Goal: Transaction & Acquisition: Purchase product/service

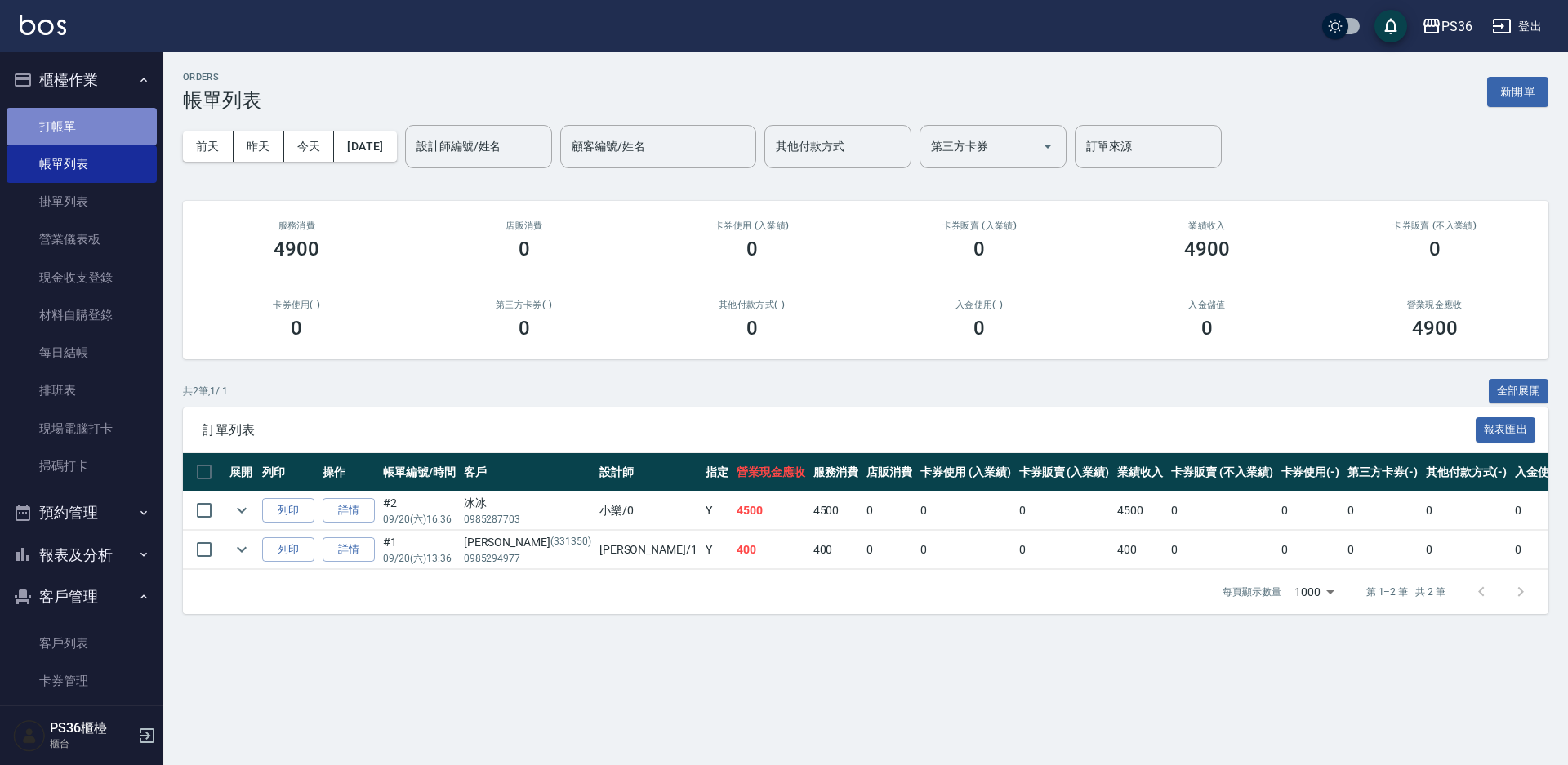
click at [111, 133] on link "打帳單" at bounding box center [81, 126] width 150 height 38
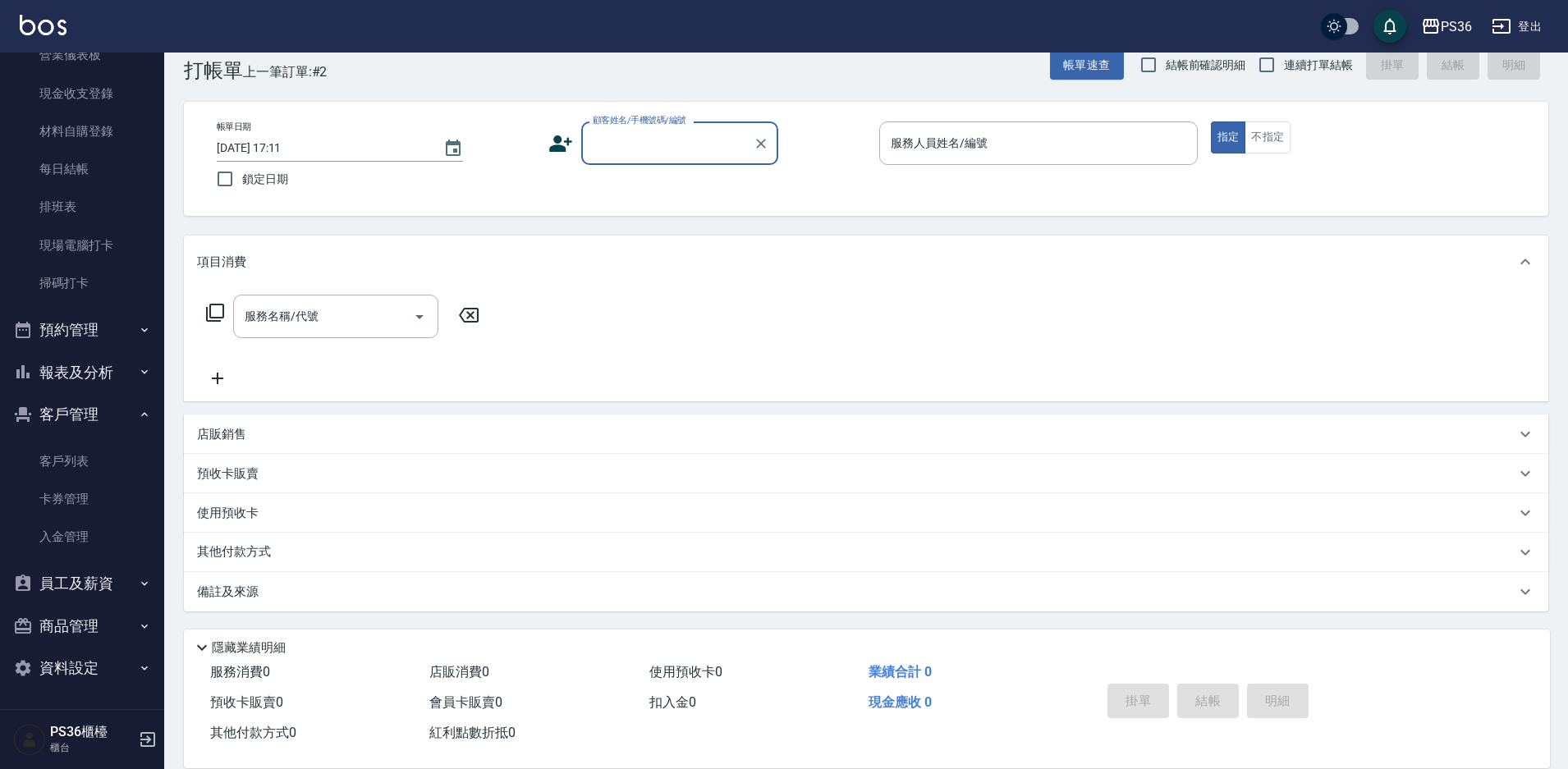
scroll to position [104, 0]
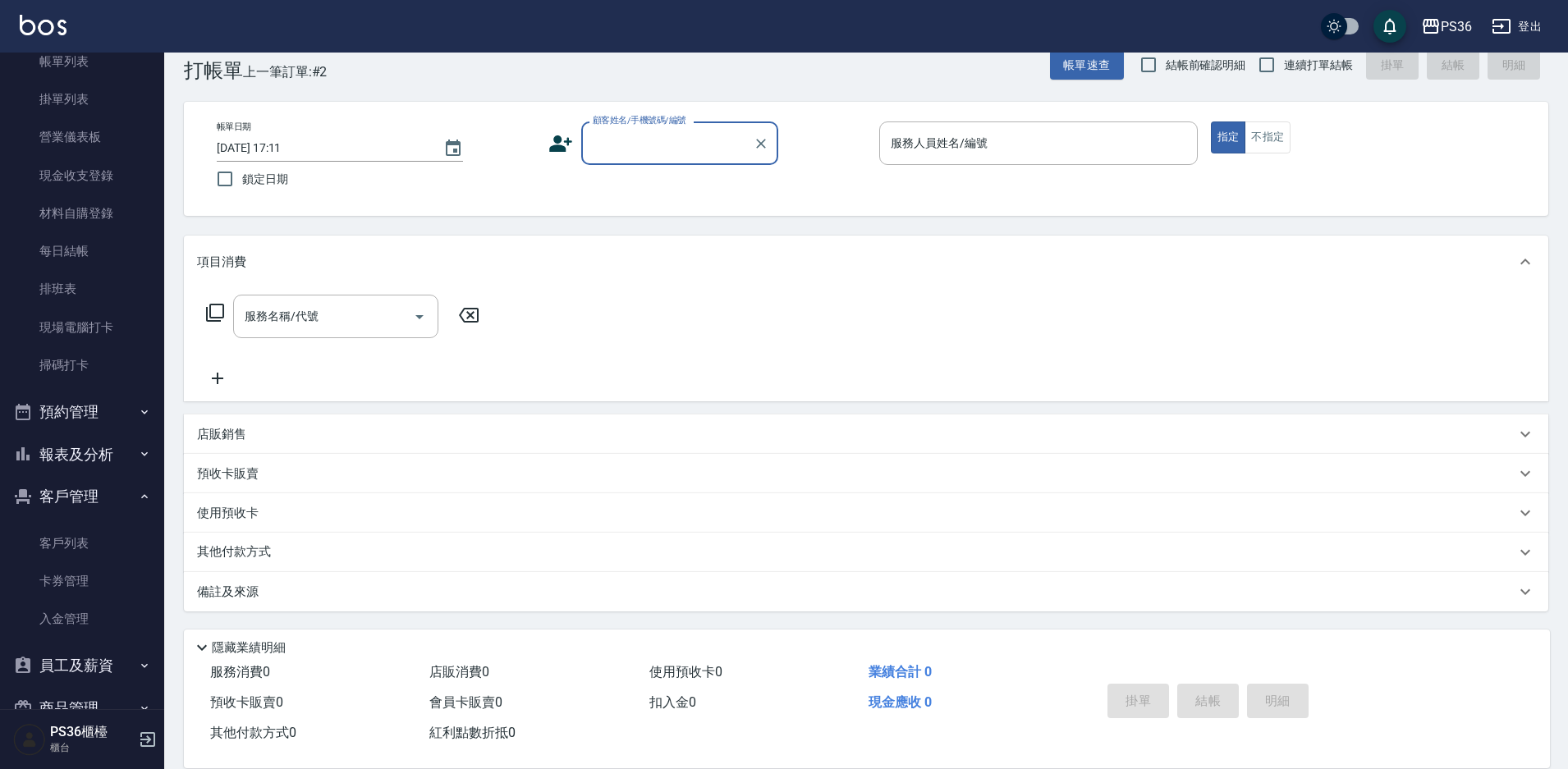
click at [77, 414] on button "預約管理" at bounding box center [81, 412] width 151 height 43
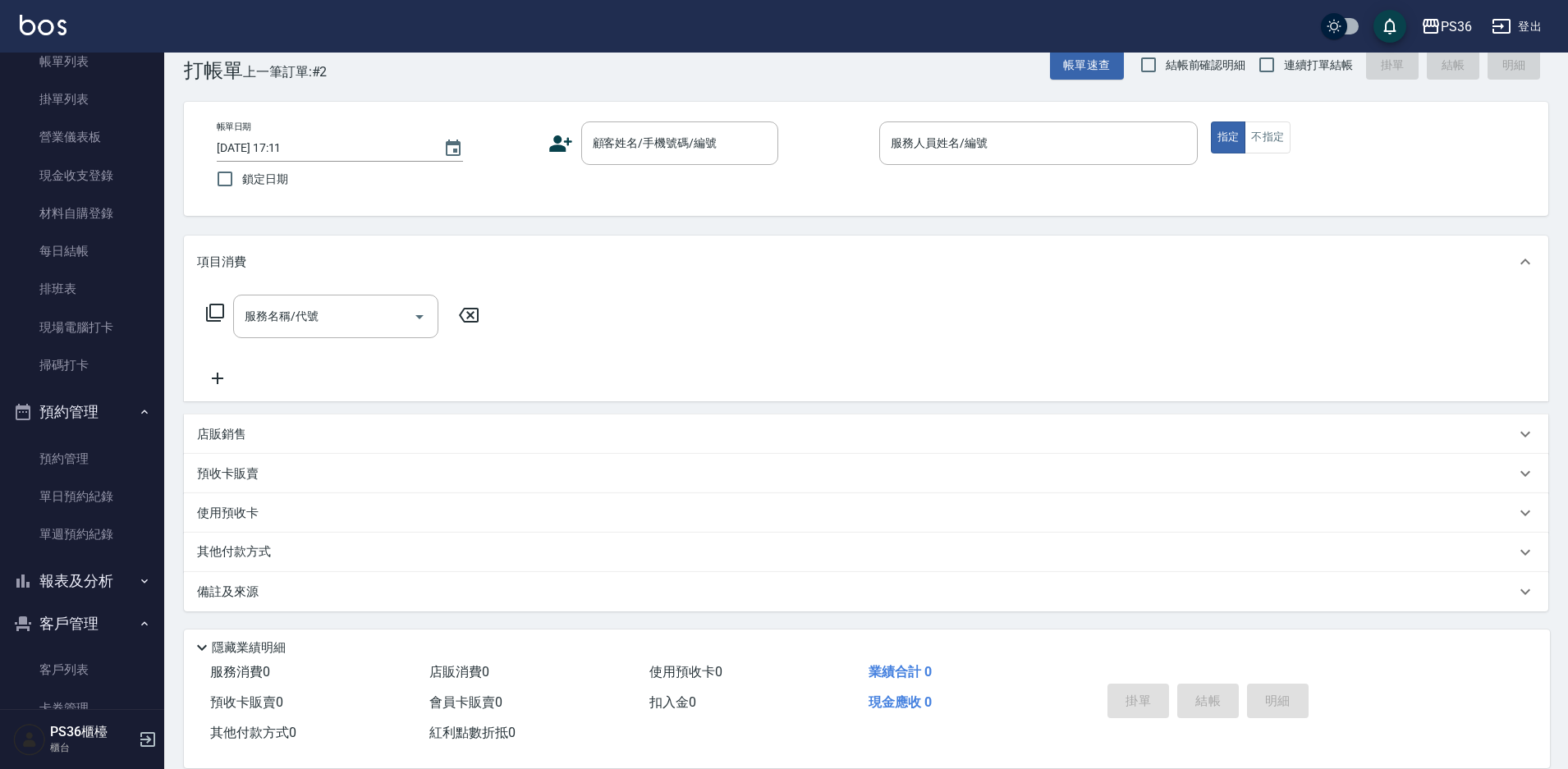
click at [78, 422] on button "預約管理" at bounding box center [81, 412] width 151 height 43
click at [76, 447] on button "報表及分析" at bounding box center [81, 455] width 151 height 43
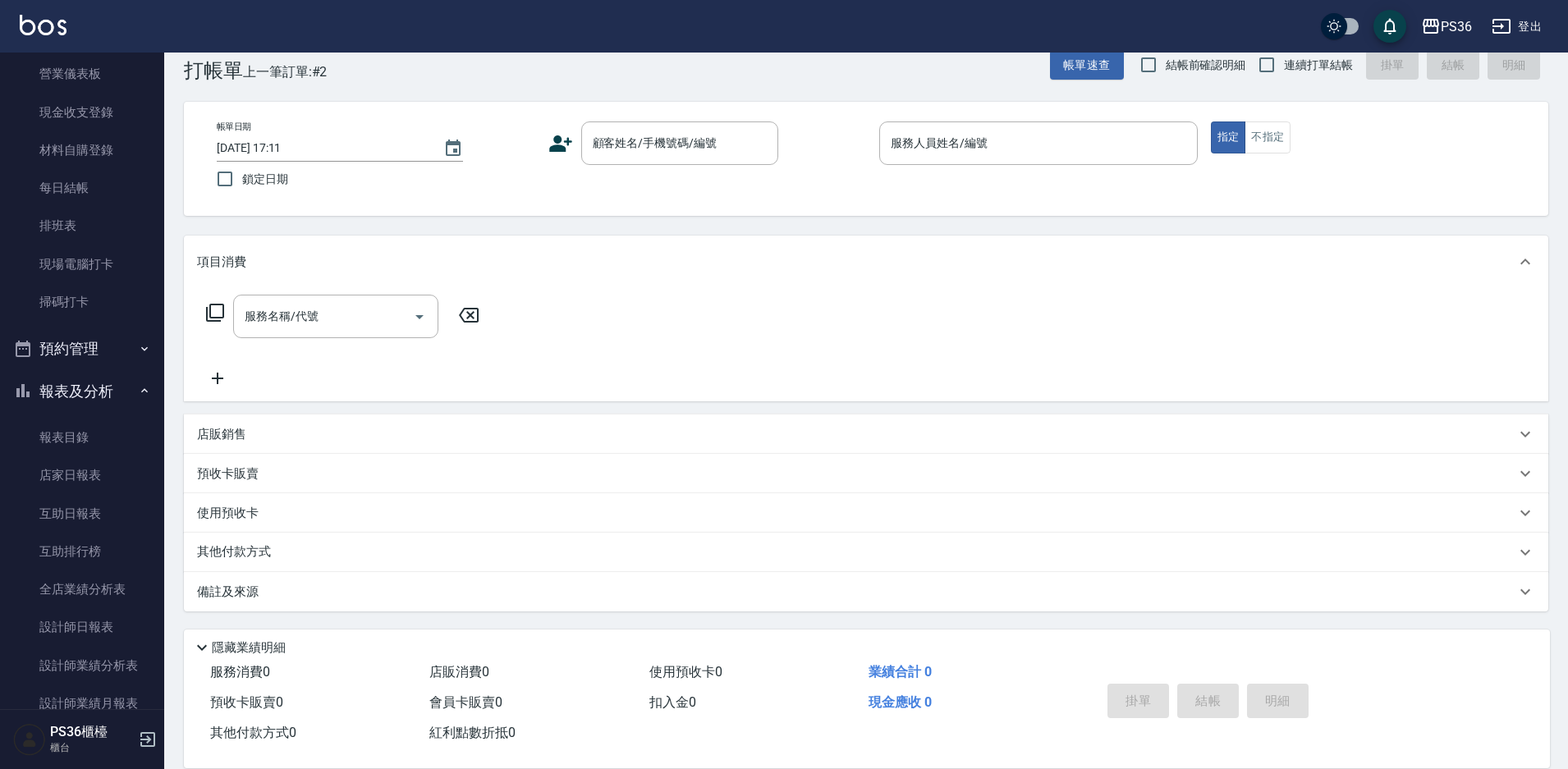
scroll to position [268, 0]
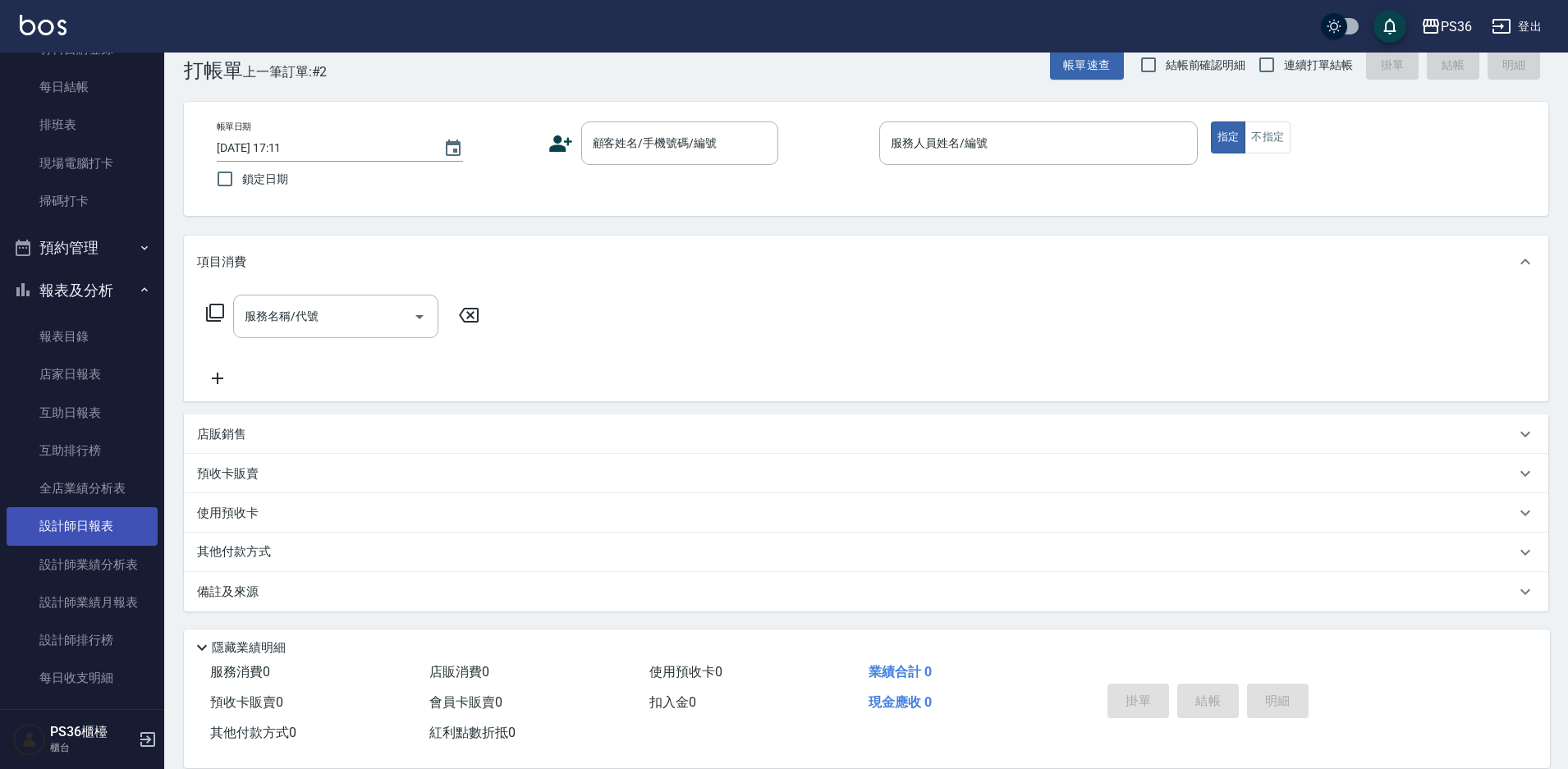
click at [73, 509] on link "設計師日報表" at bounding box center [81, 526] width 151 height 38
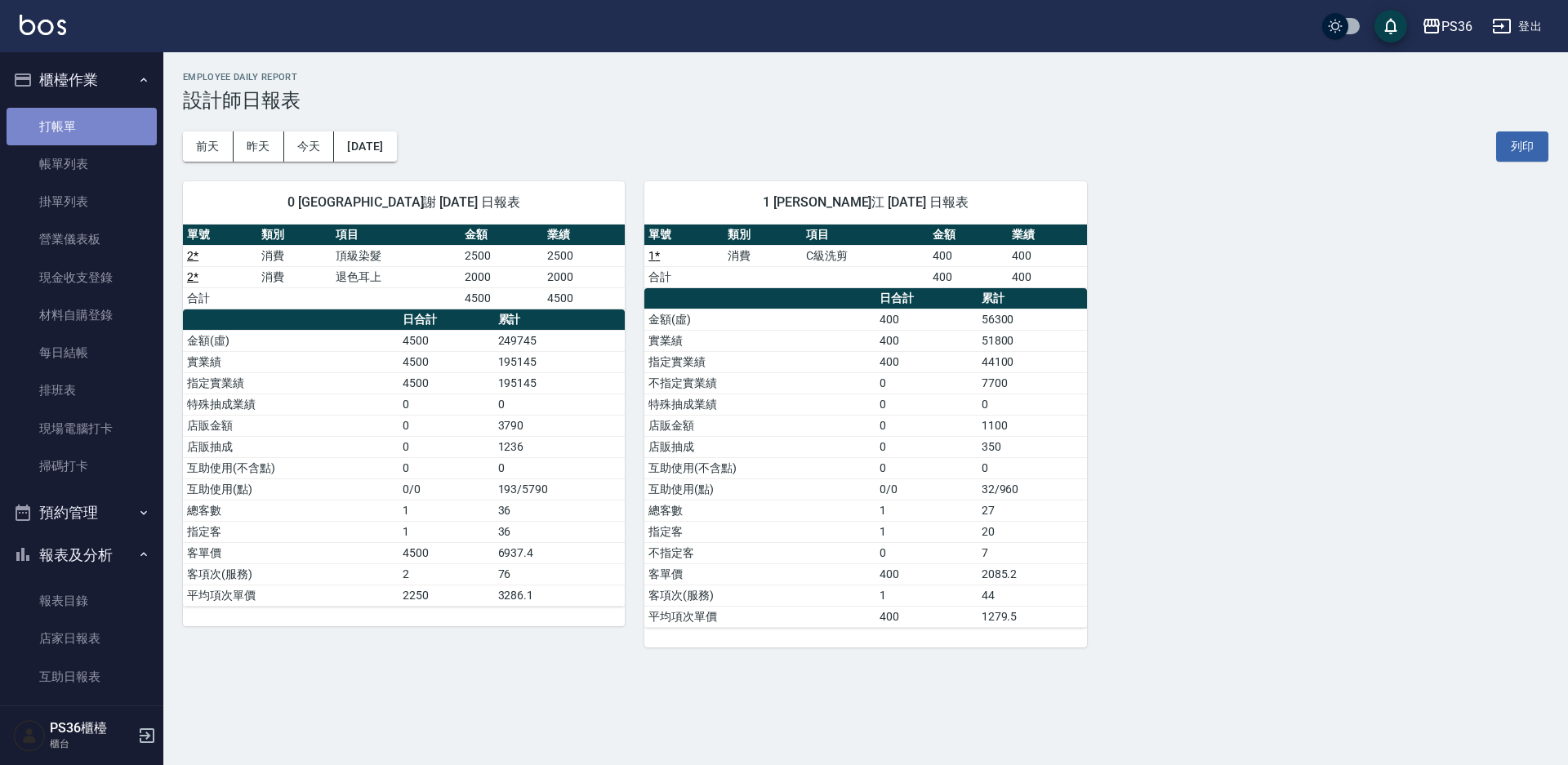
click at [92, 124] on link "打帳單" at bounding box center [81, 126] width 150 height 38
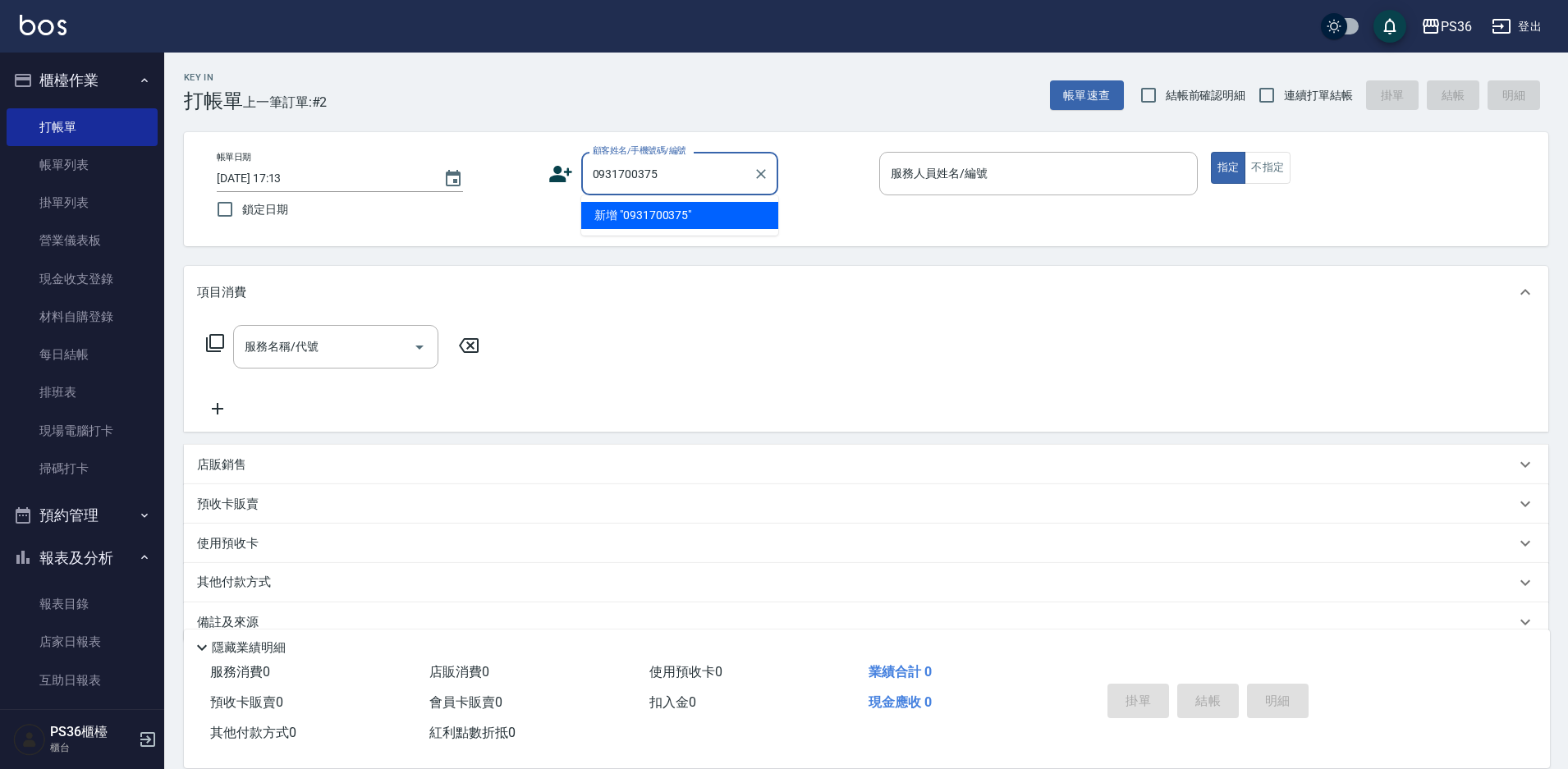
click at [644, 214] on li "新增 "0931700375"" at bounding box center [679, 215] width 197 height 27
type input "0931700375"
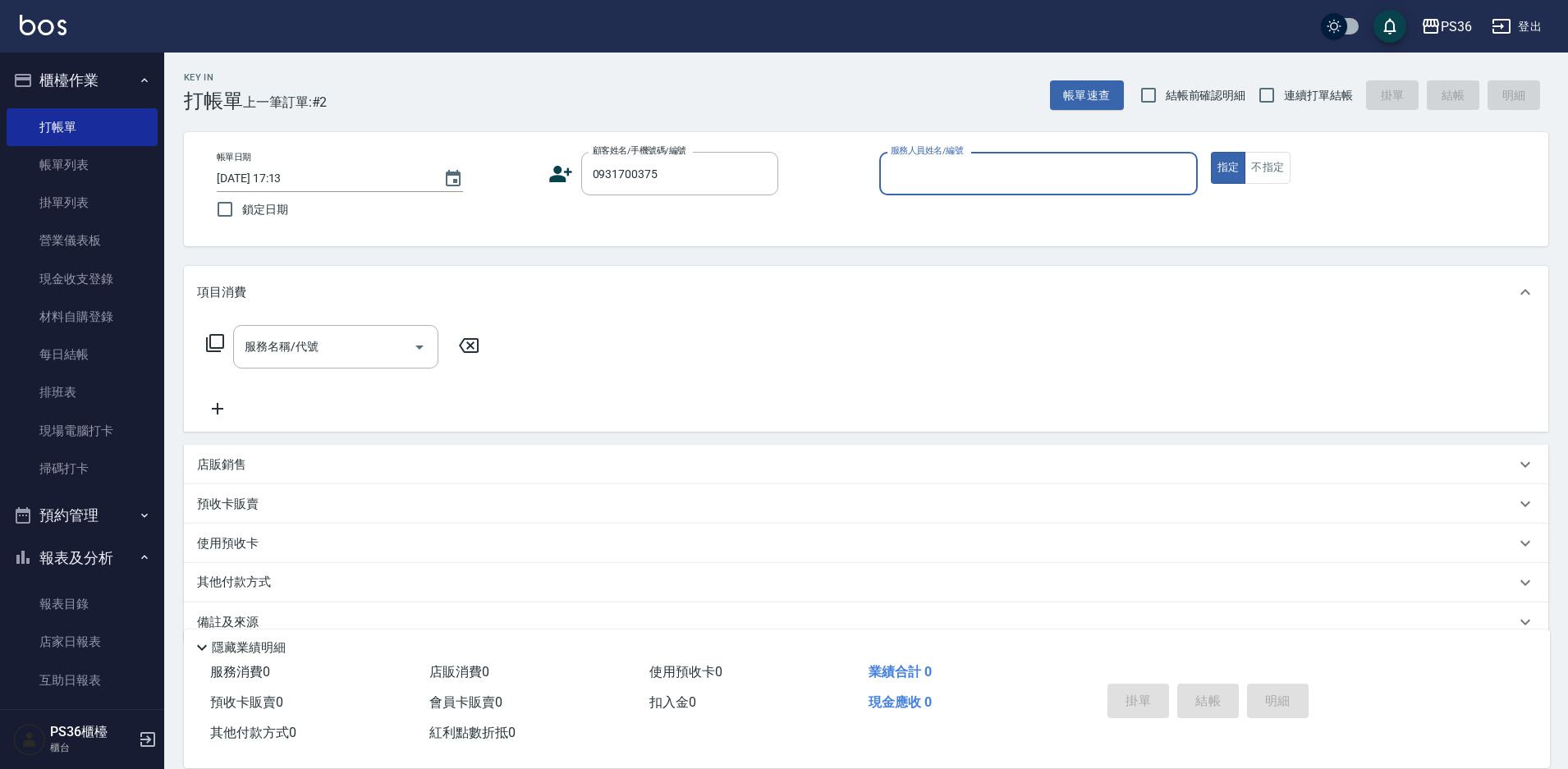
click at [555, 182] on icon at bounding box center [560, 174] width 25 height 25
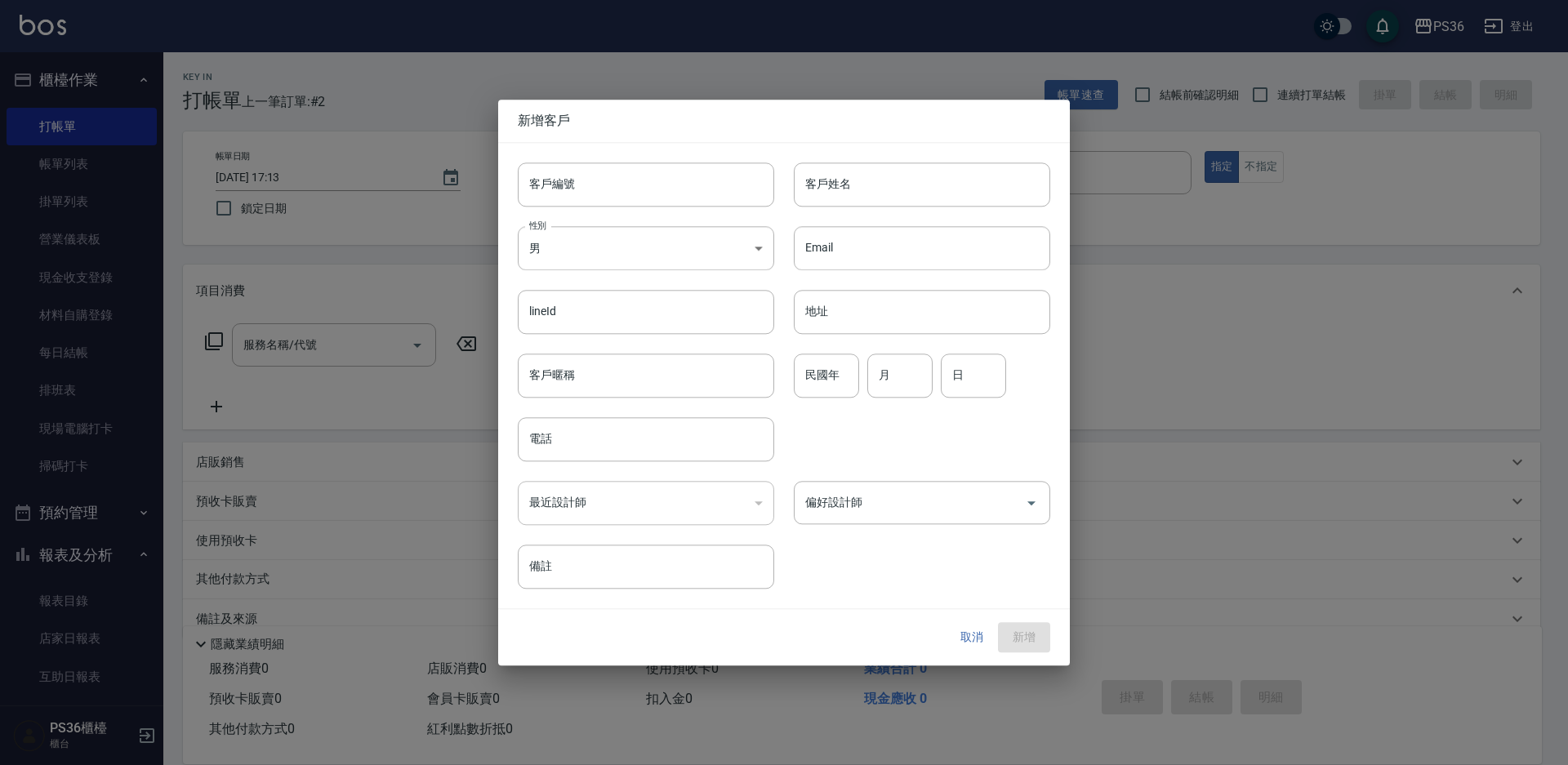
type input "0931700375"
click at [896, 191] on input "客戶姓名" at bounding box center [922, 185] width 256 height 44
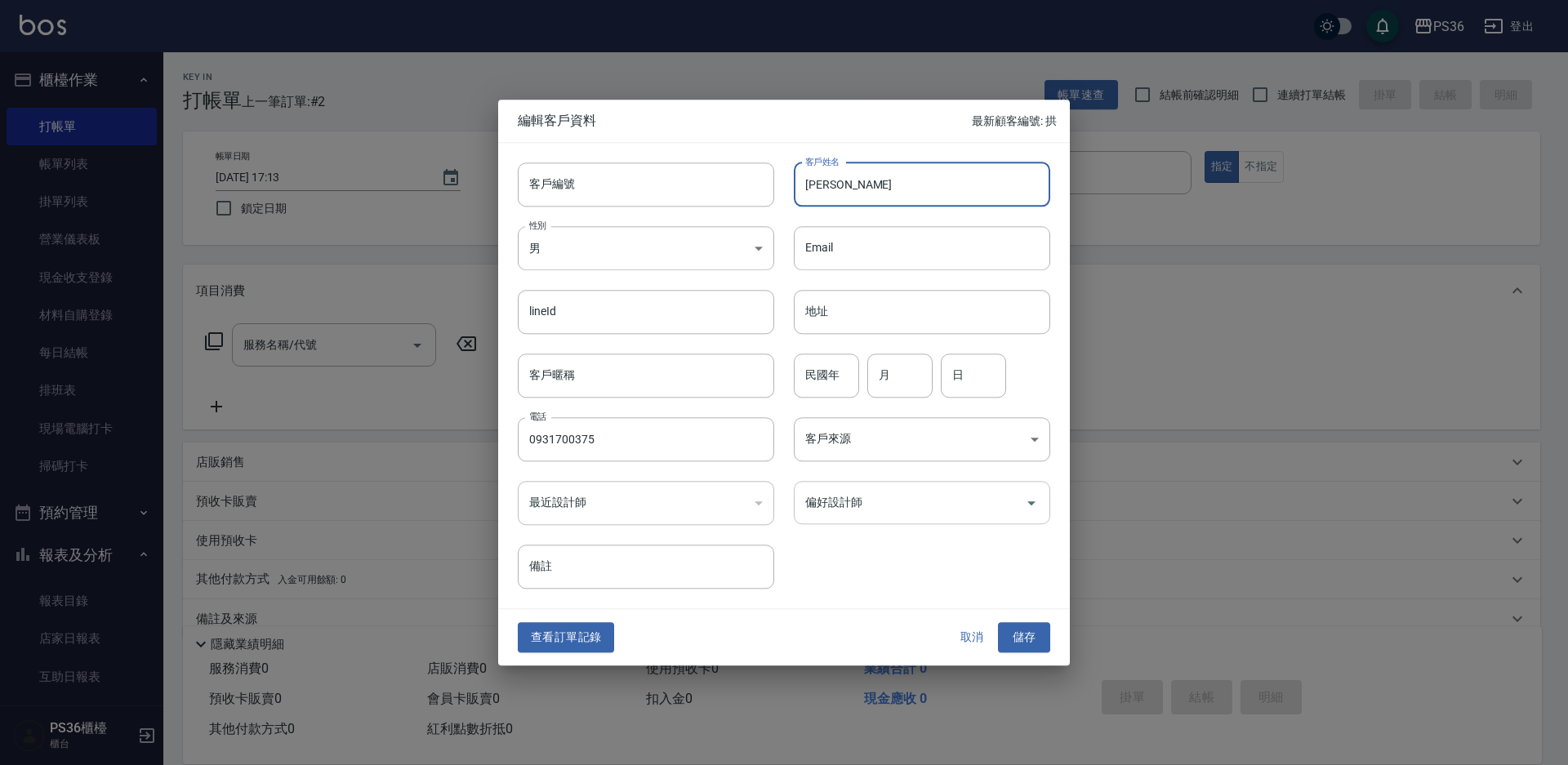
type input "[PERSON_NAME]"
click at [838, 493] on div "偏好設計師 偏好設計師" at bounding box center [922, 502] width 256 height 43
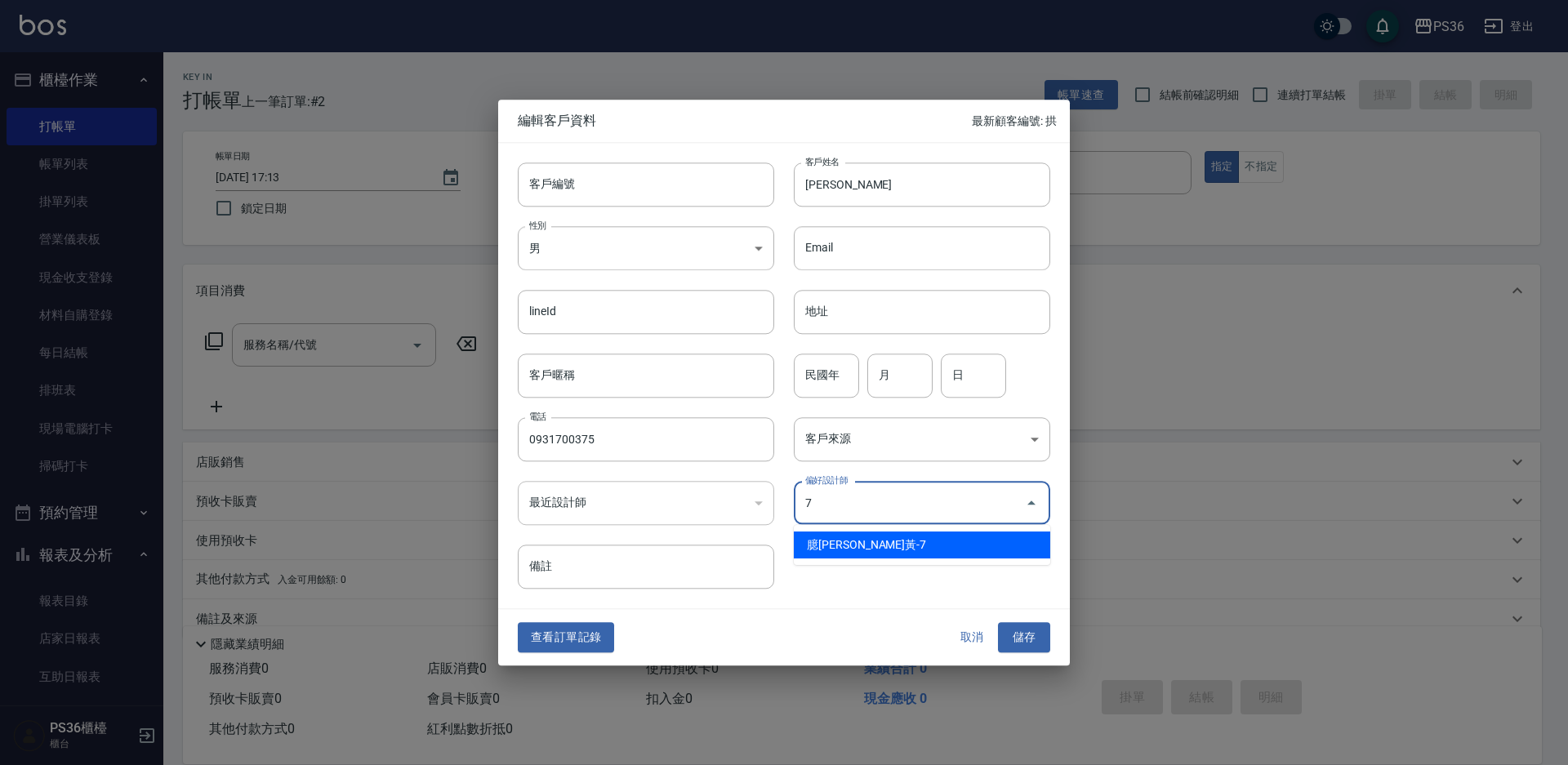
type input "臆[PERSON_NAME]"
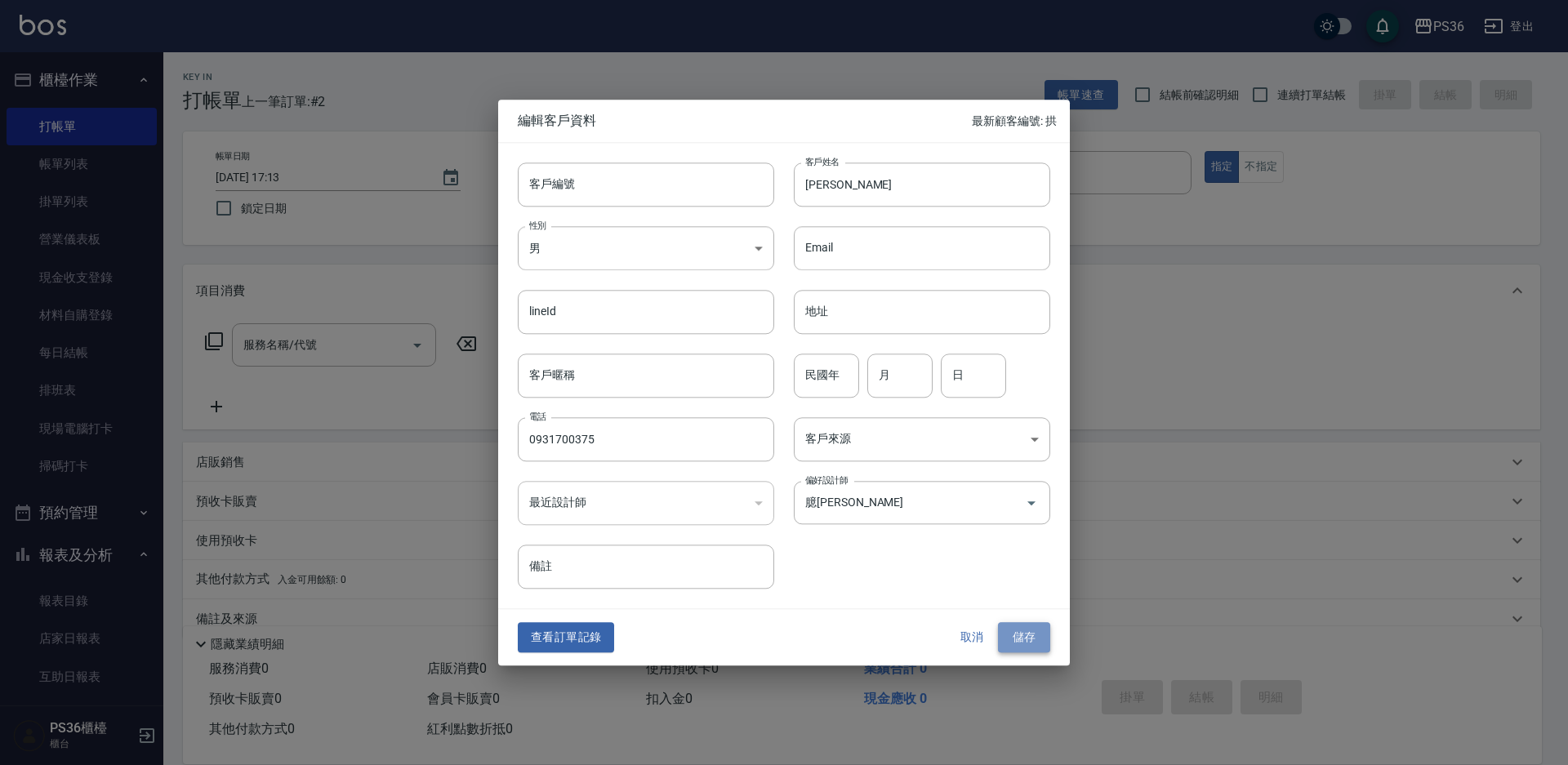
click at [1034, 648] on button "儲存" at bounding box center [1024, 638] width 52 height 30
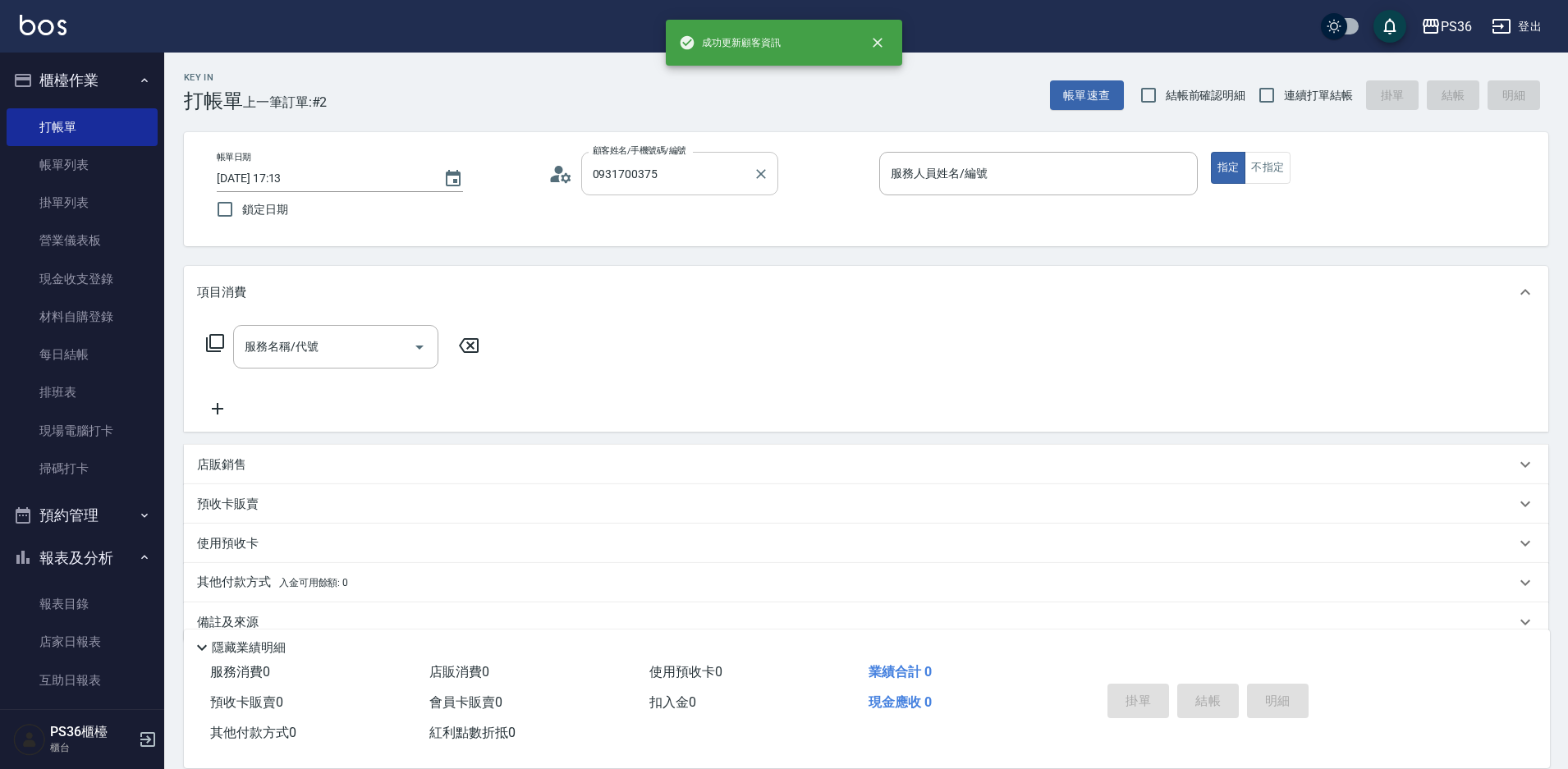
click at [702, 170] on input "0931700375" at bounding box center [667, 173] width 158 height 29
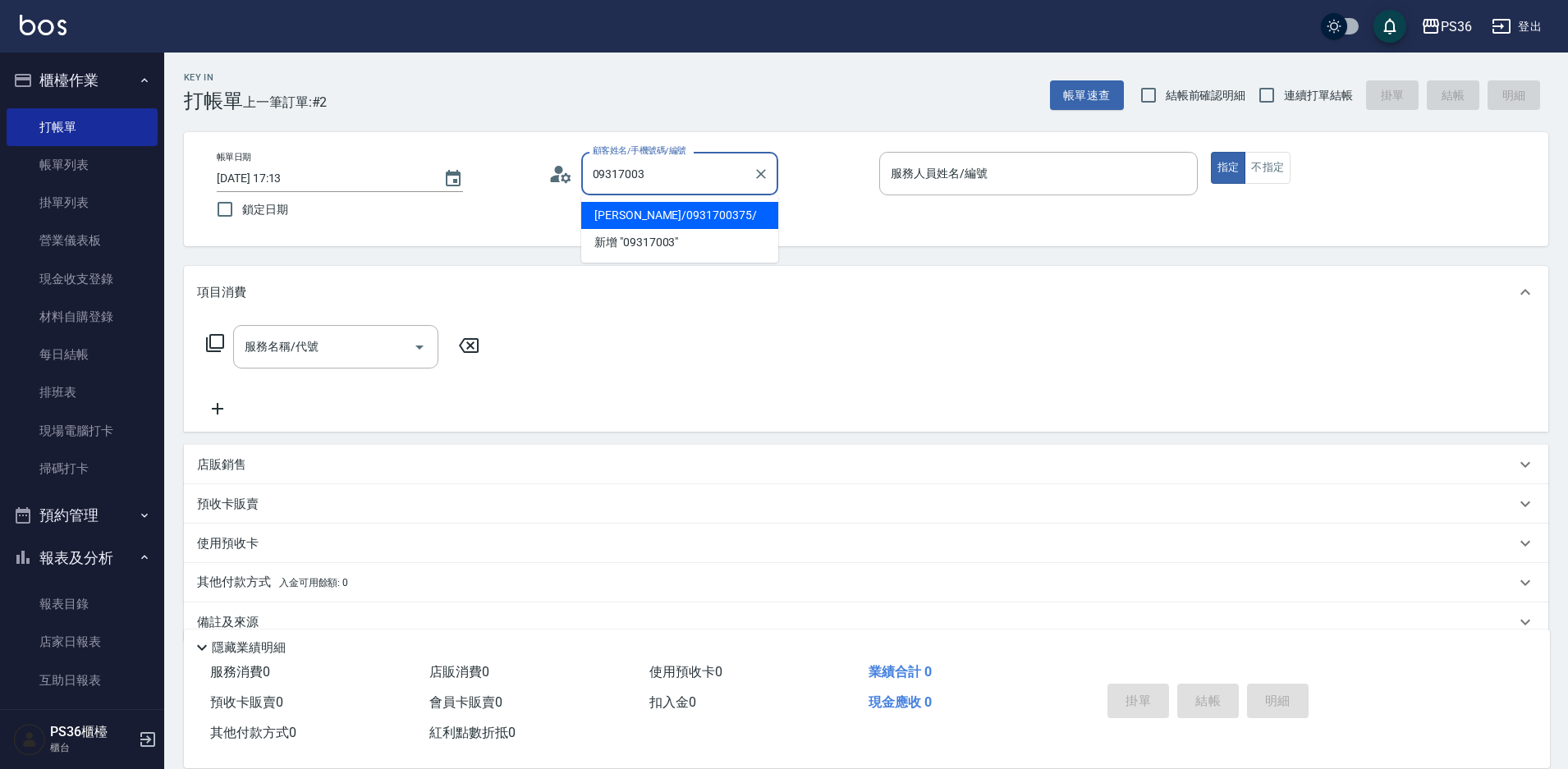
click at [644, 213] on li "[PERSON_NAME]/0931700375/" at bounding box center [679, 215] width 197 height 27
type input "[PERSON_NAME]/0931700375/"
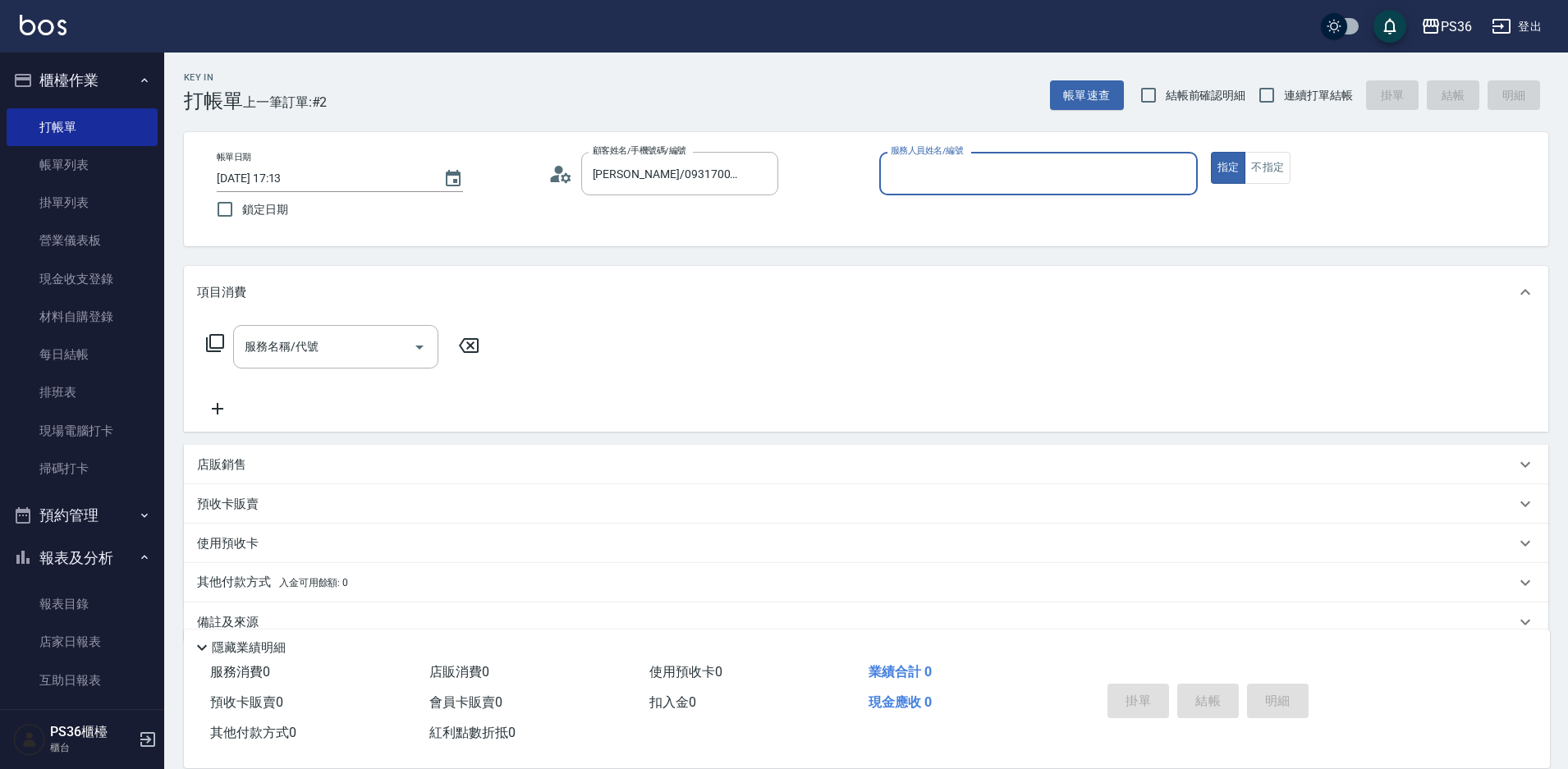
type input "EJ-7"
click at [320, 339] on input "服務名稱/代號" at bounding box center [322, 347] width 165 height 29
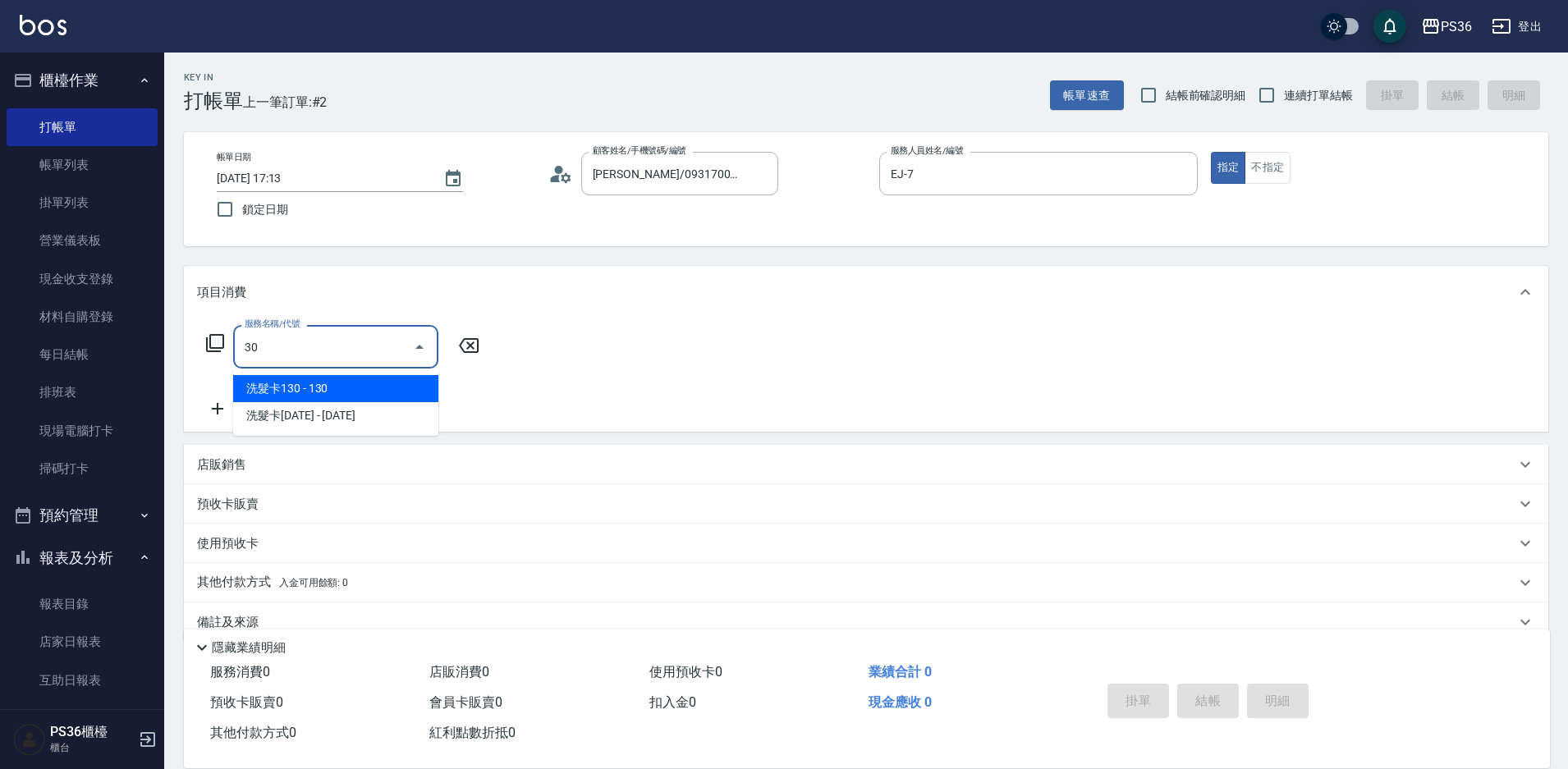
type input "309"
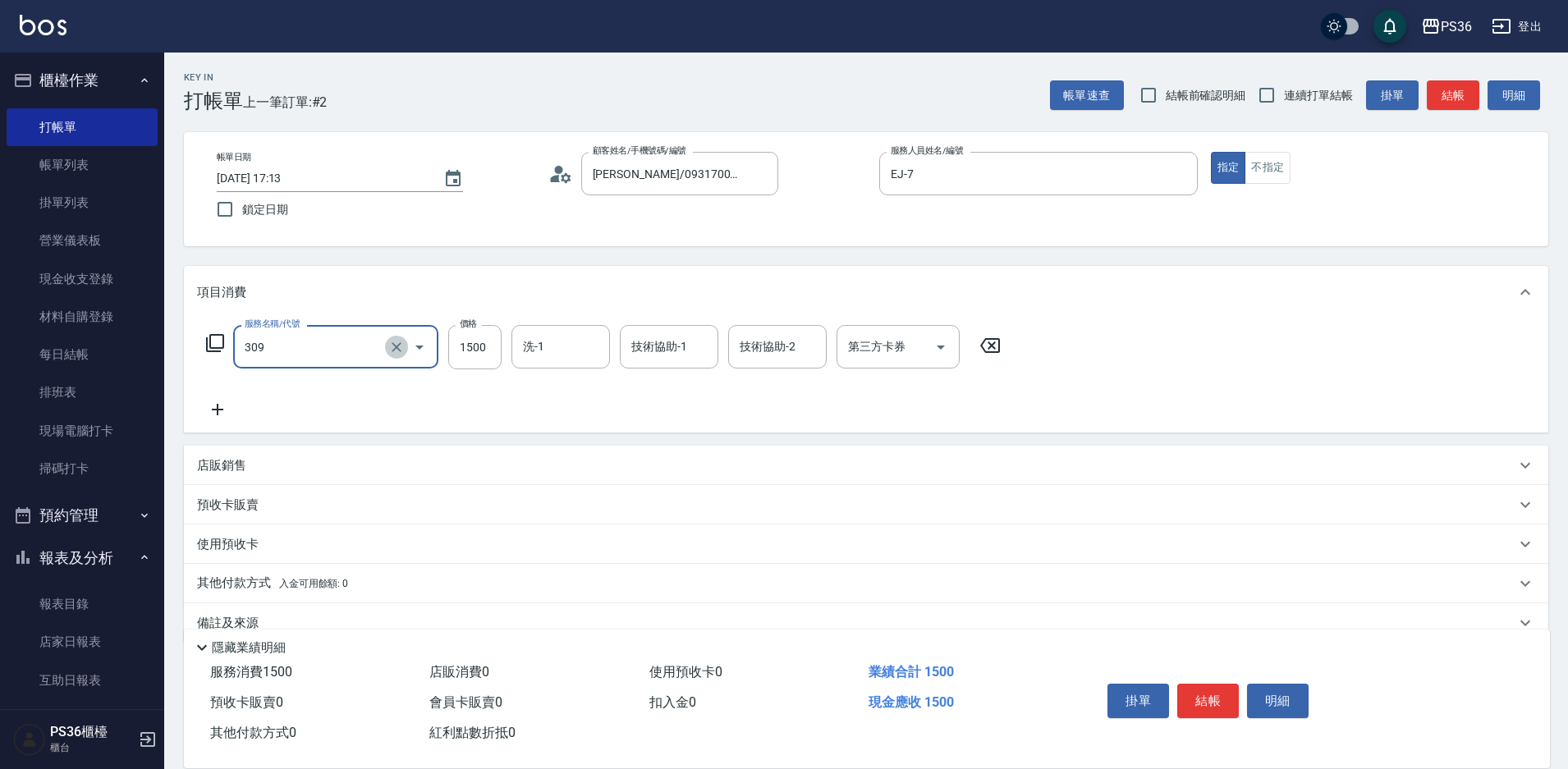
click at [394, 348] on icon "Clear" at bounding box center [396, 348] width 17 height 17
type input "頂級溫朔(313)"
type input "3000"
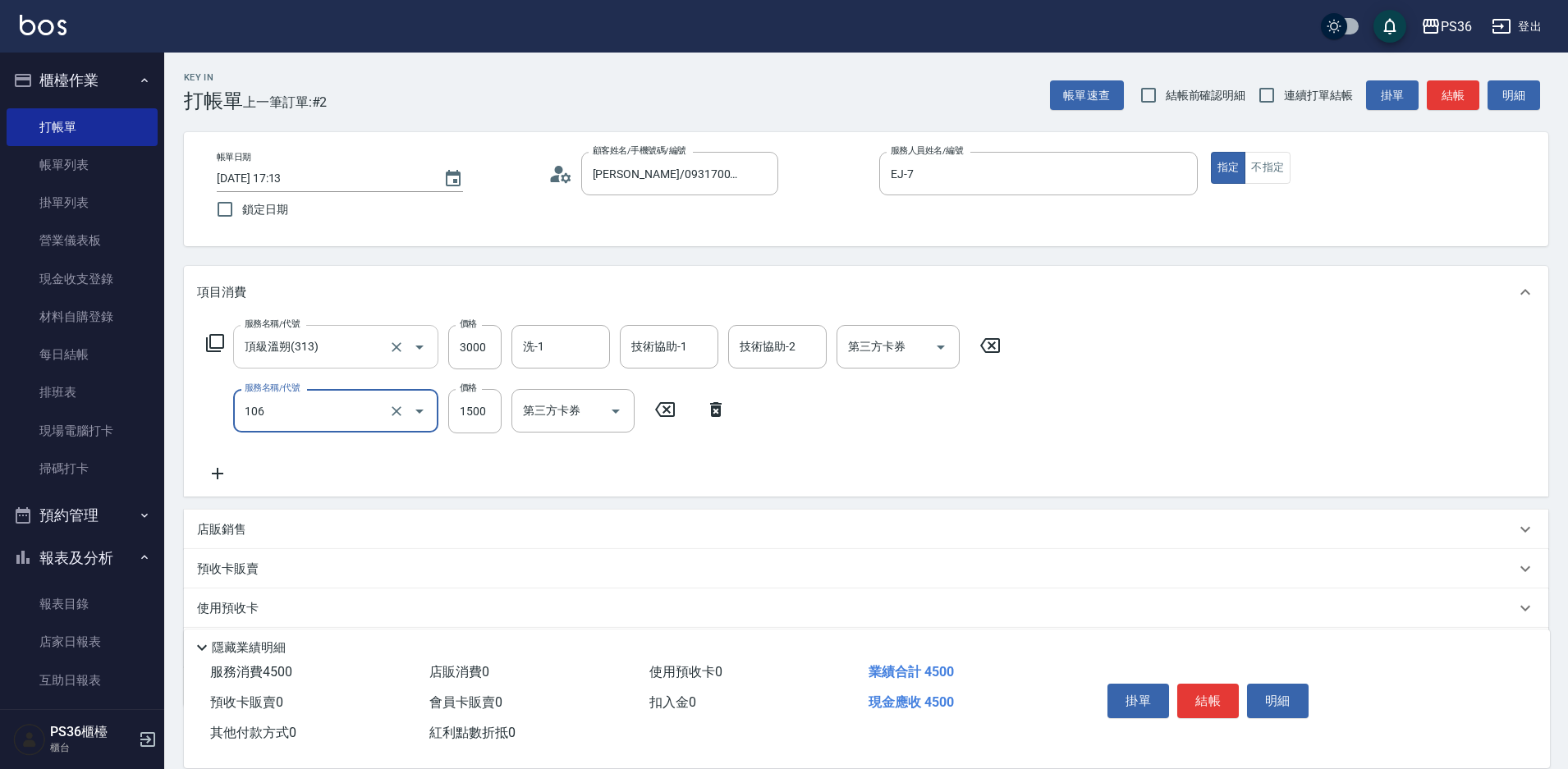
type input "頂級染髮(106)"
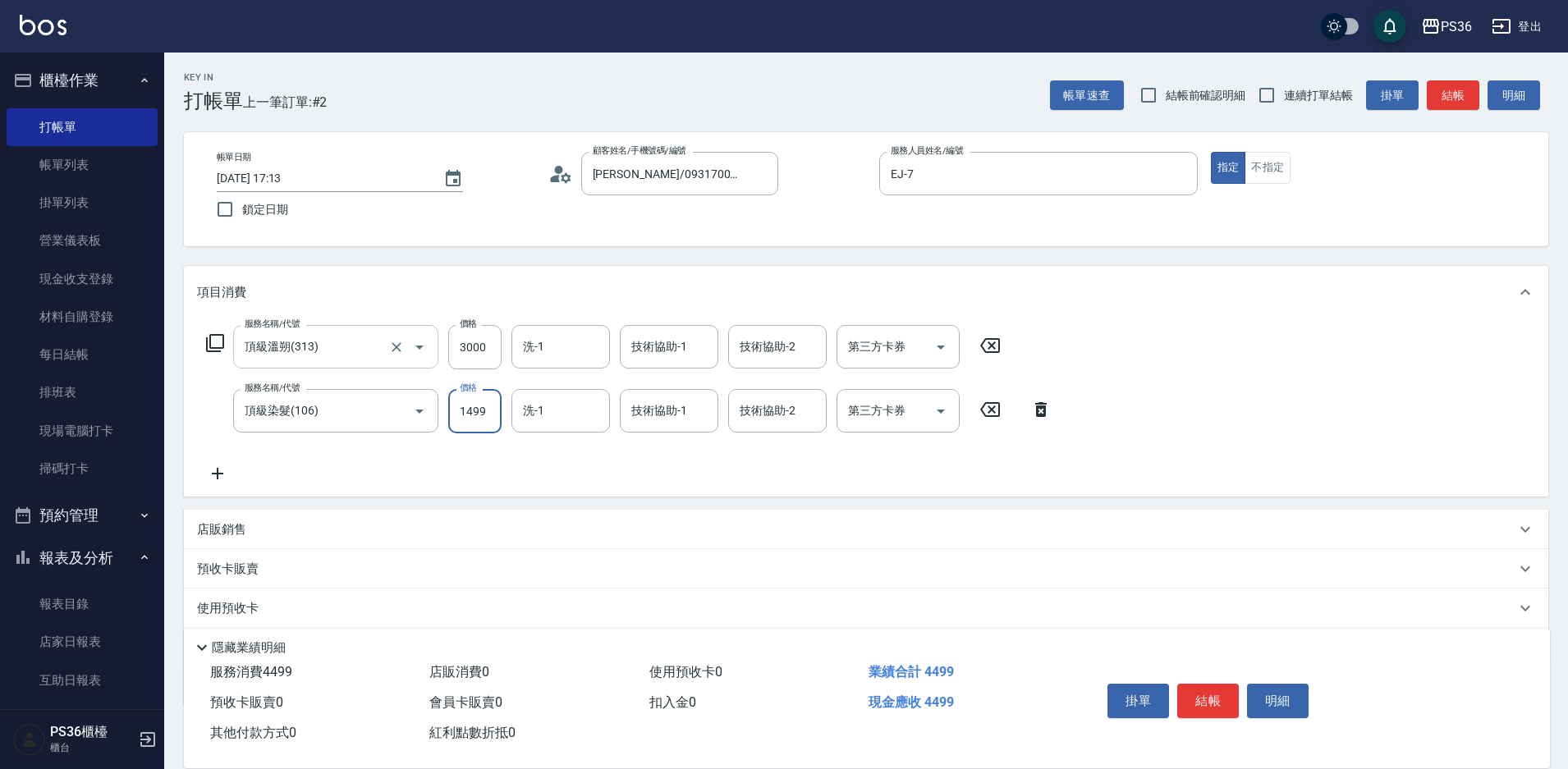
type input "1499"
type input "[PERSON_NAME]-22"
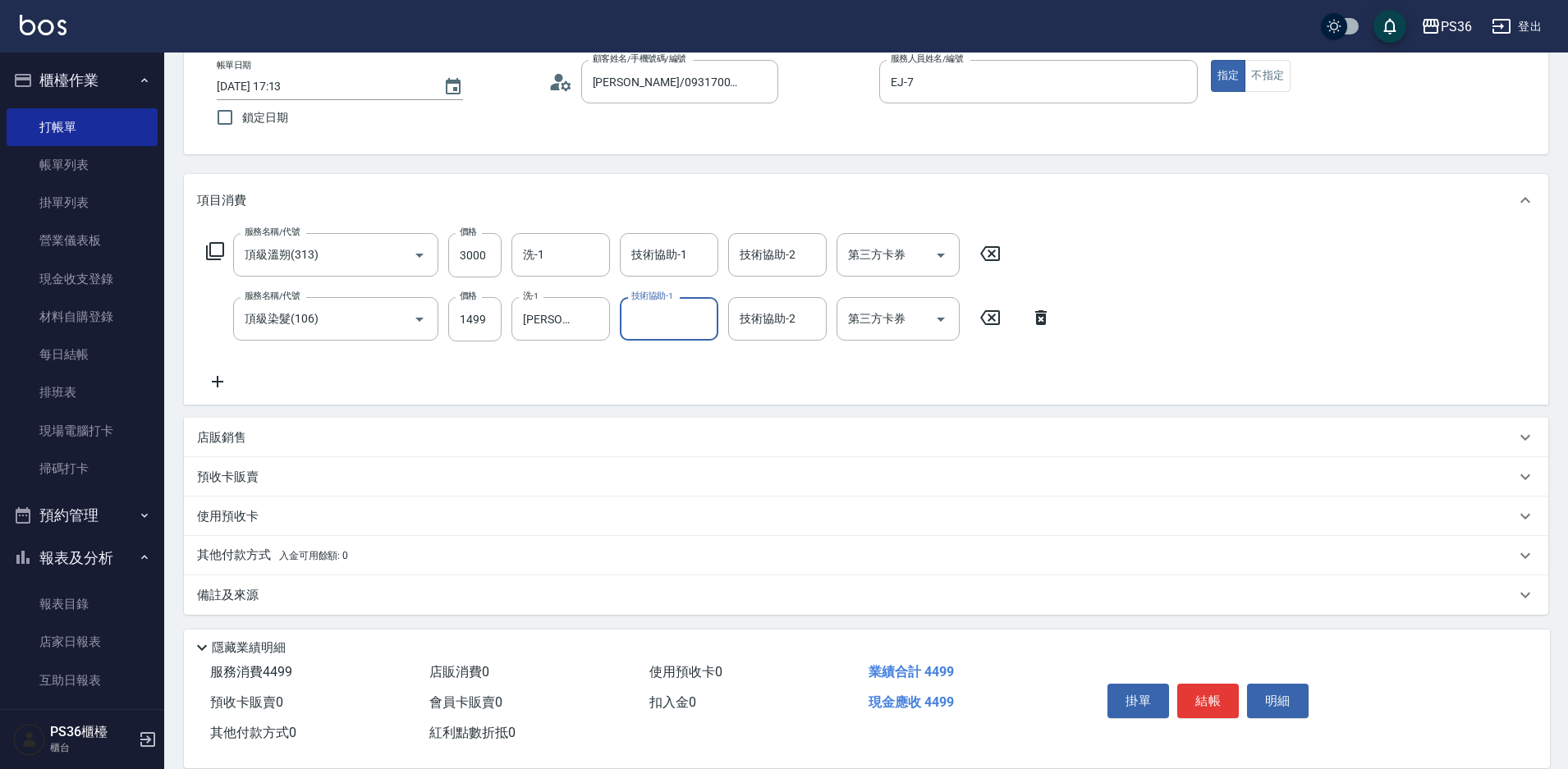
scroll to position [95, 0]
click at [271, 546] on p "其他付款方式 入金可用餘額: 0" at bounding box center [272, 553] width 151 height 18
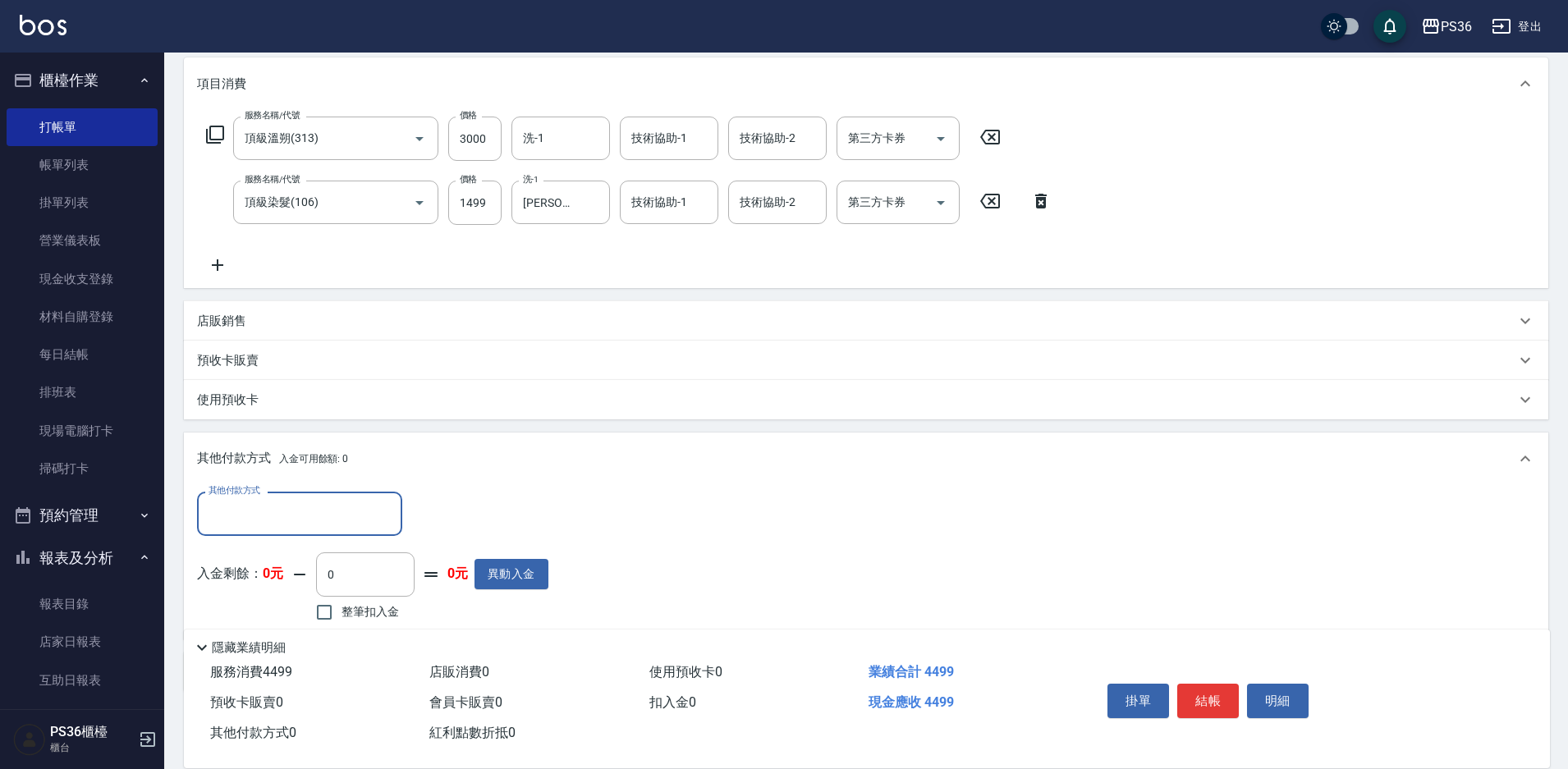
scroll to position [289, 0]
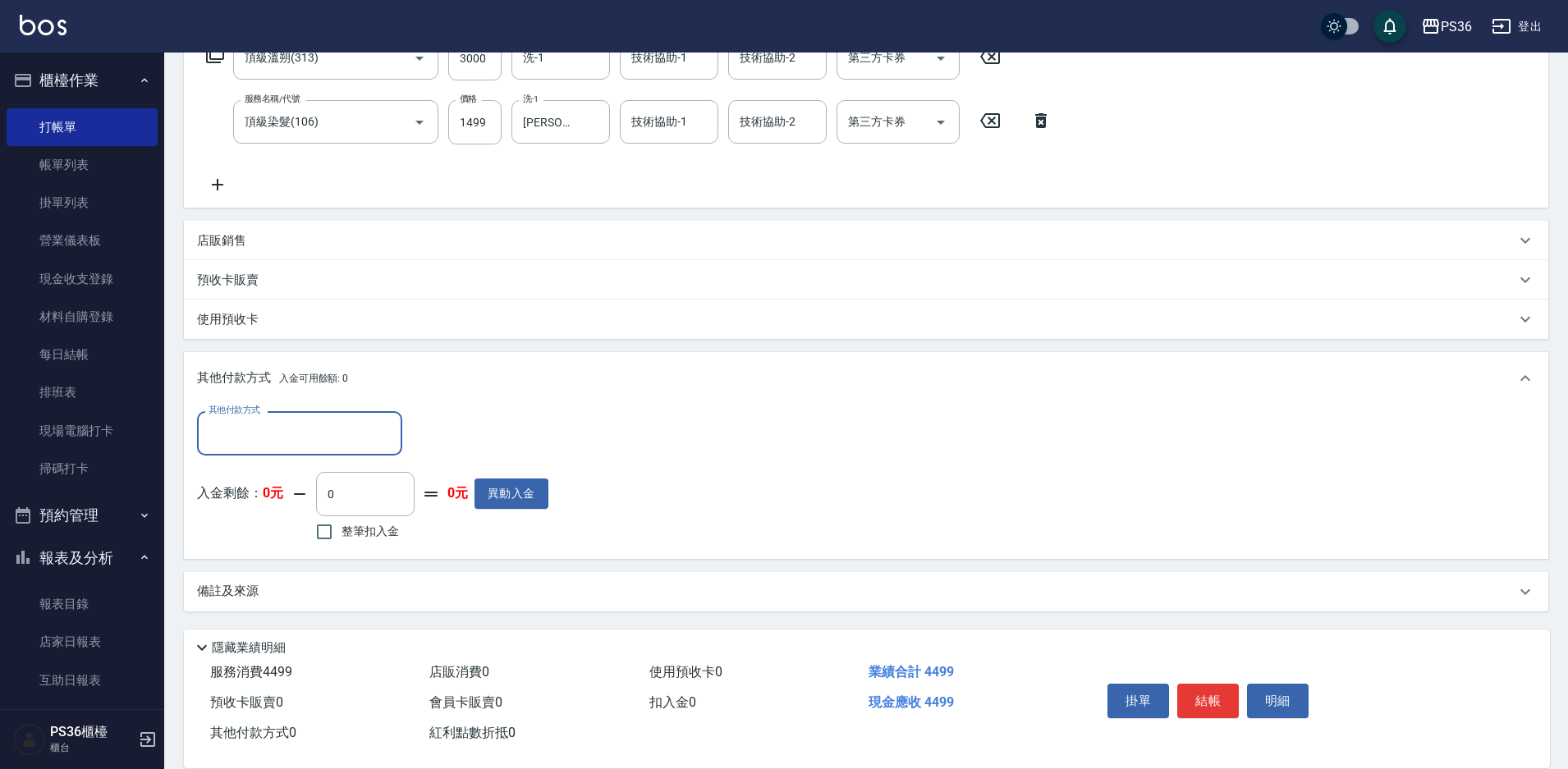
click at [284, 433] on input "其他付款方式" at bounding box center [299, 433] width 190 height 29
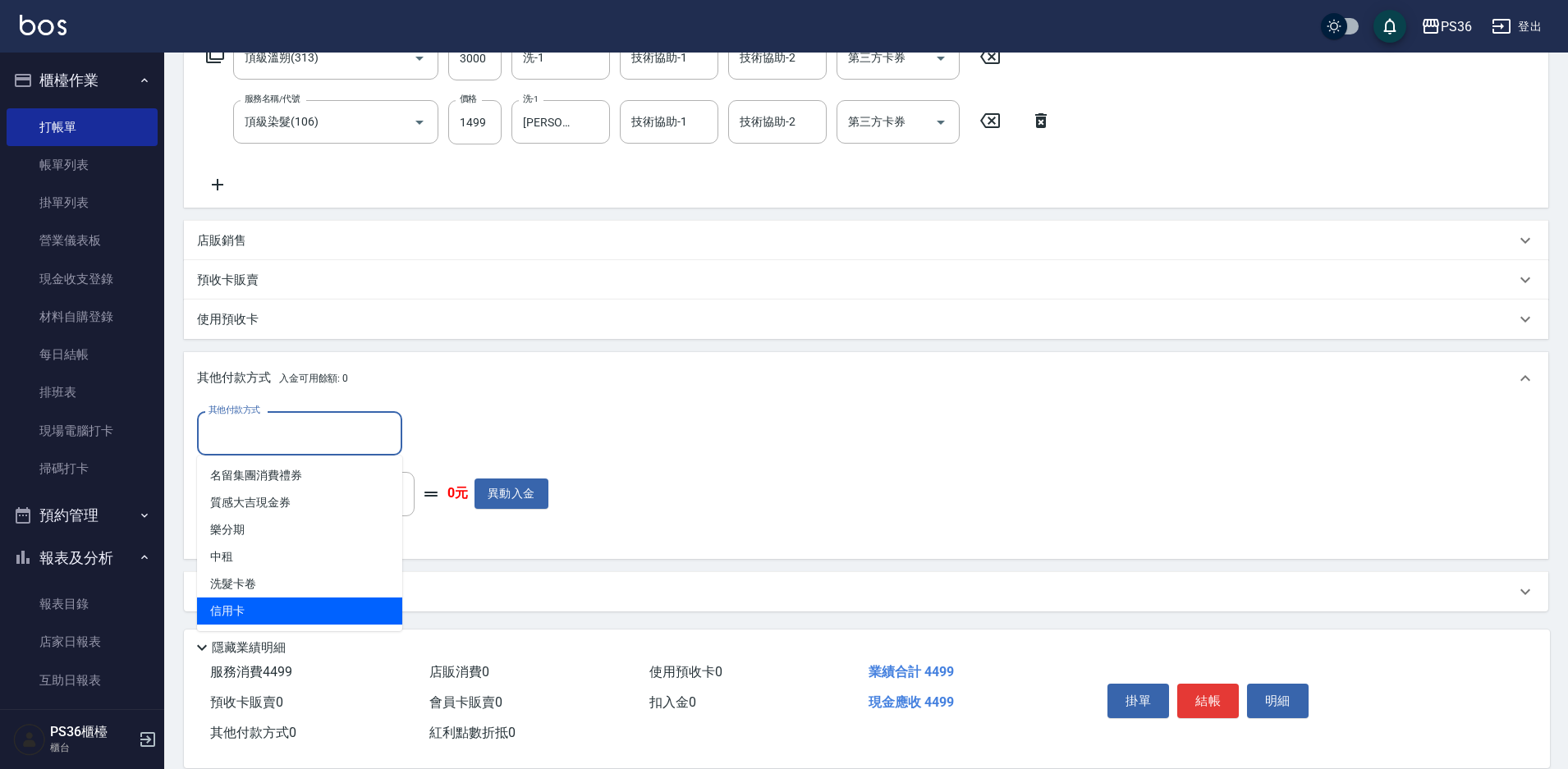
click at [255, 619] on span "信用卡" at bounding box center [299, 611] width 205 height 27
type input "信用卡"
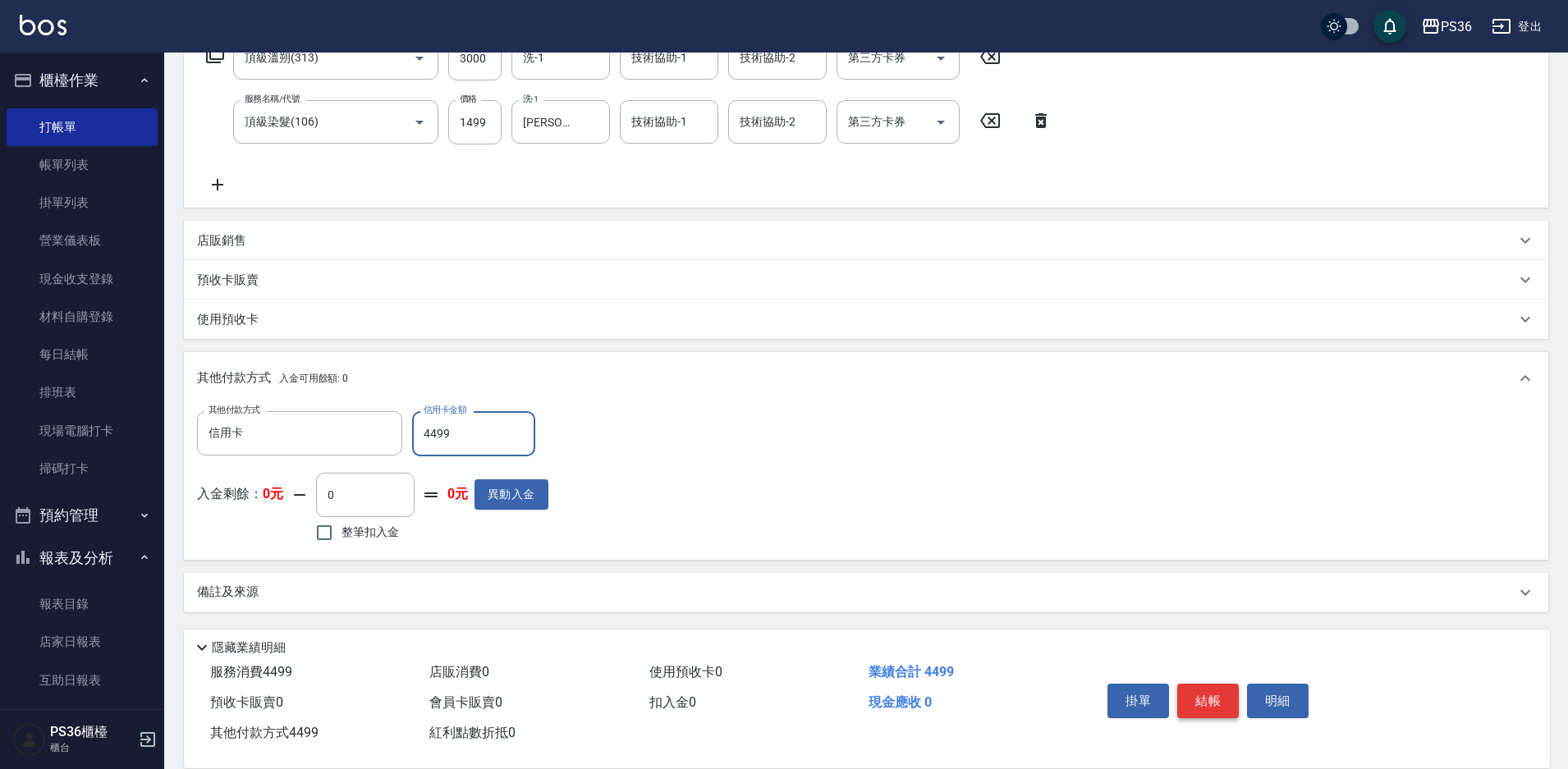
type input "4499"
click at [1205, 698] on button "結帳" at bounding box center [1208, 701] width 62 height 34
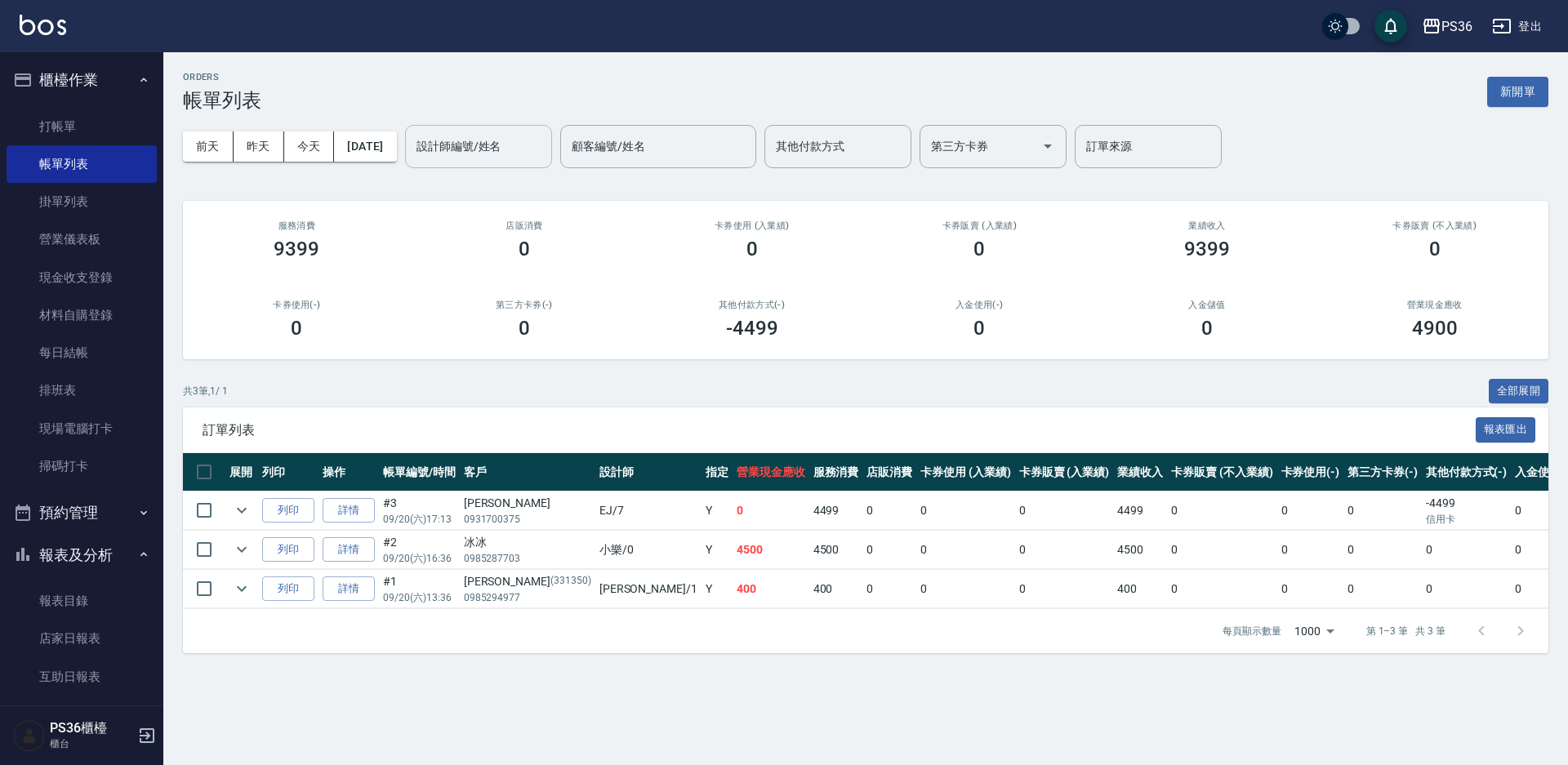
click at [465, 153] on input "設計師編號/姓名" at bounding box center [479, 146] width 132 height 29
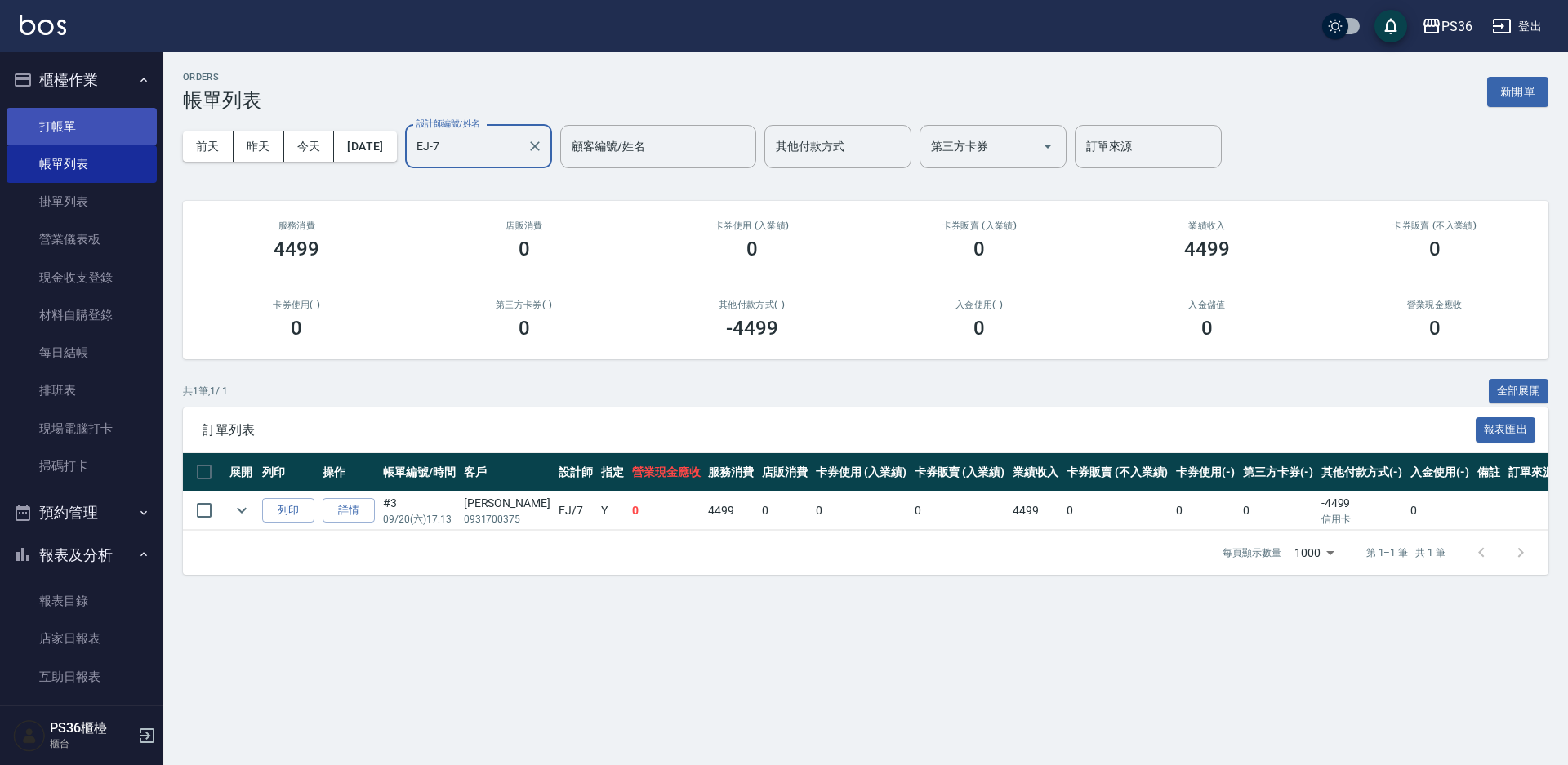
type input "EJ-7"
click at [48, 123] on link "打帳單" at bounding box center [81, 126] width 150 height 38
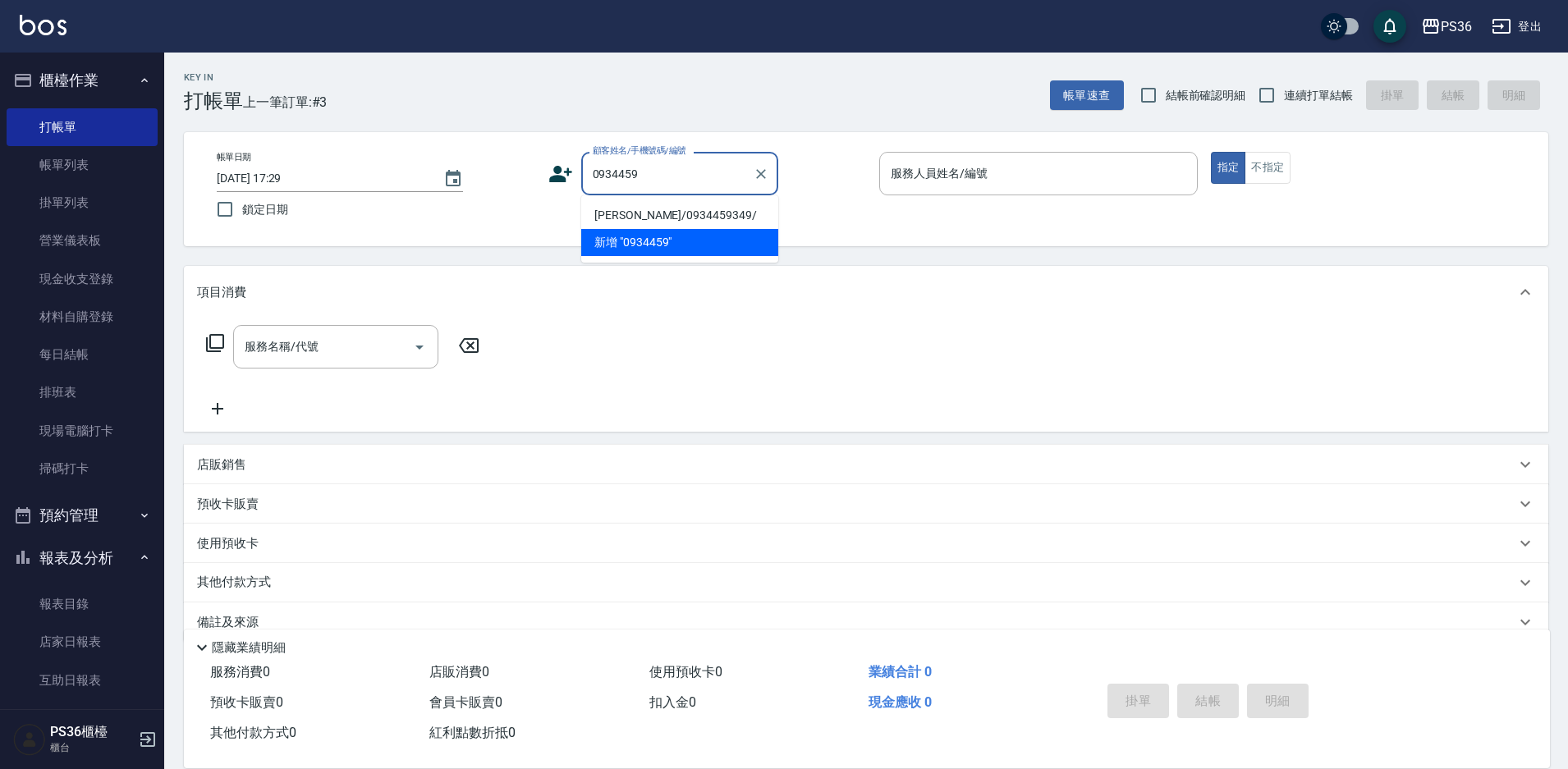
click at [637, 217] on li "[PERSON_NAME]/0934459349/" at bounding box center [679, 215] width 197 height 27
type input "[PERSON_NAME]/0934459349/"
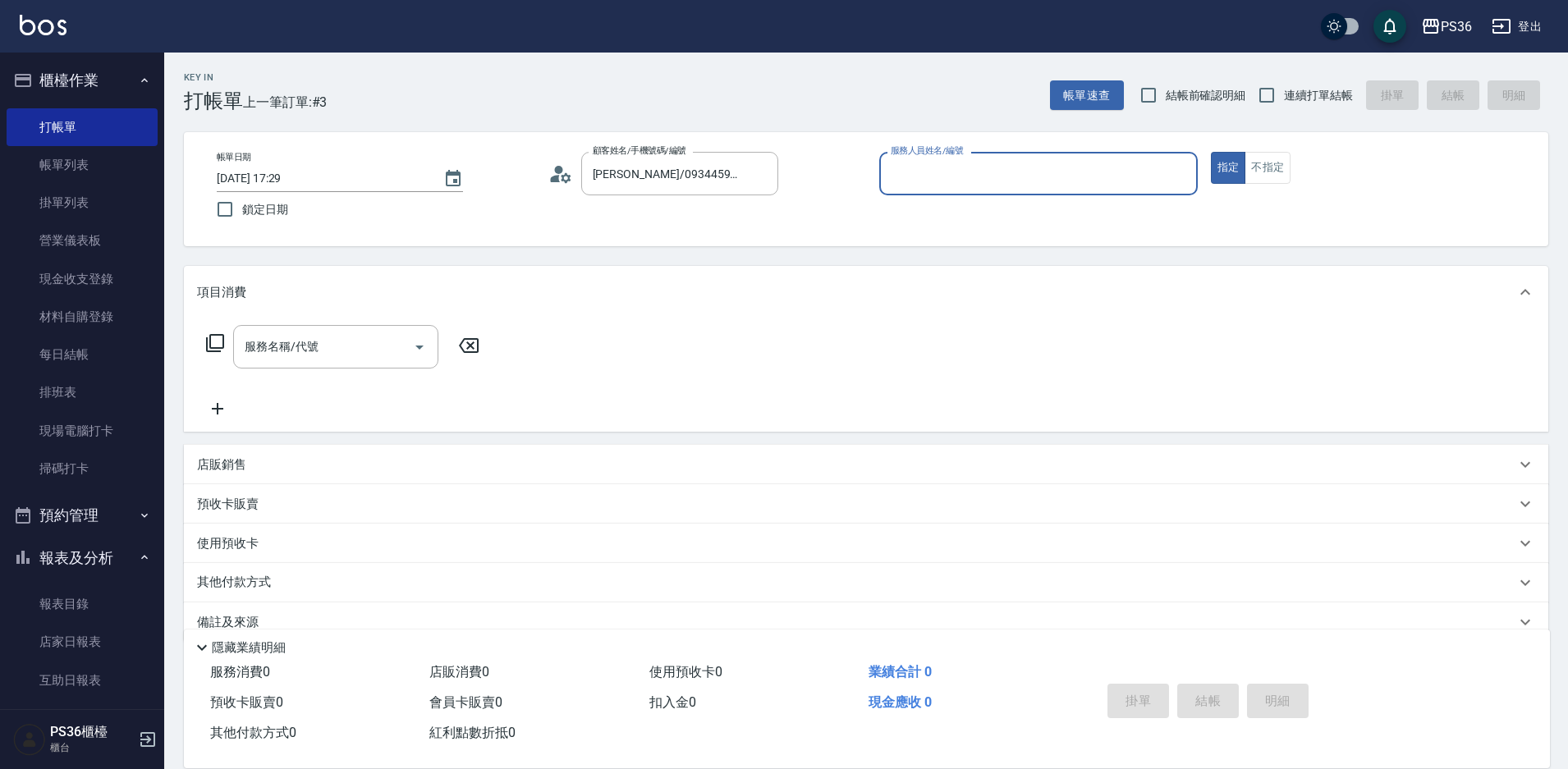
type input "EJ-7"
click at [281, 381] on div "服務名稱/代號 服務名稱/代號" at bounding box center [343, 372] width 292 height 93
click at [286, 356] on input "服務名稱/代號" at bounding box center [322, 347] width 165 height 29
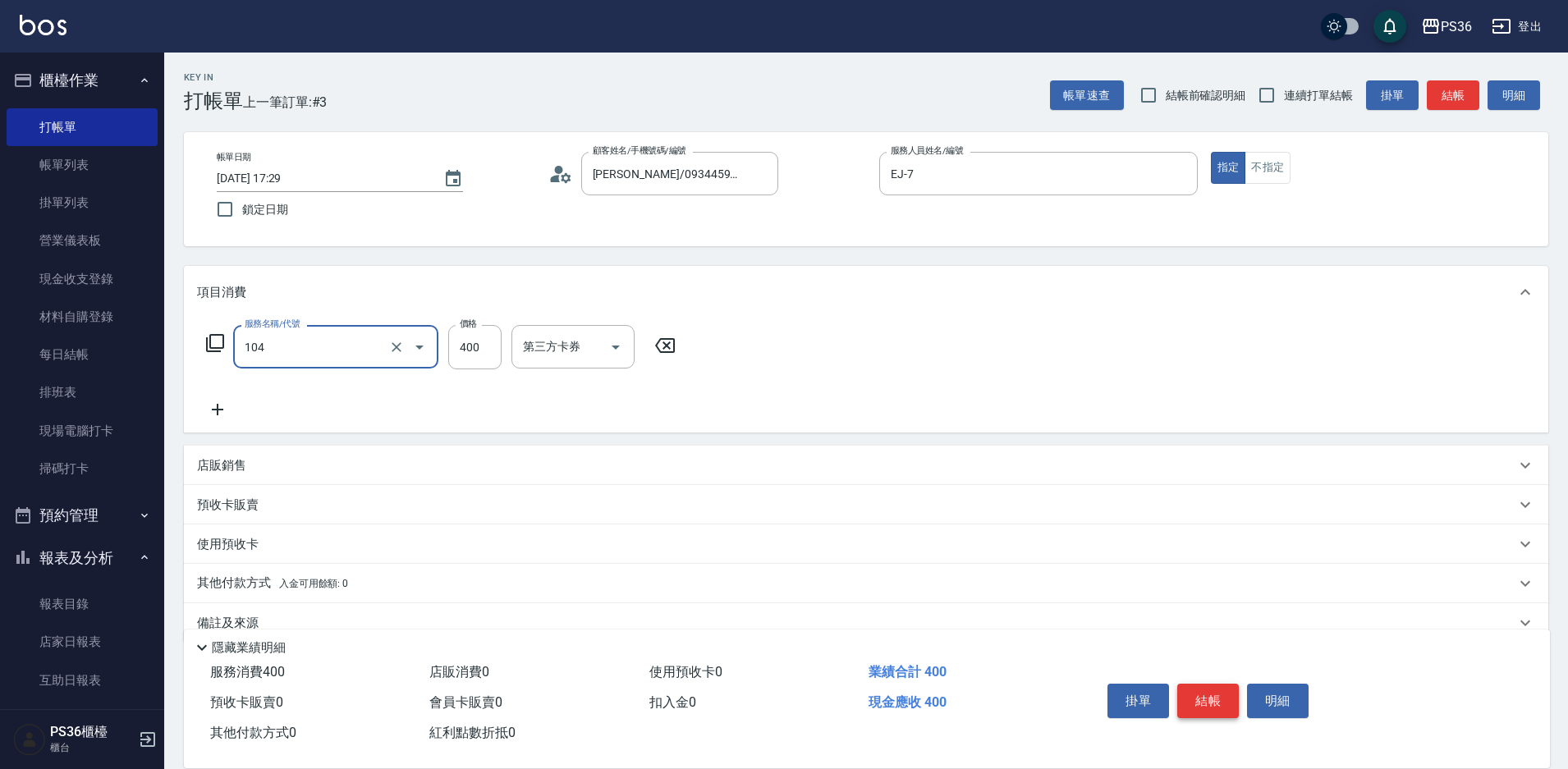
type input "B級單剪(104)"
click at [1226, 702] on button "結帳" at bounding box center [1208, 701] width 62 height 34
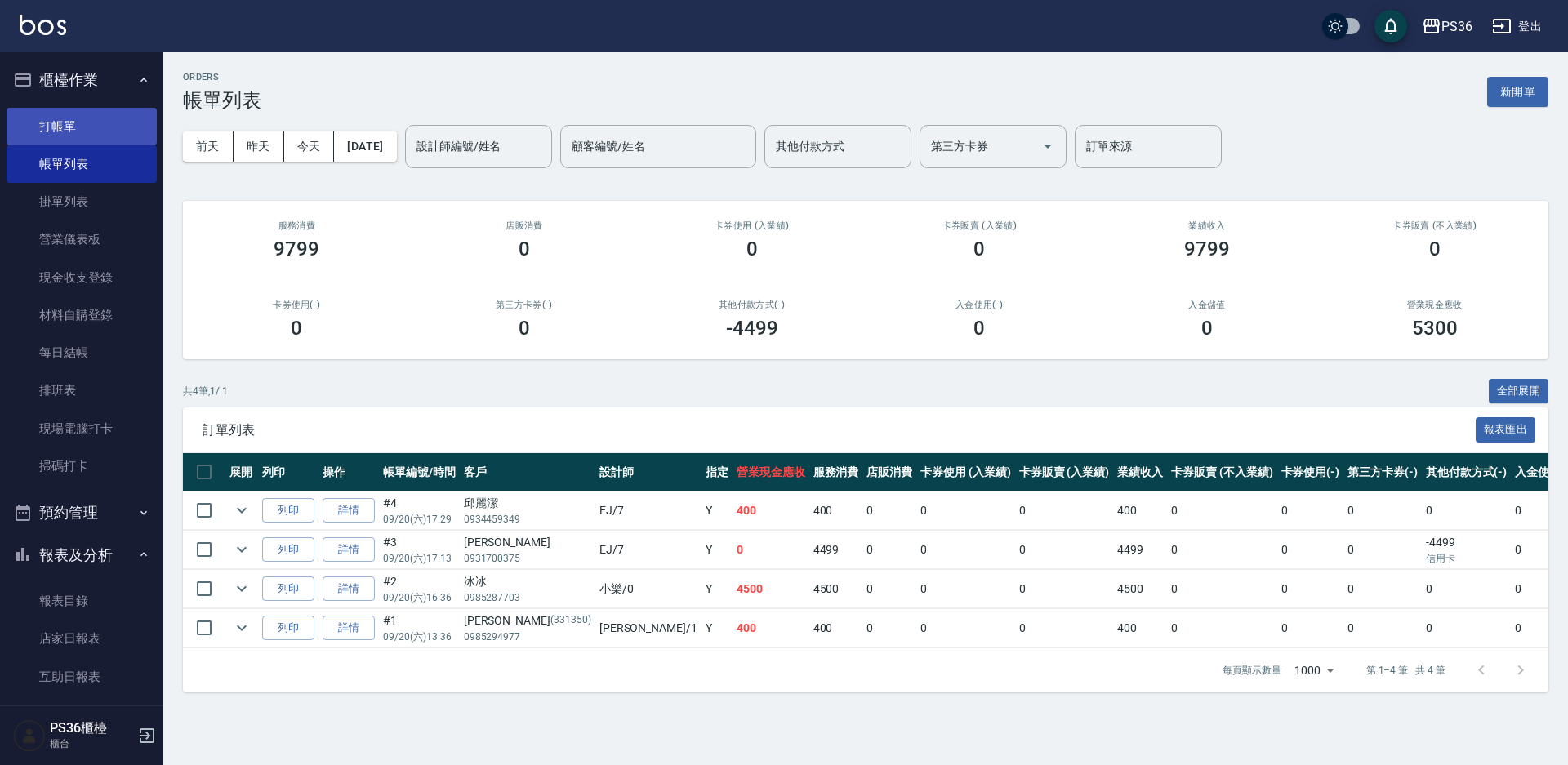
click at [86, 118] on link "打帳單" at bounding box center [81, 126] width 150 height 38
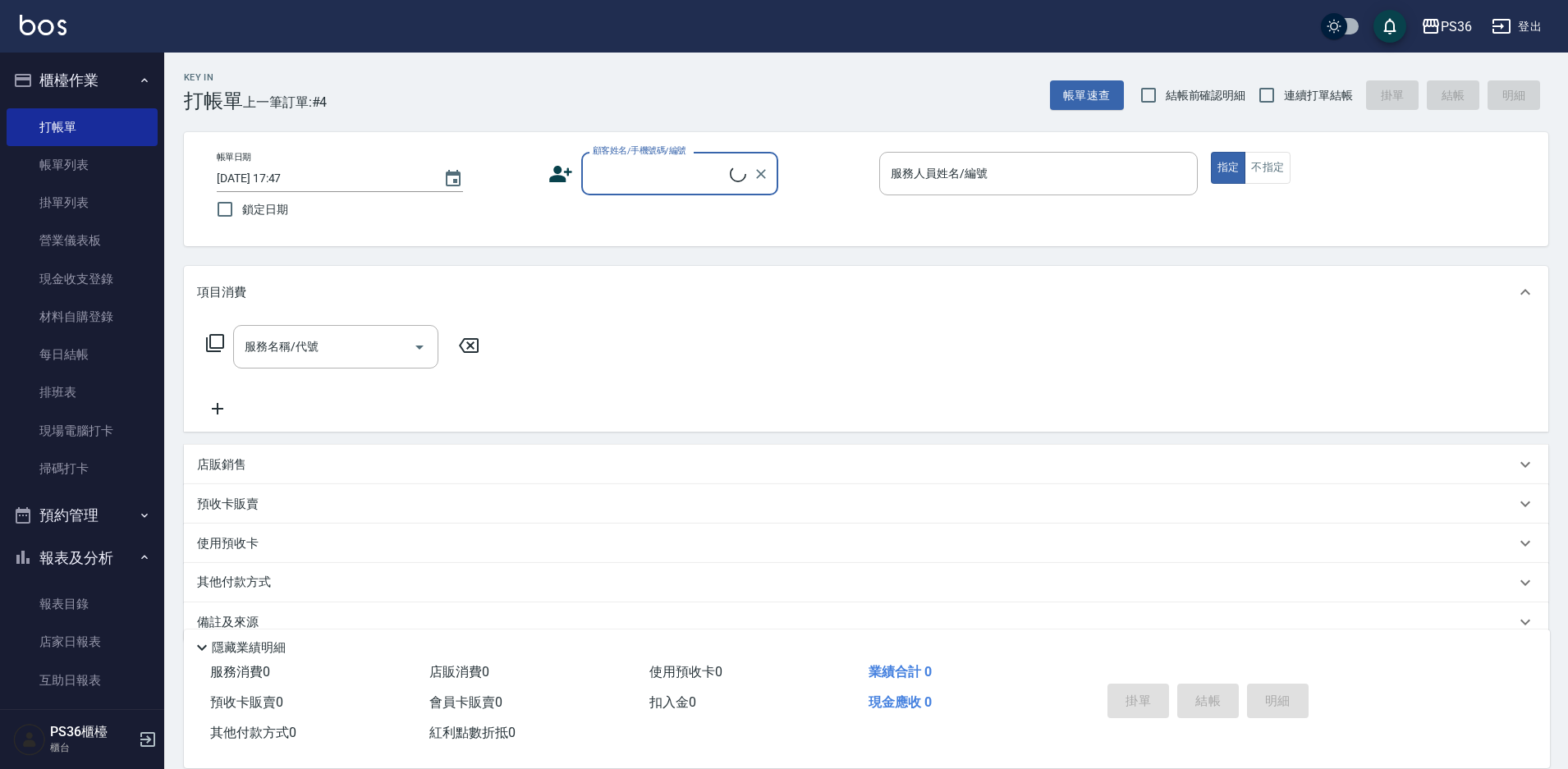
click at [688, 168] on input "顧客姓名/手機號碼/編號" at bounding box center [659, 173] width 141 height 29
type input "[PERSON_NAME]/0915208801/3112"
type input "小布-9"
click at [1210, 152] on button "指定" at bounding box center [1228, 167] width 35 height 32
type button "true"
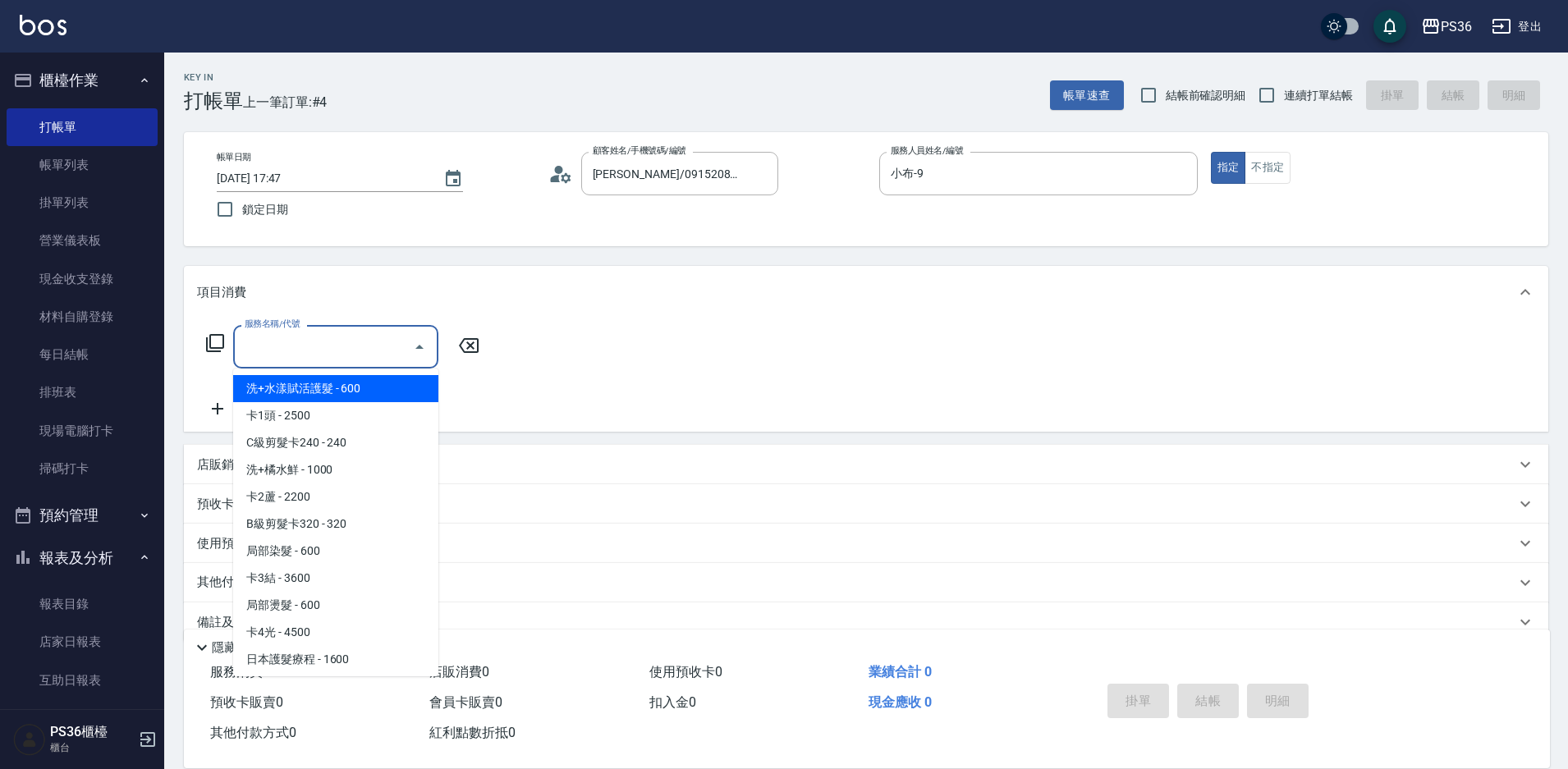
click at [286, 360] on input "服務名稱/代號" at bounding box center [322, 347] width 165 height 29
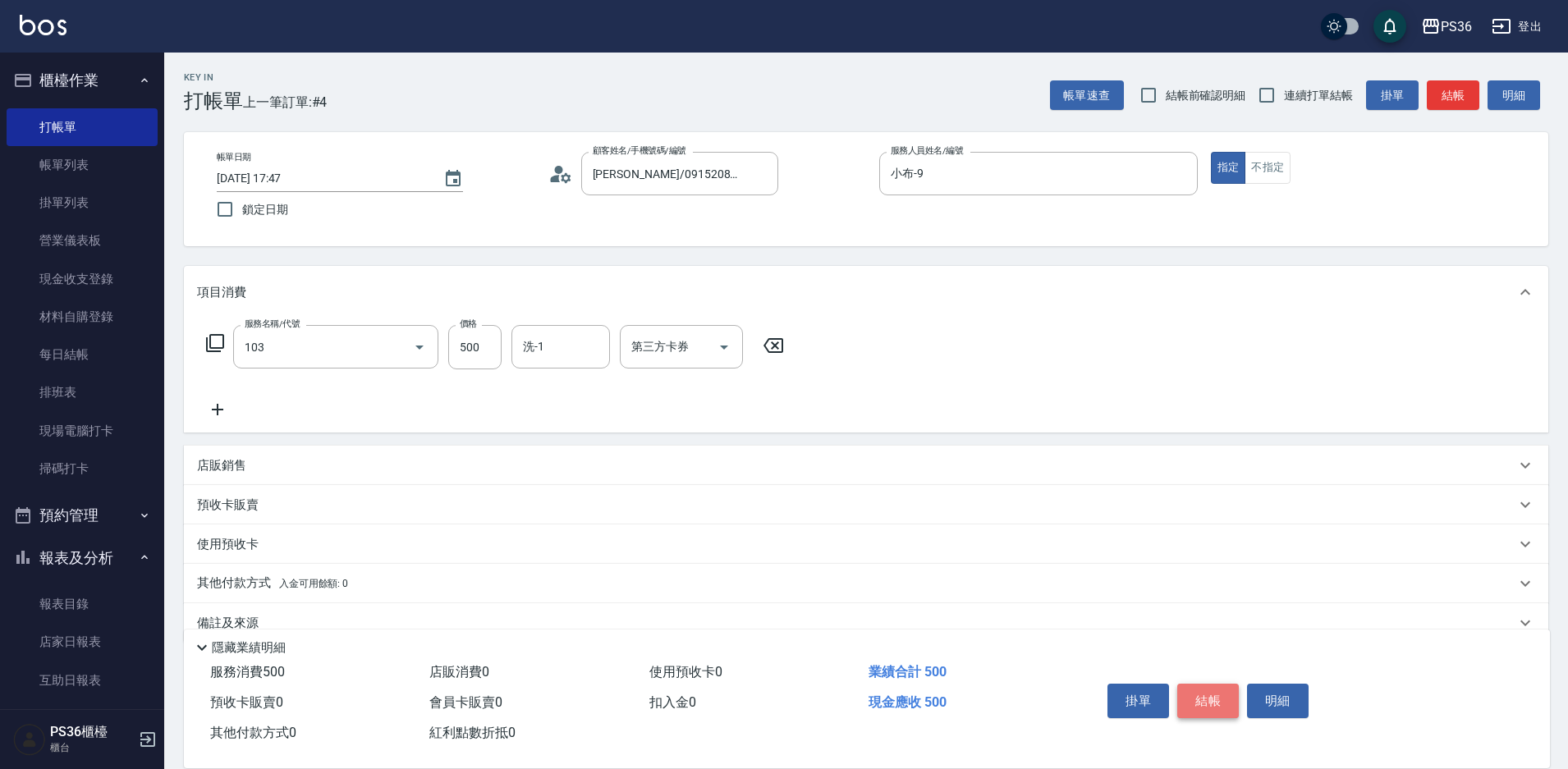
type input "B級洗剪(103)"
click at [1191, 691] on button "結帳" at bounding box center [1208, 701] width 62 height 34
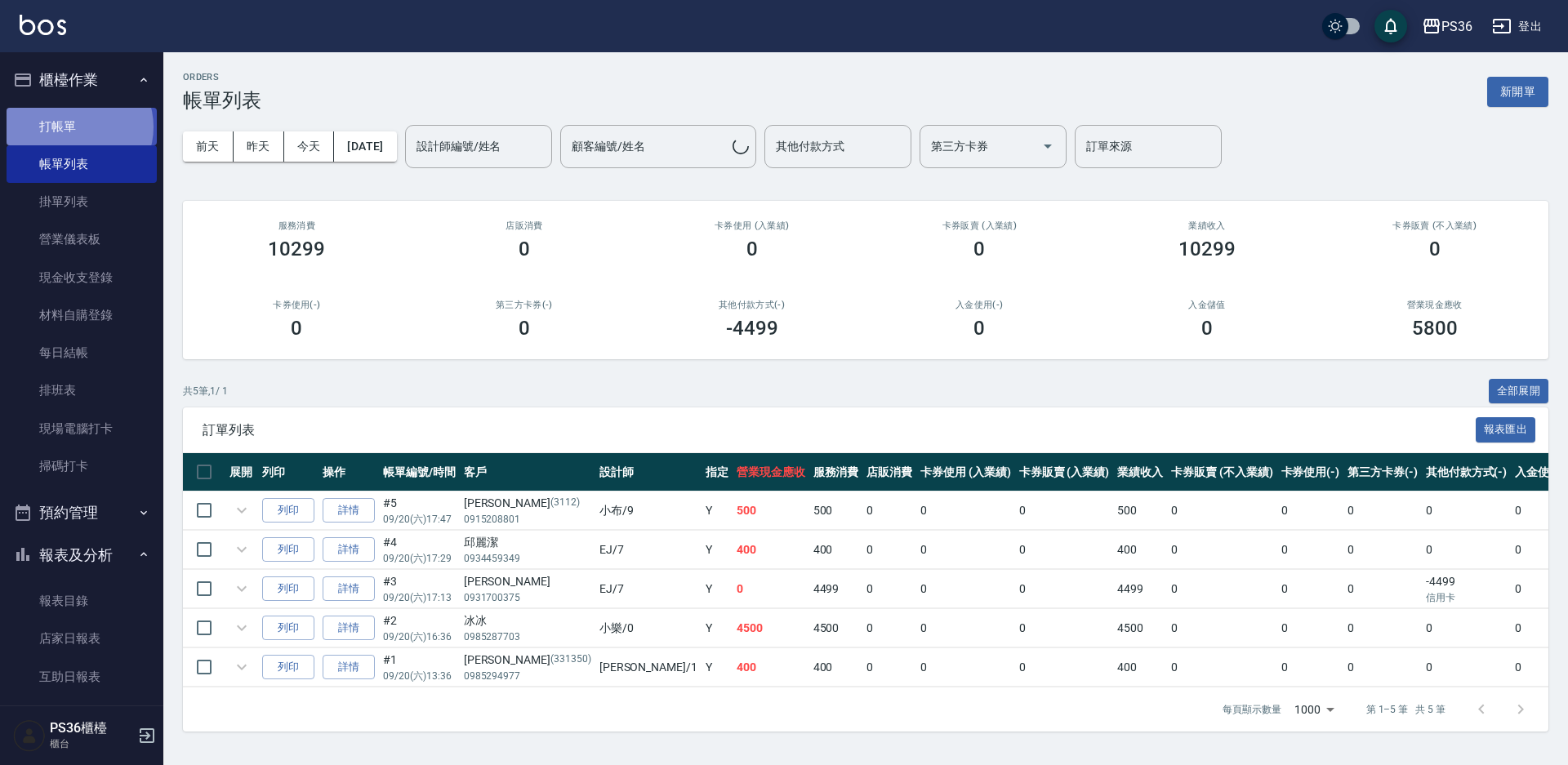
click at [78, 127] on link "打帳單" at bounding box center [81, 126] width 150 height 38
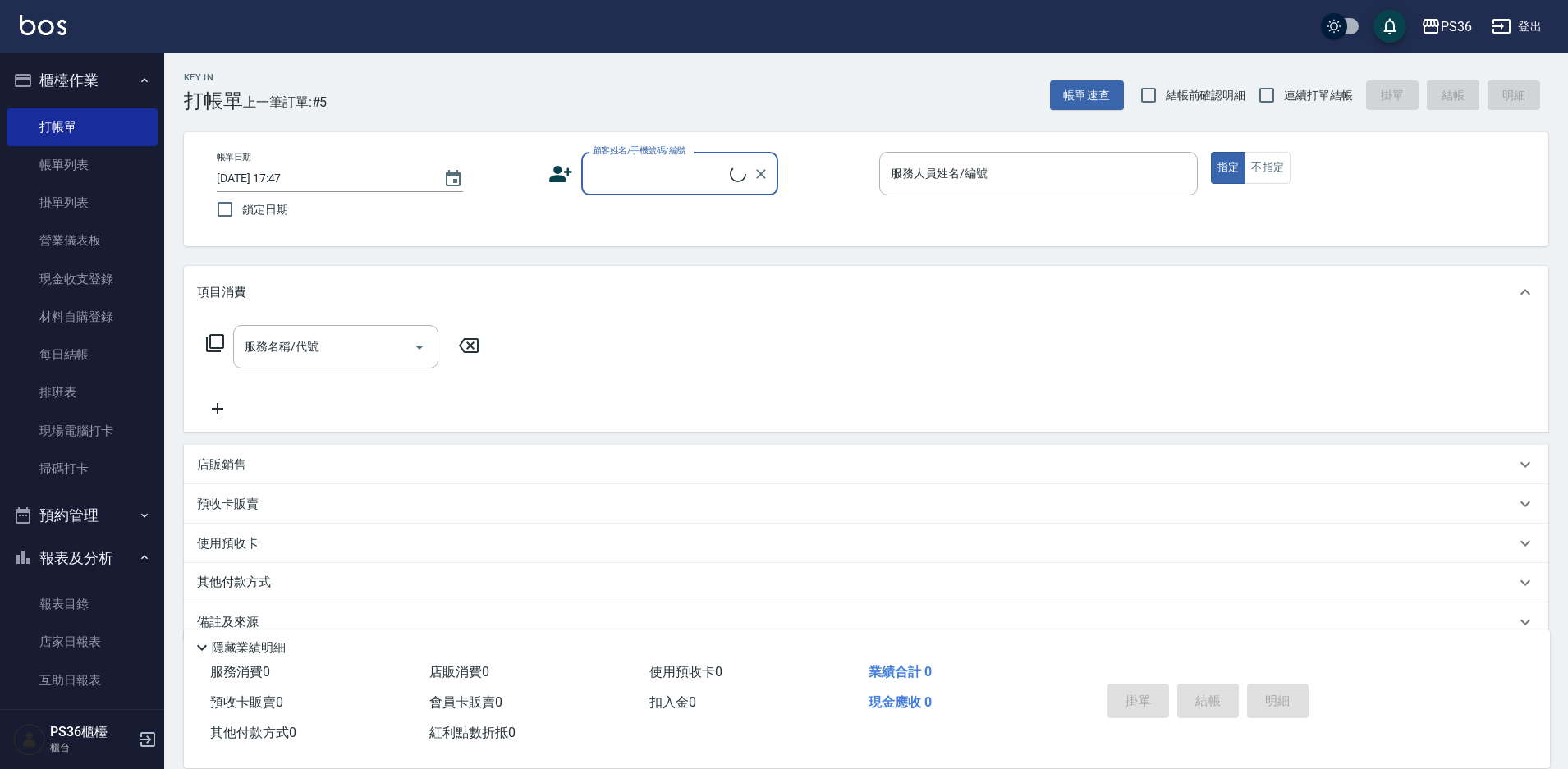
click at [653, 172] on input "顧客姓名/手機號碼/編號" at bounding box center [659, 173] width 141 height 29
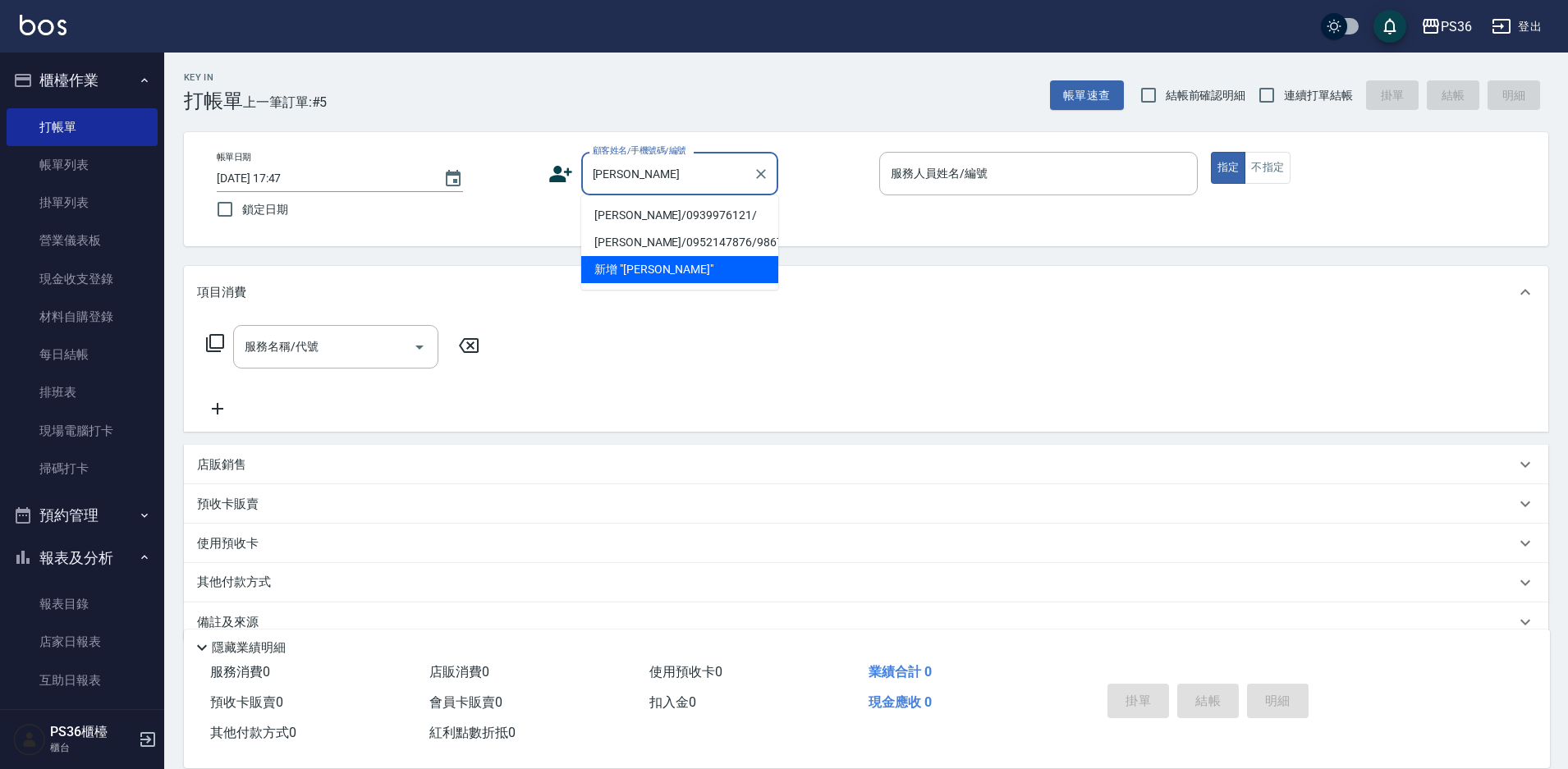
click at [629, 226] on li "[PERSON_NAME]/0939976121/" at bounding box center [679, 215] width 197 height 27
type input "[PERSON_NAME]/0939976121/"
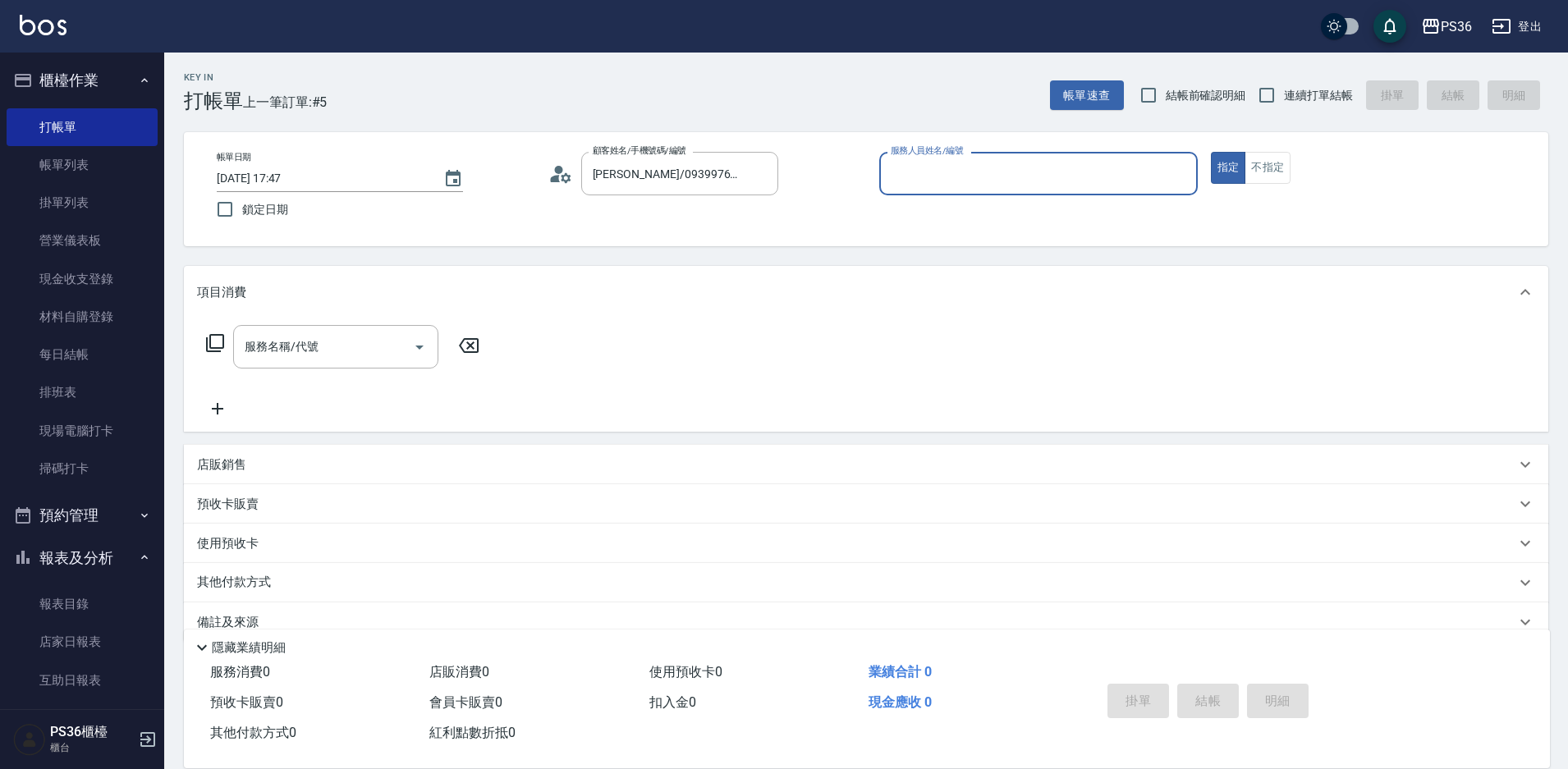
type input "小布-9"
click at [208, 342] on icon at bounding box center [215, 344] width 18 height 18
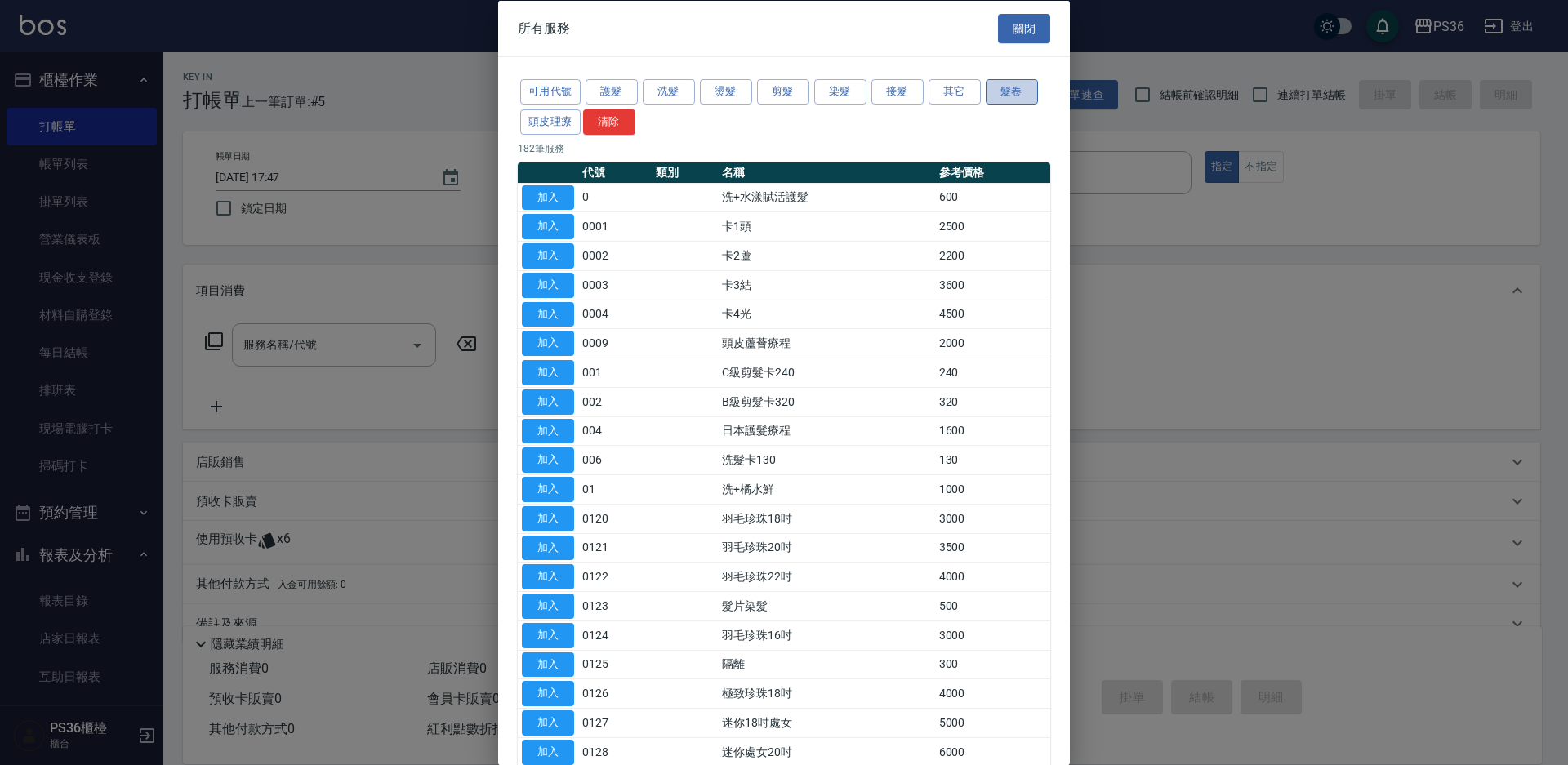
click at [1020, 85] on button "髮卷" at bounding box center [1011, 92] width 52 height 26
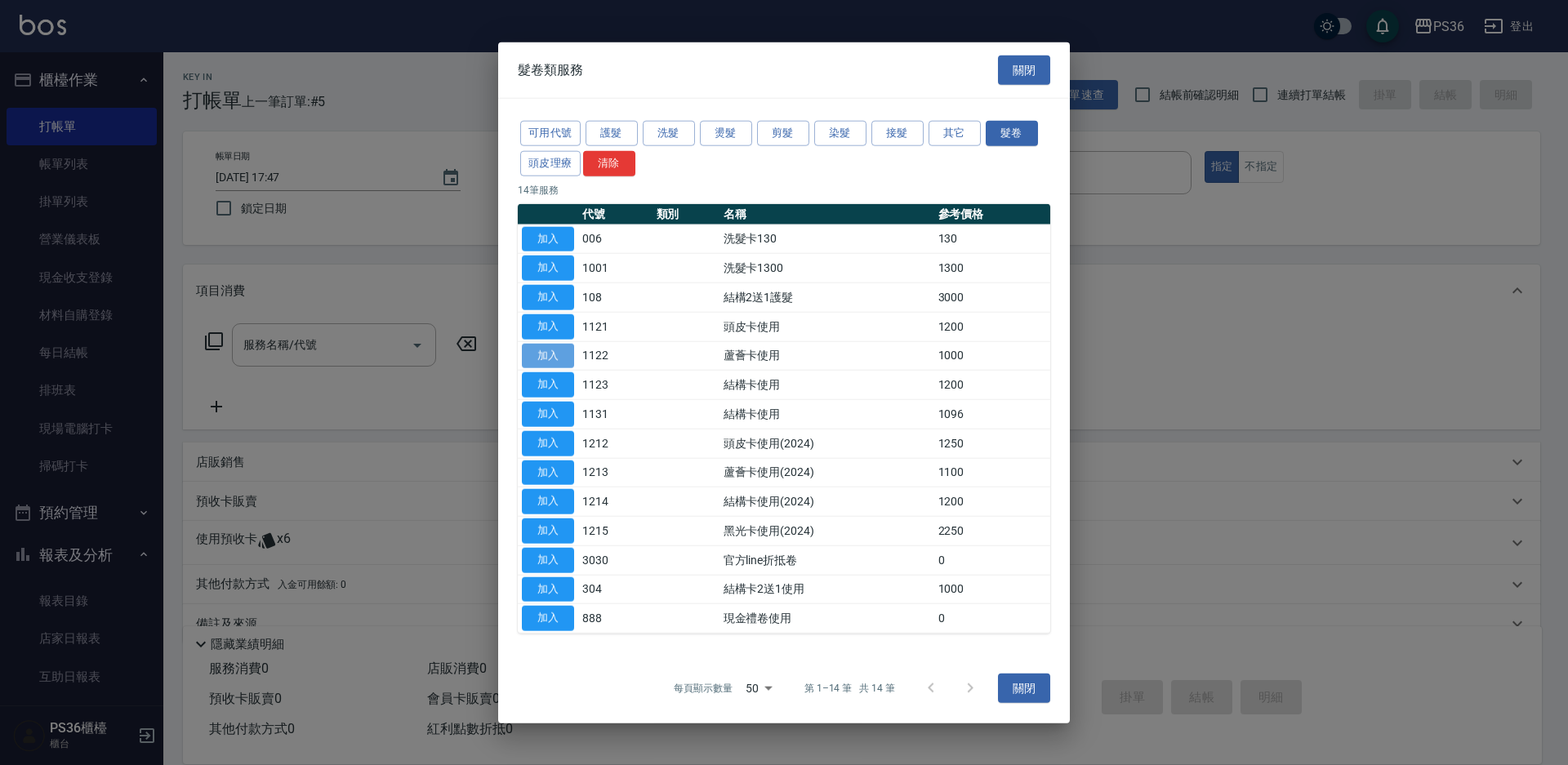
click at [541, 347] on button "加入" at bounding box center [548, 356] width 52 height 26
type input "蘆薈卡使用(1122)"
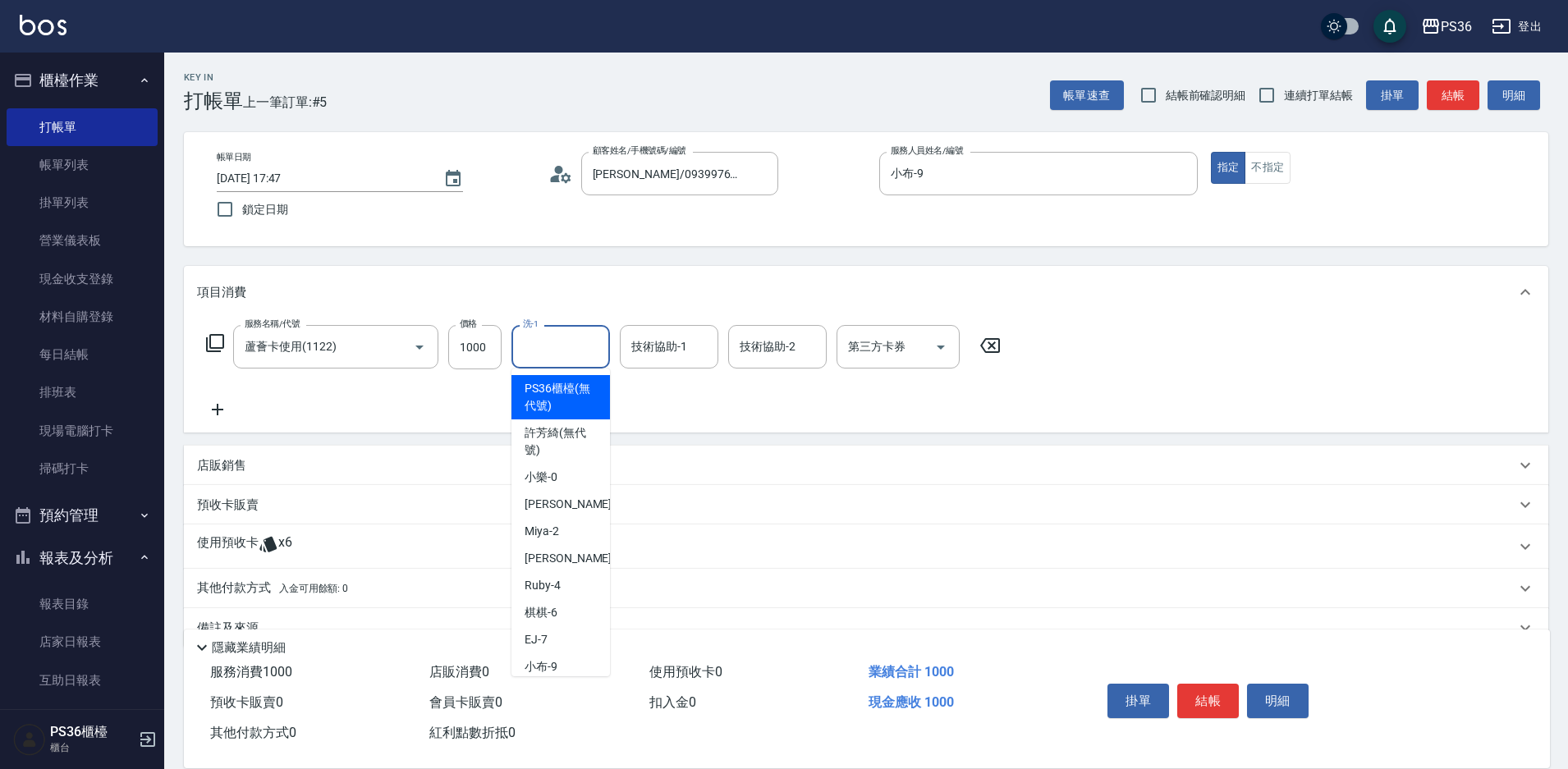
click at [552, 343] on input "洗-1" at bounding box center [560, 347] width 84 height 29
type input "[PERSON_NAME]-22"
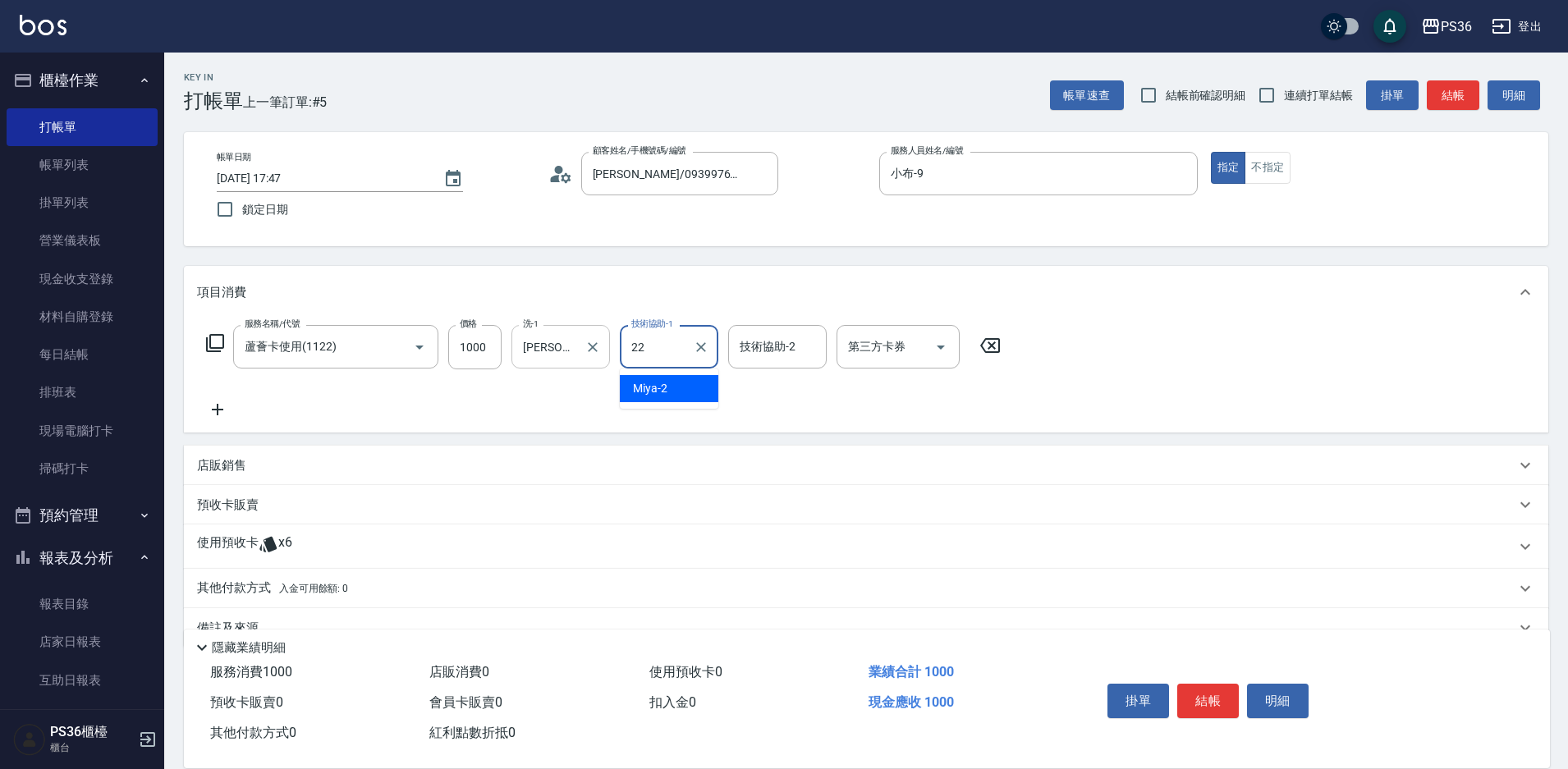
type input "[PERSON_NAME]-22"
click at [938, 348] on icon "Open" at bounding box center [940, 347] width 19 height 19
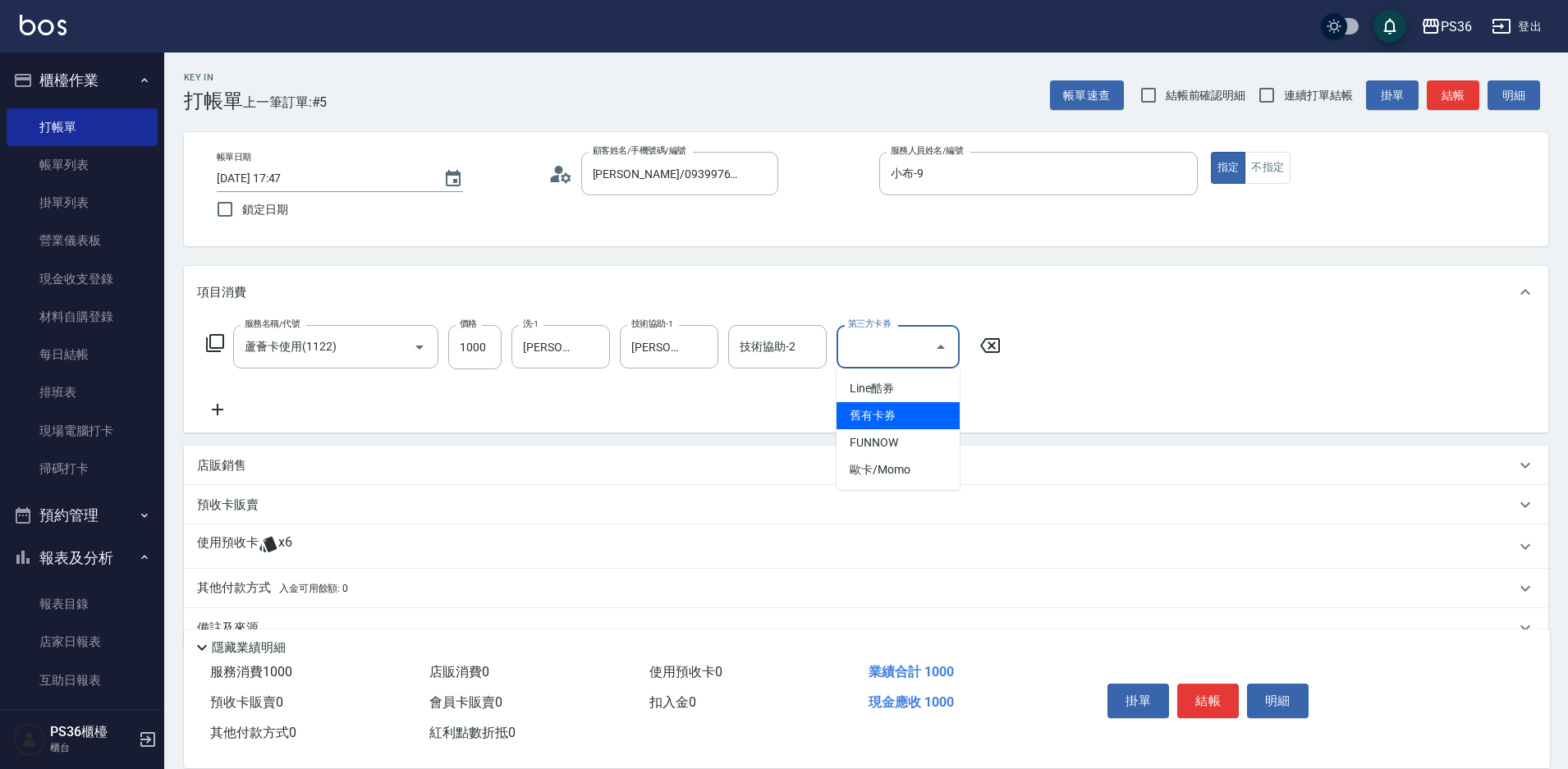
click at [930, 410] on span "舊有卡券" at bounding box center [897, 415] width 123 height 27
type input "舊有卡券"
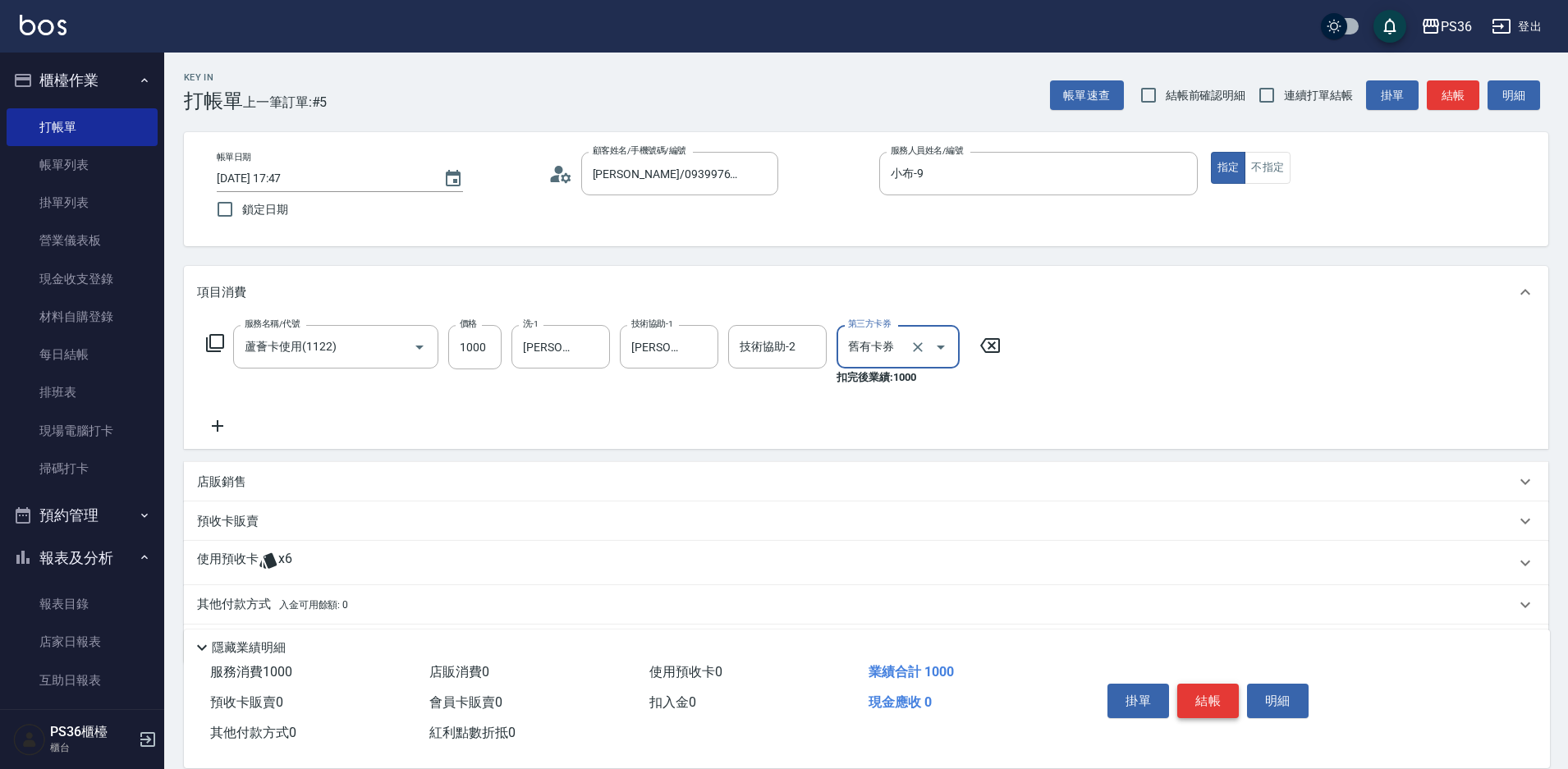
click at [1199, 690] on button "結帳" at bounding box center [1208, 701] width 62 height 34
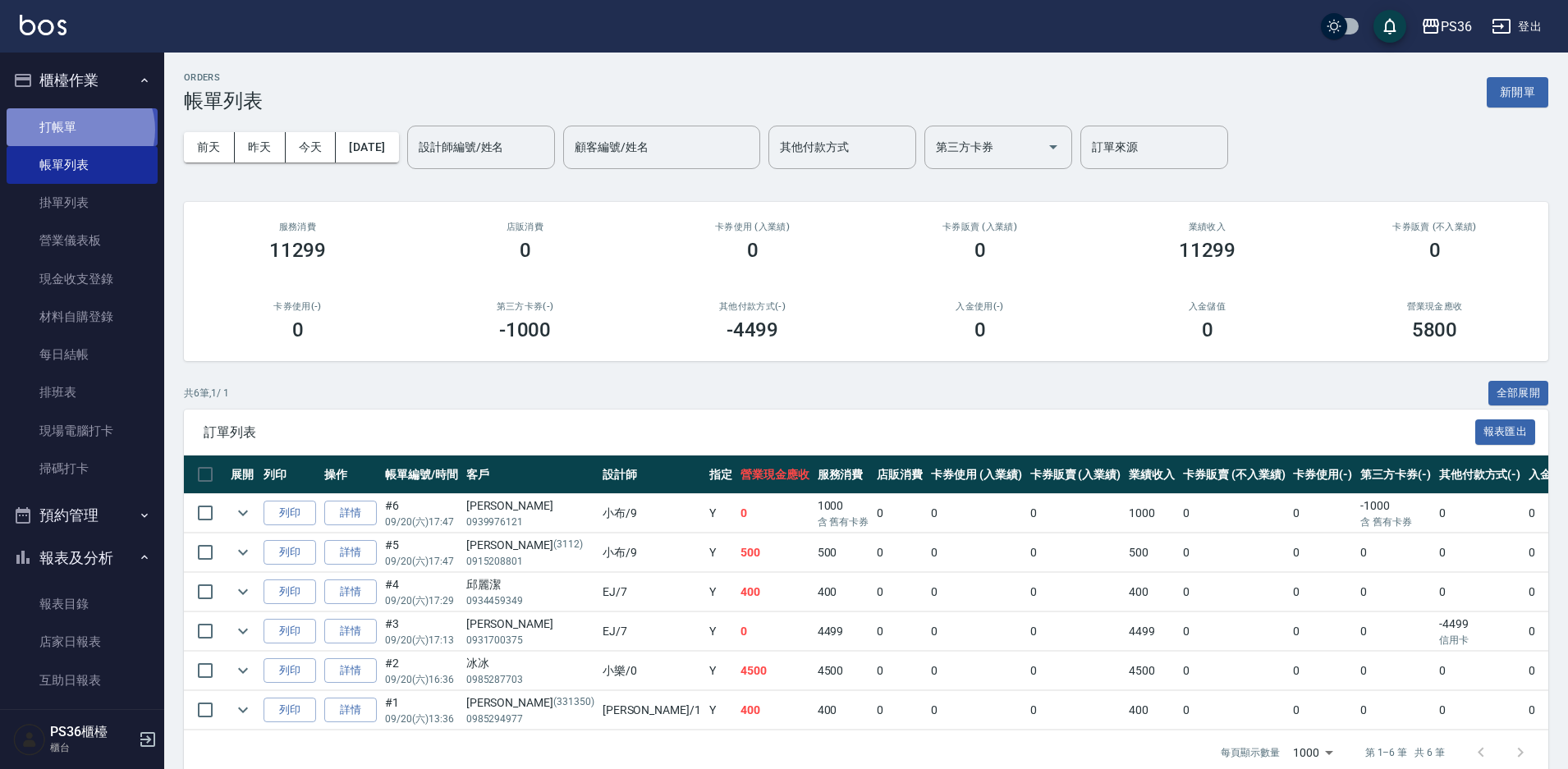
click at [79, 128] on link "打帳單" at bounding box center [81, 127] width 151 height 38
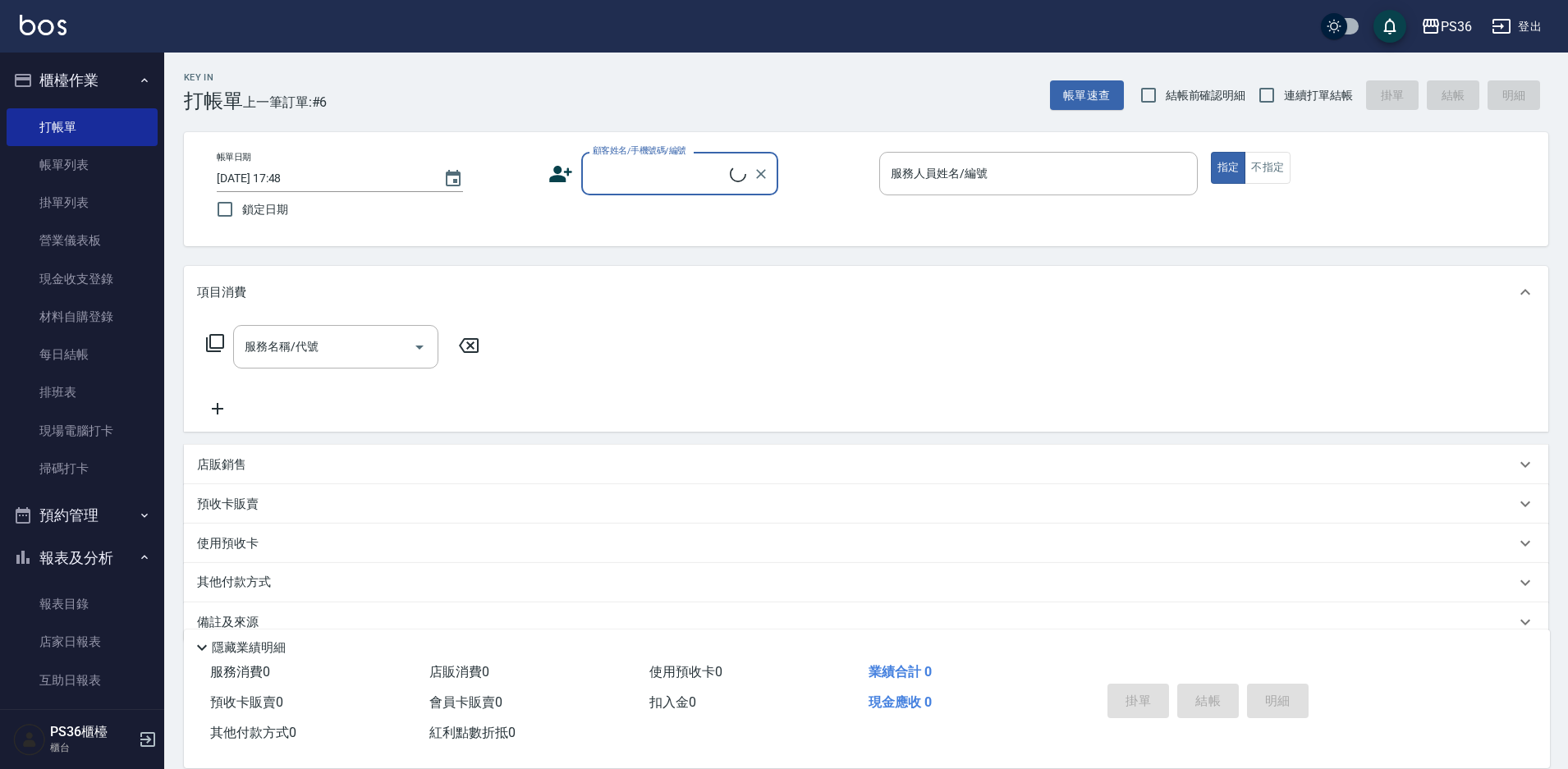
click at [629, 170] on input "顧客姓名/手機號碼/編號" at bounding box center [659, 173] width 141 height 29
click at [627, 172] on input "[PERSON_NAME]" at bounding box center [667, 173] width 158 height 29
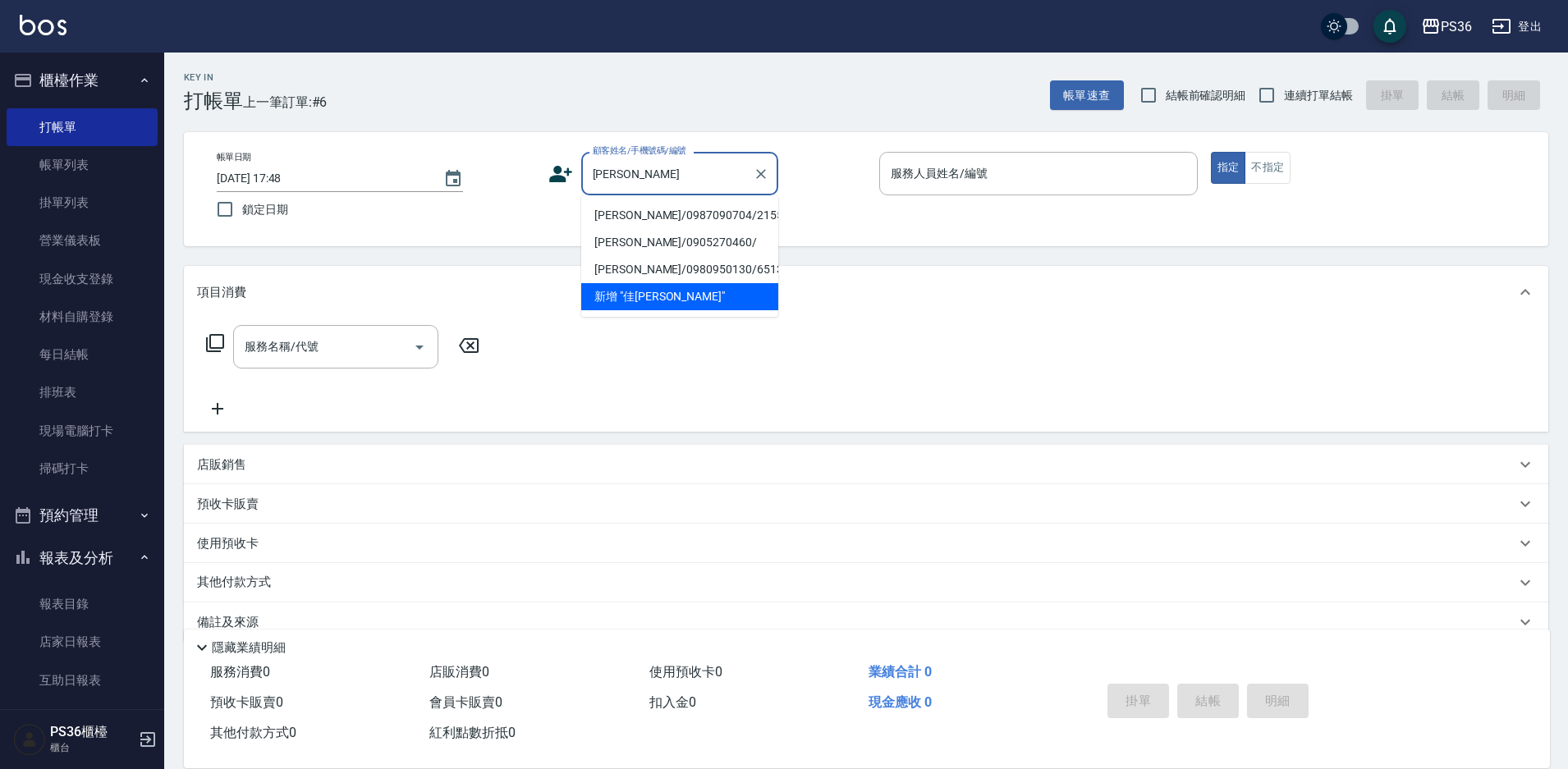
click at [627, 172] on input "[PERSON_NAME]" at bounding box center [667, 173] width 158 height 29
click at [627, 213] on li "[PERSON_NAME]/0987090704/2155" at bounding box center [679, 215] width 197 height 27
type input "[PERSON_NAME]/0987090704/2155"
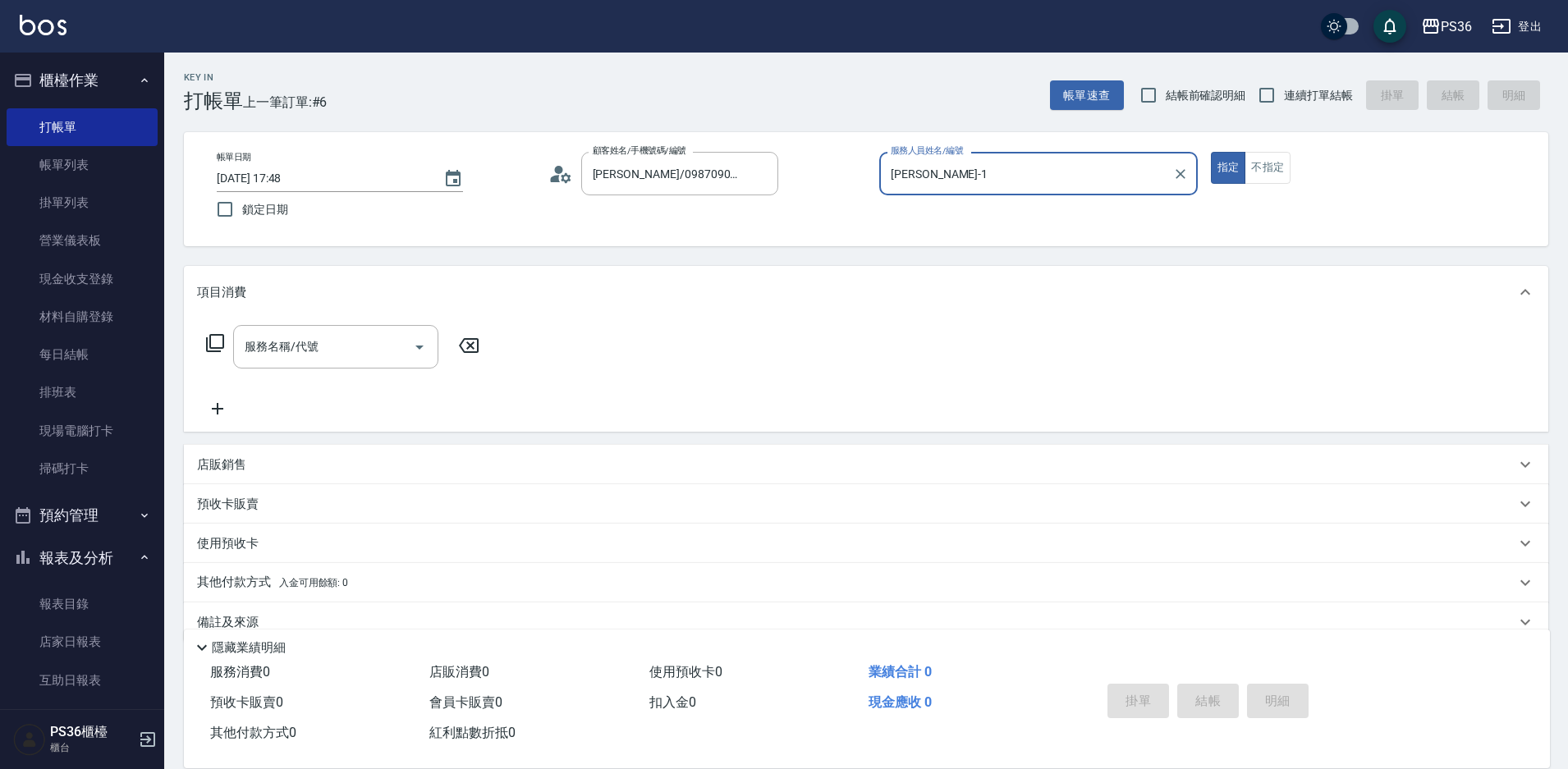
click at [986, 185] on input "[PERSON_NAME]-1" at bounding box center [1027, 173] width 279 height 29
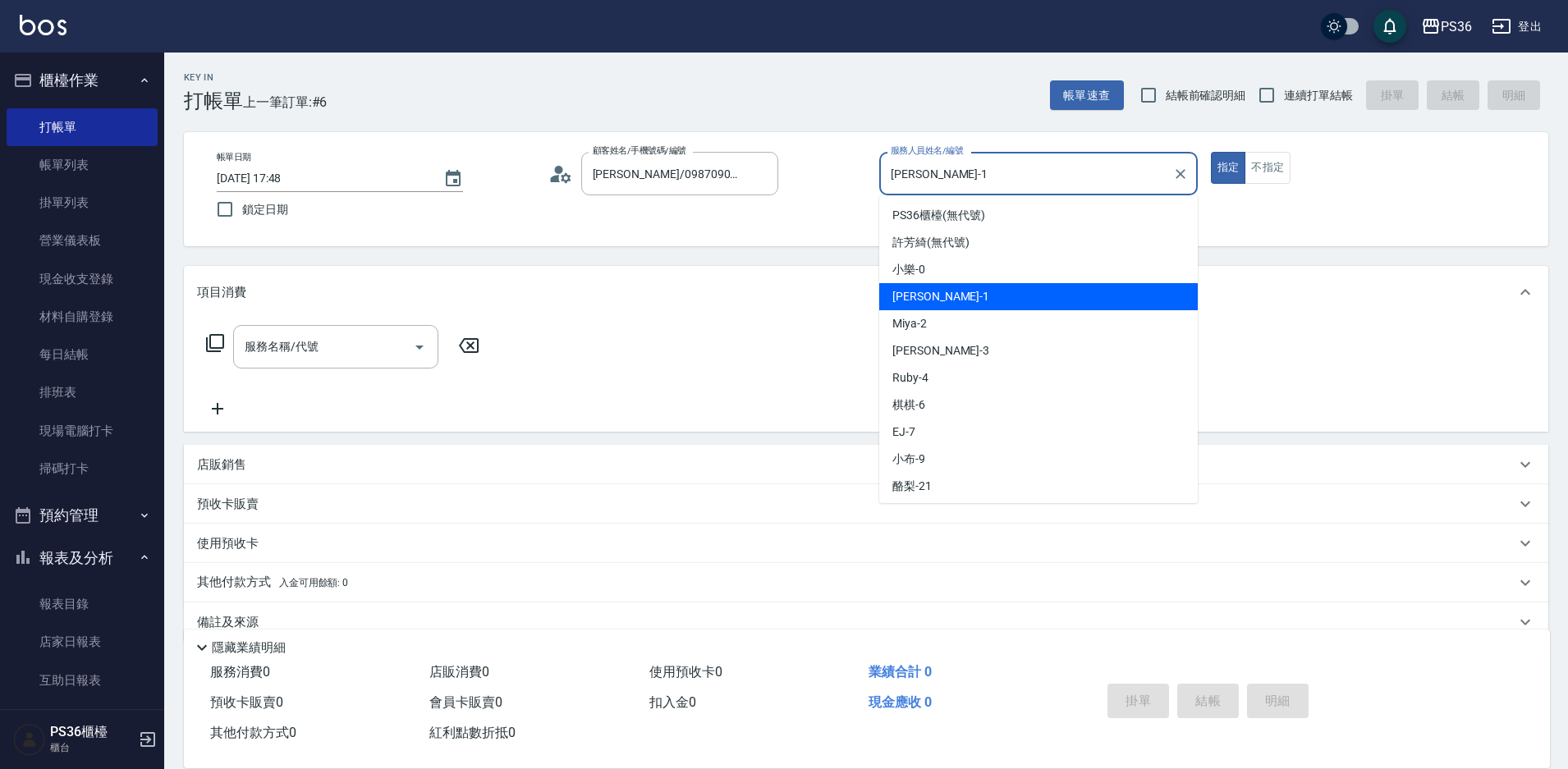
click at [986, 185] on input "[PERSON_NAME]-1" at bounding box center [1027, 173] width 279 height 29
type input "小布-9"
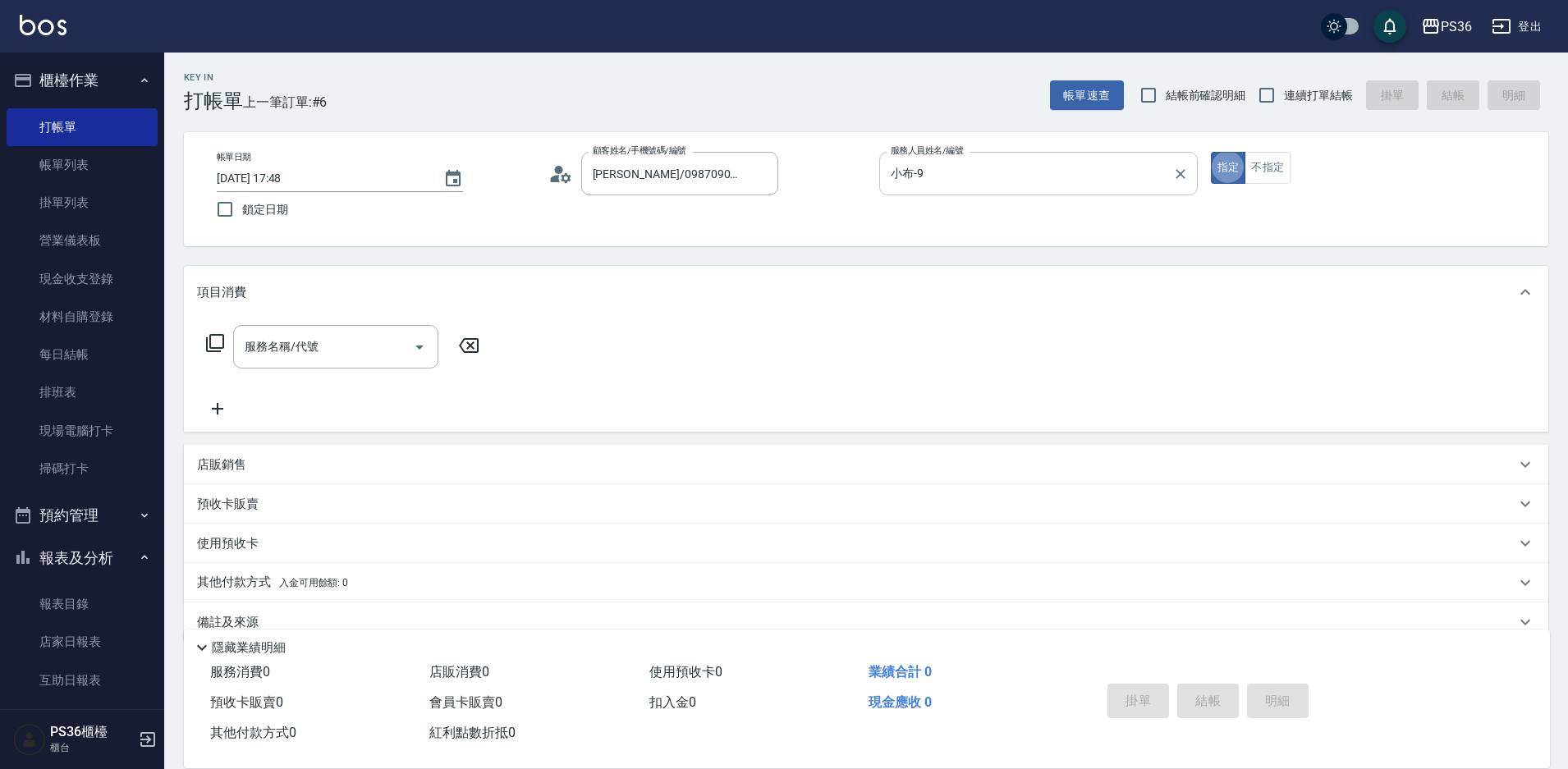
type button "true"
click at [286, 351] on div "服務名稱/代號 服務名稱/代號" at bounding box center [335, 347] width 205 height 43
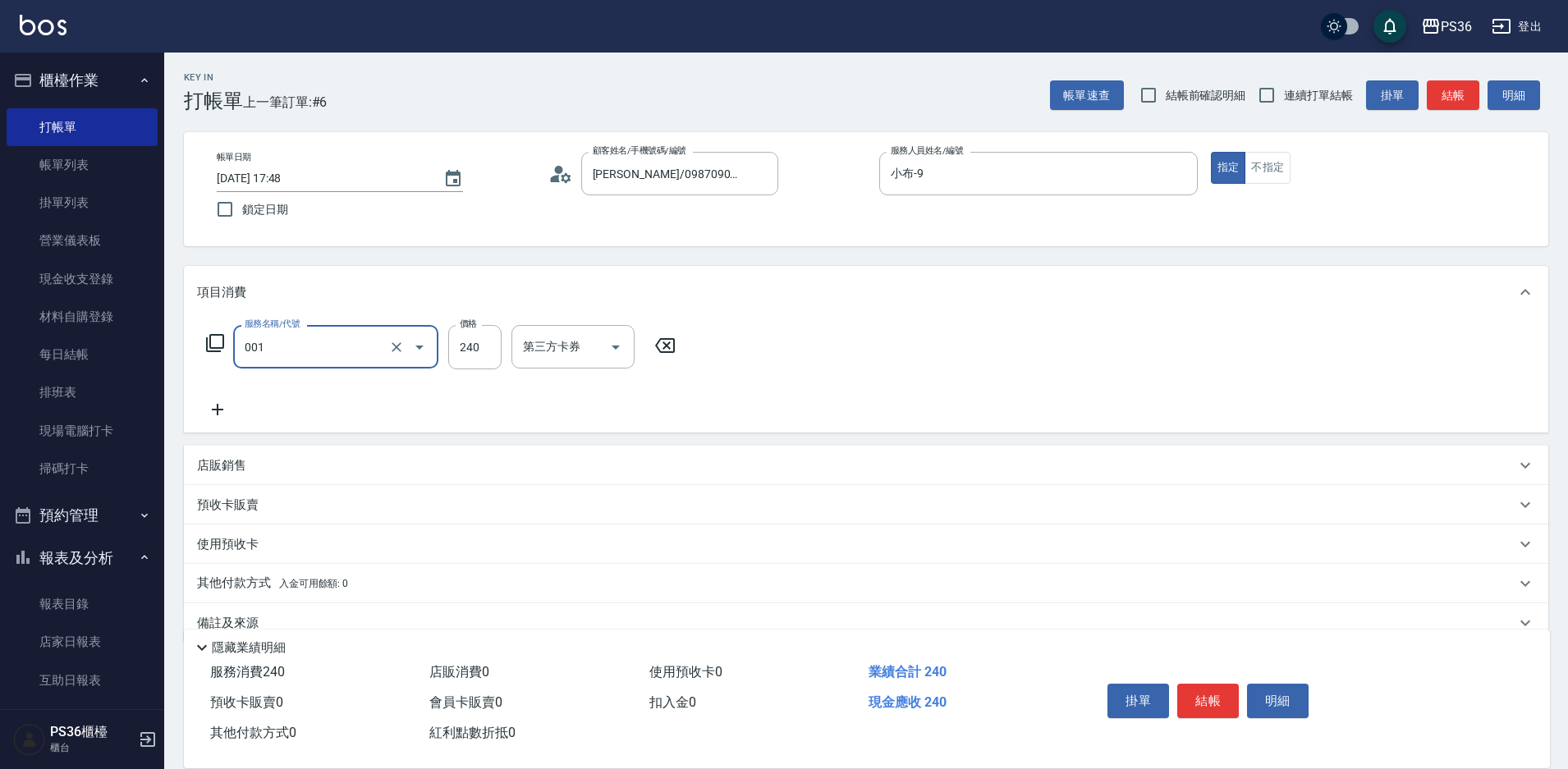
type input "C級剪髮卡240(001)"
type input "130"
click at [612, 349] on icon "Open" at bounding box center [615, 347] width 19 height 19
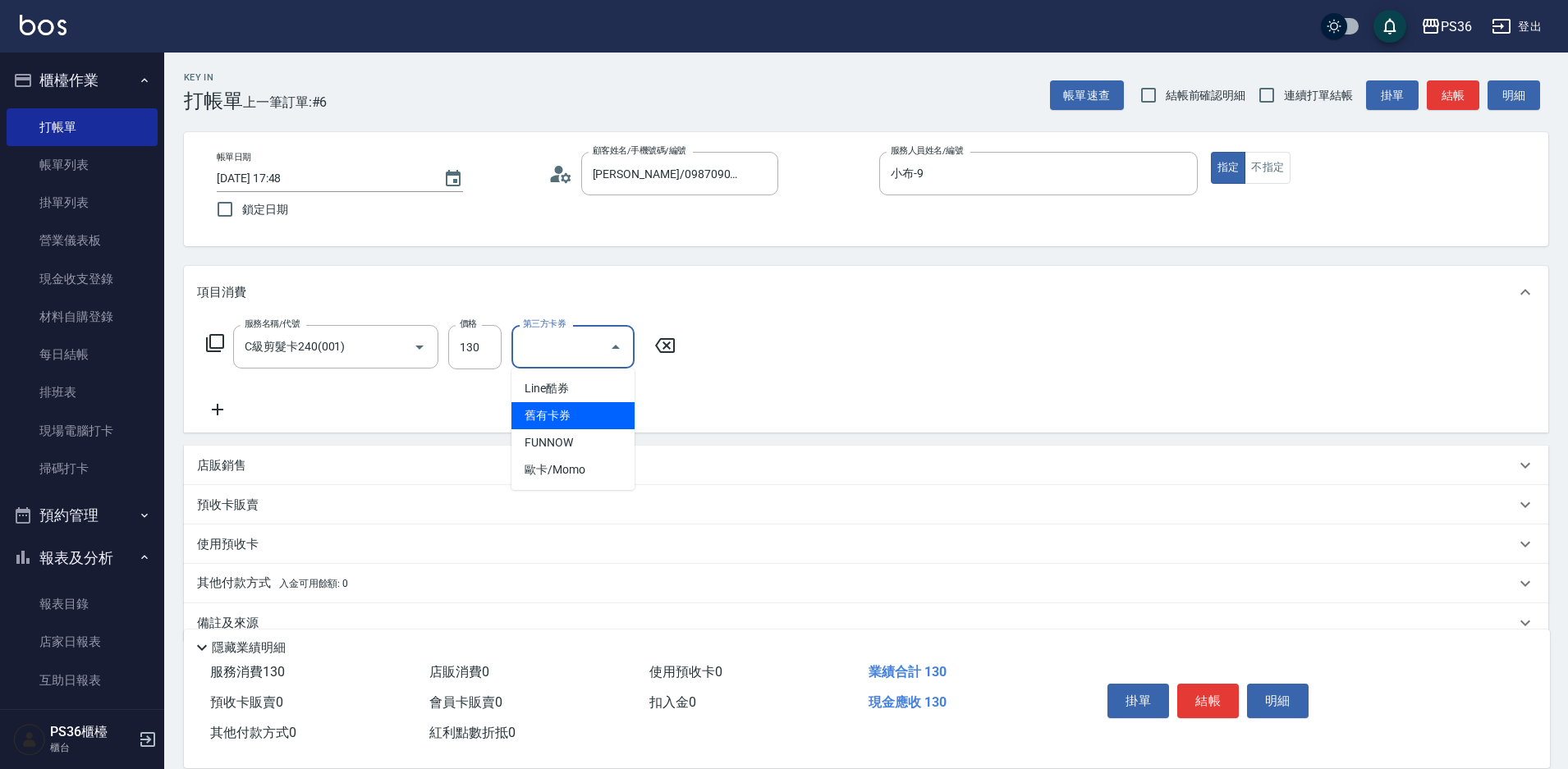
click at [573, 426] on span "舊有卡券" at bounding box center [573, 415] width 123 height 27
type input "舊有卡券"
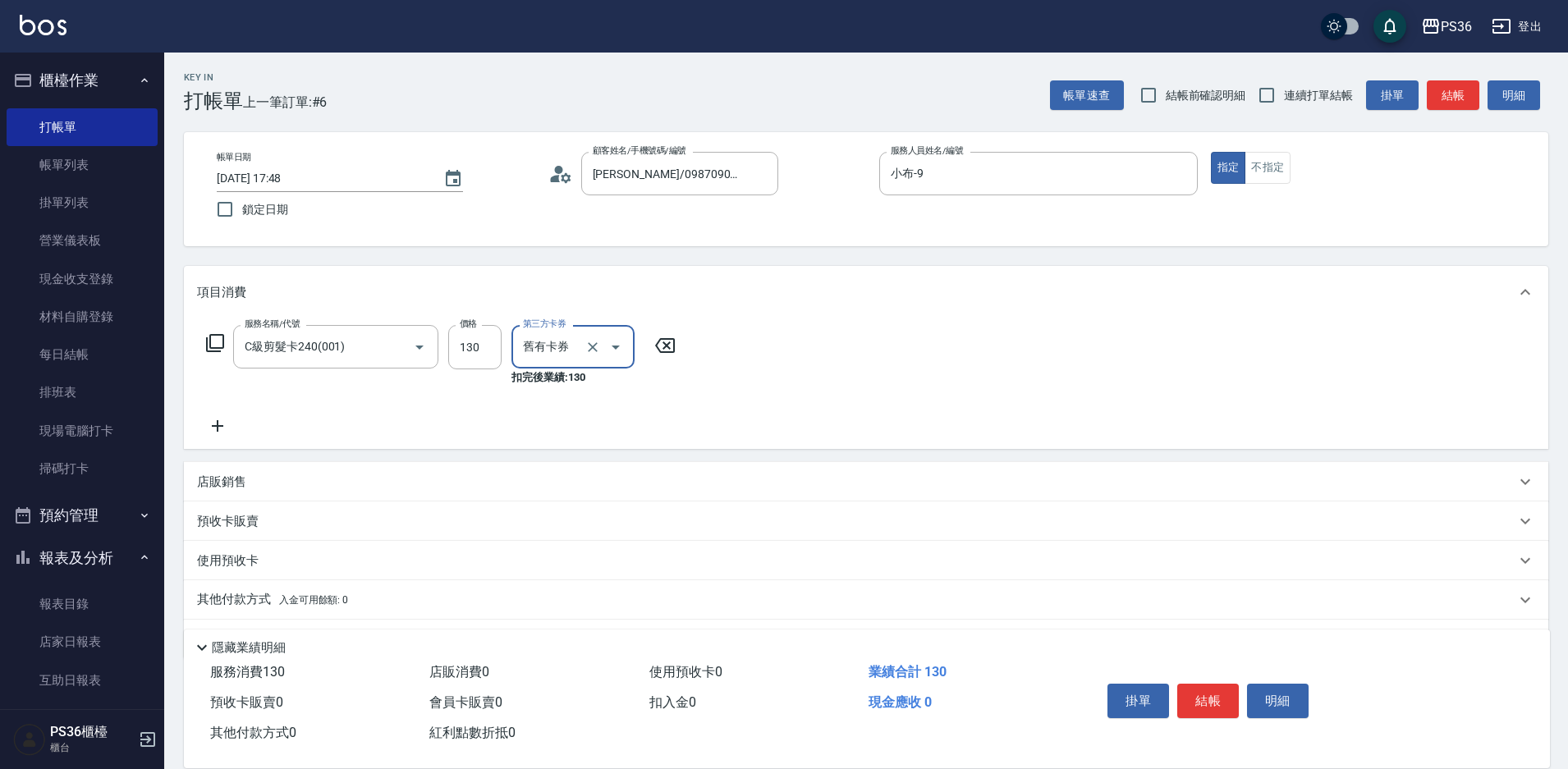
click at [212, 335] on icon at bounding box center [214, 343] width 19 height 19
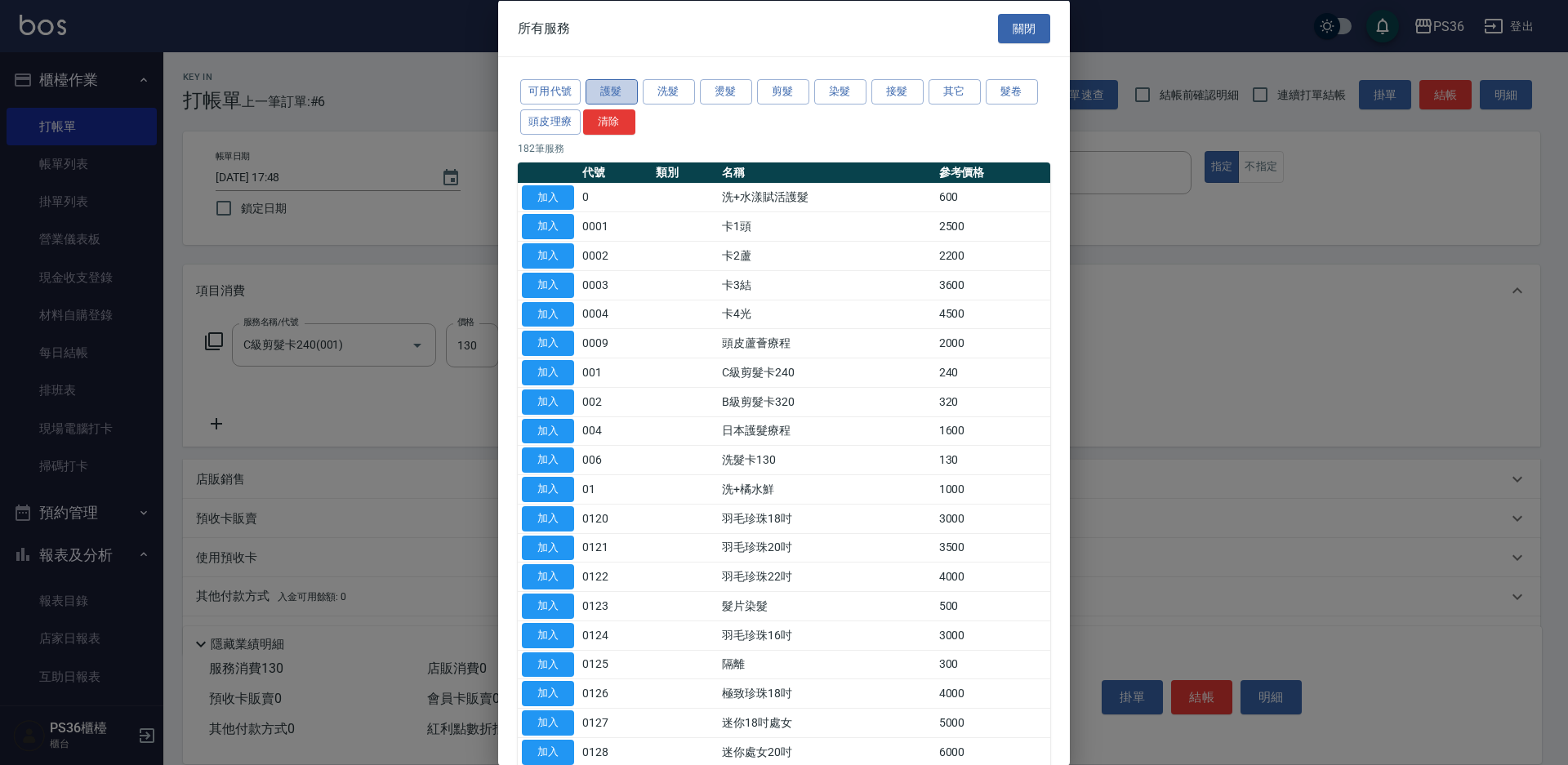
click at [608, 86] on button "護髮" at bounding box center [611, 92] width 52 height 26
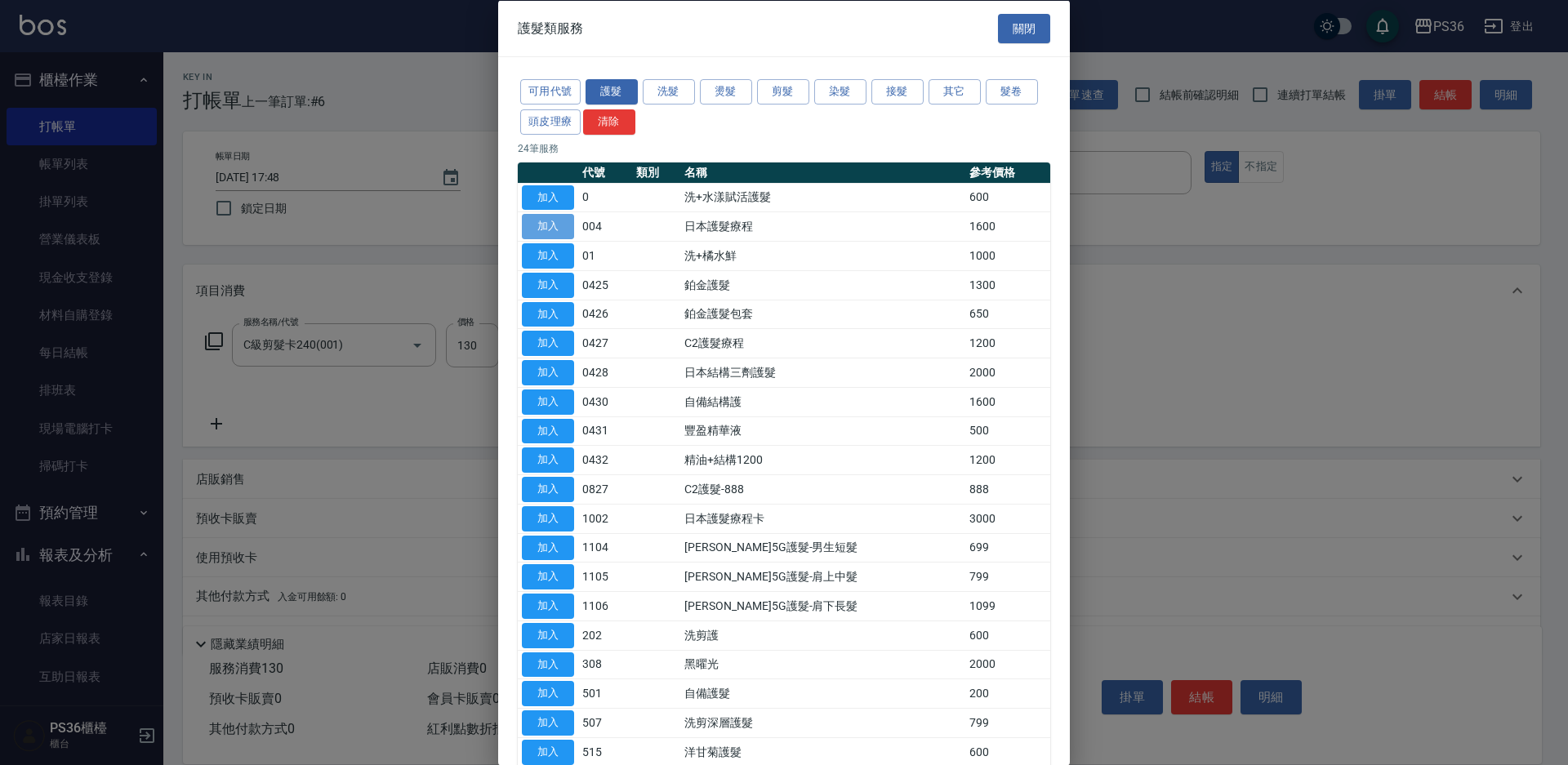
click at [545, 222] on button "加入" at bounding box center [548, 227] width 52 height 26
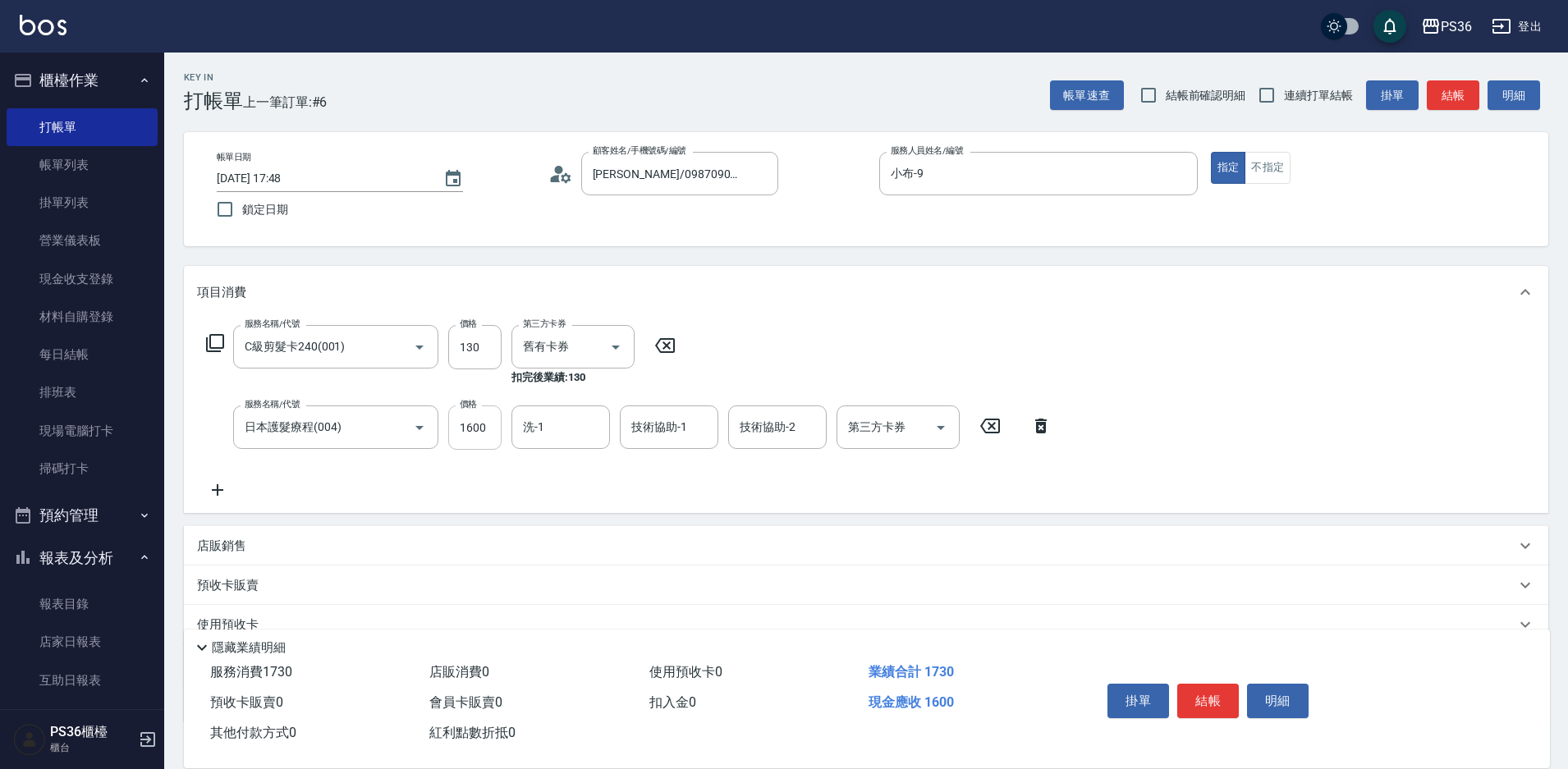
click at [472, 435] on input "1600" at bounding box center [475, 428] width 54 height 44
click at [368, 435] on input "日本護髮療程(004)" at bounding box center [312, 427] width 144 height 29
click at [489, 433] on input "1600" at bounding box center [475, 428] width 54 height 44
type input "1300"
click at [1210, 689] on button "結帳" at bounding box center [1208, 701] width 62 height 34
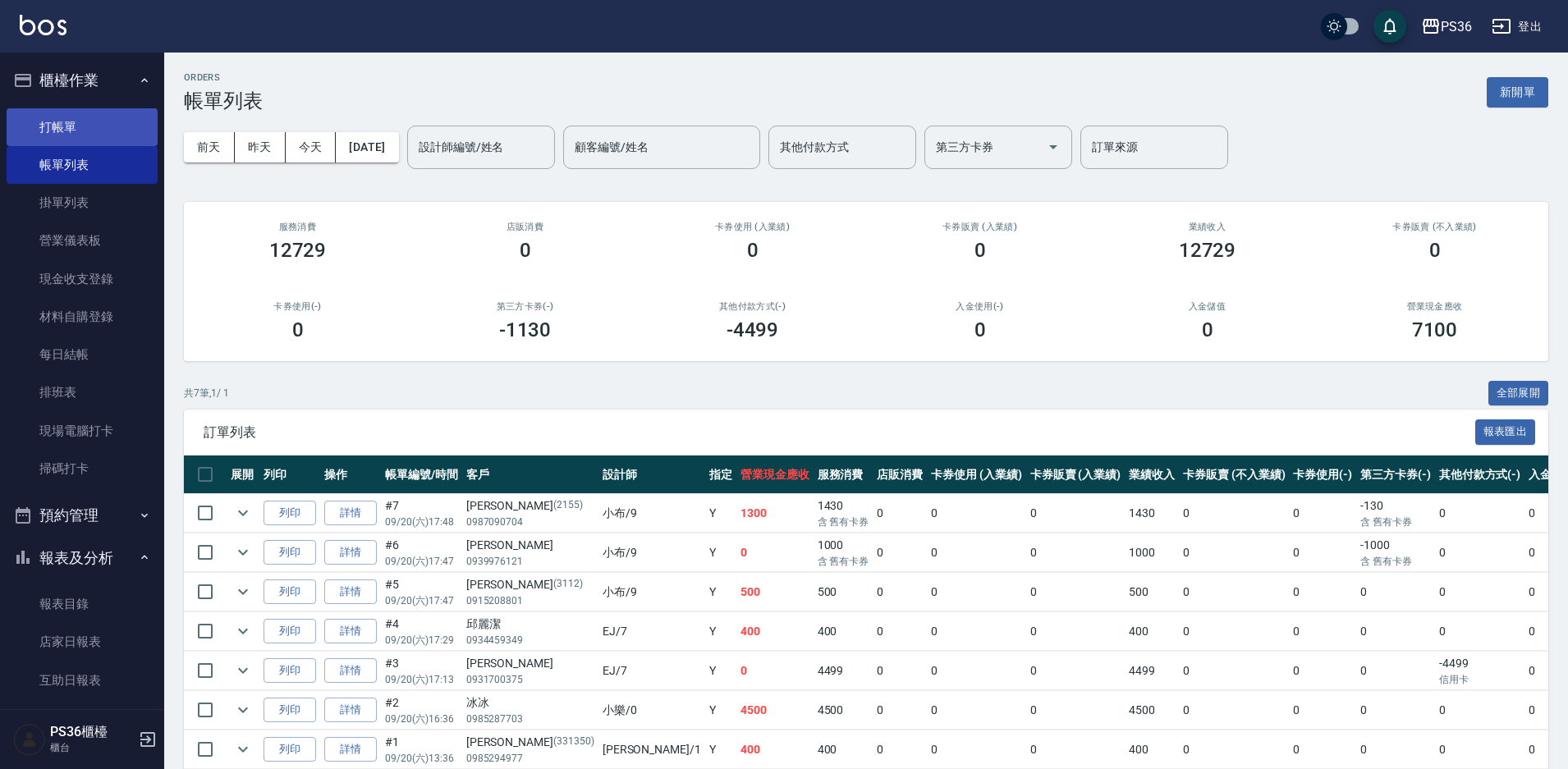
click at [70, 120] on link "打帳單" at bounding box center [81, 127] width 151 height 38
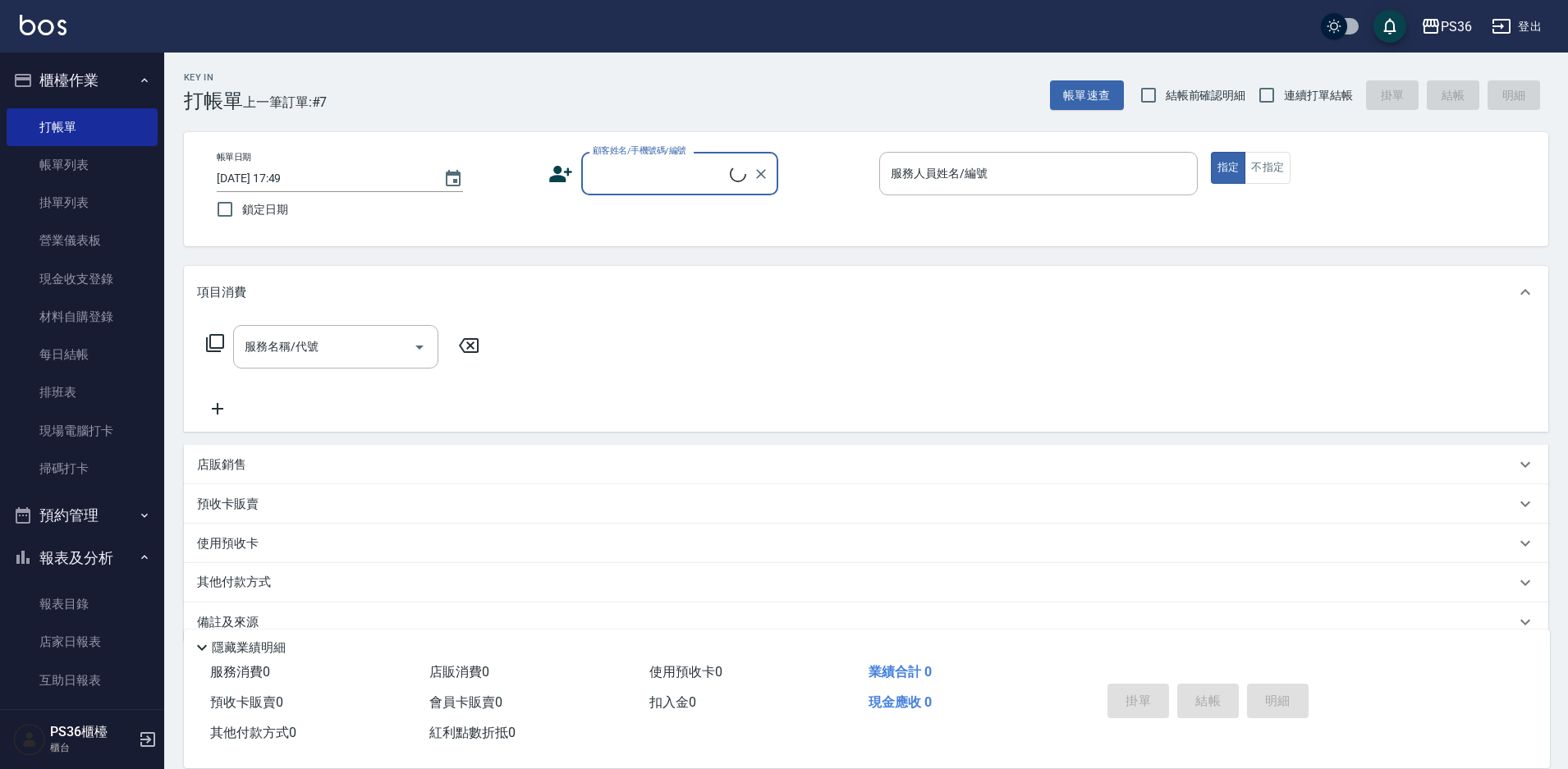
click at [552, 171] on icon at bounding box center [560, 174] width 25 height 25
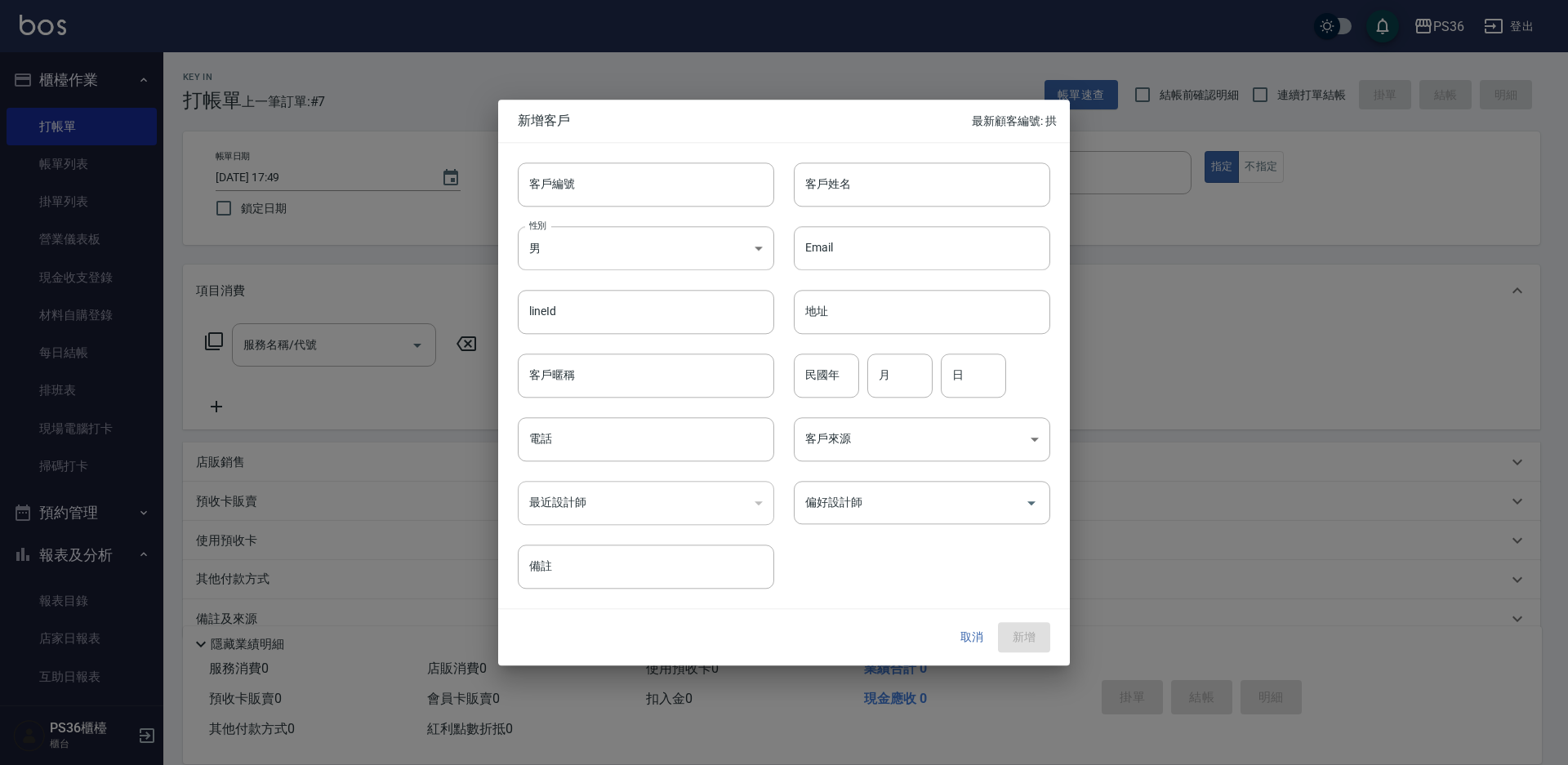
click at [818, 169] on div "客戶姓名 客戶姓名" at bounding box center [922, 185] width 256 height 44
type input "[PERSON_NAME]"
type input "66"
type input "01"
type input "23"
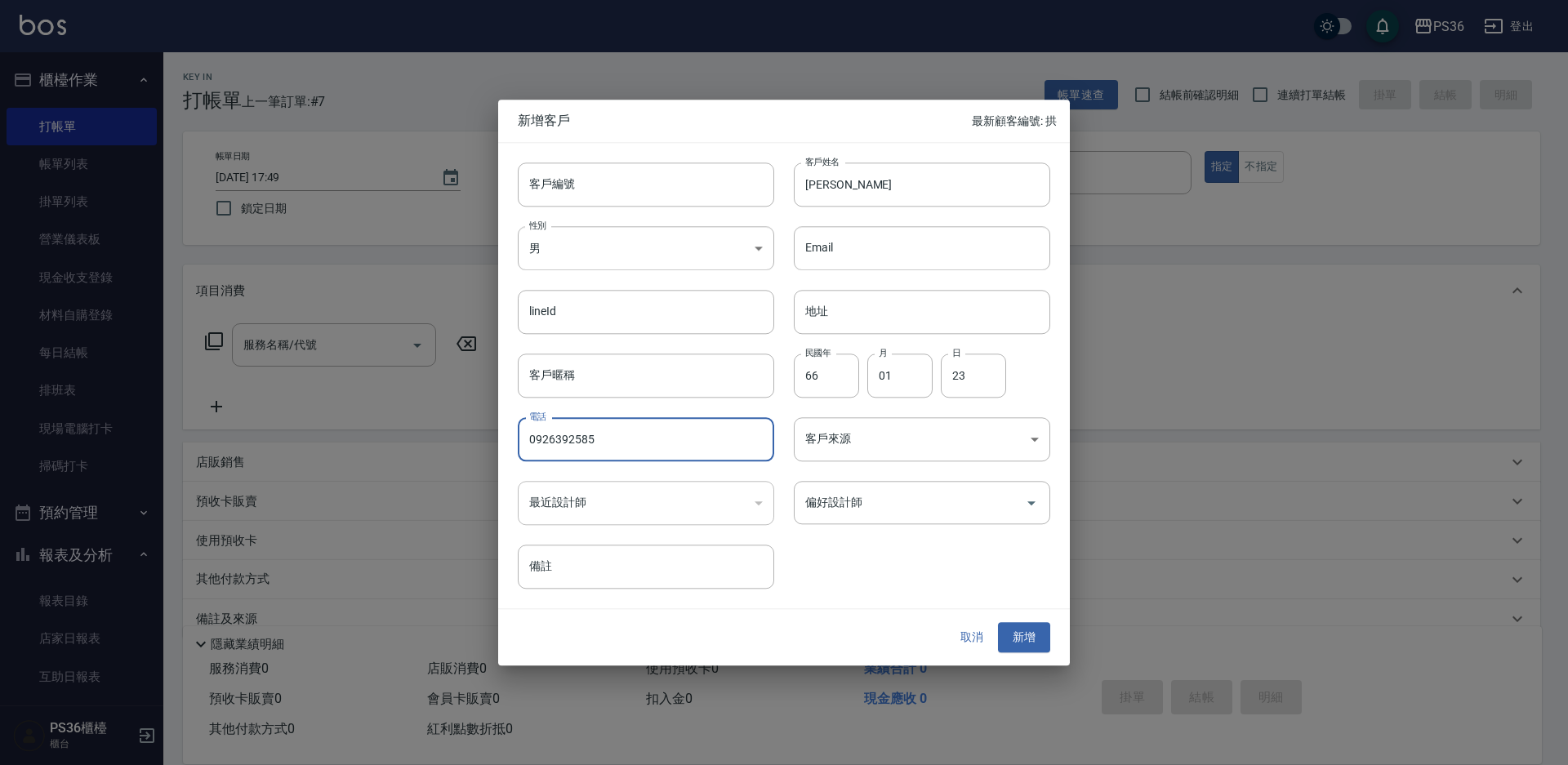
type input "0926392585"
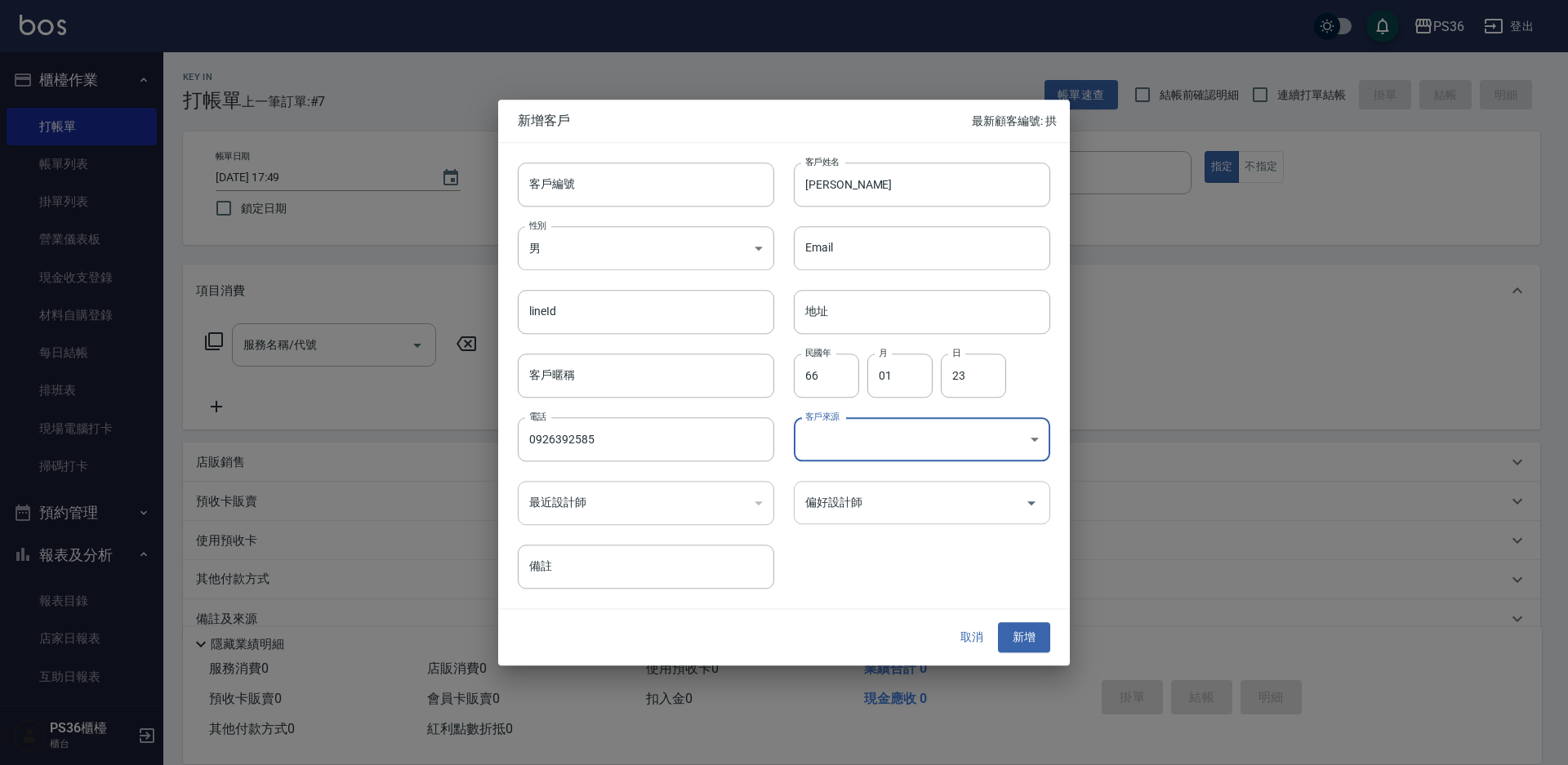
click at [1027, 500] on icon "Open" at bounding box center [1030, 503] width 19 height 19
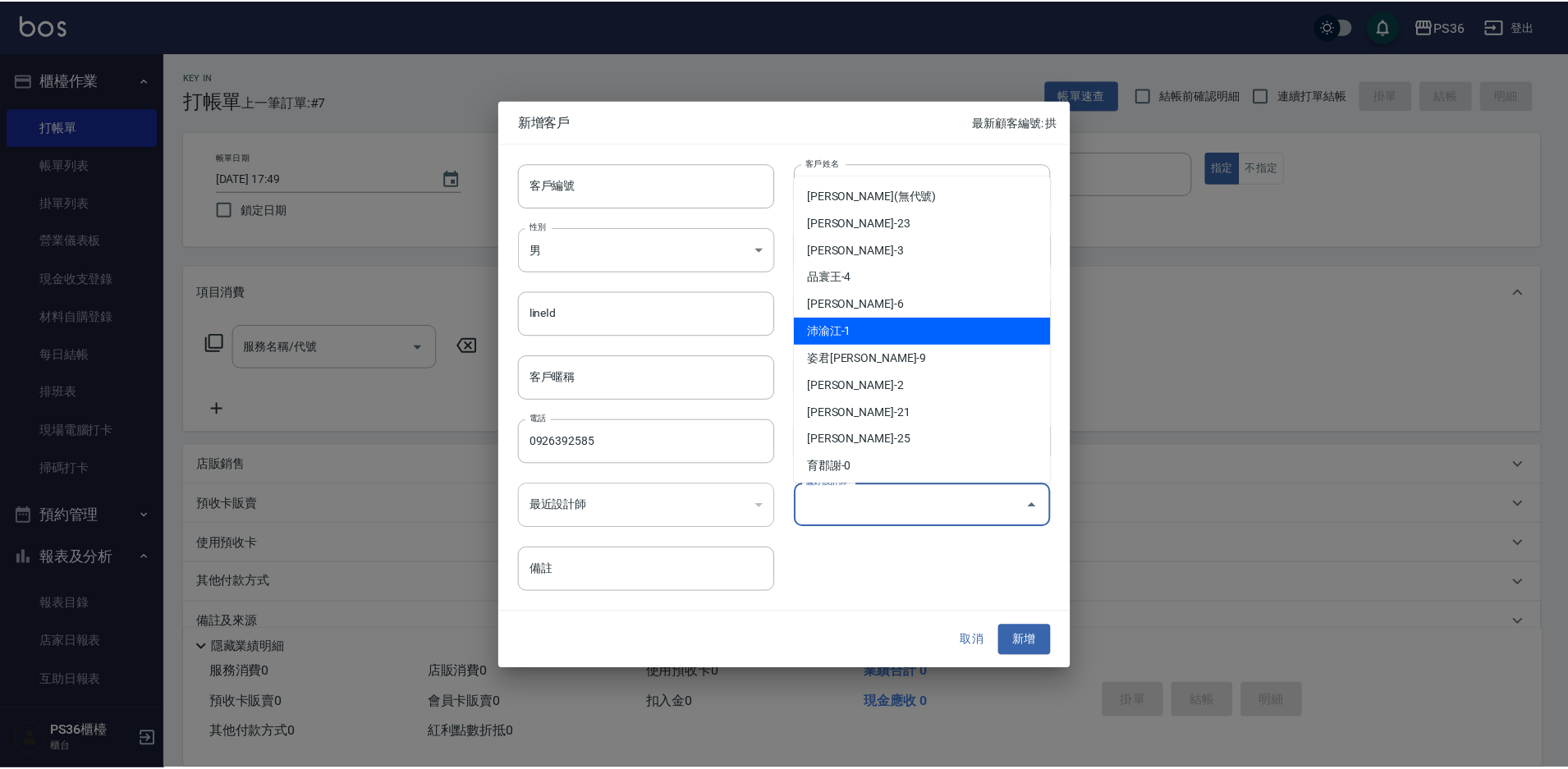
scroll to position [165, 0]
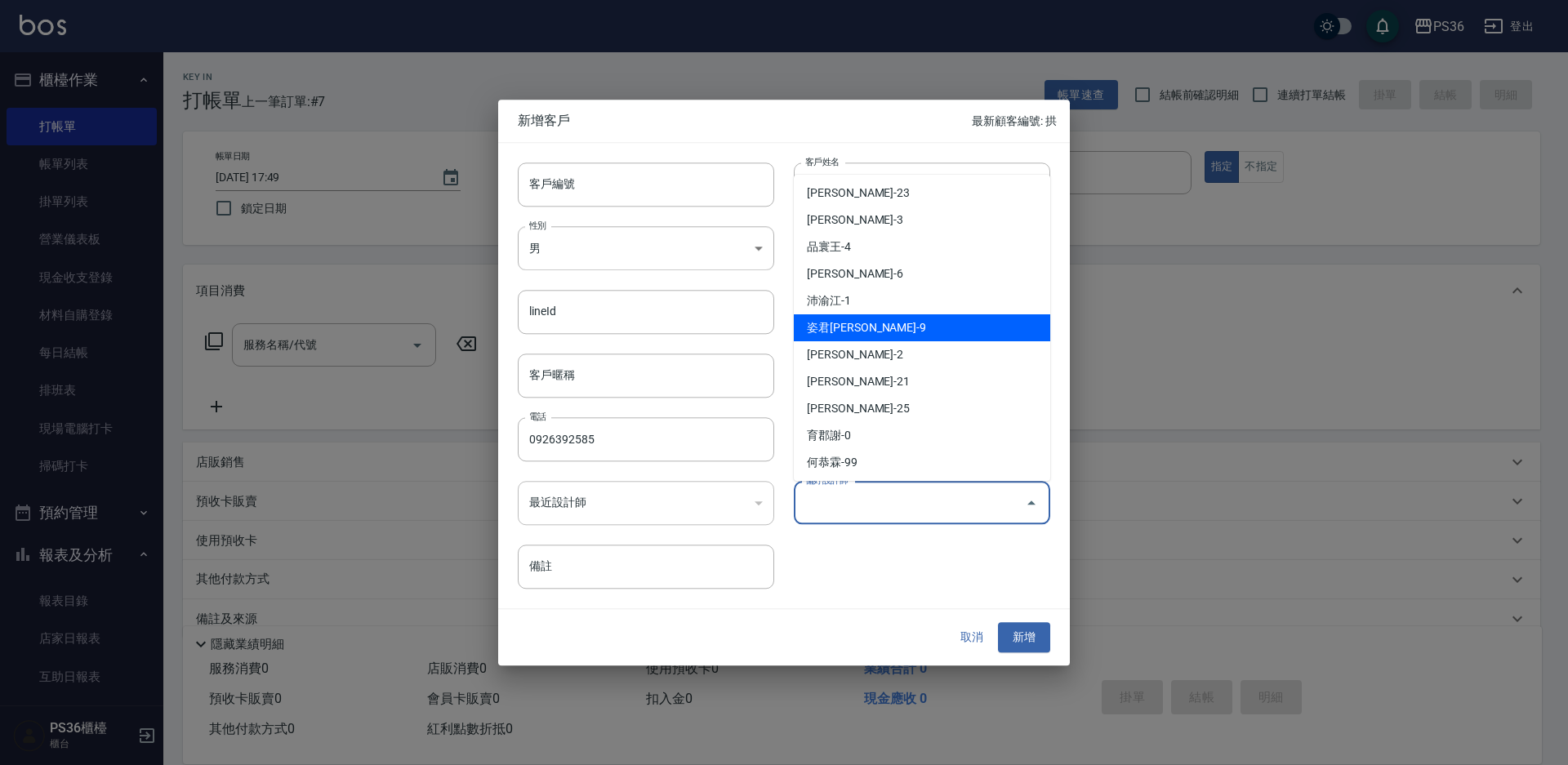
click at [917, 327] on li "姿君[PERSON_NAME]-9" at bounding box center [922, 327] width 256 height 27
type input "姿君[PERSON_NAME]"
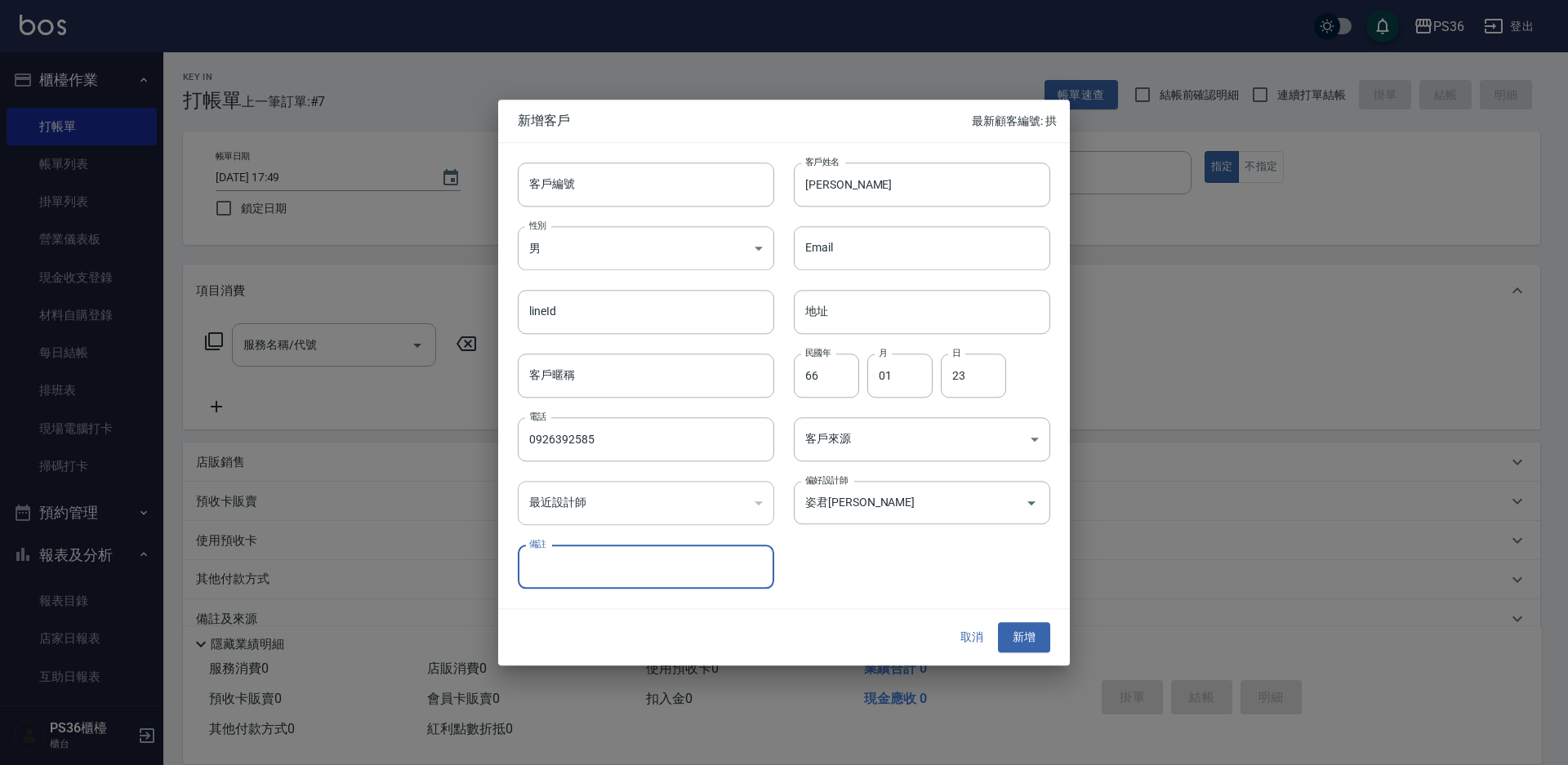
click at [1025, 633] on button "新增" at bounding box center [1024, 638] width 52 height 30
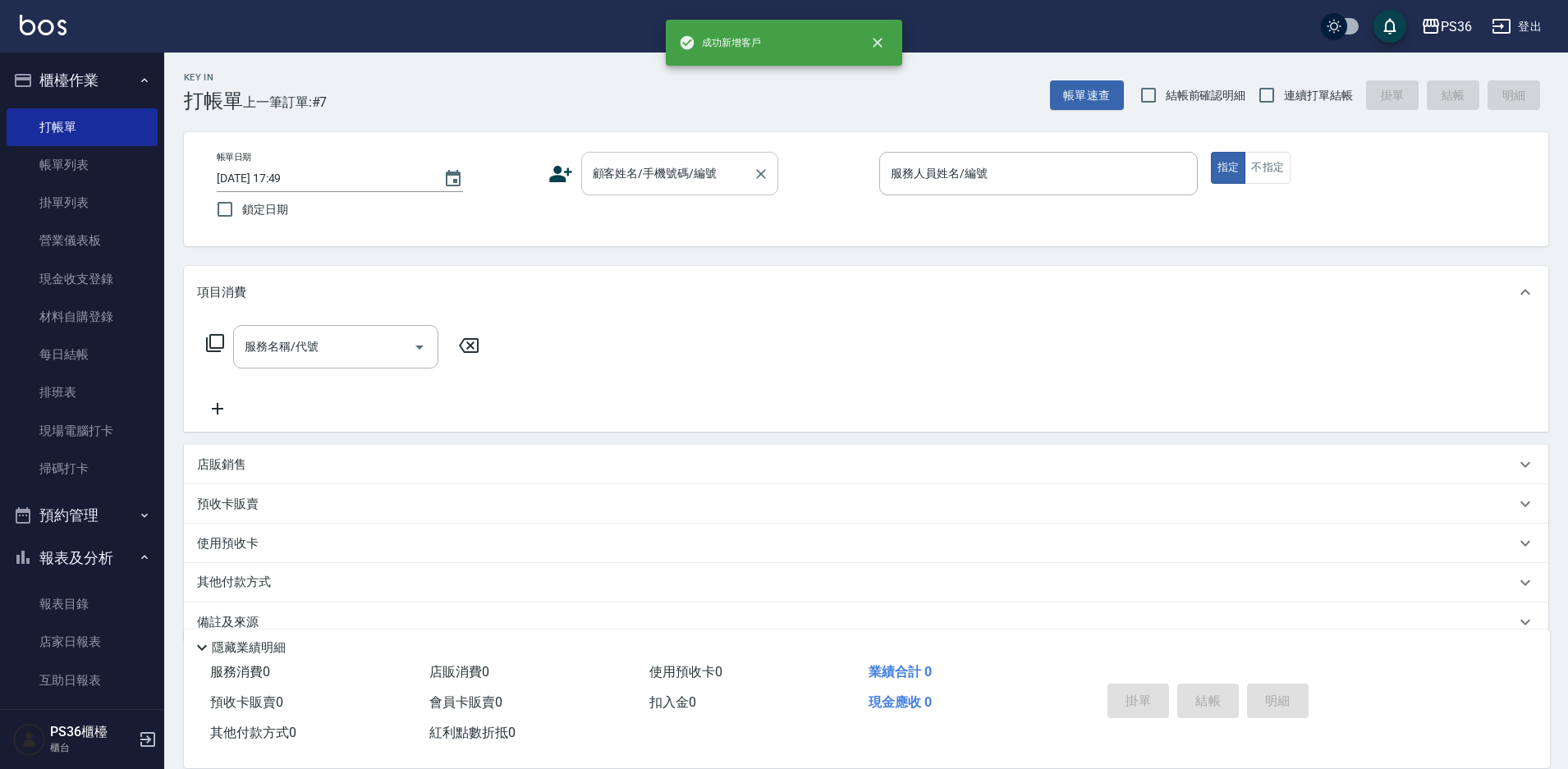
click at [660, 156] on div "顧客姓名/手機號碼/編號" at bounding box center [679, 173] width 197 height 43
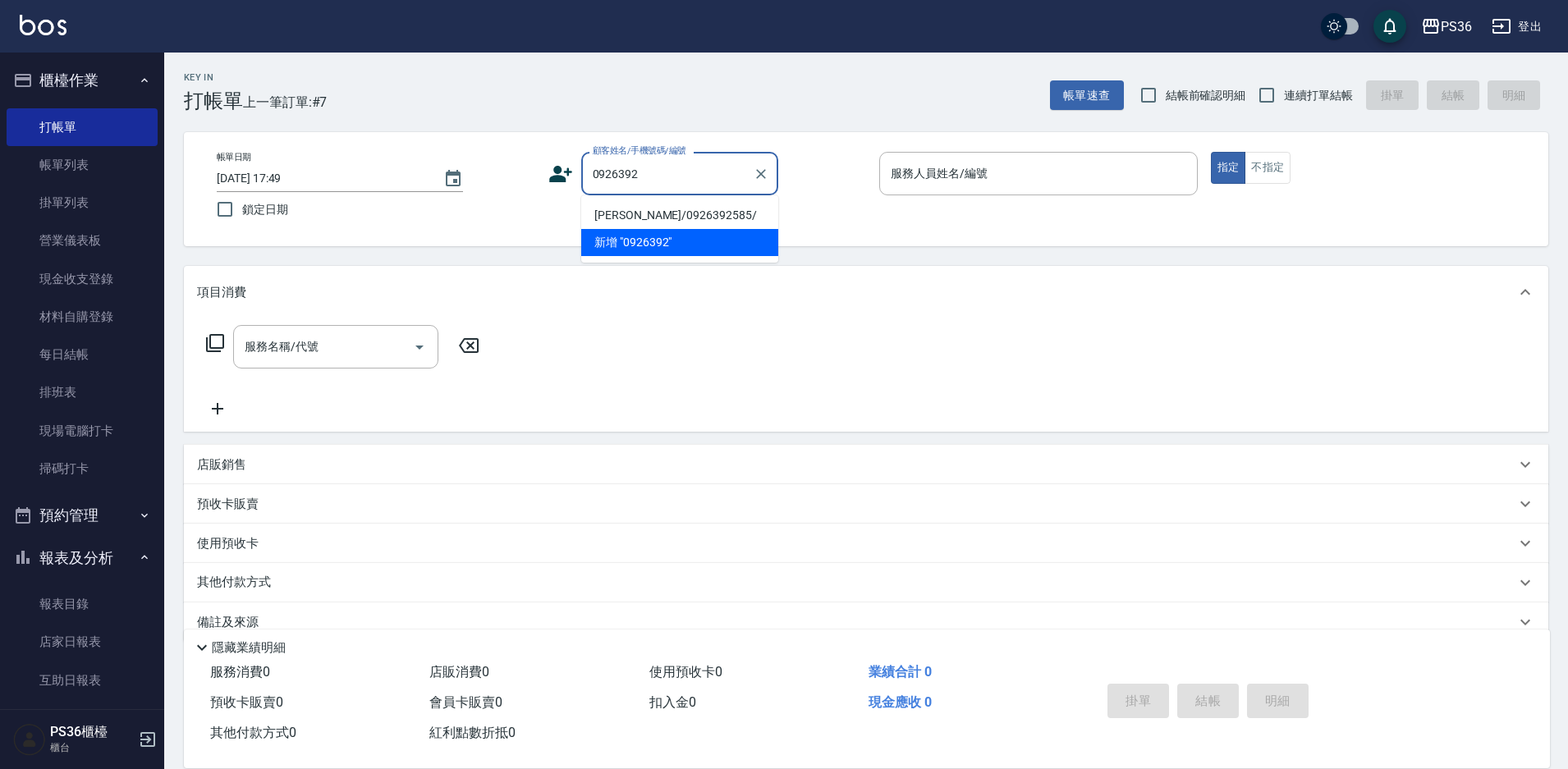
click at [643, 217] on li "[PERSON_NAME]/0926392585/" at bounding box center [679, 215] width 197 height 27
type input "[PERSON_NAME]/0926392585/"
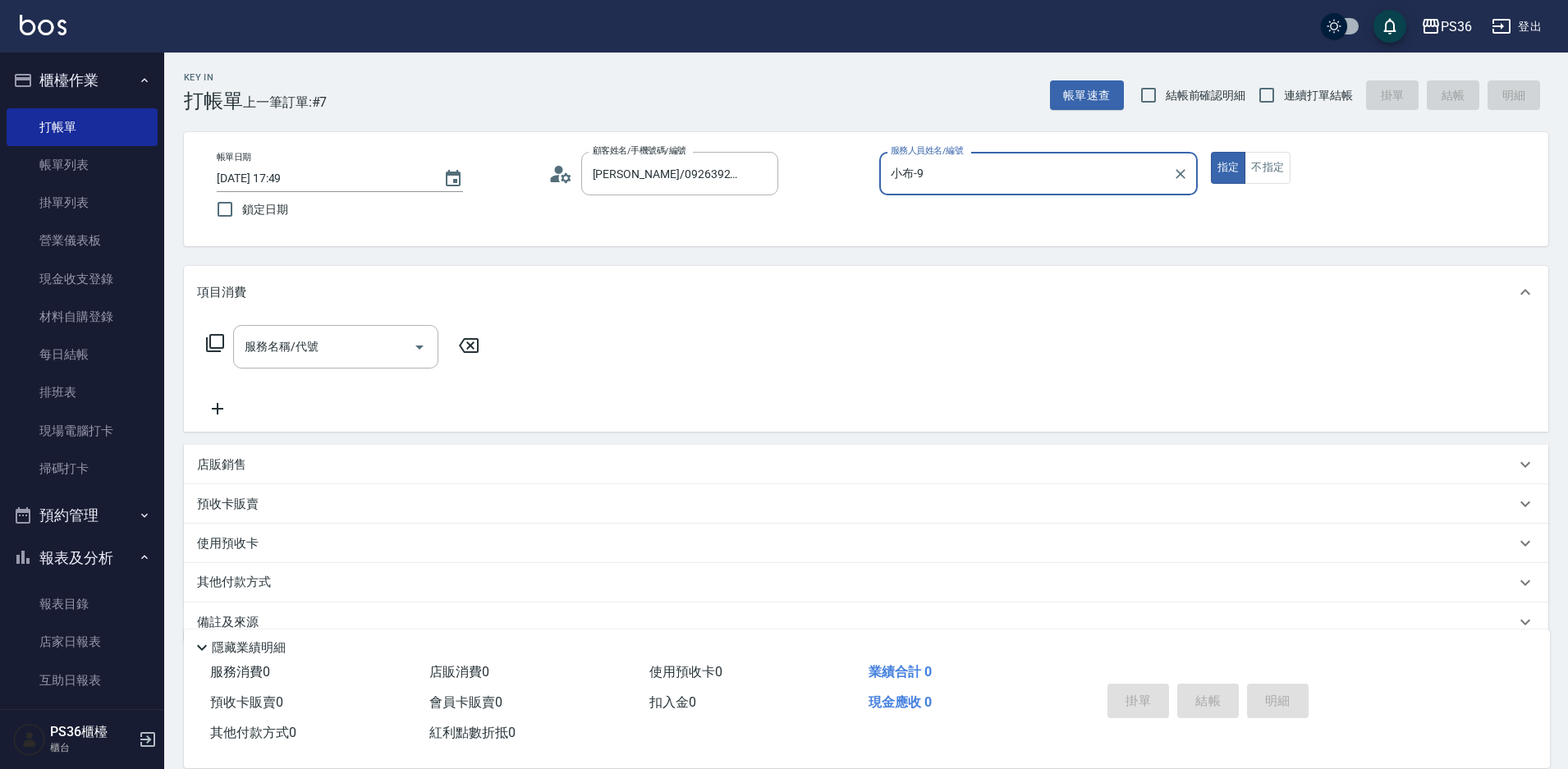
type input "小布-9"
click at [218, 343] on icon at bounding box center [214, 343] width 19 height 19
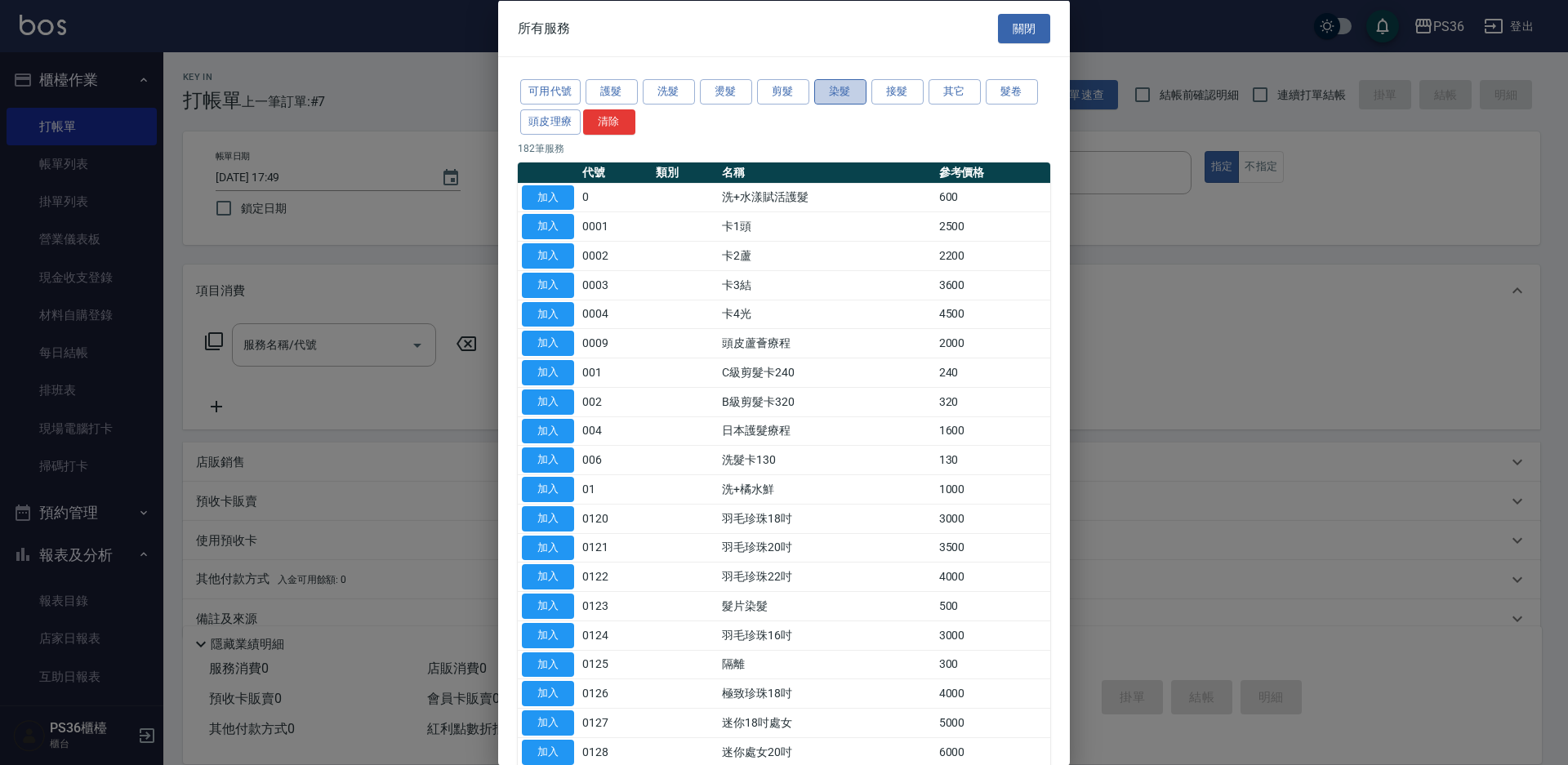
click at [853, 99] on button "染髮" at bounding box center [840, 92] width 52 height 26
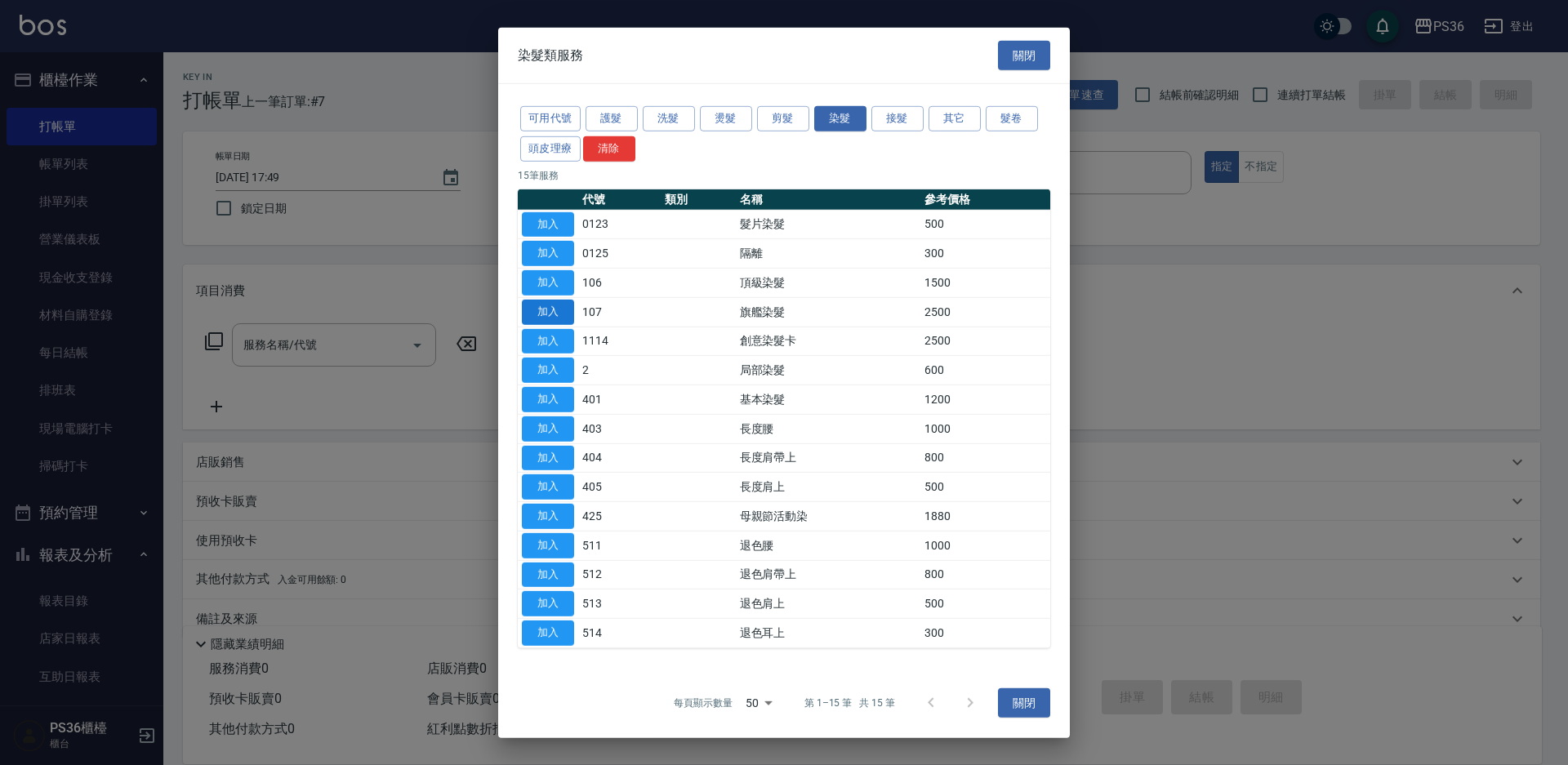
click at [534, 318] on button "加入" at bounding box center [548, 313] width 52 height 26
type input "旗艦染髮(107)"
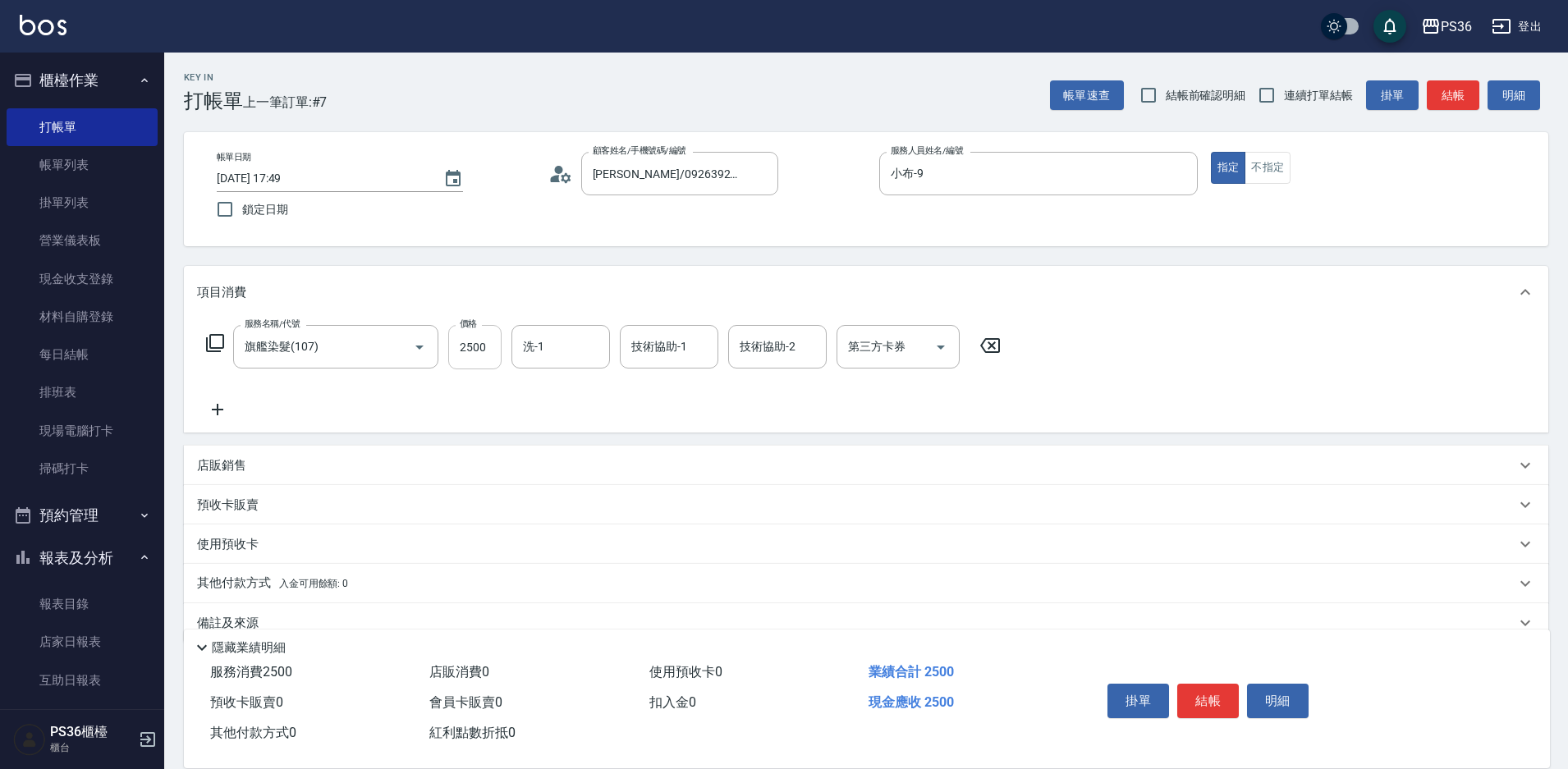
click at [482, 356] on input "2500" at bounding box center [475, 348] width 54 height 44
type input "3500"
click at [217, 338] on icon at bounding box center [214, 343] width 19 height 19
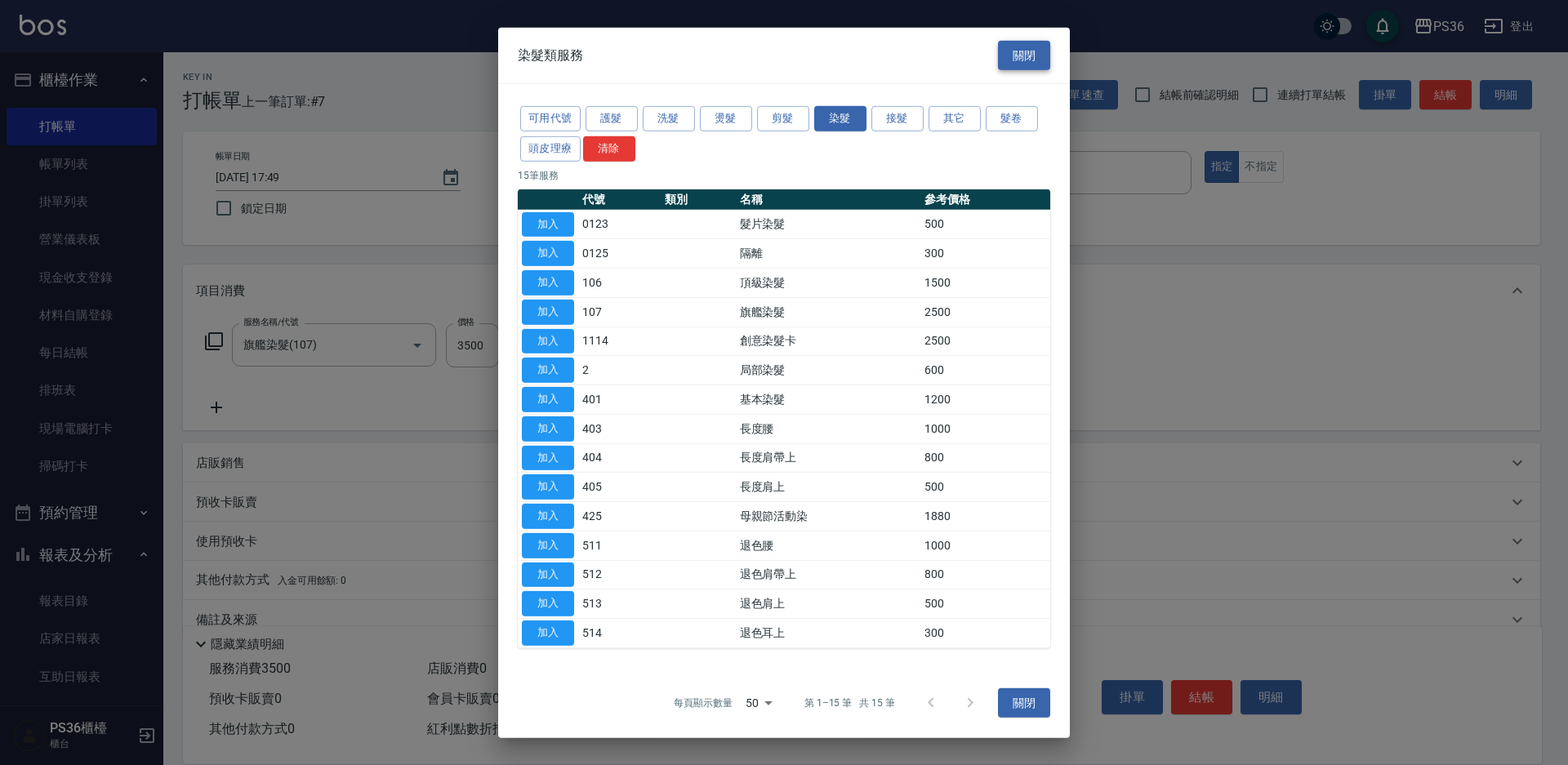
click at [1014, 56] on button "關閉" at bounding box center [1024, 55] width 52 height 30
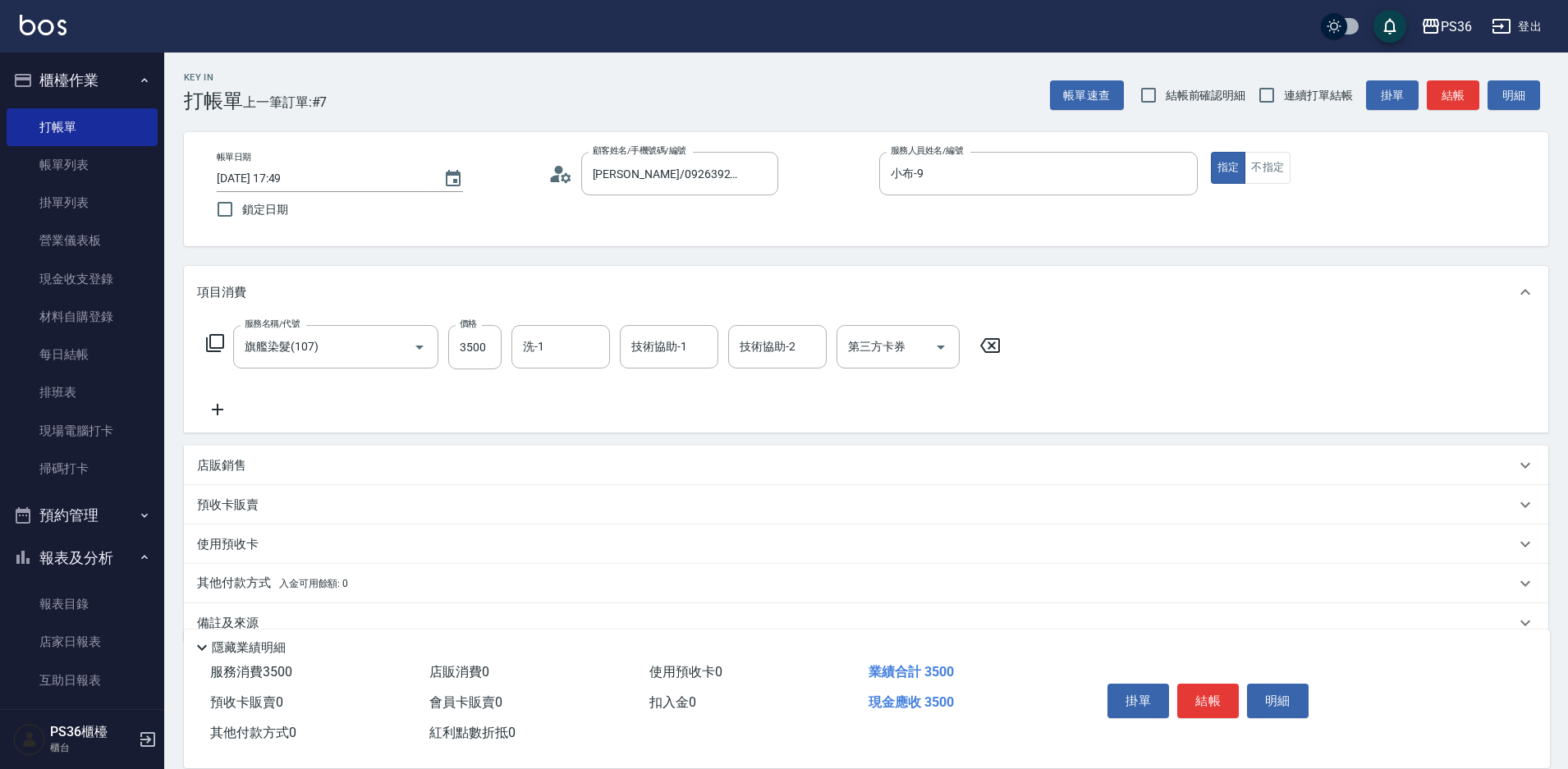
click at [226, 413] on icon at bounding box center [217, 409] width 41 height 19
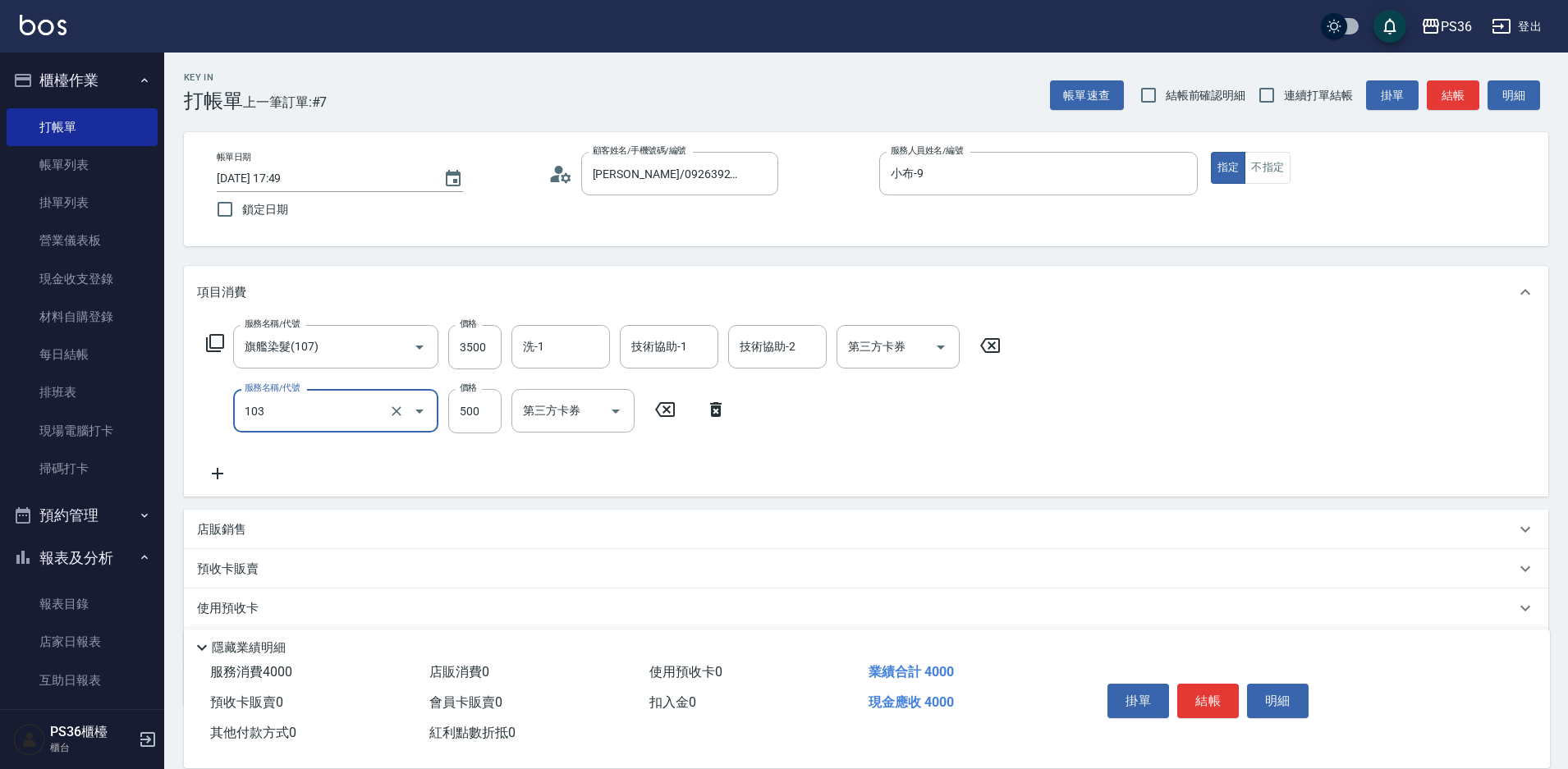
type input "B級洗剪(103)"
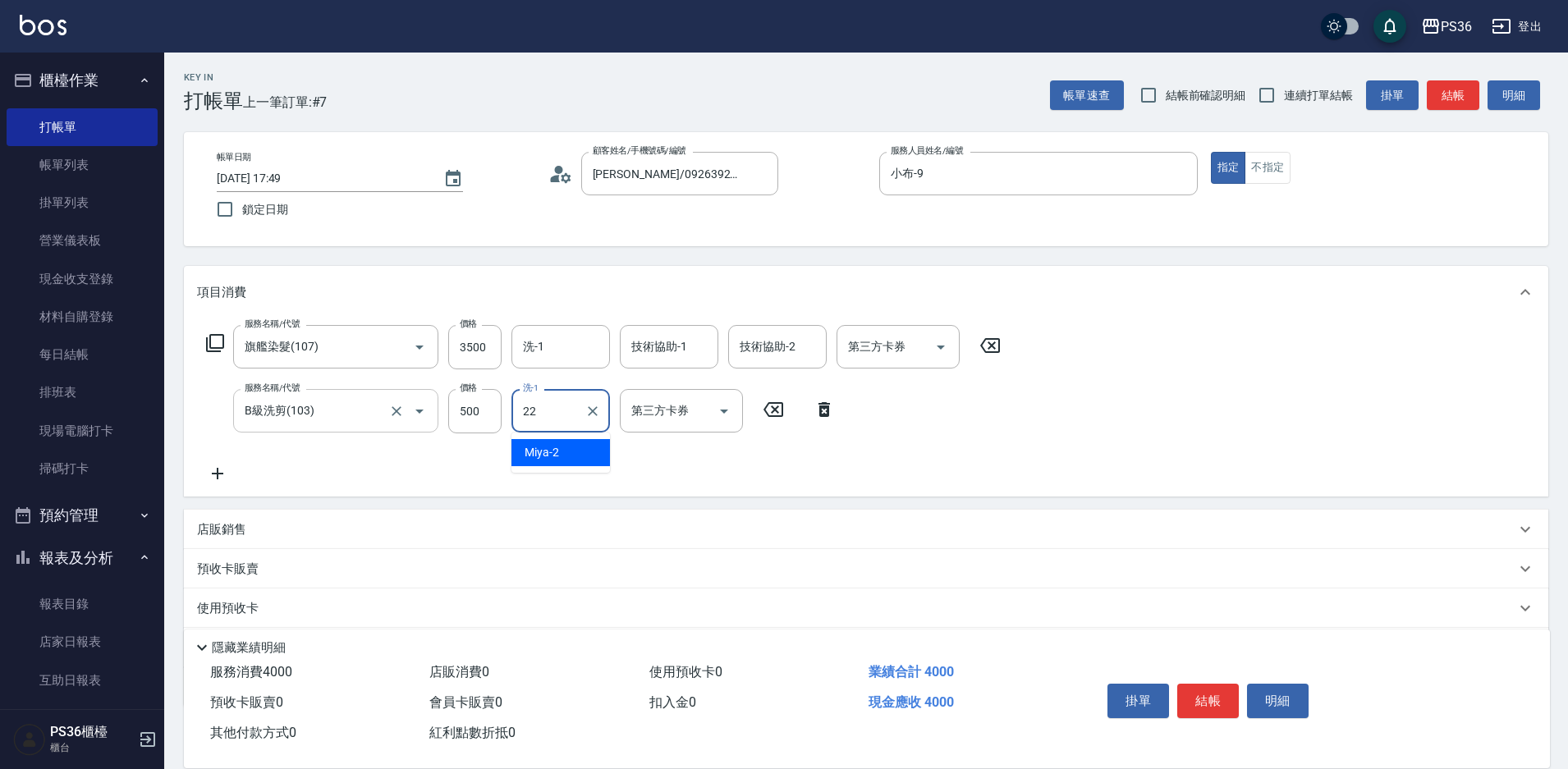
type input "[PERSON_NAME]-22"
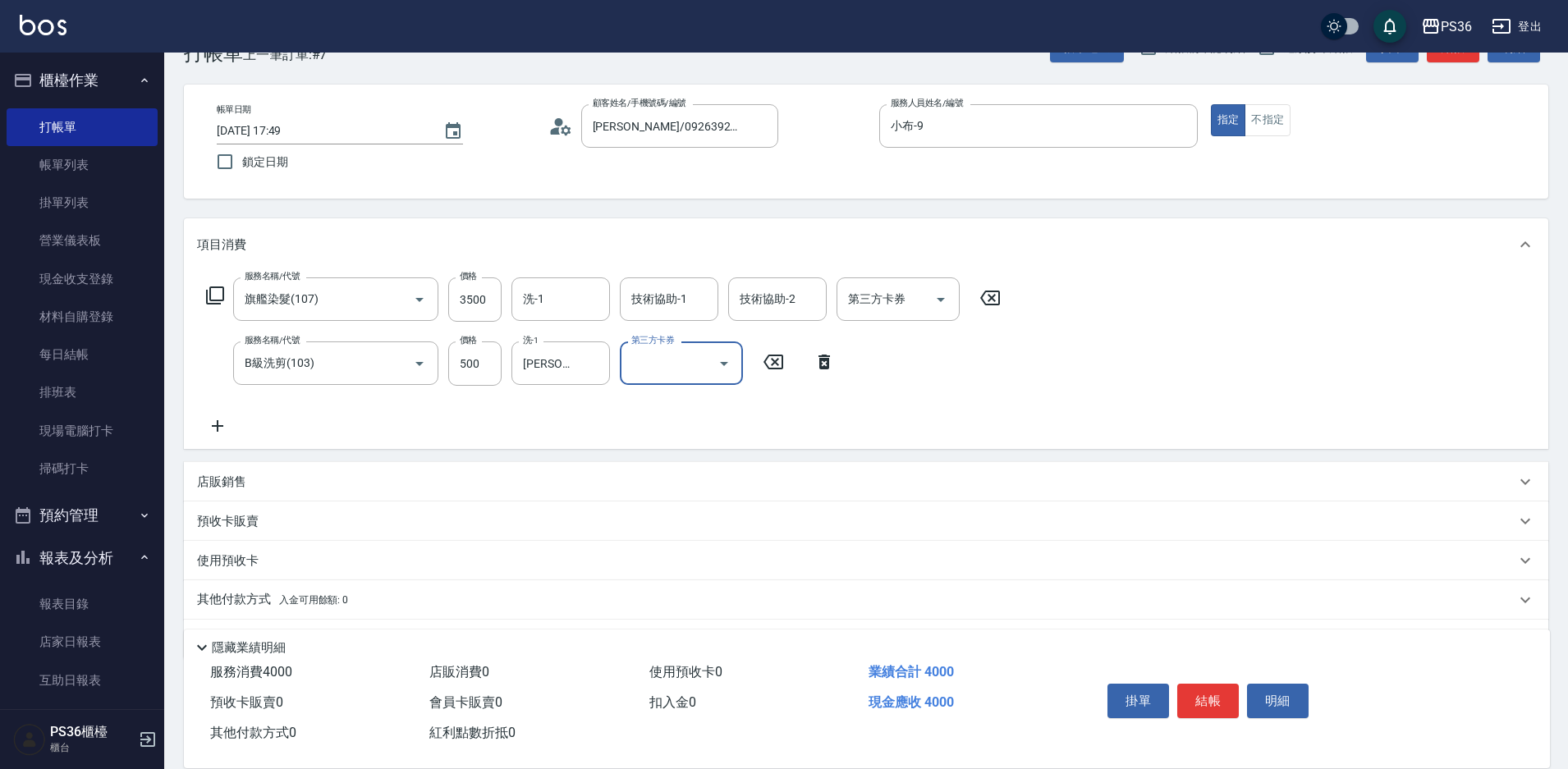
scroll to position [95, 0]
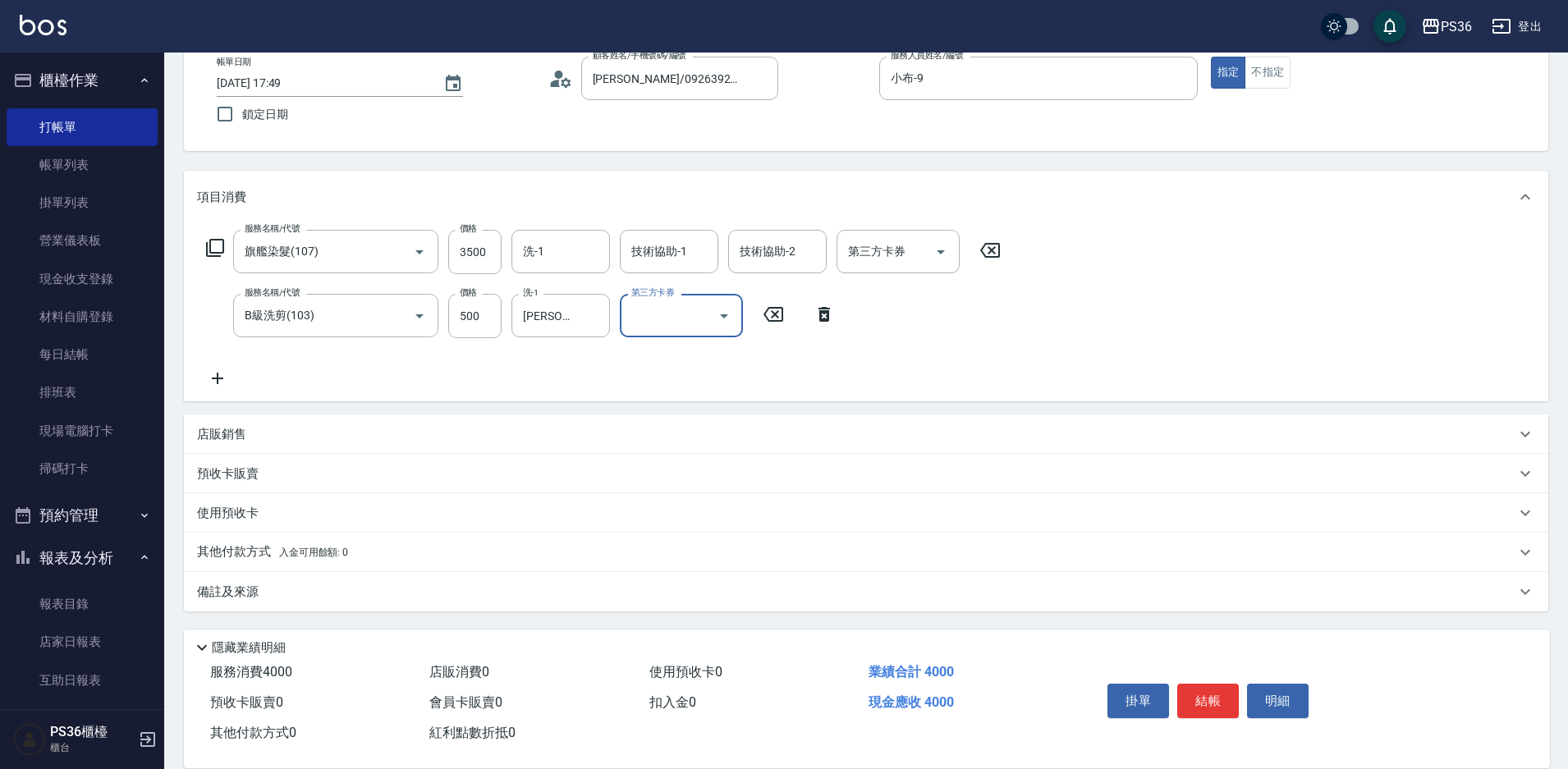
click at [226, 557] on p "其他付款方式 入金可用餘額: 0" at bounding box center [272, 553] width 151 height 18
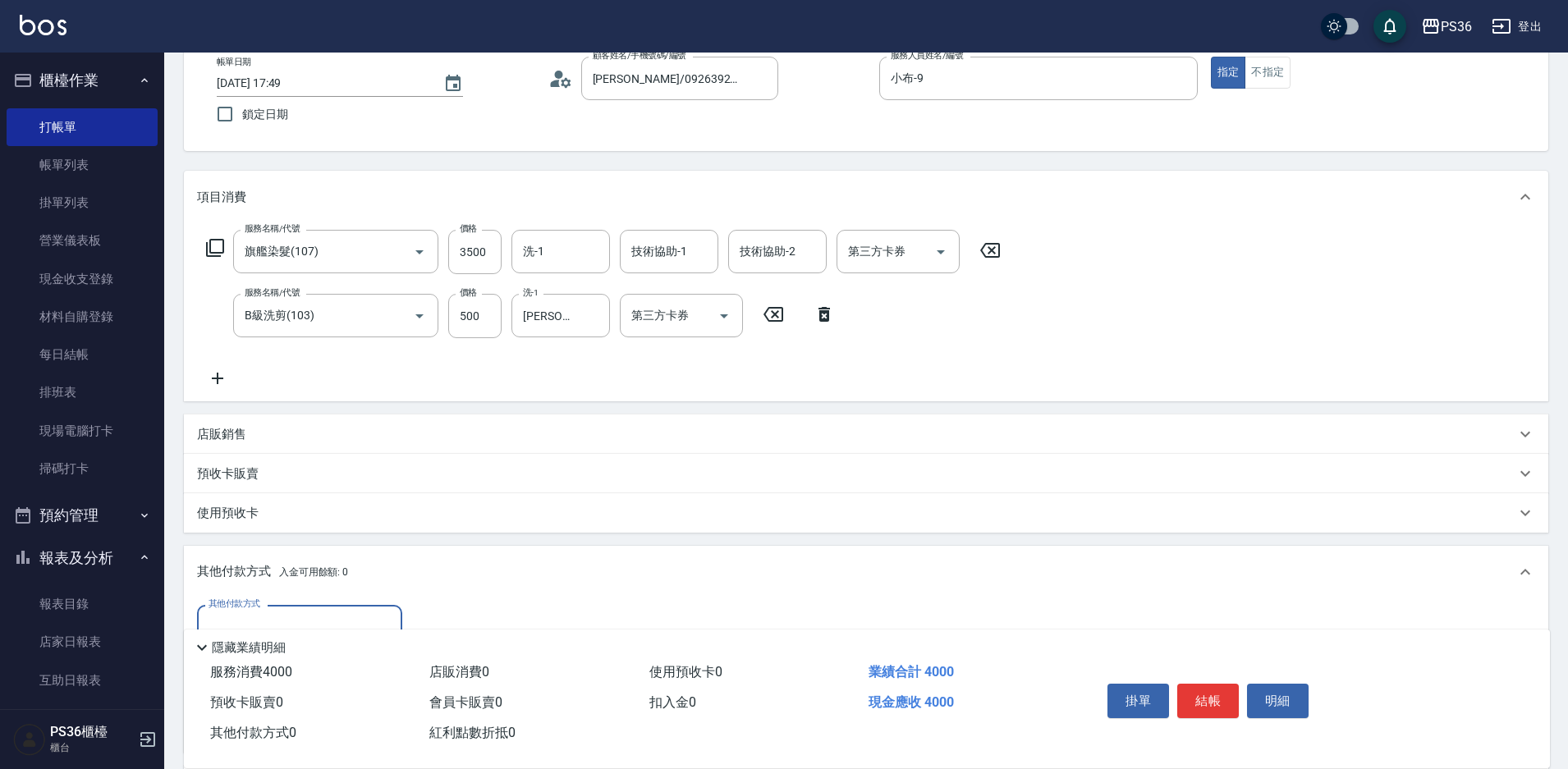
scroll to position [177, 0]
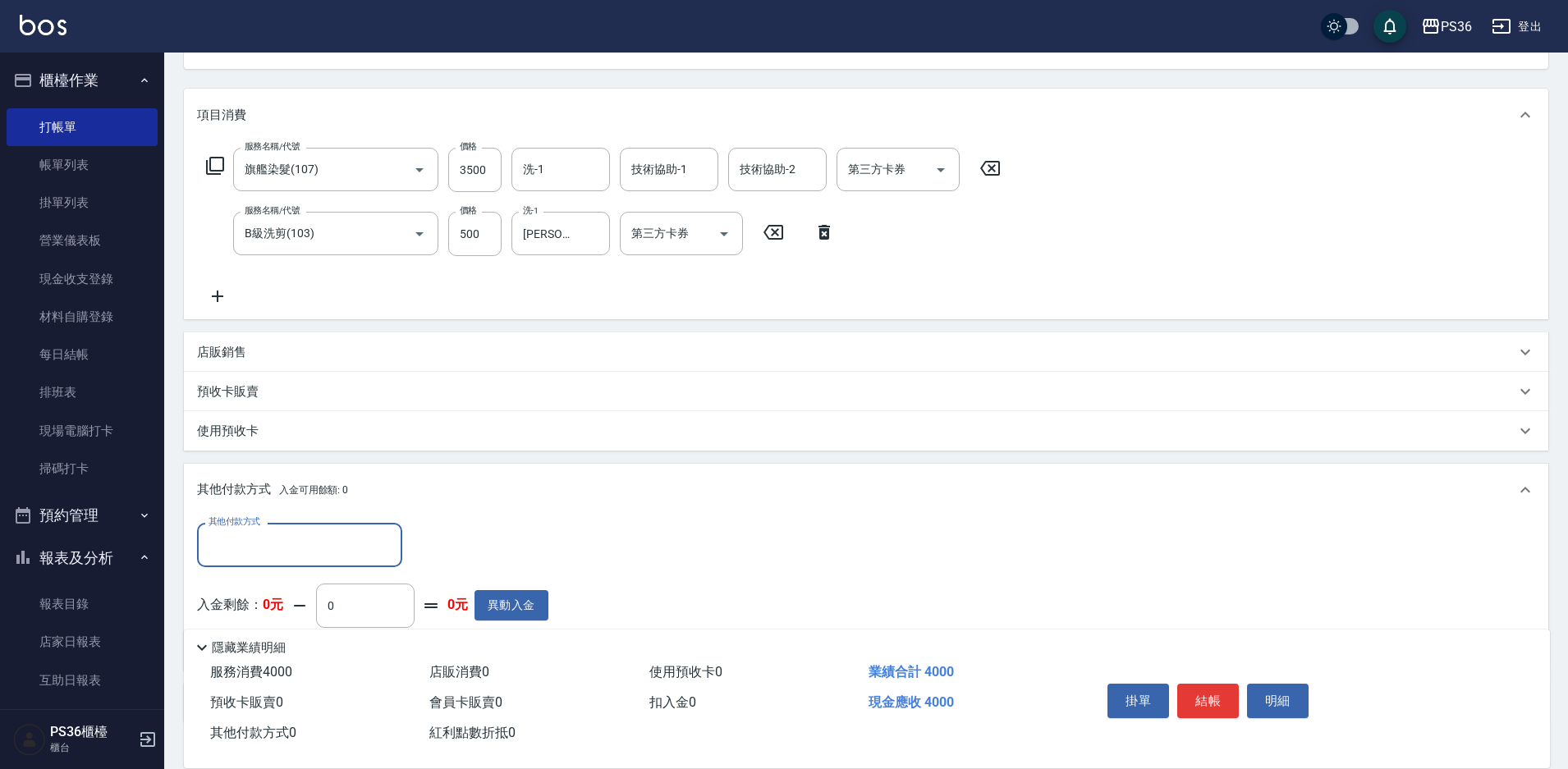
click at [252, 551] on input "其他付款方式" at bounding box center [299, 544] width 190 height 29
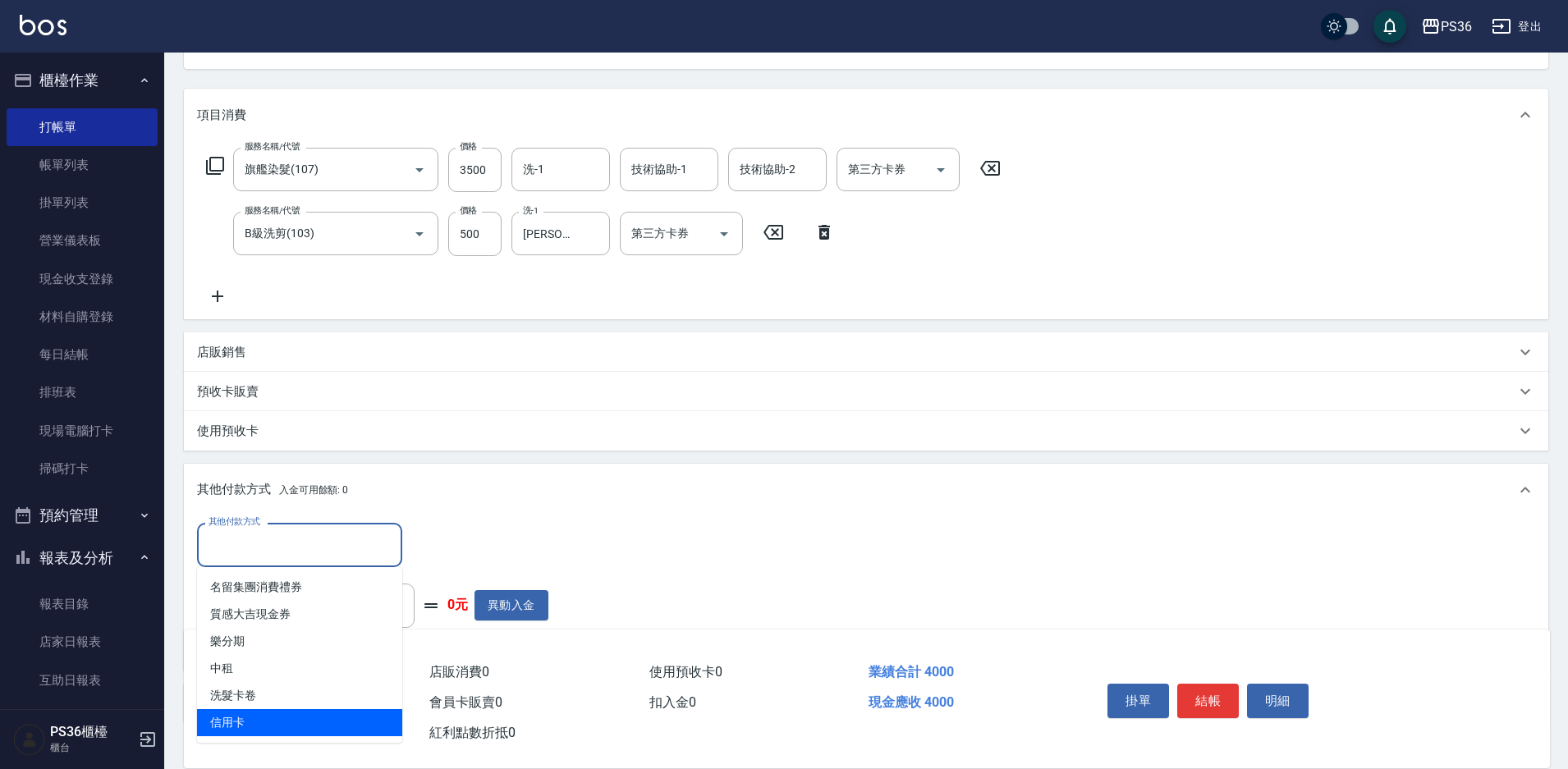
click at [234, 722] on span "信用卡" at bounding box center [299, 723] width 205 height 27
type input "信用卡"
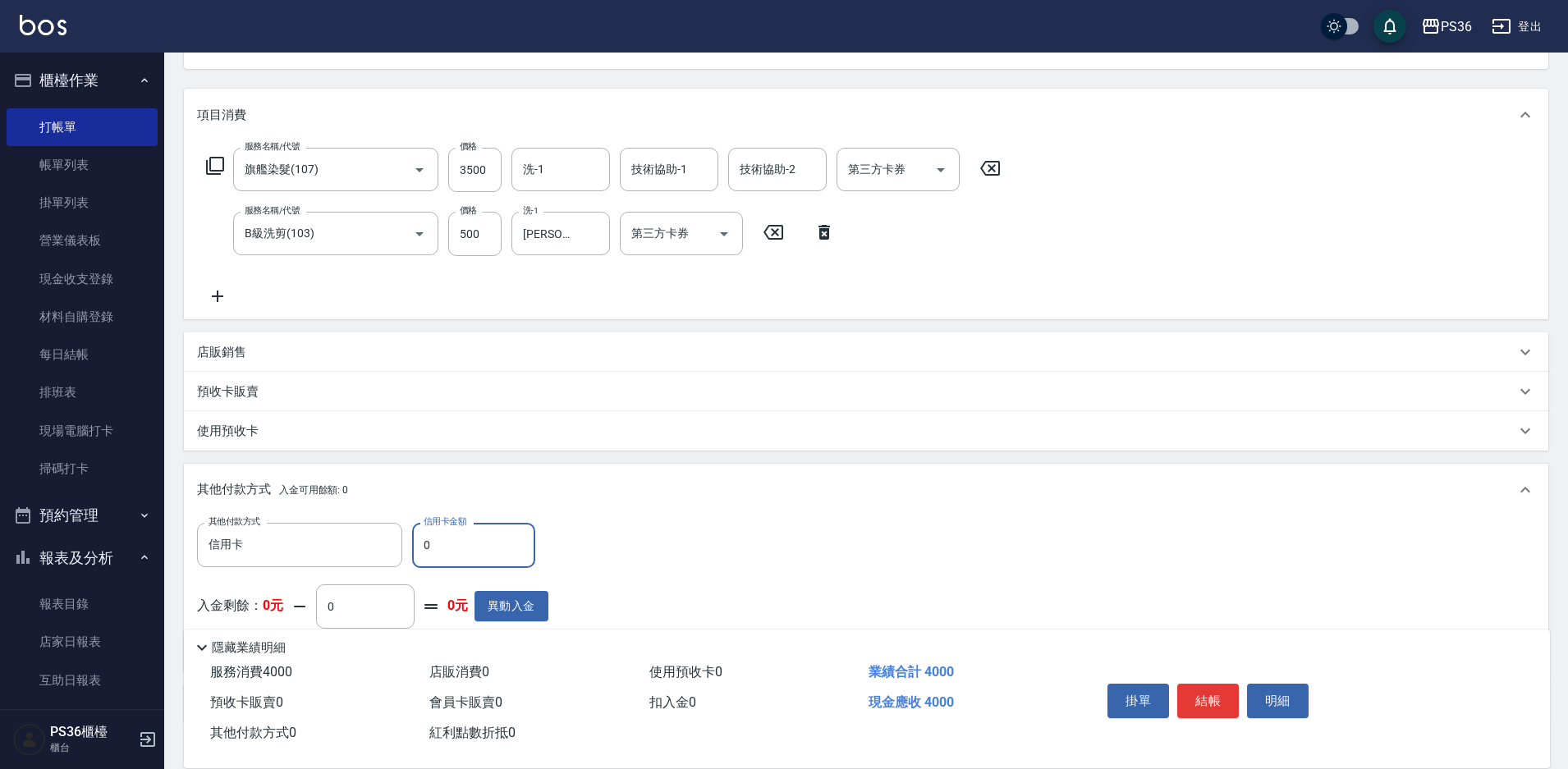
click at [439, 546] on input "0" at bounding box center [473, 545] width 123 height 44
type input "4000"
click at [1192, 689] on button "結帳" at bounding box center [1208, 701] width 62 height 34
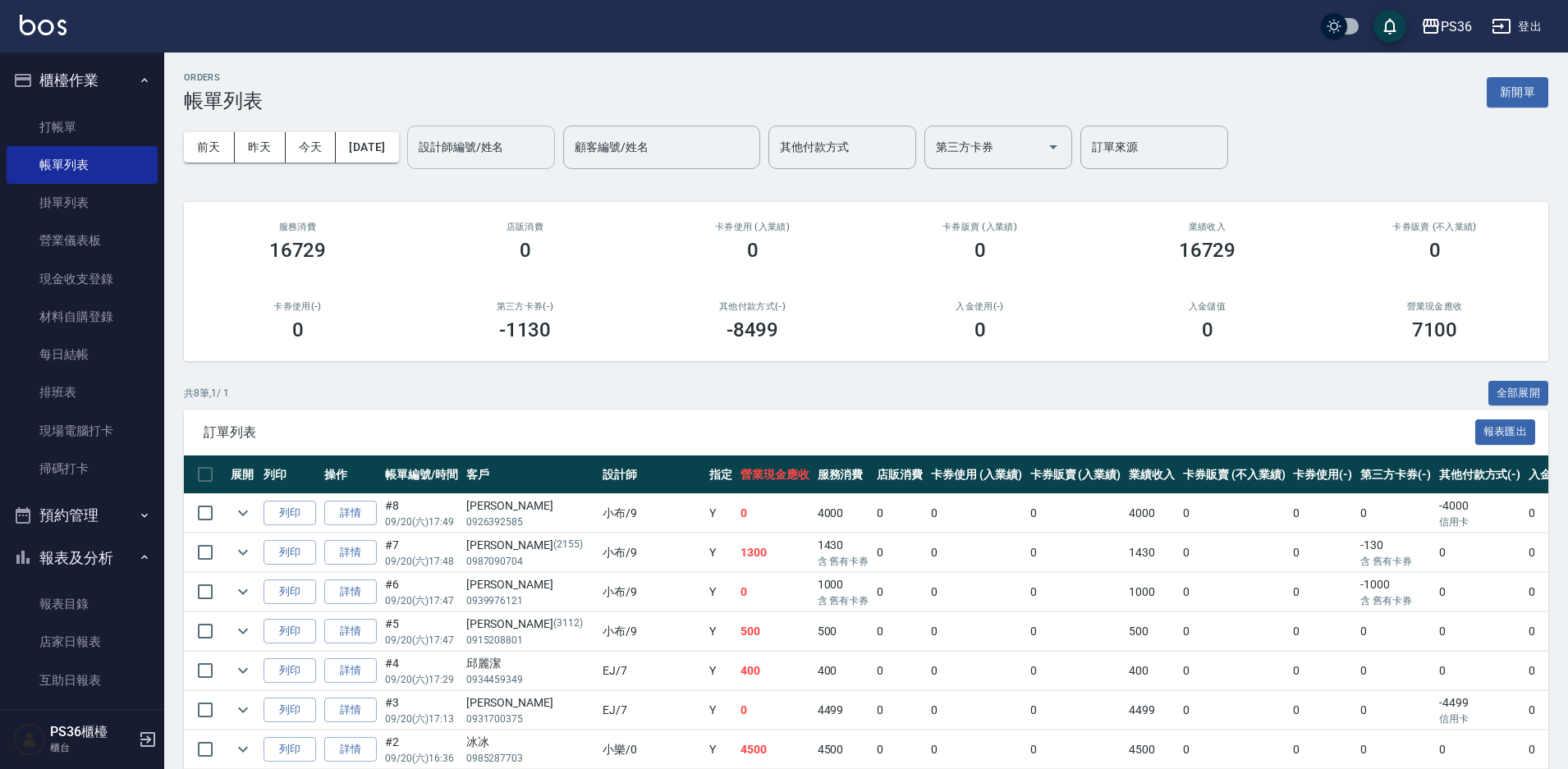
click at [503, 157] on input "設計師編號/姓名" at bounding box center [481, 147] width 133 height 29
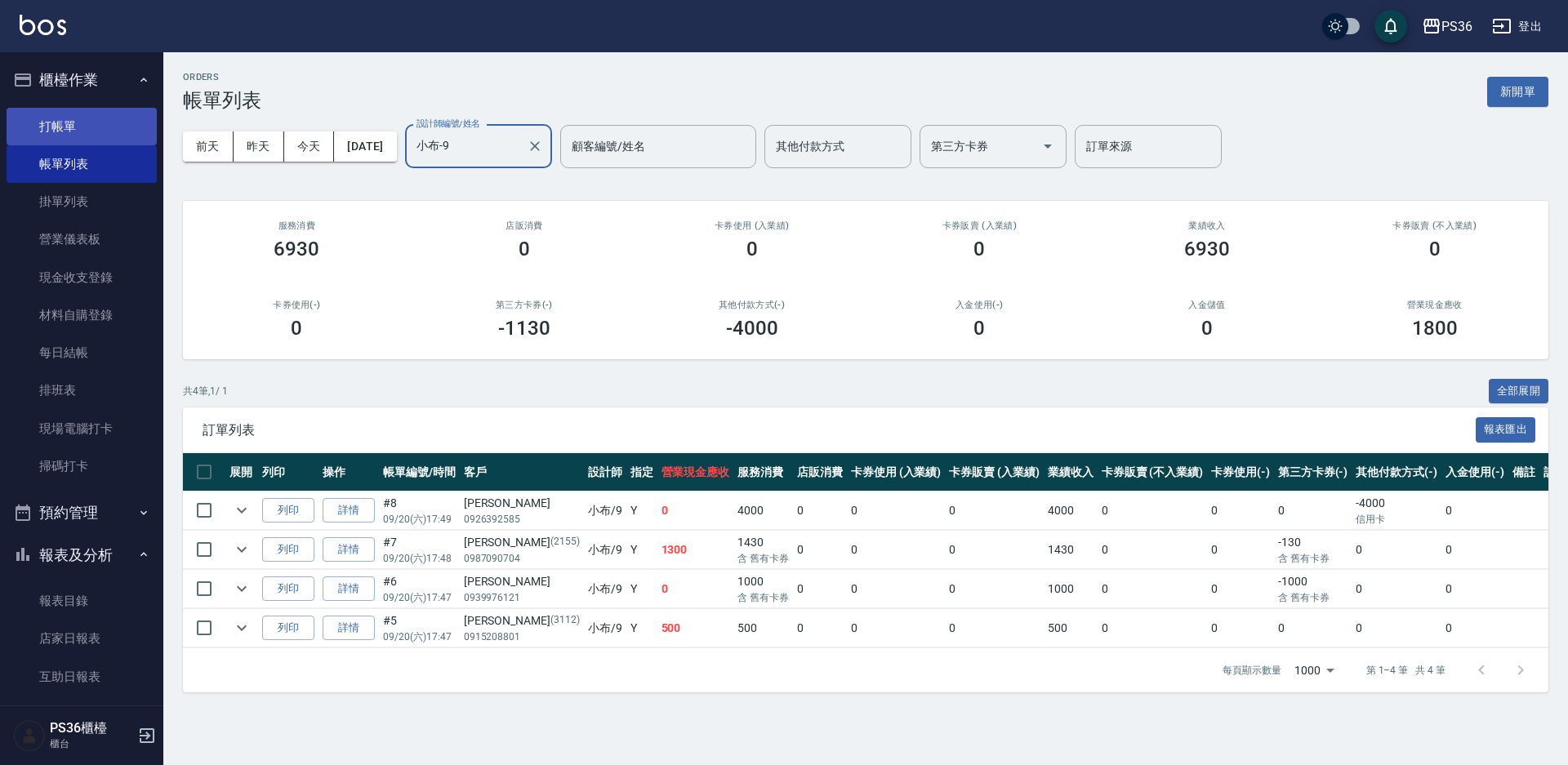
type input "小布-9"
click at [69, 130] on link "打帳單" at bounding box center [81, 126] width 150 height 38
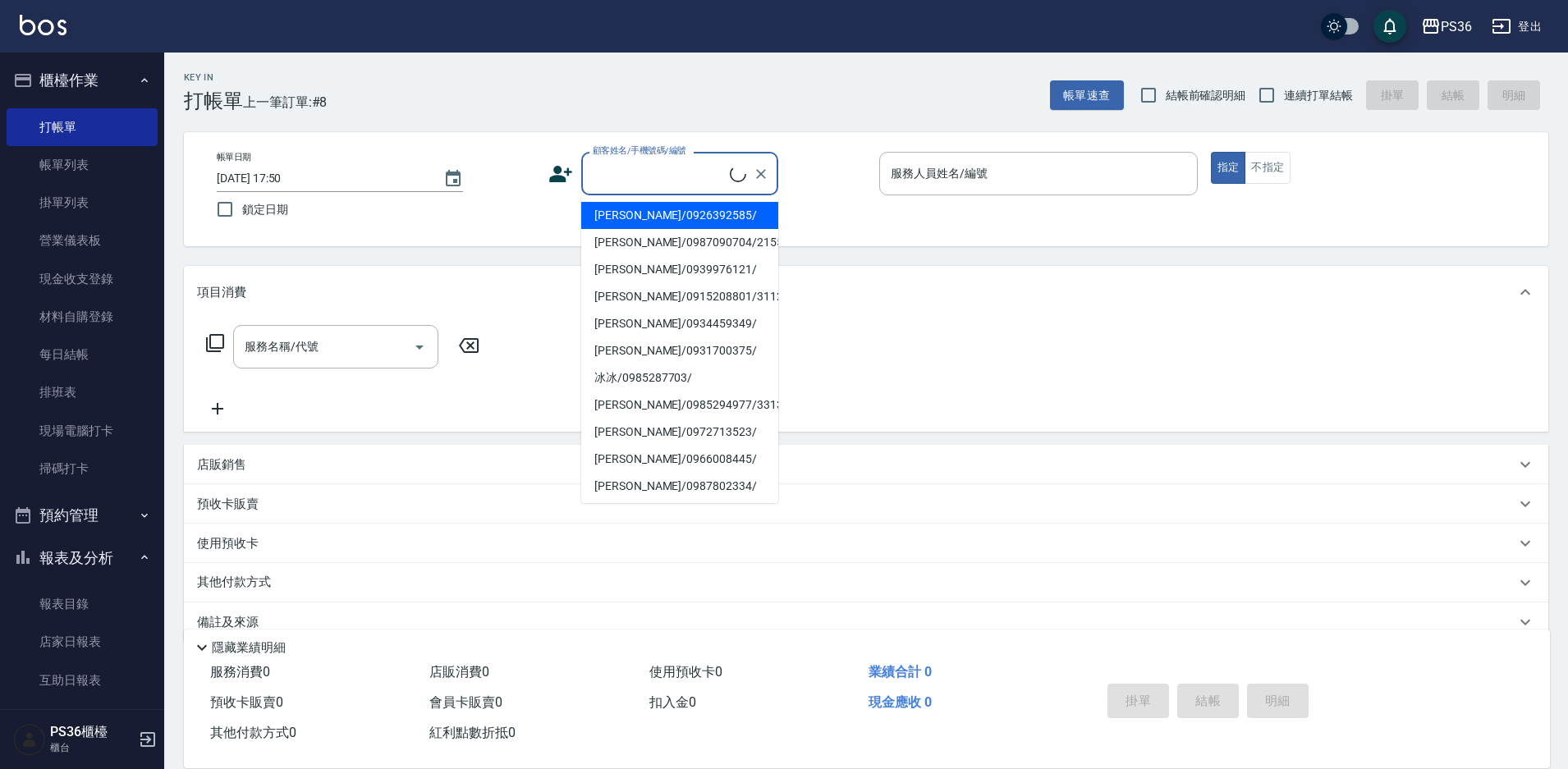
click at [626, 177] on input "顧客姓名/手機號碼/編號" at bounding box center [659, 173] width 141 height 29
click at [456, 174] on icon "Choose date, selected date is 2025-09-20" at bounding box center [453, 178] width 15 height 17
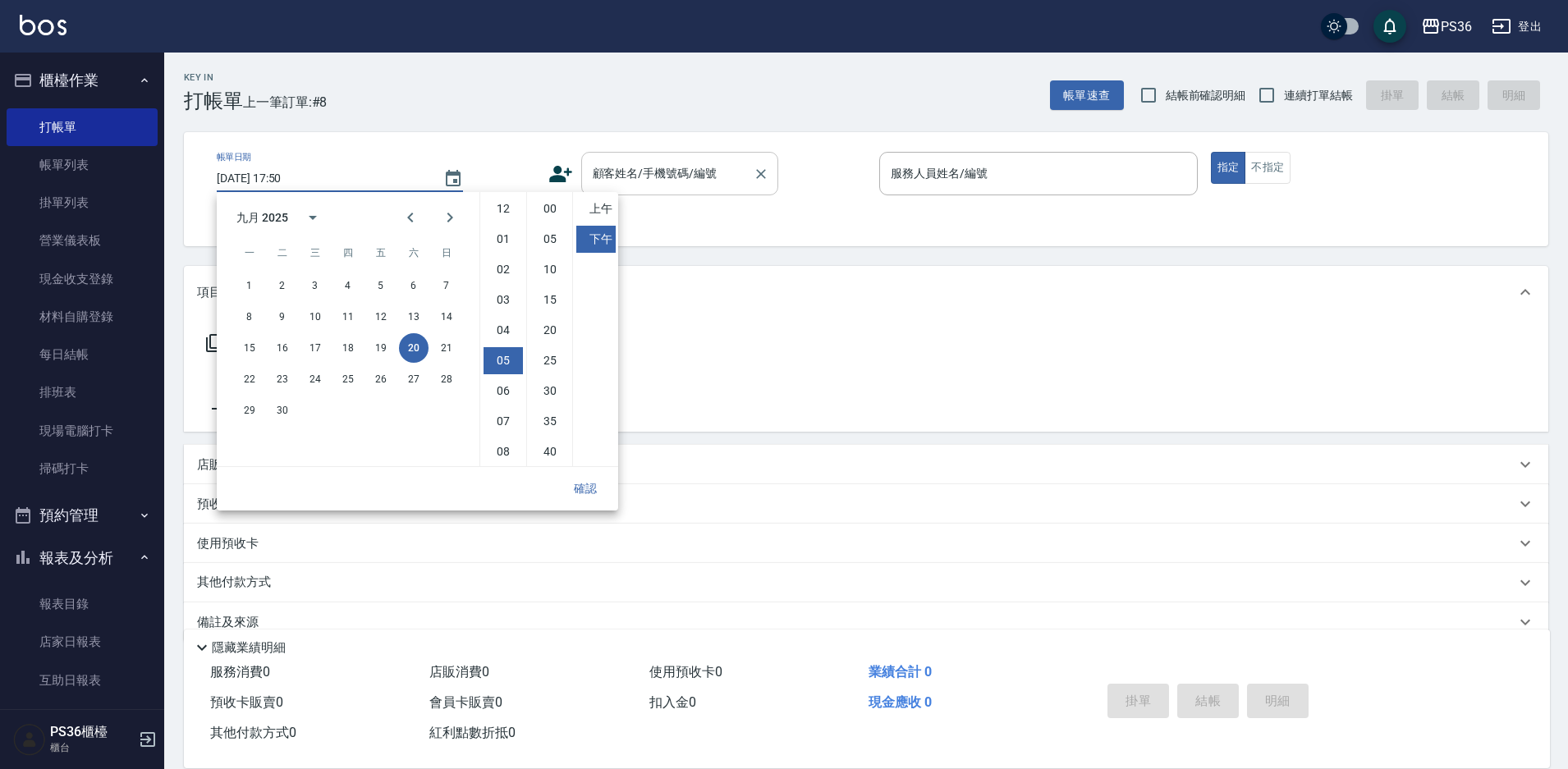
scroll to position [92, 0]
click at [411, 214] on icon "Previous month" at bounding box center [410, 217] width 6 height 10
click at [277, 408] on button "24" at bounding box center [283, 410] width 30 height 30
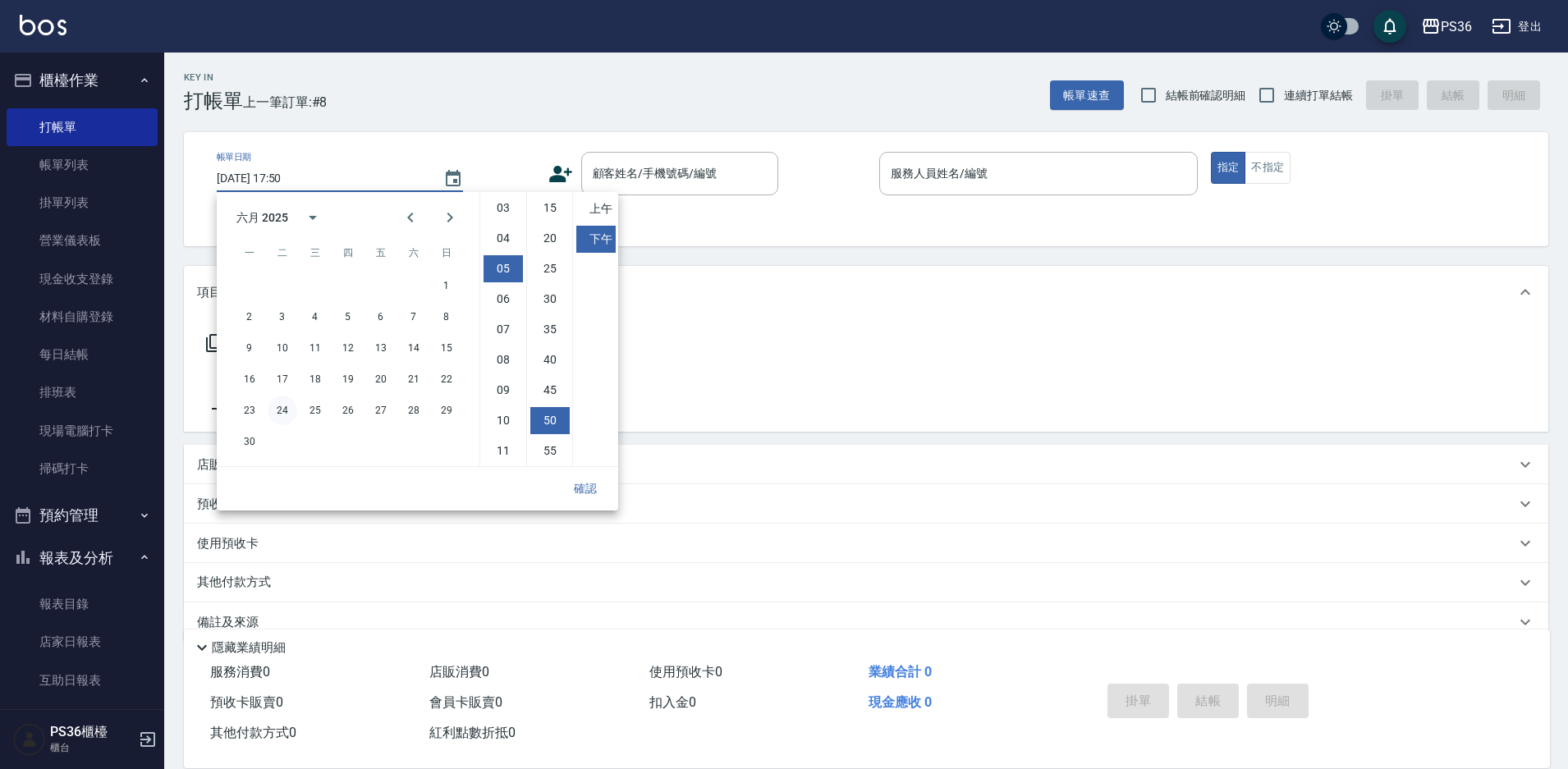
type input "[DATE] 17:50"
click at [58, 175] on link "帳單列表" at bounding box center [81, 165] width 151 height 38
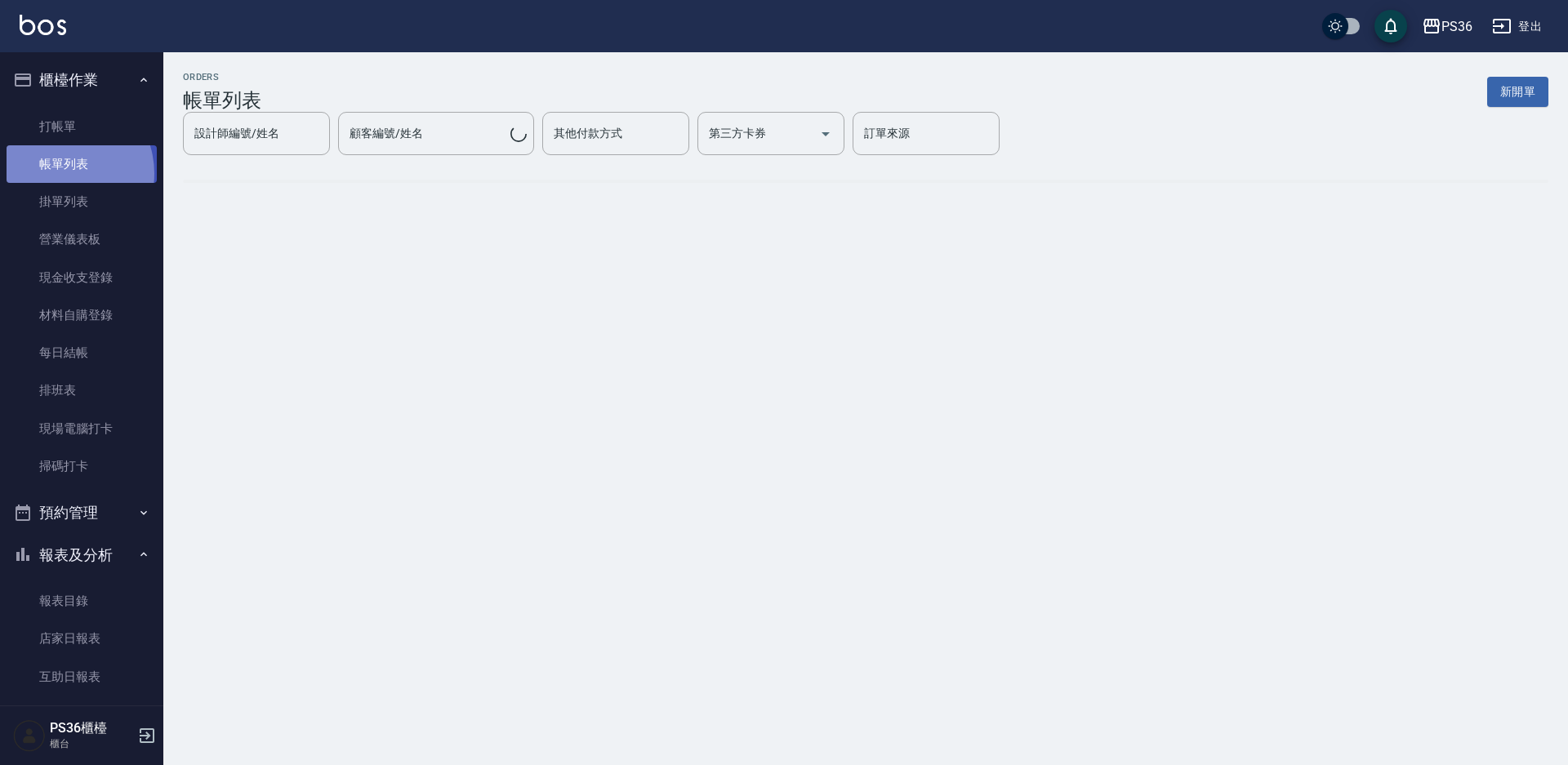
click at [58, 174] on link "帳單列表" at bounding box center [81, 164] width 150 height 38
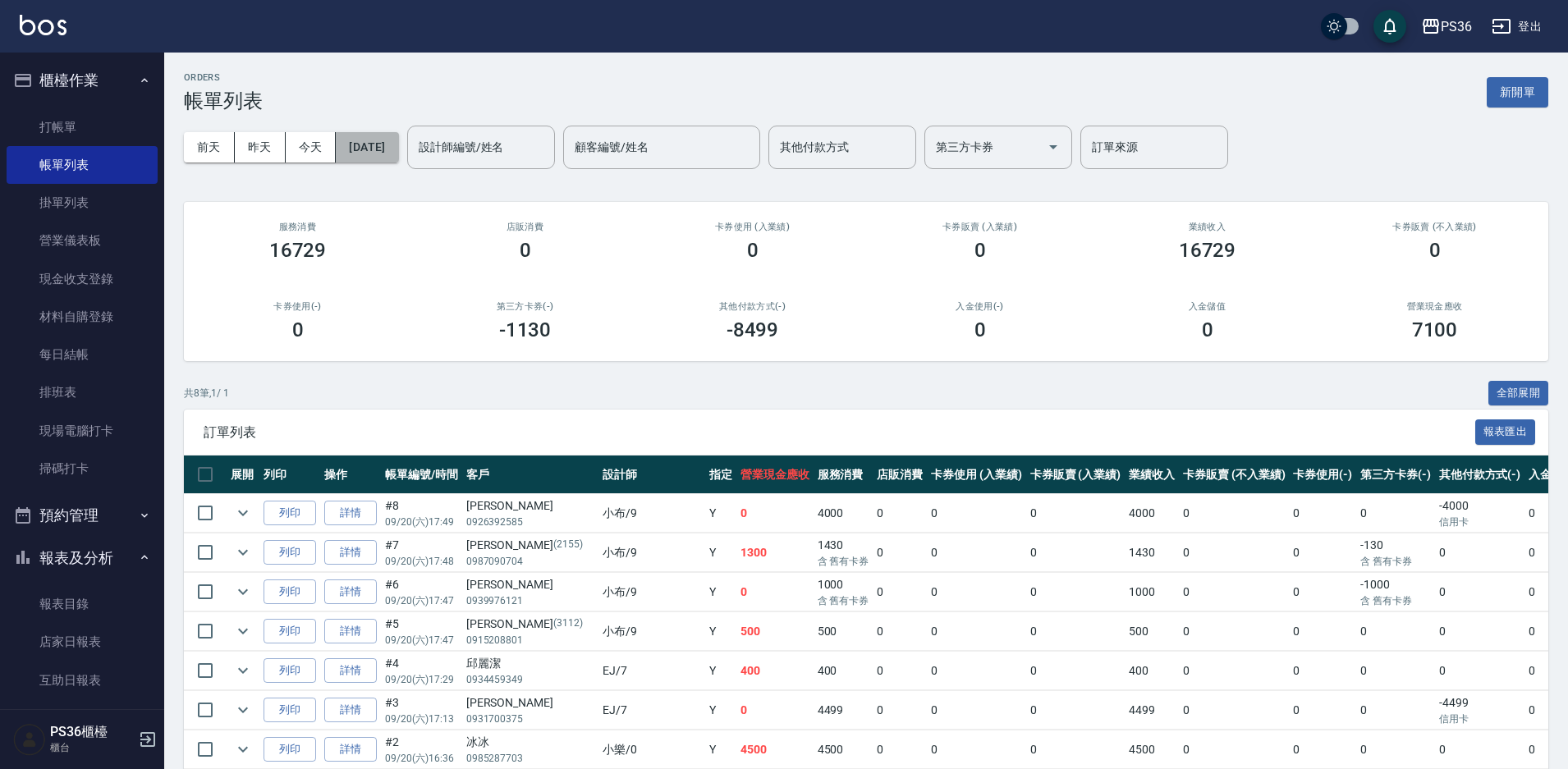
click at [398, 148] on button "[DATE]" at bounding box center [367, 147] width 63 height 31
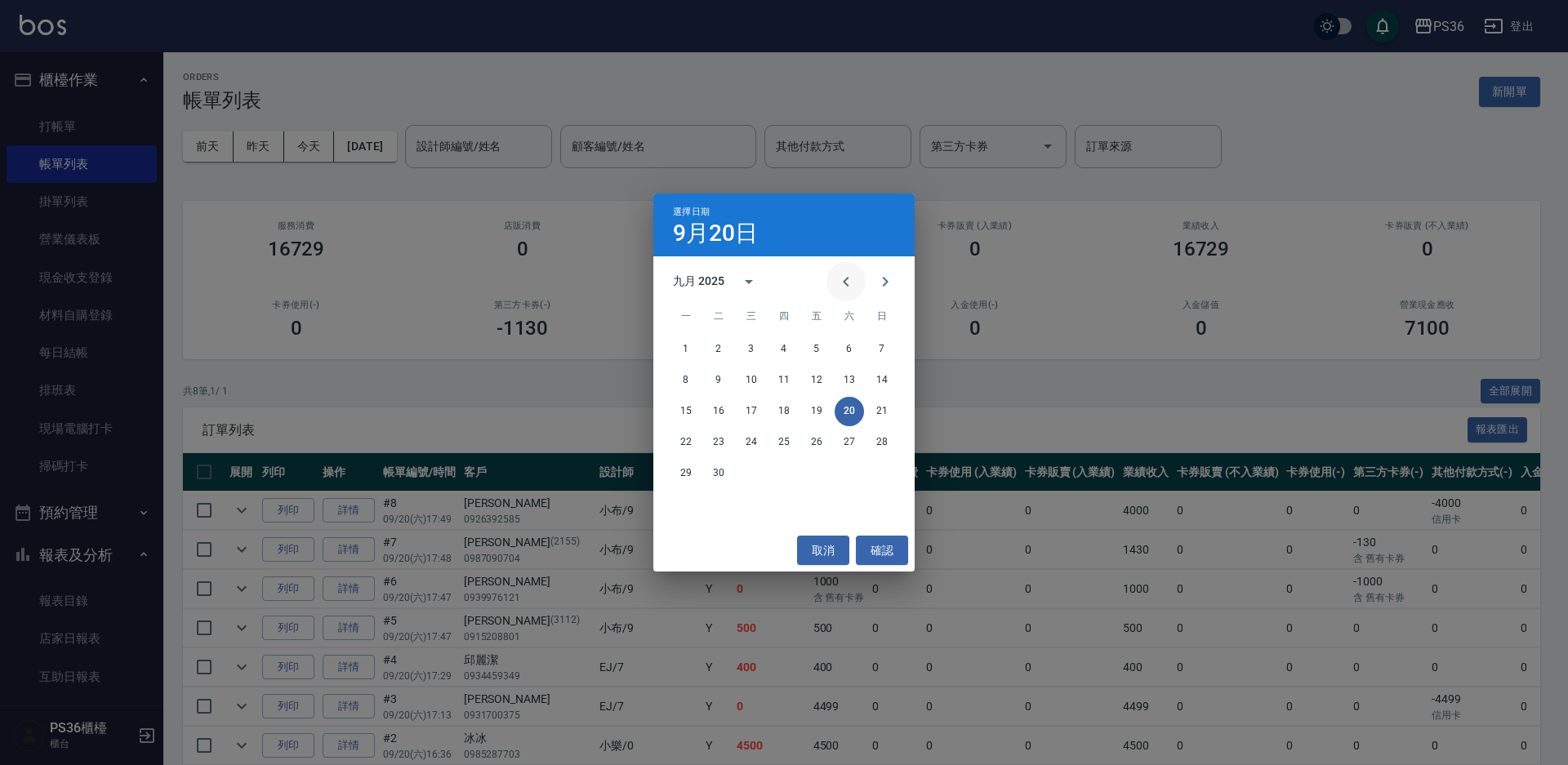
click at [845, 282] on icon "Previous month" at bounding box center [846, 281] width 6 height 10
click at [721, 469] on button "24" at bounding box center [719, 474] width 29 height 29
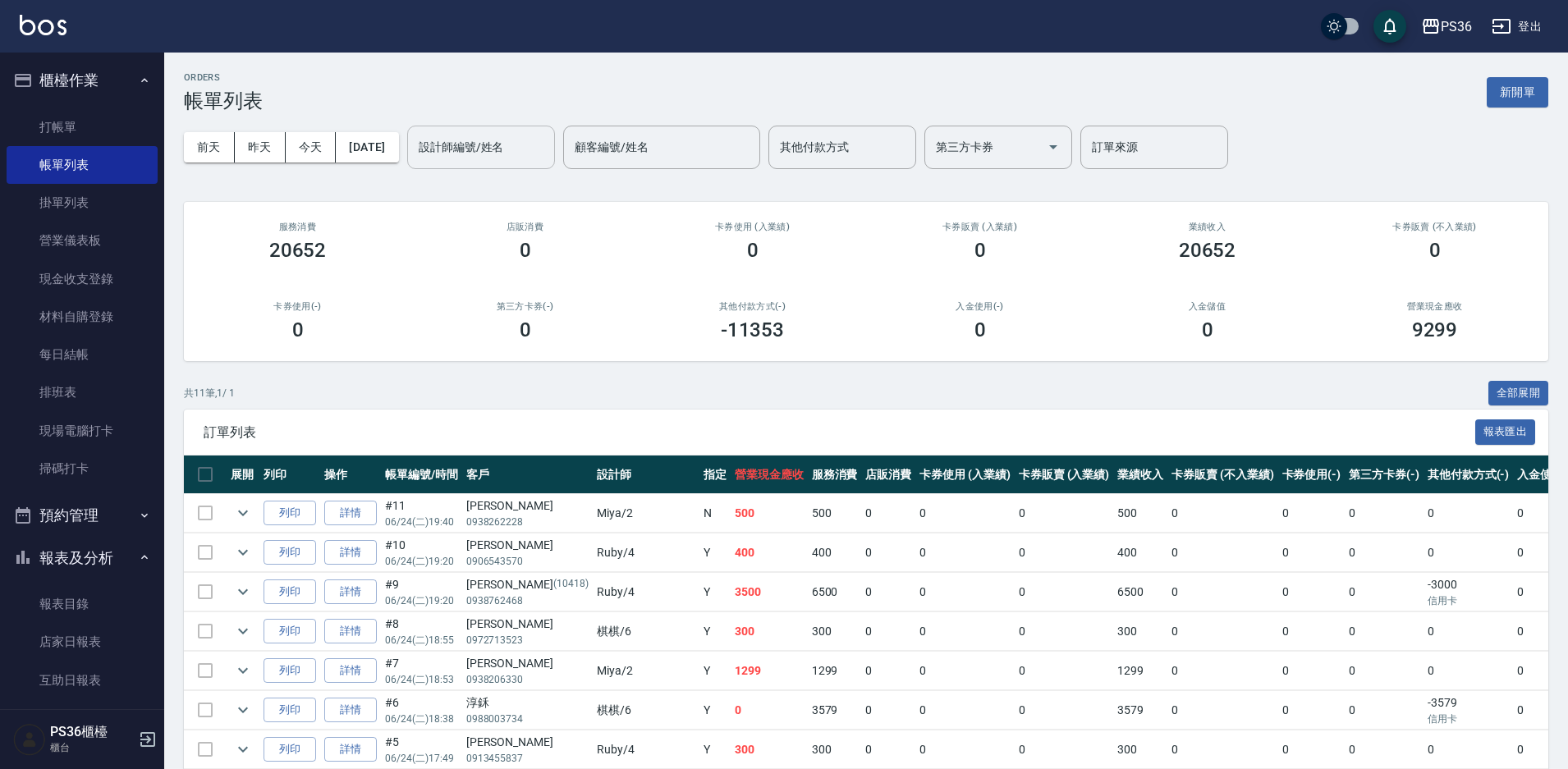
click at [504, 146] on input "設計師編號/姓名" at bounding box center [481, 147] width 133 height 29
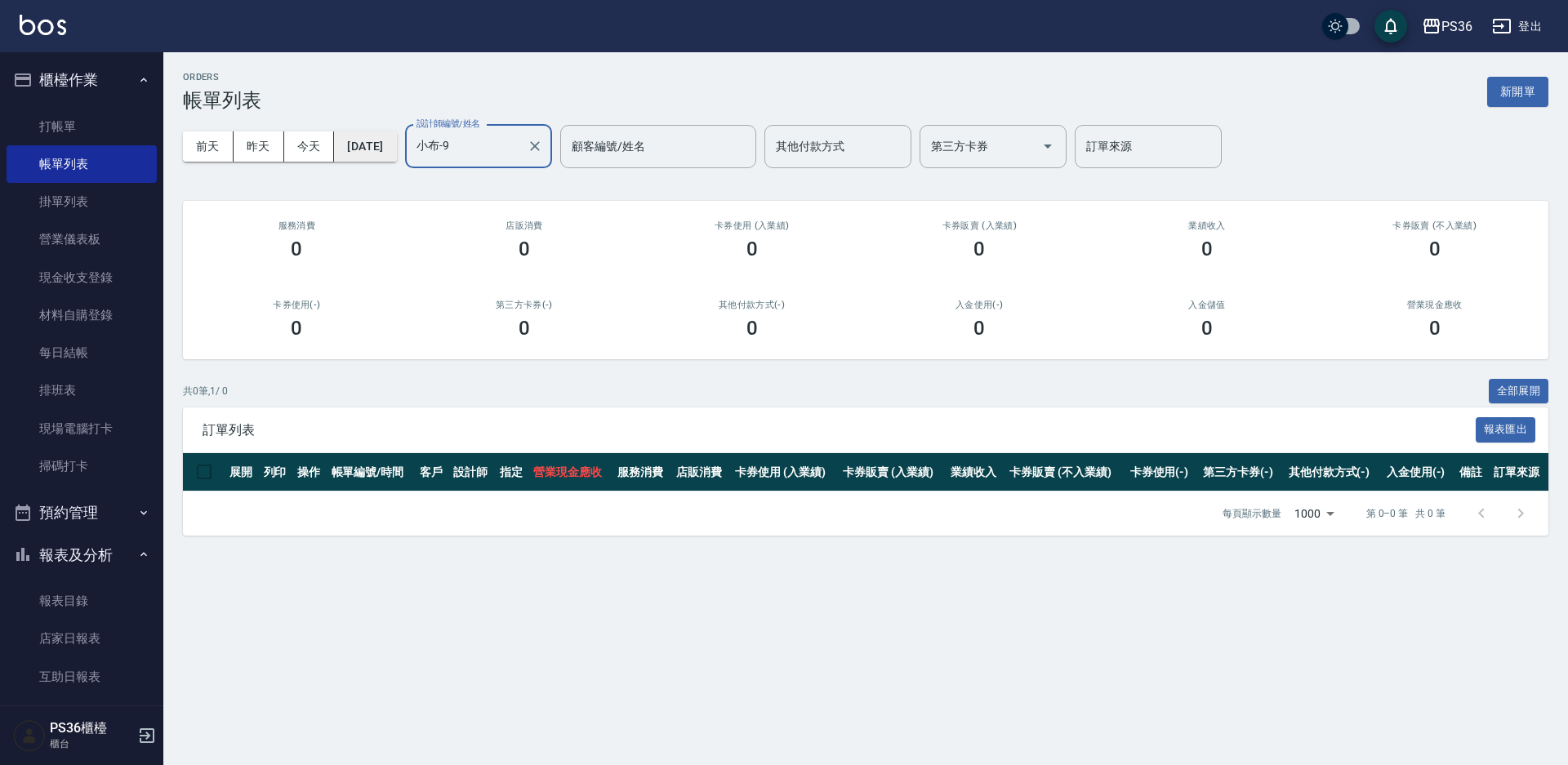
type input "小布-9"
click at [359, 144] on button "[DATE]" at bounding box center [365, 146] width 62 height 30
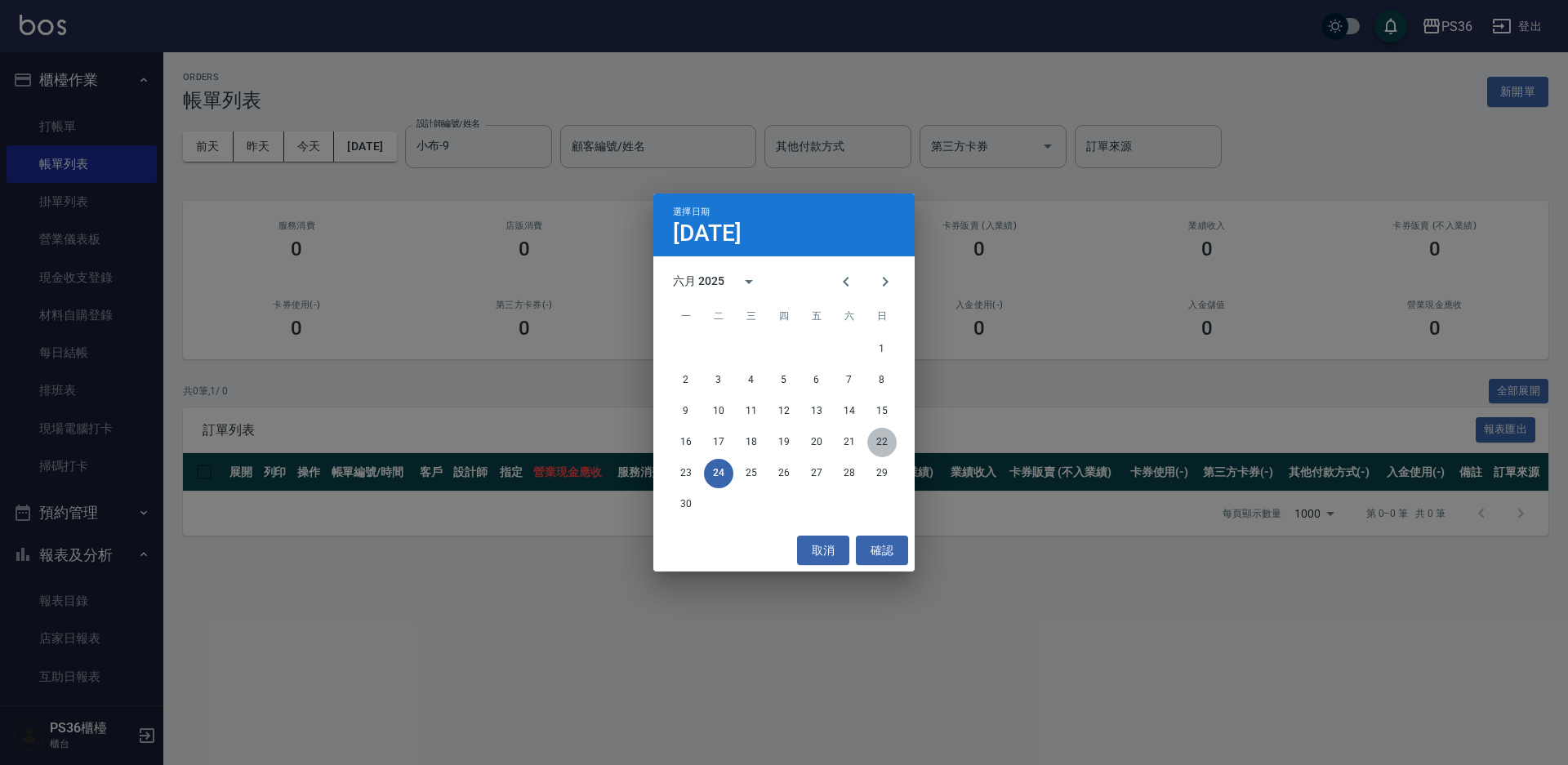
click at [883, 443] on button "22" at bounding box center [882, 443] width 29 height 29
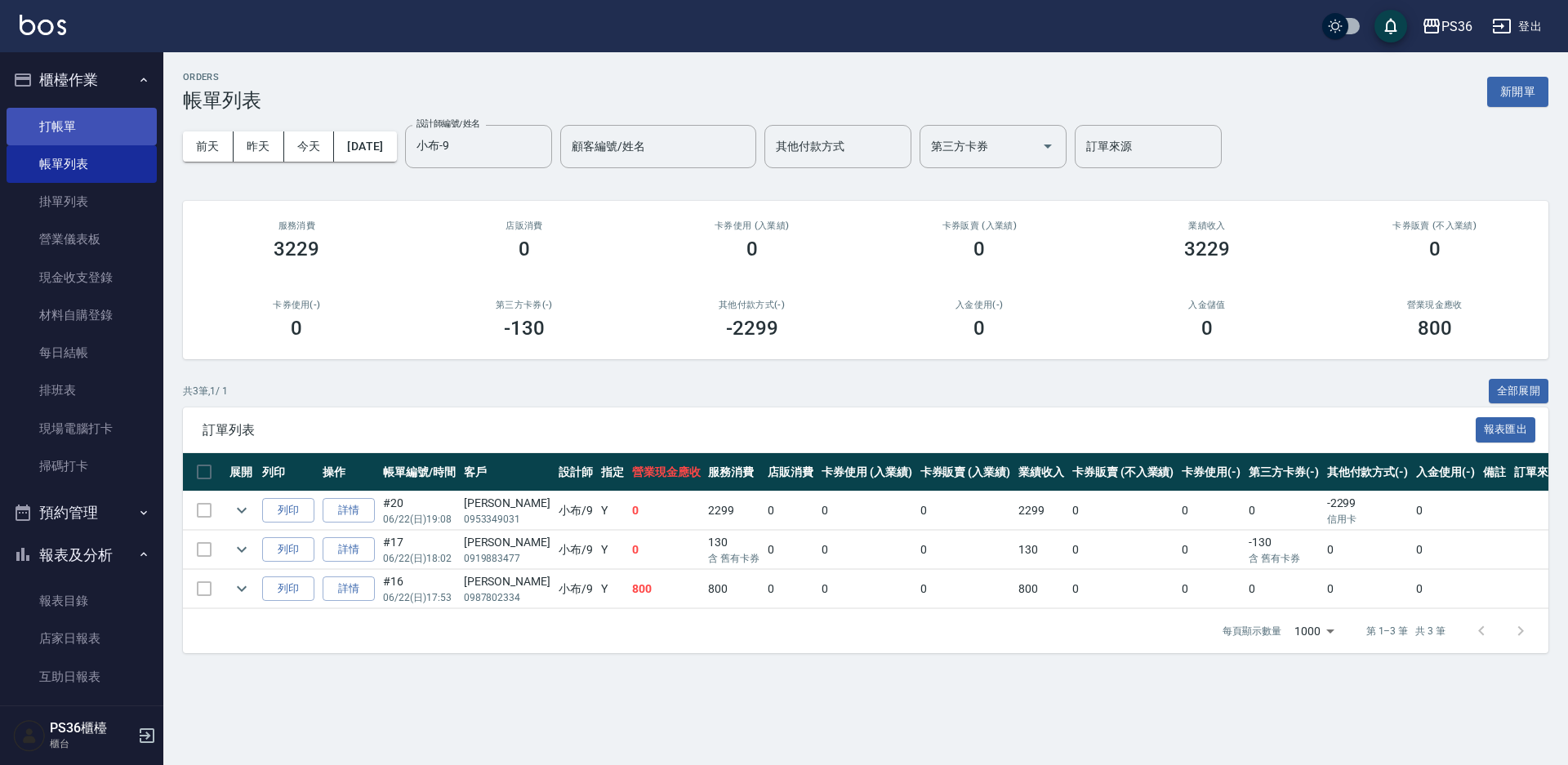
click at [79, 132] on link "打帳單" at bounding box center [81, 126] width 150 height 38
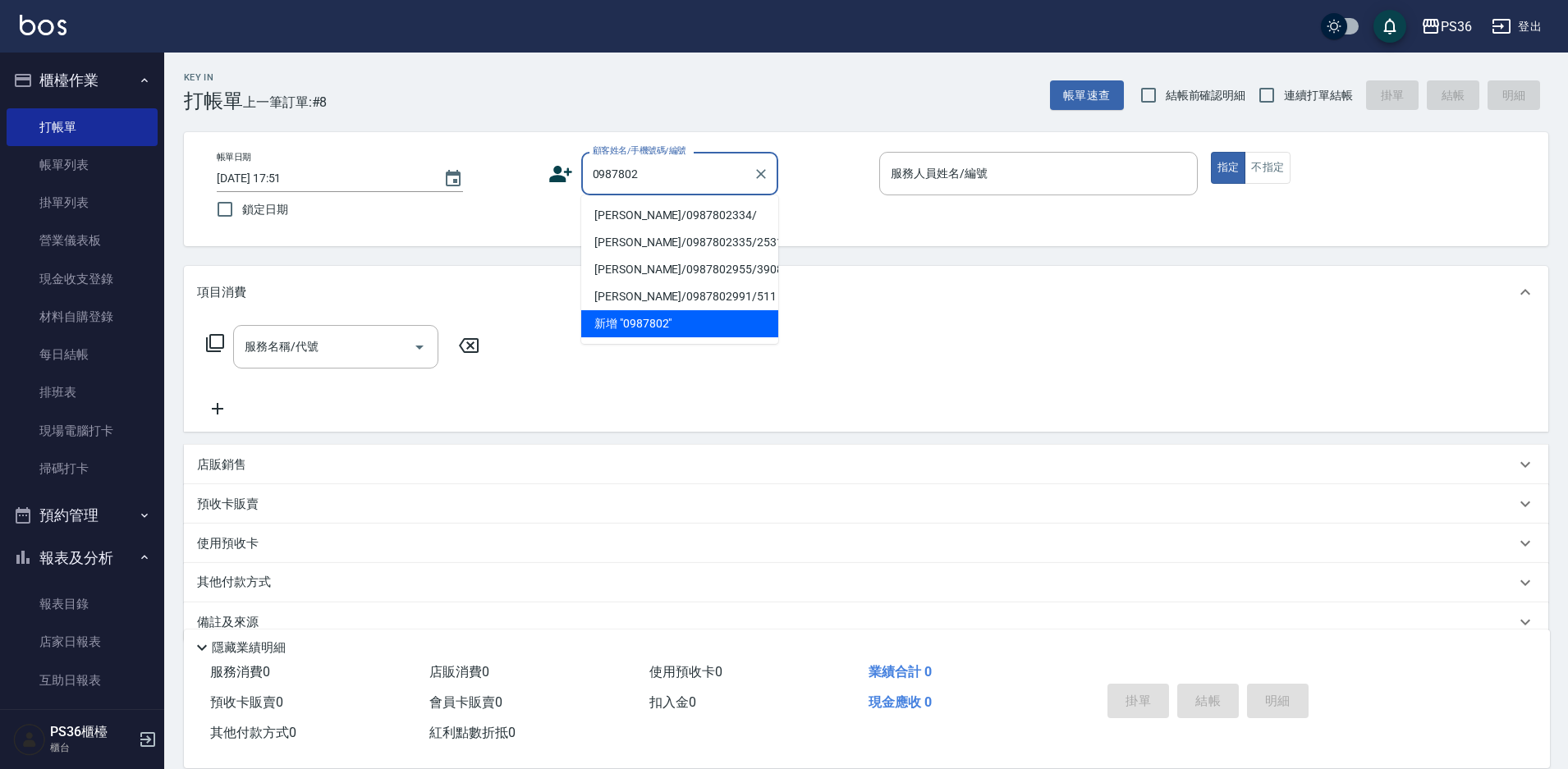
click at [681, 219] on li "[PERSON_NAME]/0987802334/" at bounding box center [679, 215] width 197 height 27
type input "[PERSON_NAME]/0987802334/"
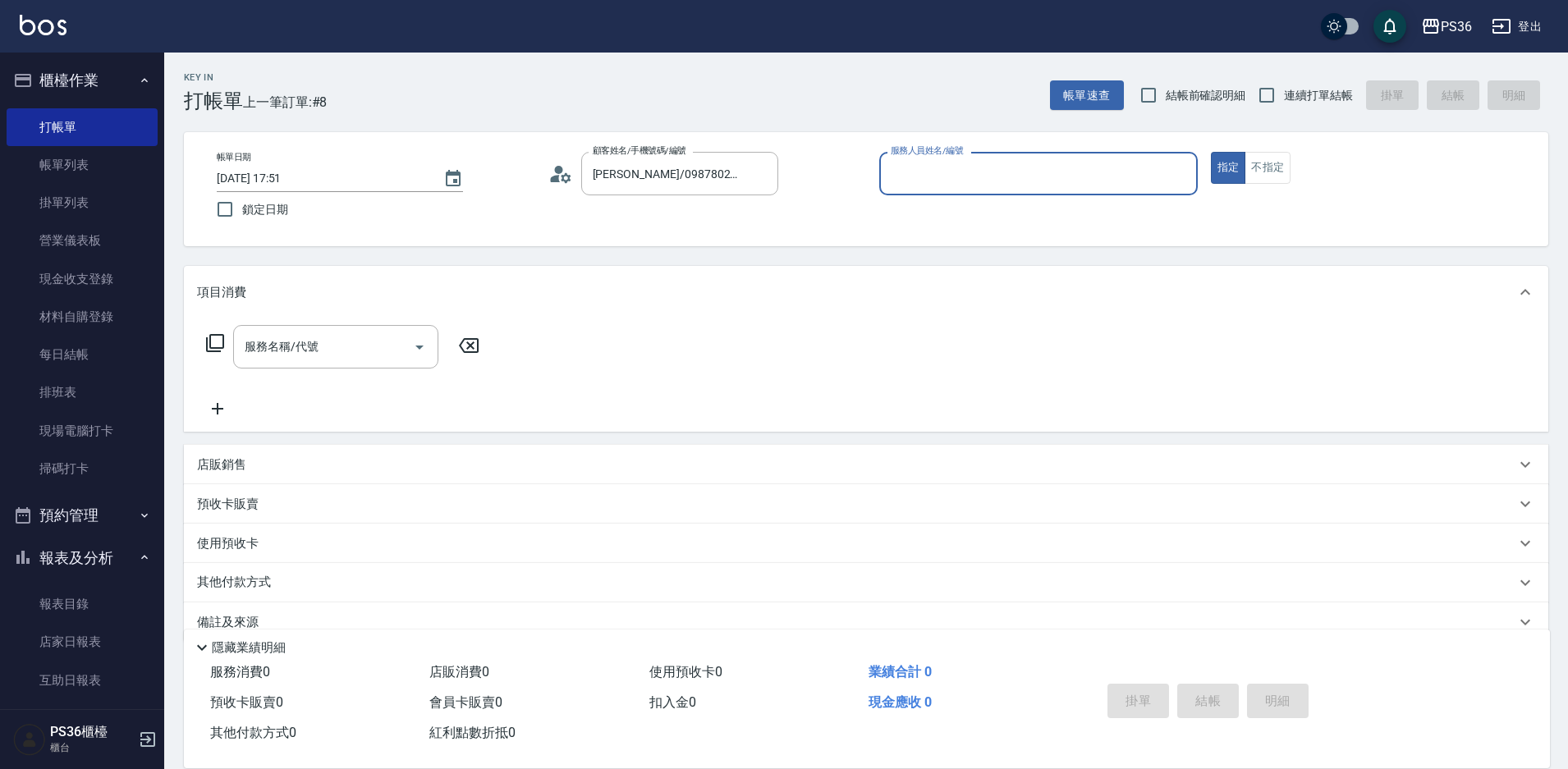
type input "小布-9"
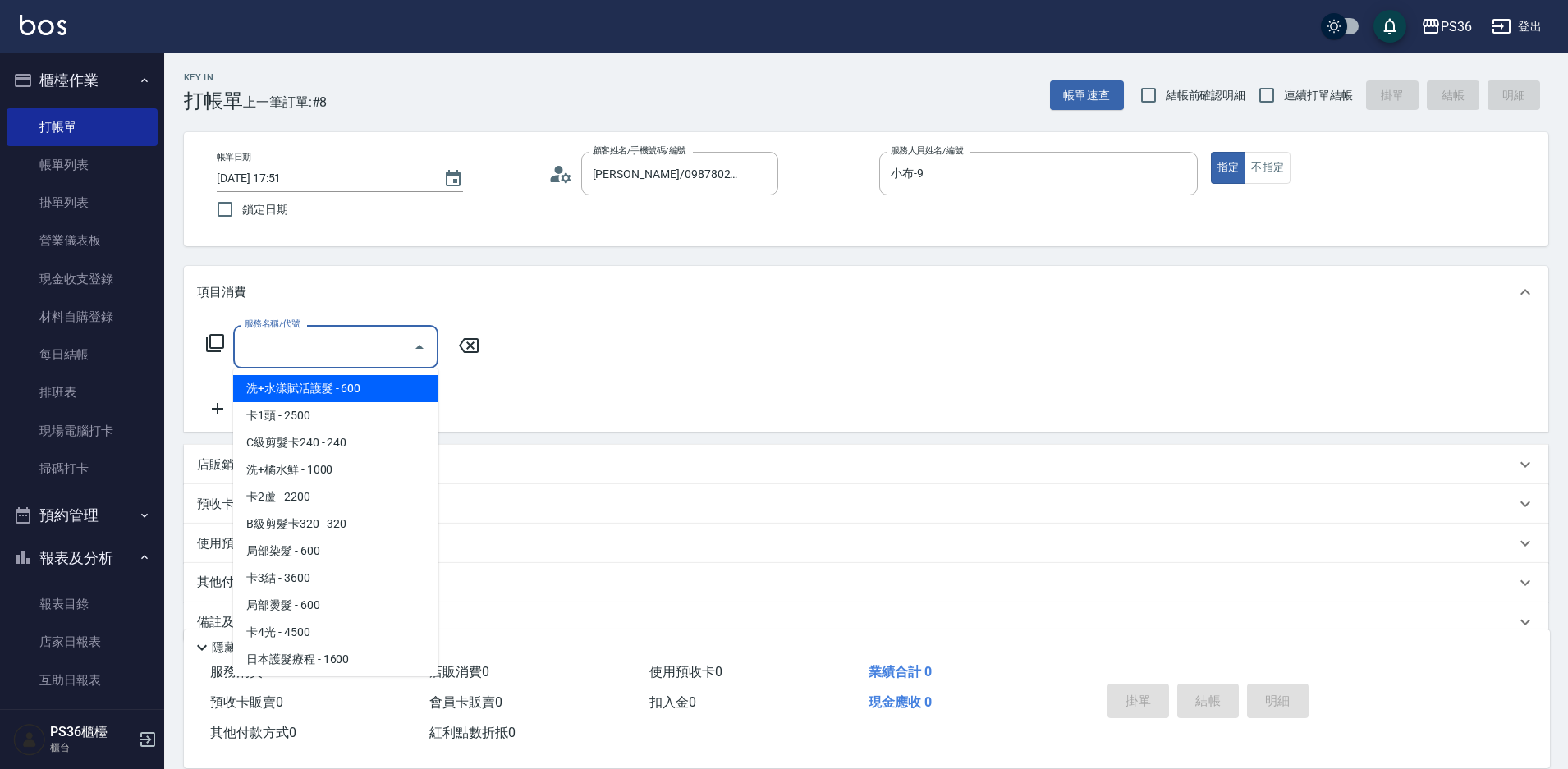
click at [342, 357] on input "服務名稱/代號" at bounding box center [322, 347] width 165 height 29
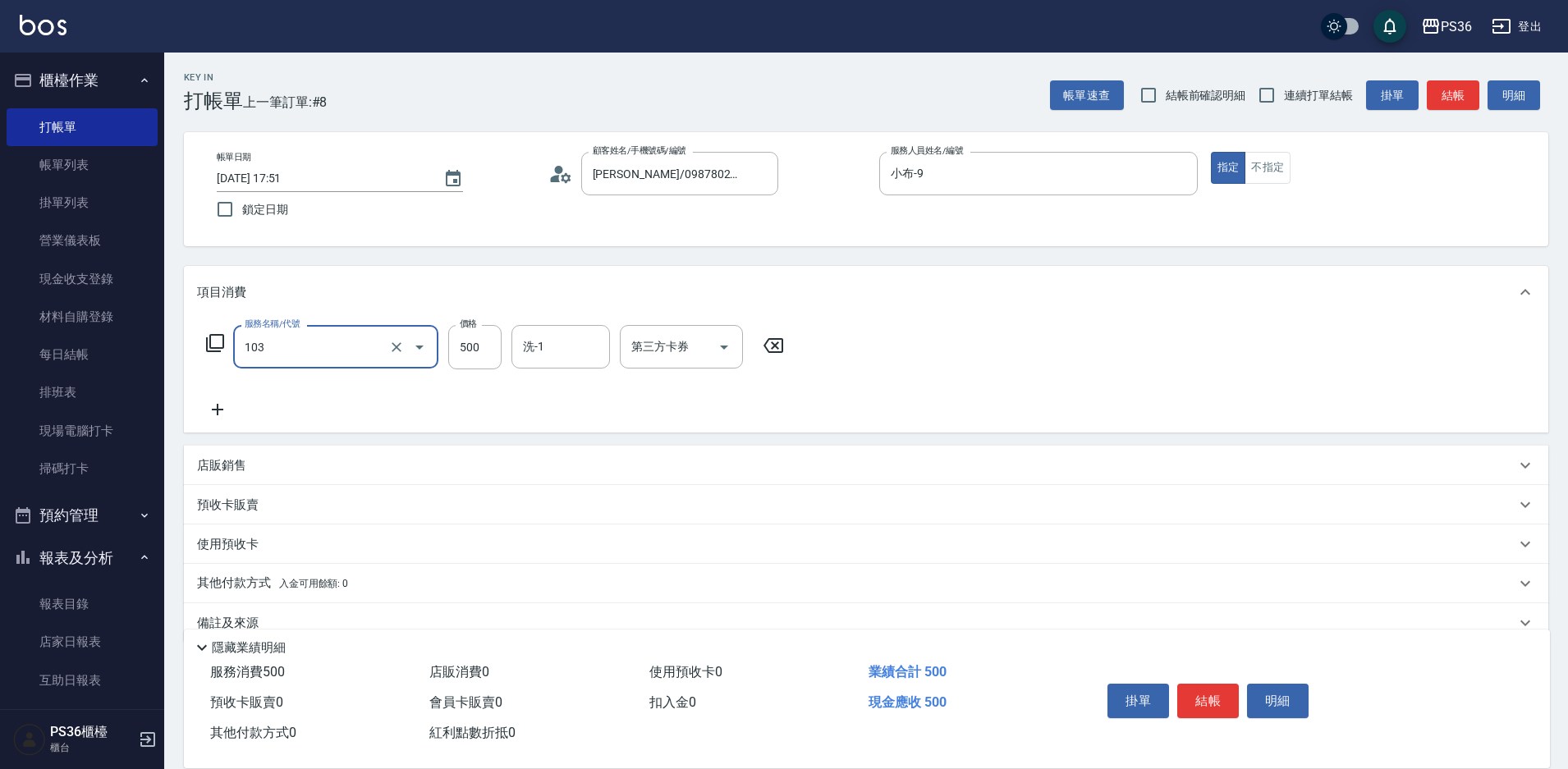
type input "B級洗剪(103)"
type input "[PERSON_NAME]-22"
click at [1201, 685] on button "結帳" at bounding box center [1208, 701] width 62 height 34
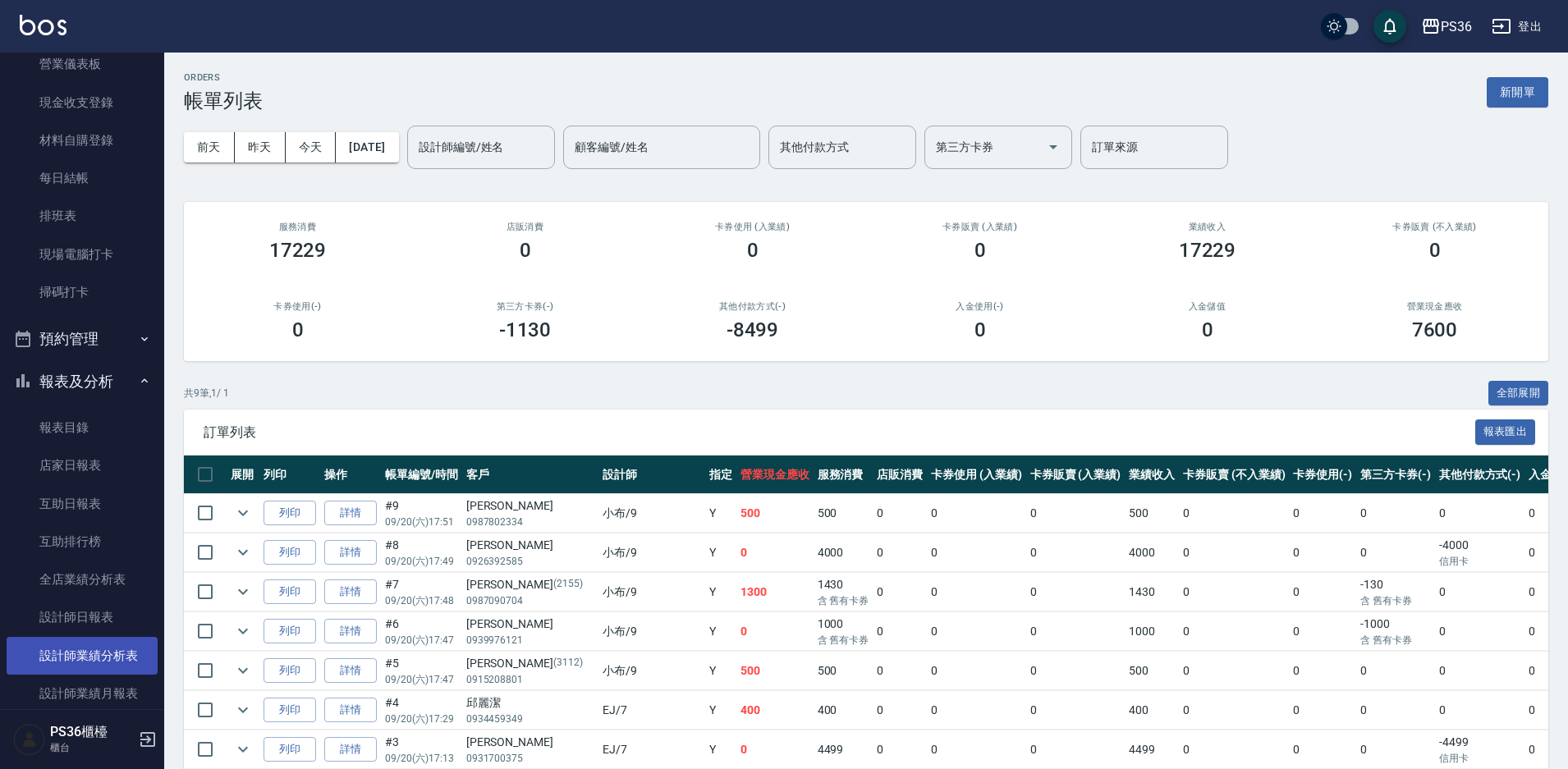
scroll to position [410, 0]
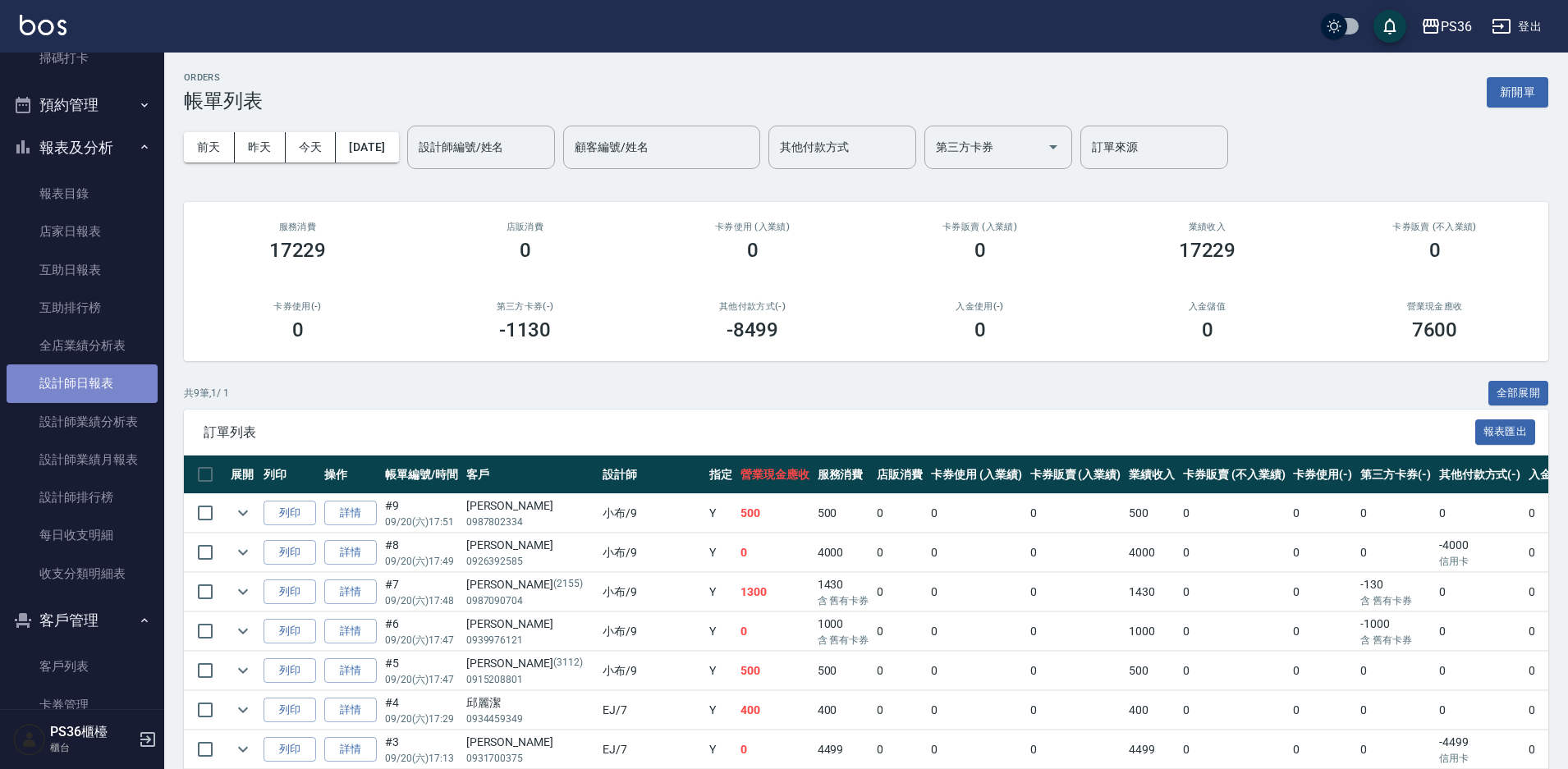
click at [89, 378] on link "設計師日報表" at bounding box center [81, 383] width 151 height 38
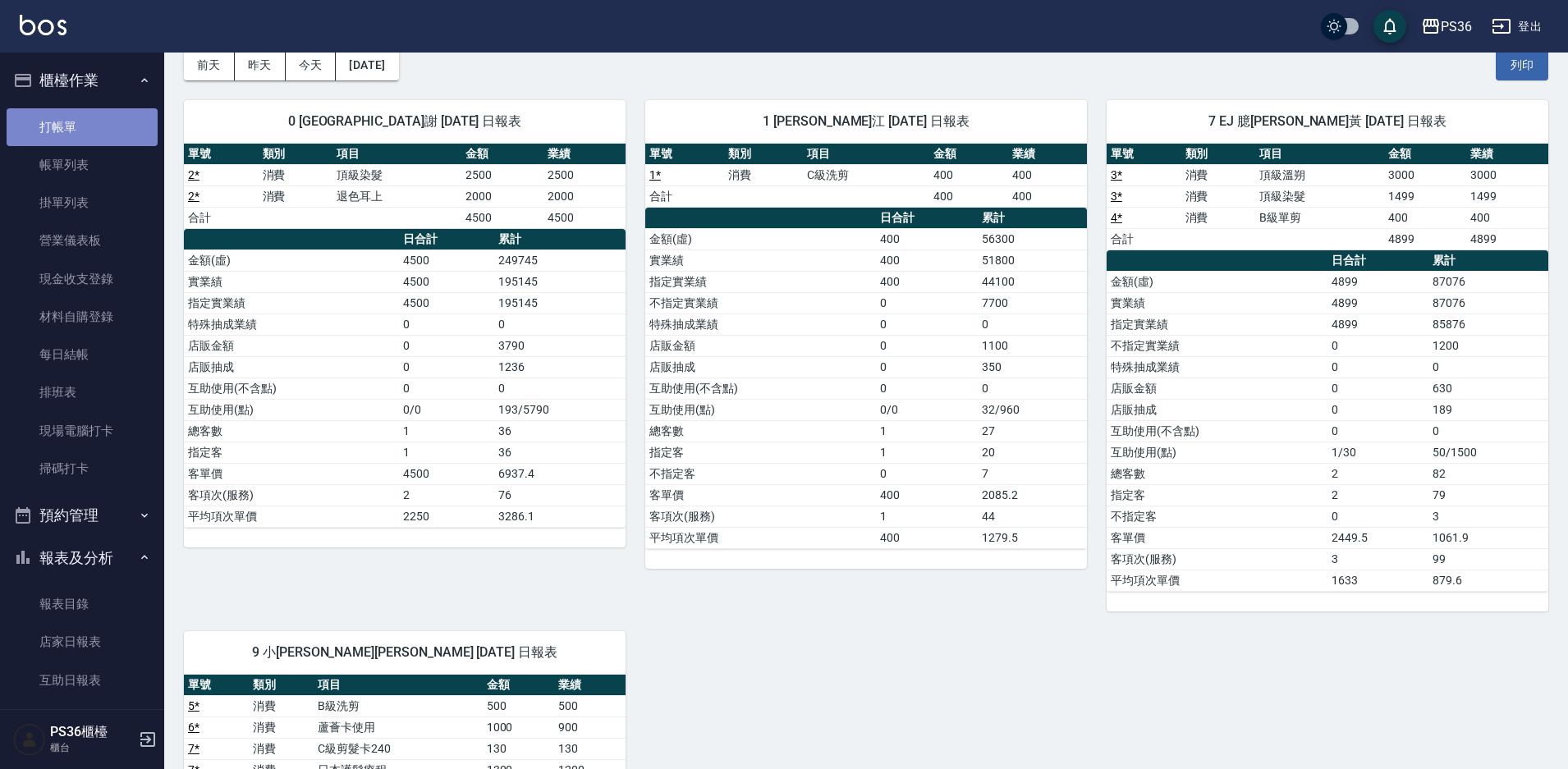
click at [101, 114] on link "打帳單" at bounding box center [81, 127] width 151 height 38
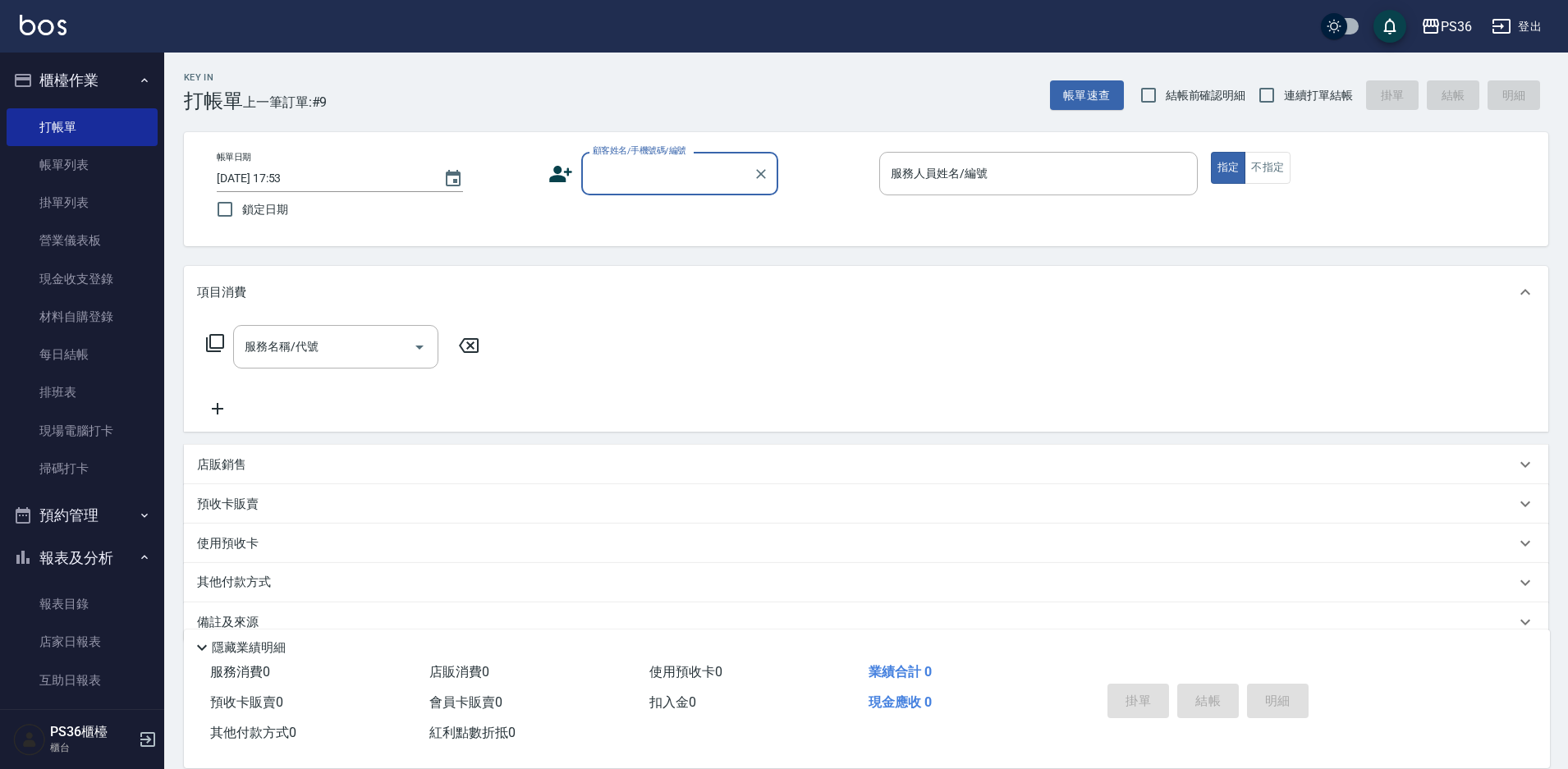
click at [562, 174] on icon at bounding box center [560, 174] width 25 height 25
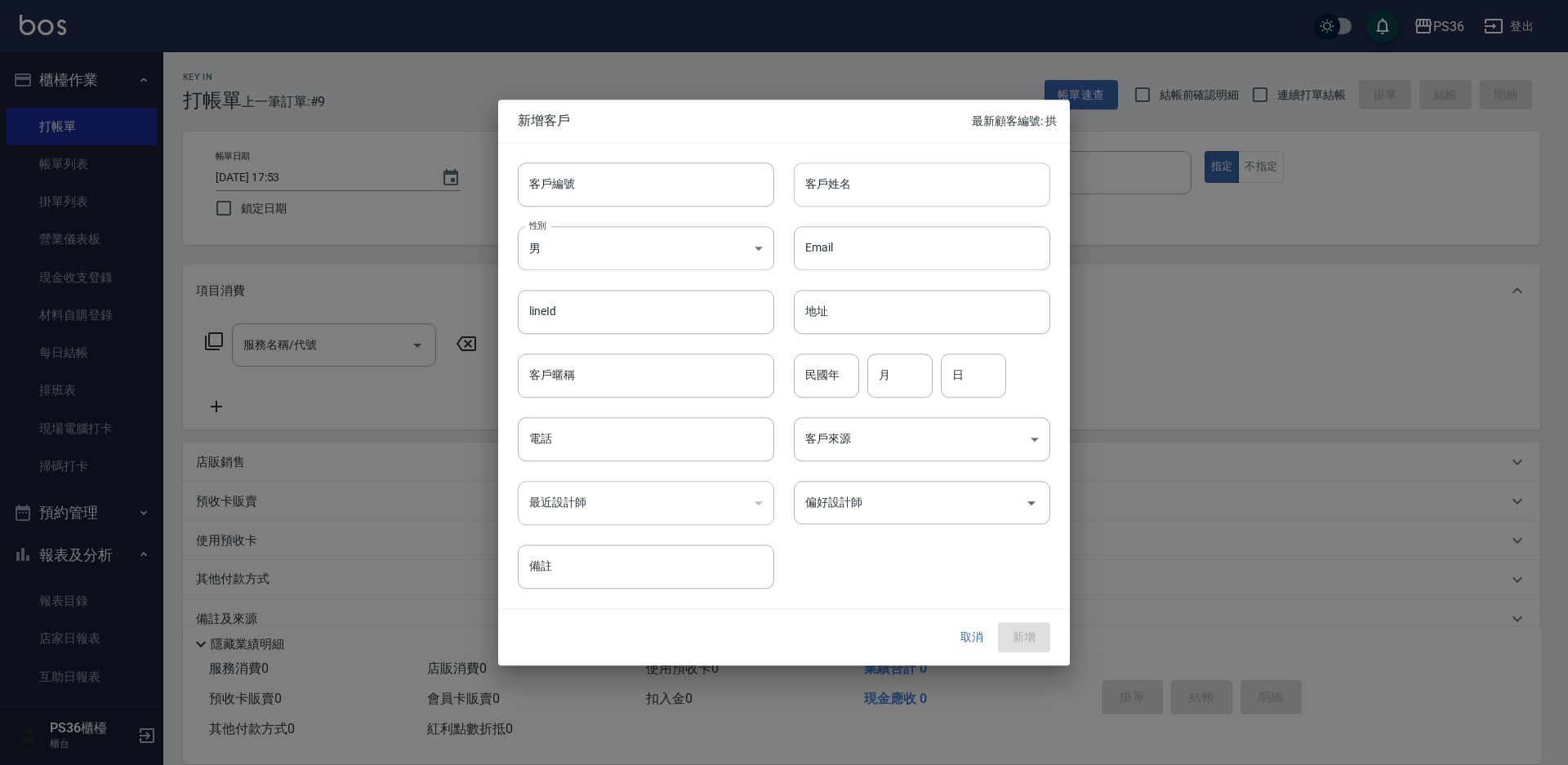
click at [946, 173] on input "客戶姓名" at bounding box center [922, 185] width 256 height 44
type input "[PERSON_NAME]"
type input "0930126100"
click at [1029, 497] on icon "Open" at bounding box center [1030, 503] width 19 height 19
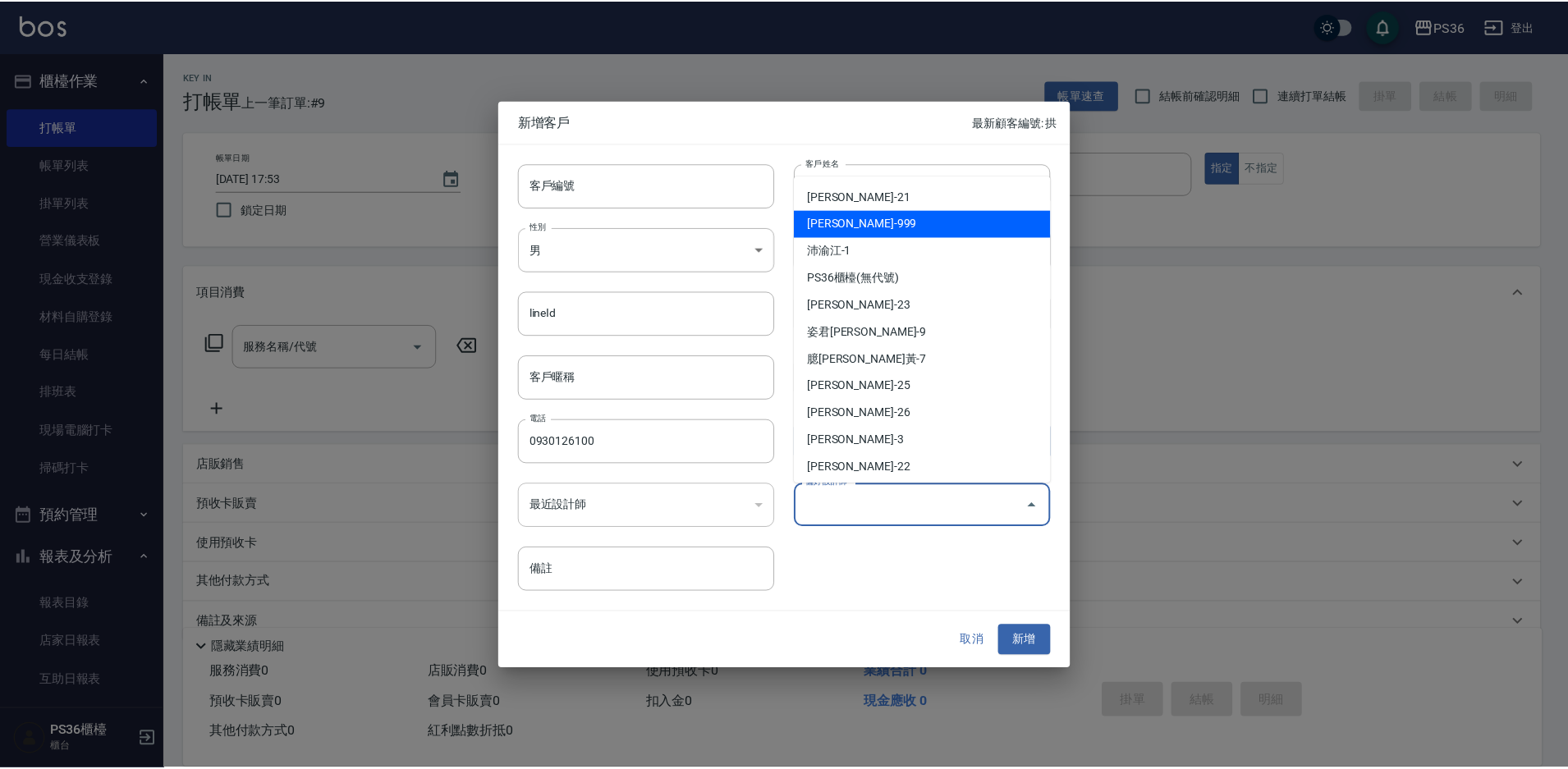
scroll to position [193, 0]
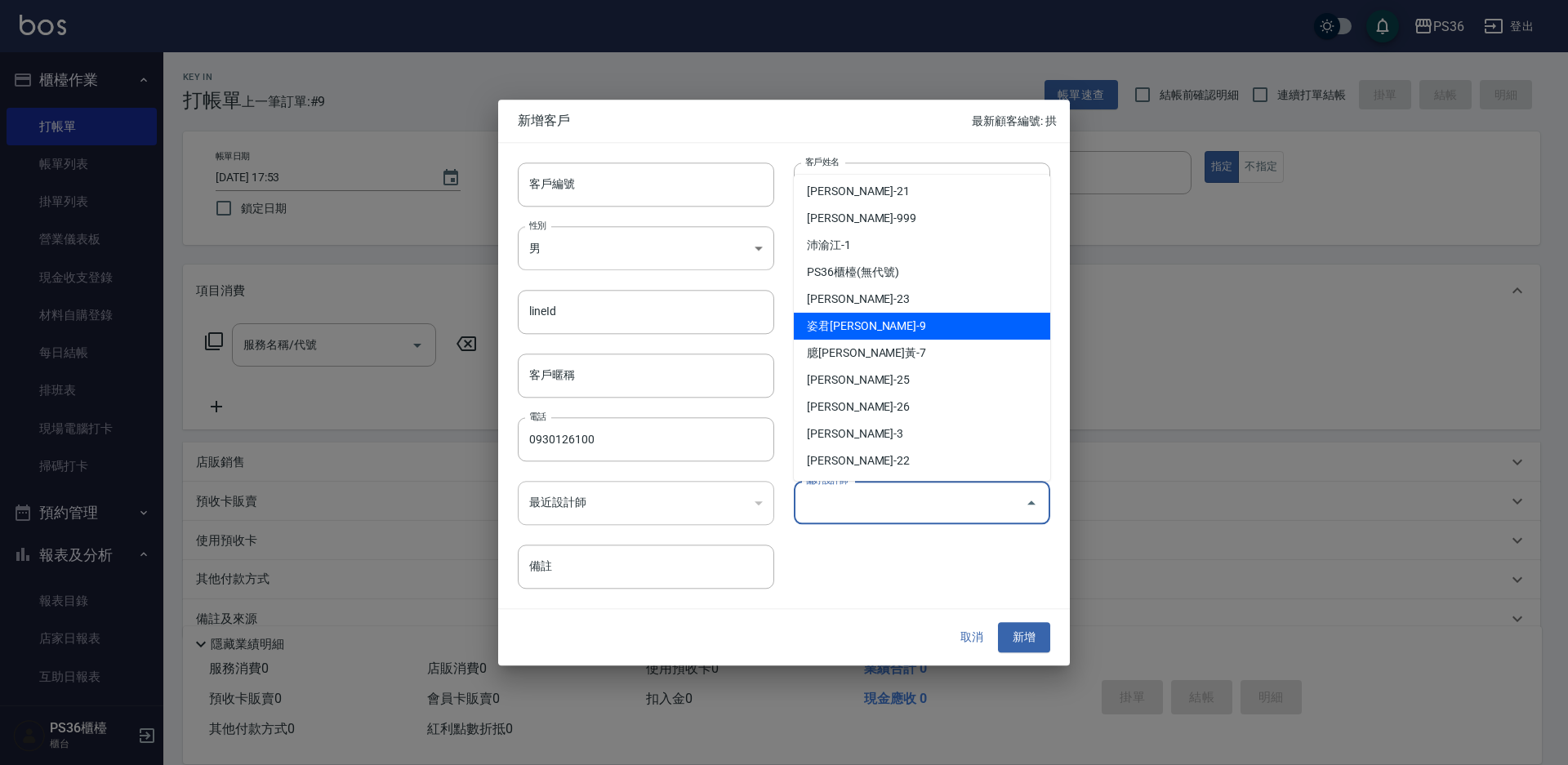
click at [909, 337] on li "姿君[PERSON_NAME]-9" at bounding box center [922, 325] width 256 height 27
type input "姿君[PERSON_NAME]"
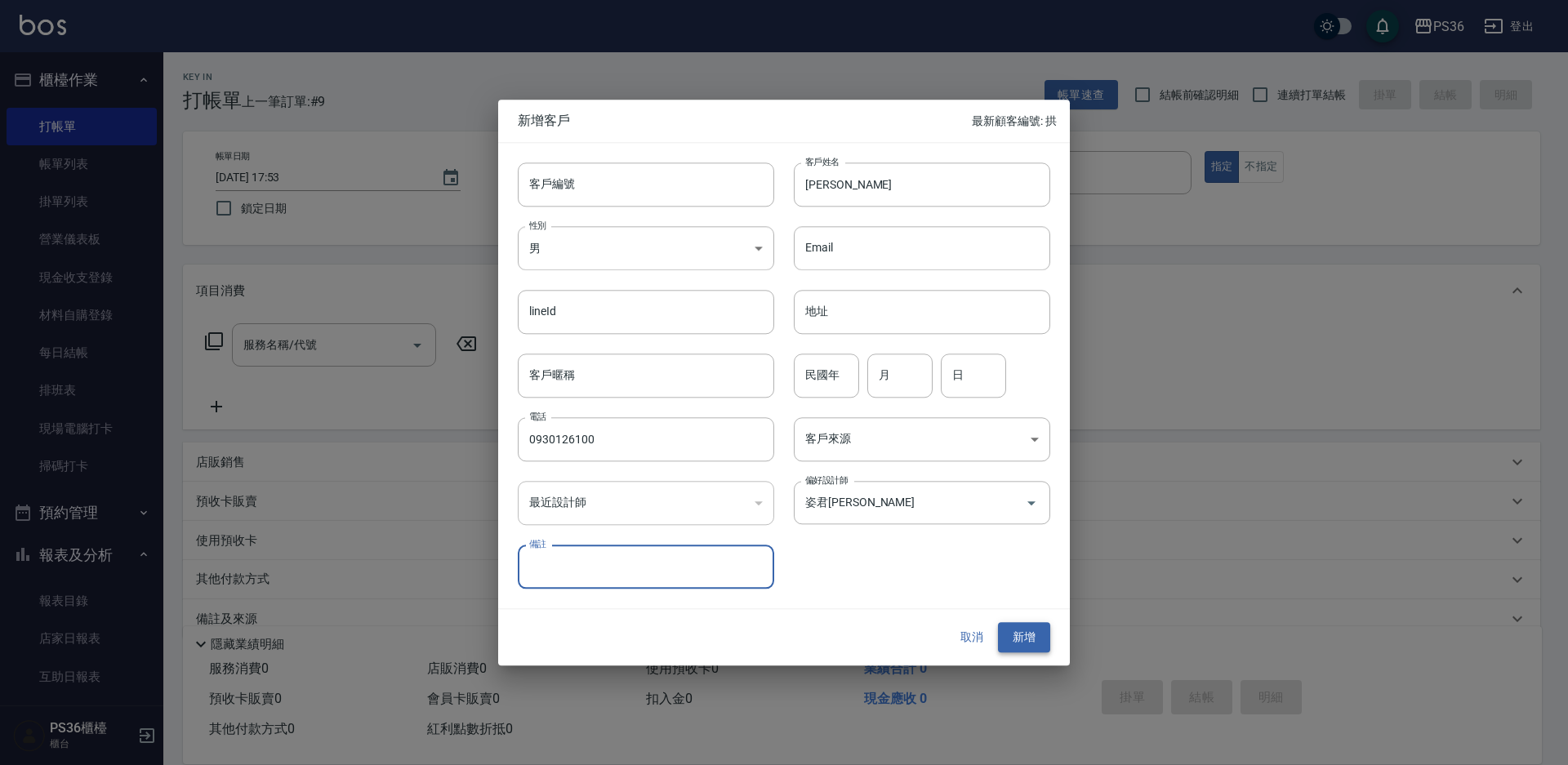
click at [1022, 635] on button "新增" at bounding box center [1024, 638] width 52 height 30
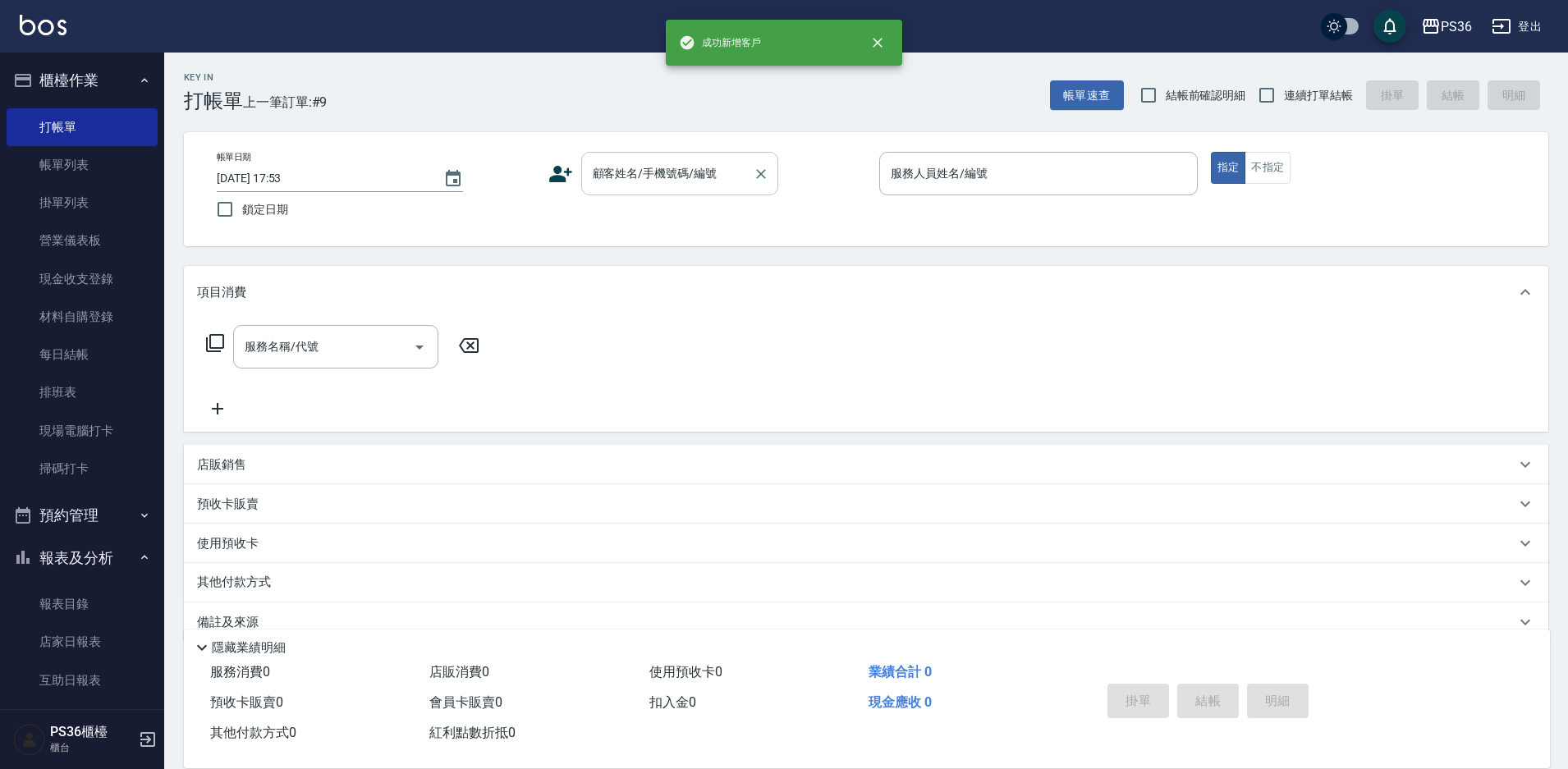
click at [674, 170] on div "顧客姓名/手機號碼/編號 顧客姓名/手機號碼/編號" at bounding box center [679, 173] width 197 height 43
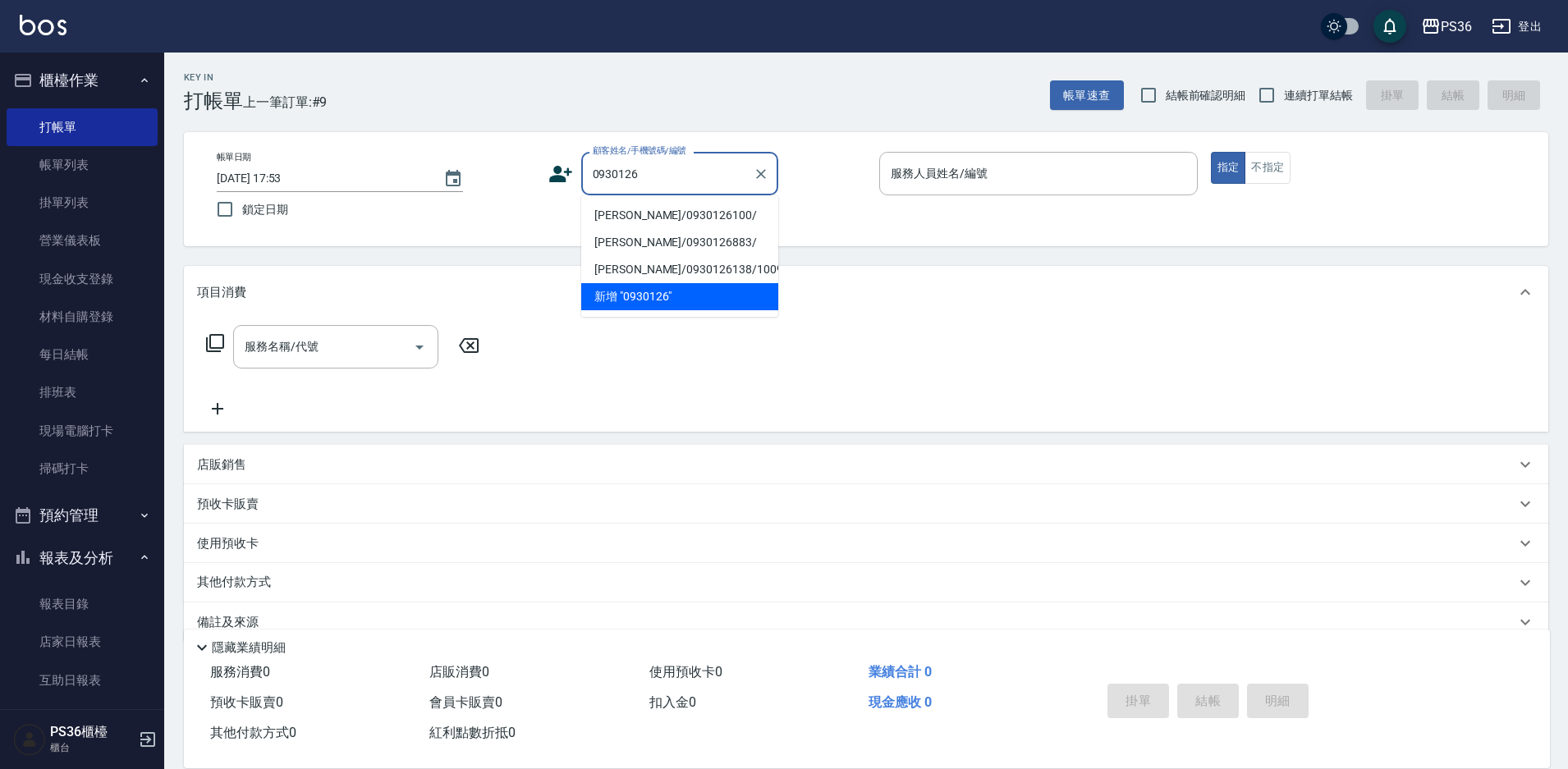
click at [637, 218] on li "[PERSON_NAME]/0930126100/" at bounding box center [679, 215] width 197 height 27
type input "[PERSON_NAME]/0930126100/"
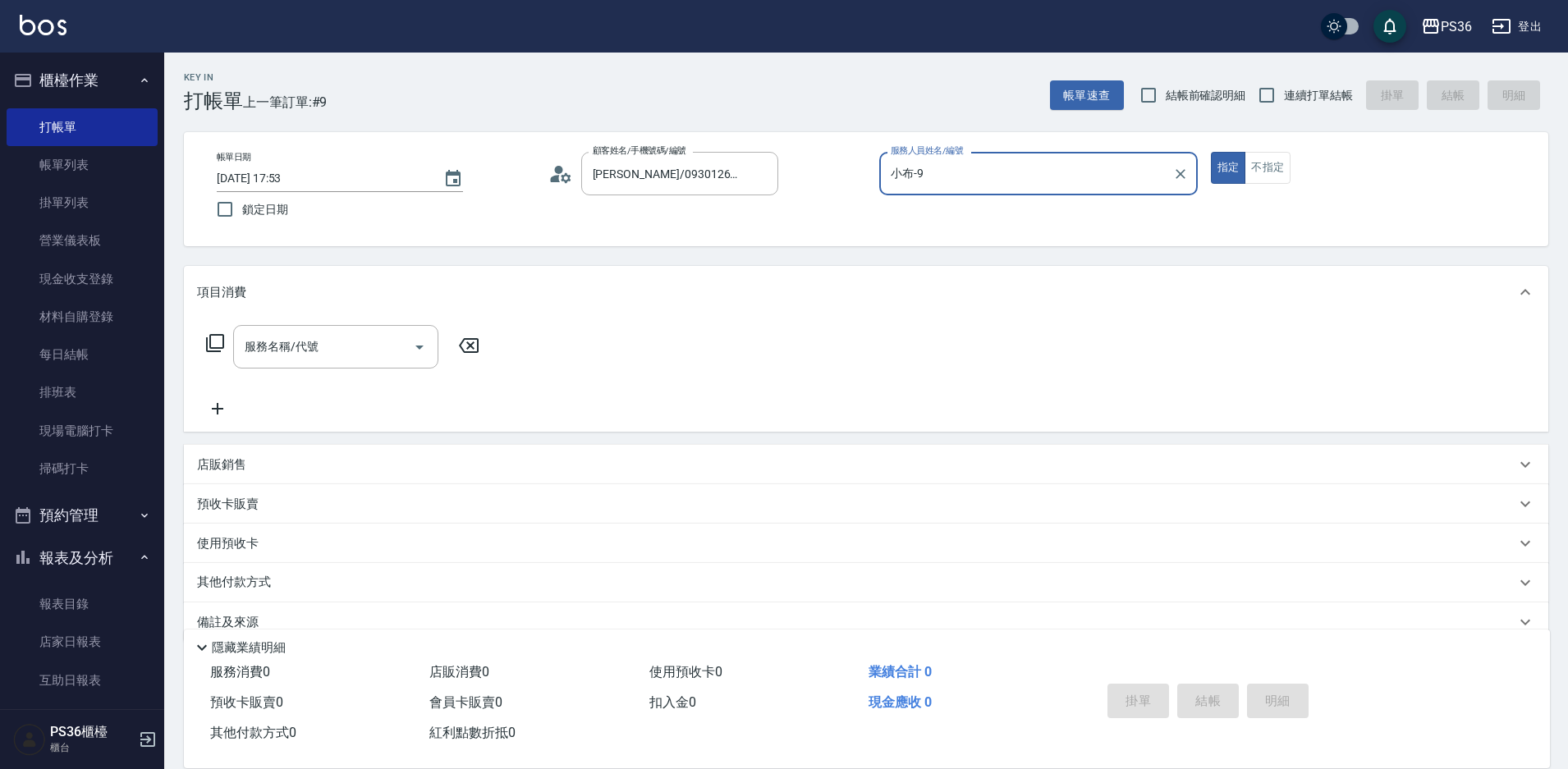
type input "小布-9"
click at [208, 345] on icon at bounding box center [215, 344] width 18 height 18
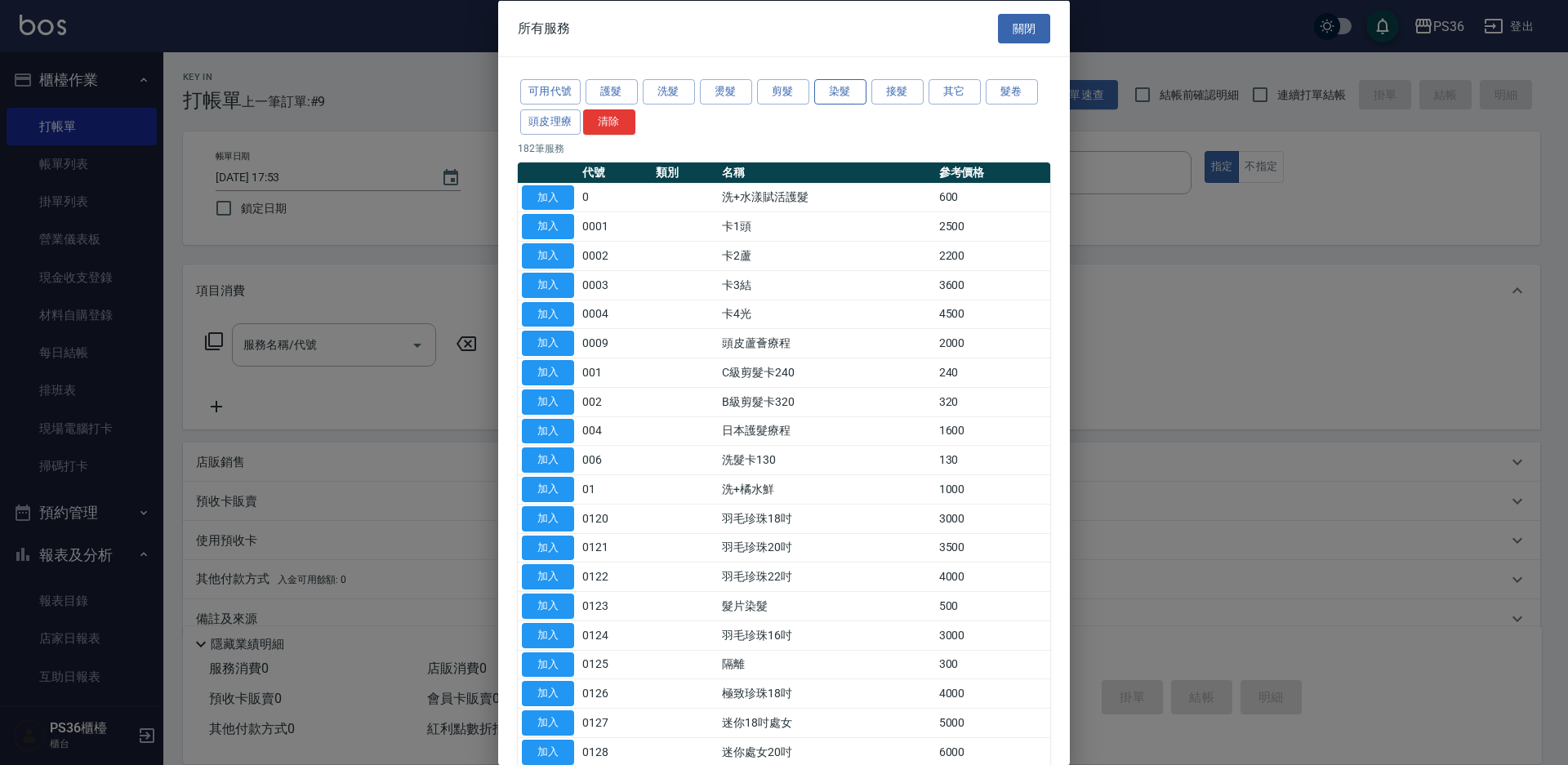
click at [831, 99] on button "染髮" at bounding box center [840, 92] width 52 height 26
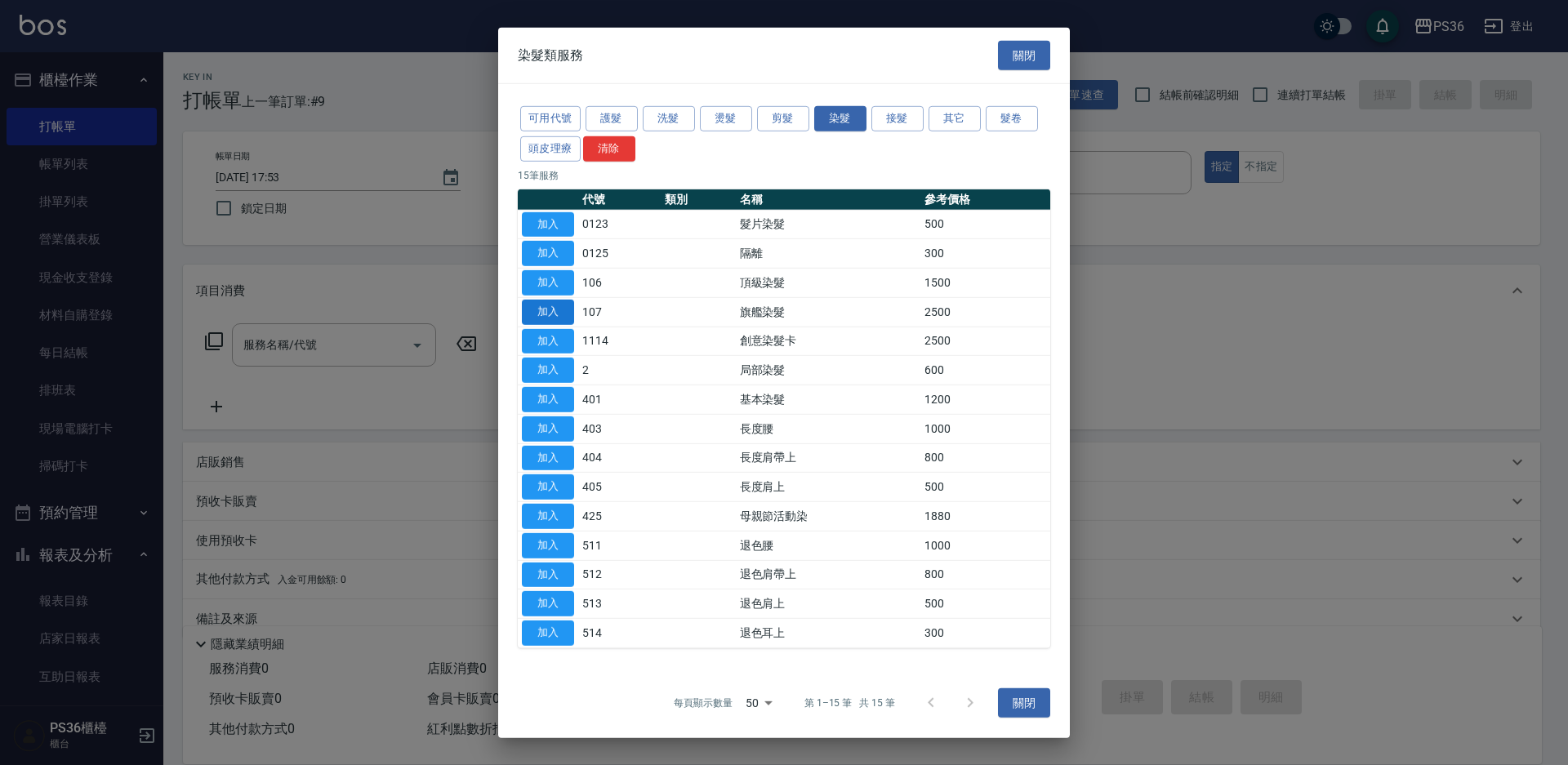
click at [533, 318] on button "加入" at bounding box center [548, 313] width 52 height 26
type input "旗艦染髮(107)"
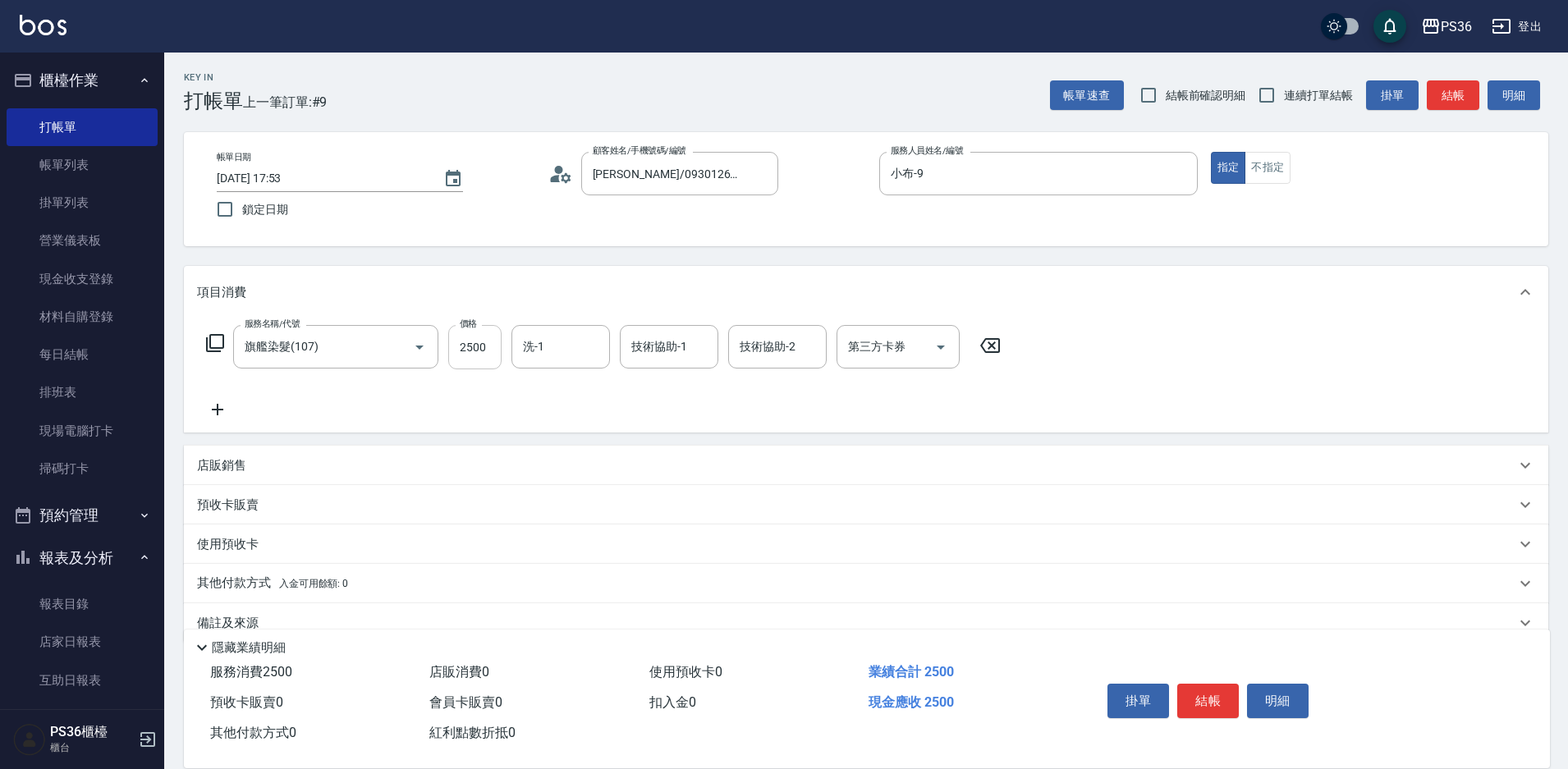
click at [480, 348] on input "2500" at bounding box center [475, 348] width 54 height 44
type input "2999"
type input "[PERSON_NAME]-22"
click at [700, 348] on icon "Clear" at bounding box center [700, 347] width 10 height 10
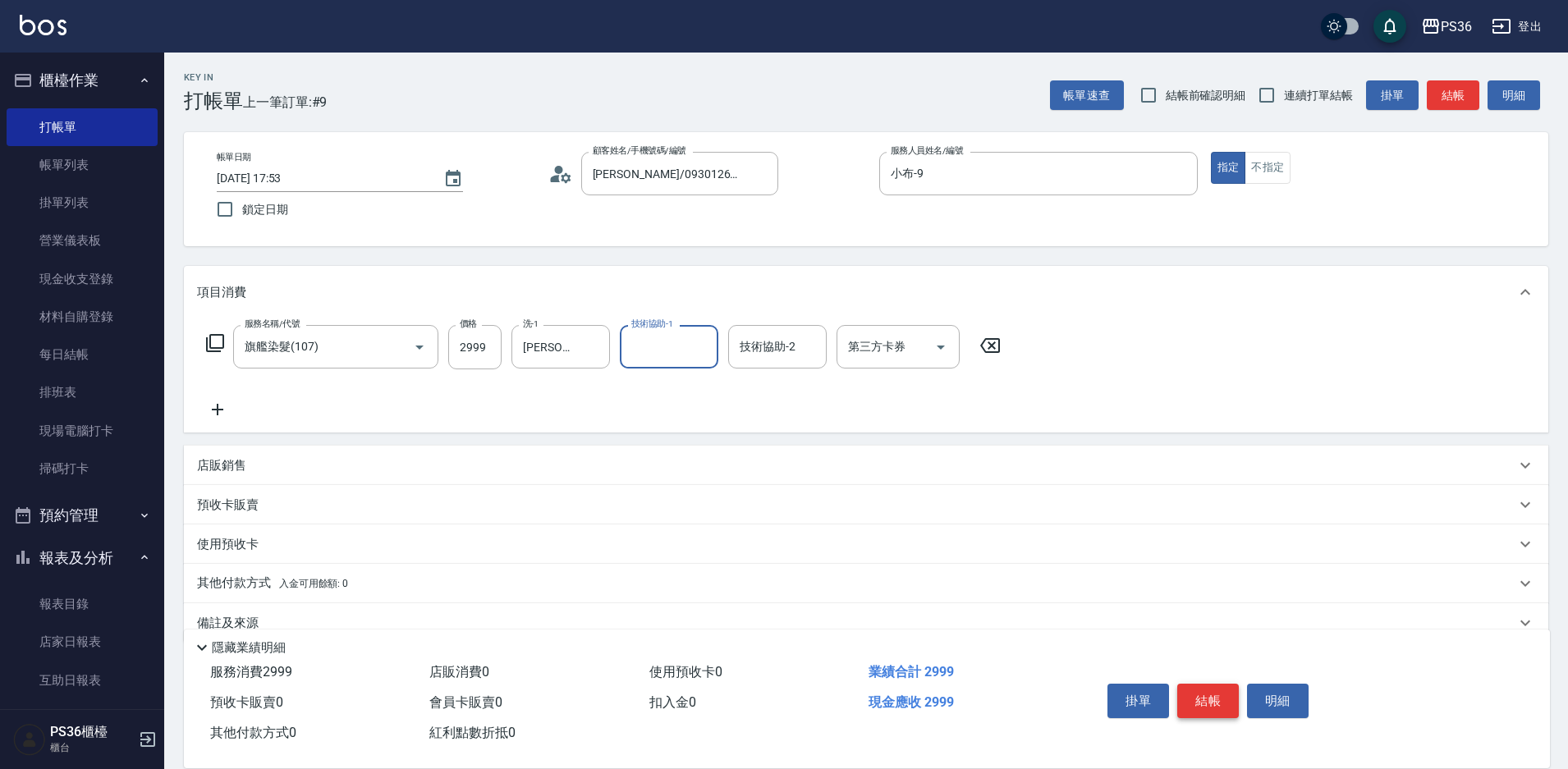
click at [1188, 690] on button "結帳" at bounding box center [1208, 701] width 62 height 34
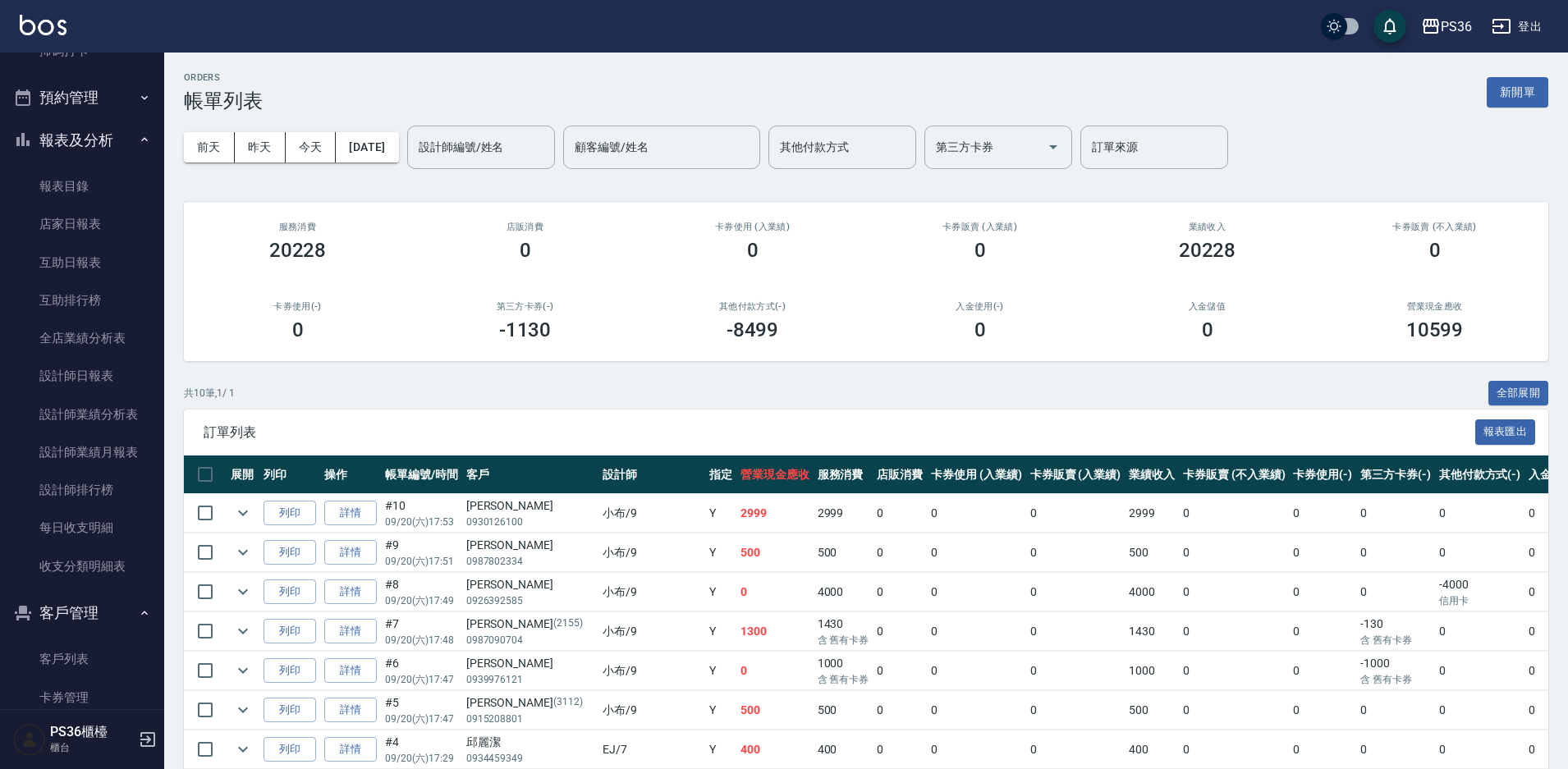
scroll to position [493, 0]
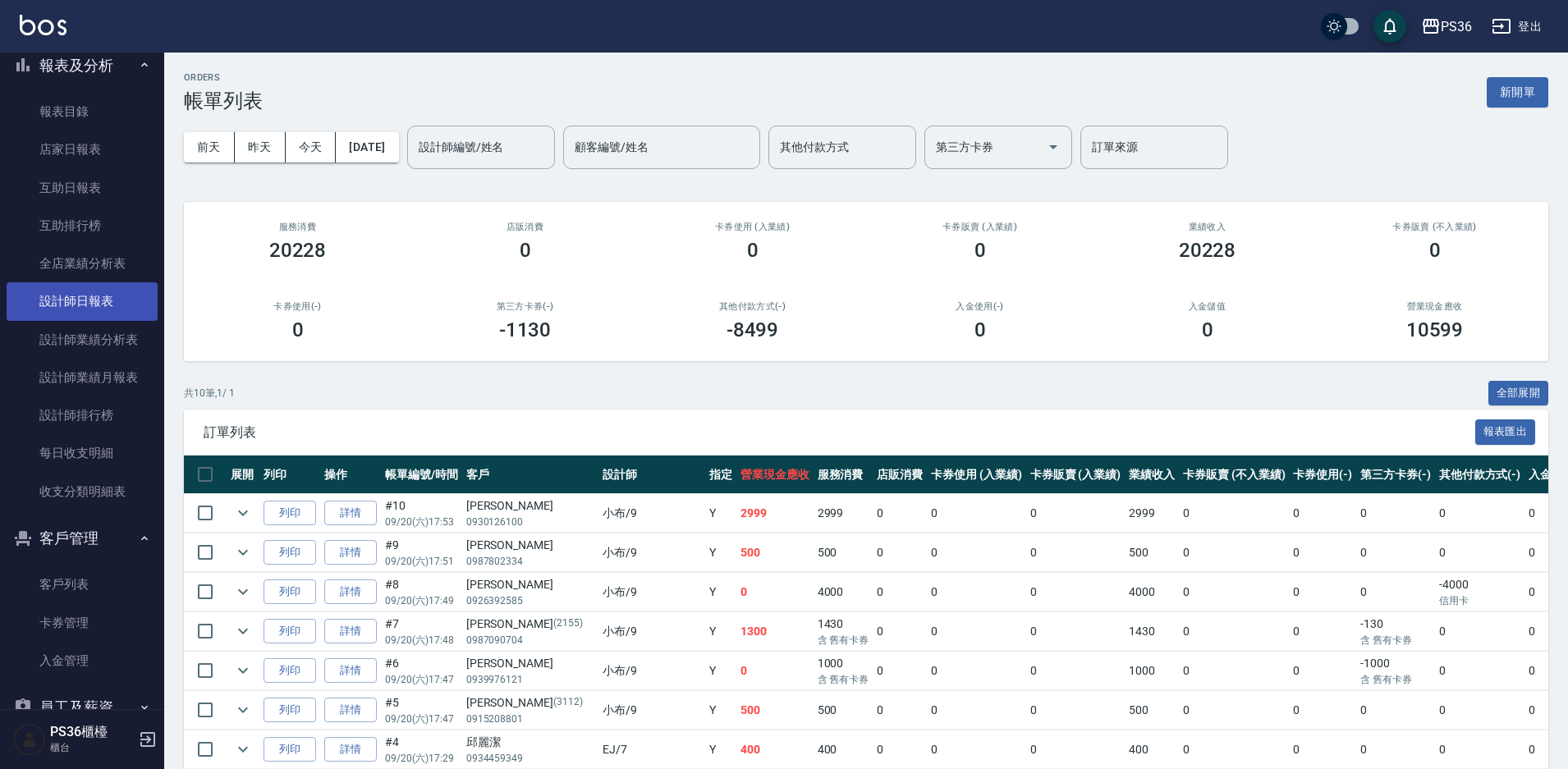
click at [94, 297] on link "設計師日報表" at bounding box center [81, 301] width 151 height 38
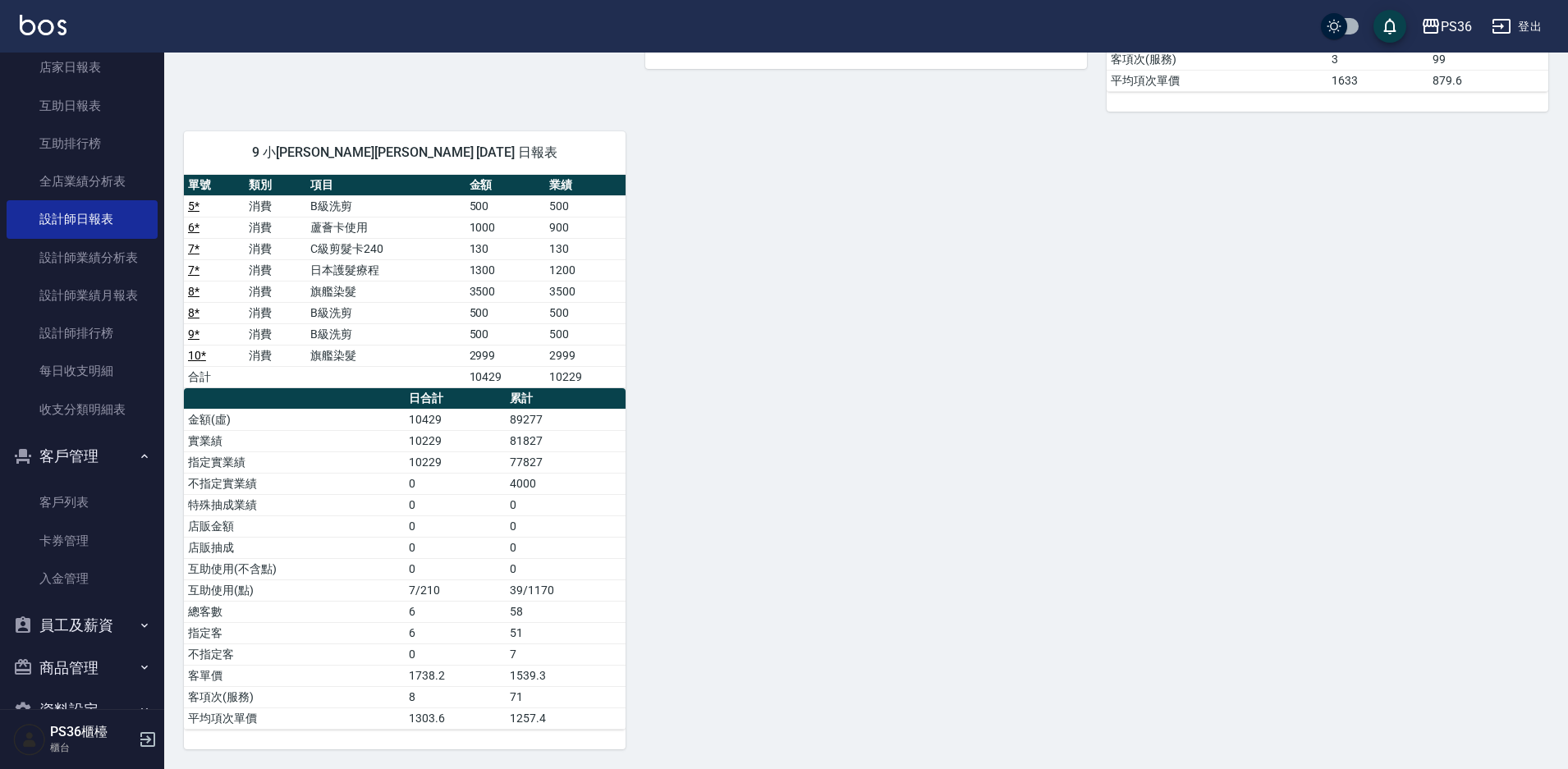
scroll to position [616, 0]
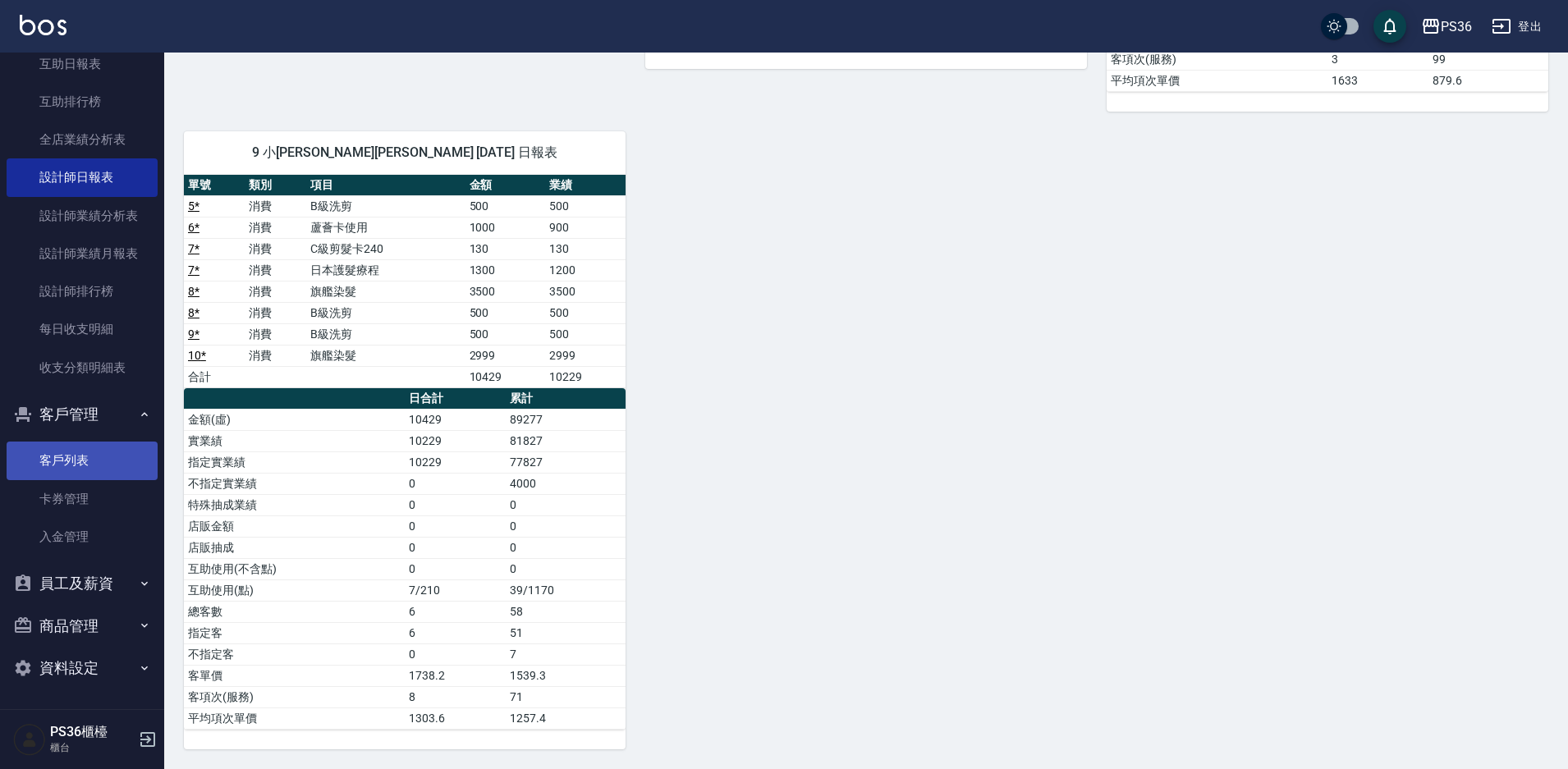
click at [105, 450] on link "客戶列表" at bounding box center [81, 460] width 151 height 38
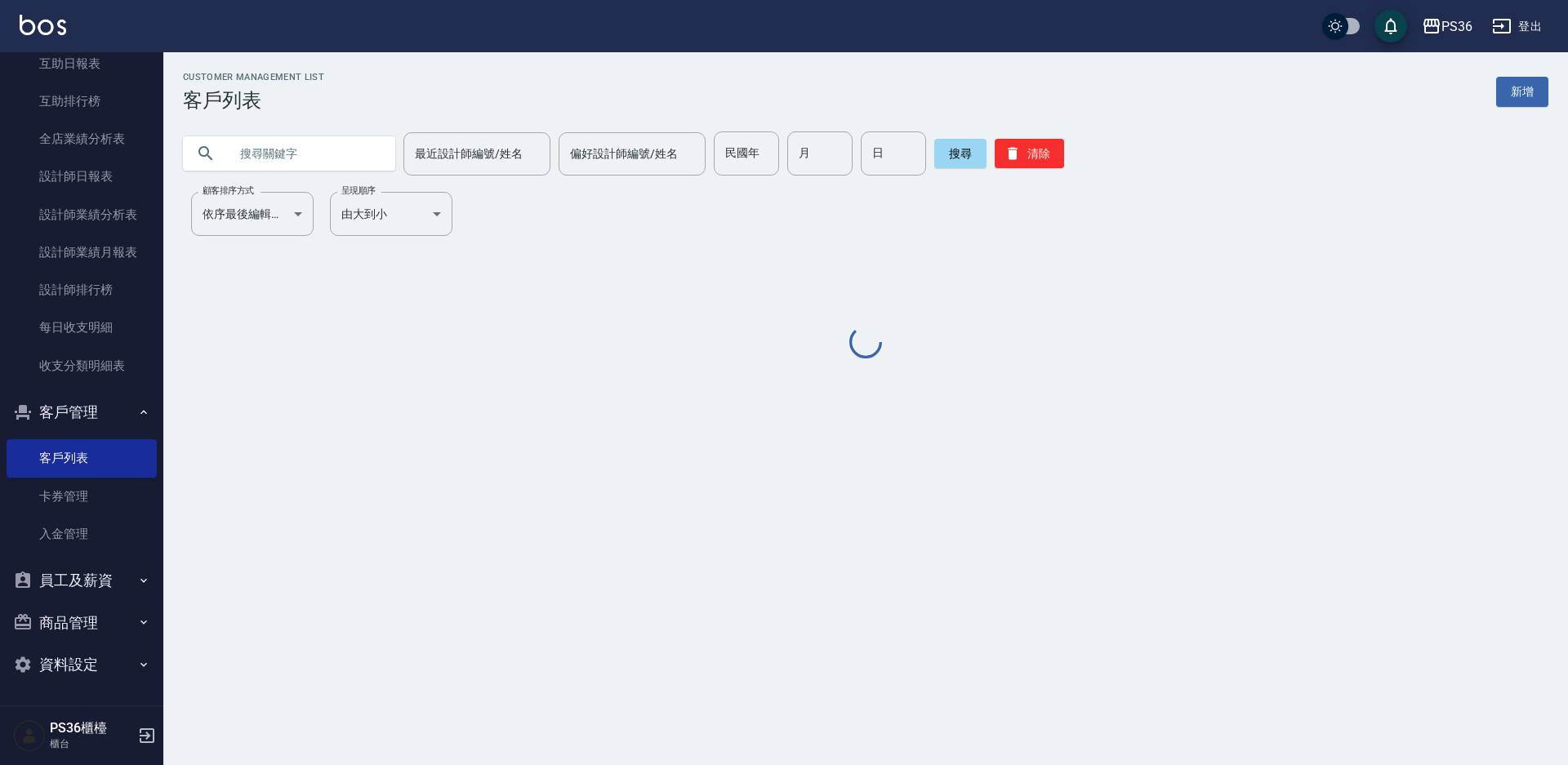
click at [356, 139] on input "text" at bounding box center [305, 154] width 153 height 44
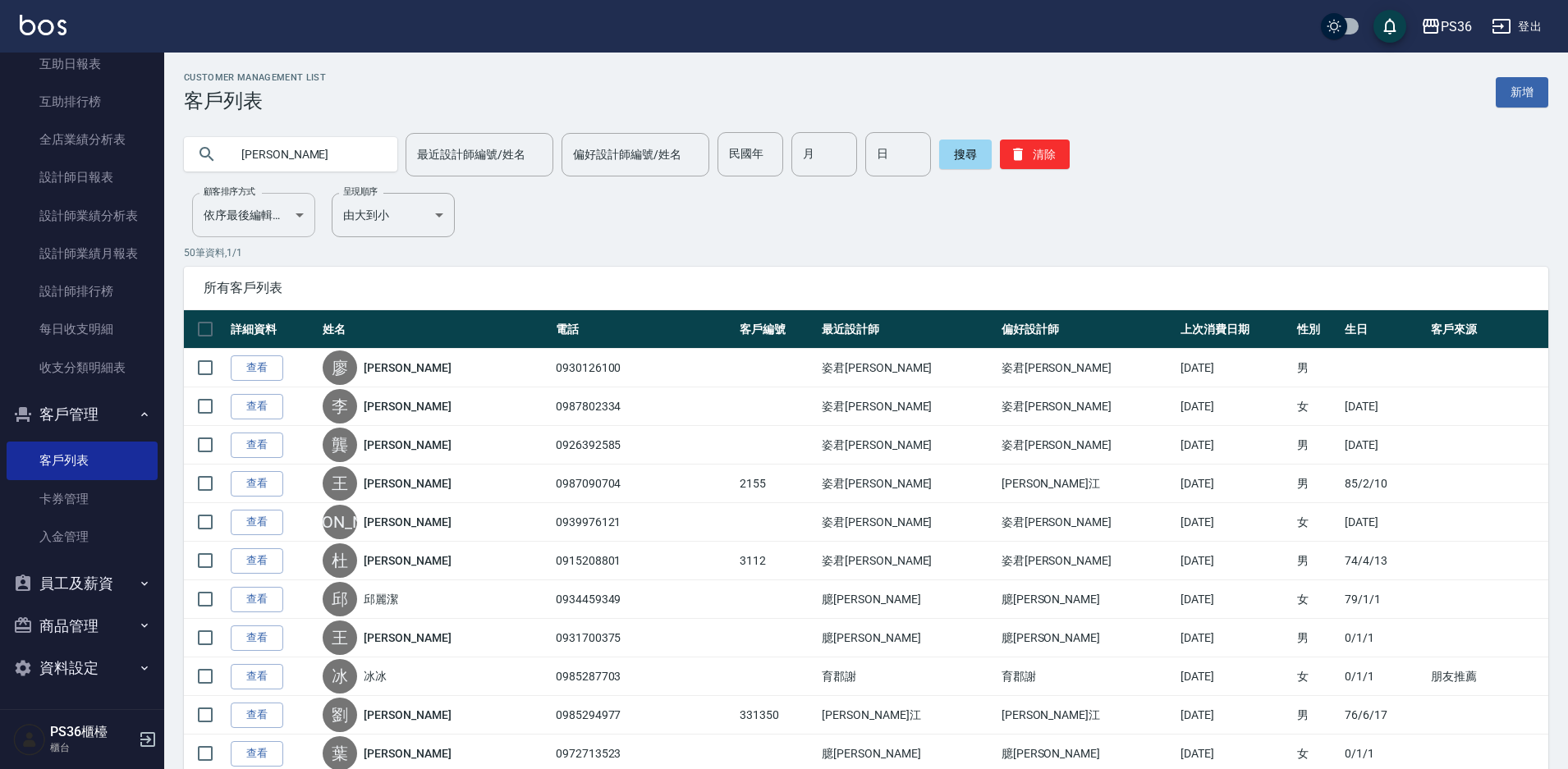
type input "[PERSON_NAME]"
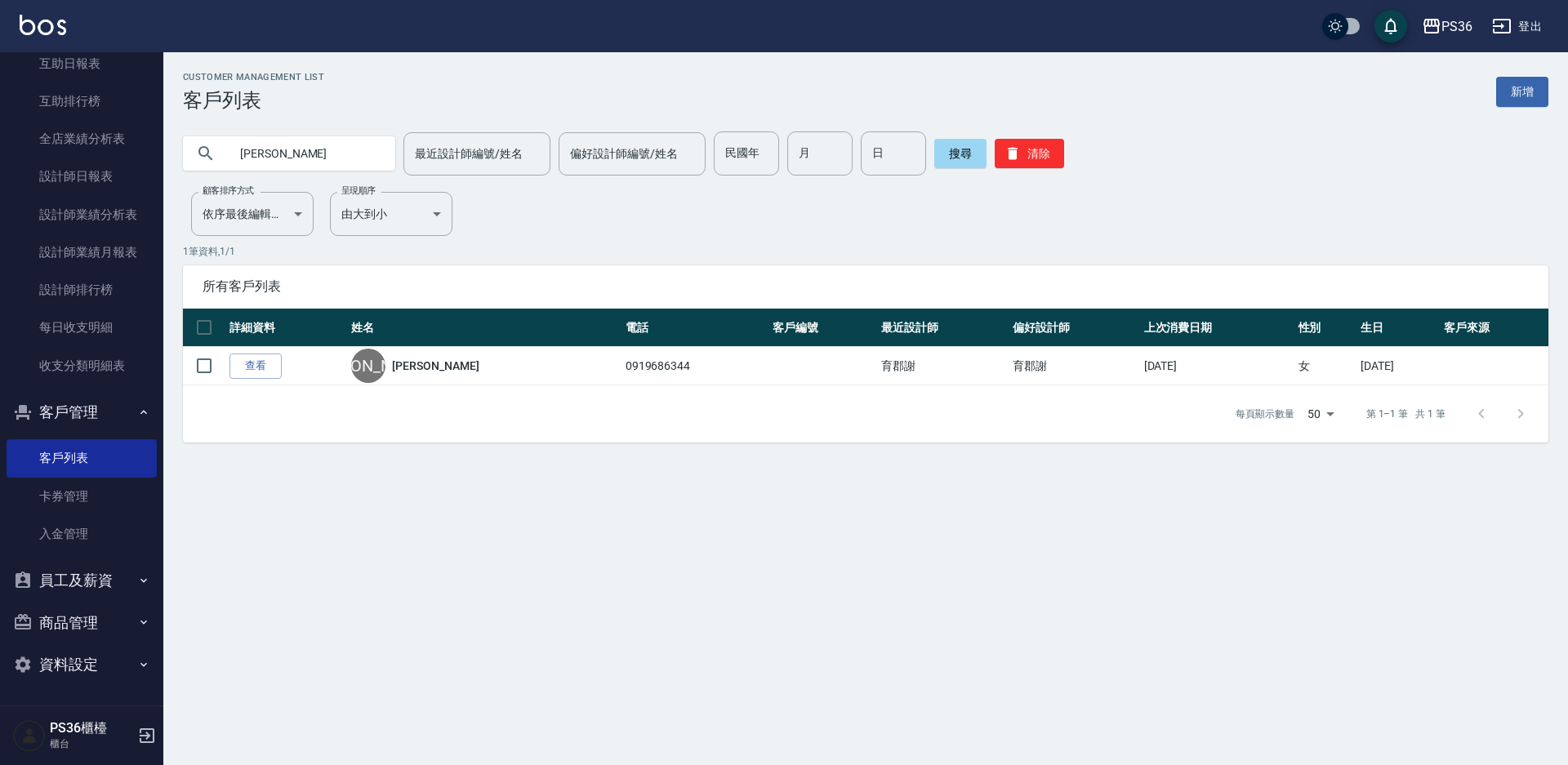
drag, startPoint x: 258, startPoint y: 366, endPoint x: 267, endPoint y: 359, distance: 11.4
click at [258, 366] on link "查看" at bounding box center [256, 367] width 52 height 26
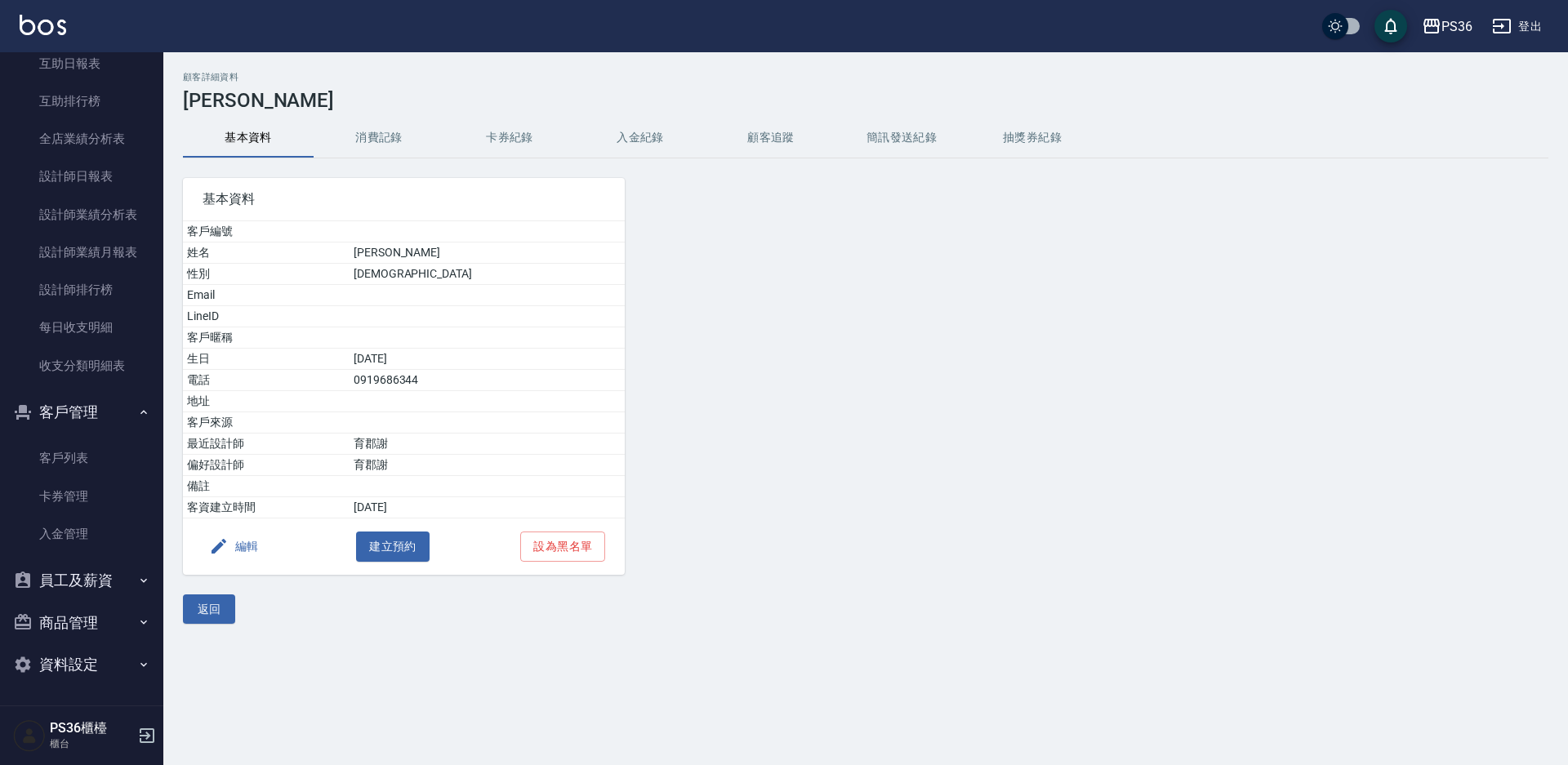
click at [489, 137] on button "卡券紀錄" at bounding box center [509, 138] width 131 height 40
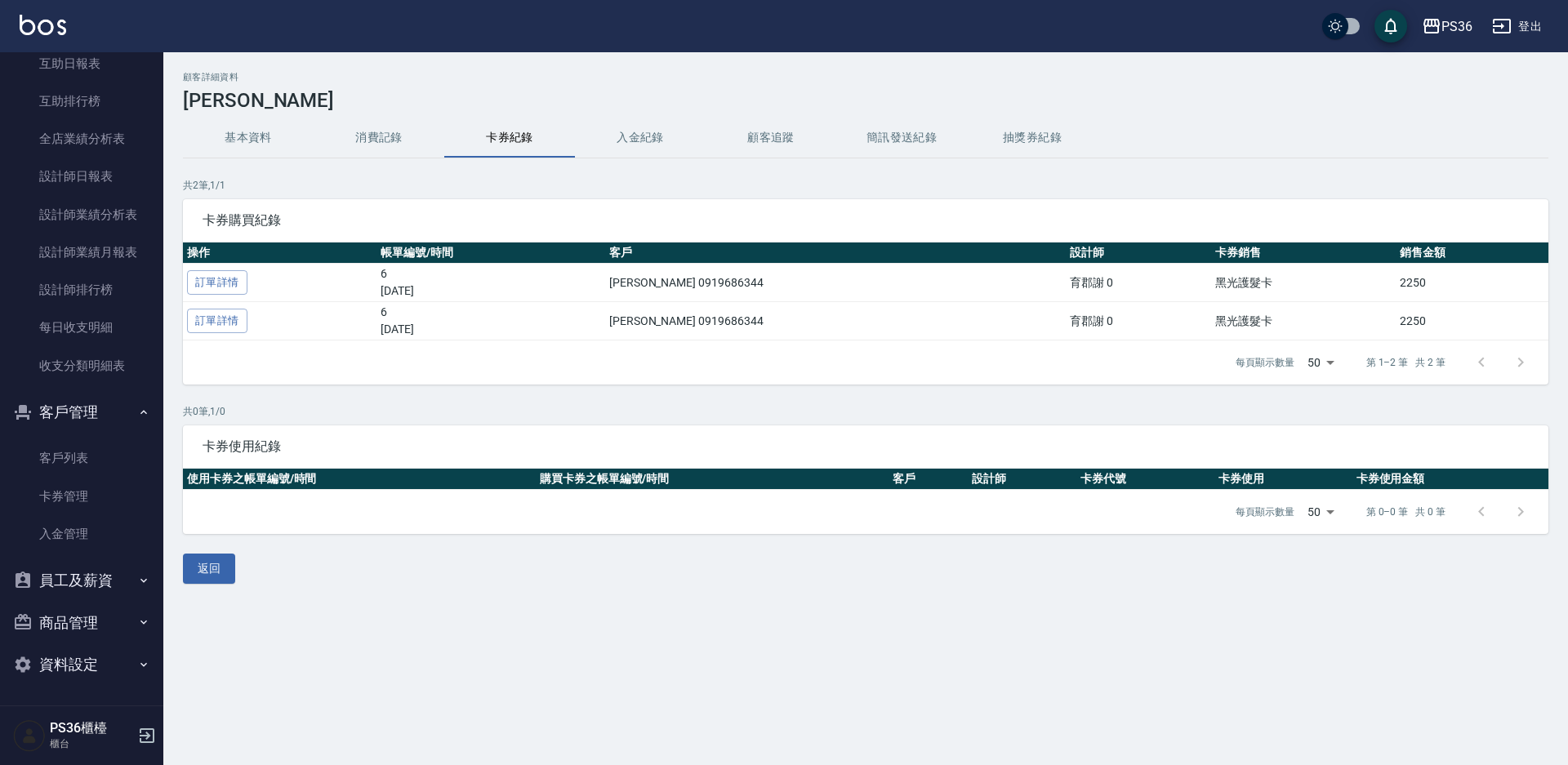
click at [369, 134] on button "消費記錄" at bounding box center [379, 138] width 131 height 40
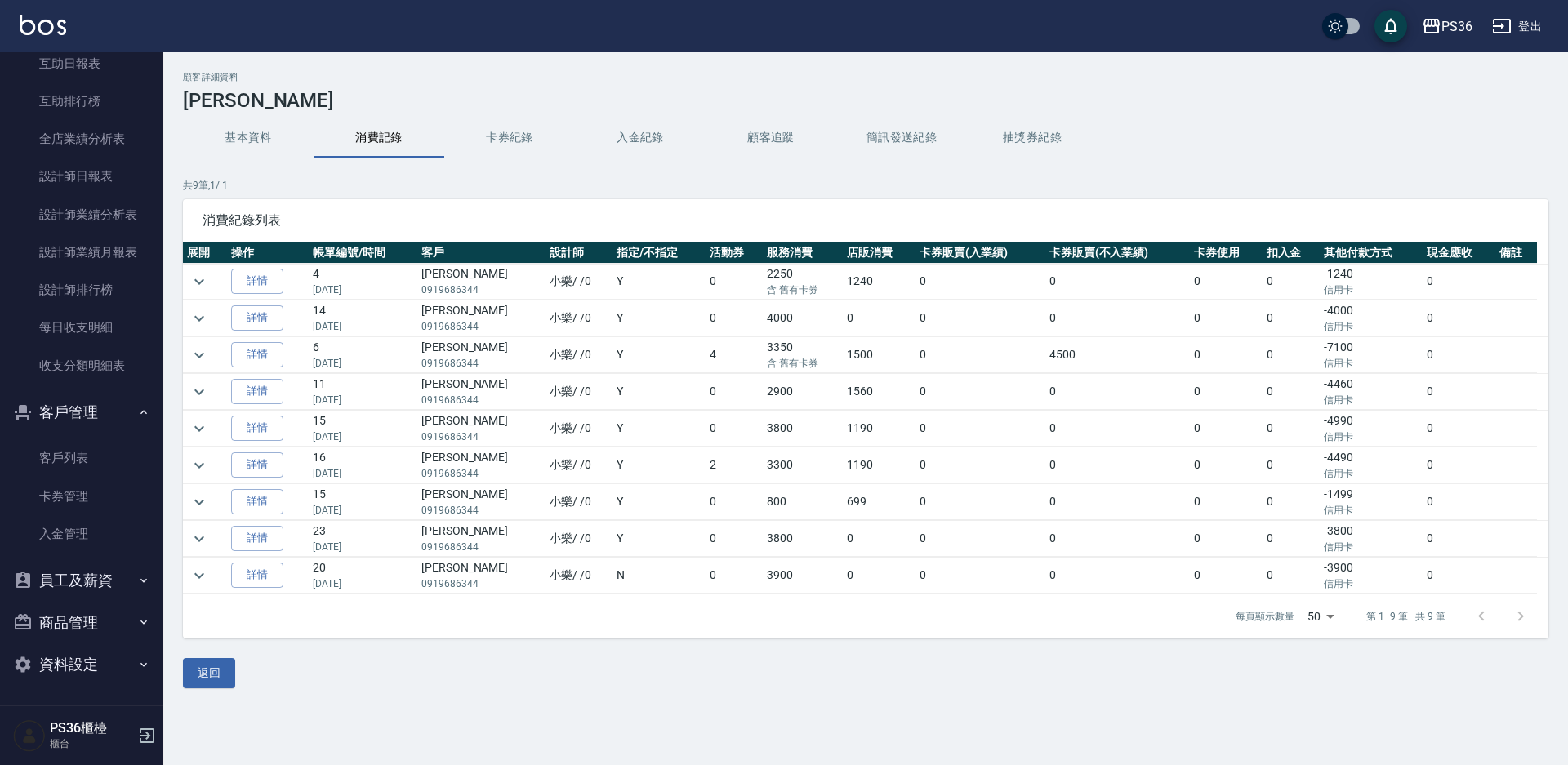
drag, startPoint x: 195, startPoint y: 330, endPoint x: 198, endPoint y: 338, distance: 8.5
click at [195, 333] on td at bounding box center [205, 318] width 44 height 36
click at [194, 322] on icon "expand row" at bounding box center [199, 318] width 19 height 19
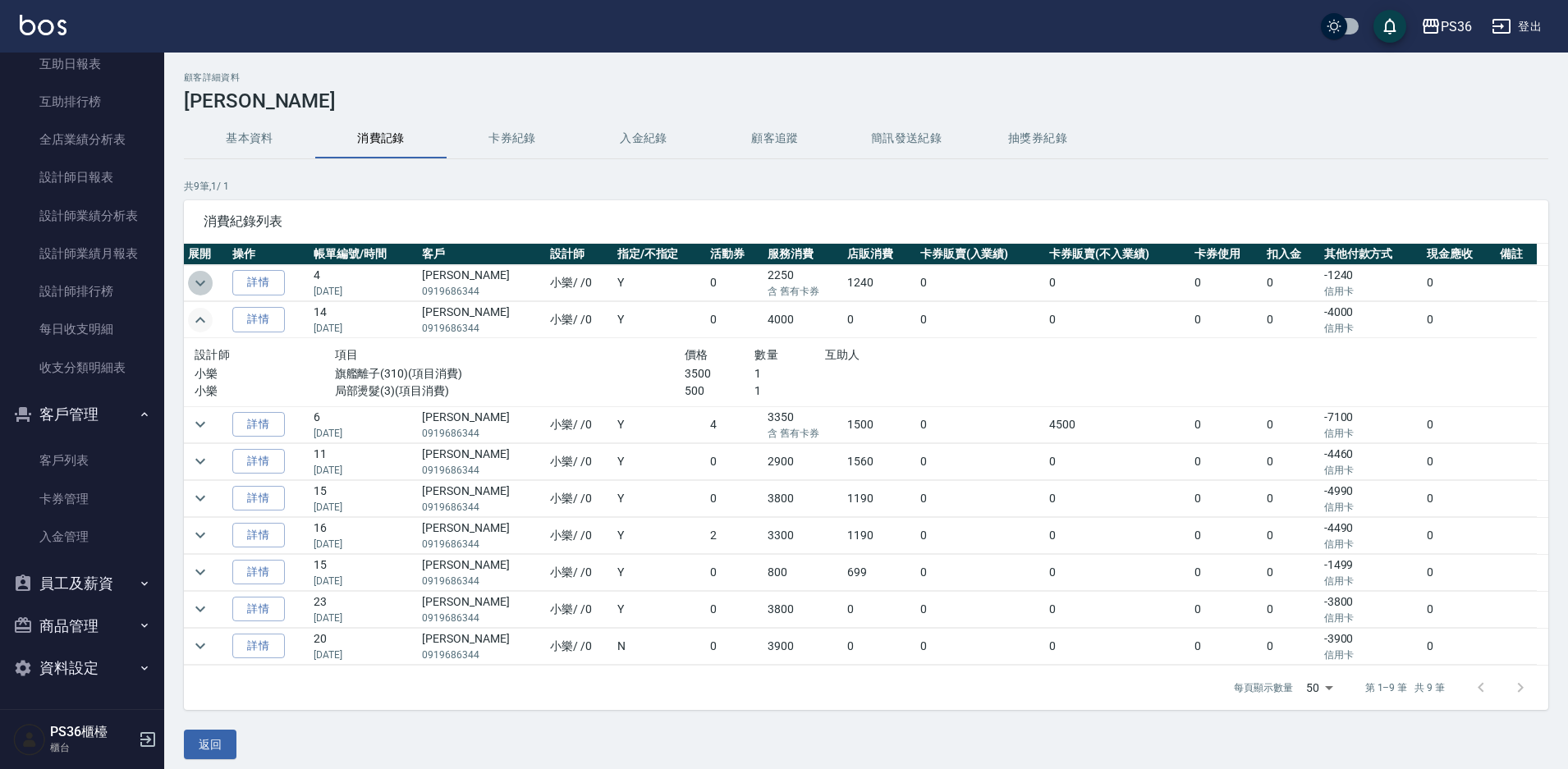
click at [189, 287] on button "expand row" at bounding box center [200, 283] width 25 height 25
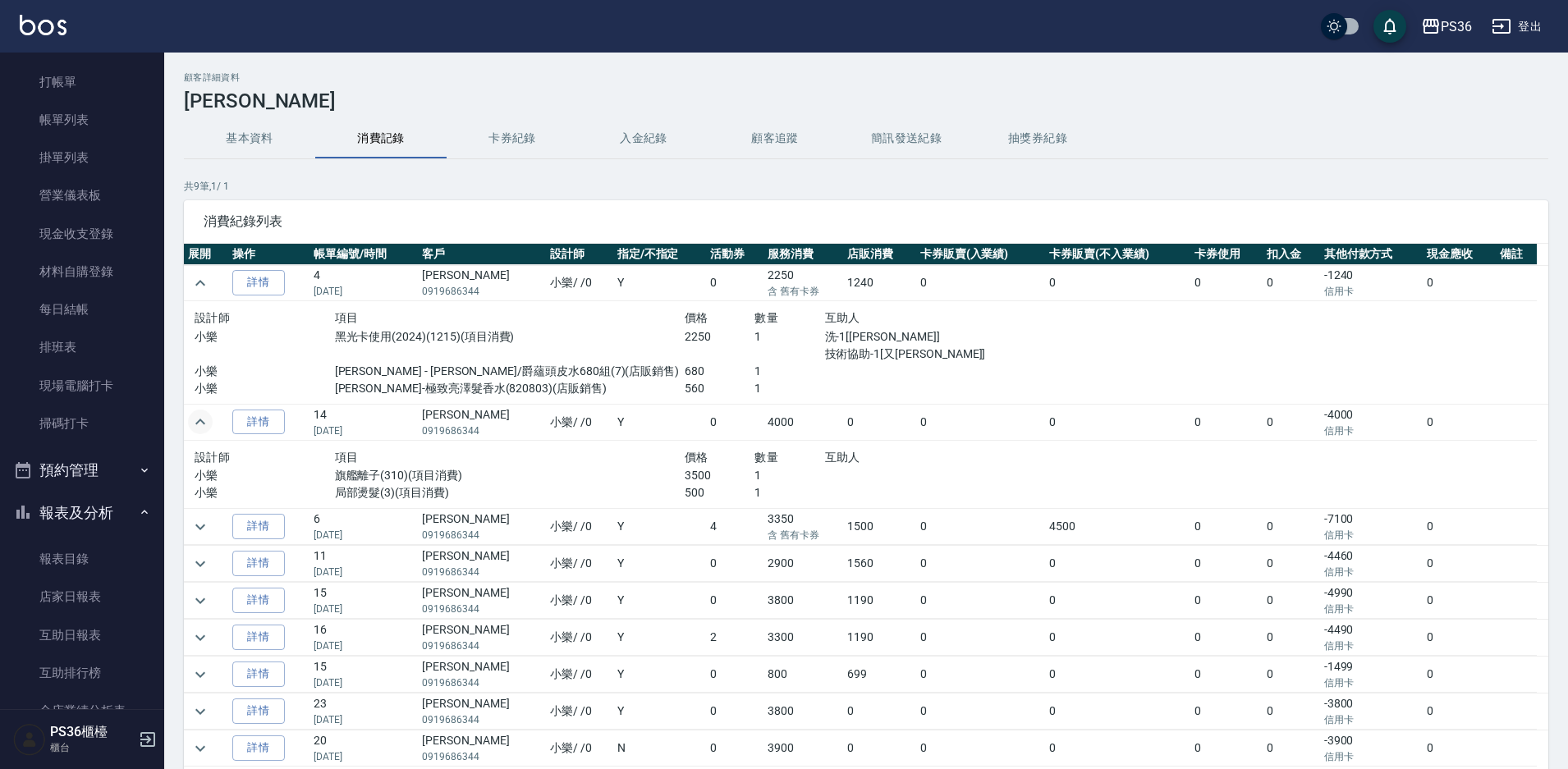
scroll to position [42, 0]
drag, startPoint x: 188, startPoint y: 105, endPoint x: 223, endPoint y: 103, distance: 35.1
click at [223, 103] on h3 "[PERSON_NAME]" at bounding box center [866, 101] width 1365 height 23
copy h3 "[PERSON_NAME]"
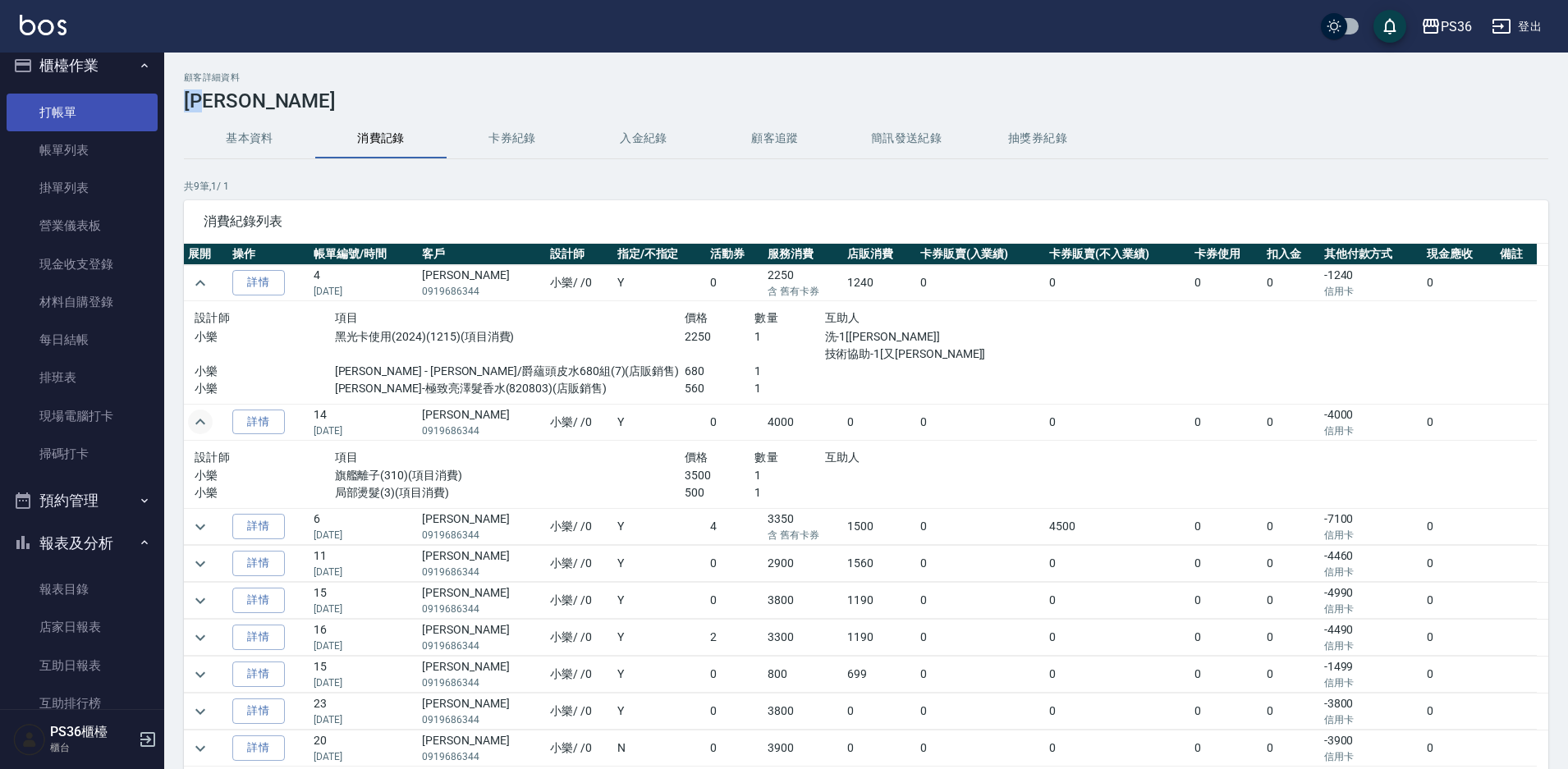
scroll to position [0, 0]
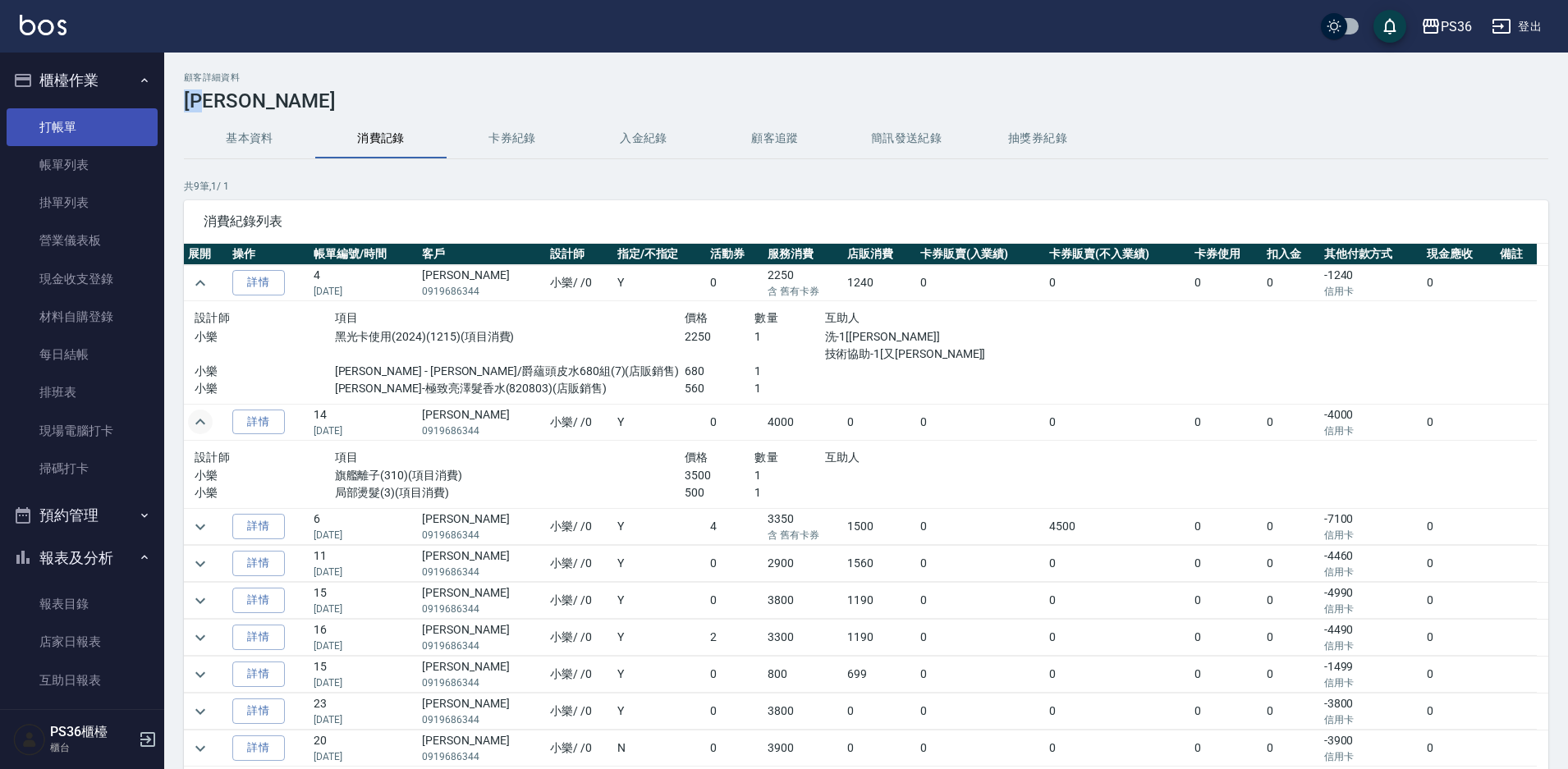
click at [79, 128] on link "打帳單" at bounding box center [81, 127] width 151 height 38
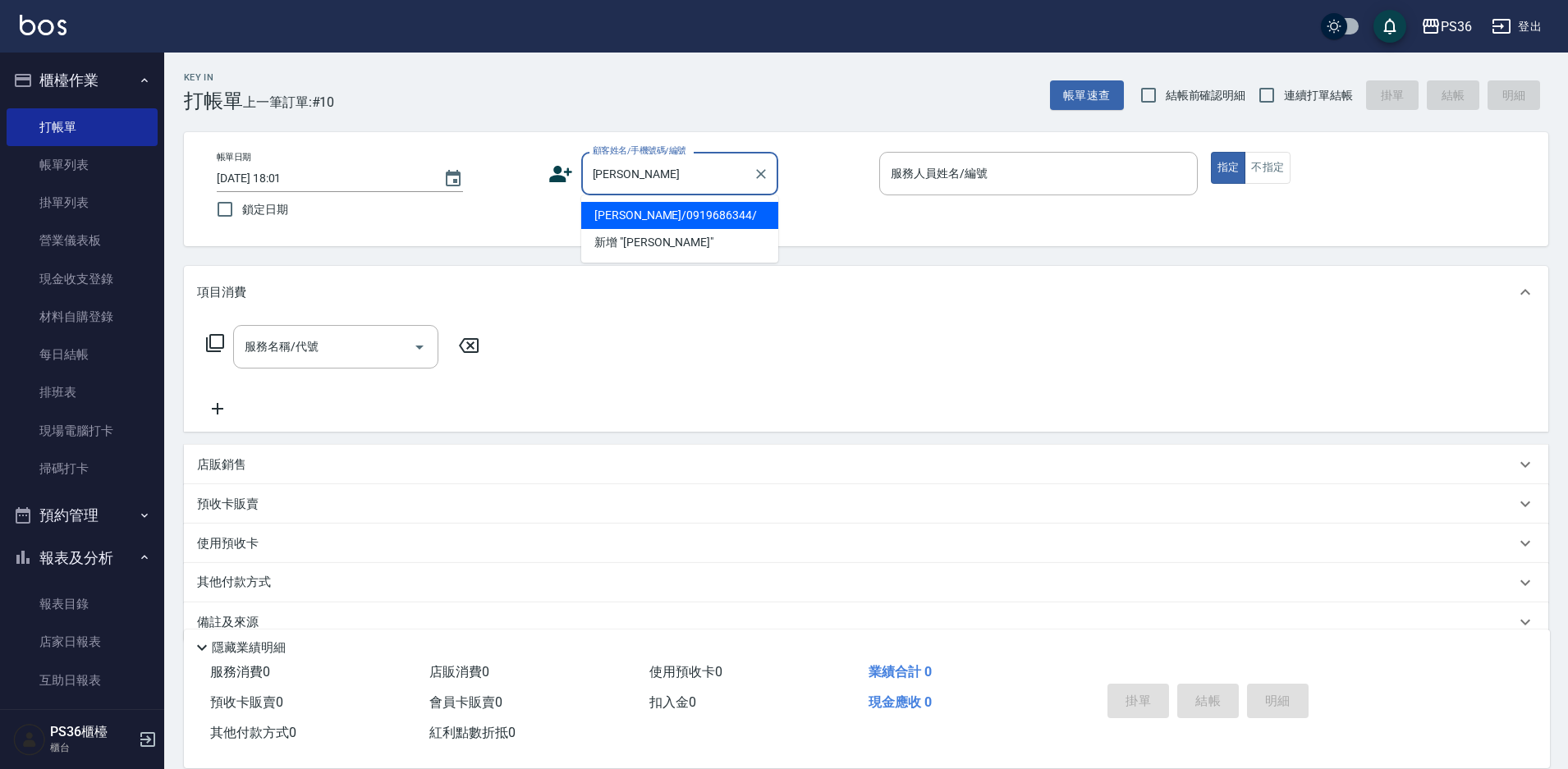
click at [670, 219] on li "[PERSON_NAME]/0919686344/" at bounding box center [679, 215] width 197 height 27
type input "[PERSON_NAME]/0919686344/"
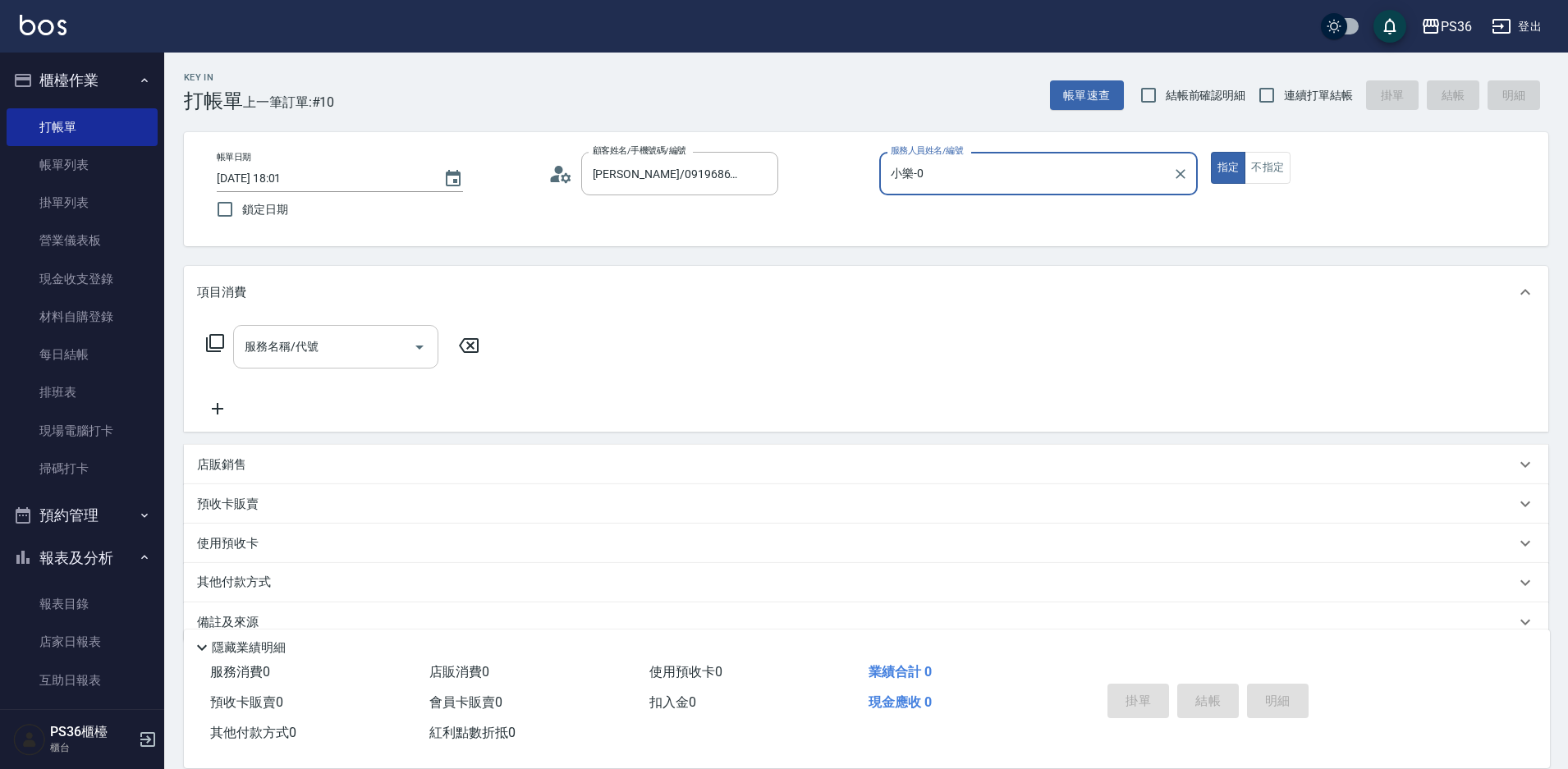
type input "小樂-0"
click at [228, 348] on div "服務名稱/代號 服務名稱/代號" at bounding box center [343, 347] width 292 height 43
click at [213, 339] on icon at bounding box center [214, 343] width 19 height 19
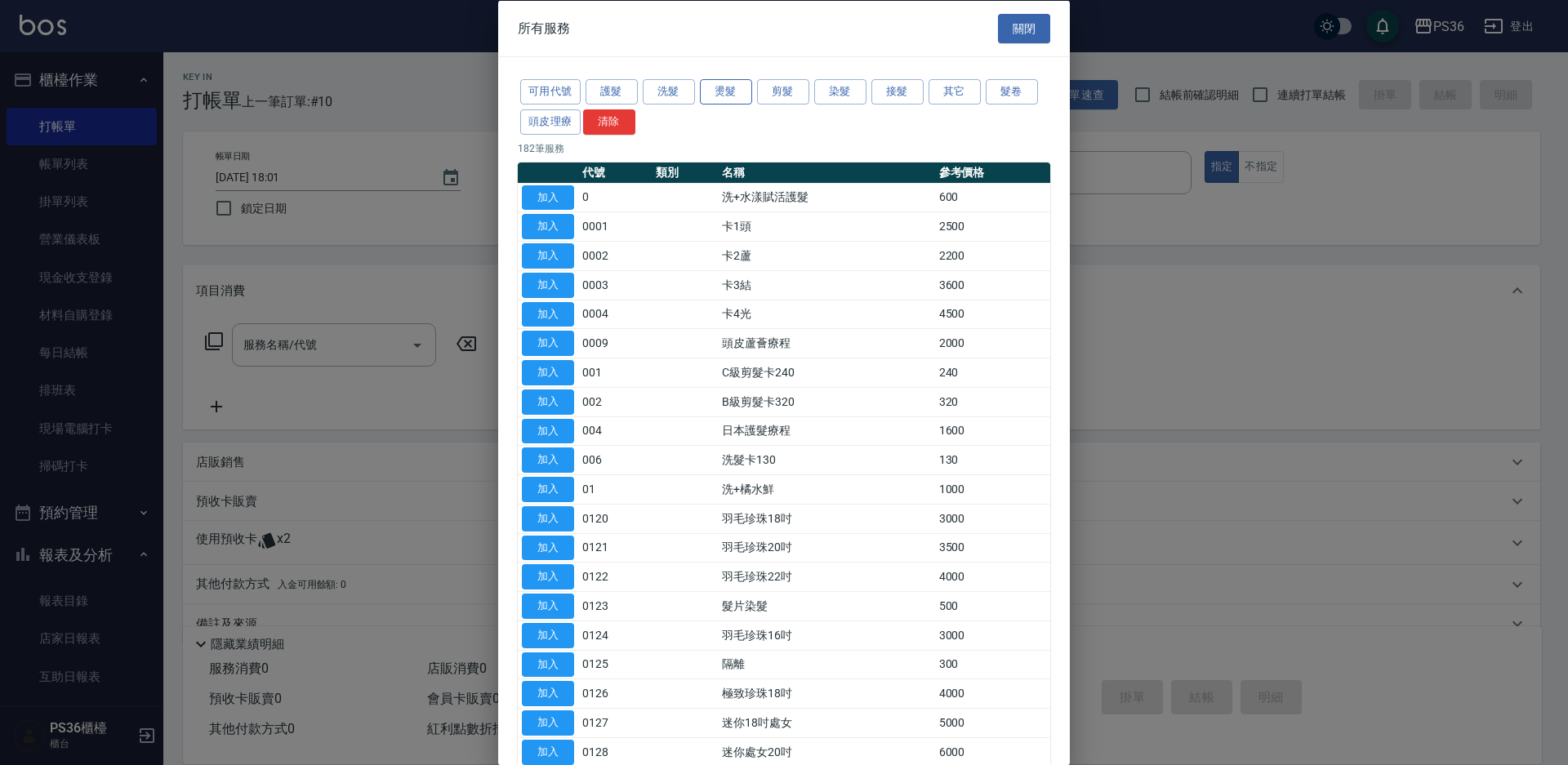
click at [733, 99] on button "燙髮" at bounding box center [725, 92] width 52 height 26
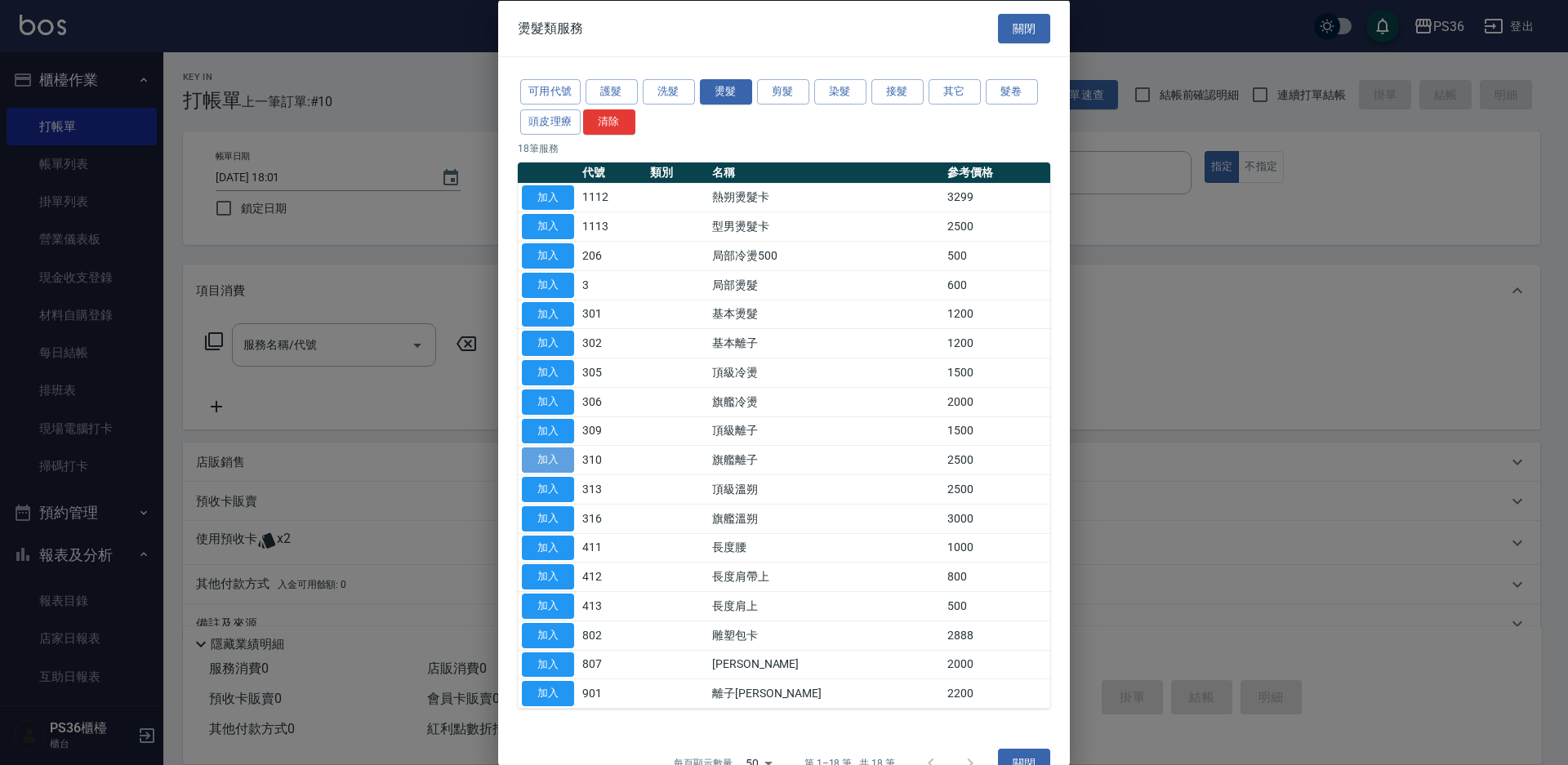
click at [556, 453] on button "加入" at bounding box center [548, 461] width 52 height 26
type input "旗艦離子(310)"
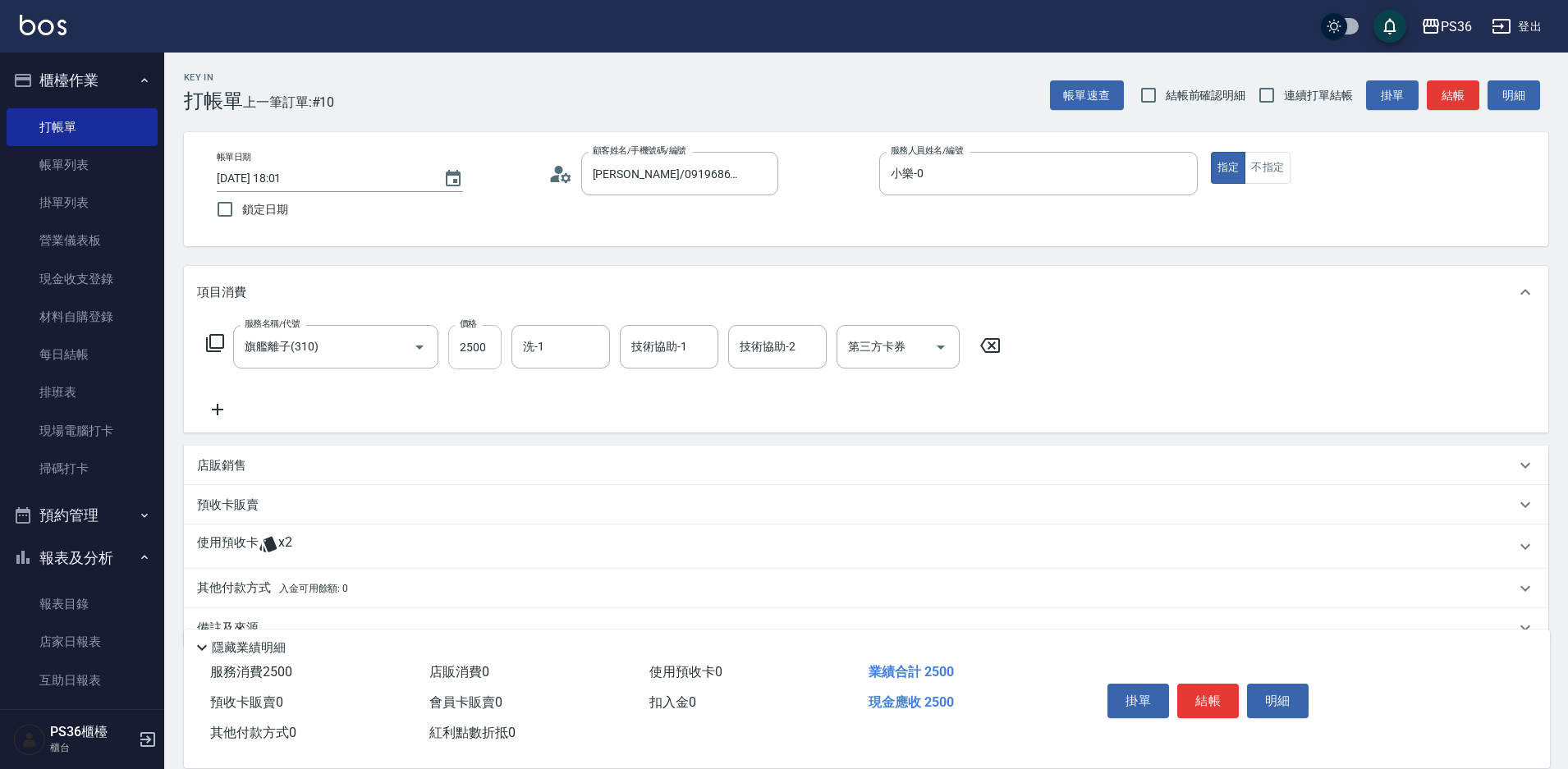
click at [478, 342] on input "2500" at bounding box center [475, 348] width 54 height 44
type input "3500"
click at [223, 460] on p "店販銷售" at bounding box center [221, 466] width 49 height 18
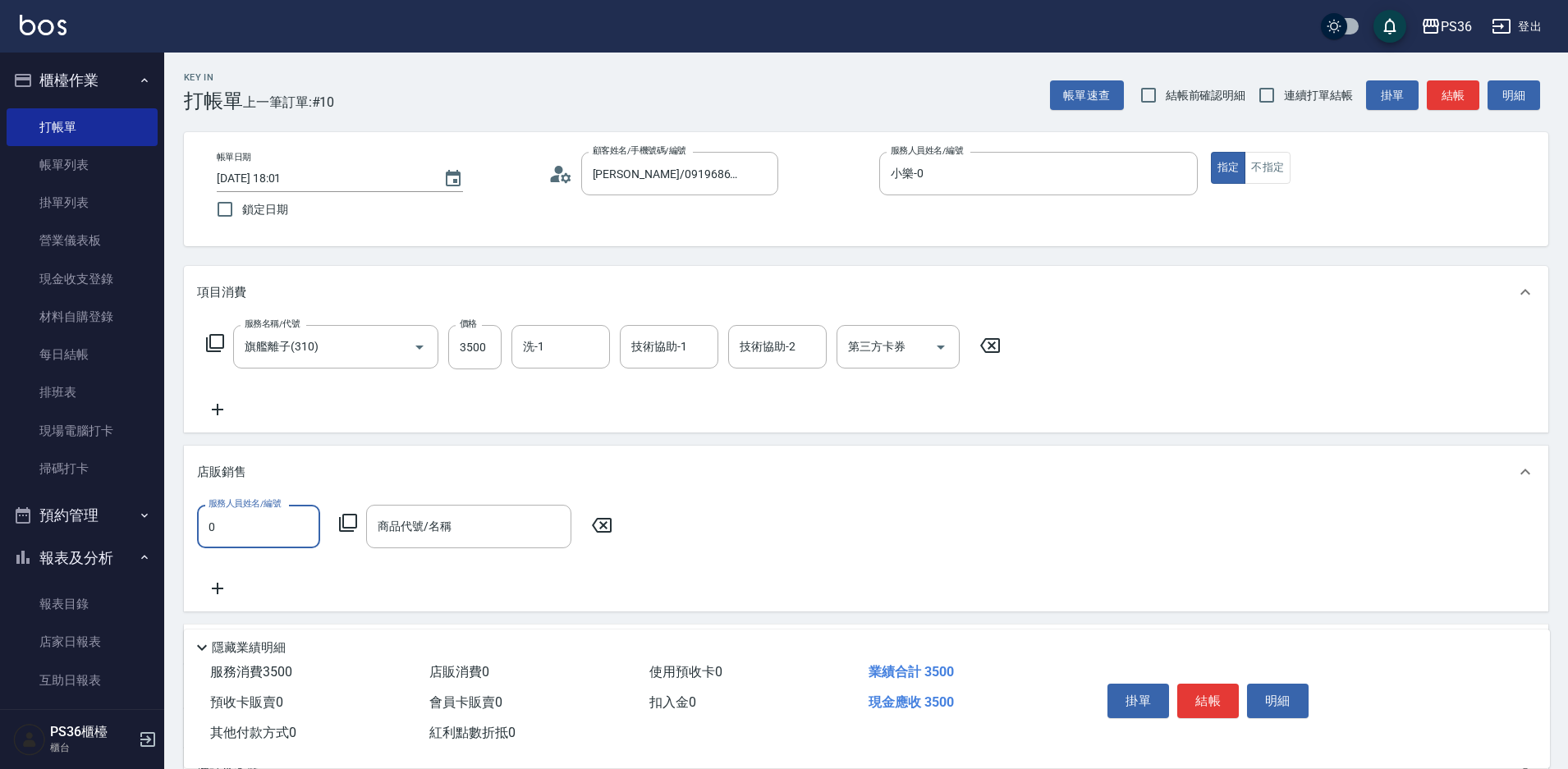
type input "小樂-0"
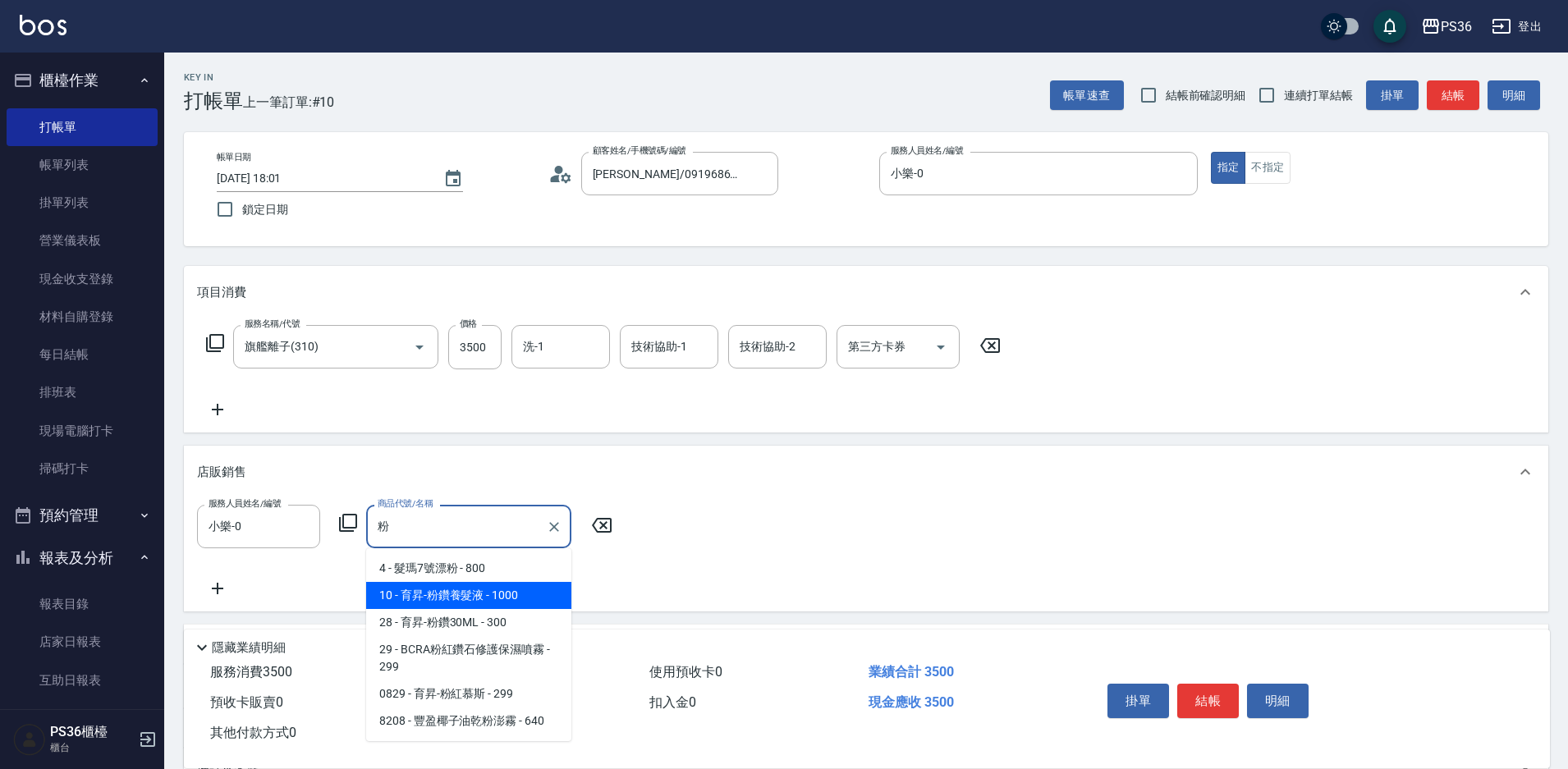
click at [482, 606] on span "10 - 育昇-粉鑽養髮液 - 1000" at bounding box center [468, 595] width 205 height 27
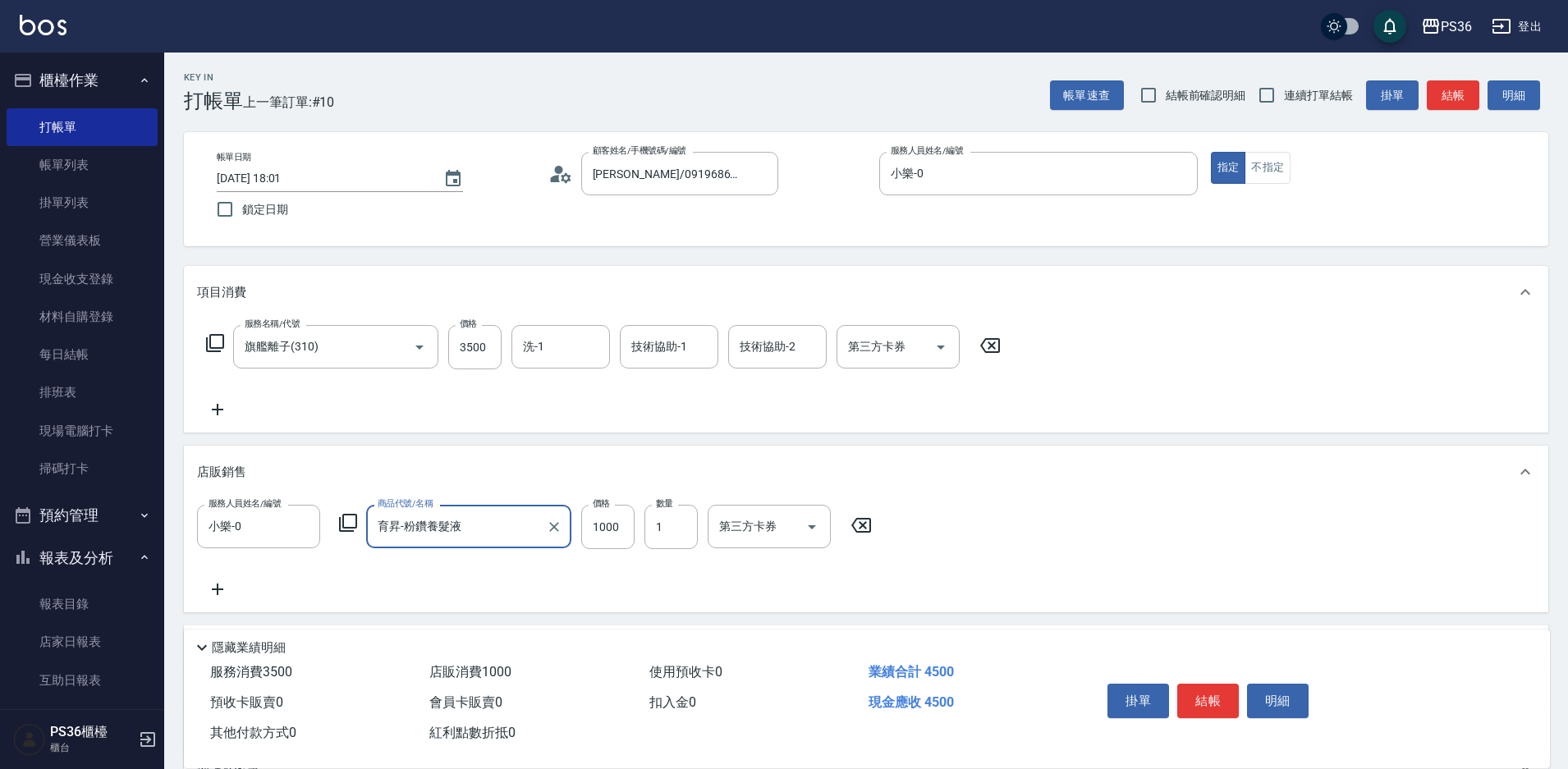
type input "育昇-粉鑽養髮液"
click at [225, 592] on icon at bounding box center [217, 589] width 41 height 19
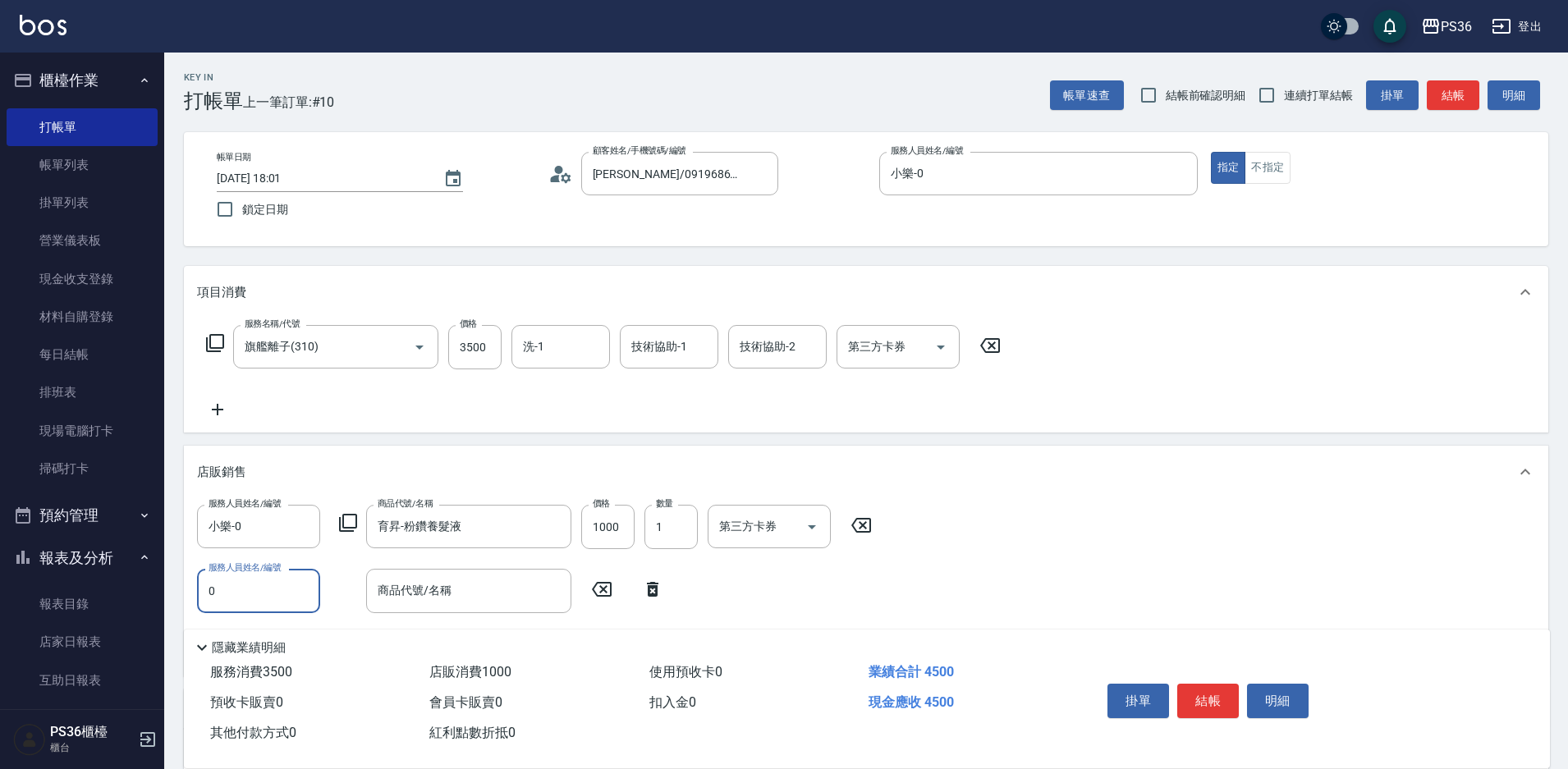
type input "小樂-0"
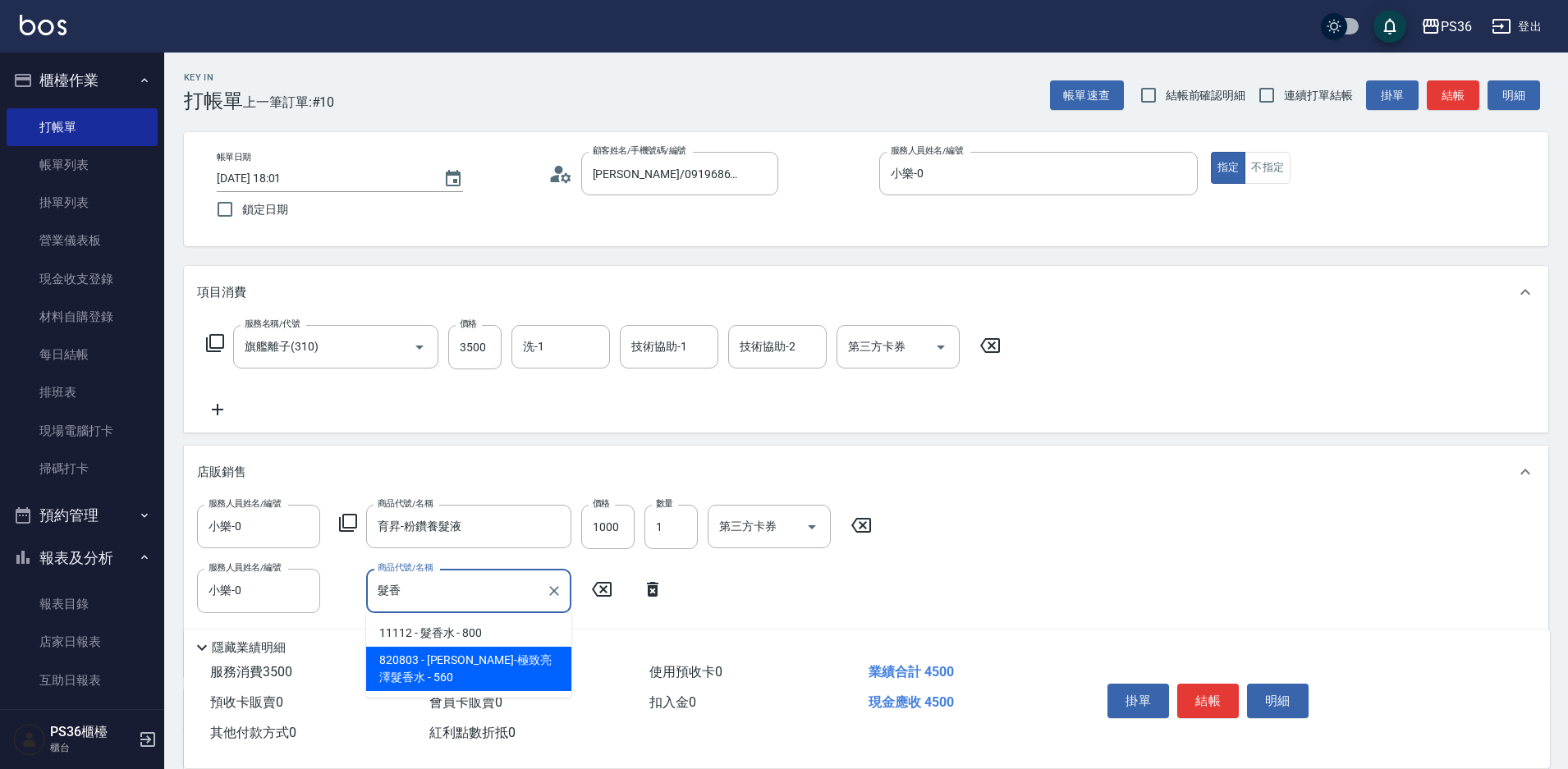
click at [491, 659] on span "820803 - [PERSON_NAME]-極致亮澤髮香水 - 560" at bounding box center [468, 669] width 205 height 44
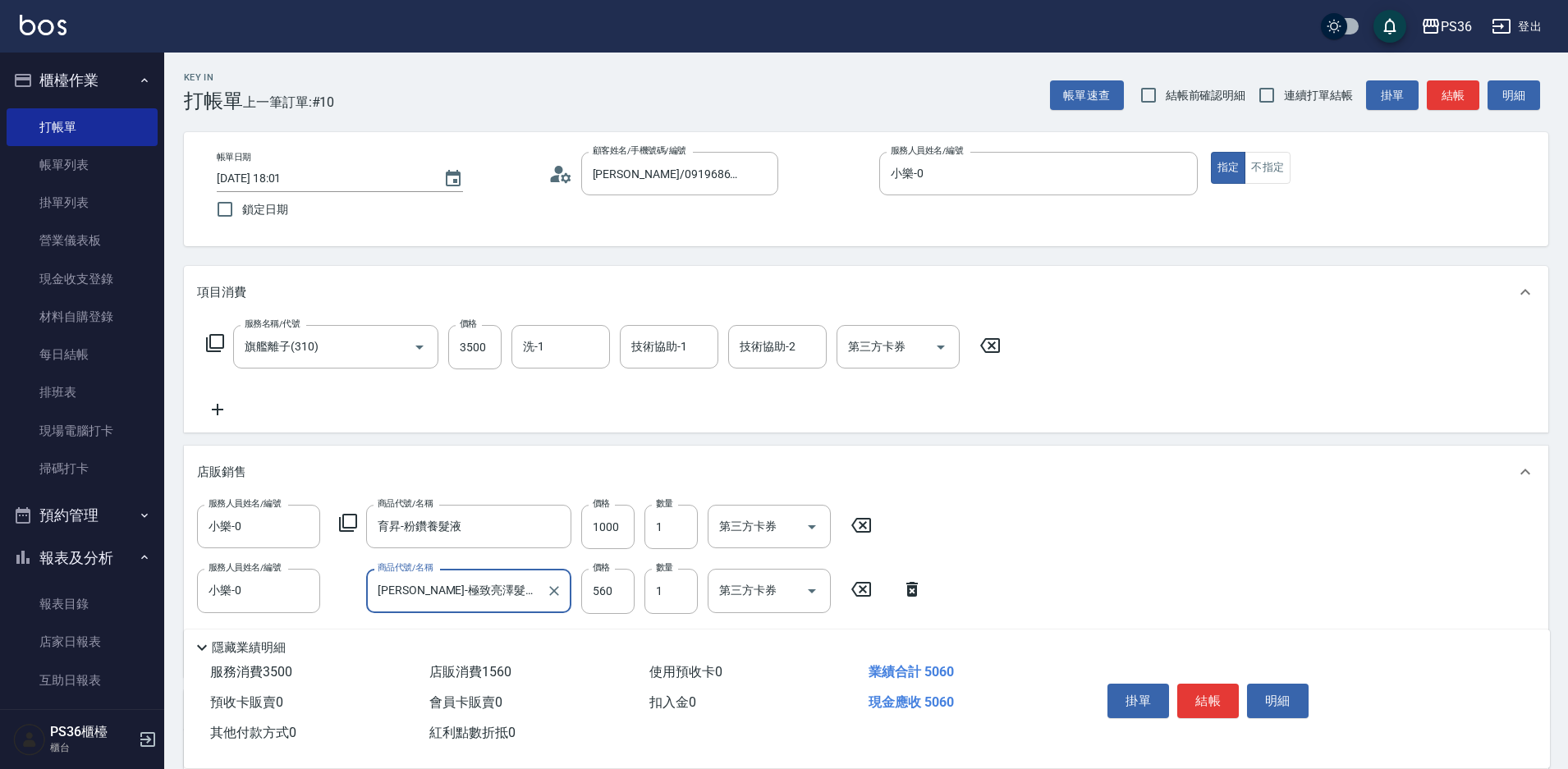
type input "[PERSON_NAME]-極致亮澤髮香水"
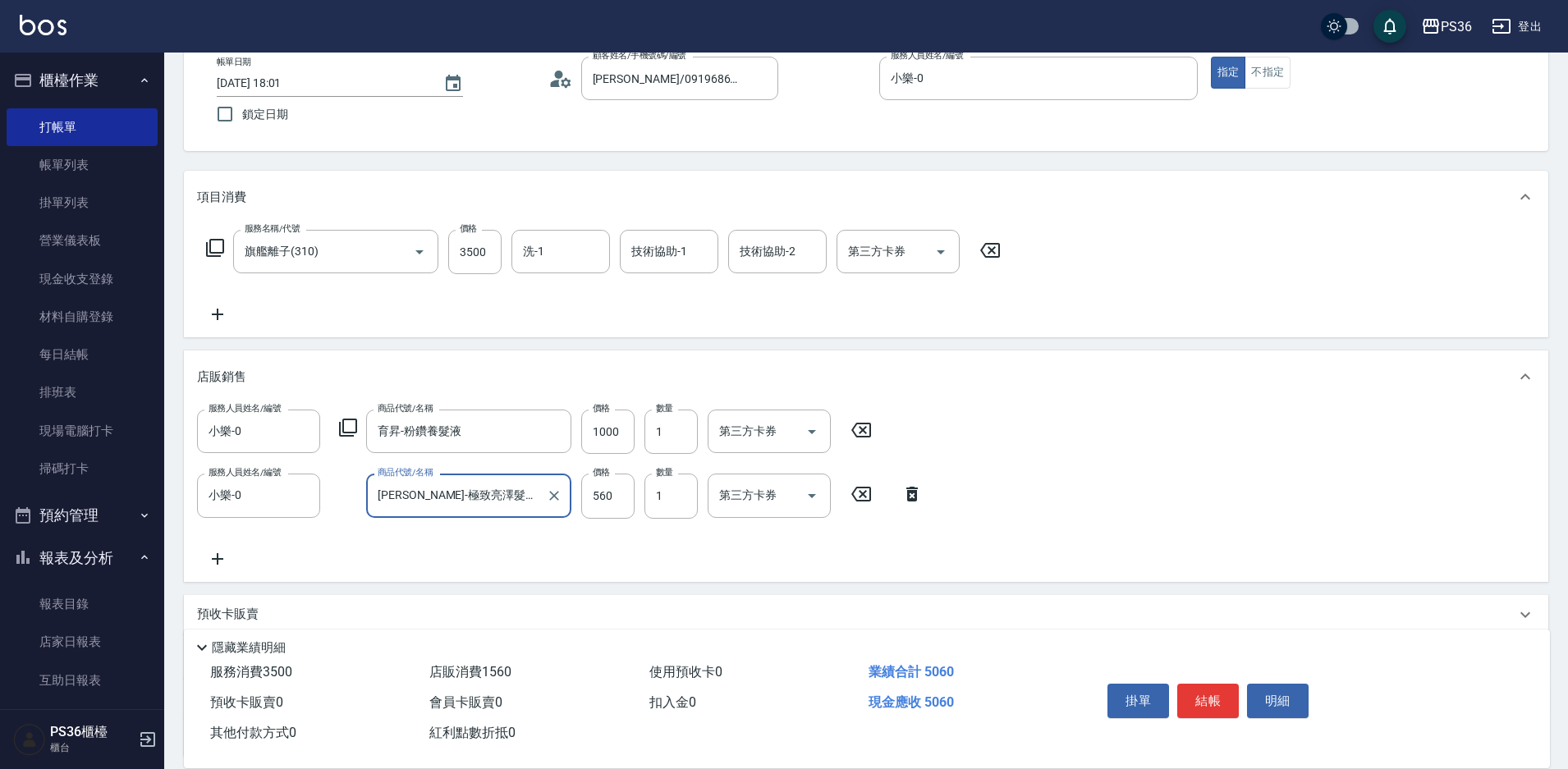
scroll to position [241, 0]
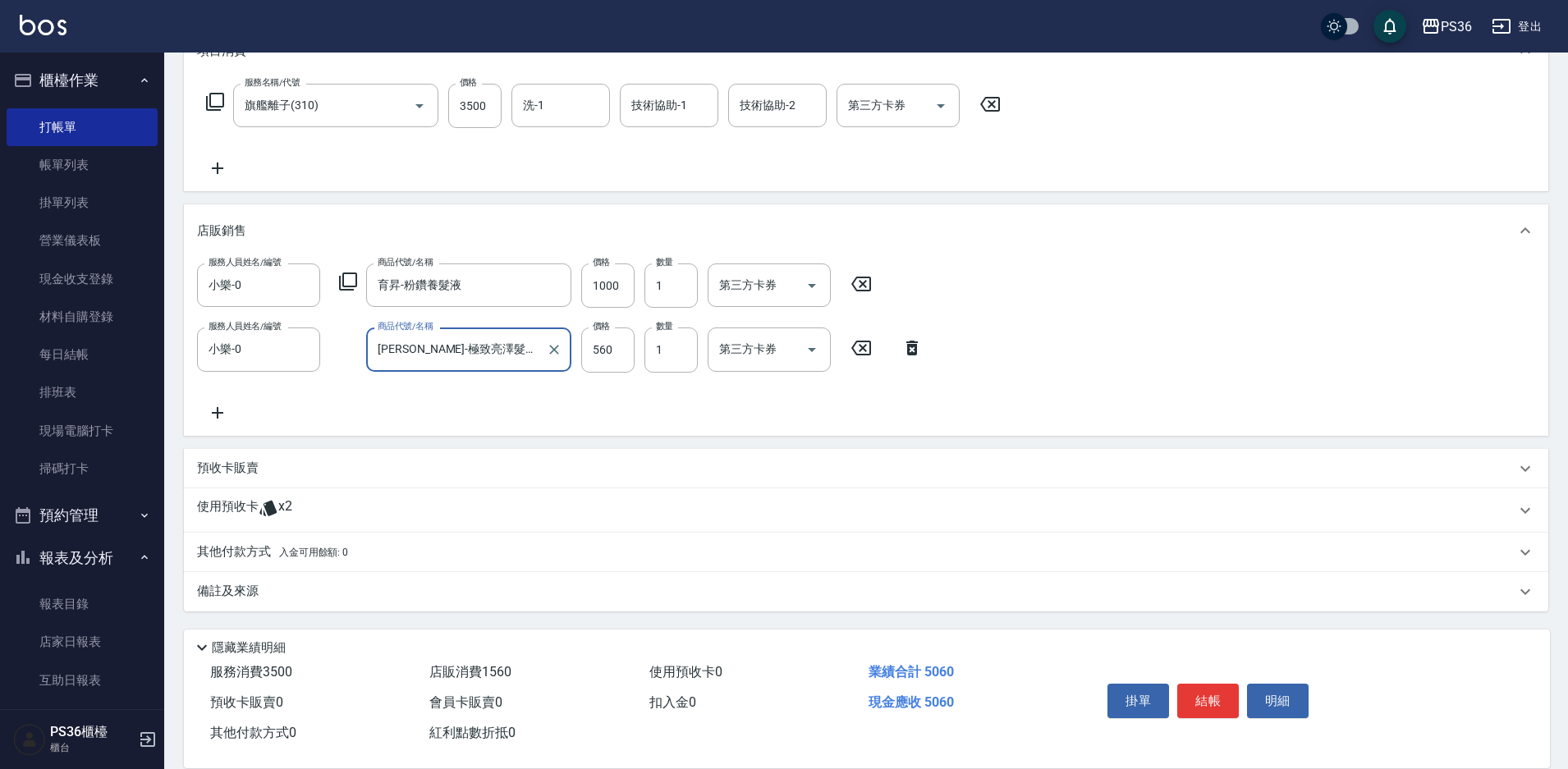
click at [246, 554] on p "其他付款方式 入金可用餘額: 0" at bounding box center [272, 553] width 151 height 18
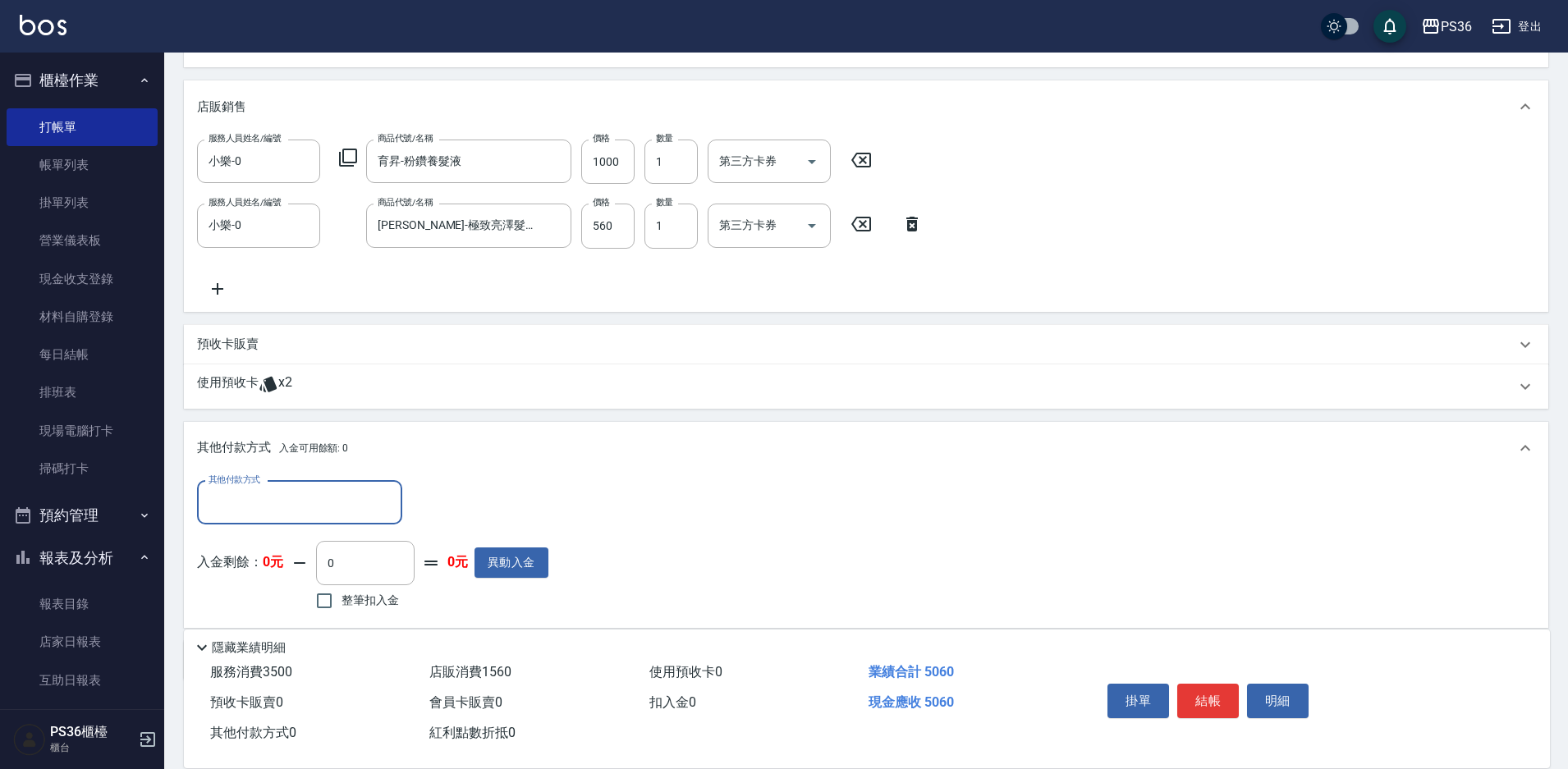
scroll to position [406, 0]
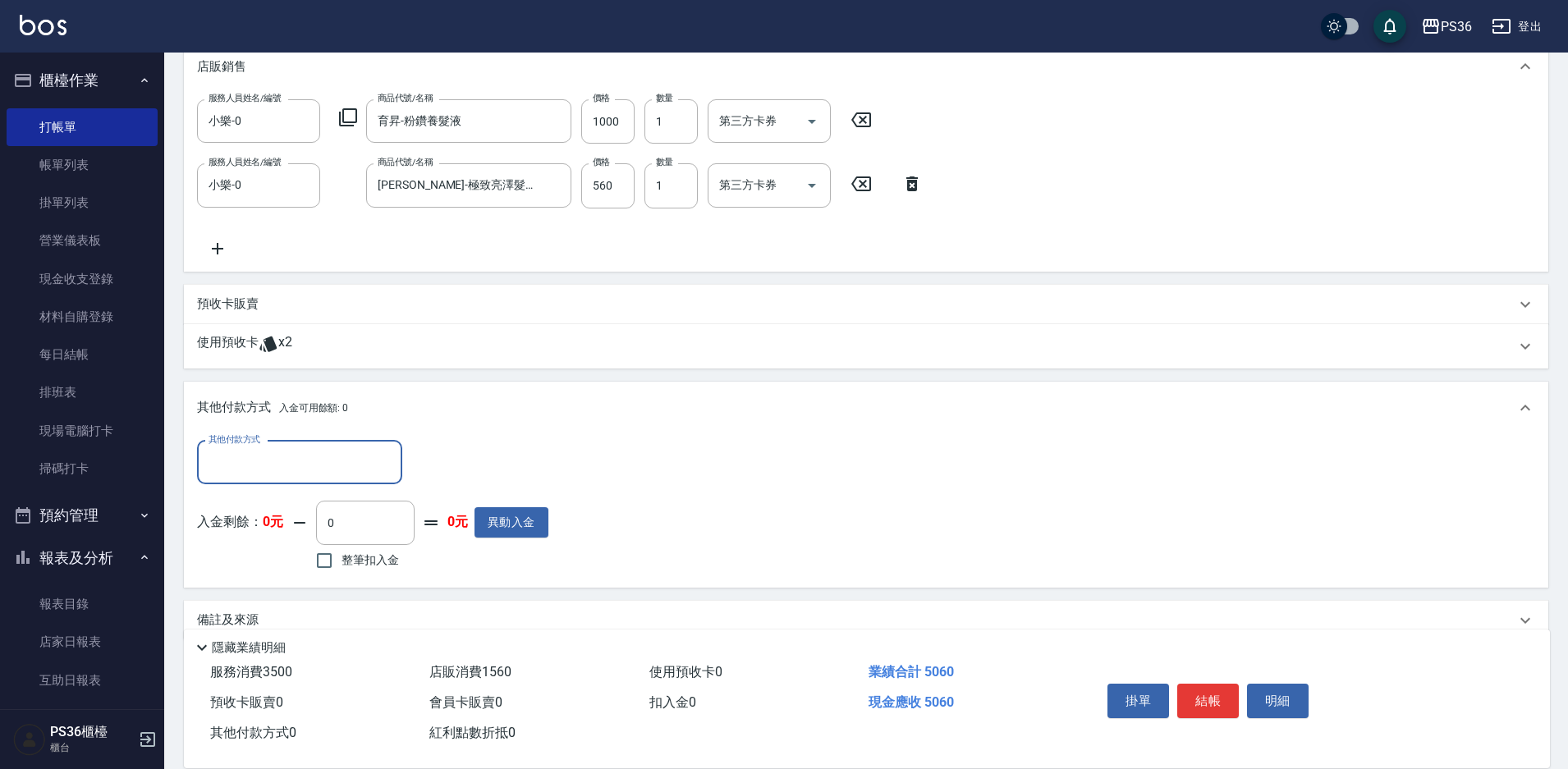
click at [365, 456] on input "其他付款方式" at bounding box center [299, 462] width 190 height 29
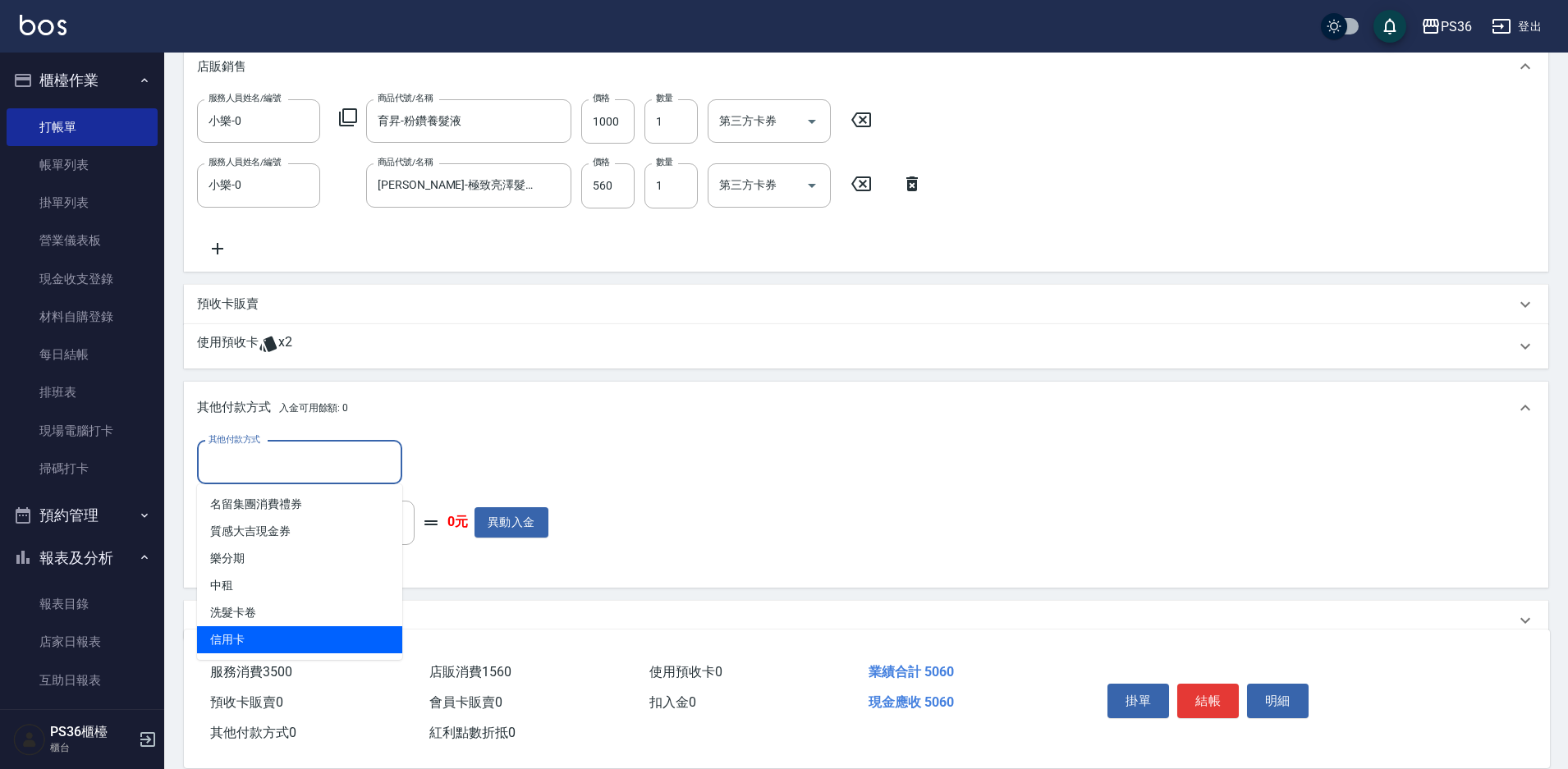
click at [314, 633] on span "信用卡" at bounding box center [299, 640] width 205 height 27
type input "信用卡"
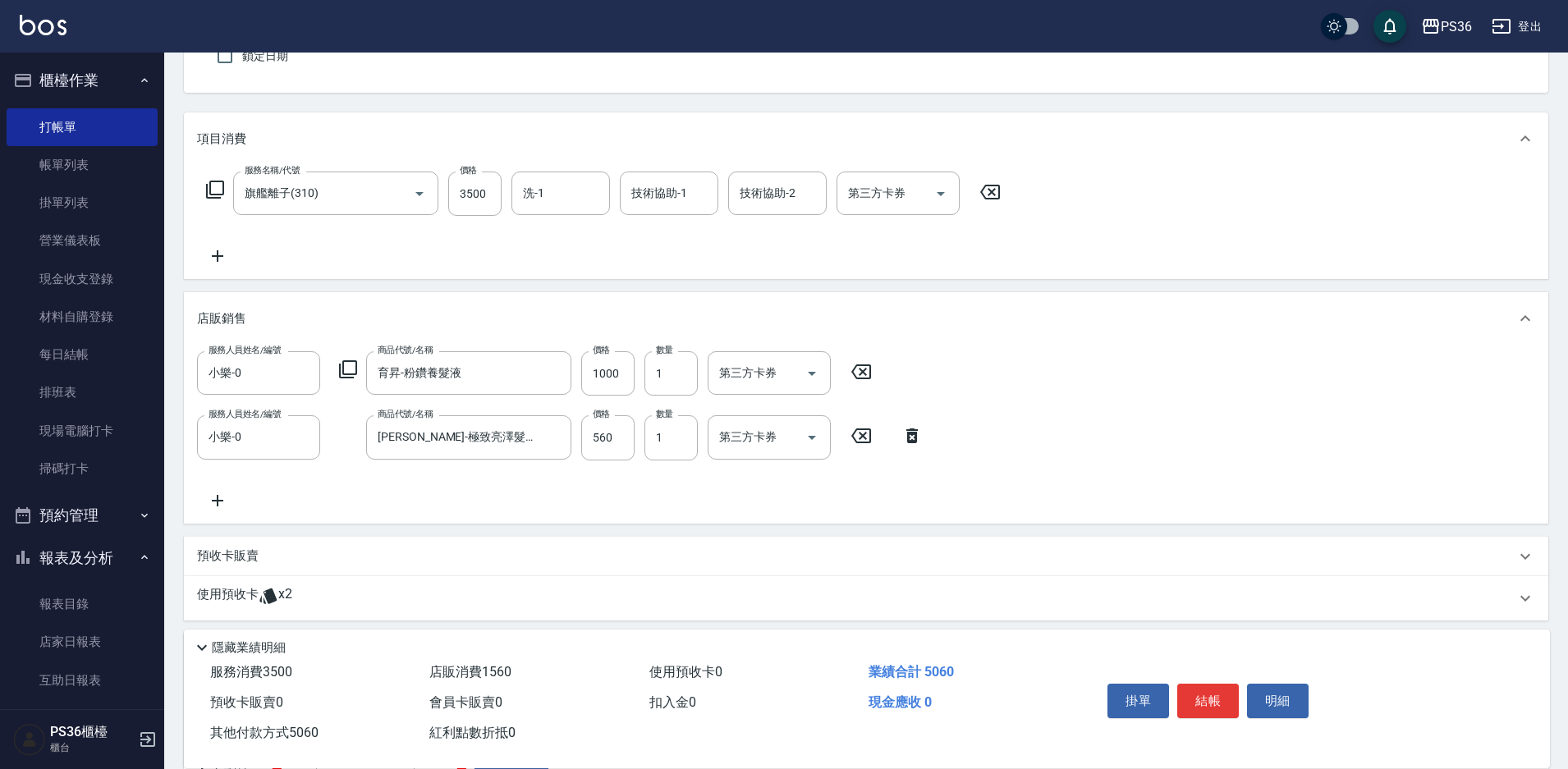
scroll to position [0, 0]
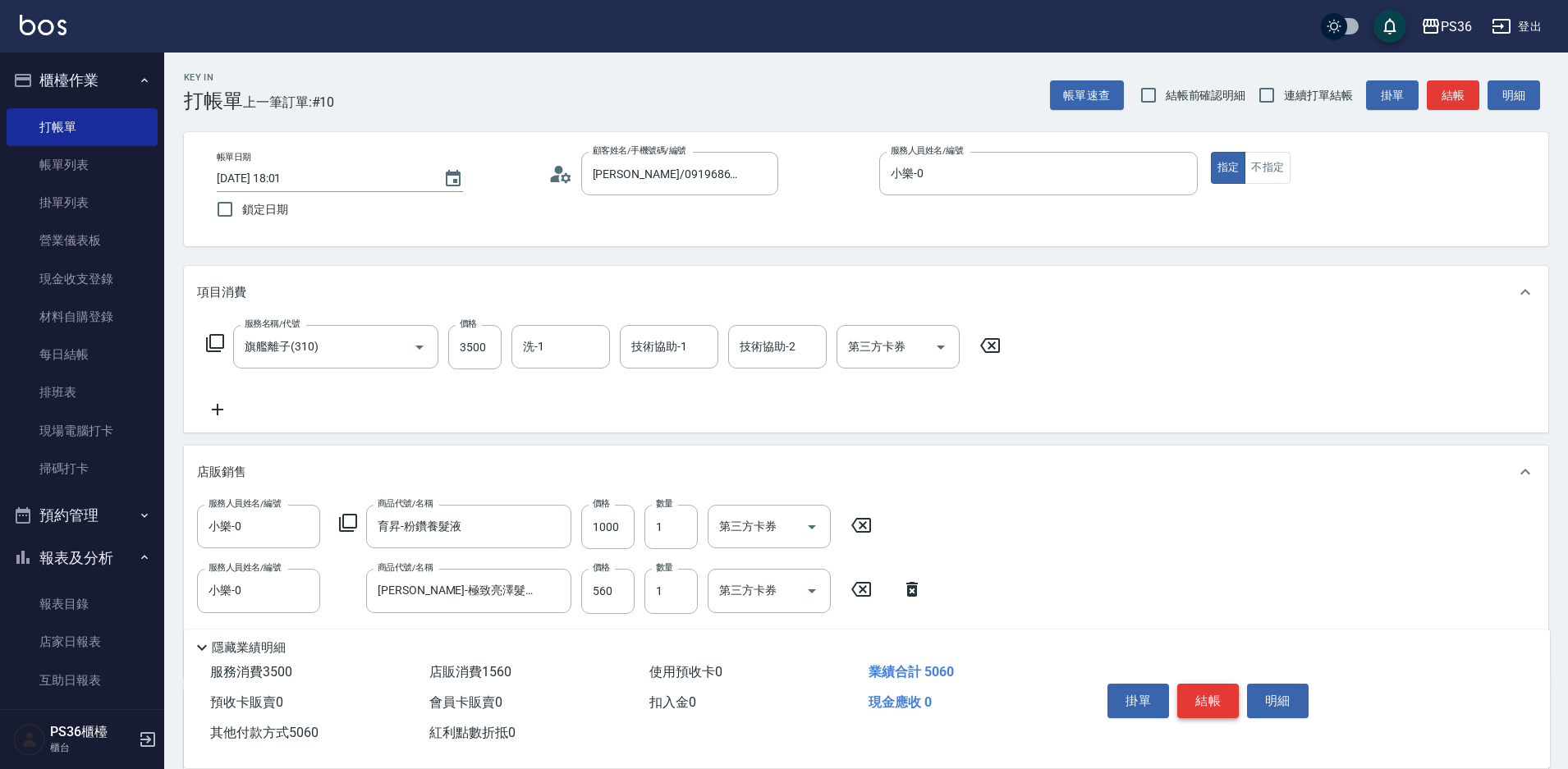
type input "5060"
click at [1209, 689] on button "結帳" at bounding box center [1208, 701] width 62 height 34
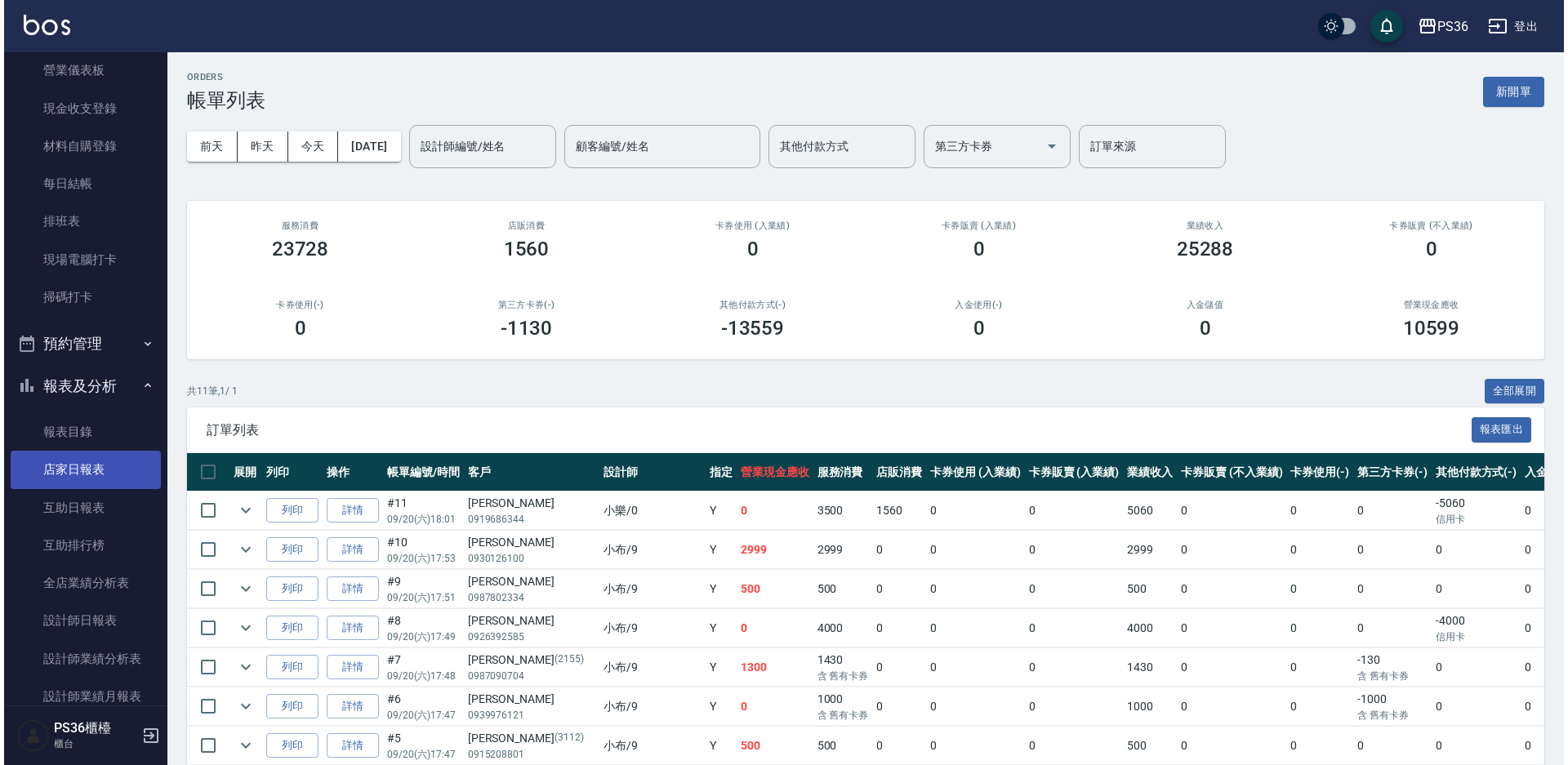
scroll to position [490, 0]
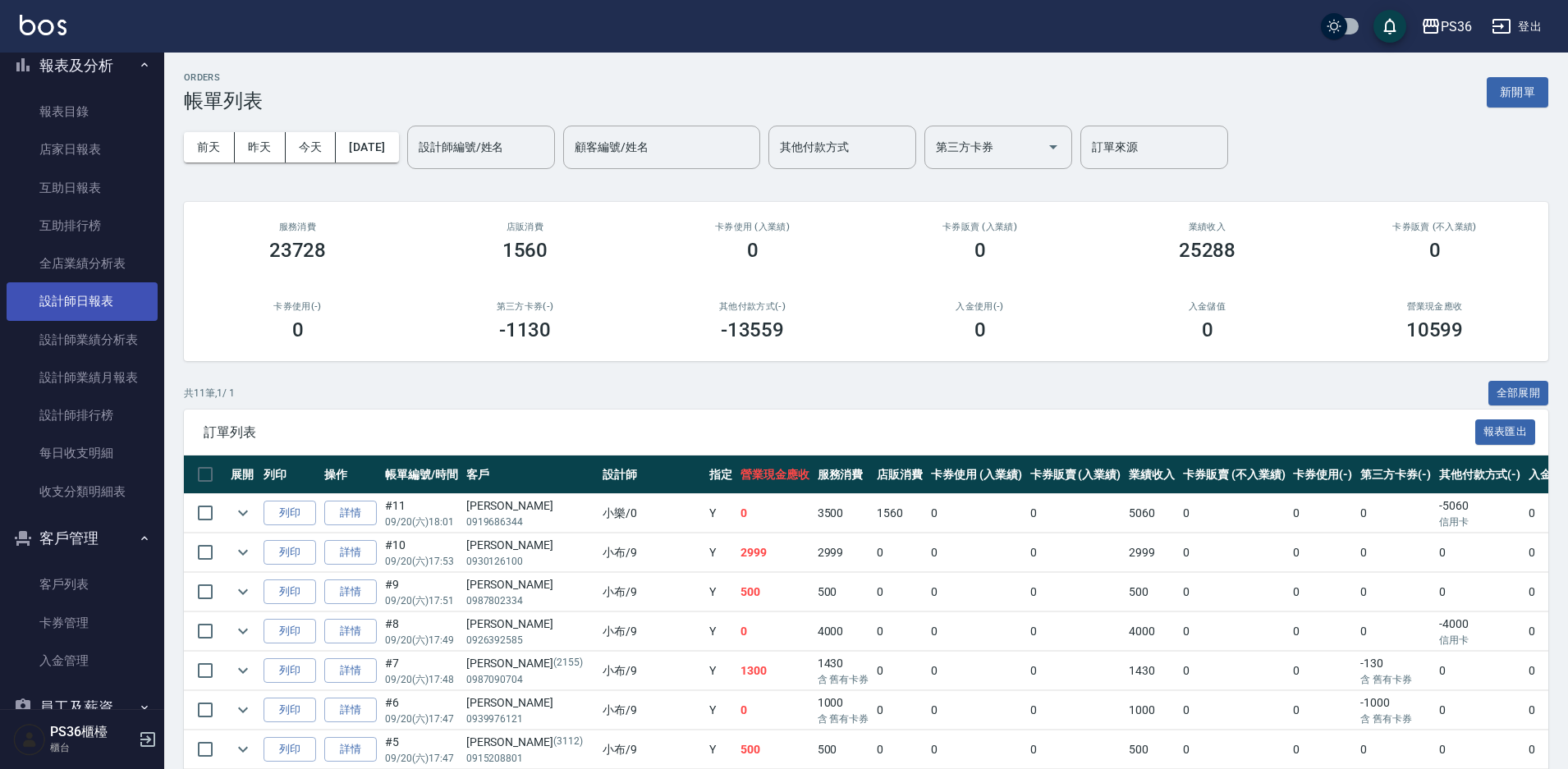
click at [114, 292] on link "設計師日報表" at bounding box center [81, 301] width 151 height 38
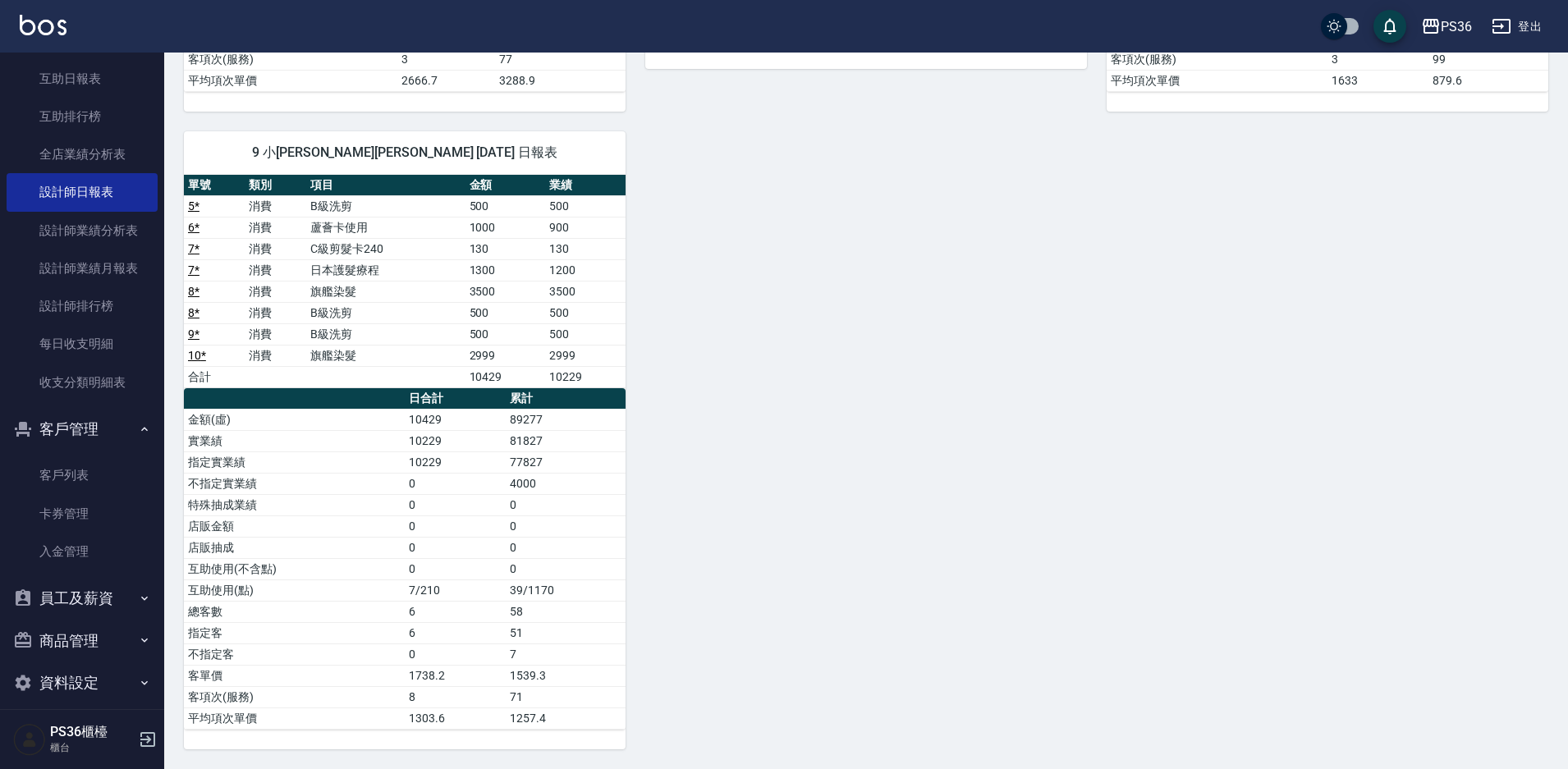
scroll to position [616, 0]
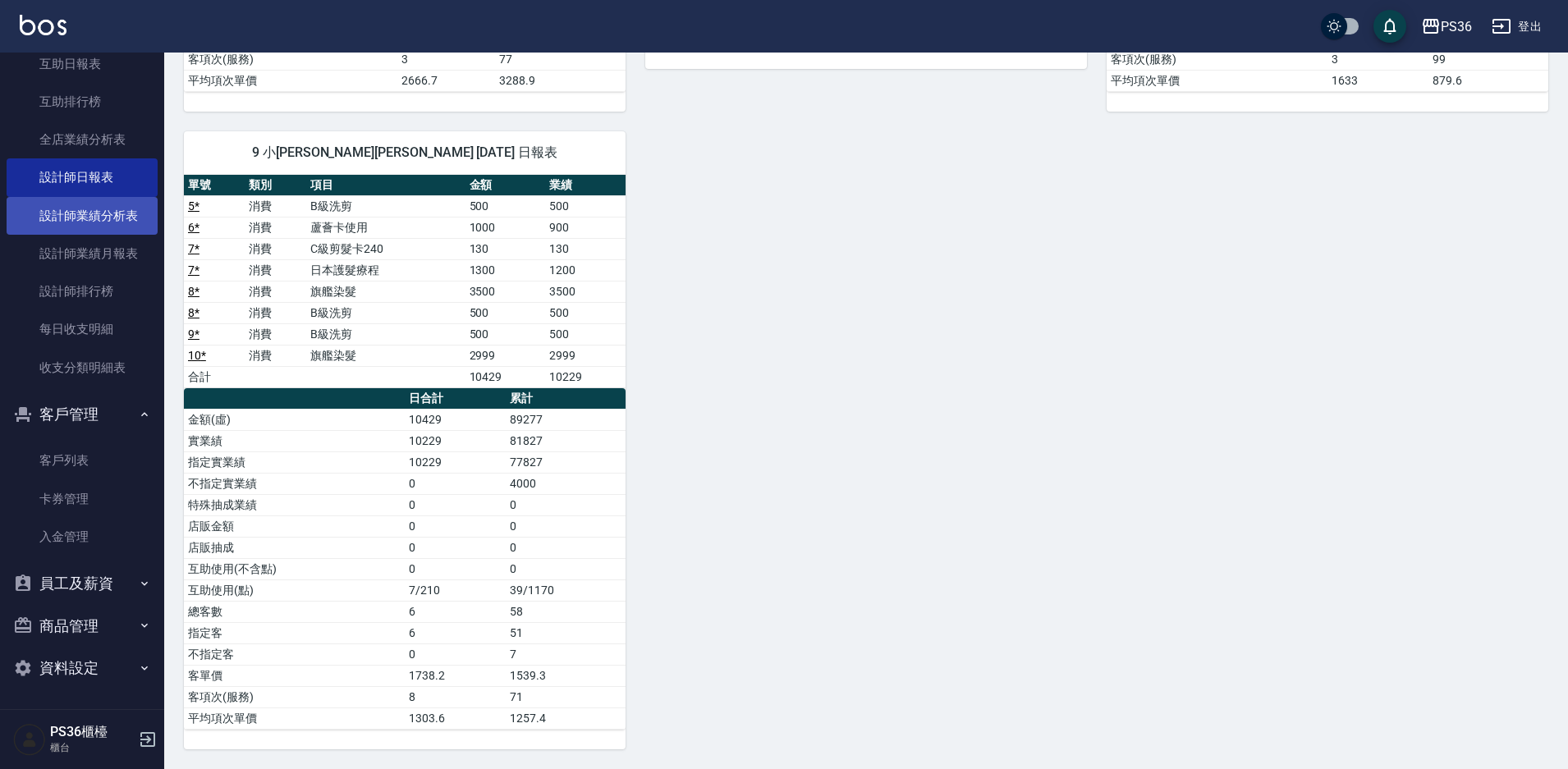
click at [114, 226] on link "設計師業績分析表" at bounding box center [81, 215] width 151 height 38
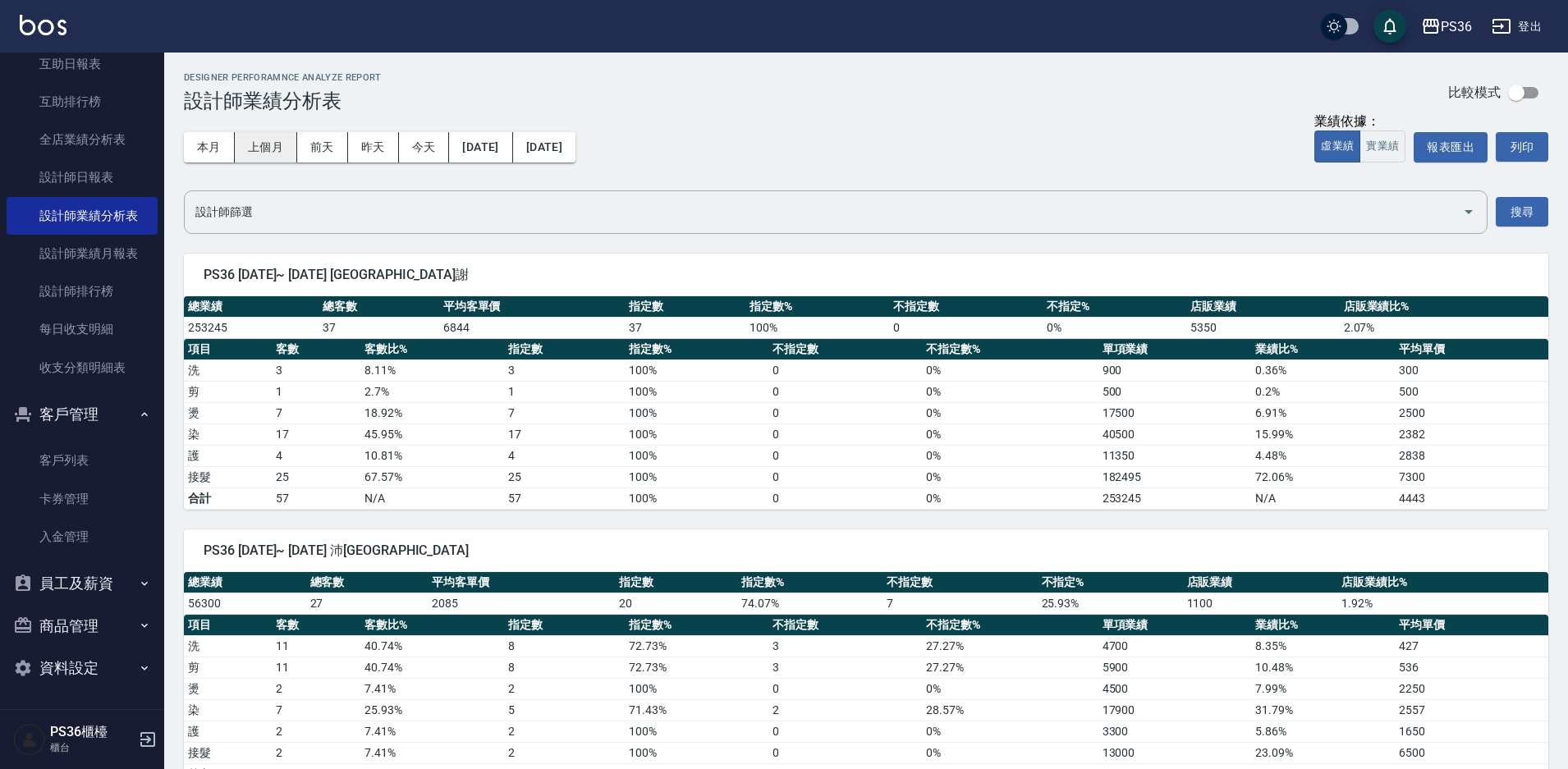
click at [256, 143] on button "上個月" at bounding box center [266, 147] width 63 height 31
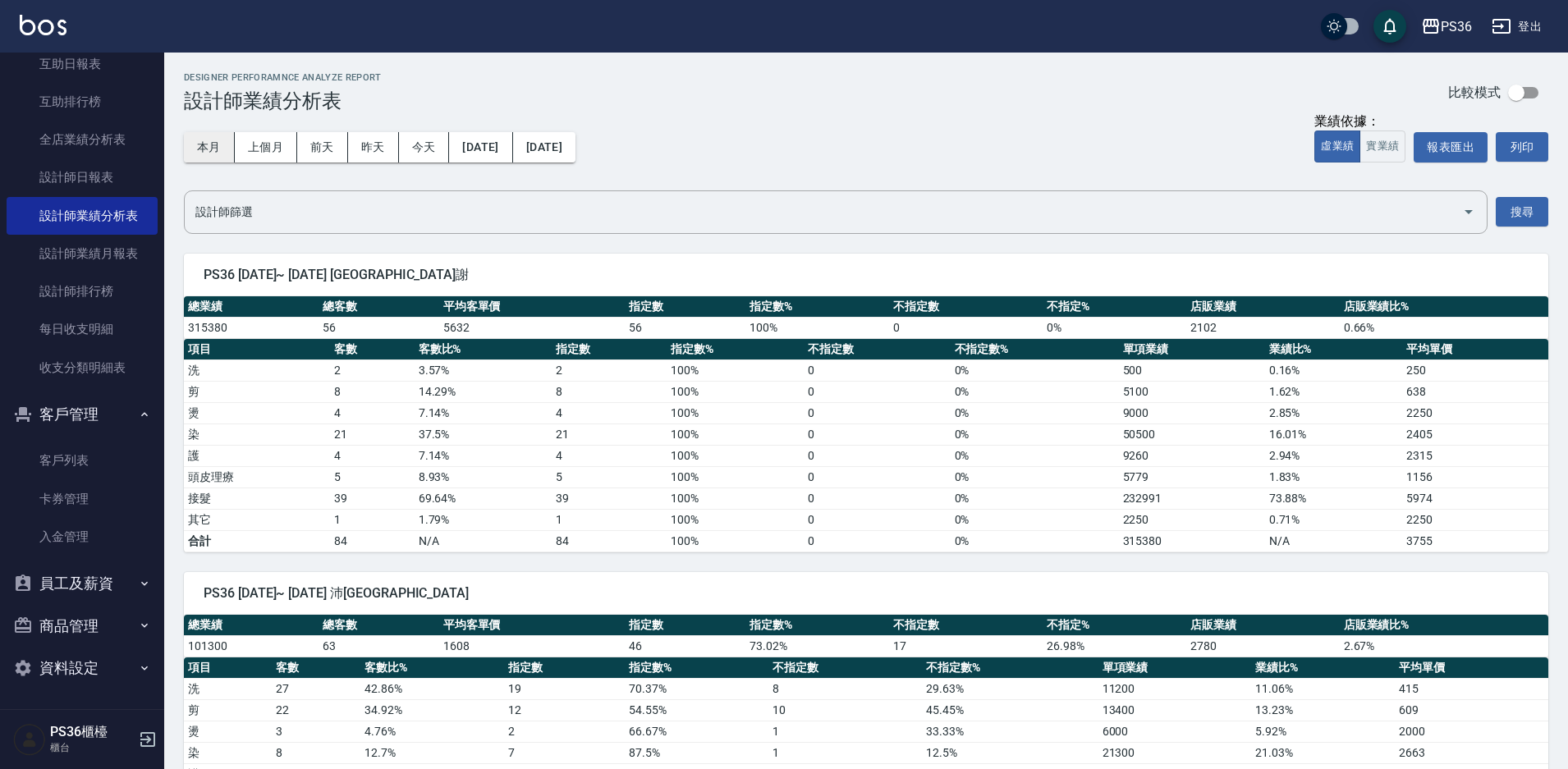
click at [213, 152] on button "本月" at bounding box center [209, 147] width 51 height 31
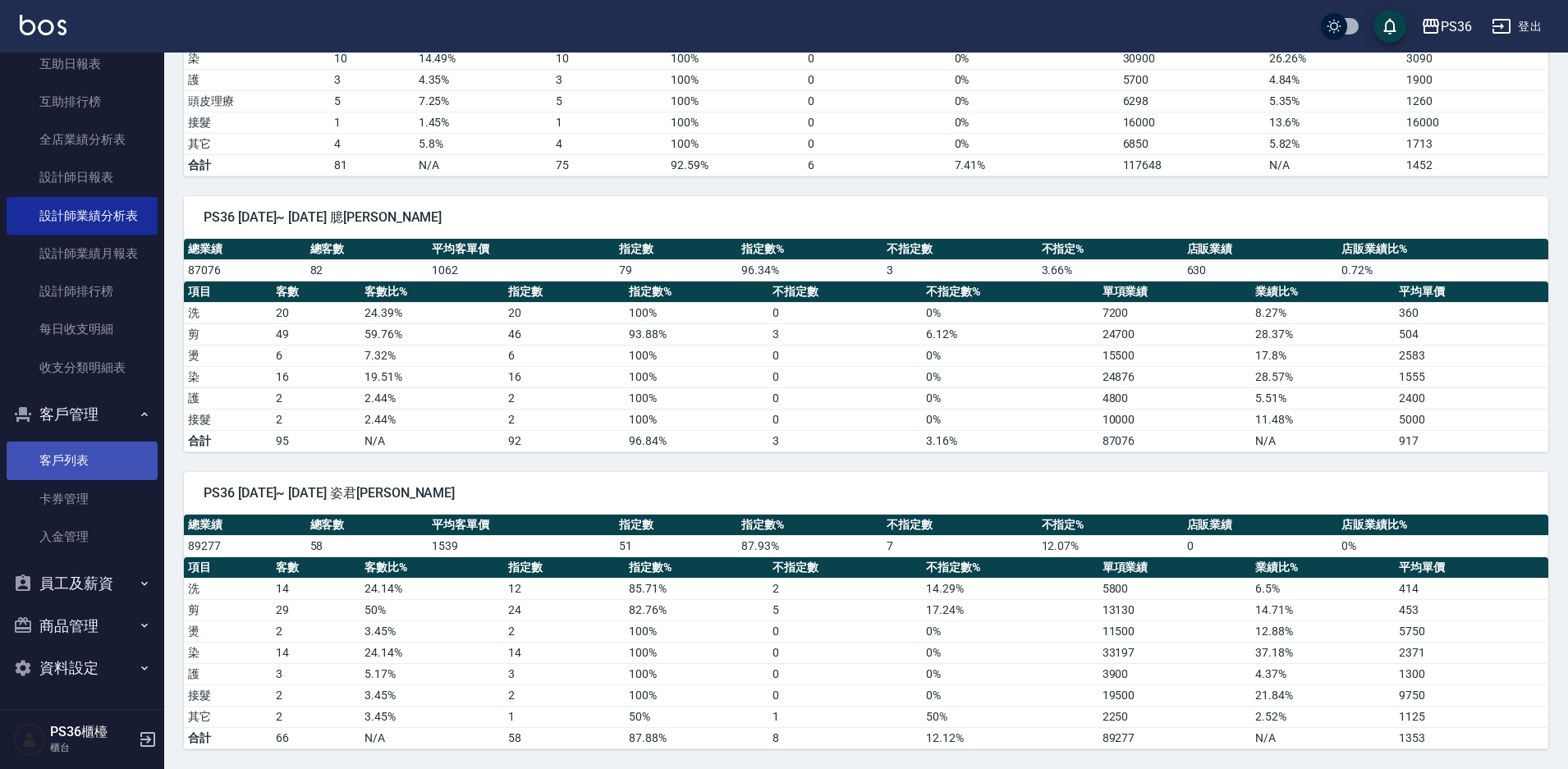
scroll to position [453, 0]
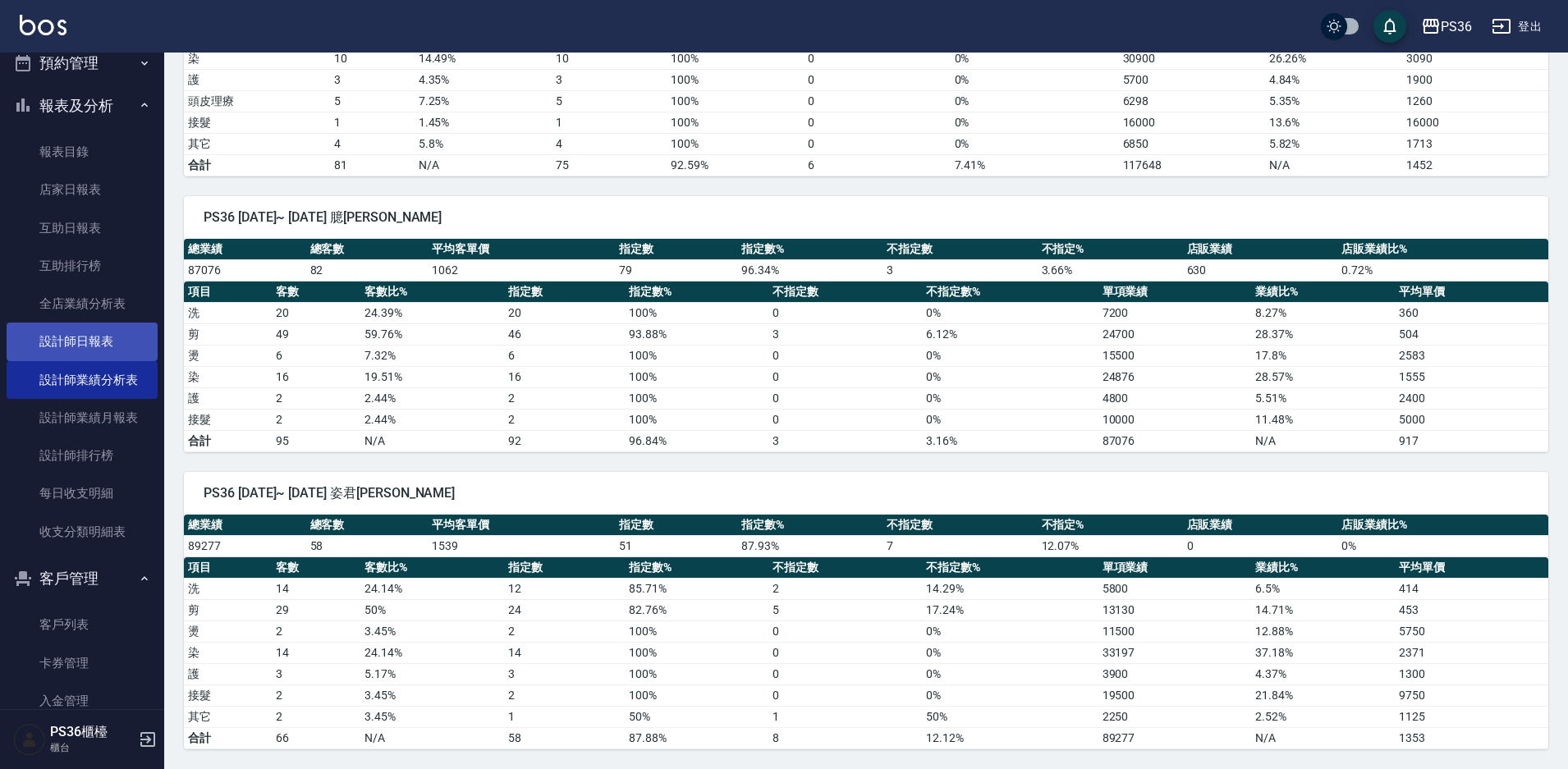
click at [102, 344] on link "設計師日報表" at bounding box center [81, 341] width 151 height 38
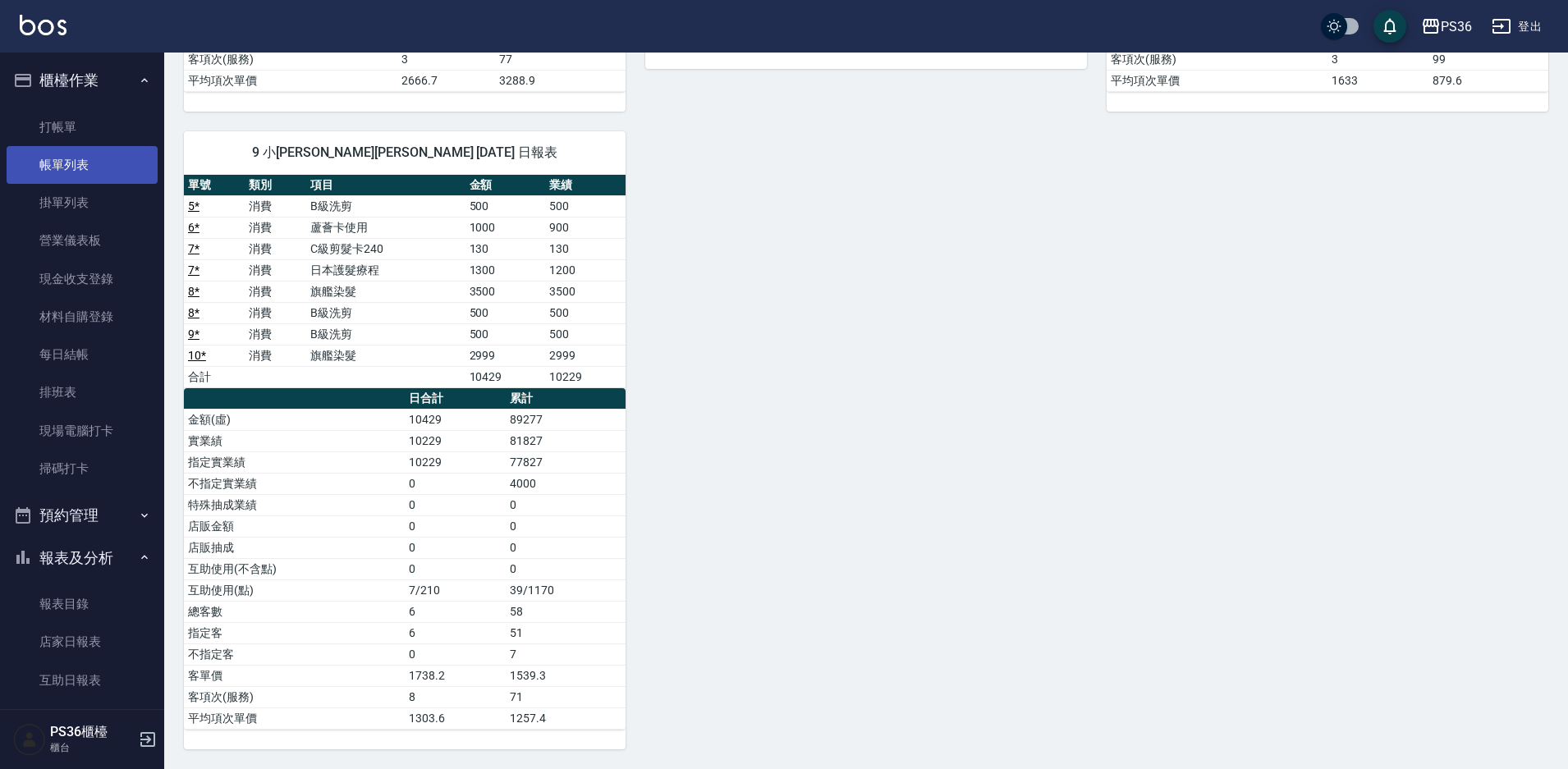
click at [78, 166] on link "帳單列表" at bounding box center [81, 165] width 151 height 38
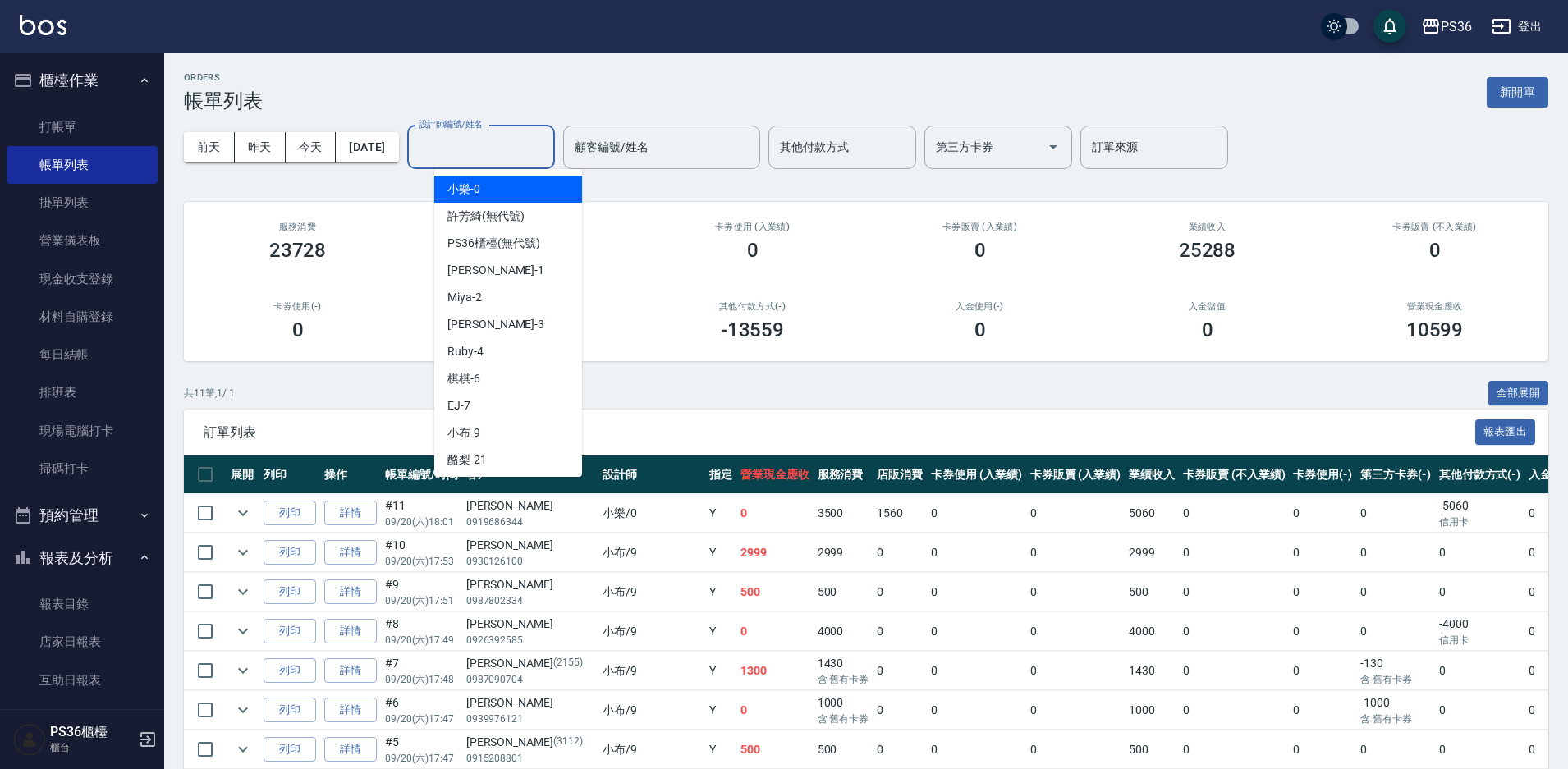
click at [483, 149] on input "設計師編號/姓名" at bounding box center [481, 147] width 133 height 29
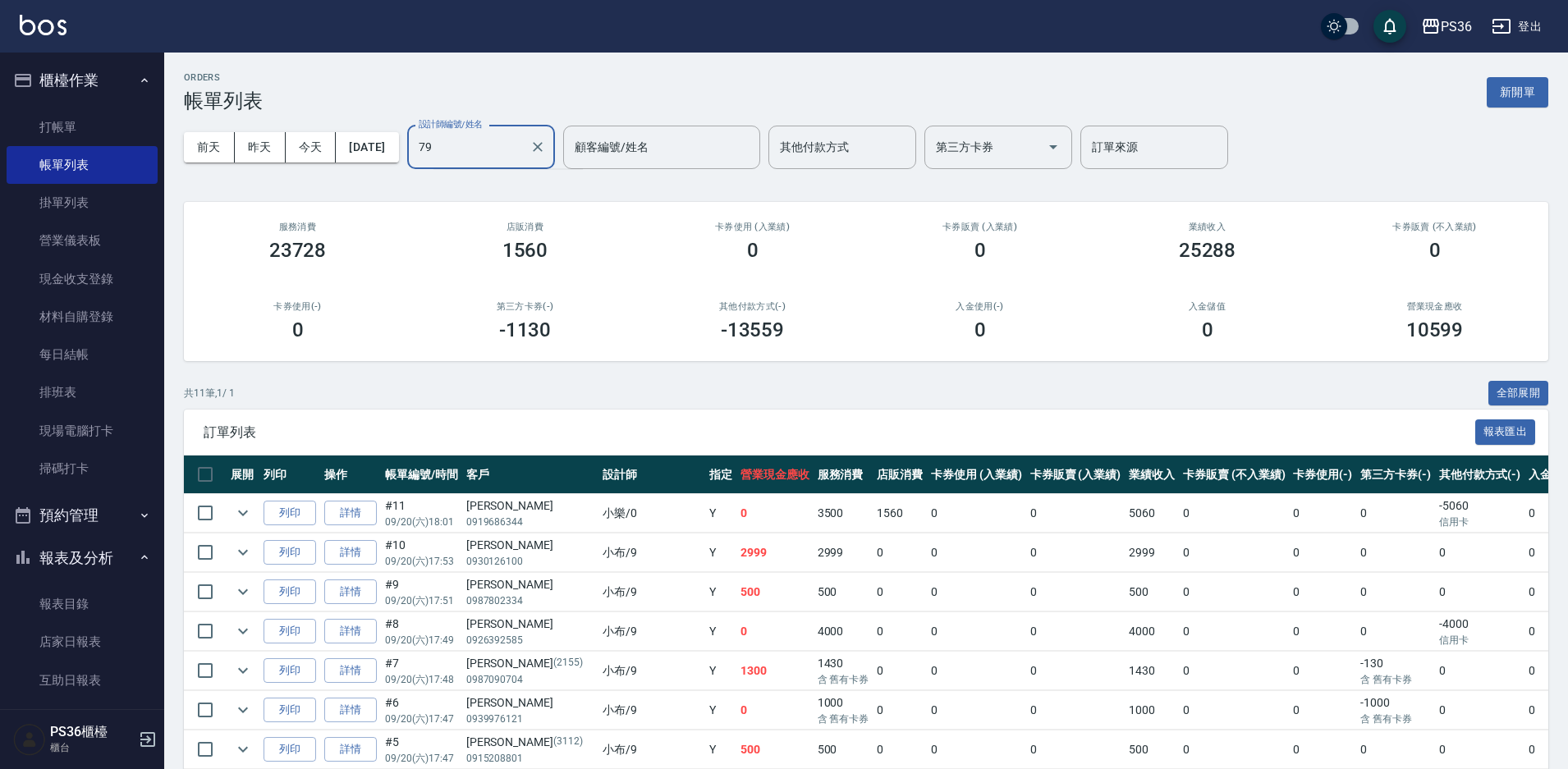
click at [504, 143] on input "79" at bounding box center [468, 147] width 108 height 29
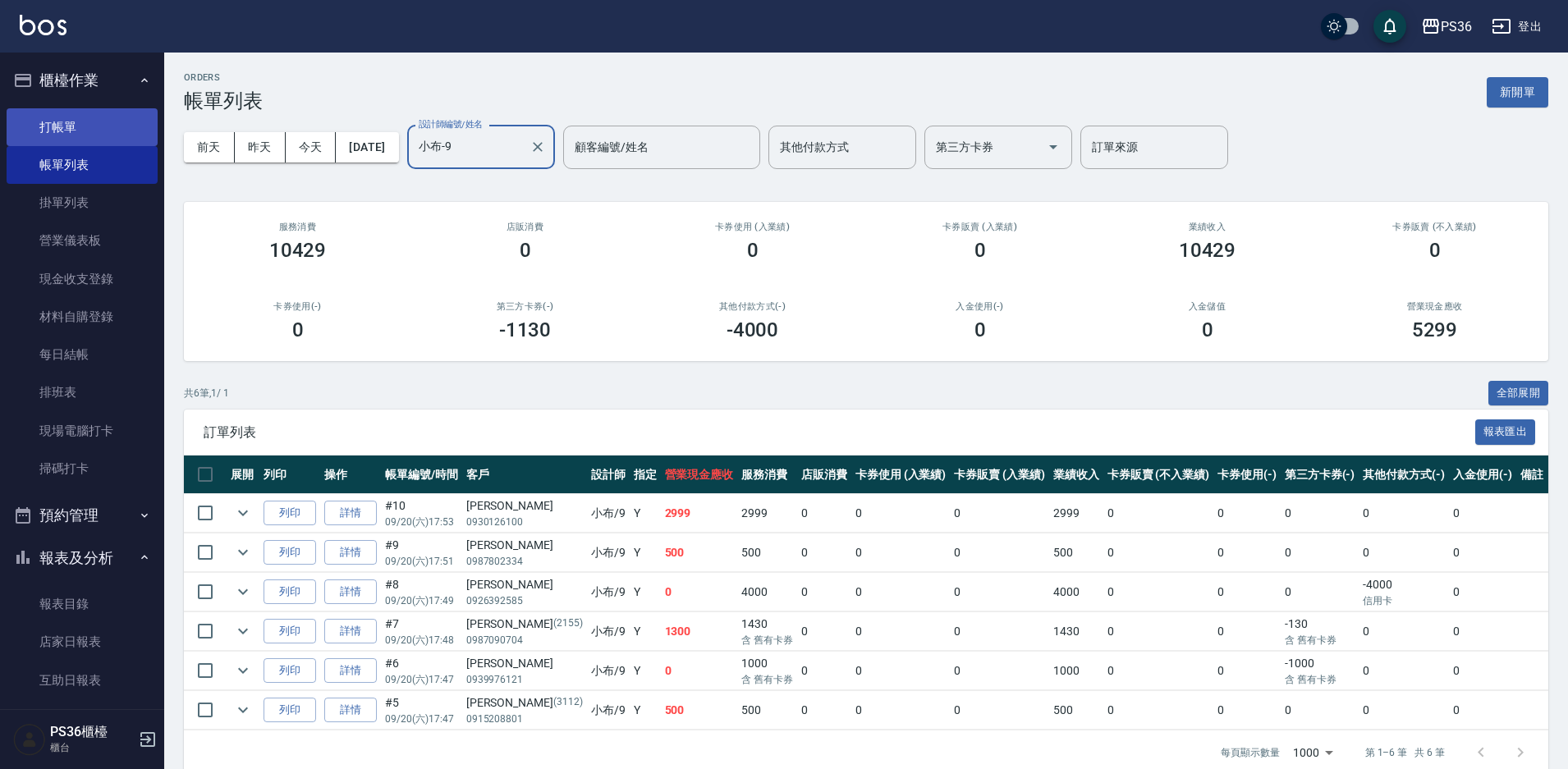
type input "小布-9"
click at [77, 119] on link "打帳單" at bounding box center [81, 127] width 151 height 38
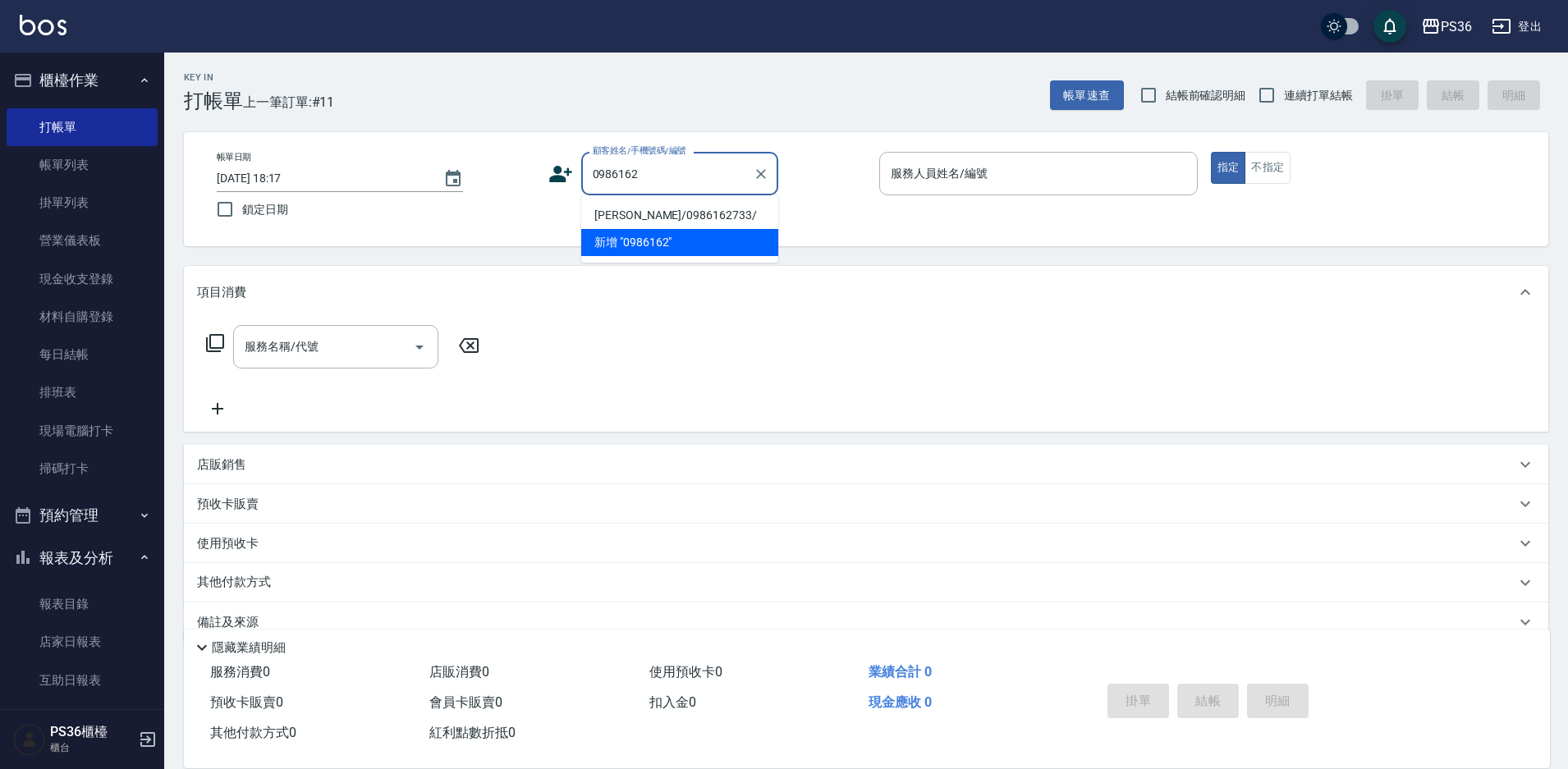
click at [750, 216] on li "[PERSON_NAME]/0986162733/" at bounding box center [679, 215] width 197 height 27
type input "[PERSON_NAME]/0986162733/"
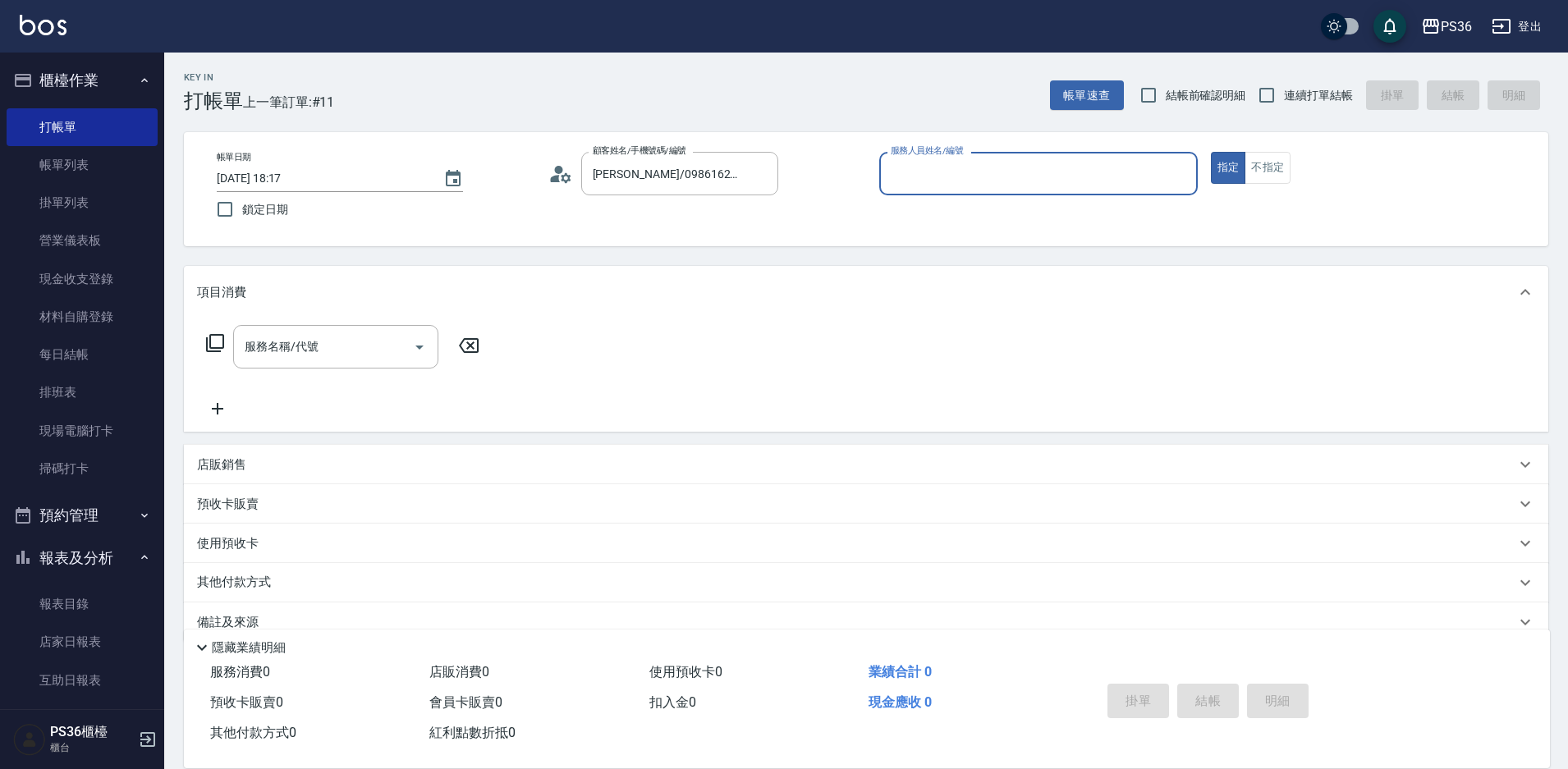
type input "小樂-0"
click at [220, 344] on icon at bounding box center [214, 343] width 19 height 19
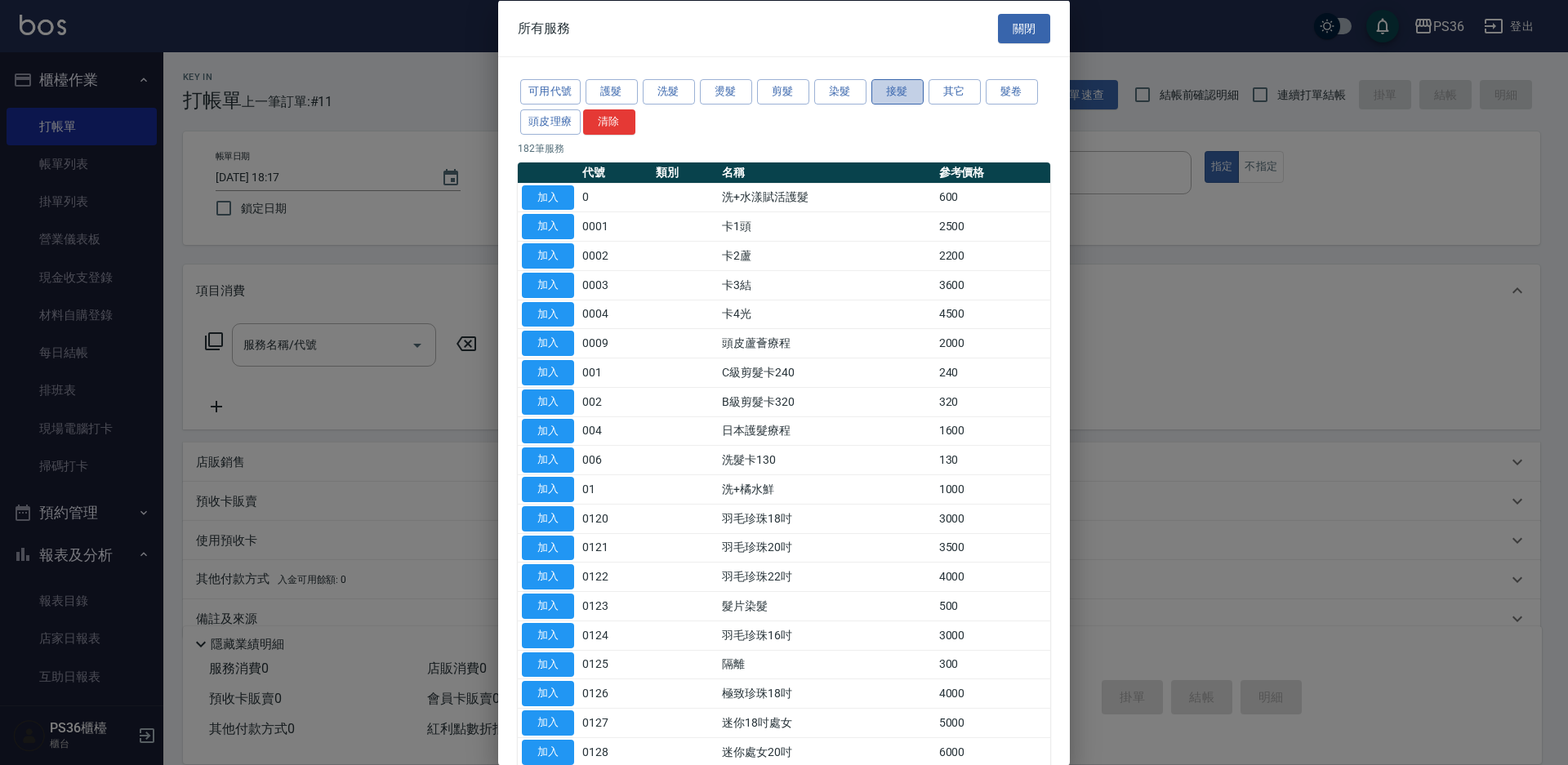
click at [873, 89] on button "接髮" at bounding box center [897, 92] width 52 height 26
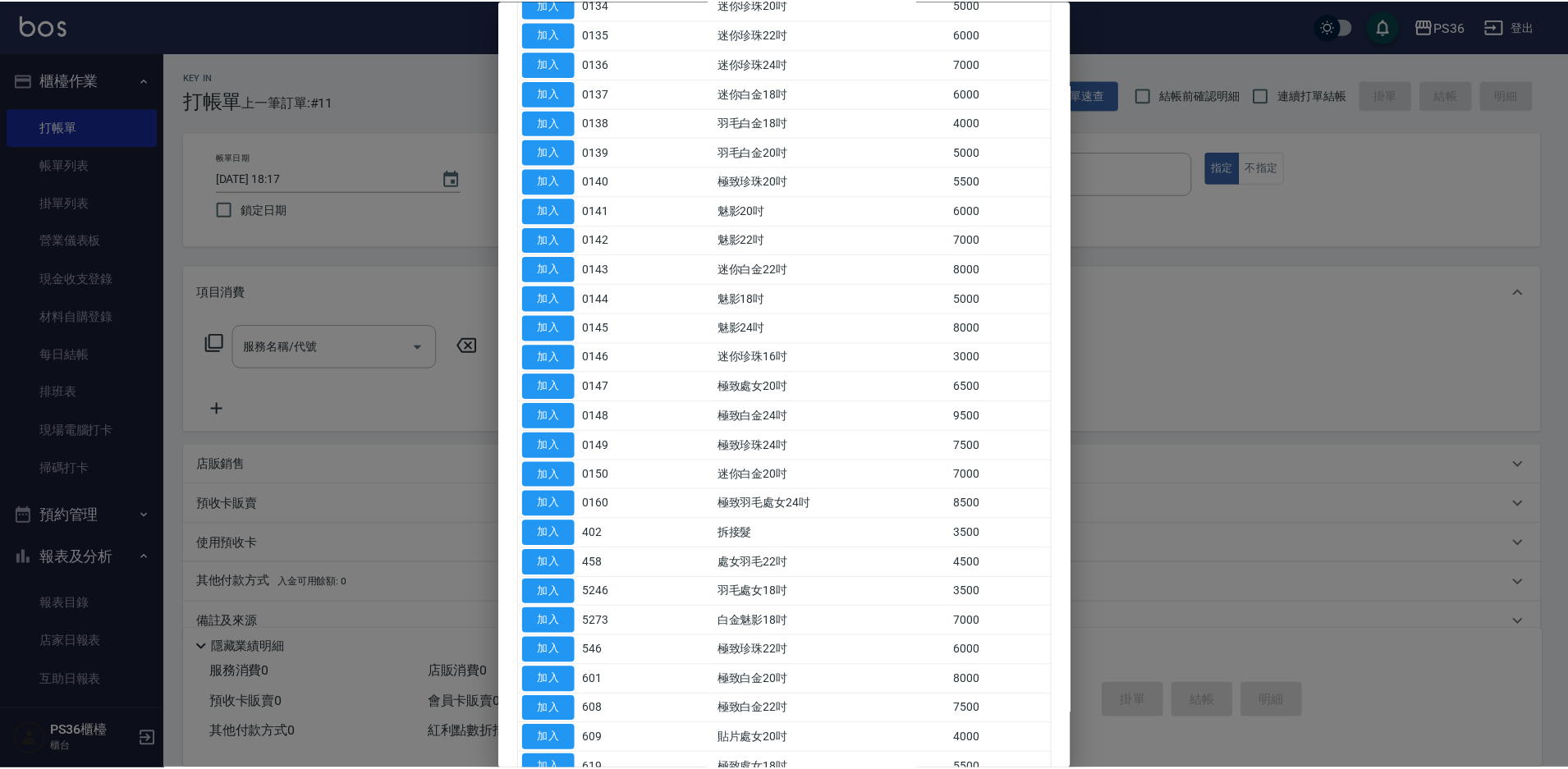
scroll to position [575, 0]
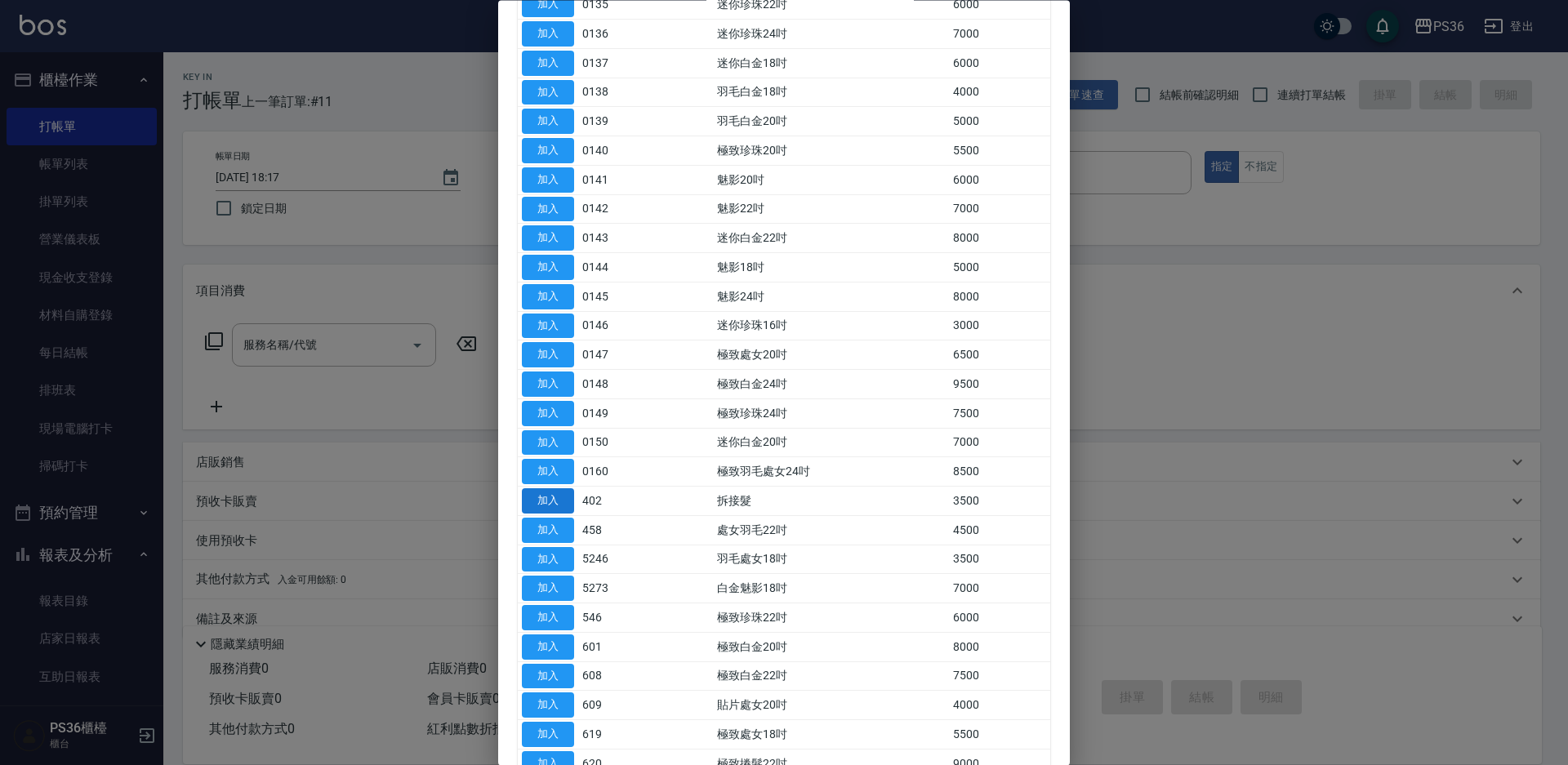
click at [562, 503] on button "加入" at bounding box center [548, 502] width 52 height 26
type input "拆接髮(402)"
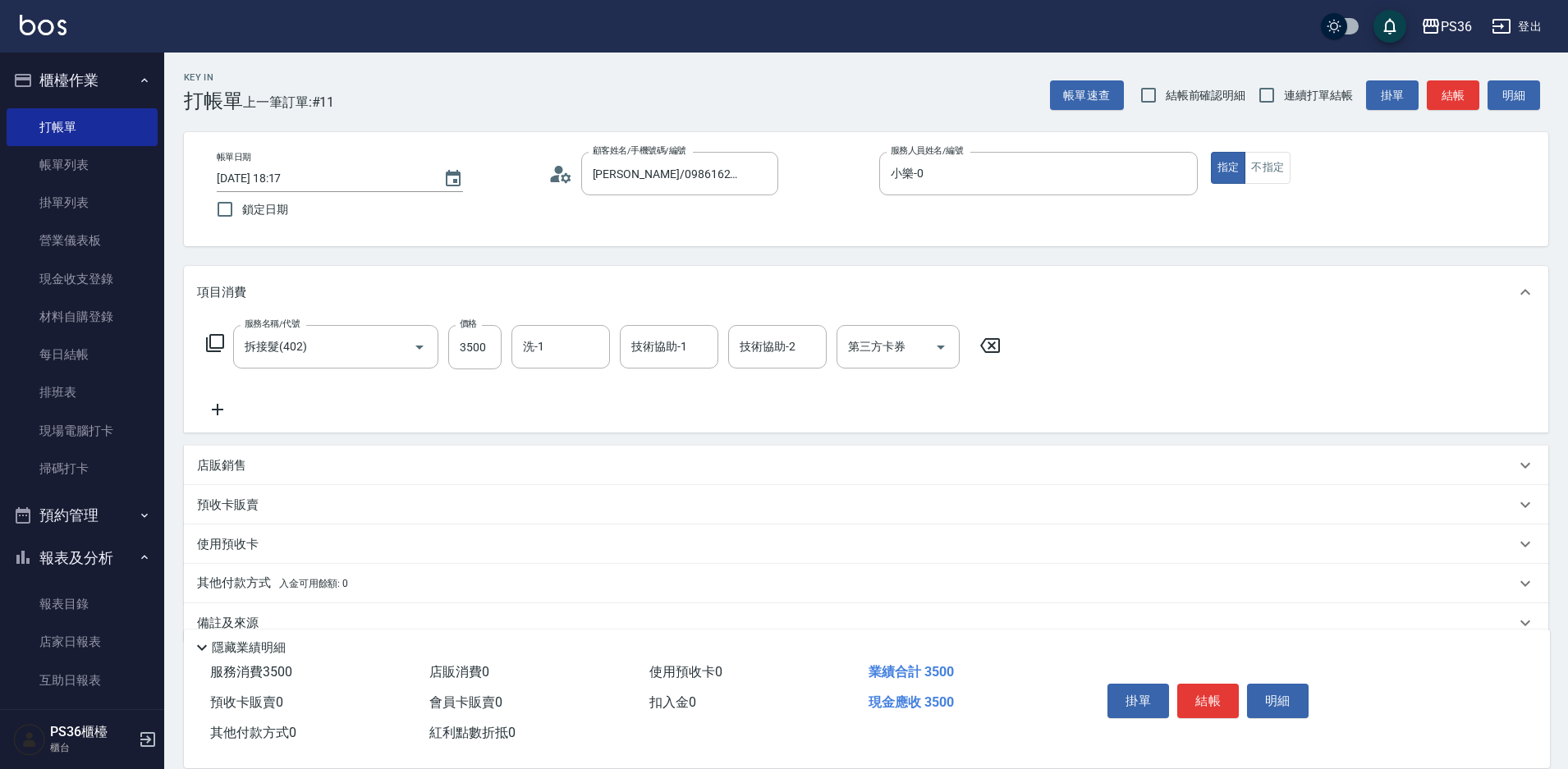
click at [216, 335] on icon at bounding box center [215, 344] width 18 height 18
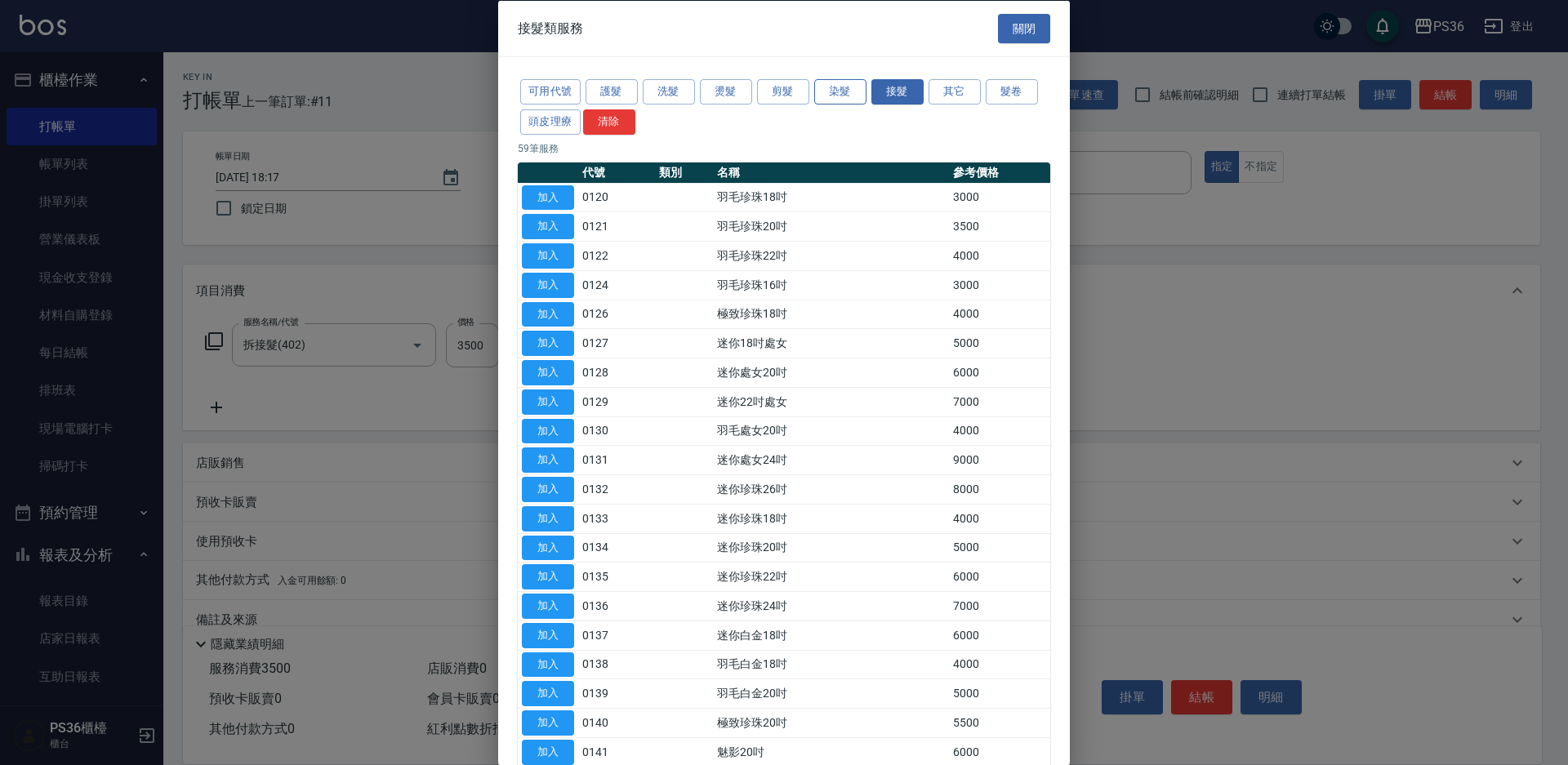
click at [840, 92] on button "染髮" at bounding box center [840, 92] width 52 height 26
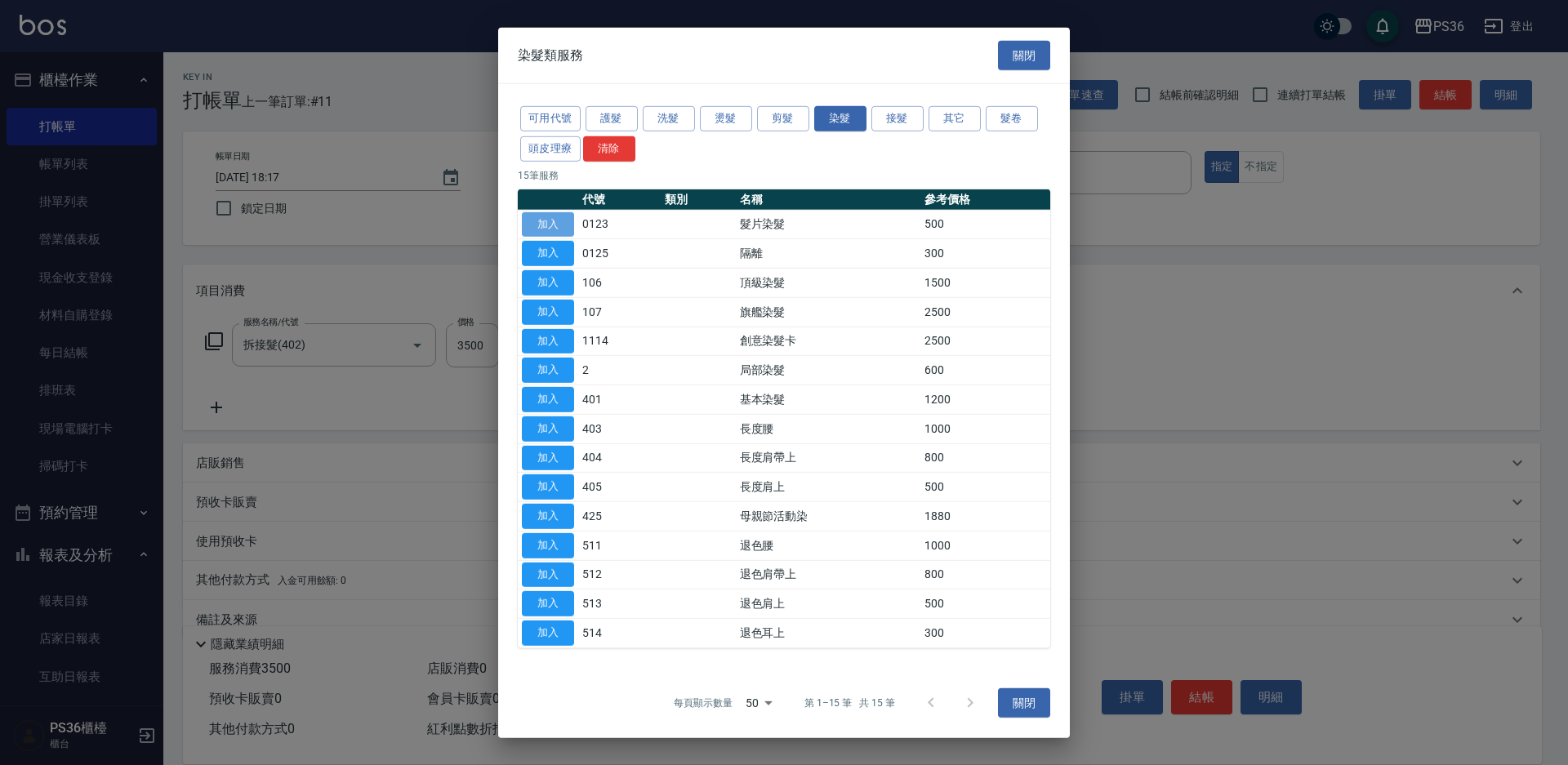
click at [545, 222] on button "加入" at bounding box center [548, 224] width 52 height 26
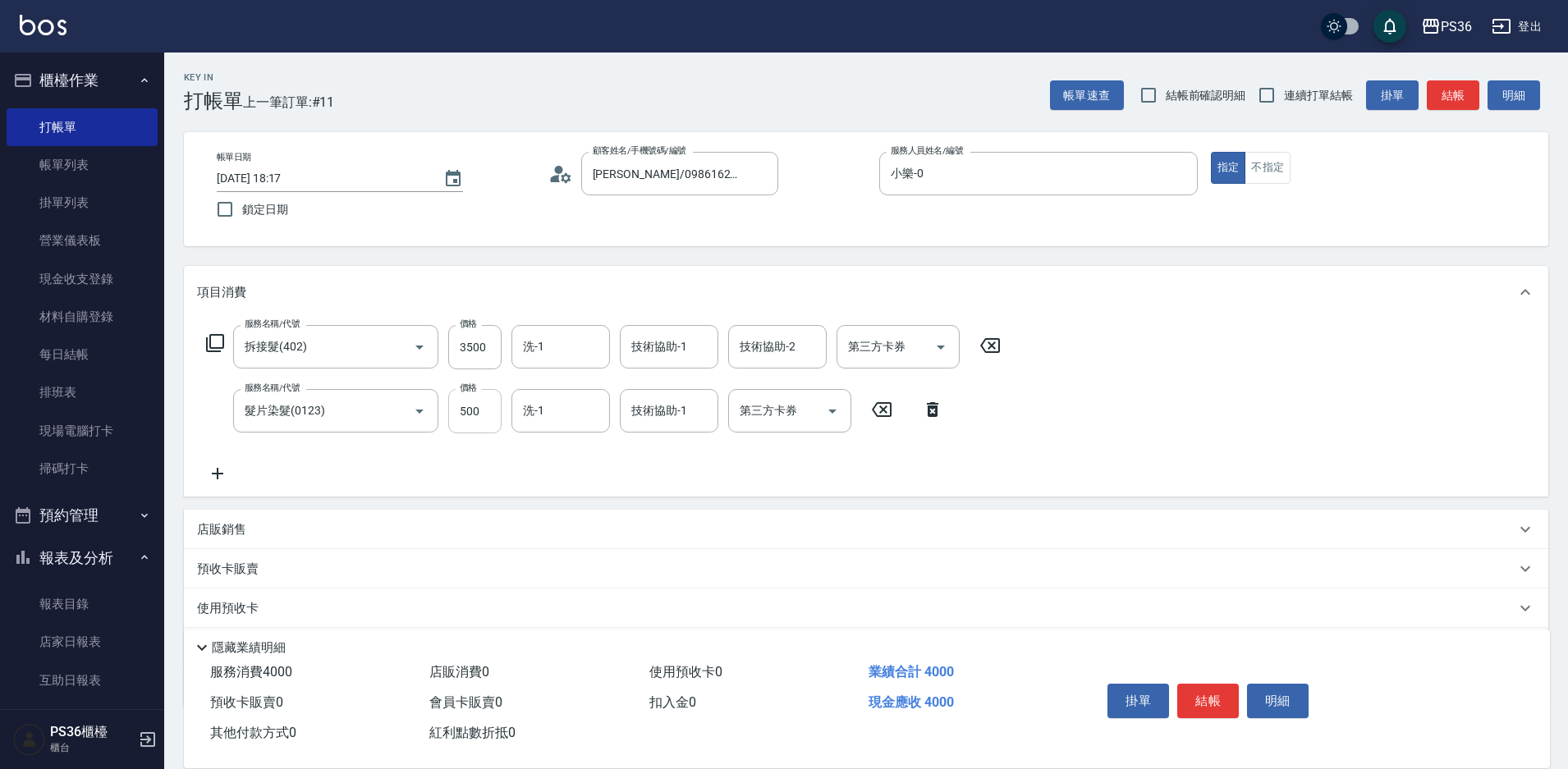
click at [475, 421] on input "500" at bounding box center [475, 411] width 54 height 44
type input "1000"
click at [484, 365] on input "3500" at bounding box center [475, 348] width 54 height 44
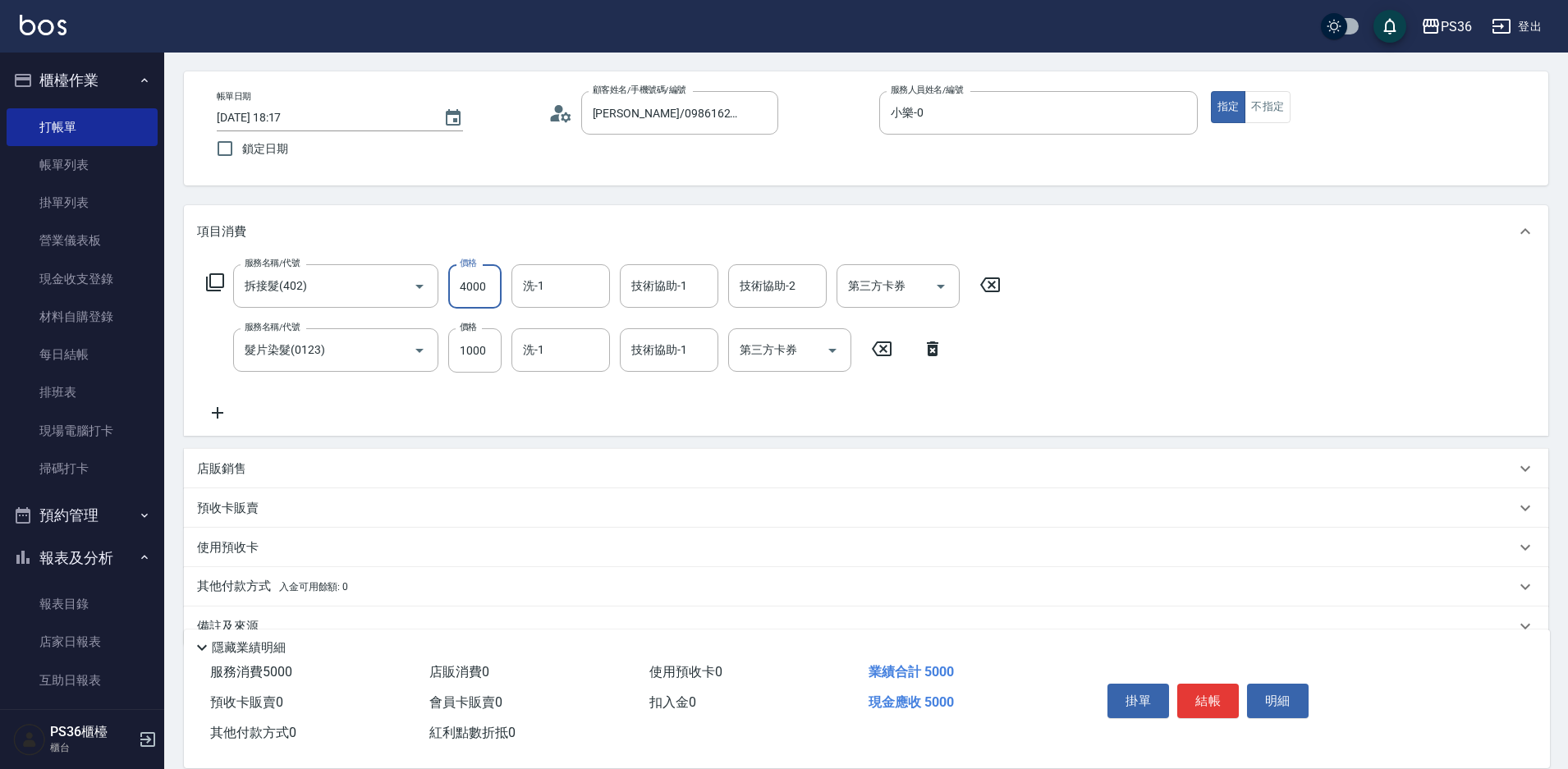
scroll to position [95, 0]
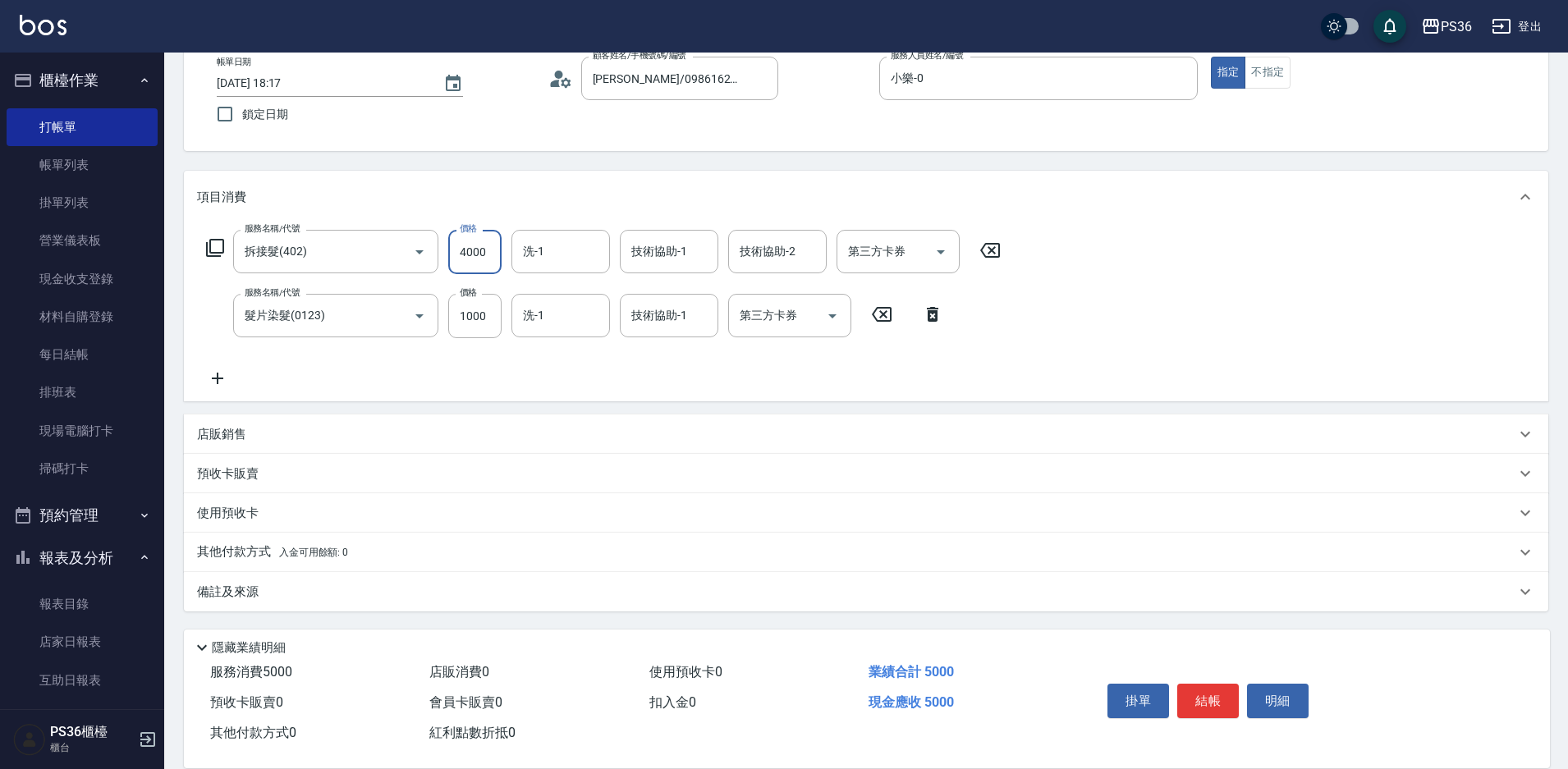
type input "4000"
click at [305, 555] on span "入金可用餘額: 0" at bounding box center [314, 553] width 70 height 11
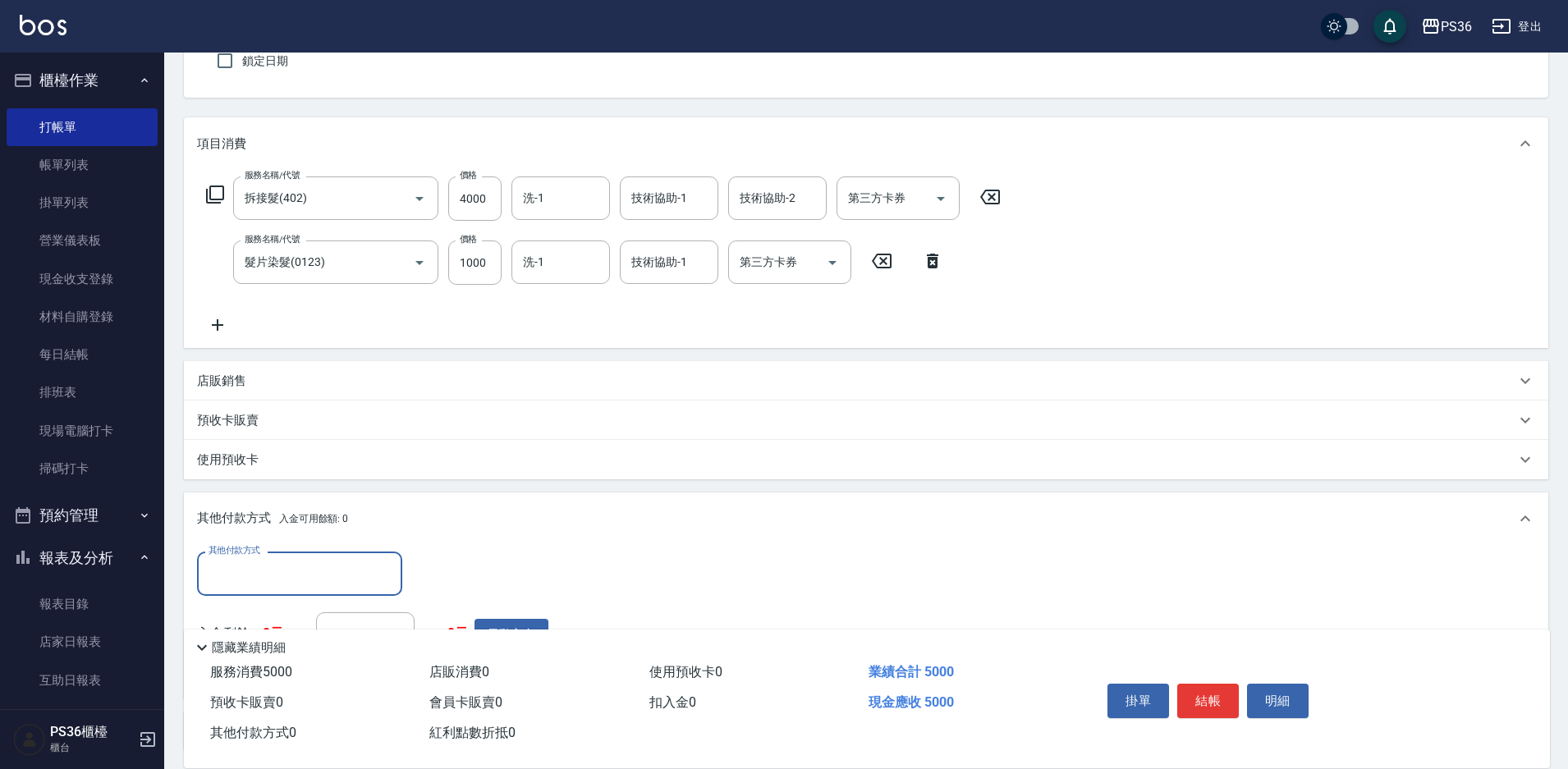
scroll to position [177, 0]
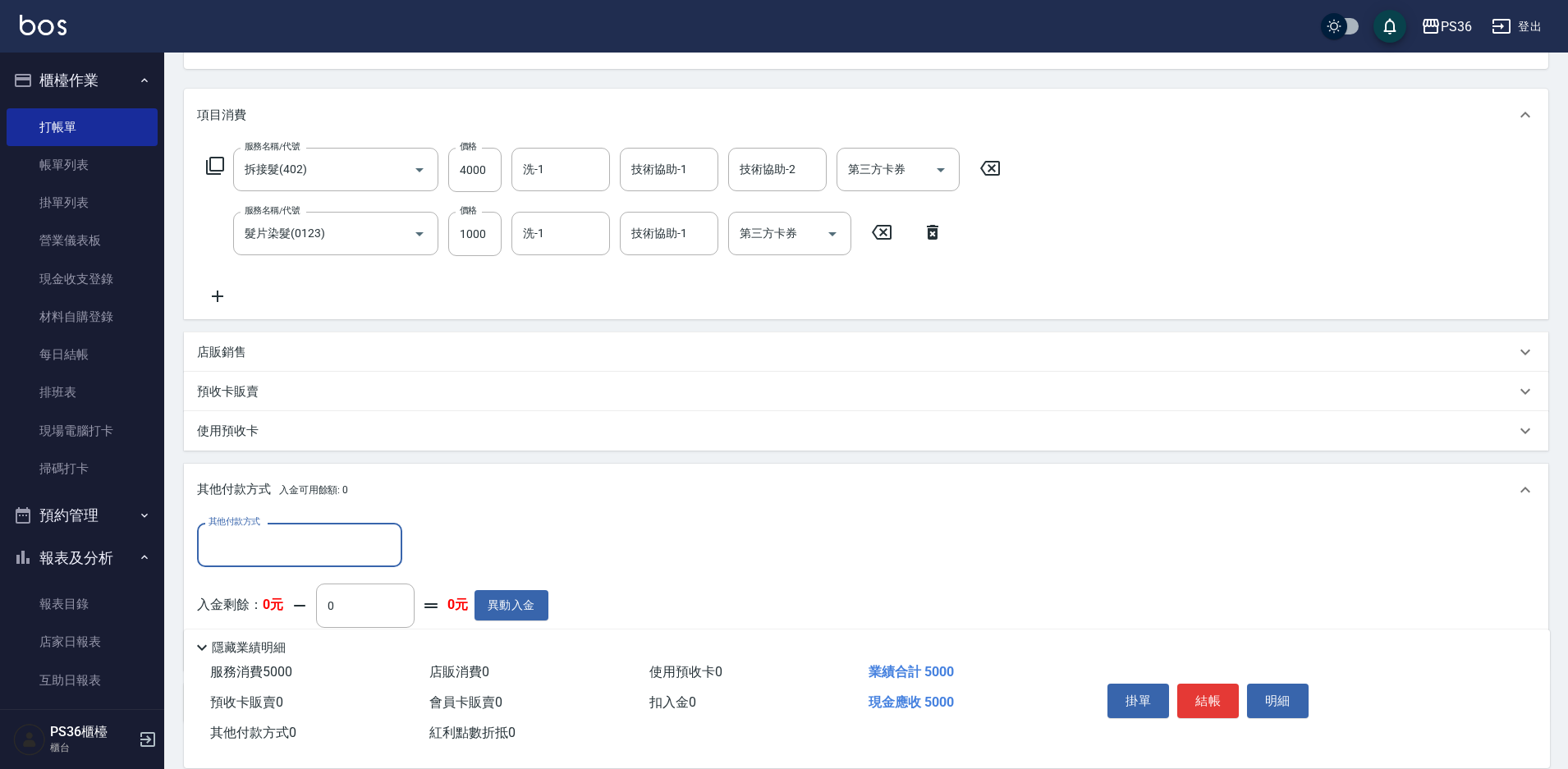
click at [307, 548] on input "其他付款方式" at bounding box center [299, 544] width 190 height 29
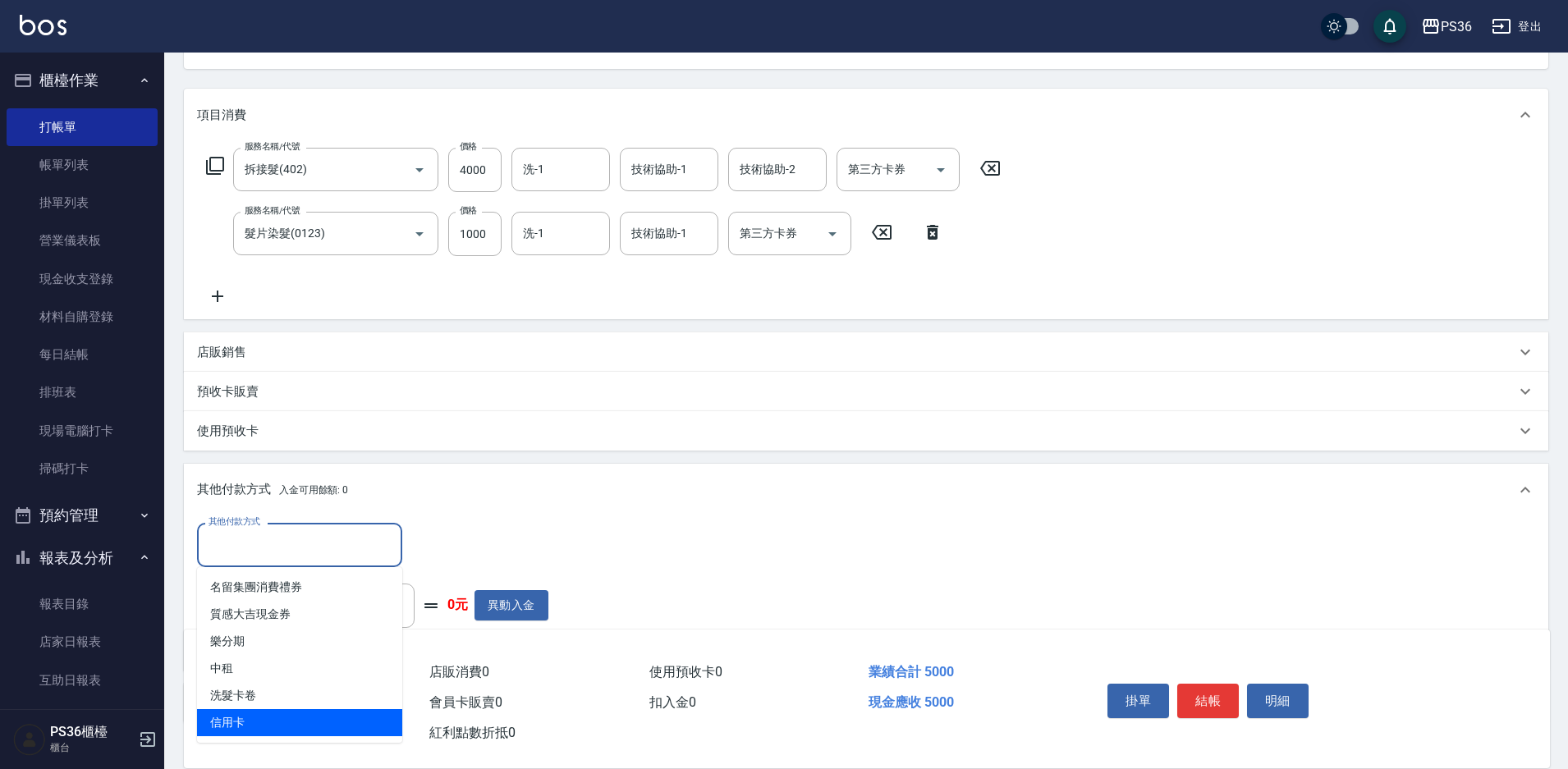
click at [274, 725] on span "信用卡" at bounding box center [299, 723] width 205 height 27
type input "信用卡"
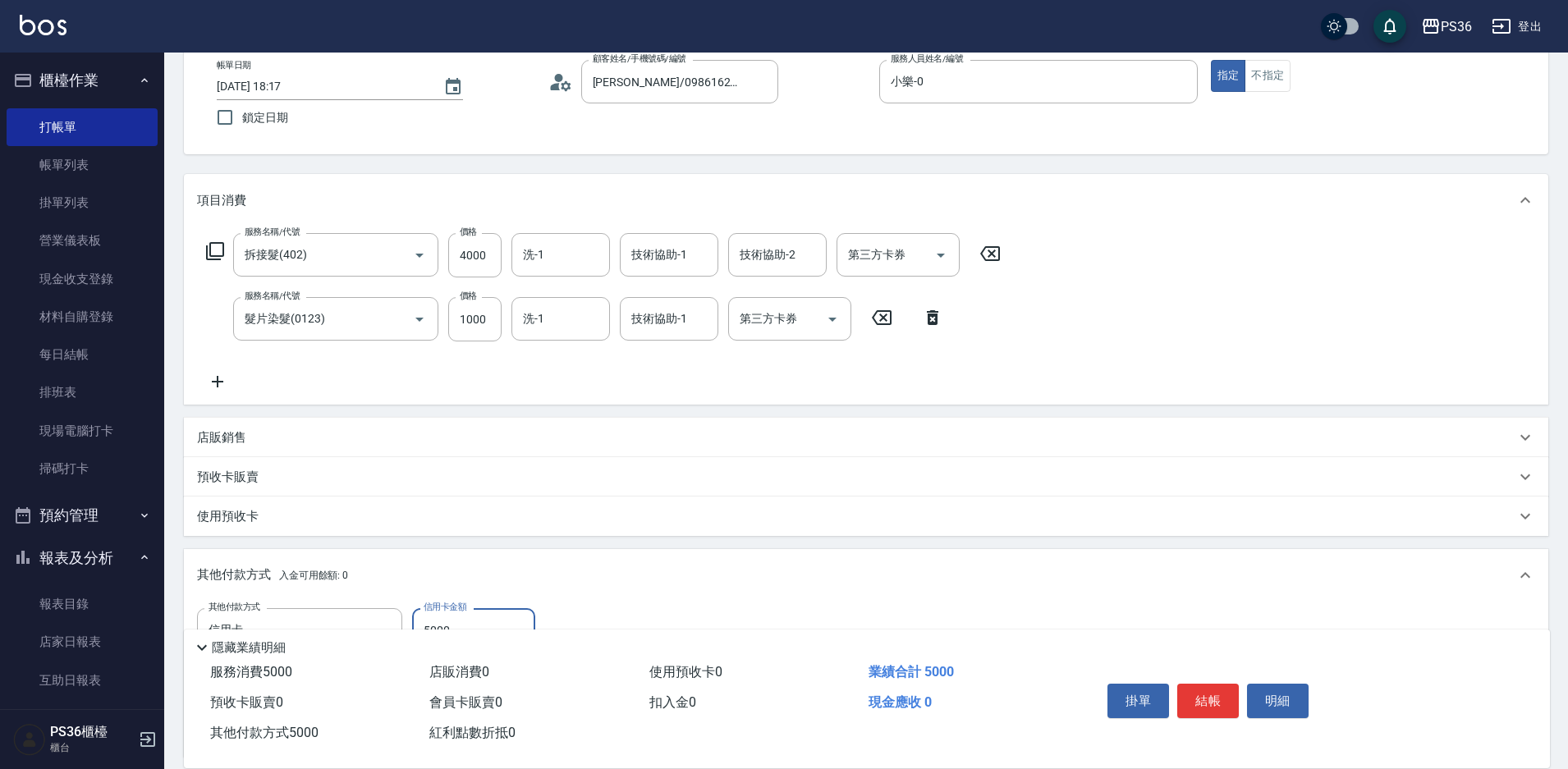
scroll to position [13, 0]
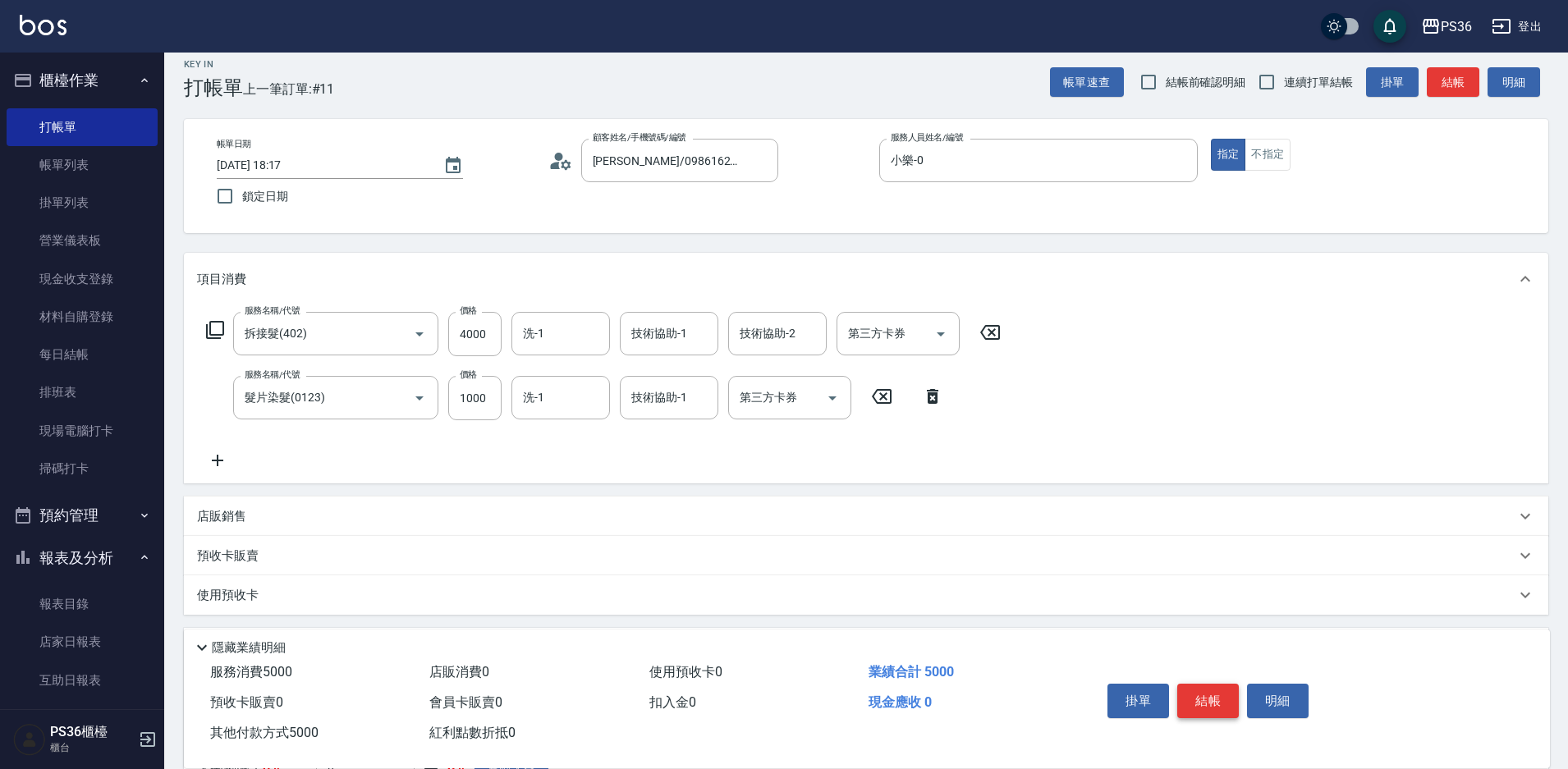
type input "5000"
click at [1201, 696] on button "結帳" at bounding box center [1208, 701] width 62 height 34
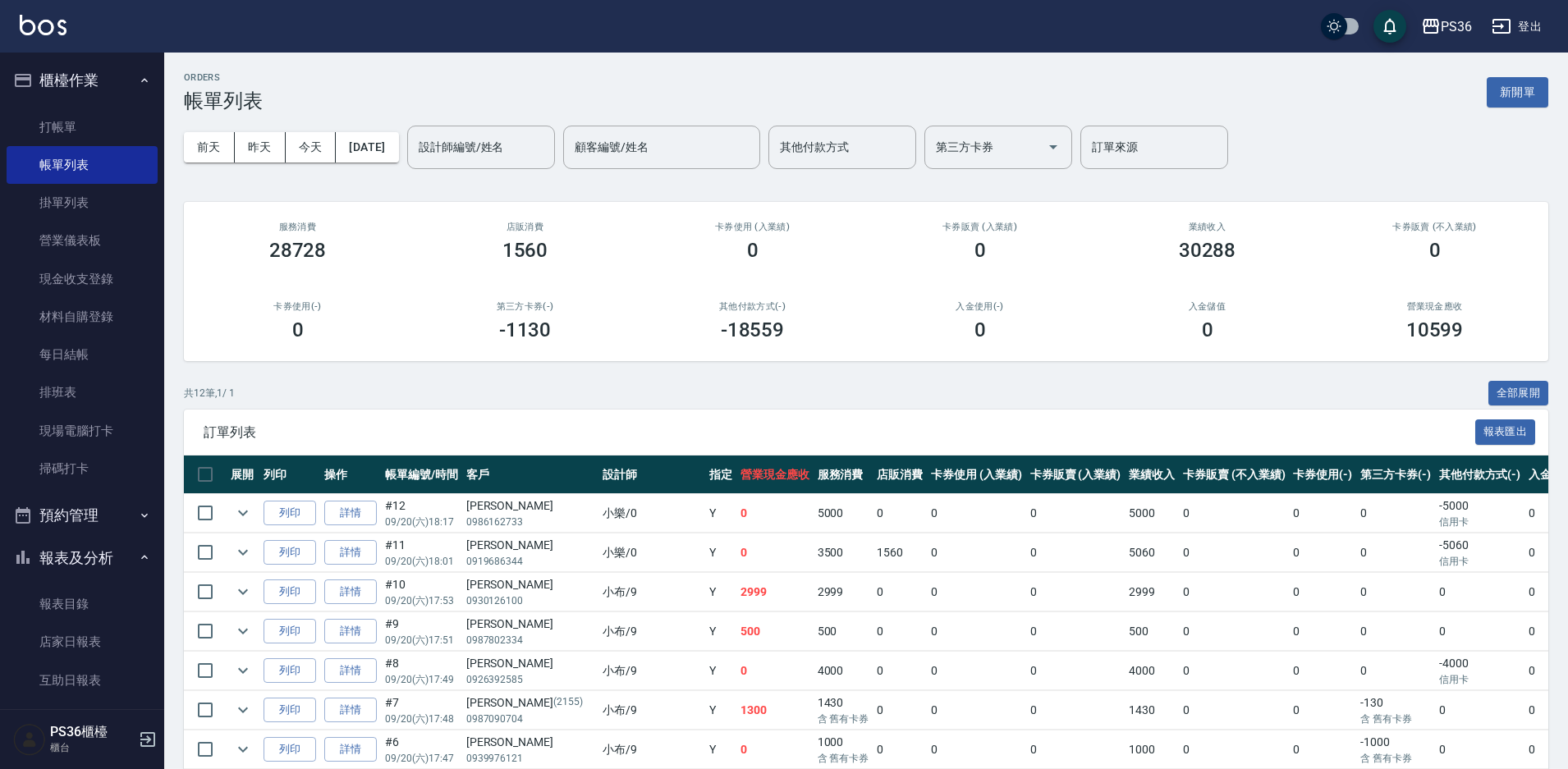
drag, startPoint x: 1418, startPoint y: 500, endPoint x: 771, endPoint y: 446, distance: 649.2
click at [771, 446] on div "訂單列表 報表匯出" at bounding box center [866, 432] width 1365 height 45
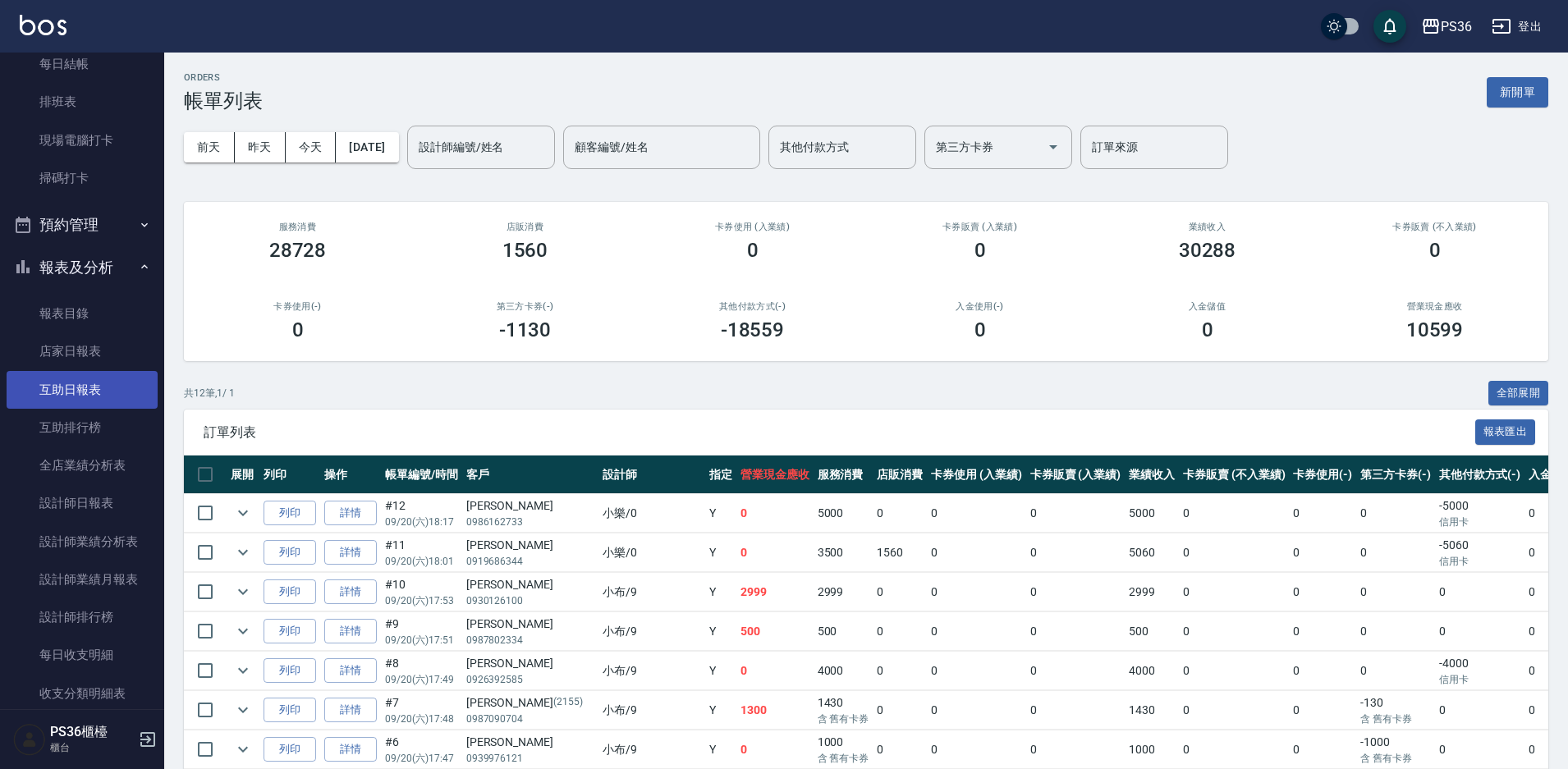
scroll to position [328, 0]
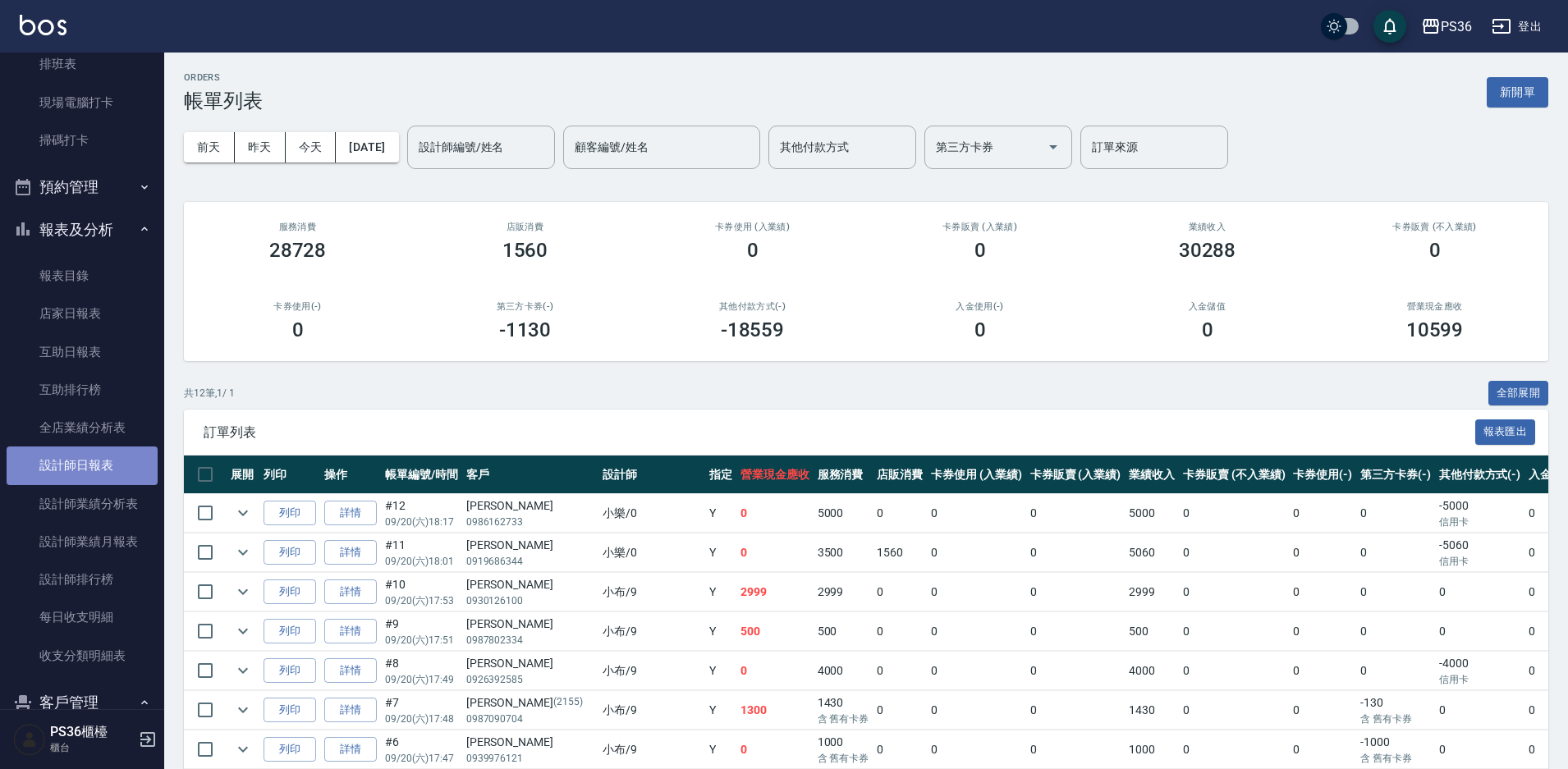
click at [81, 475] on link "設計師日報表" at bounding box center [81, 465] width 151 height 38
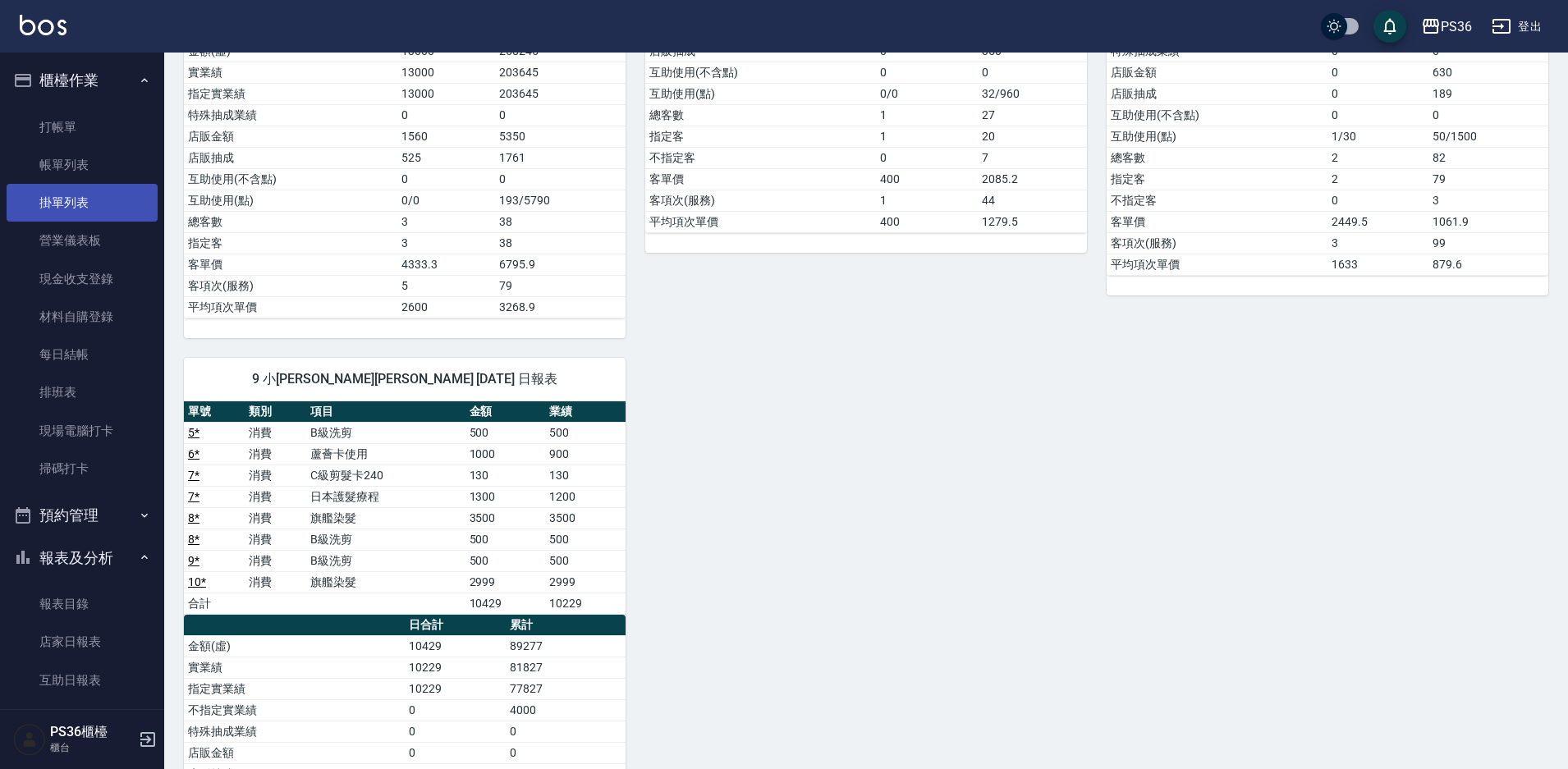
scroll to position [328, 0]
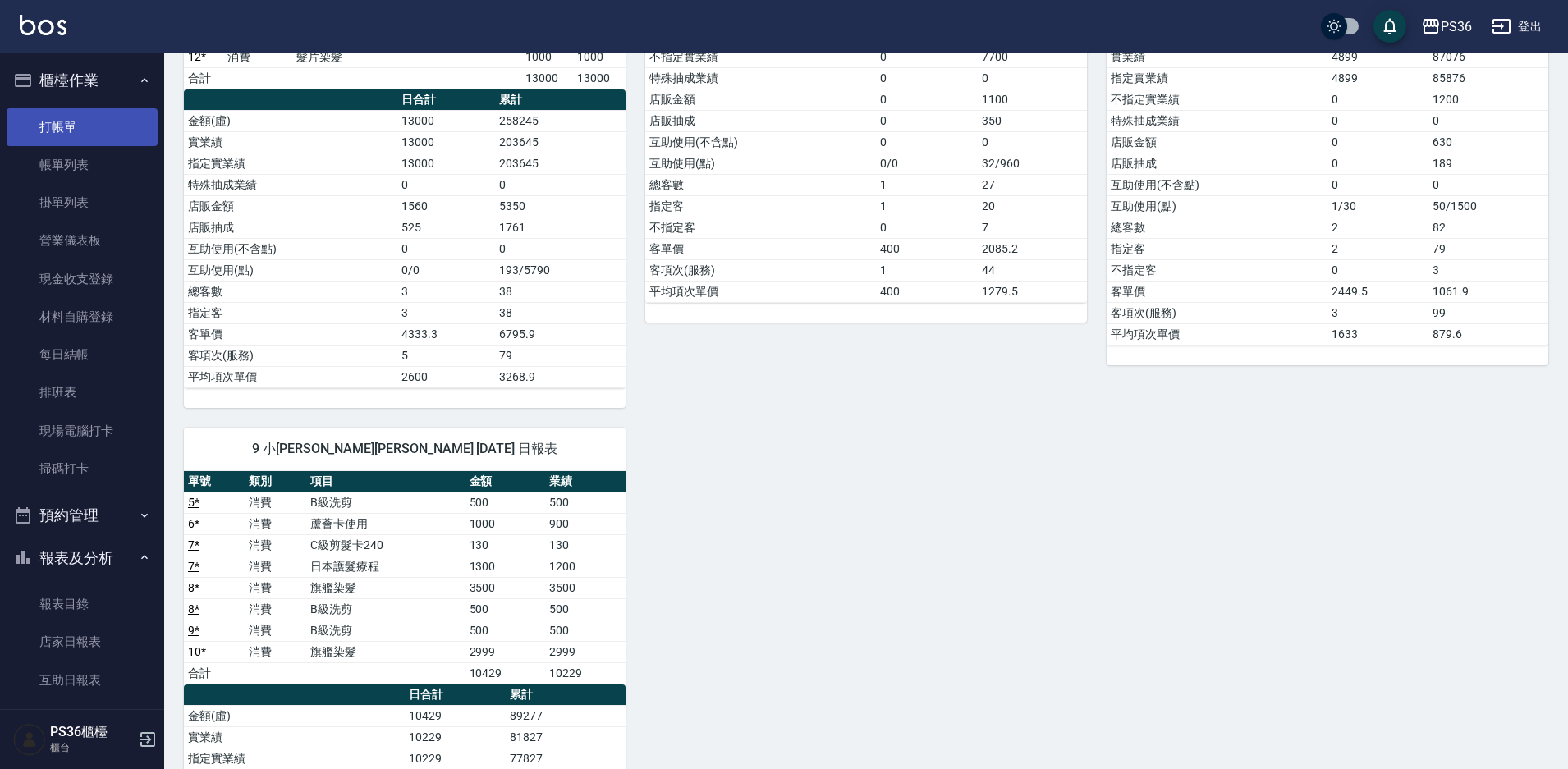
click at [70, 141] on link "打帳單" at bounding box center [81, 127] width 151 height 38
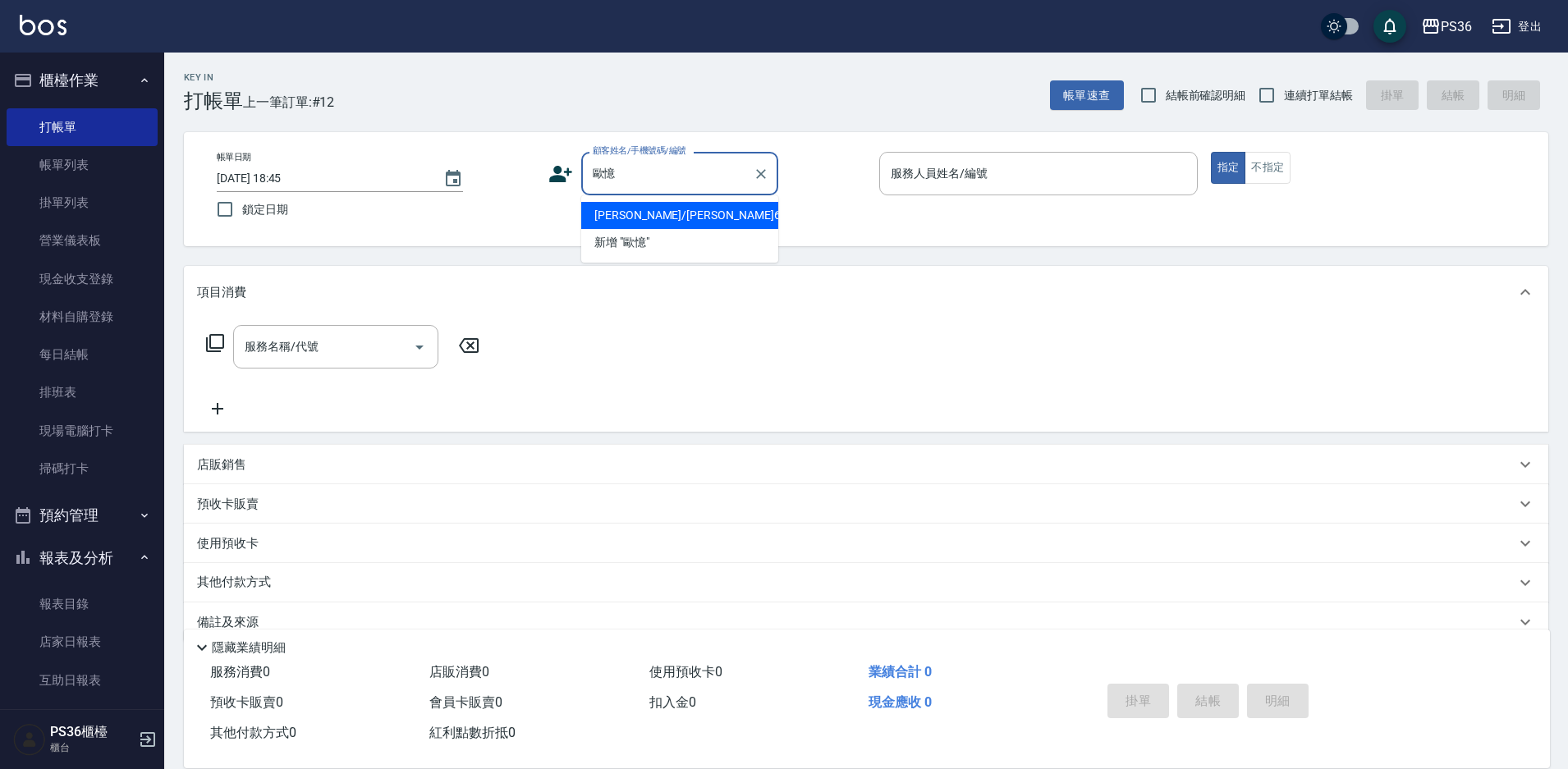
click at [645, 225] on li "[PERSON_NAME]/[PERSON_NAME]6692/6692" at bounding box center [679, 215] width 197 height 27
type input "[PERSON_NAME]/[PERSON_NAME]6692/6692"
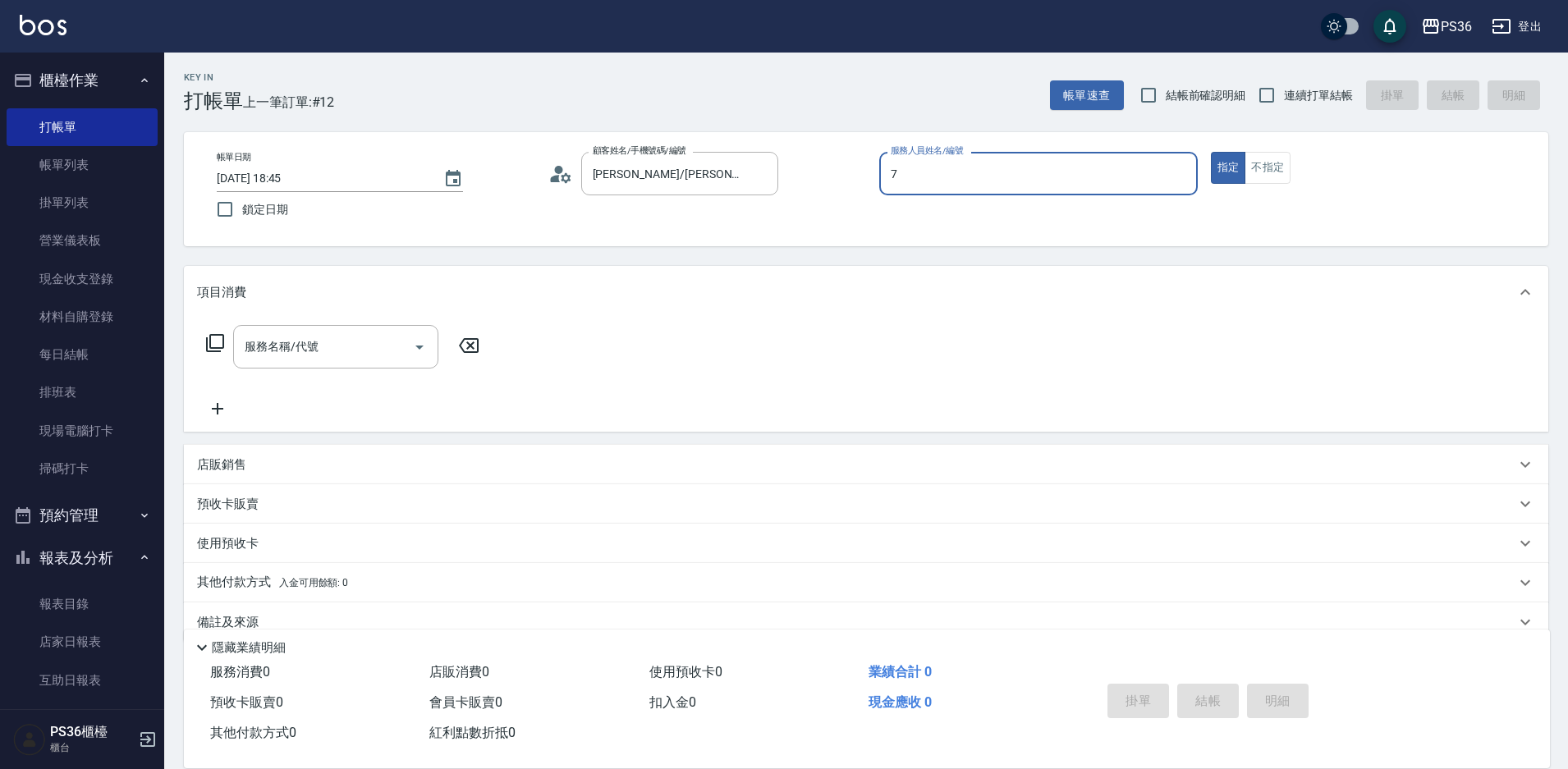
type input "7"
type button "true"
type input "EJ-7"
click at [280, 358] on input "服務名稱/代號" at bounding box center [322, 347] width 165 height 29
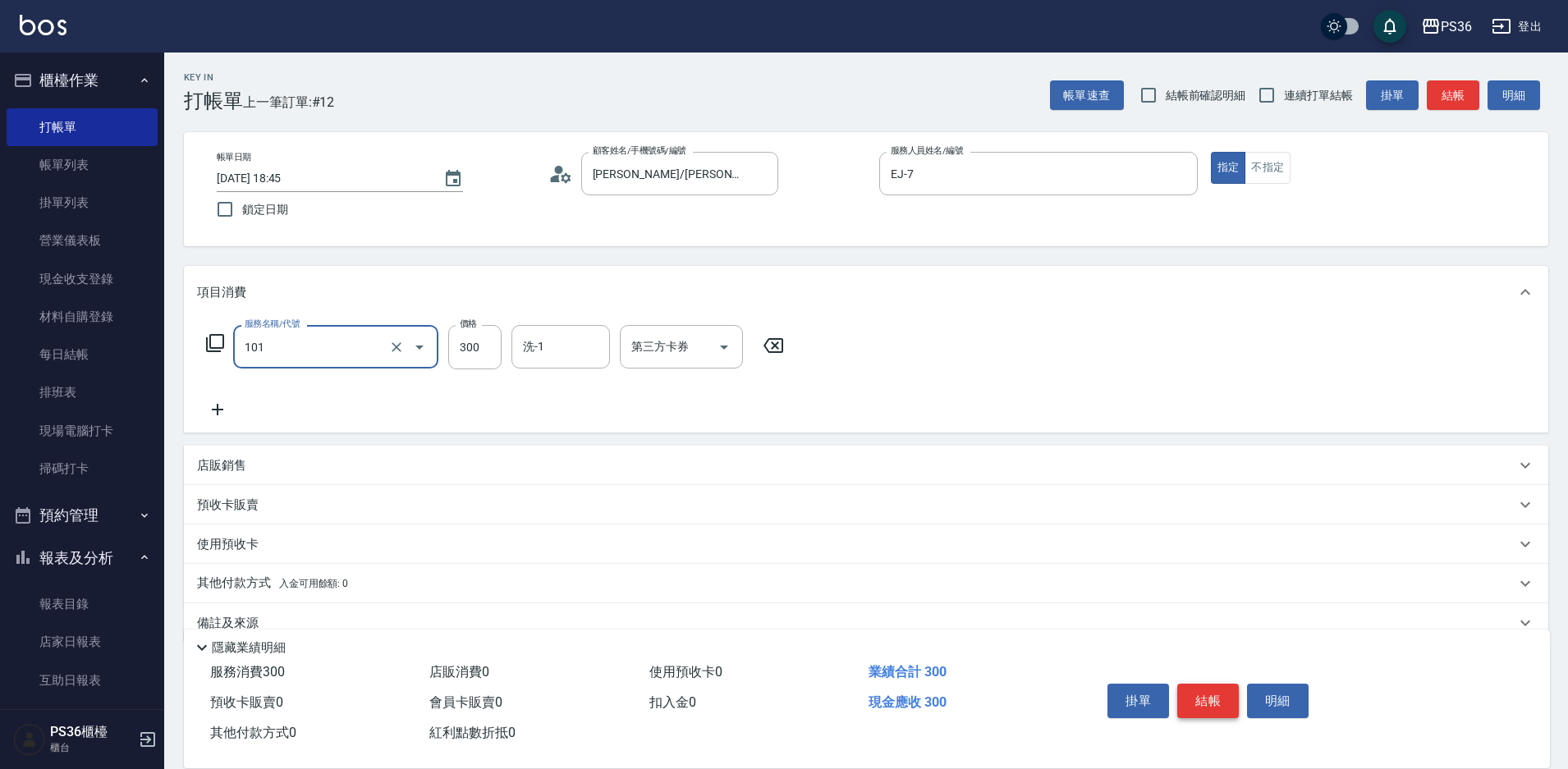
type input "洗髮(101)"
click at [1215, 703] on button "結帳" at bounding box center [1208, 701] width 62 height 34
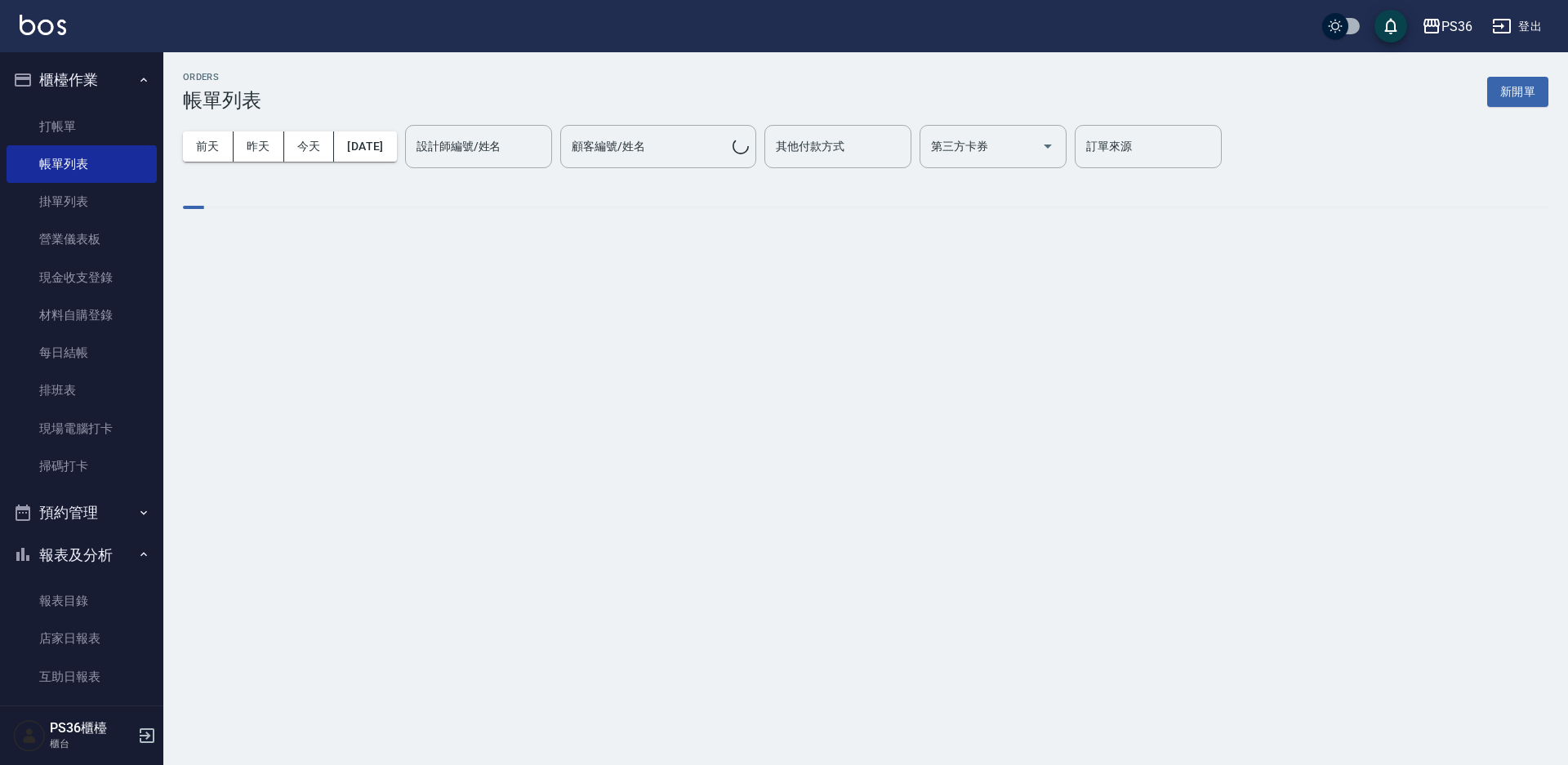
click at [486, 150] on div "設計師編號/姓名 設計師編號/姓名" at bounding box center [479, 146] width 147 height 43
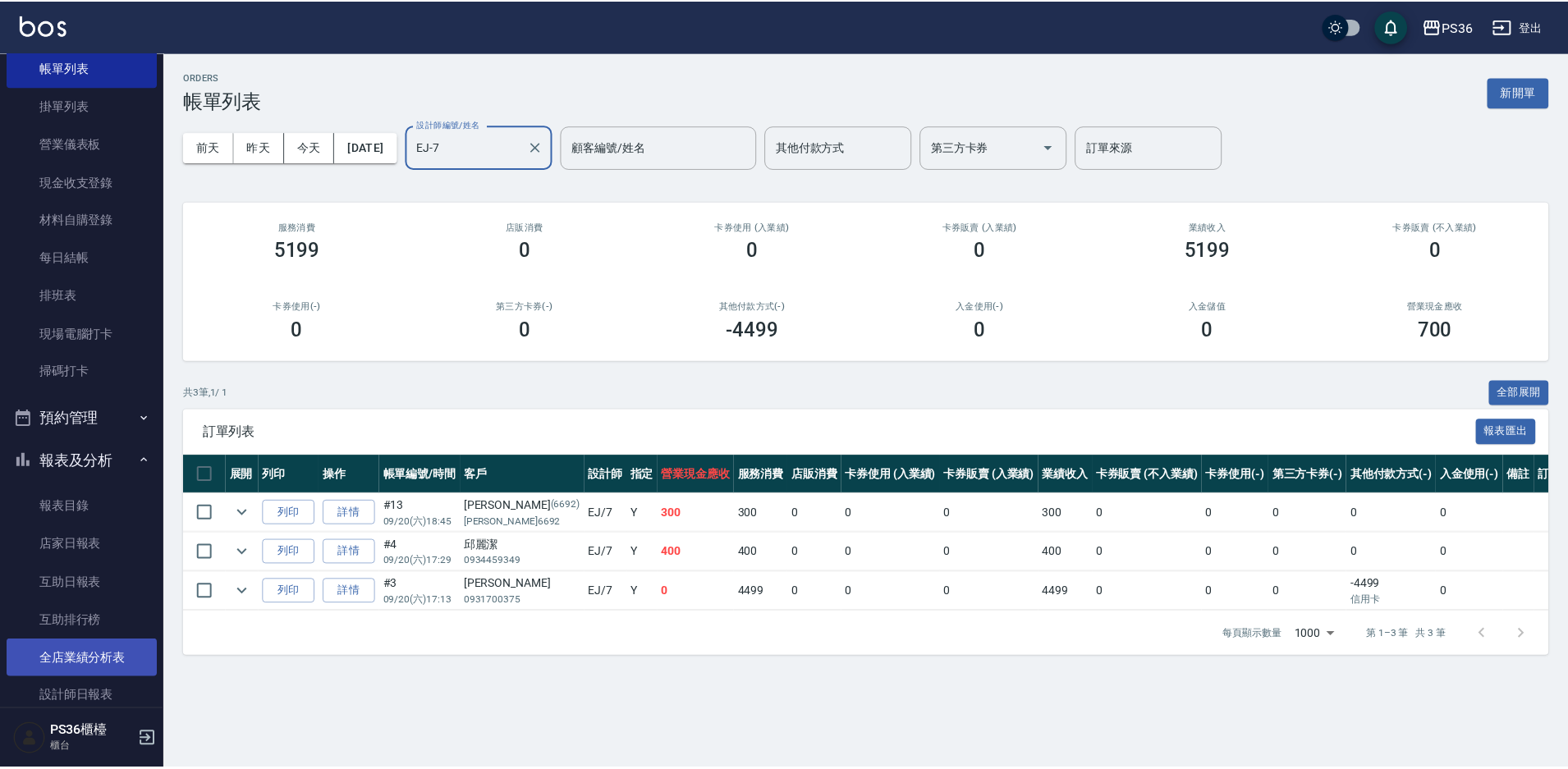
scroll to position [247, 0]
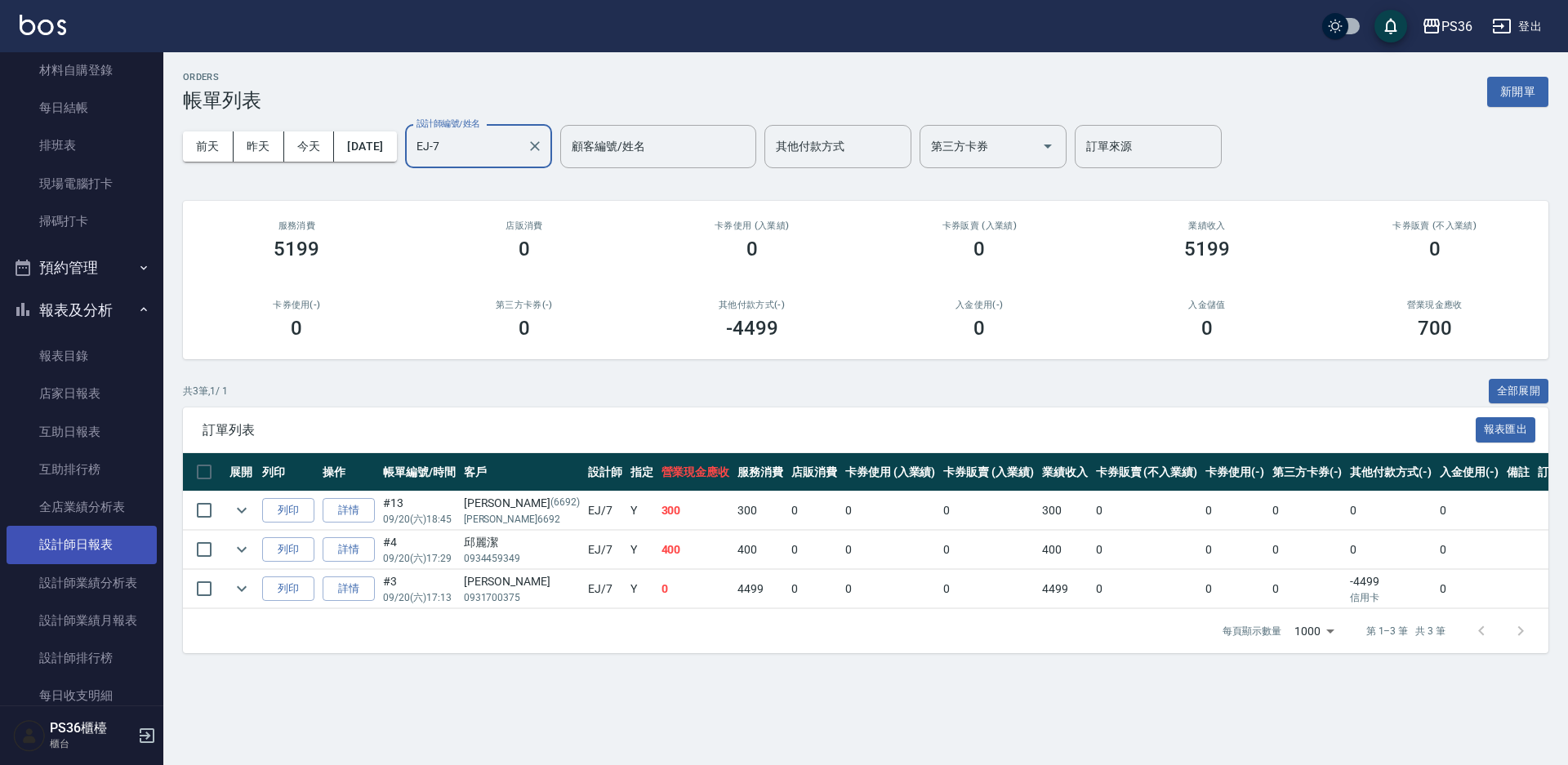
type input "EJ-7"
click at [81, 537] on link "設計師日報表" at bounding box center [81, 544] width 150 height 38
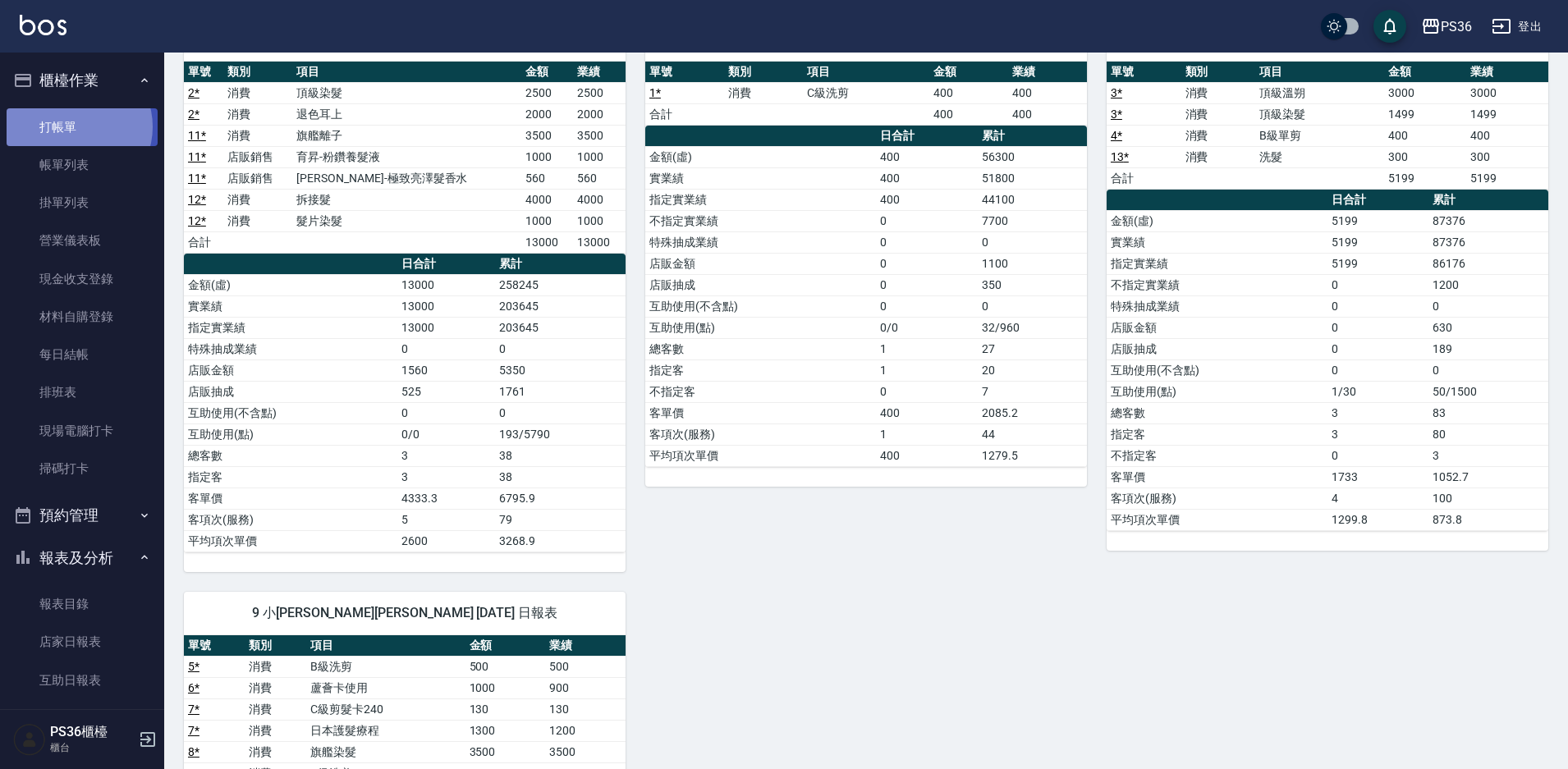
click at [78, 127] on link "打帳單" at bounding box center [81, 127] width 151 height 38
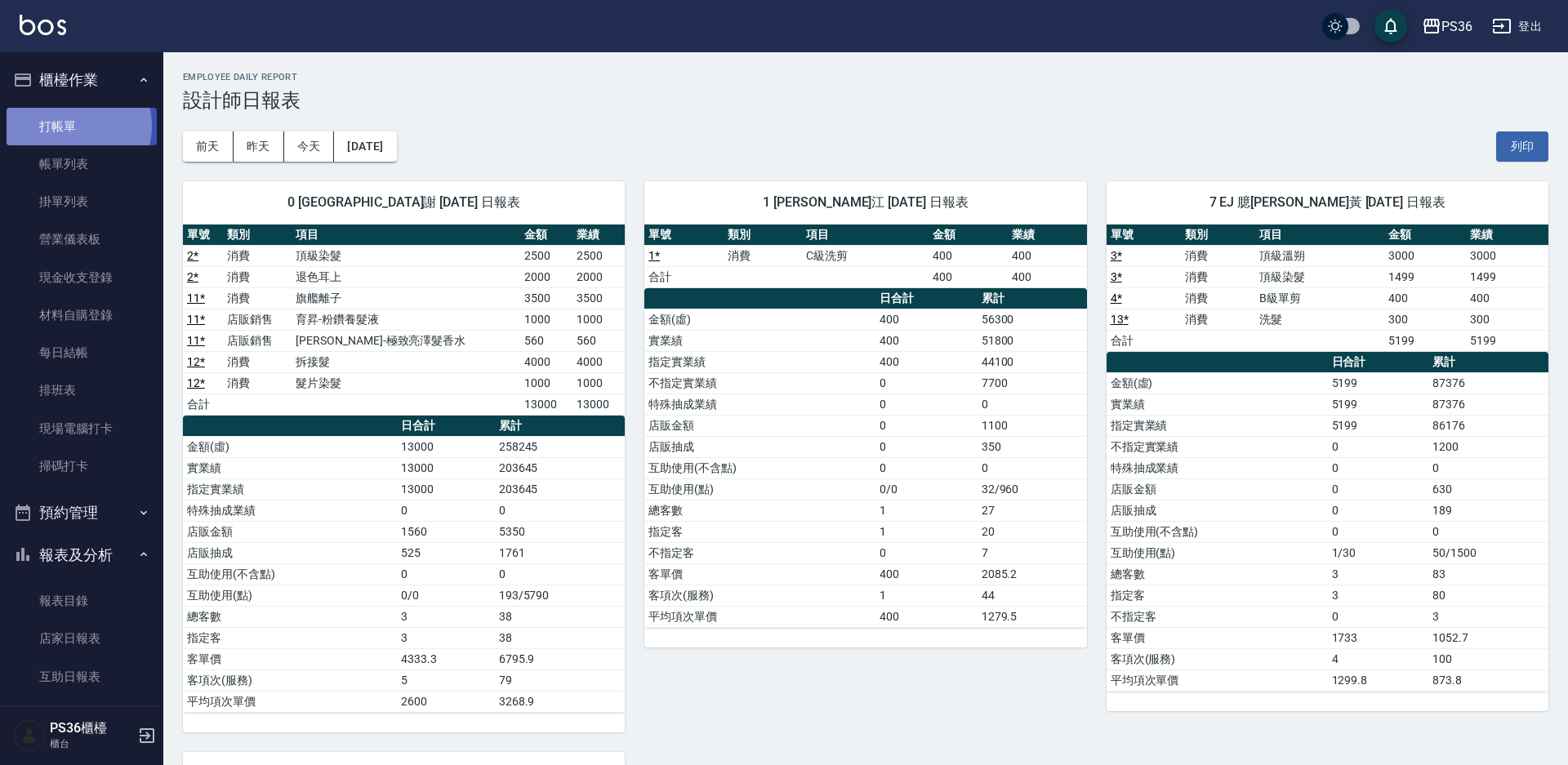
click at [77, 126] on link "打帳單" at bounding box center [81, 126] width 150 height 38
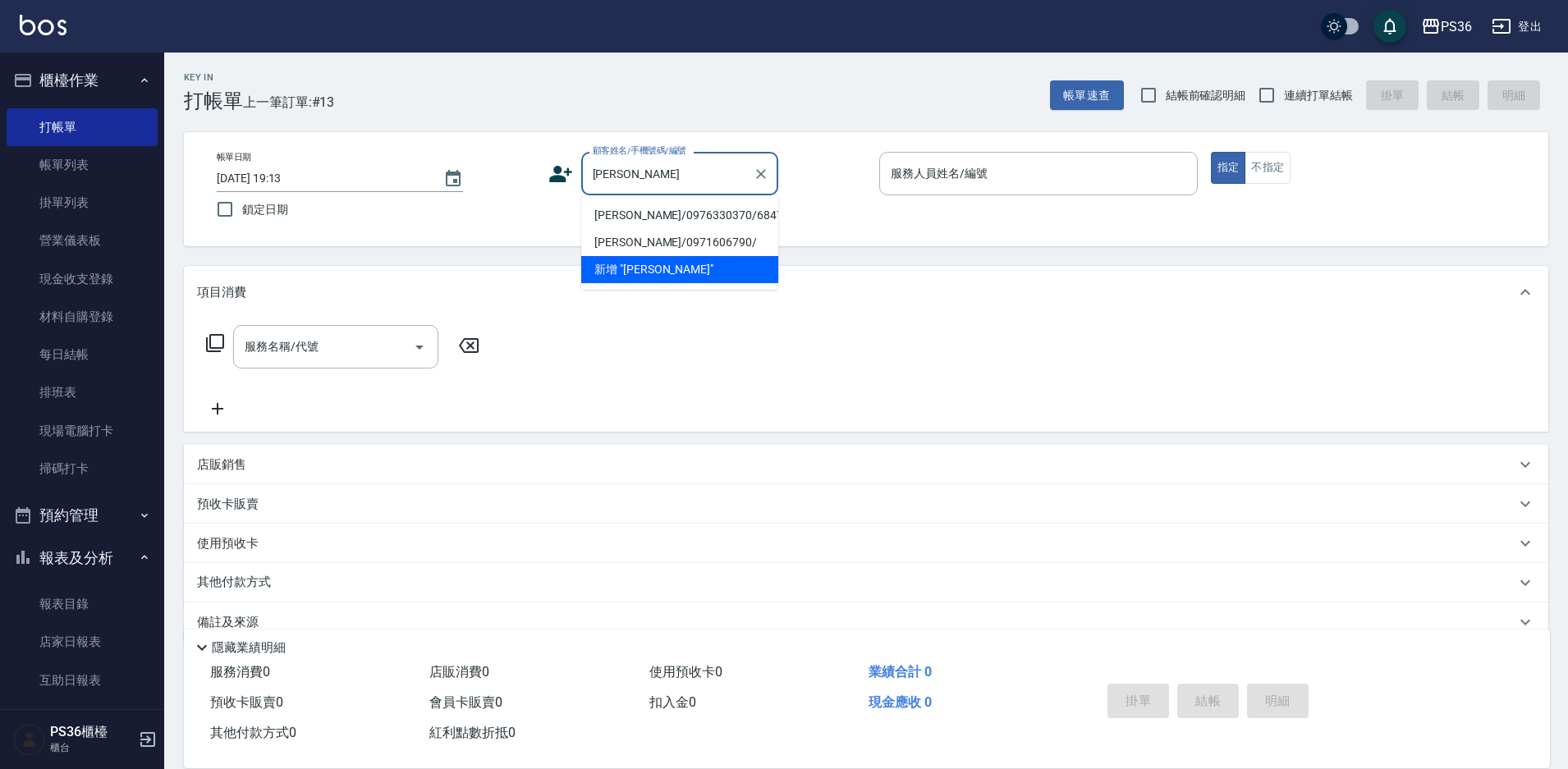
click at [635, 224] on li "[PERSON_NAME]/0976330370/6847" at bounding box center [679, 215] width 197 height 27
type input "[PERSON_NAME]/0976330370/6847"
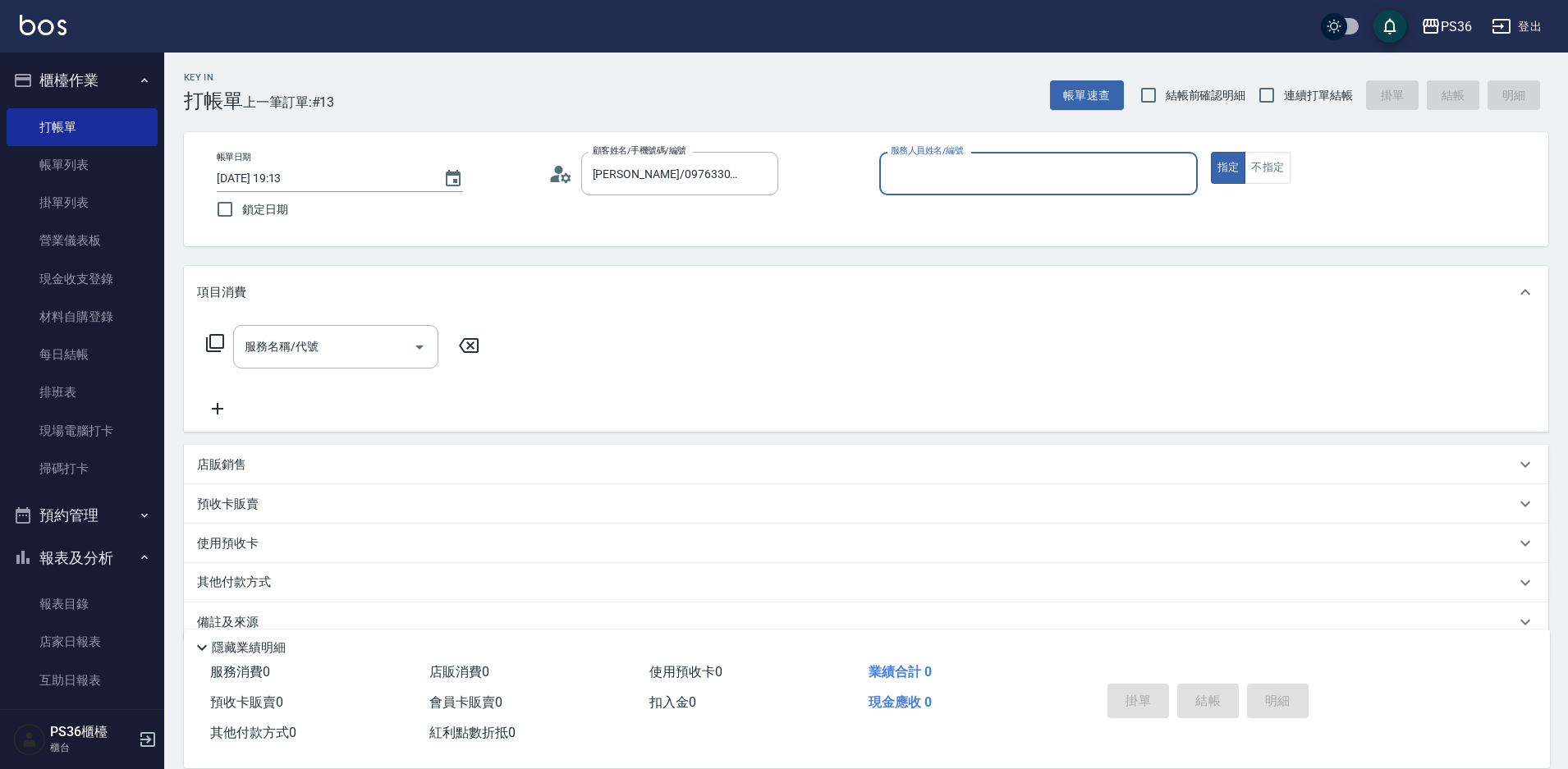
type input "EJ-7"
click at [337, 363] on div "服務名稱/代號" at bounding box center [335, 347] width 205 height 43
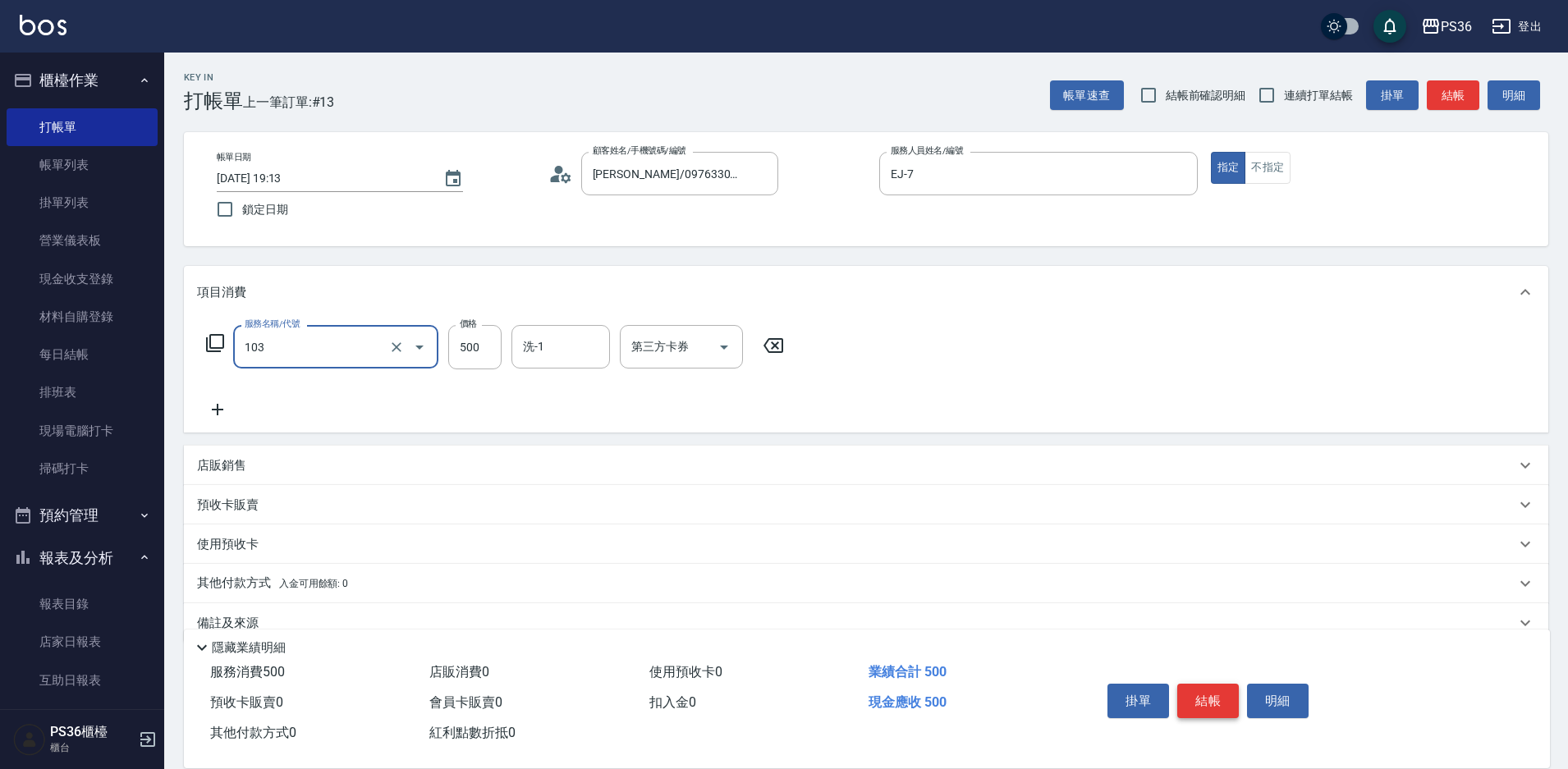
type input "B級洗剪(103)"
click at [1199, 701] on button "結帳" at bounding box center [1208, 701] width 62 height 34
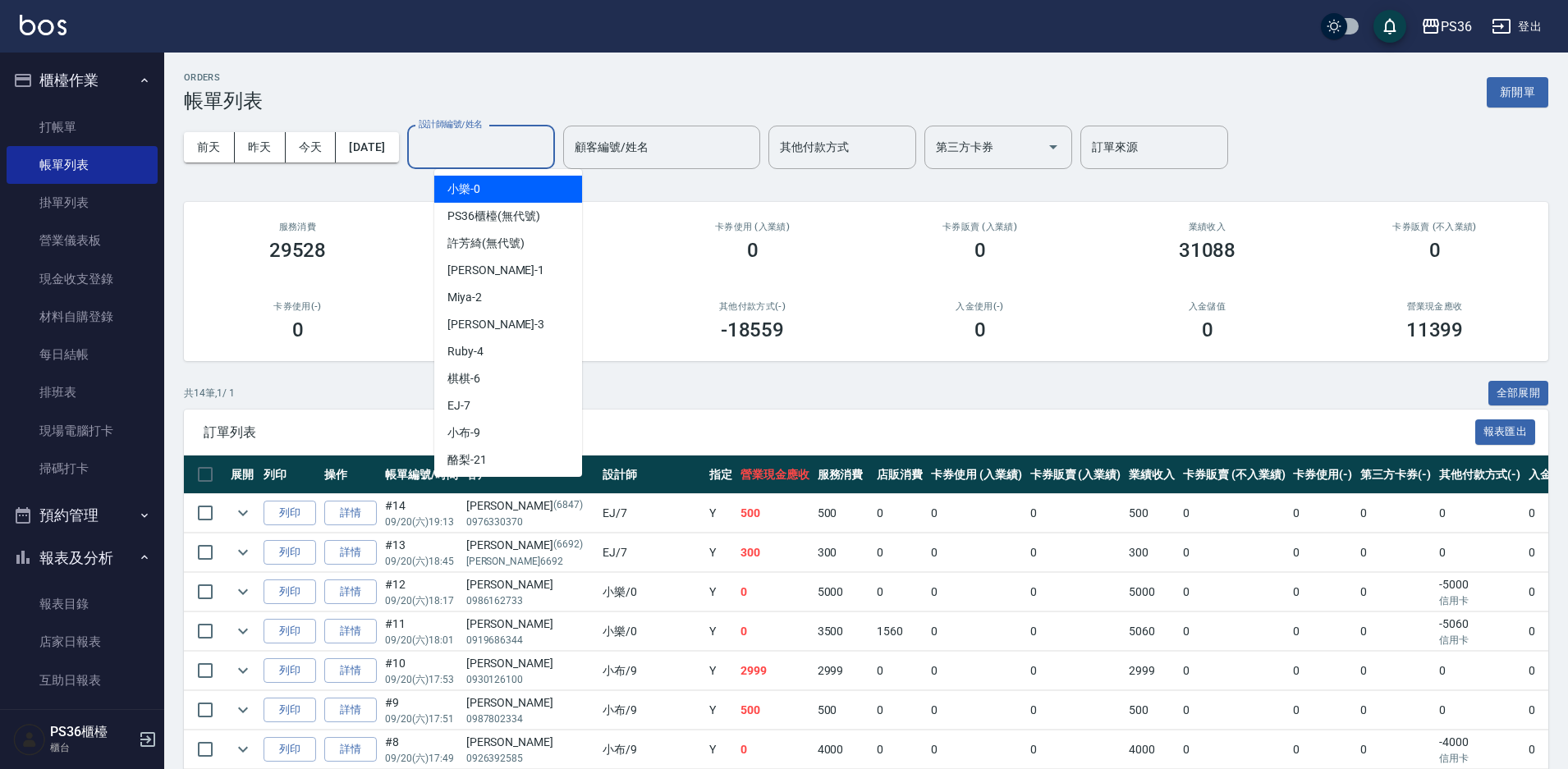
click at [541, 139] on input "設計師編號/姓名" at bounding box center [481, 147] width 133 height 29
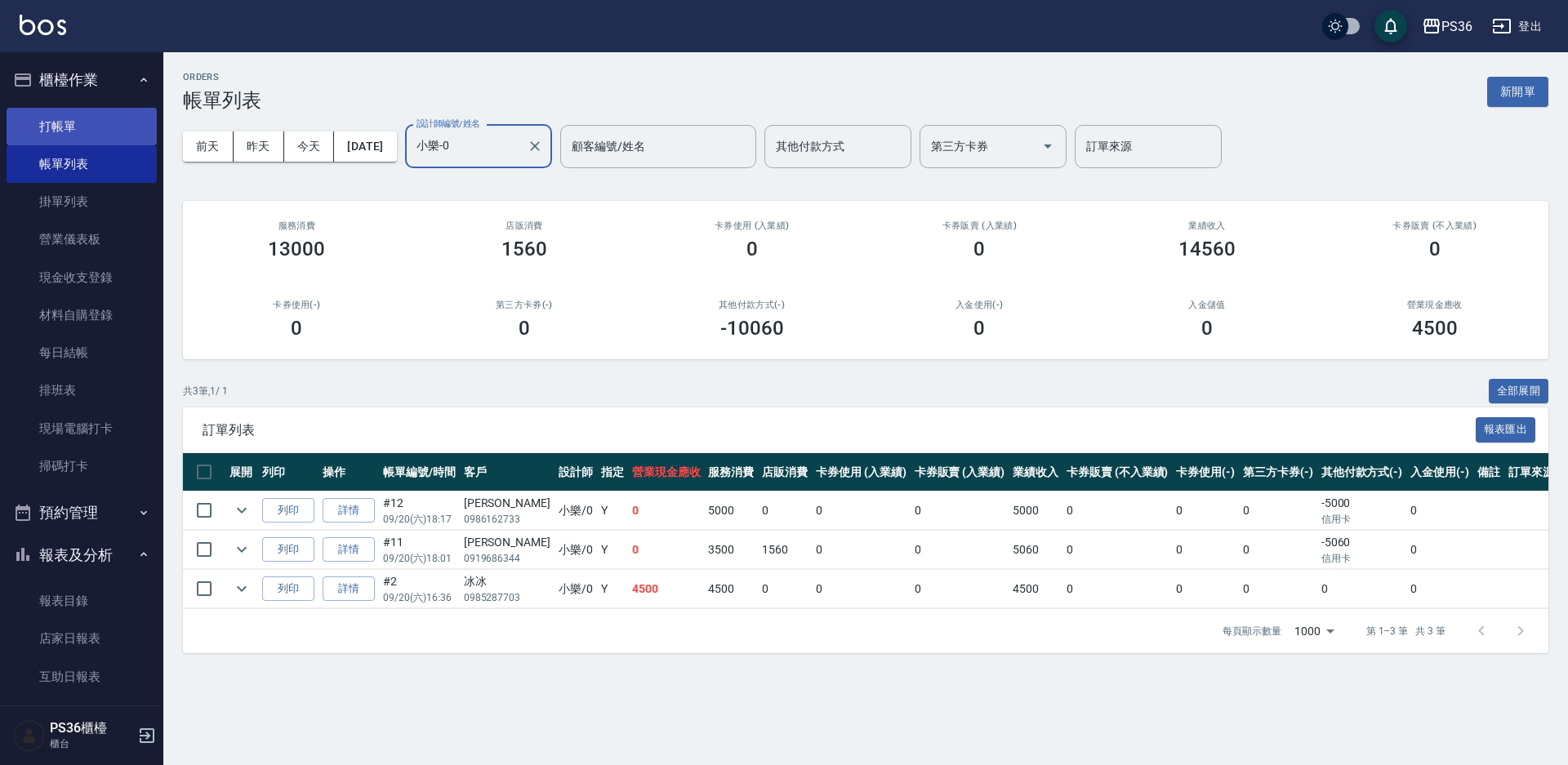
type input "小樂-0"
click at [59, 112] on link "打帳單" at bounding box center [81, 126] width 150 height 38
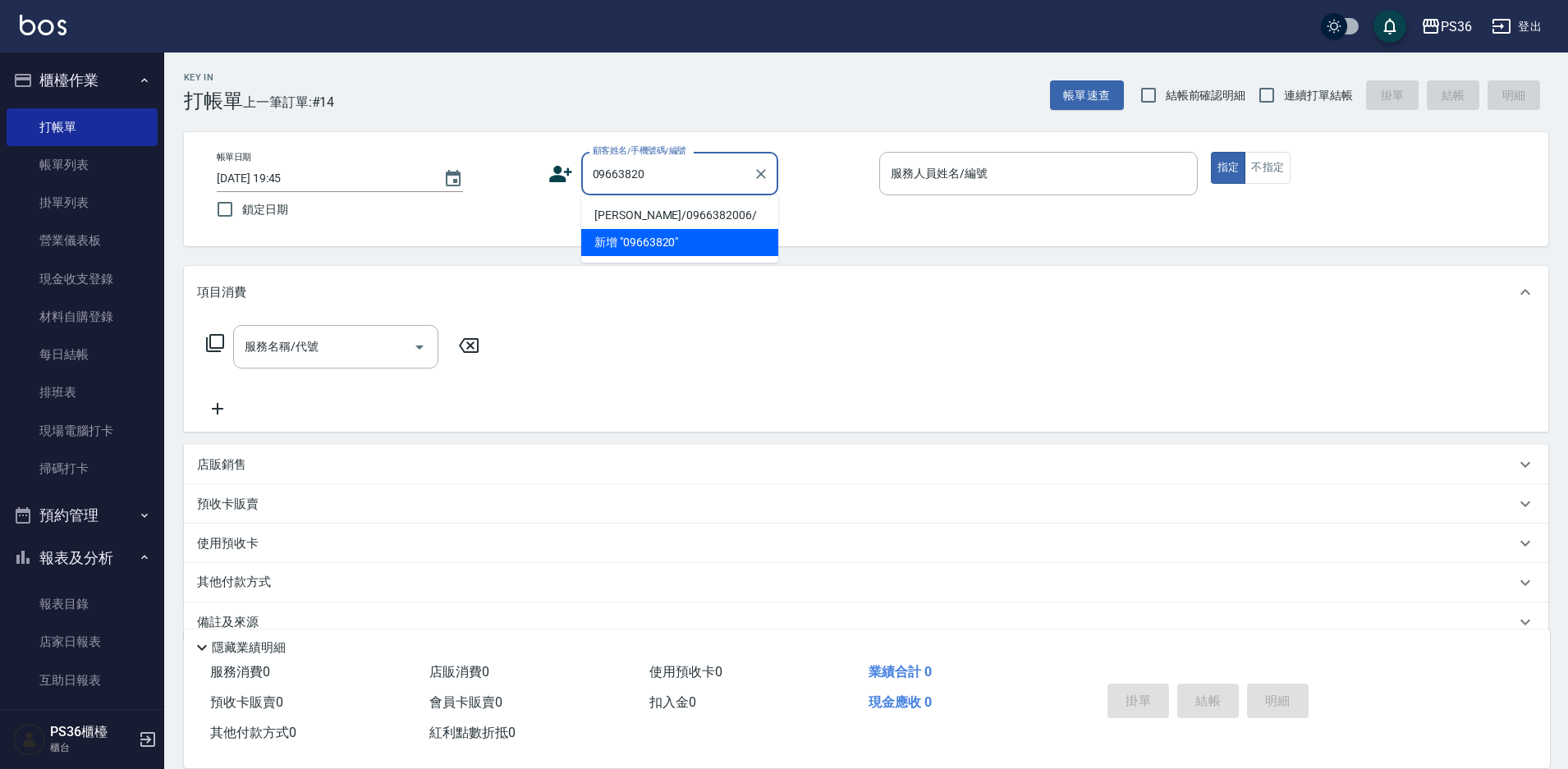
click at [638, 217] on li "[PERSON_NAME]/0966382006/" at bounding box center [679, 215] width 197 height 27
type input "[PERSON_NAME]/0966382006/"
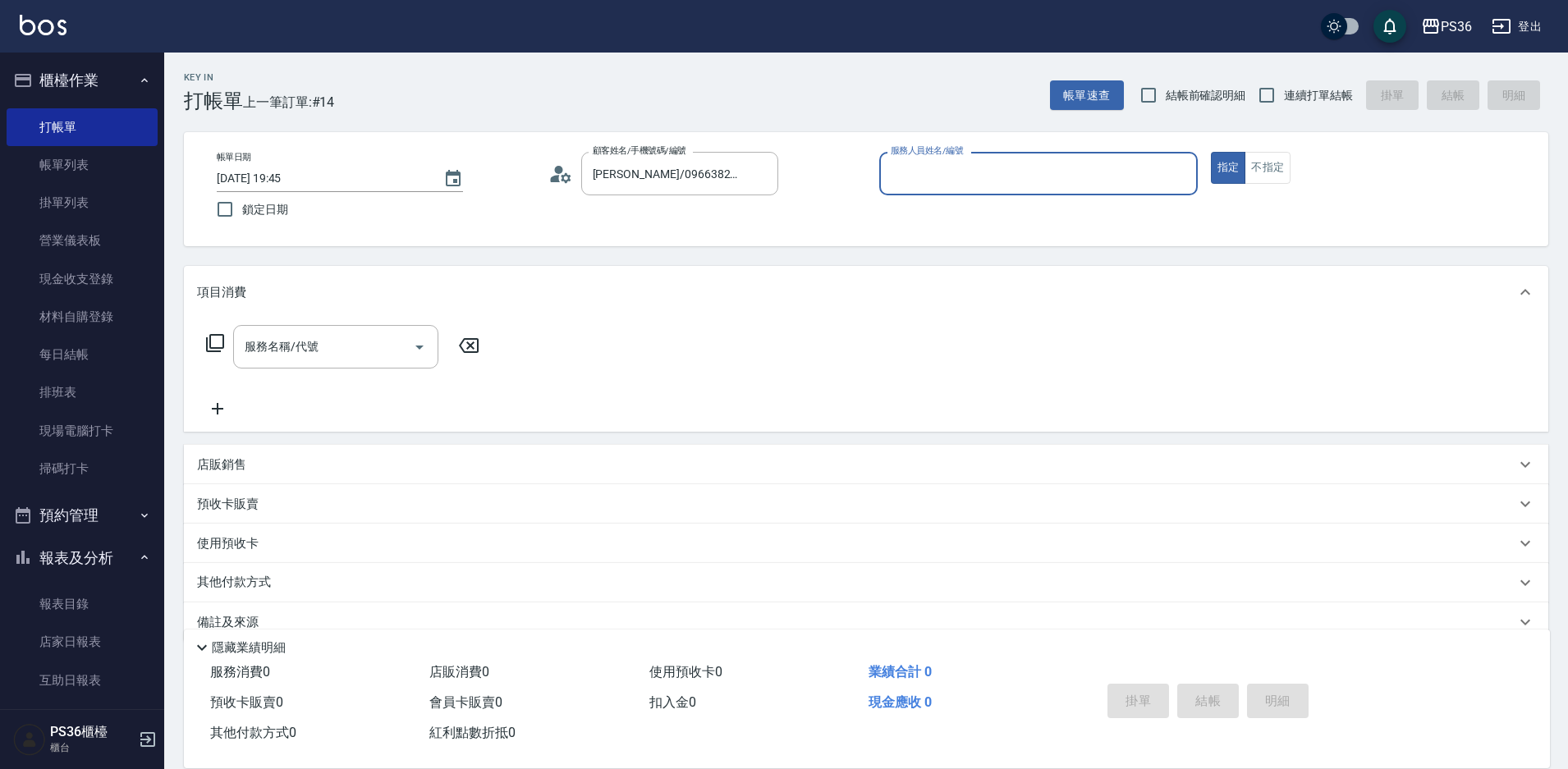
type input "[PERSON_NAME]-1"
click at [214, 344] on icon at bounding box center [214, 343] width 19 height 19
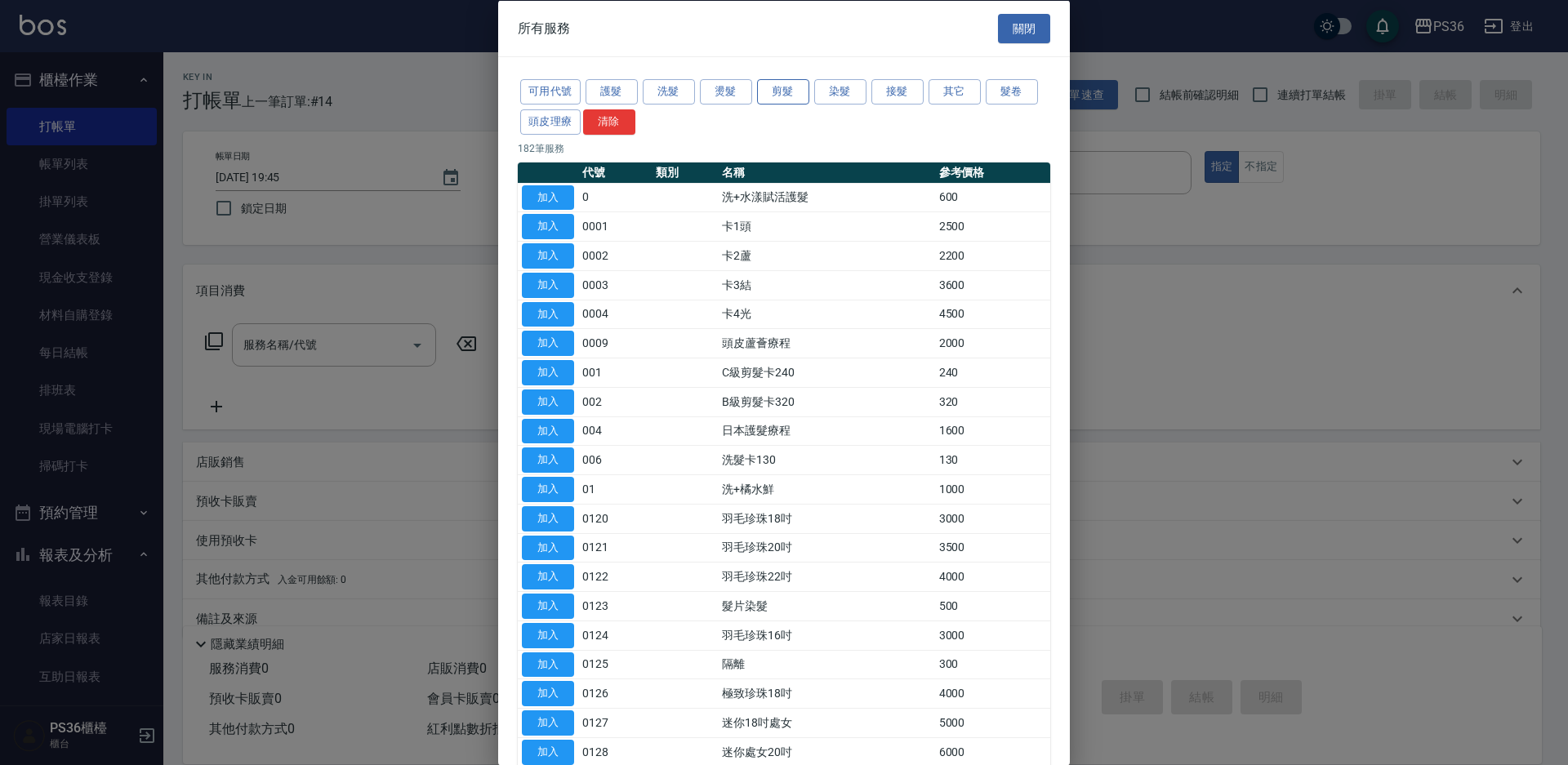
click at [784, 98] on button "剪髮" at bounding box center [783, 92] width 52 height 26
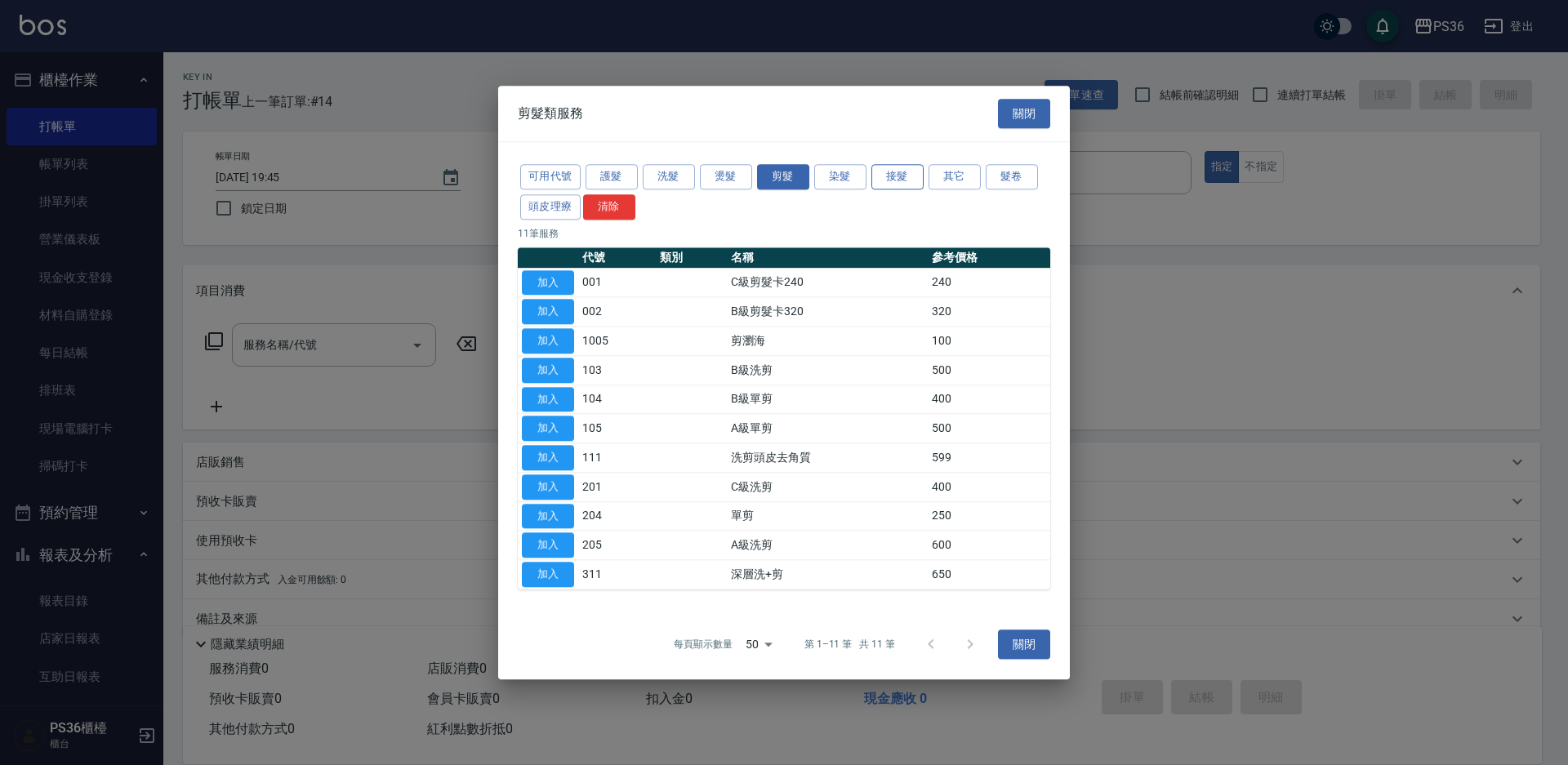
click at [898, 171] on button "接髮" at bounding box center [897, 177] width 52 height 26
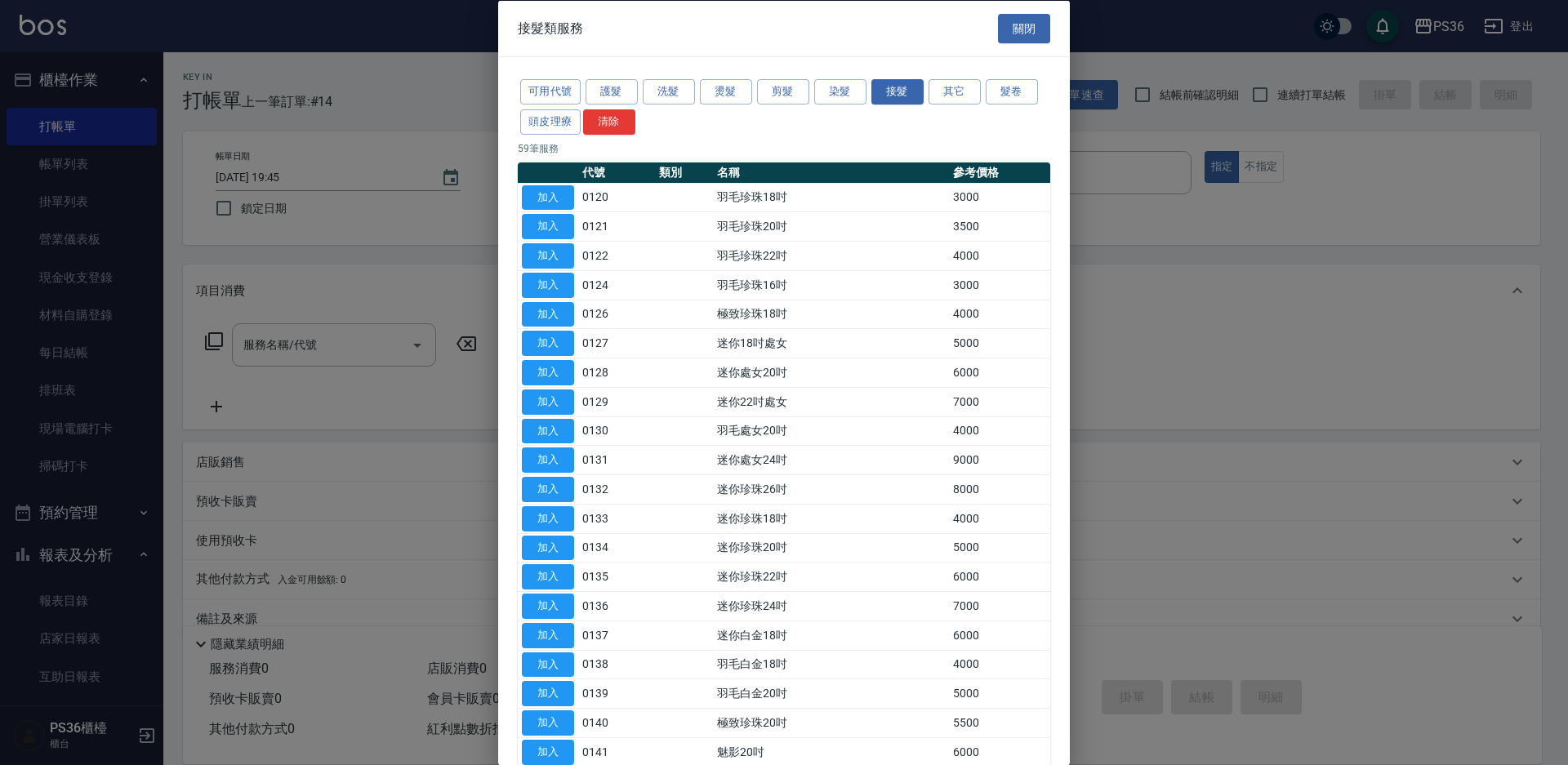
scroll to position [490, 0]
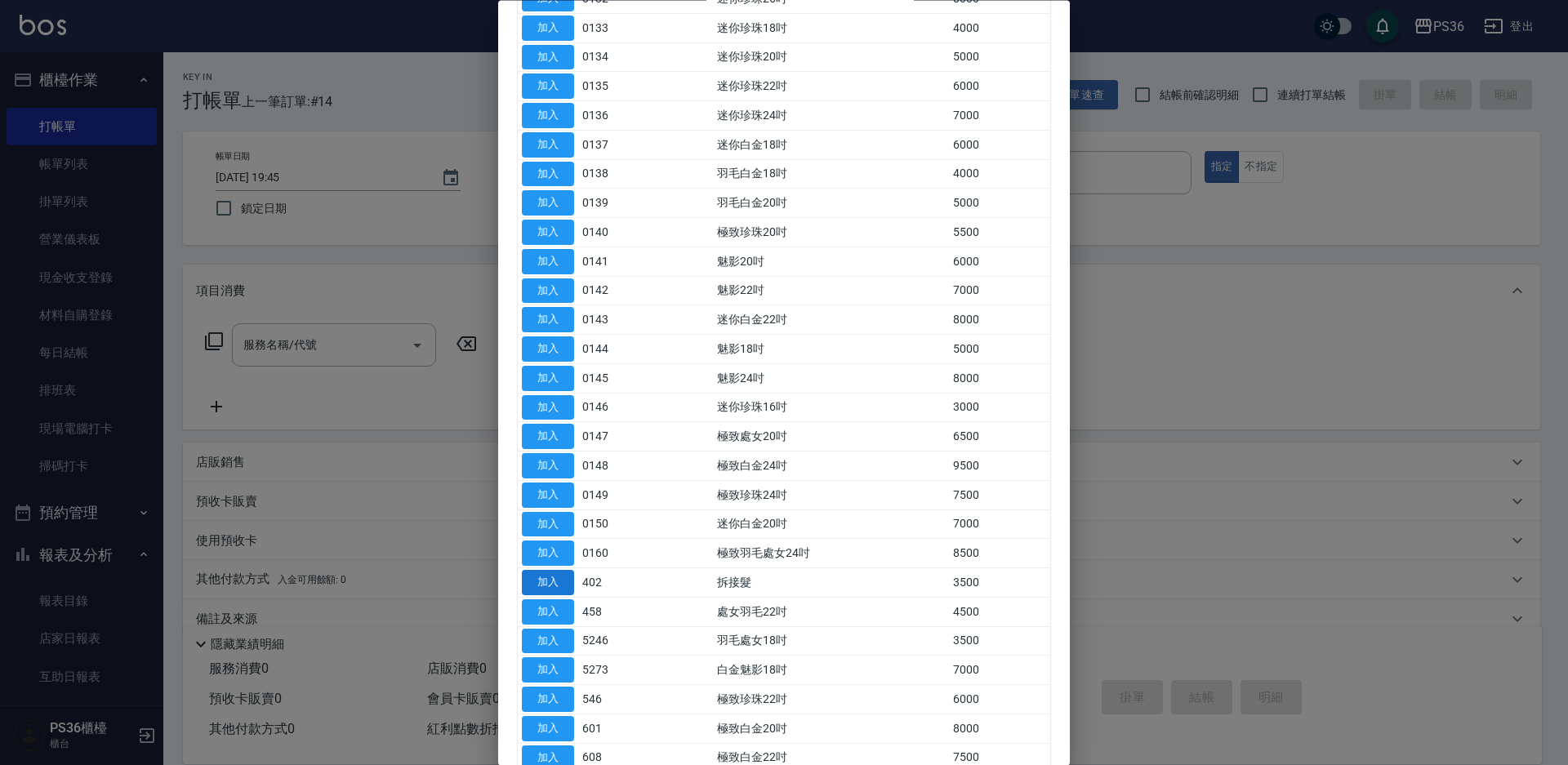
click at [559, 580] on button "加入" at bounding box center [548, 584] width 52 height 26
type input "拆接髮(402)"
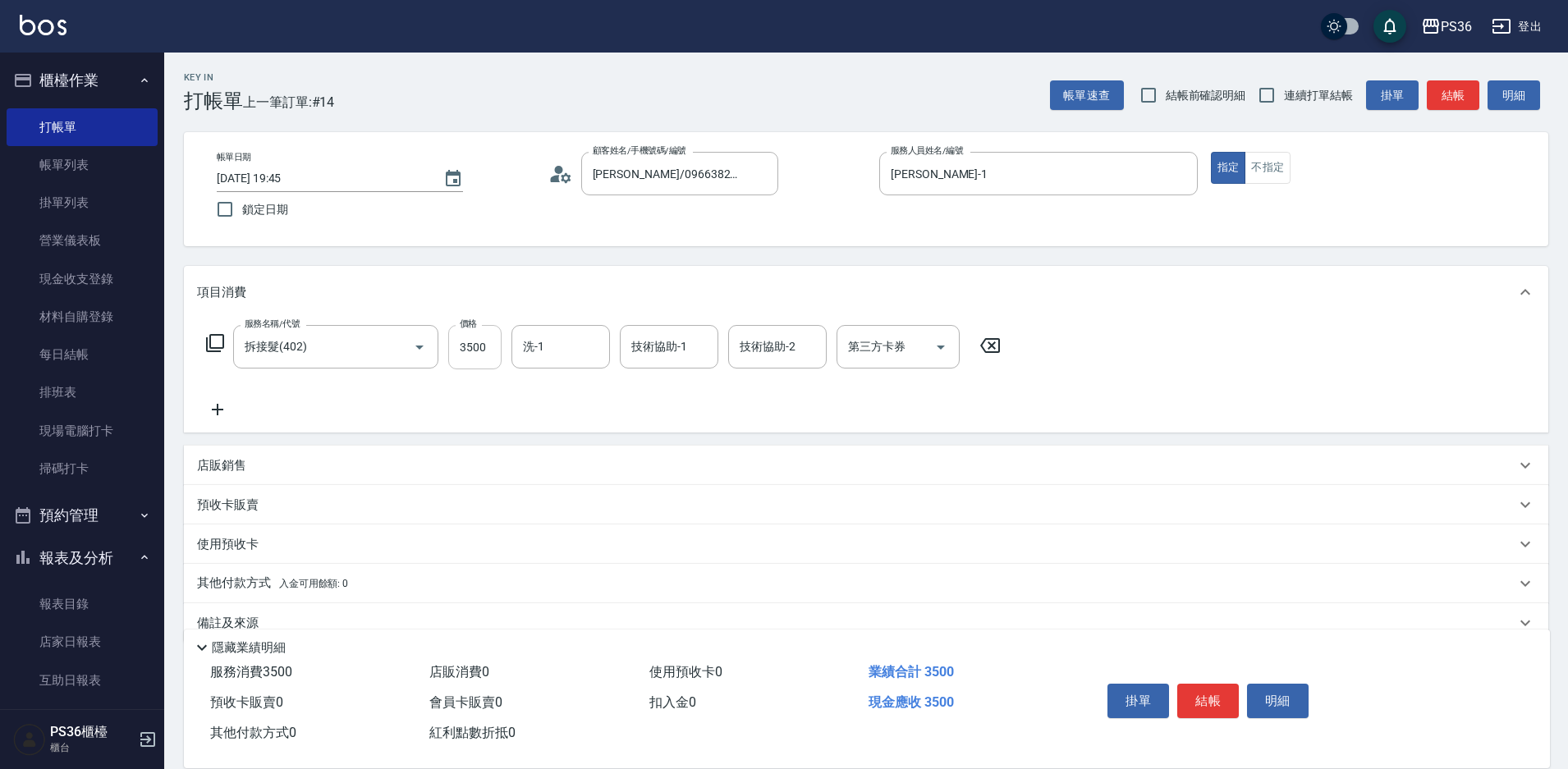
click at [482, 356] on input "3500" at bounding box center [475, 348] width 54 height 44
click at [212, 337] on icon at bounding box center [214, 343] width 19 height 19
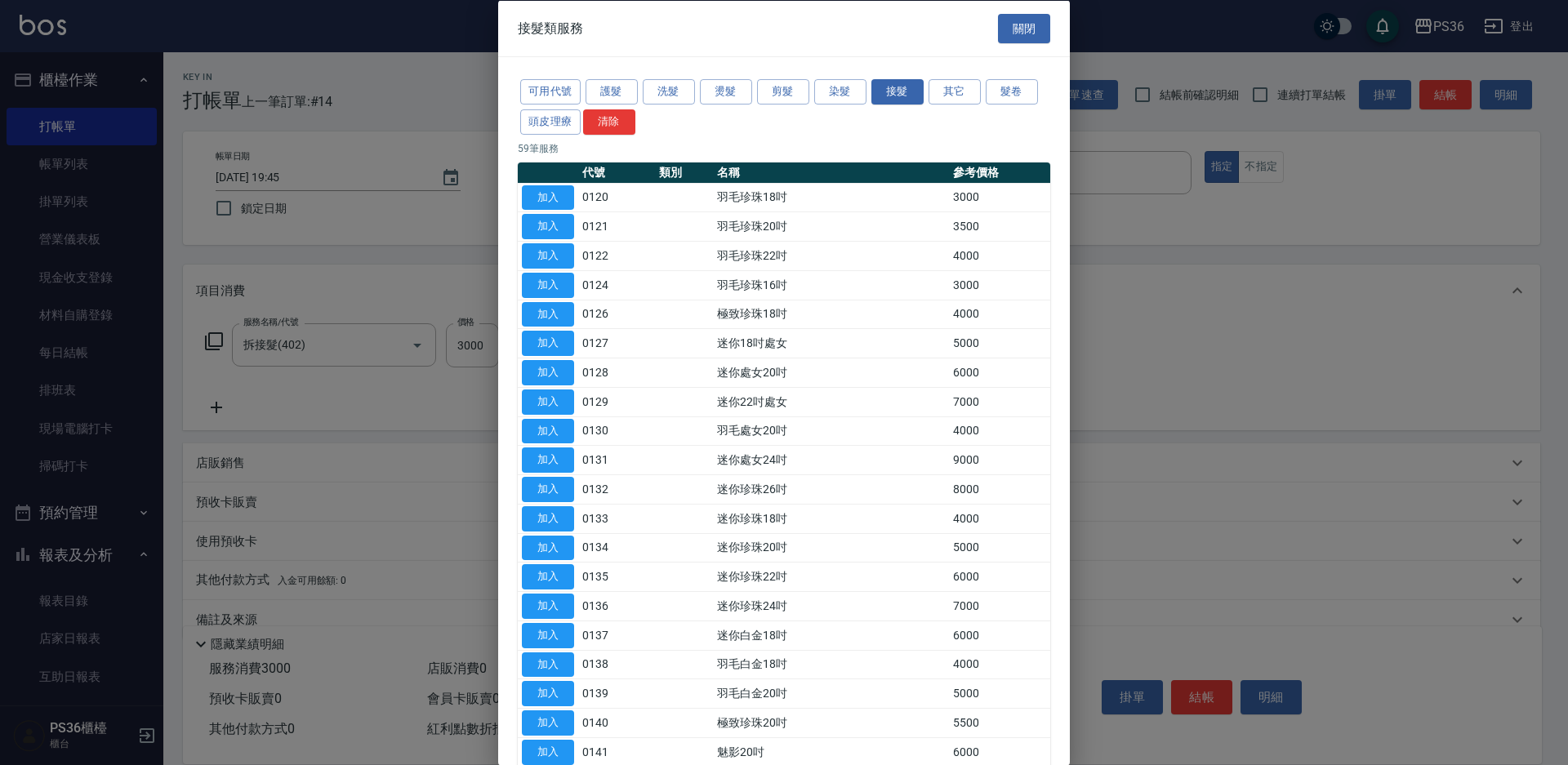
click at [424, 257] on div at bounding box center [784, 382] width 1568 height 765
click at [1004, 29] on button "關閉" at bounding box center [1024, 28] width 52 height 30
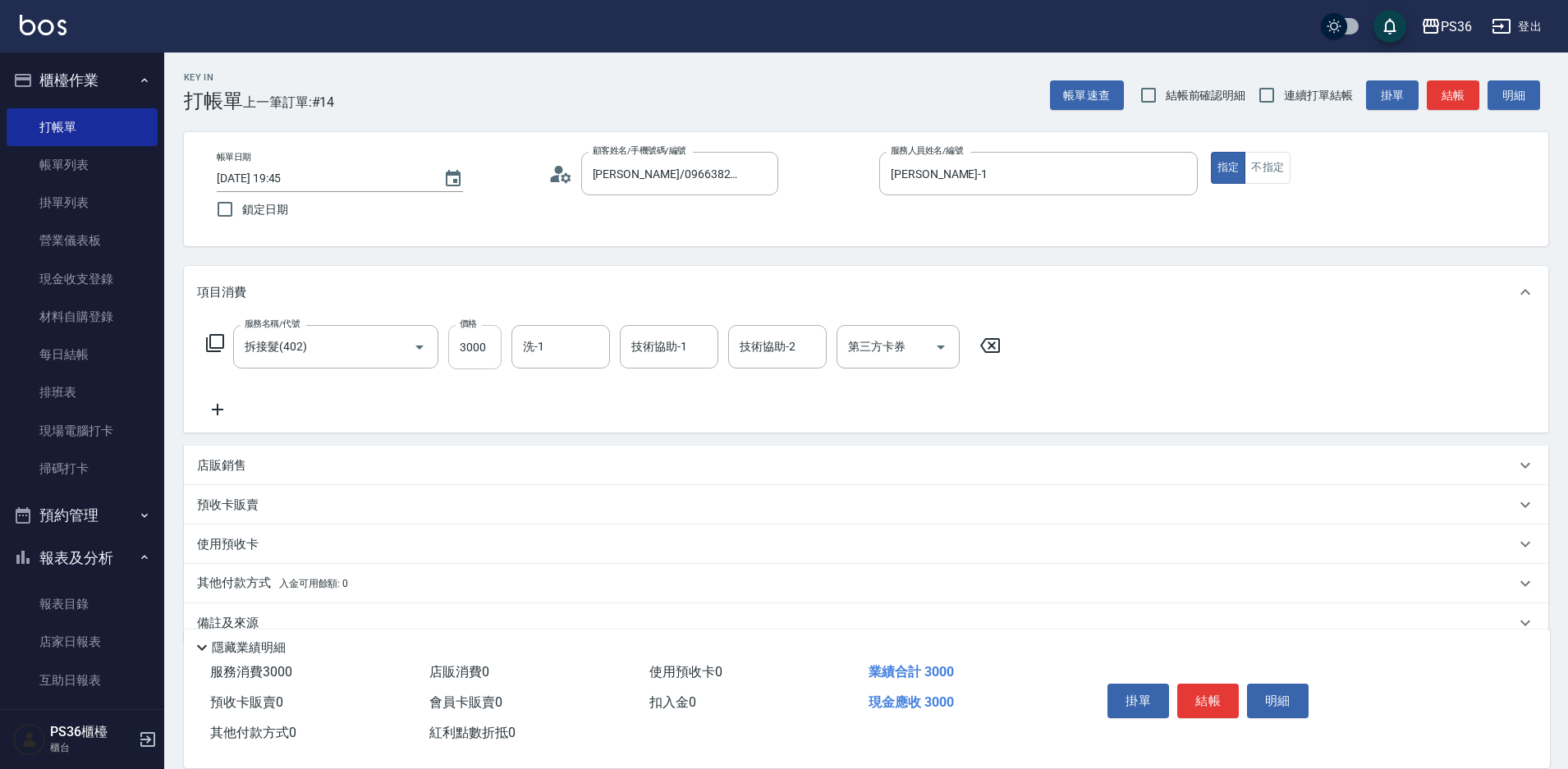
click at [475, 355] on input "3000" at bounding box center [475, 348] width 54 height 44
type input "4200"
click at [217, 409] on icon at bounding box center [217, 409] width 11 height 11
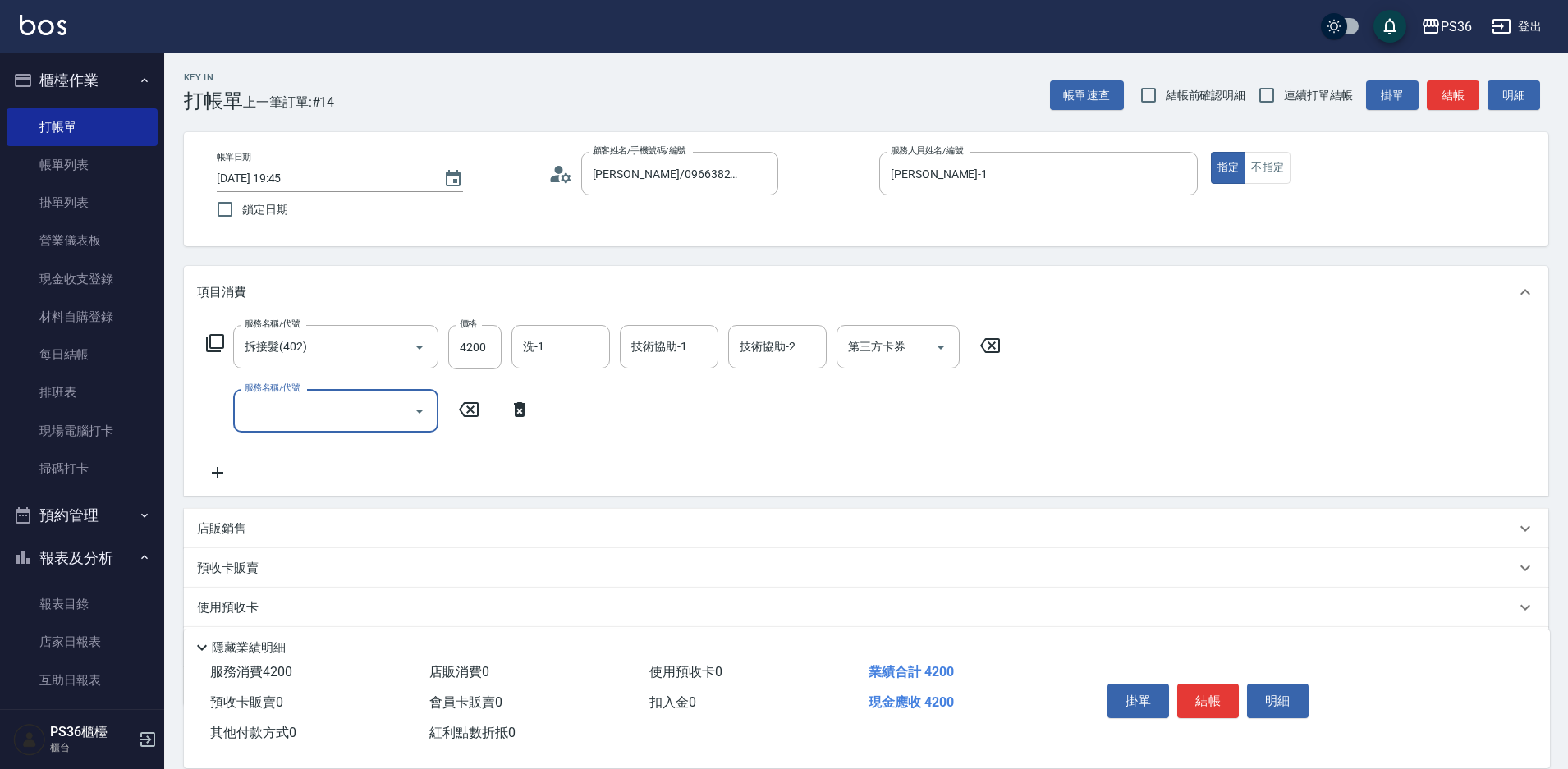
type input "1"
type input "C級洗剪(201)"
click at [207, 481] on icon at bounding box center [217, 473] width 41 height 19
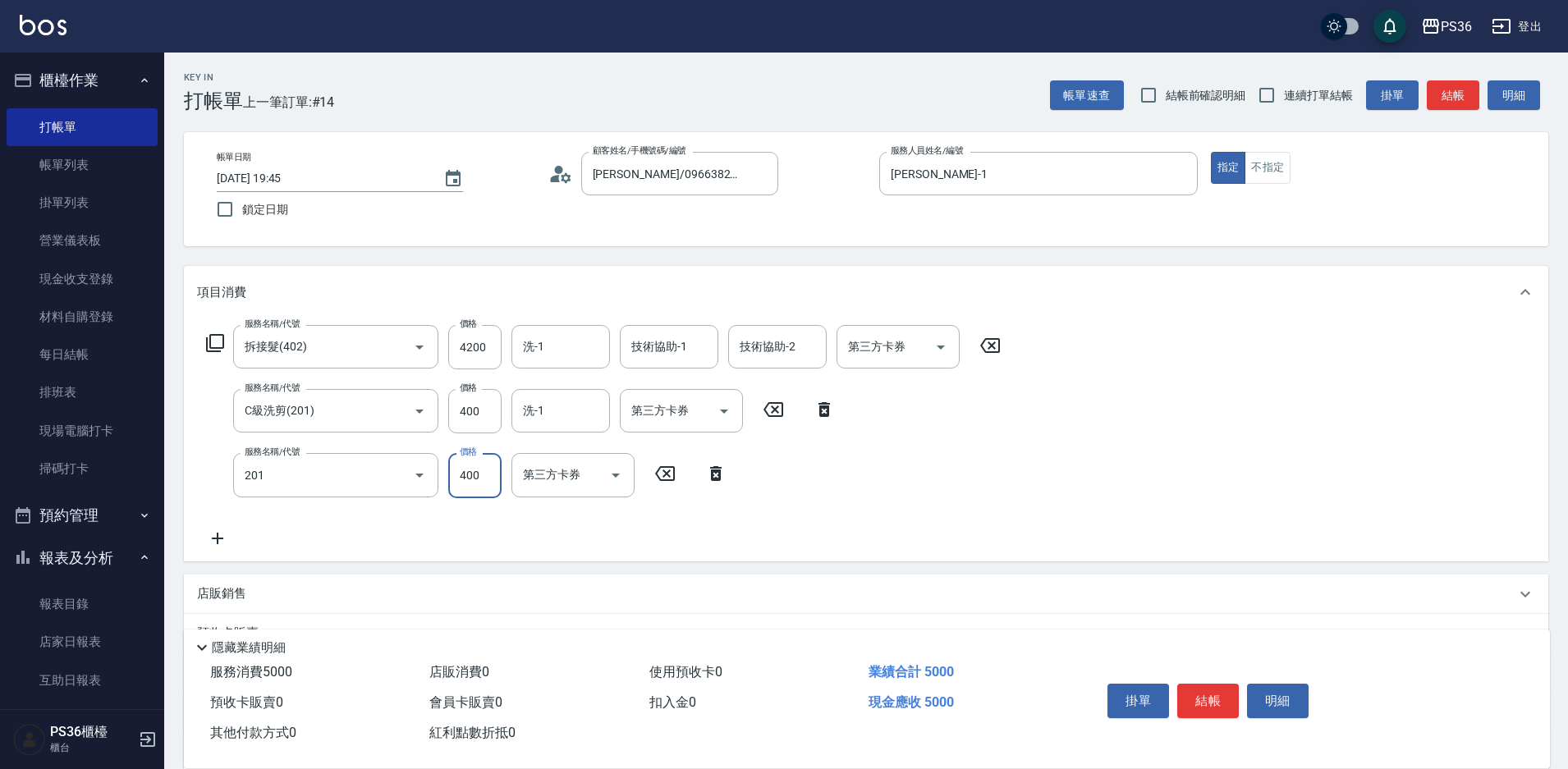
type input "C級洗剪(201)"
click at [223, 542] on icon at bounding box center [217, 538] width 41 height 19
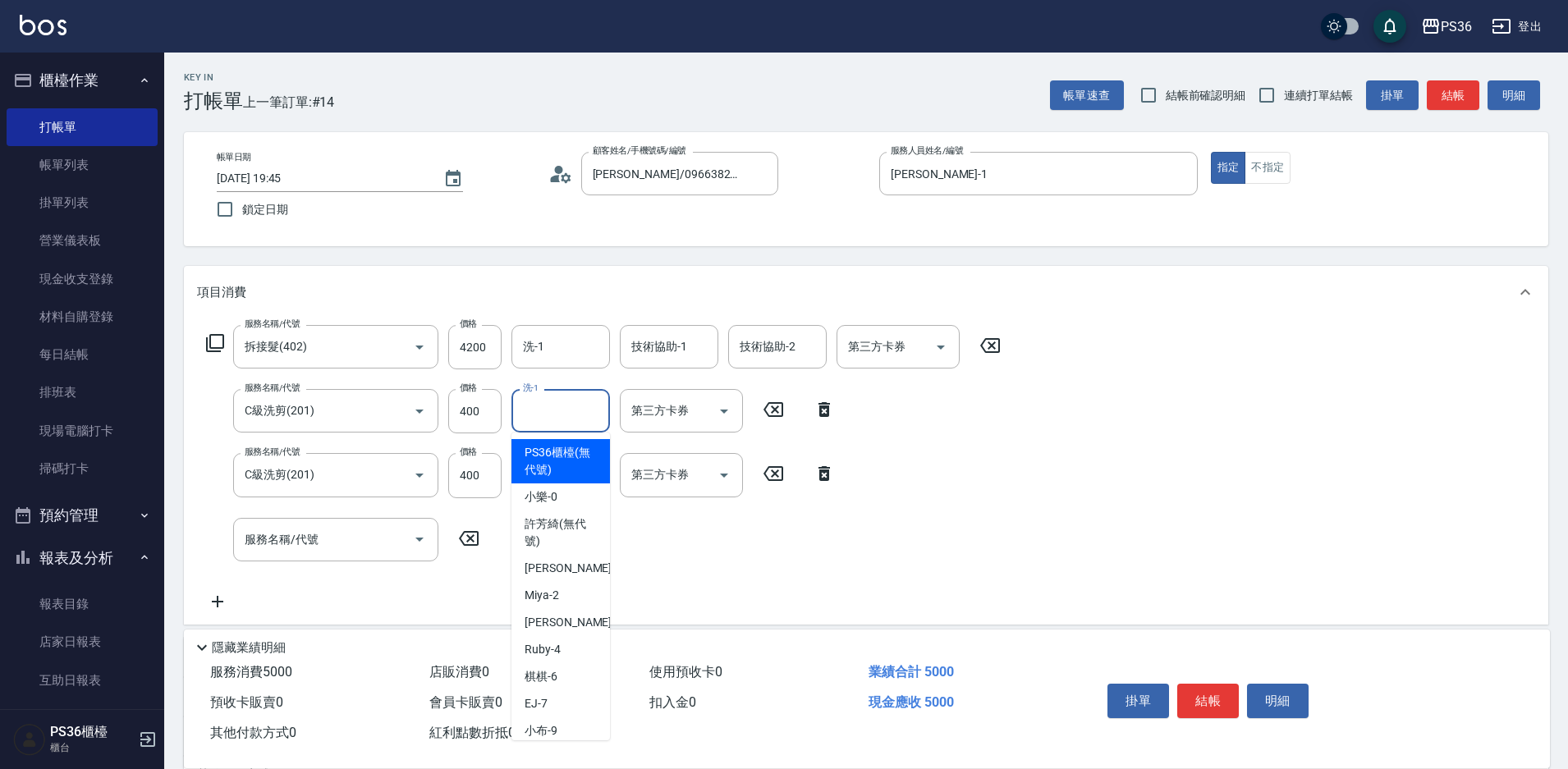
click at [541, 409] on input "洗-1" at bounding box center [560, 410] width 84 height 29
type input "[PERSON_NAME]-22"
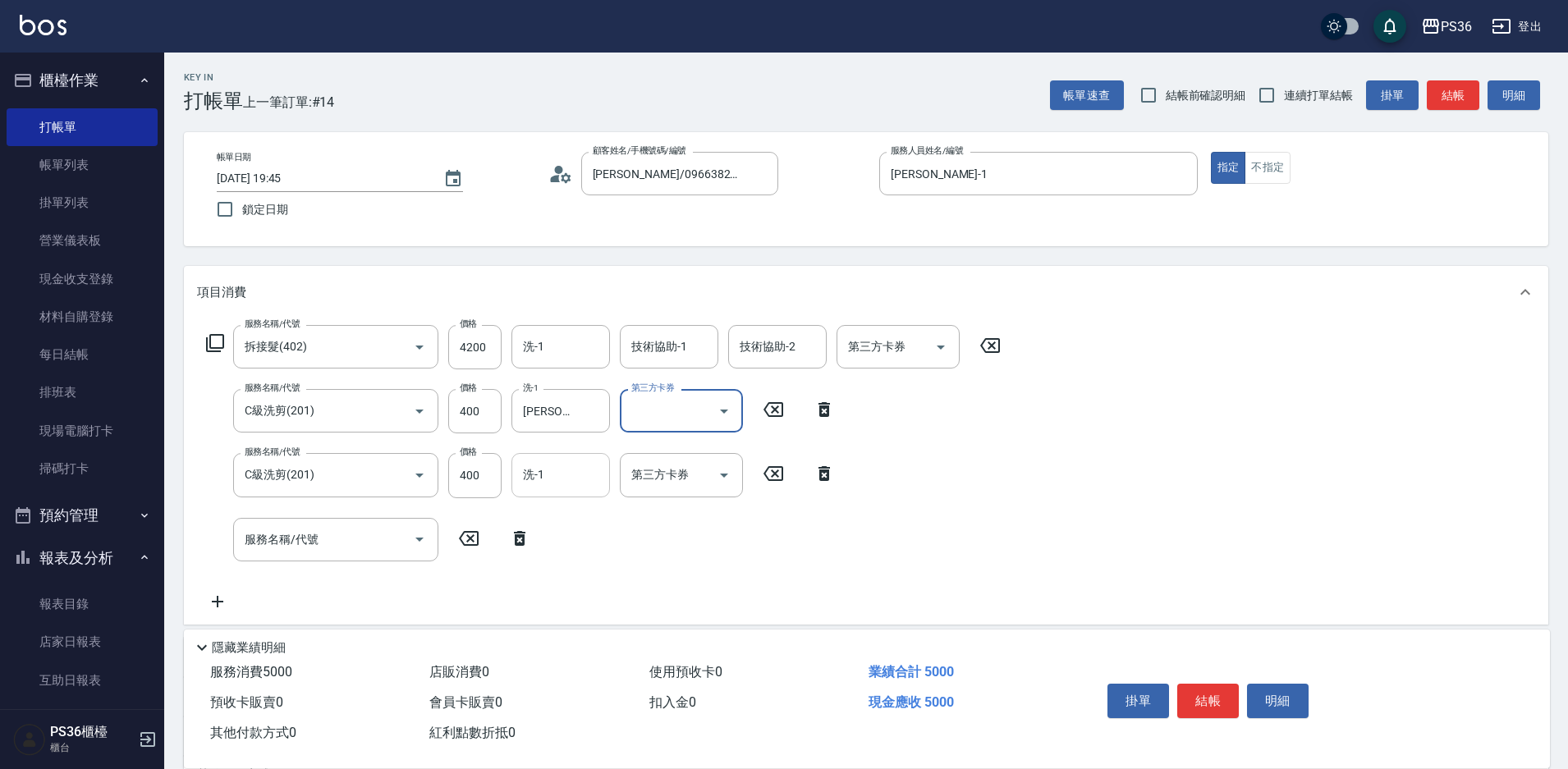
click at [547, 466] on input "洗-1" at bounding box center [560, 474] width 84 height 29
type input "[PERSON_NAME]-22"
click at [1027, 491] on div "服務名稱/代號 拆接髮(402) 服務名稱/代號 價格 4200 價格 洗-1 洗-1 技術協助-1 技術協助-1 技術協助-2 技術協助-2 第三方卡券 第…" at bounding box center [866, 471] width 1365 height 306
click at [486, 349] on input "4200" at bounding box center [475, 348] width 54 height 44
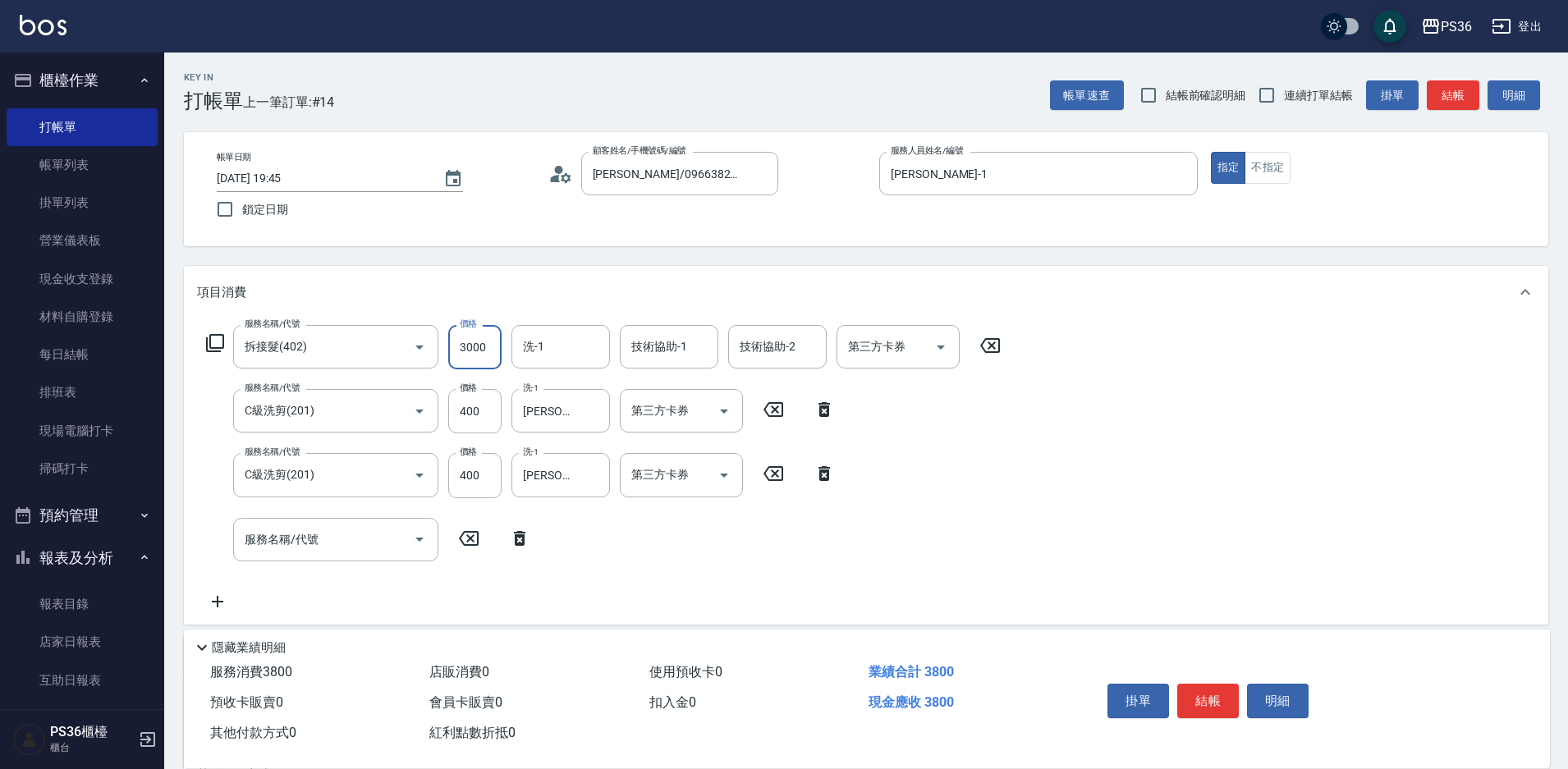
type input "3000"
click at [209, 333] on div "服務名稱/代號 拆接髮(402) 服務名稱/代號 價格 3000 價格 洗-1 洗-1 技術協助-1 技術協助-1 技術協助-2 技術協助-2 第三方卡券 第…" at bounding box center [603, 348] width 813 height 44
click at [218, 337] on icon at bounding box center [214, 343] width 19 height 19
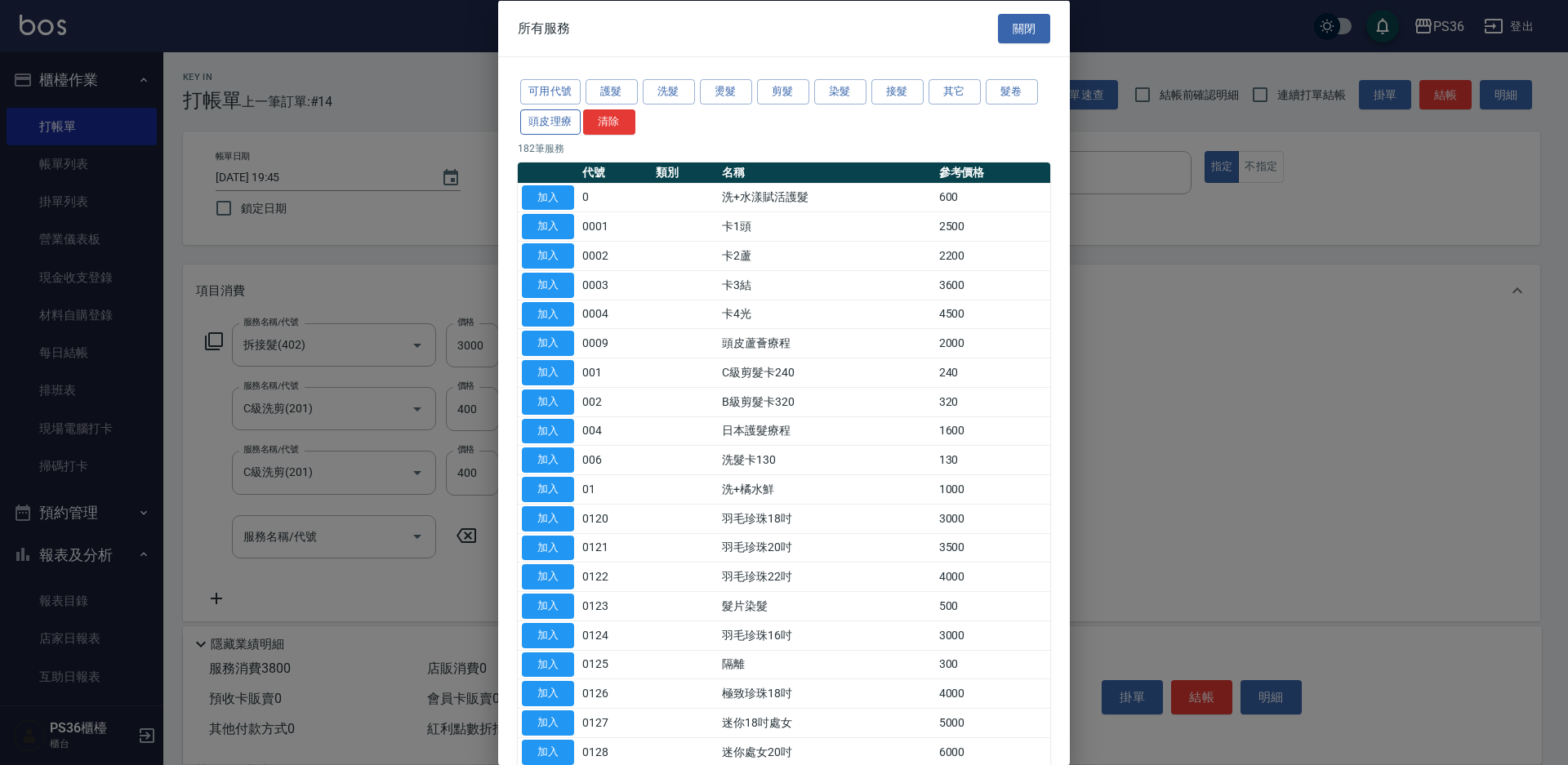
click at [562, 128] on button "頭皮理療" at bounding box center [551, 121] width 61 height 26
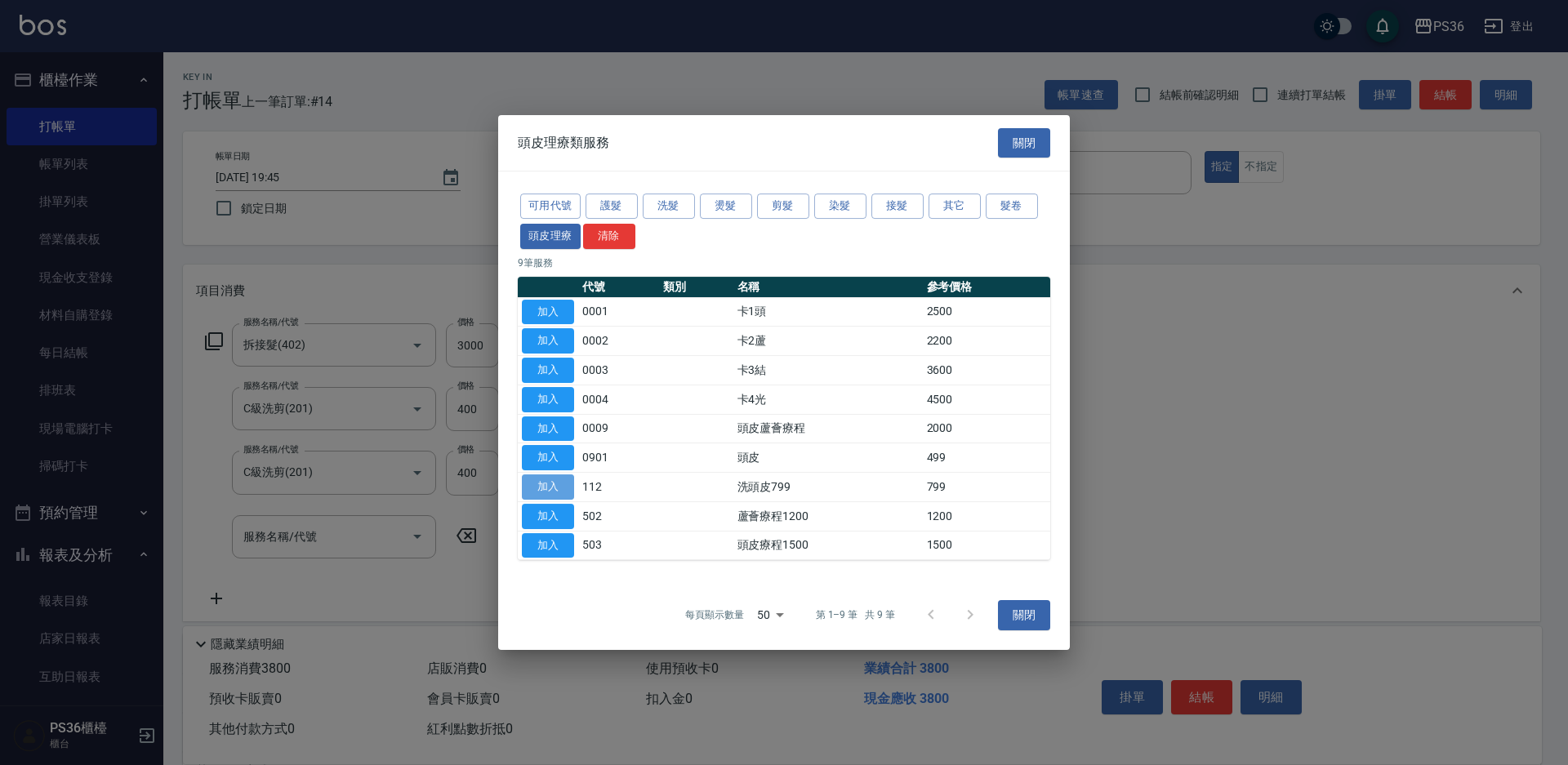
click at [538, 480] on button "加入" at bounding box center [548, 487] width 52 height 26
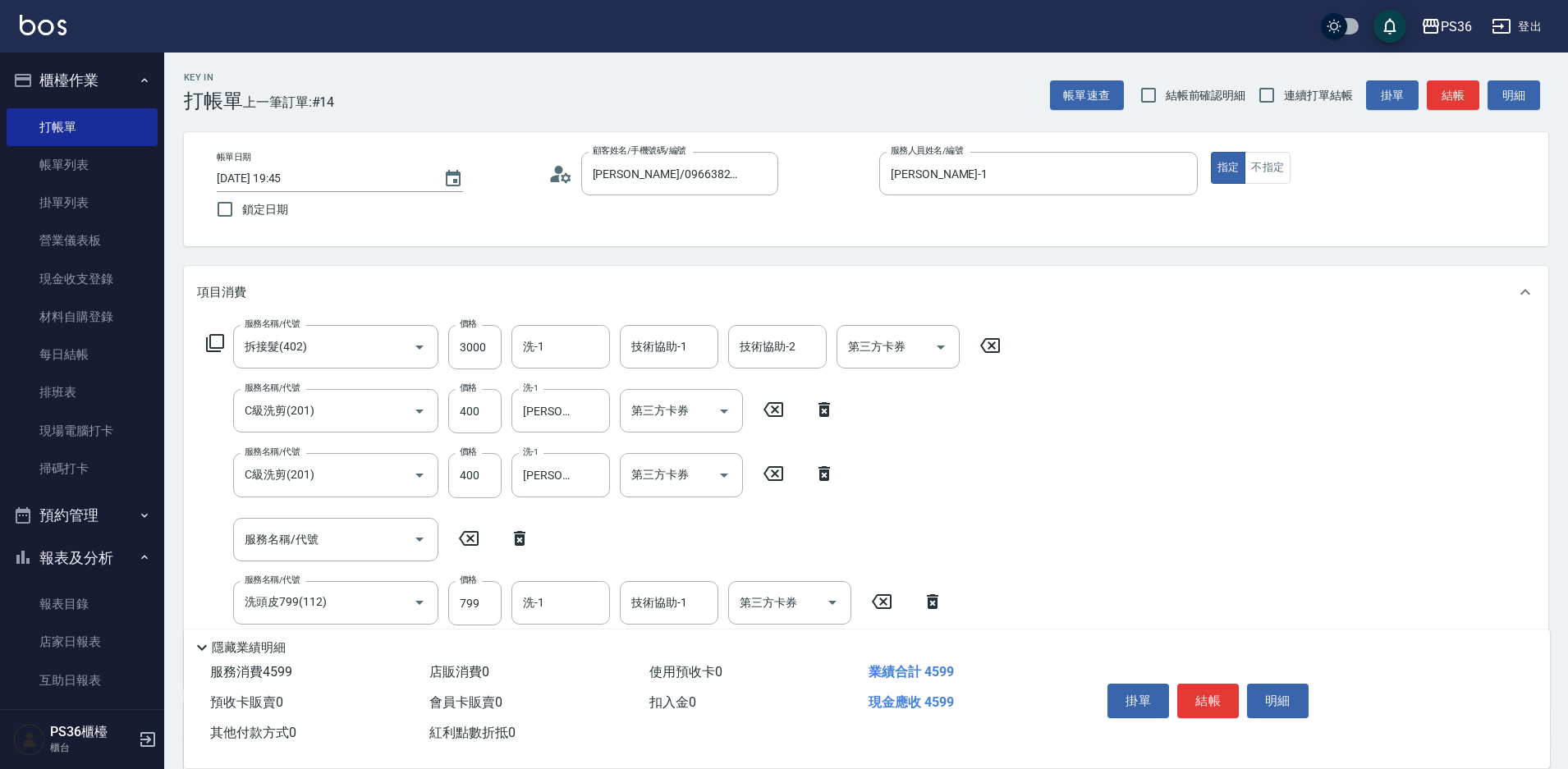
click at [512, 536] on icon at bounding box center [519, 538] width 41 height 19
type input "洗頭皮799(112)"
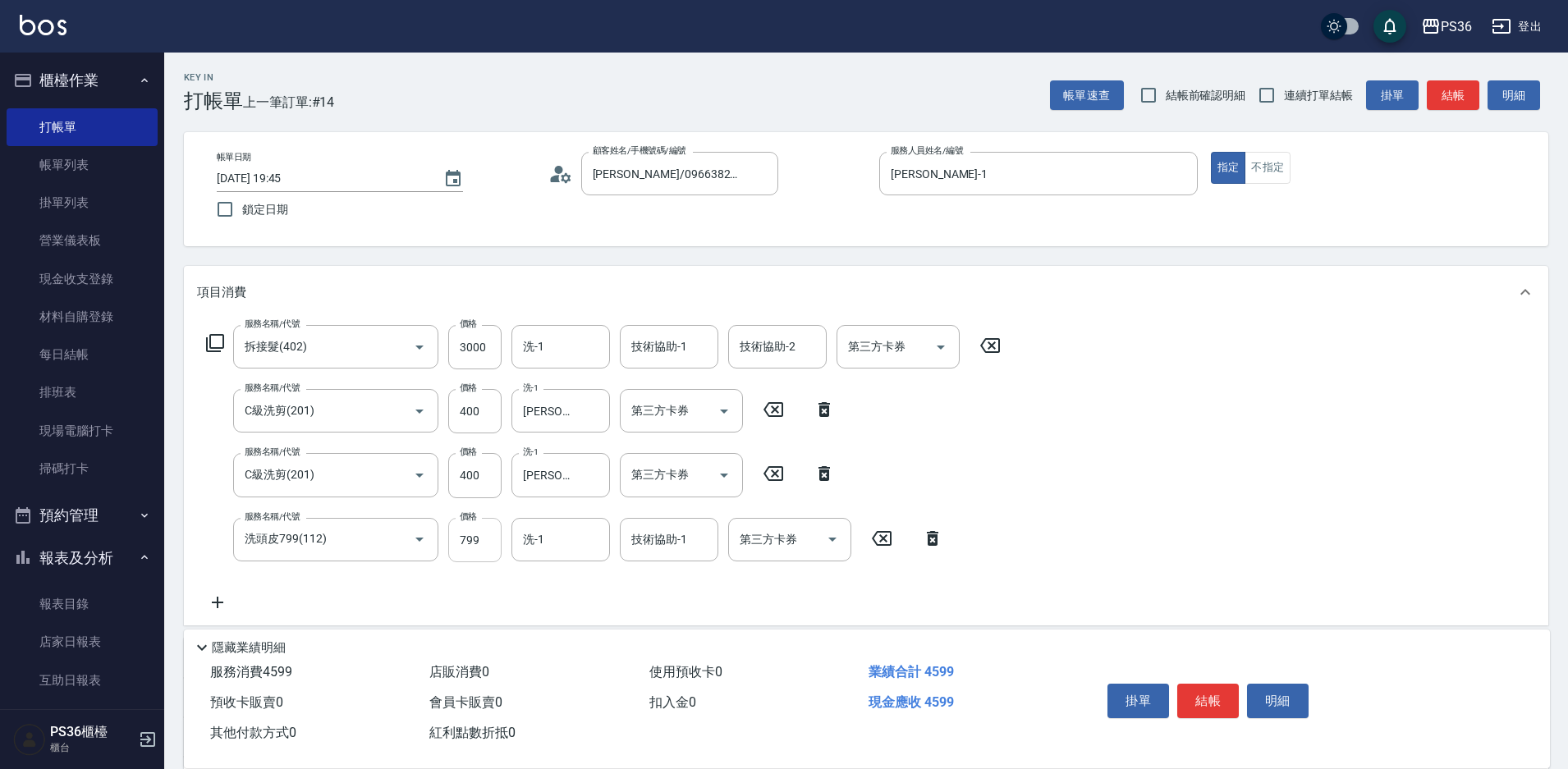
click at [492, 549] on input "799" at bounding box center [475, 541] width 54 height 44
type input "1200"
click at [535, 540] on div "洗-1 洗-1" at bounding box center [561, 540] width 99 height 43
type input "[PERSON_NAME]-22"
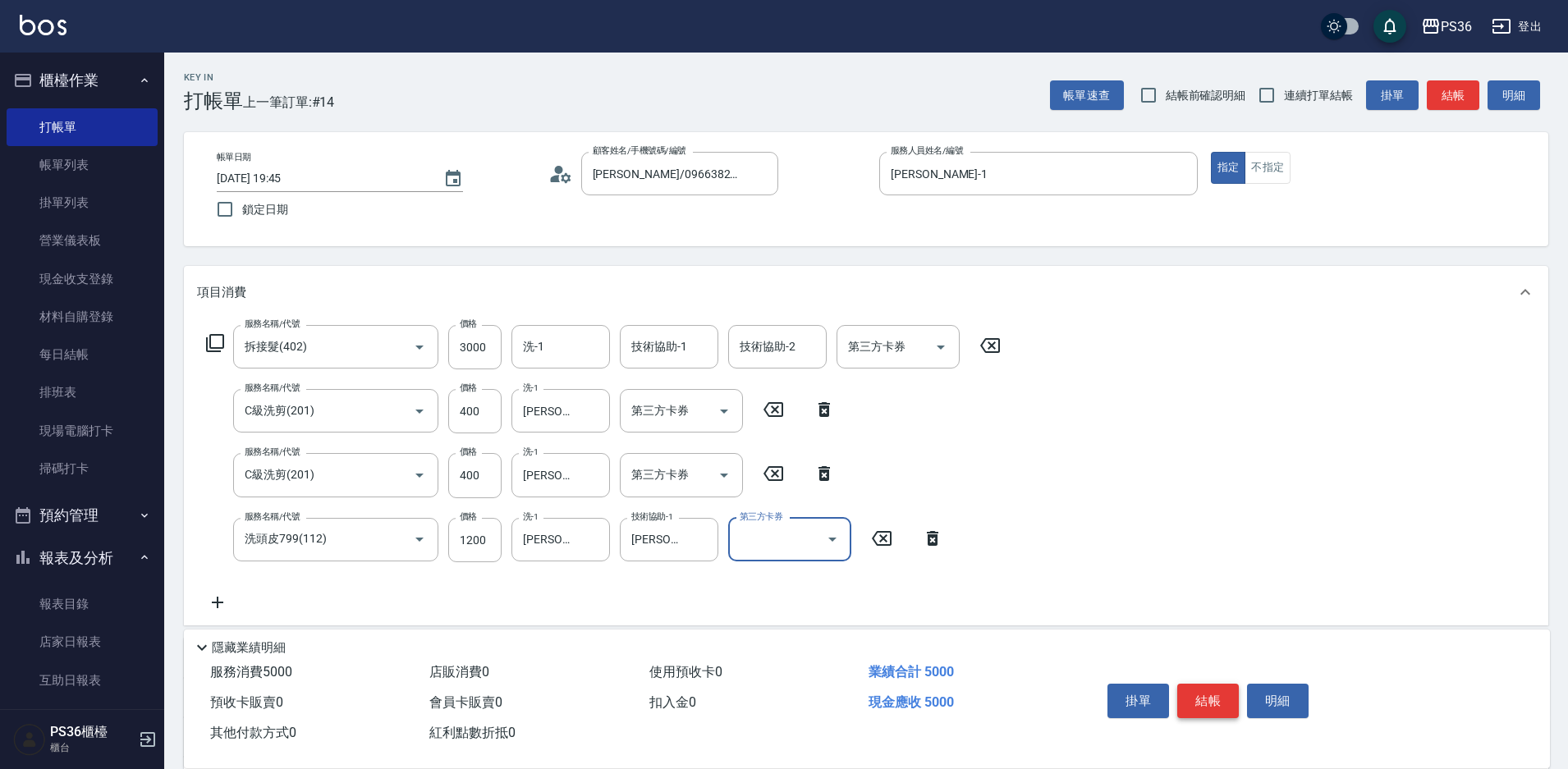
click at [1197, 690] on button "結帳" at bounding box center [1208, 701] width 62 height 34
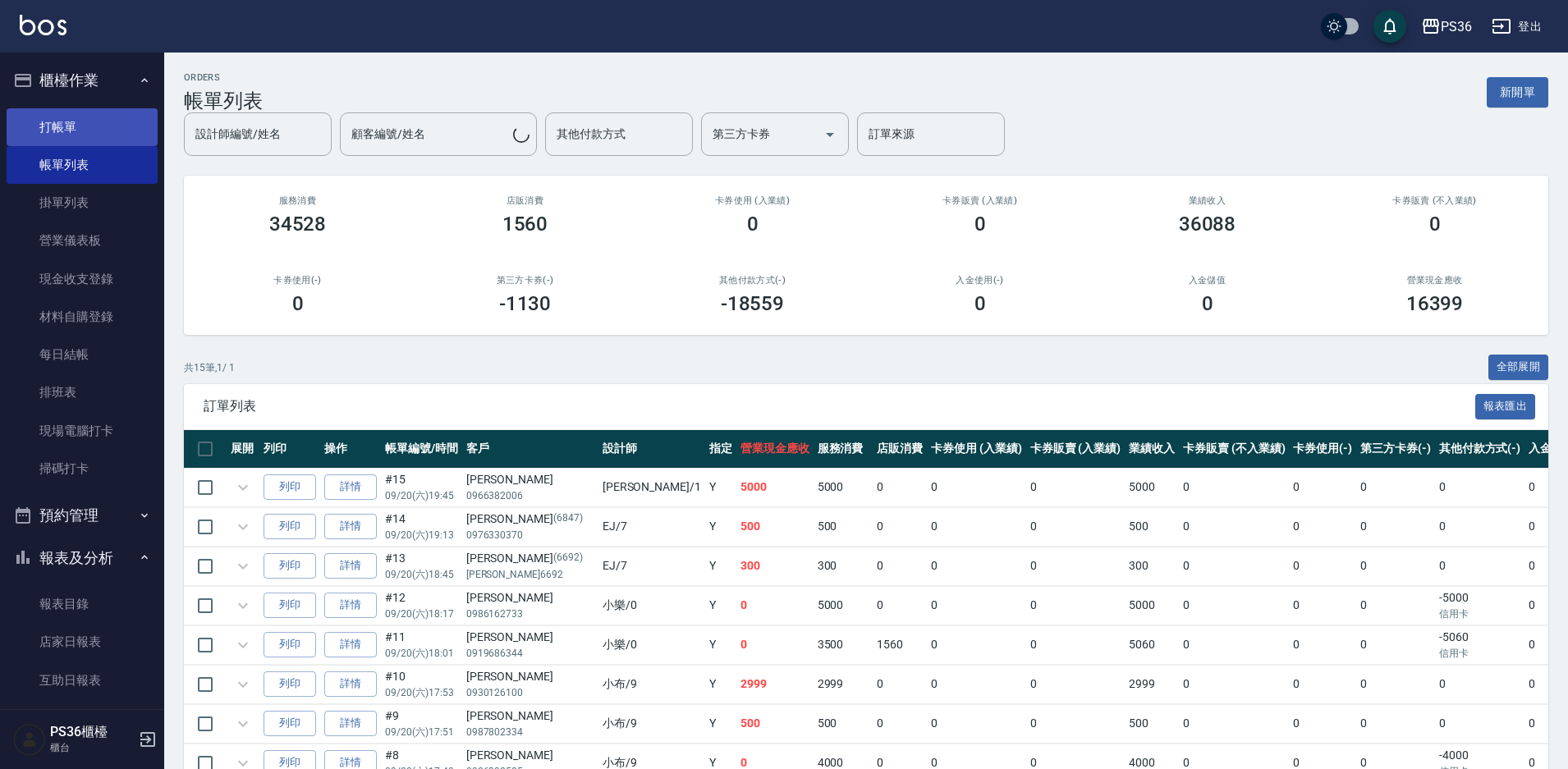
click at [118, 134] on link "打帳單" at bounding box center [81, 127] width 151 height 38
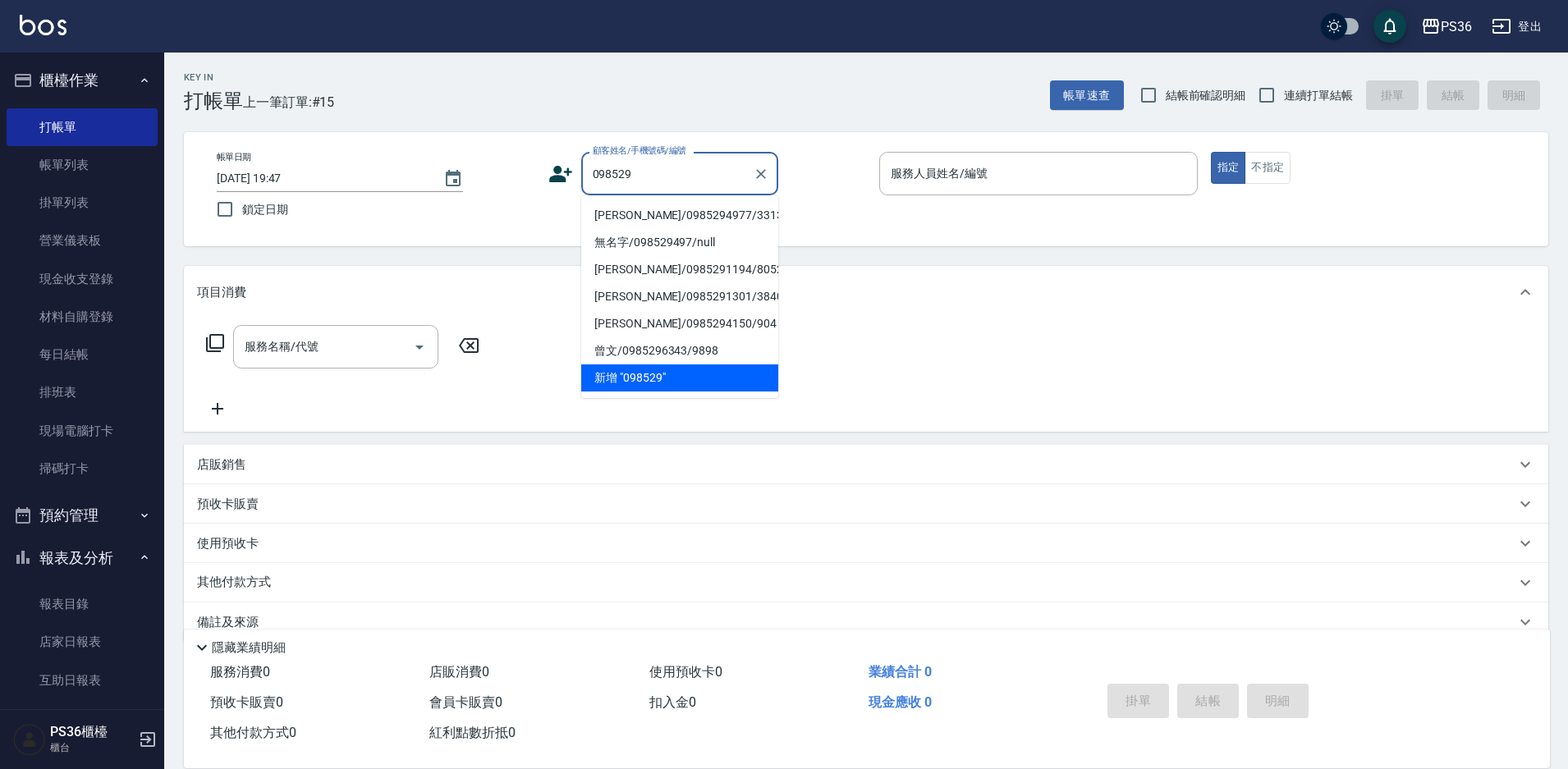
click at [646, 215] on li "[PERSON_NAME]/0985294977/331350" at bounding box center [679, 215] width 197 height 27
type input "[PERSON_NAME]/0985294977/331350"
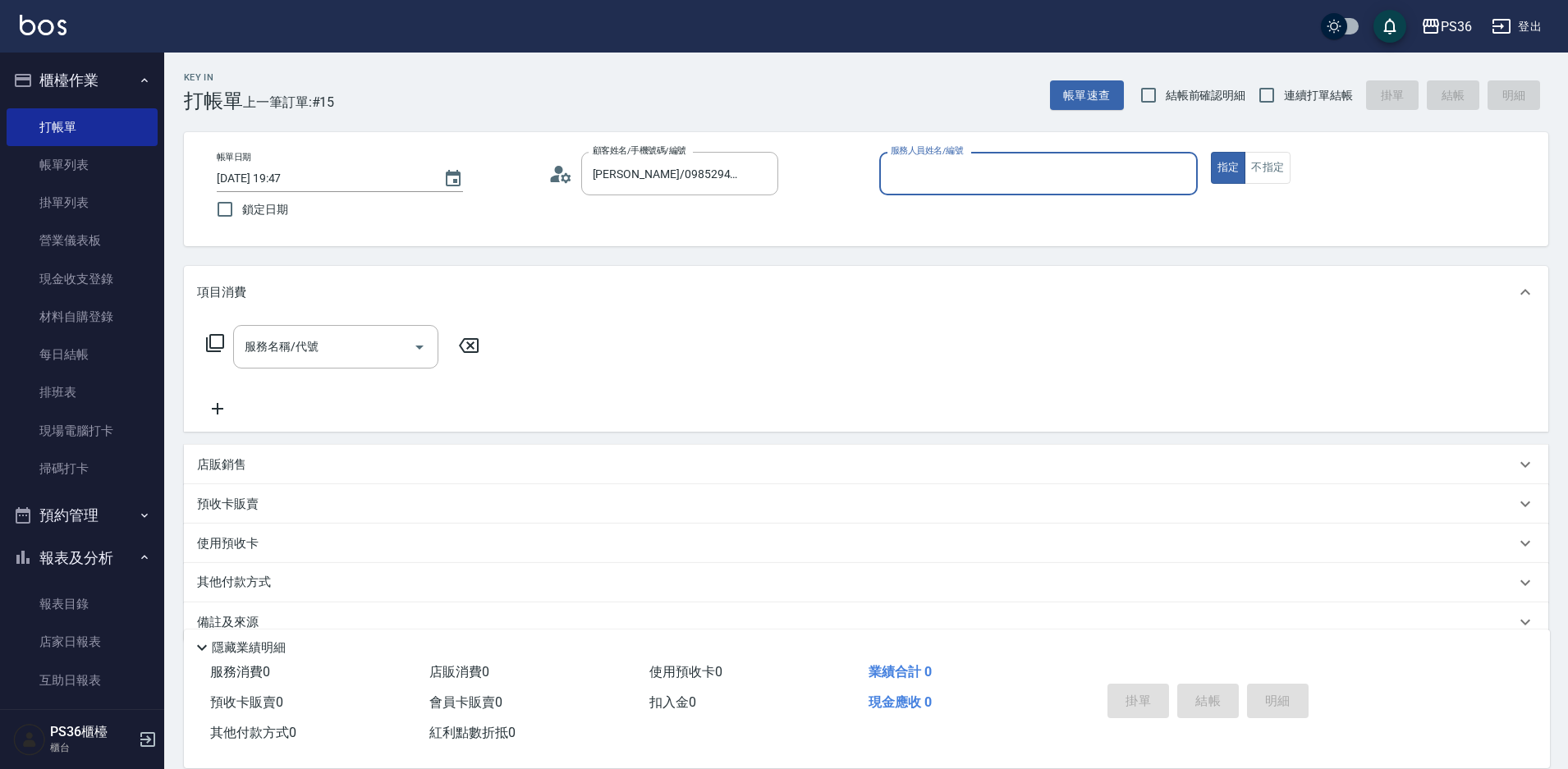
type input "[PERSON_NAME]-1"
click at [347, 335] on input "服務名稱/代號" at bounding box center [322, 347] width 165 height 29
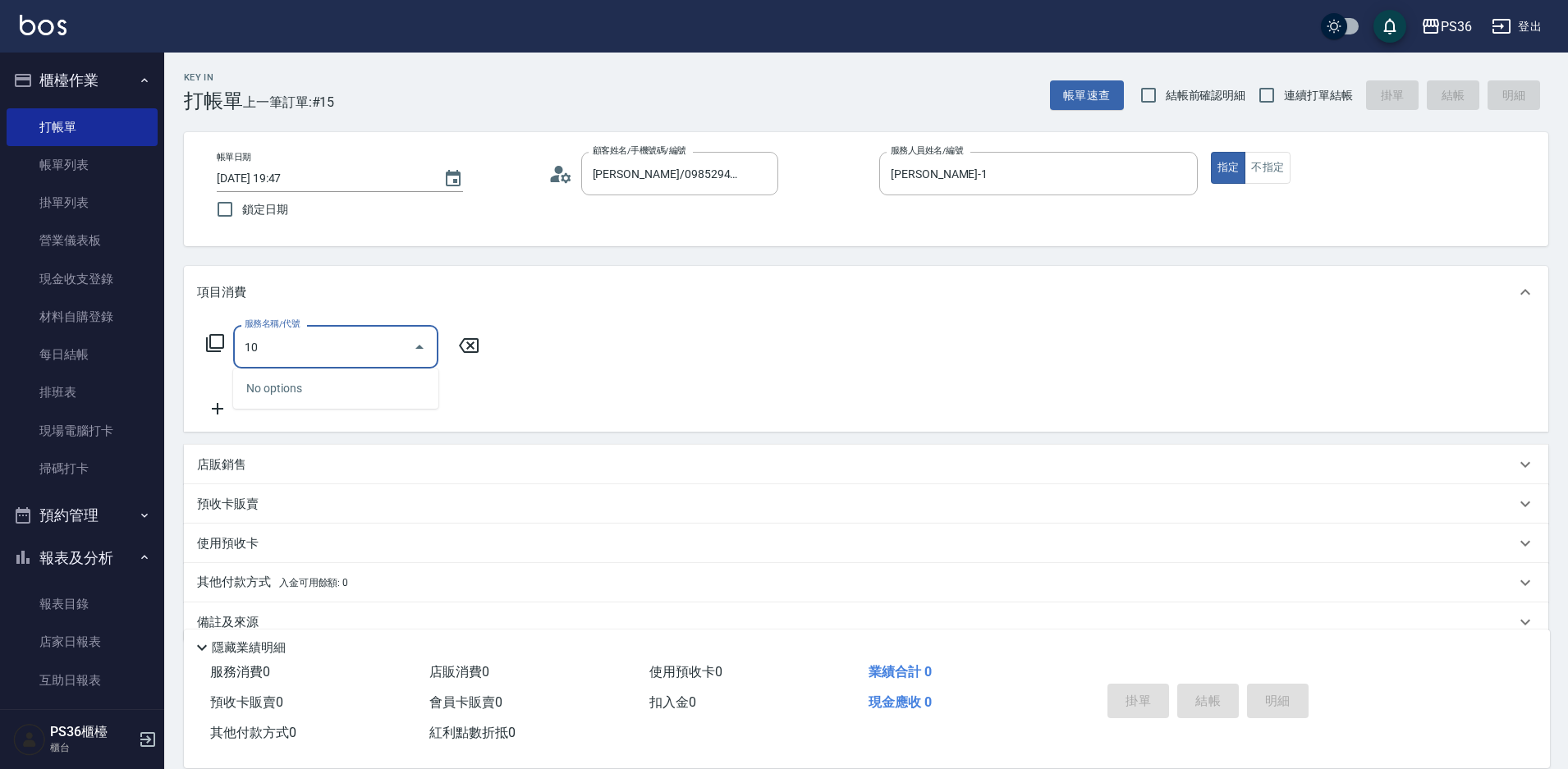
type input "1"
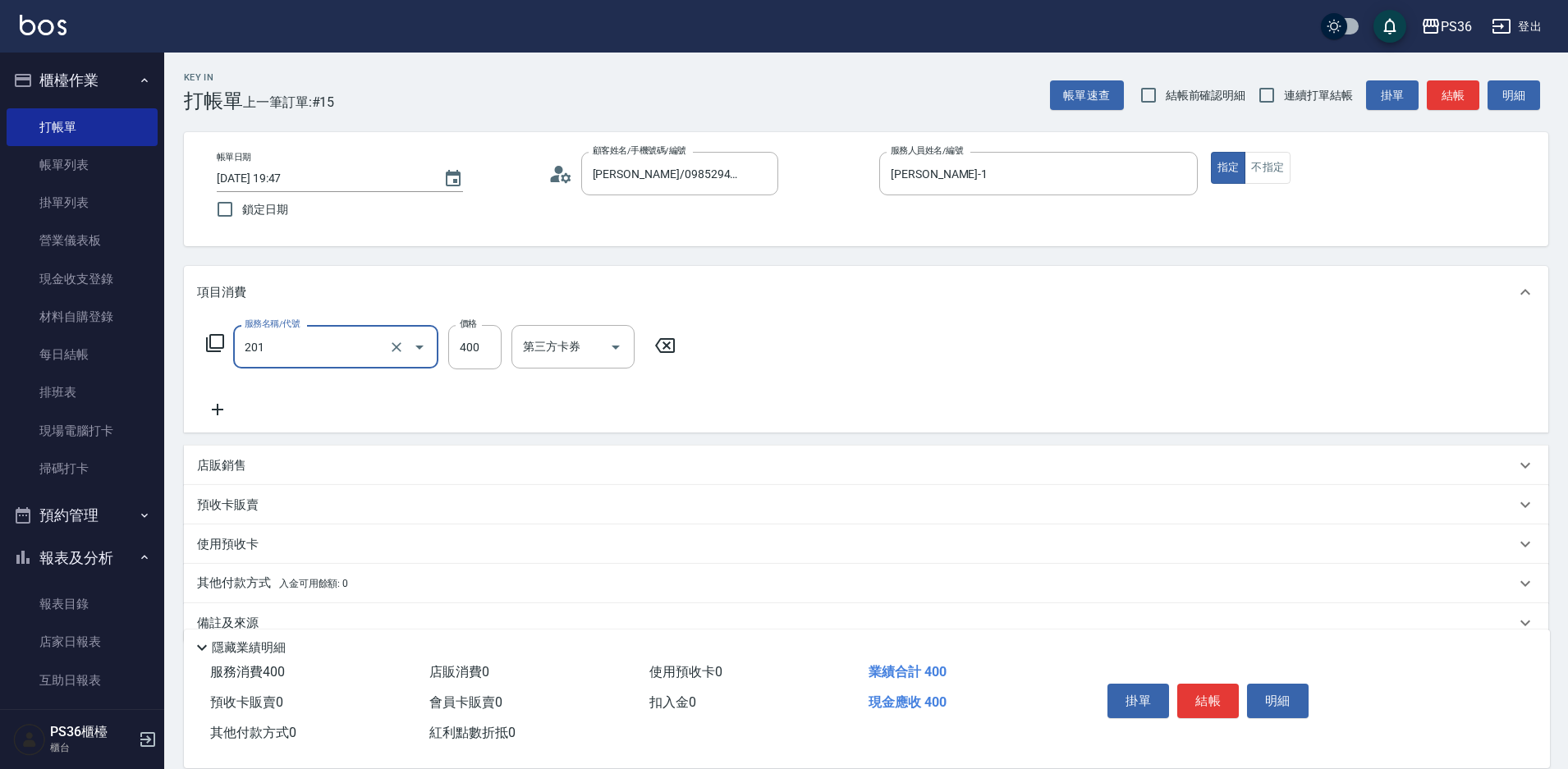
type input "C級洗剪(201)"
click at [212, 408] on icon at bounding box center [217, 409] width 41 height 19
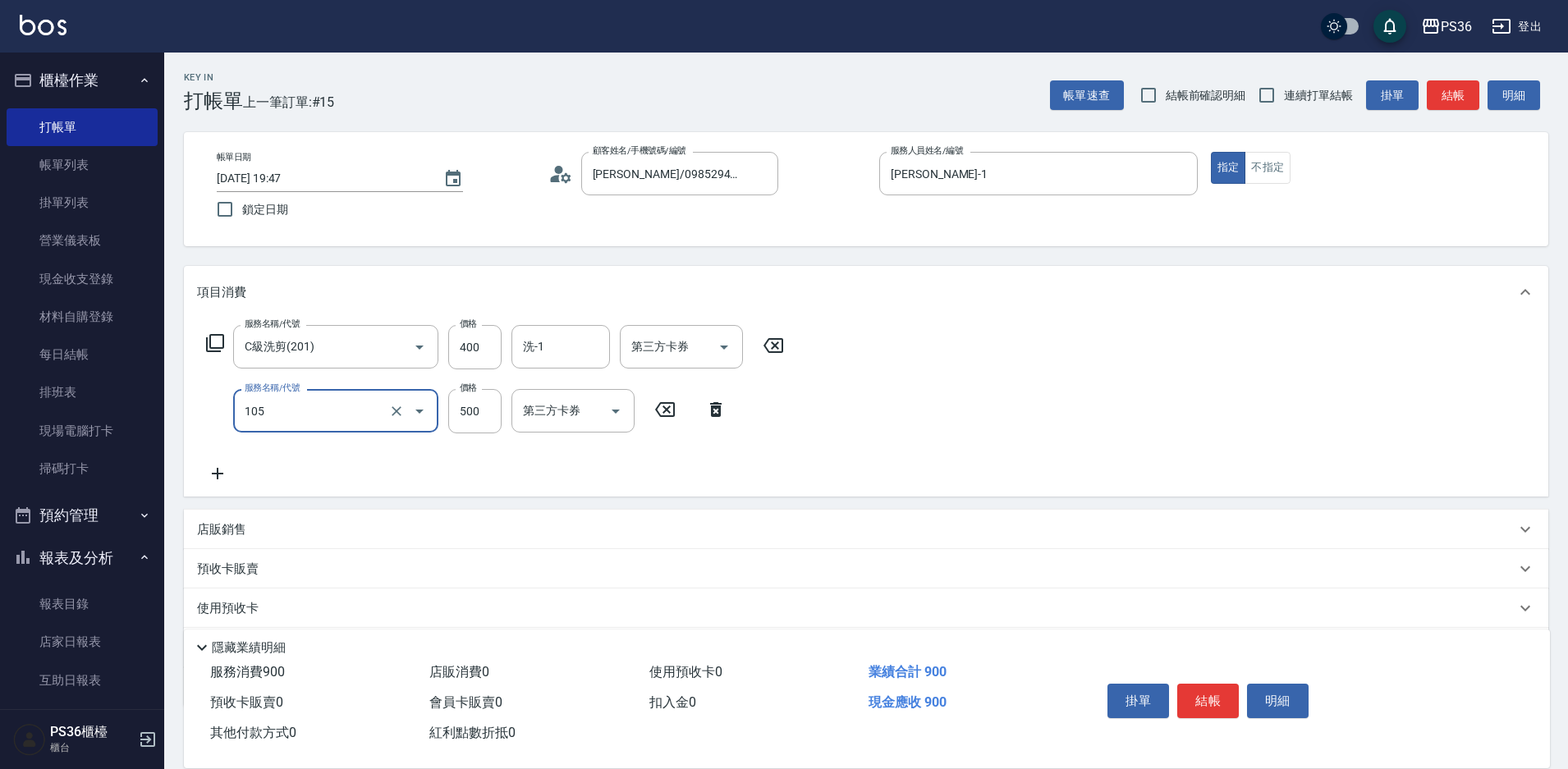
type input "A級單剪(105)"
type input "600"
click at [1203, 685] on button "結帳" at bounding box center [1208, 701] width 62 height 34
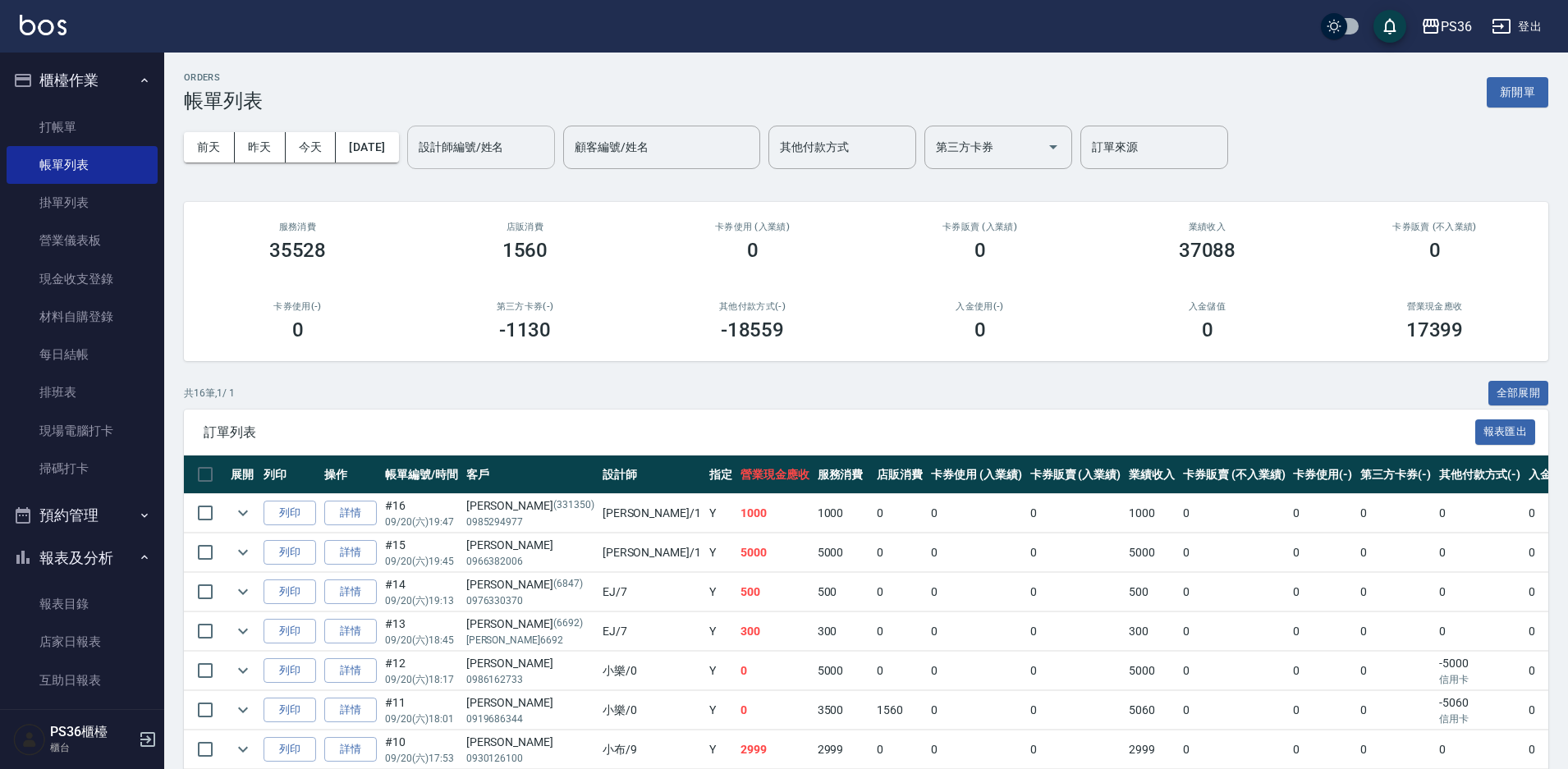
click at [548, 154] on input "設計師編號/姓名" at bounding box center [481, 147] width 133 height 29
type input "[PERSON_NAME]-1"
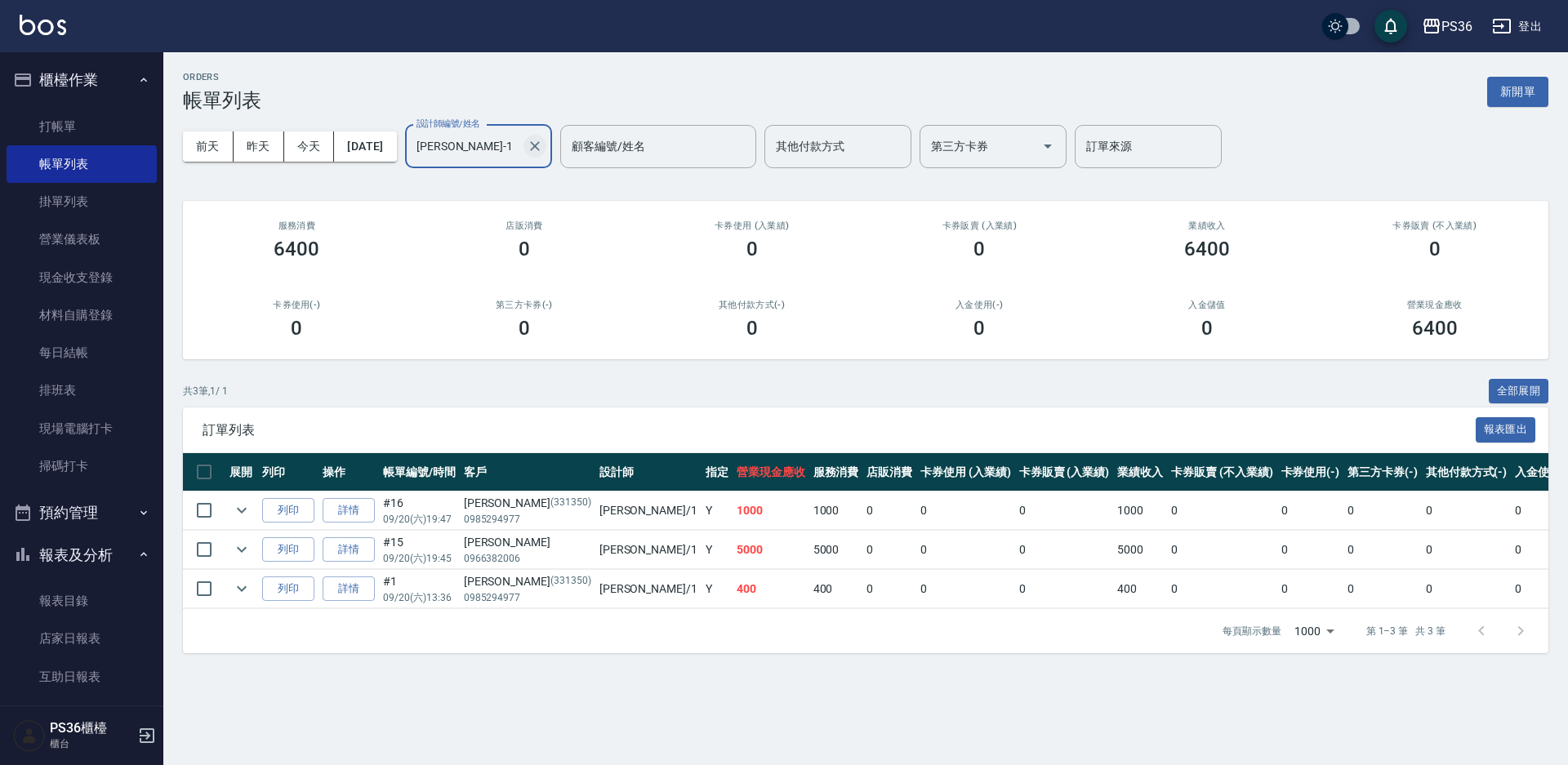
click at [543, 152] on icon "Clear" at bounding box center [535, 146] width 17 height 17
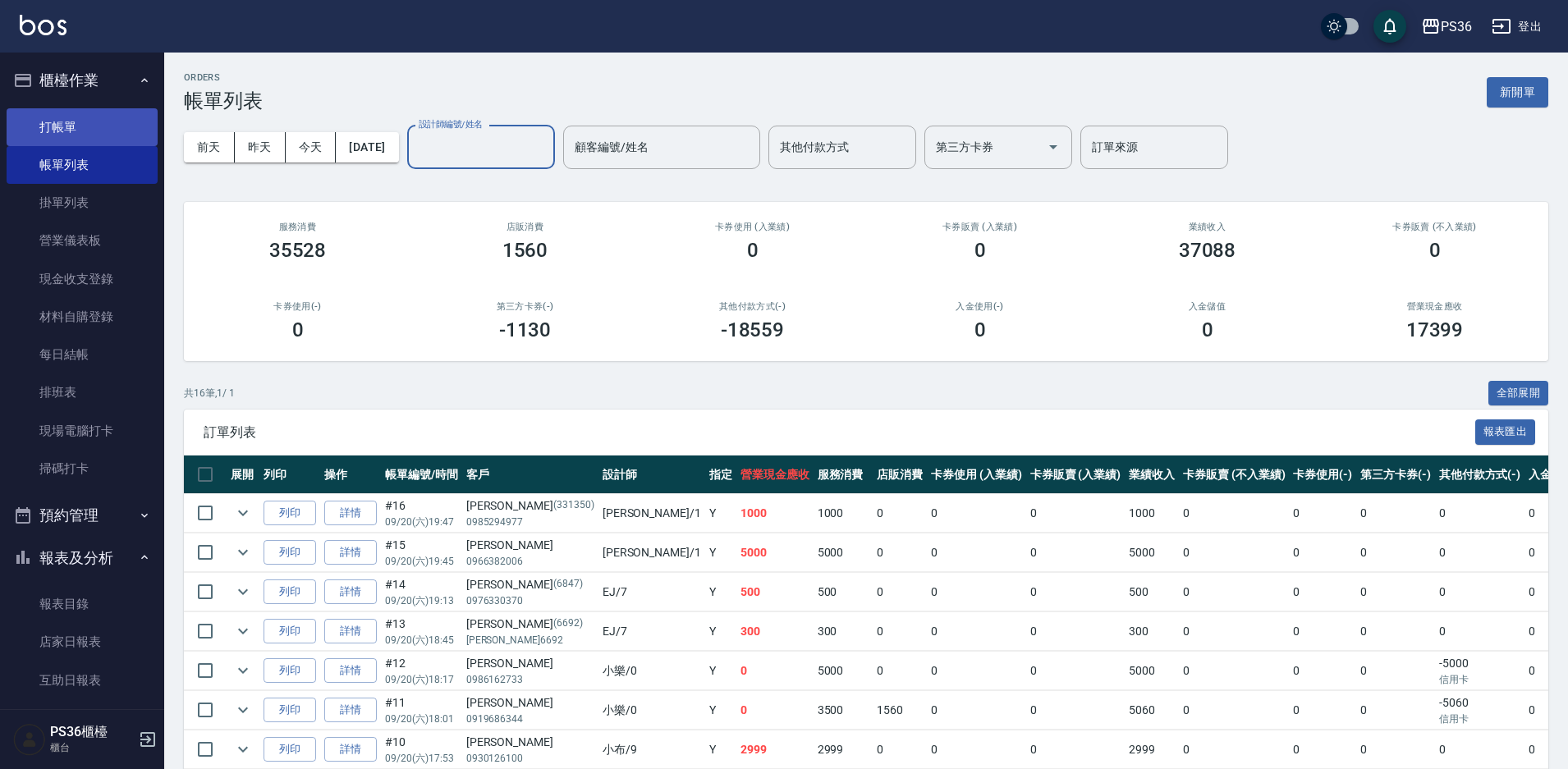
click at [81, 124] on link "打帳單" at bounding box center [81, 127] width 151 height 38
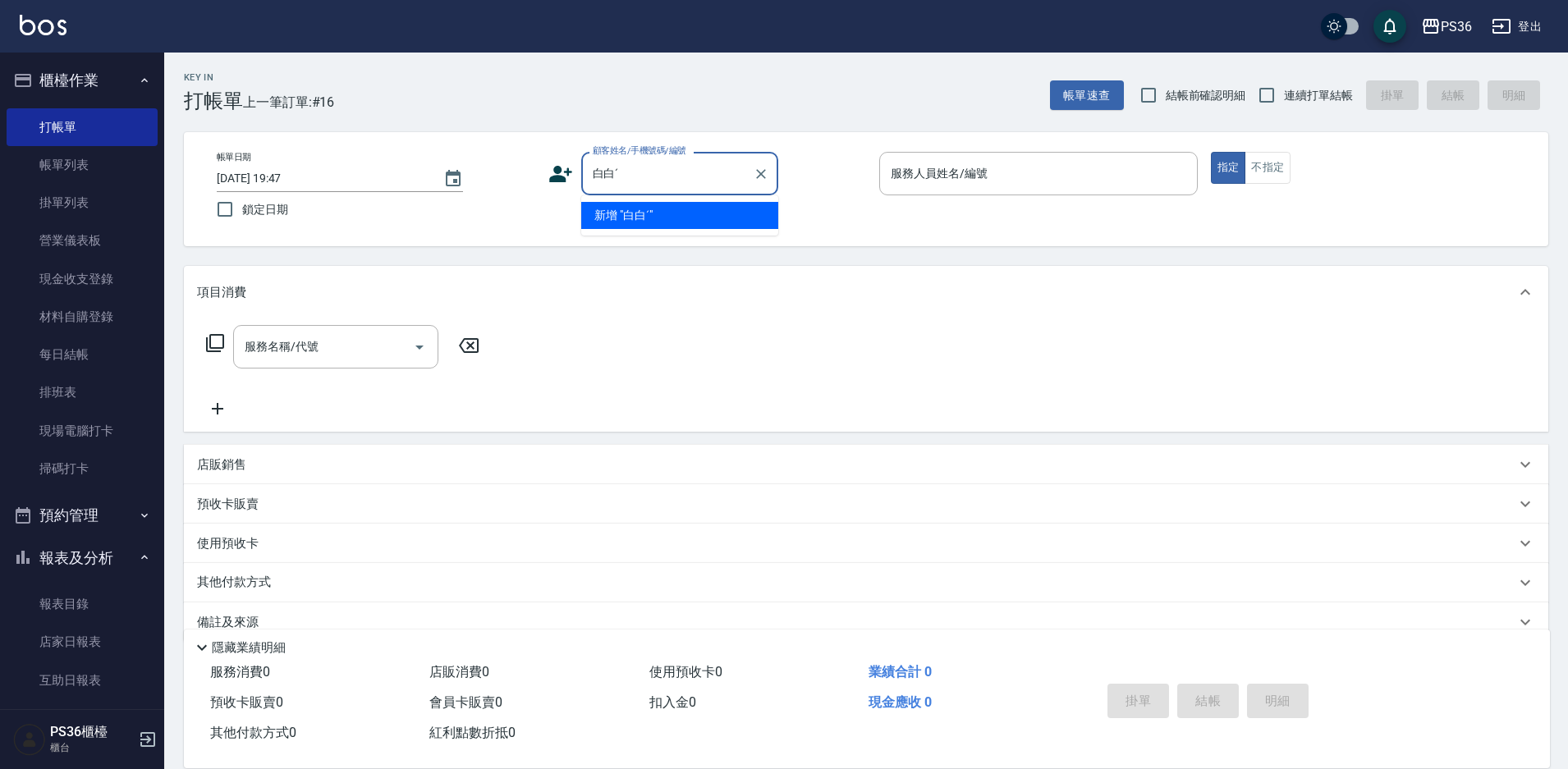
type input "白白"
click at [768, 175] on icon "Clear" at bounding box center [761, 174] width 17 height 17
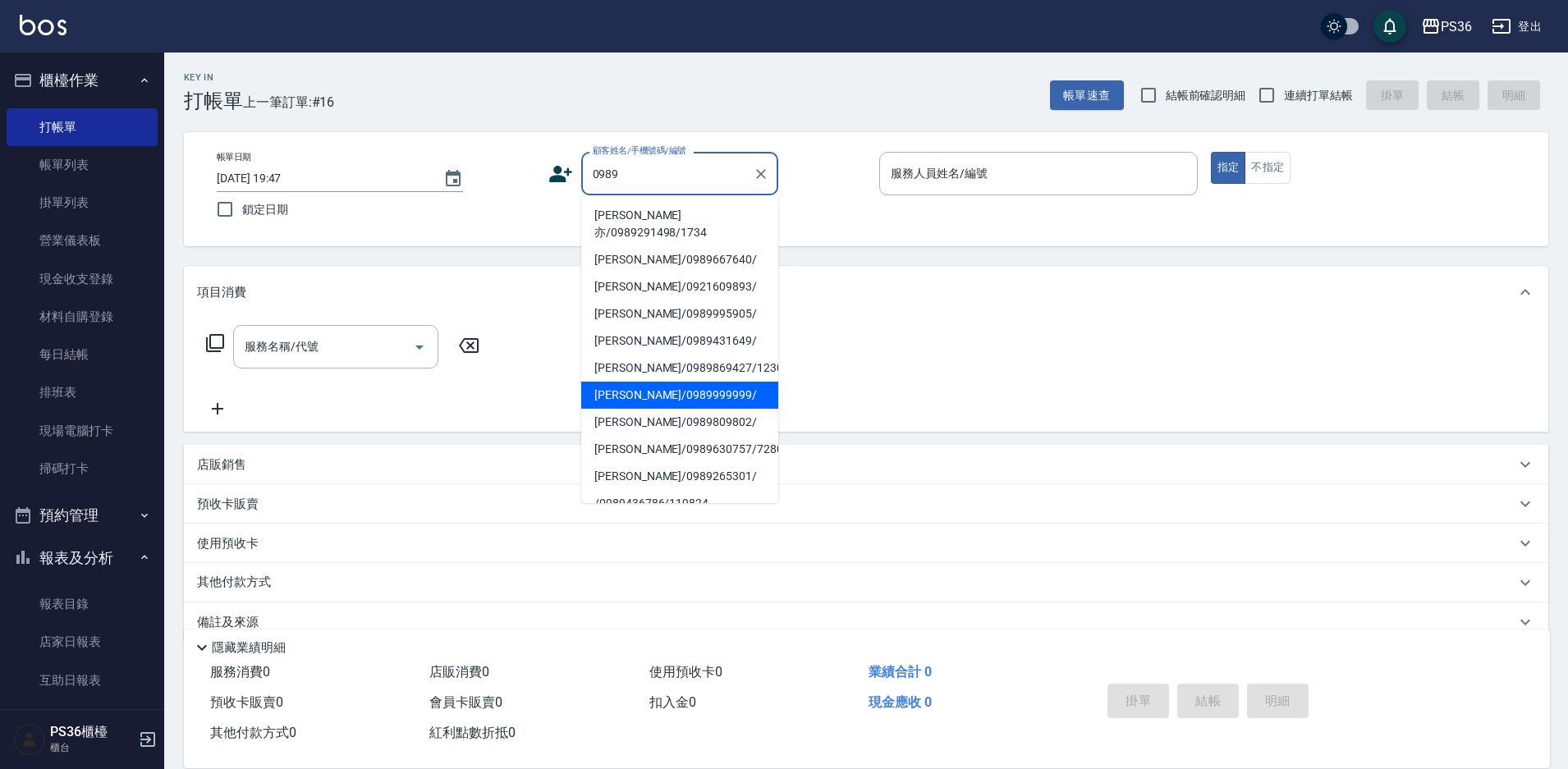
click at [649, 382] on li "[PERSON_NAME]/0989999999/" at bounding box center [679, 395] width 197 height 27
type input "[PERSON_NAME]/0989999999/"
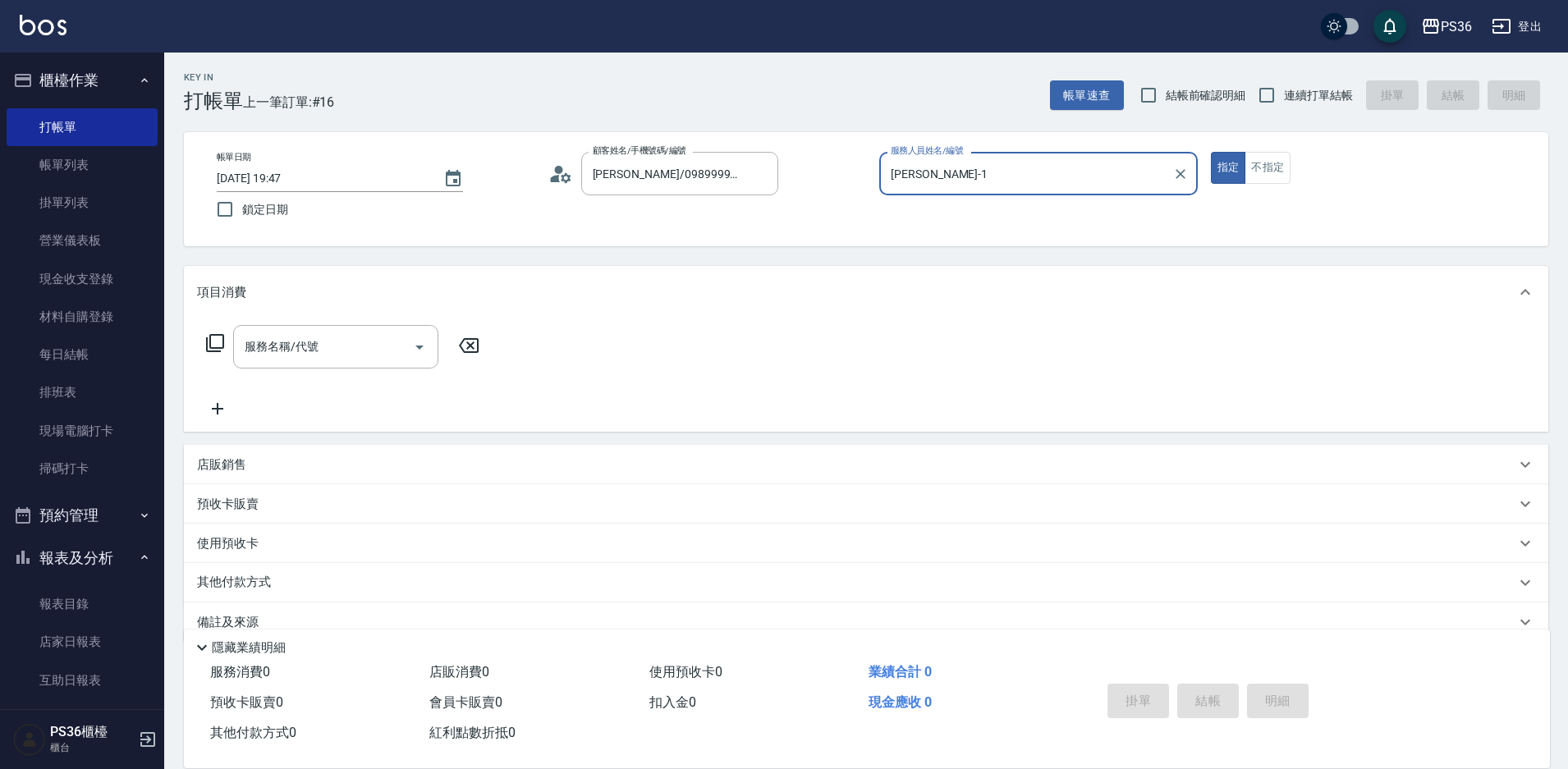
type input "[PERSON_NAME]-1"
click at [217, 341] on icon at bounding box center [214, 343] width 19 height 19
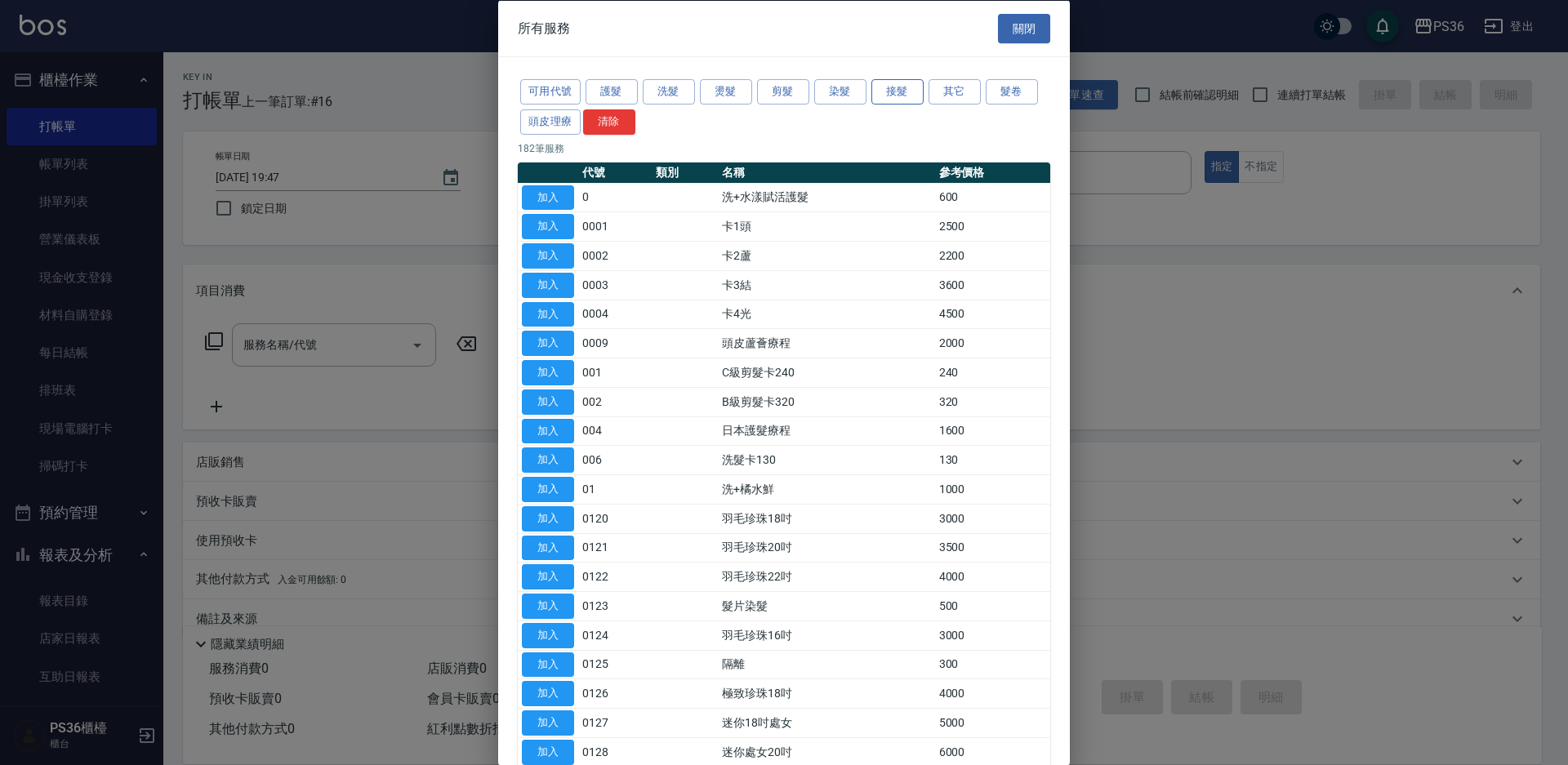
click at [903, 102] on button "接髮" at bounding box center [897, 92] width 52 height 26
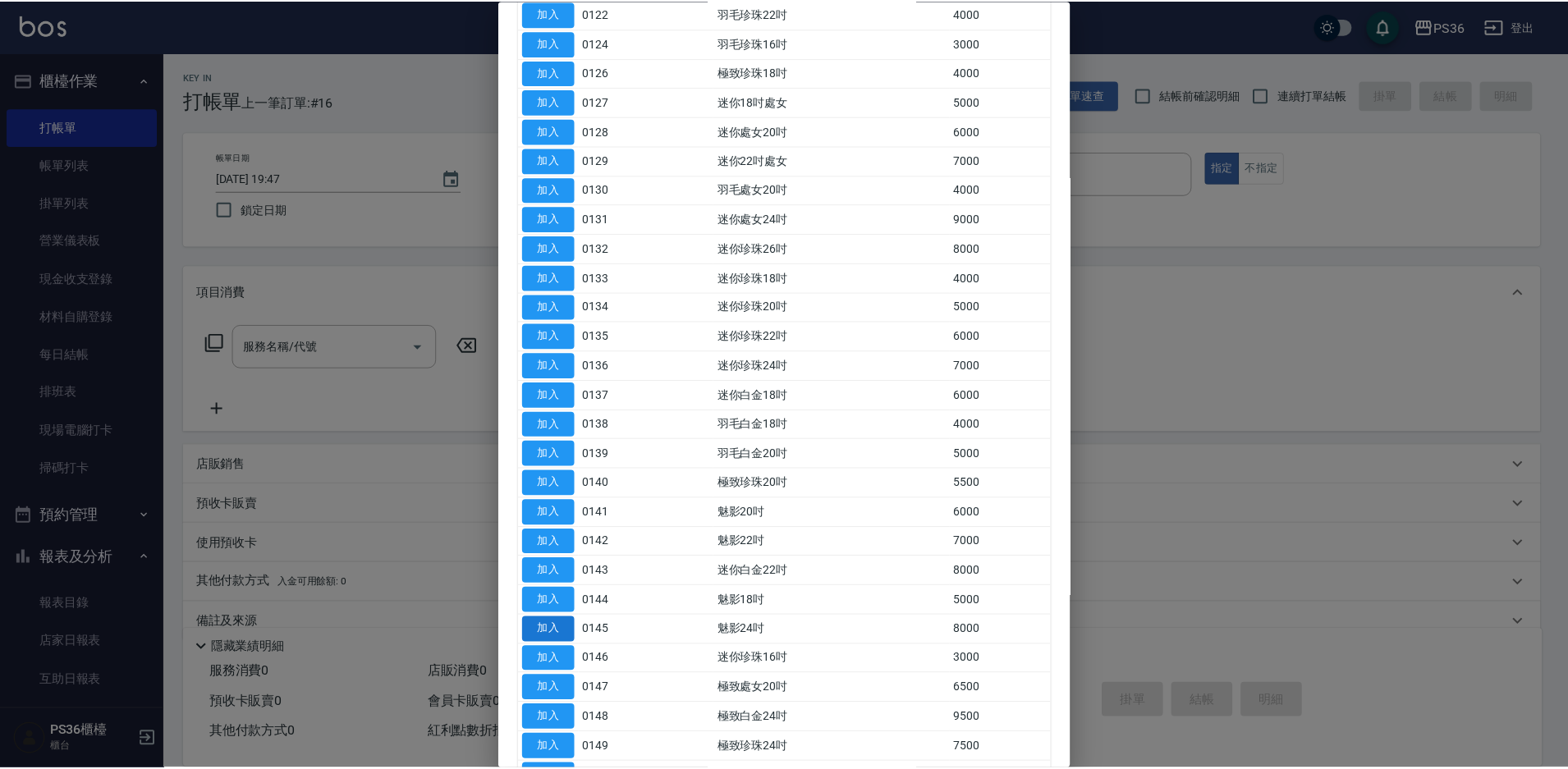
scroll to position [328, 0]
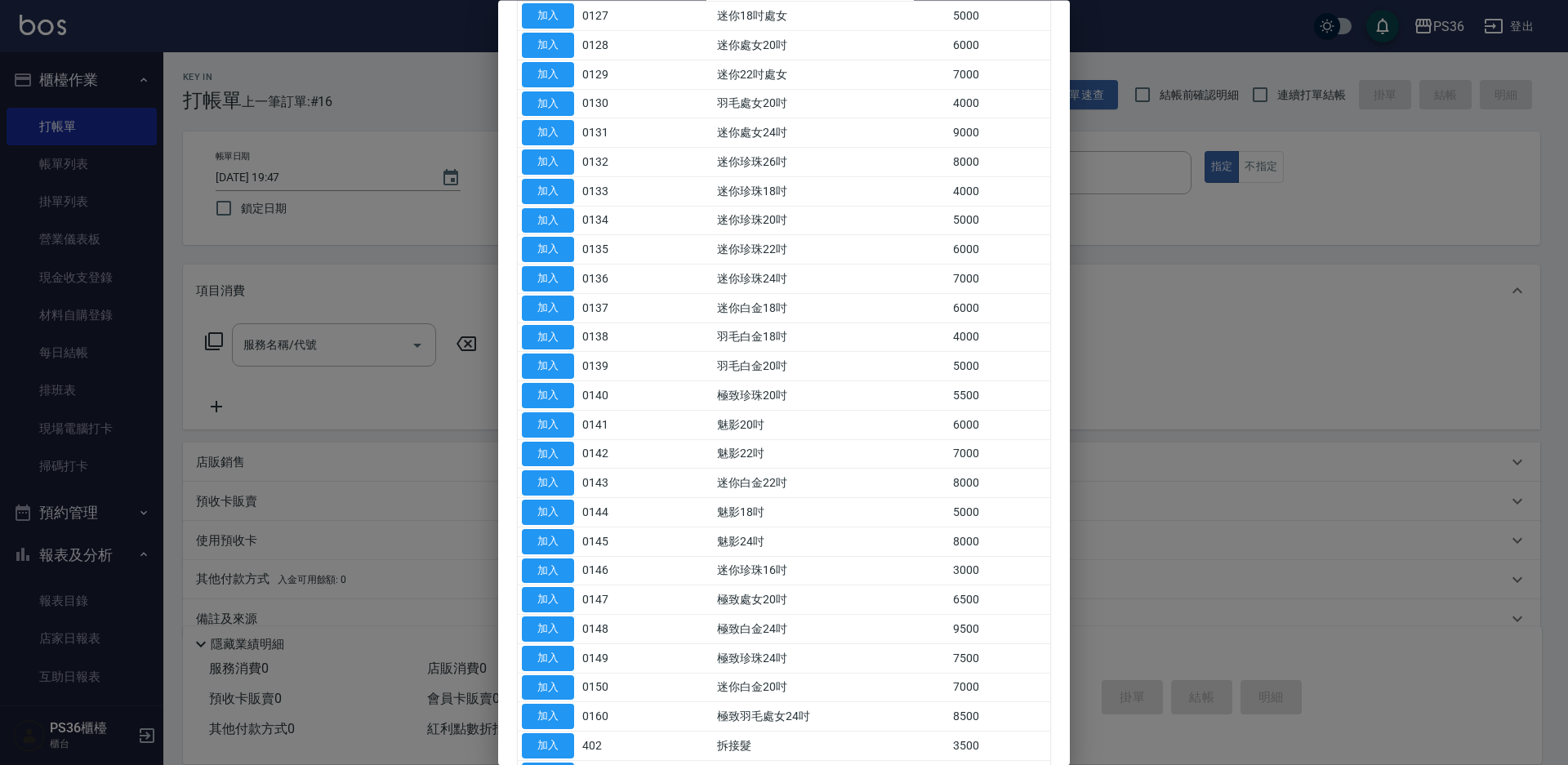
drag, startPoint x: 548, startPoint y: 743, endPoint x: 570, endPoint y: 685, distance: 62.0
click at [548, 743] on button "加入" at bounding box center [548, 748] width 52 height 26
type input "拆接髮(402)"
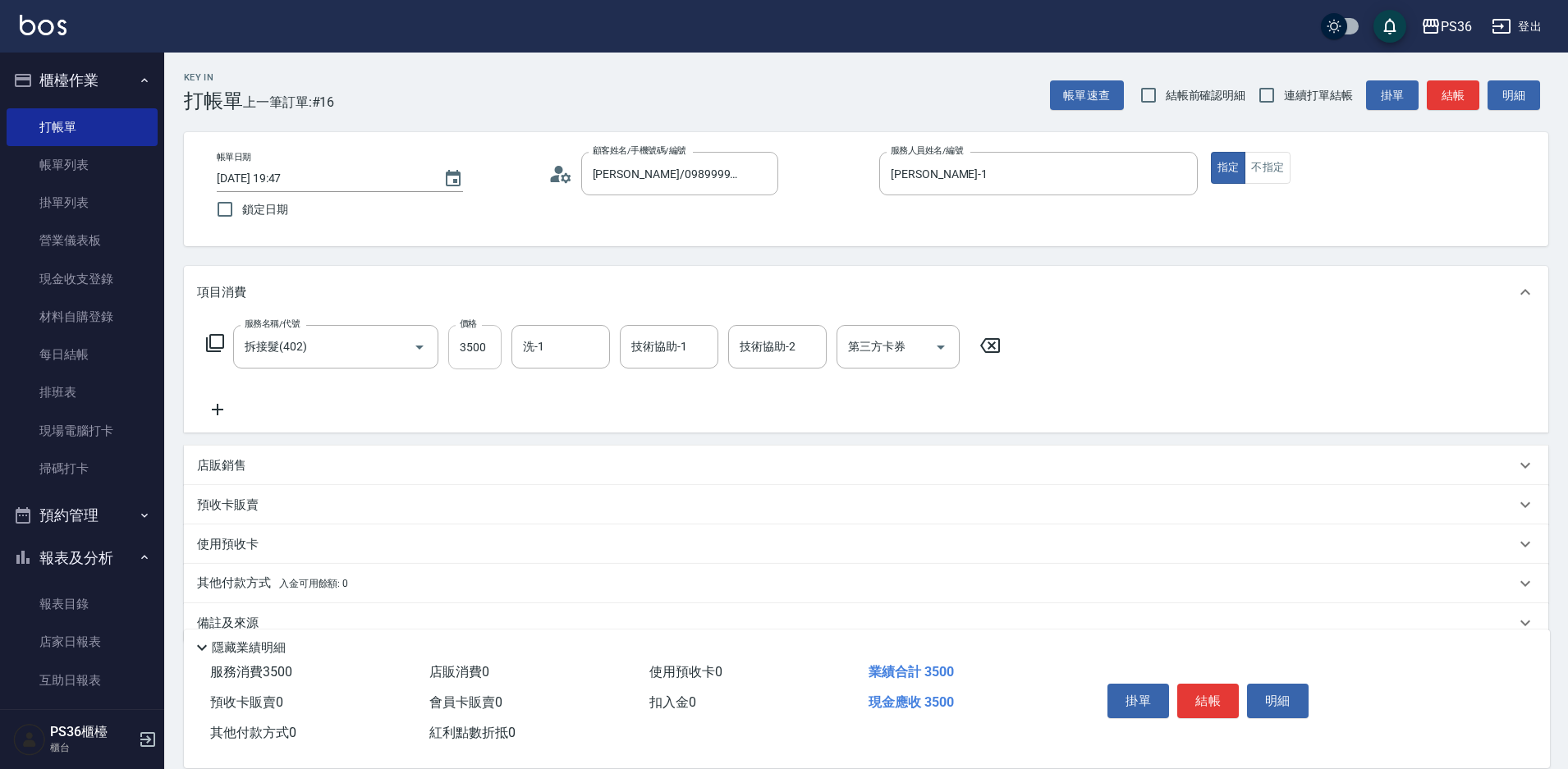
click at [497, 340] on input "3500" at bounding box center [475, 348] width 54 height 44
type input "2000"
click at [590, 357] on input "洗-1" at bounding box center [560, 347] width 84 height 29
type input "酪梨-21"
click at [577, 342] on input "酪梨-21" at bounding box center [548, 347] width 59 height 29
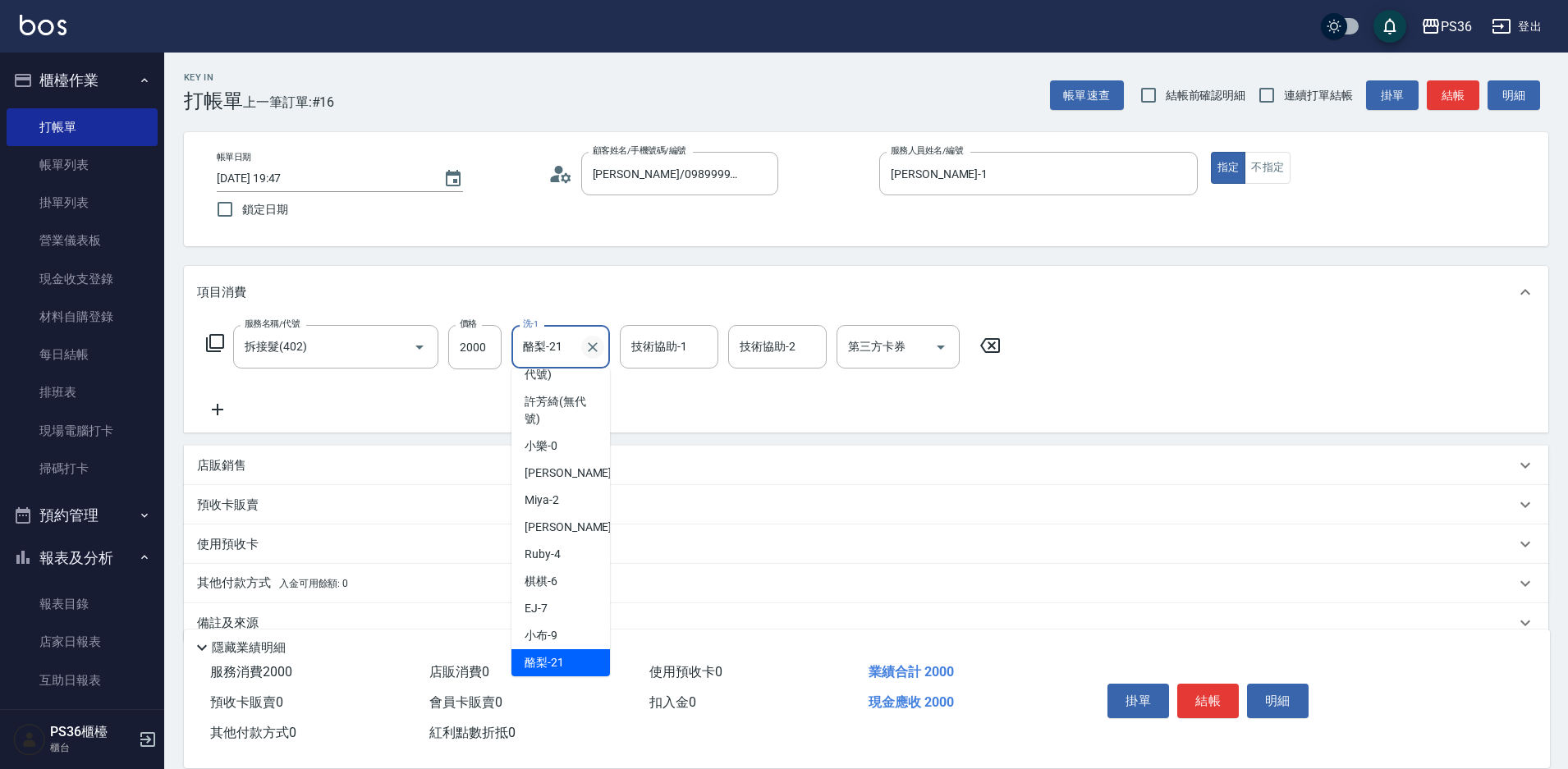
click at [587, 342] on icon "Clear" at bounding box center [593, 348] width 17 height 17
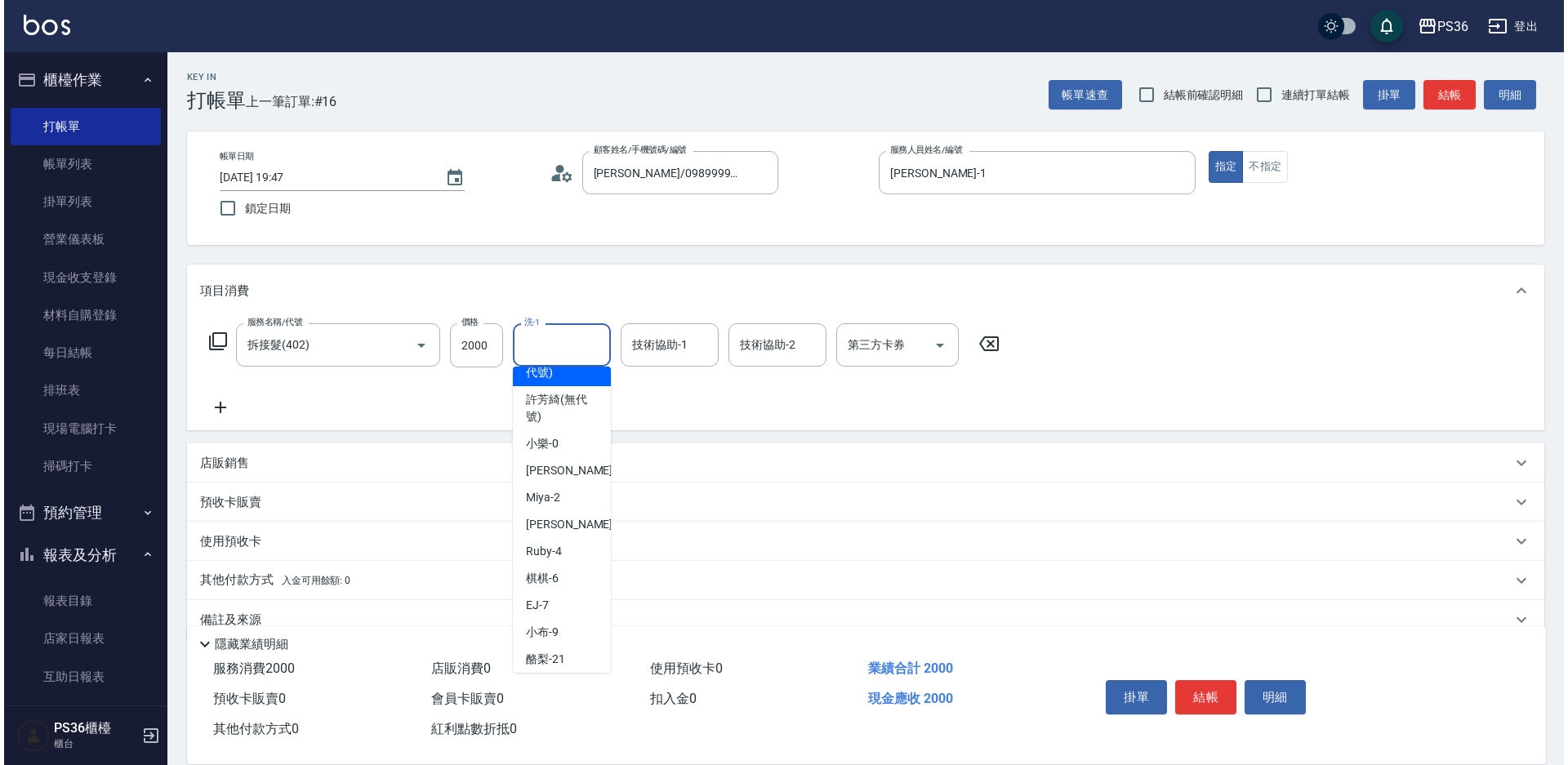
scroll to position [6, 0]
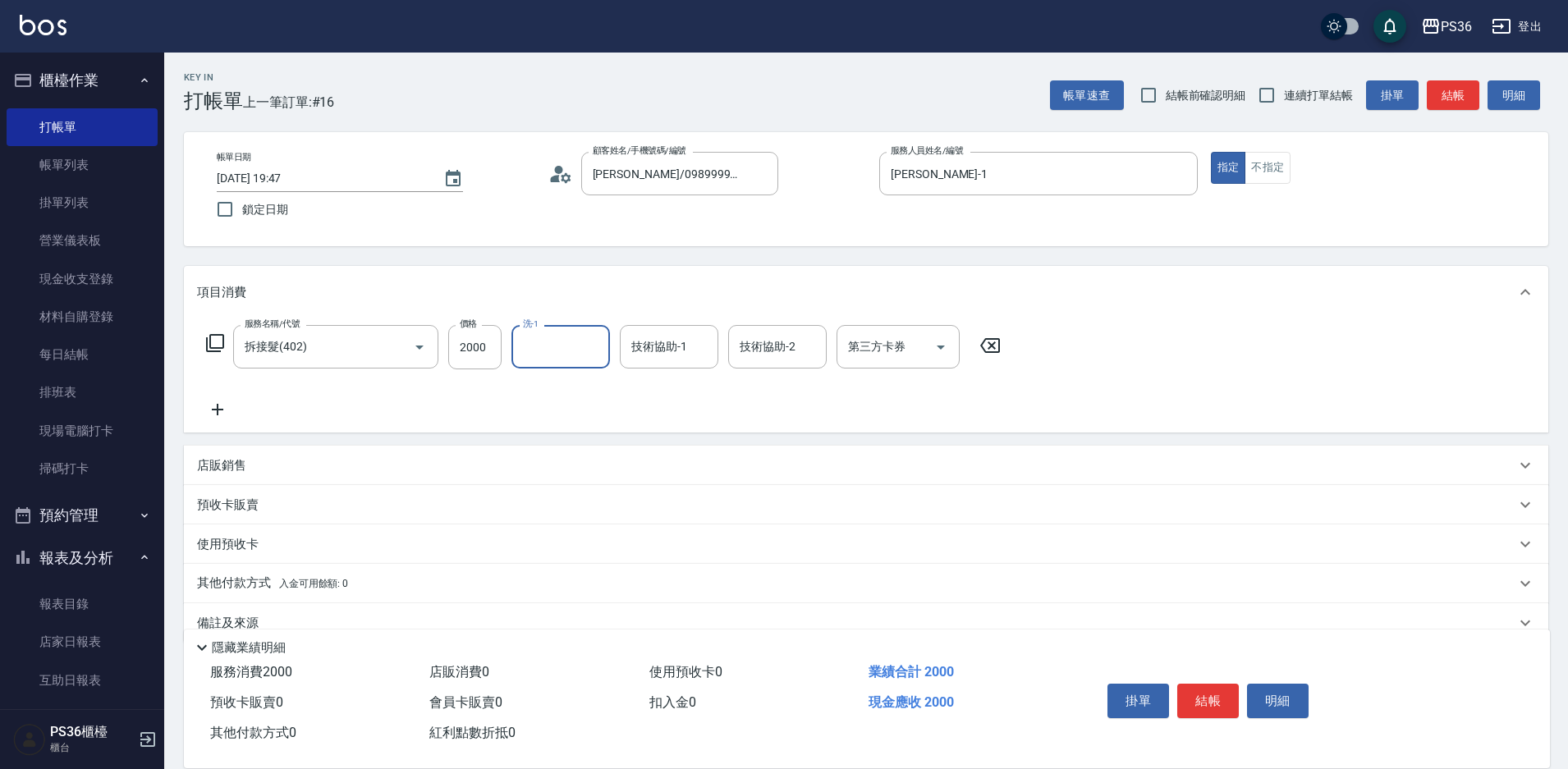
click at [576, 346] on input "洗-1" at bounding box center [560, 347] width 84 height 29
type input "[PERSON_NAME]-22"
click at [1202, 696] on button "結帳" at bounding box center [1208, 701] width 62 height 34
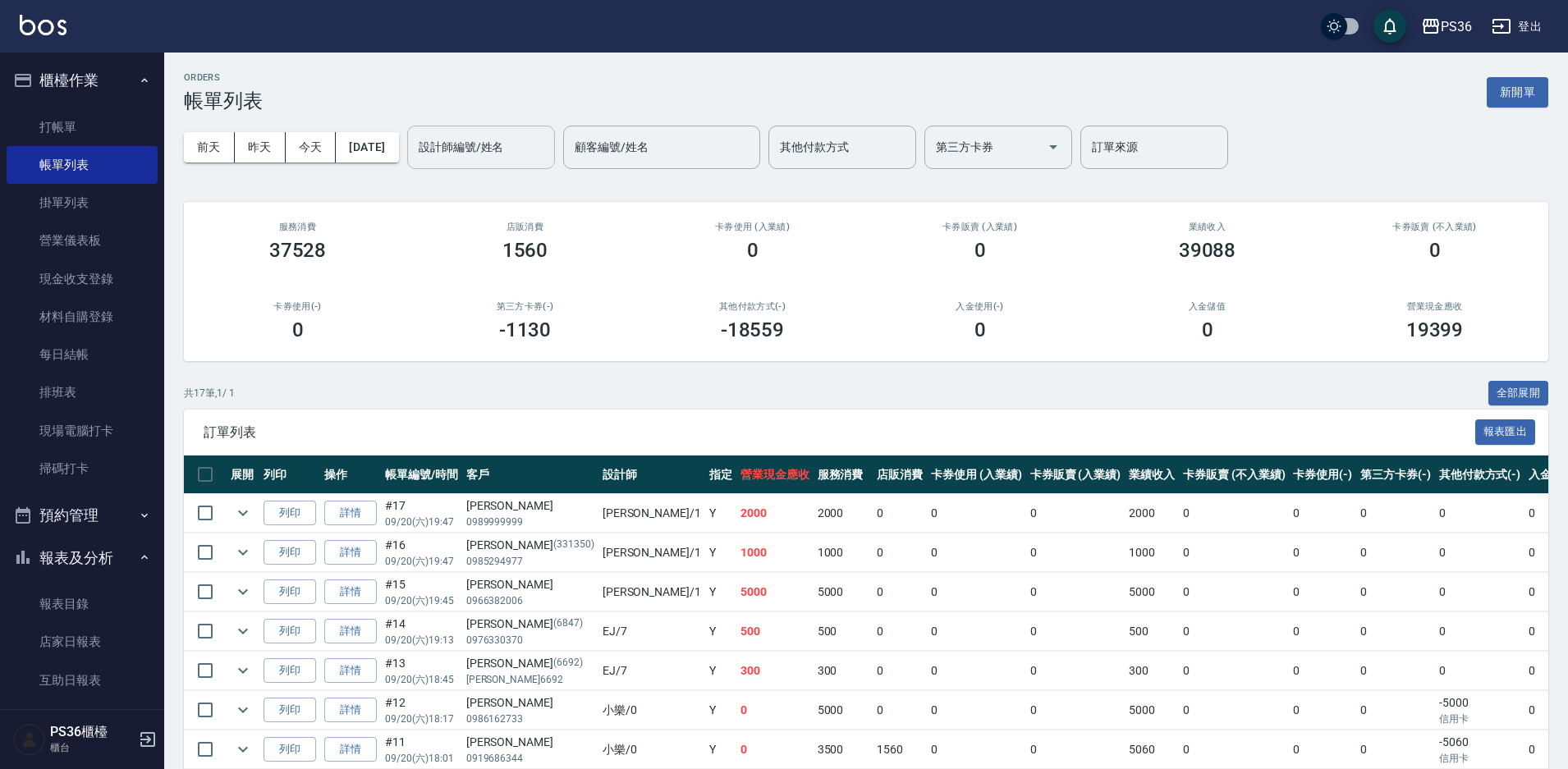
click at [492, 145] on input "設計師編號/姓名" at bounding box center [481, 147] width 133 height 29
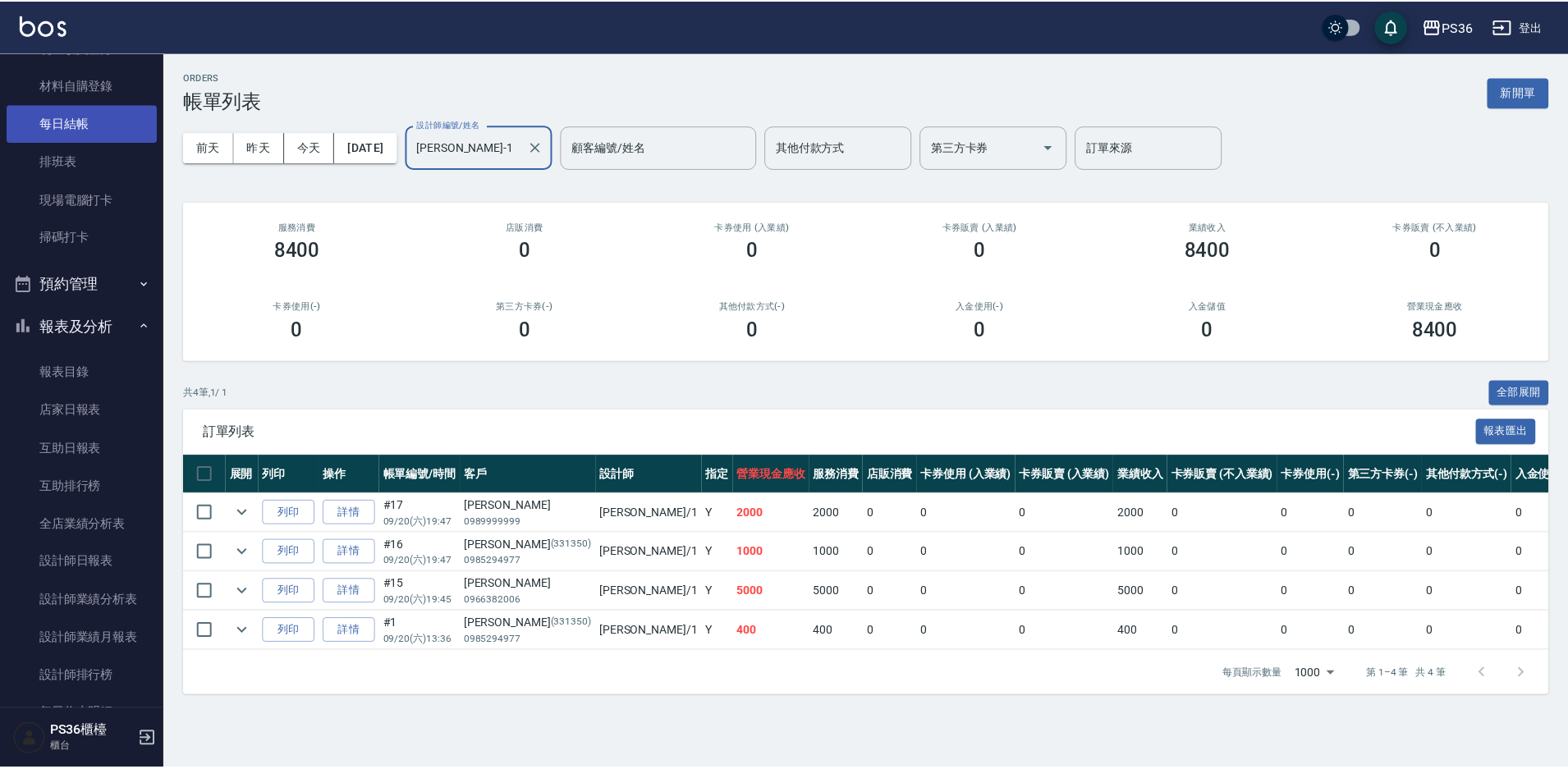
scroll to position [247, 0]
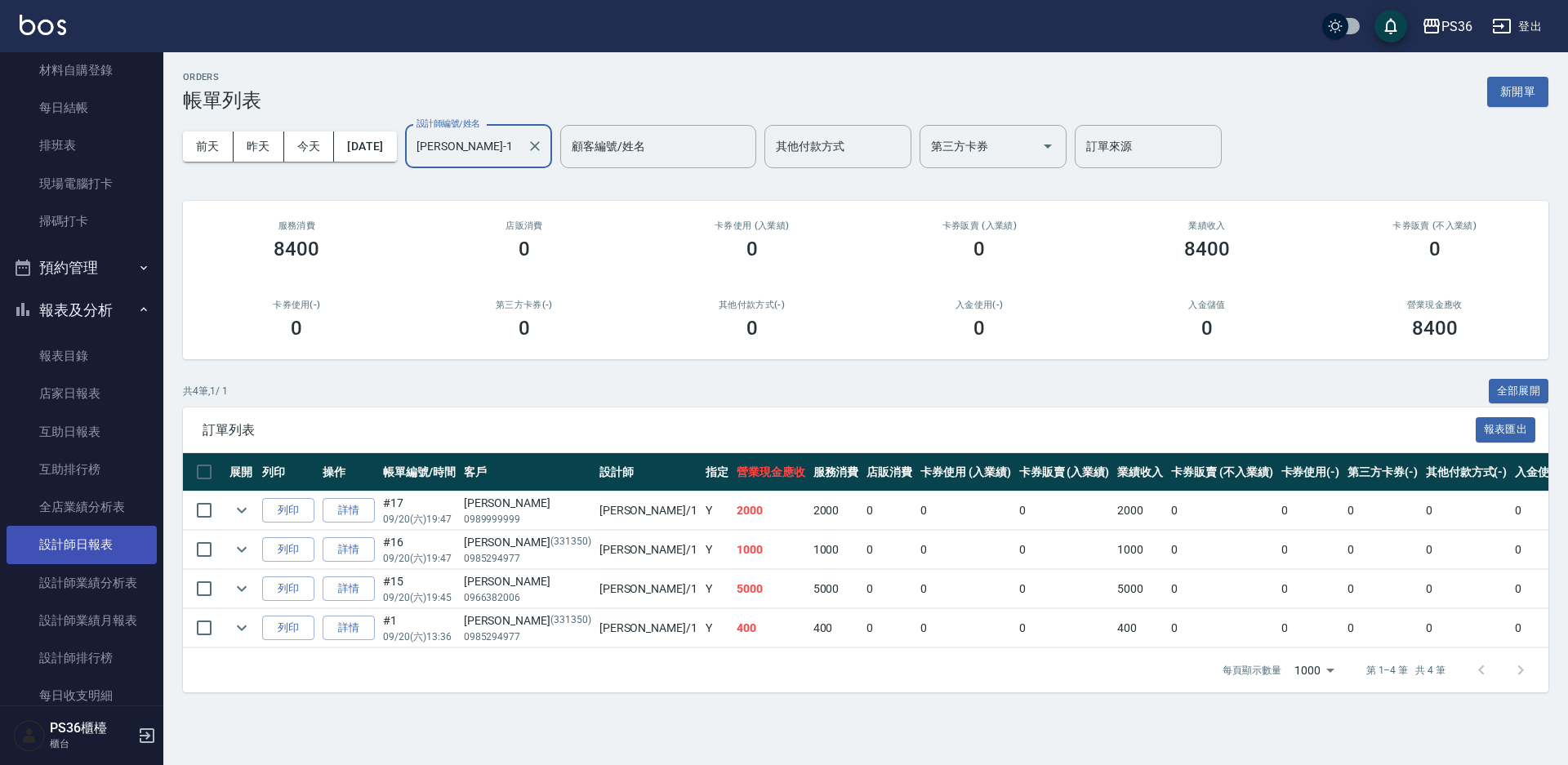
type input "[PERSON_NAME]-1"
click at [88, 531] on link "設計師日報表" at bounding box center [81, 544] width 150 height 38
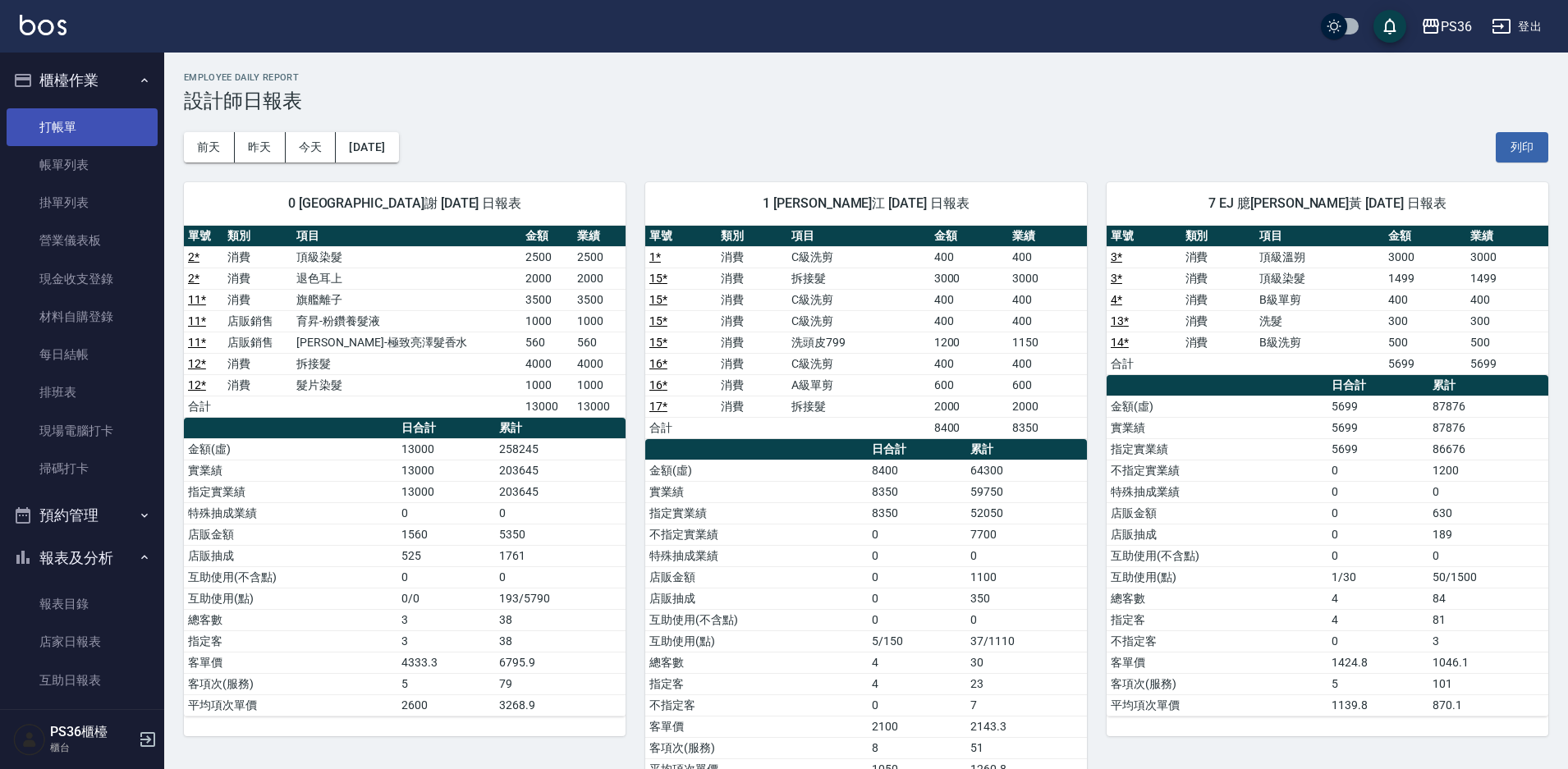
click at [70, 138] on link "打帳單" at bounding box center [81, 127] width 151 height 38
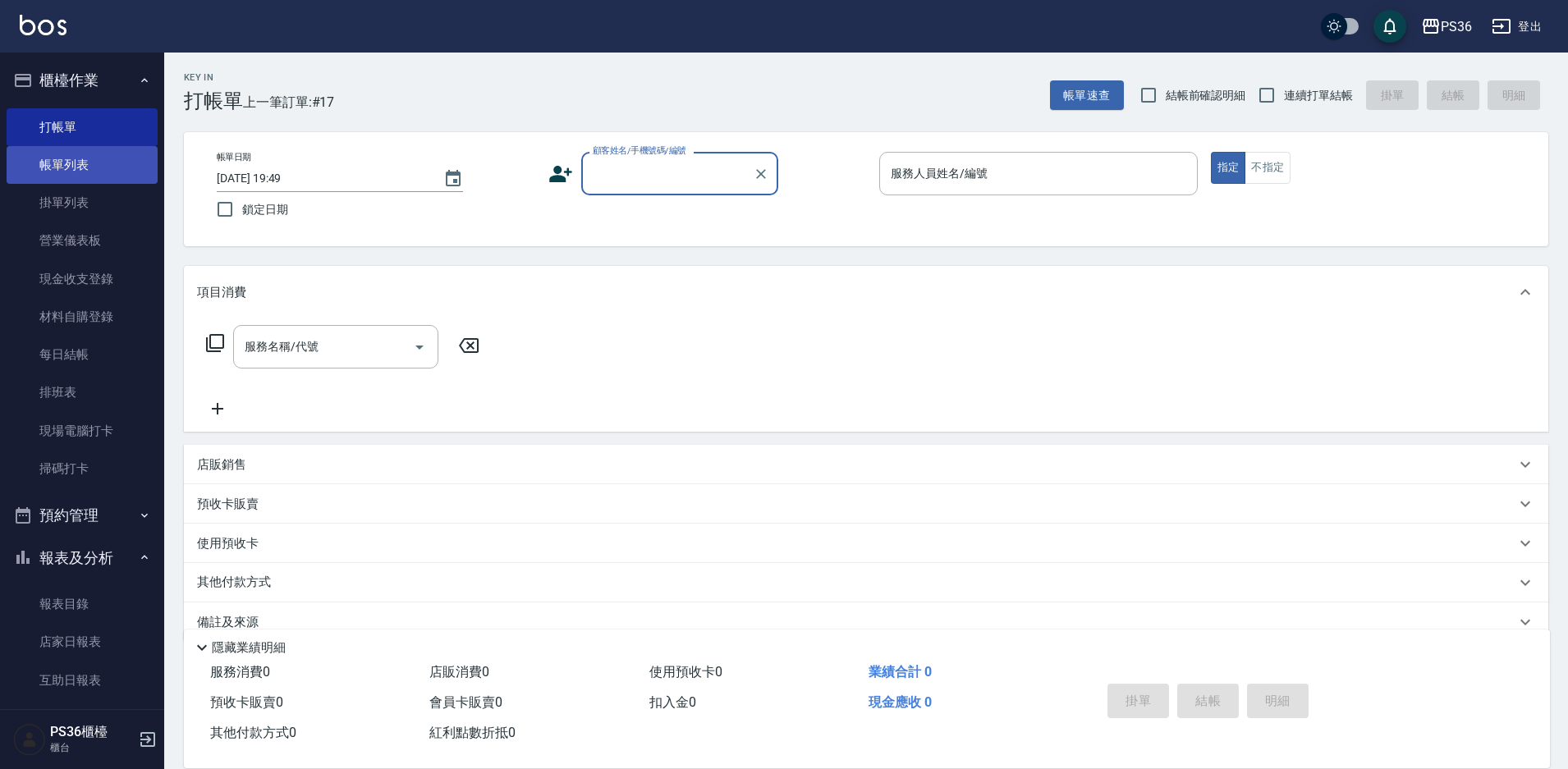
click at [58, 155] on link "帳單列表" at bounding box center [81, 165] width 151 height 38
click at [70, 165] on link "帳單列表" at bounding box center [81, 165] width 151 height 38
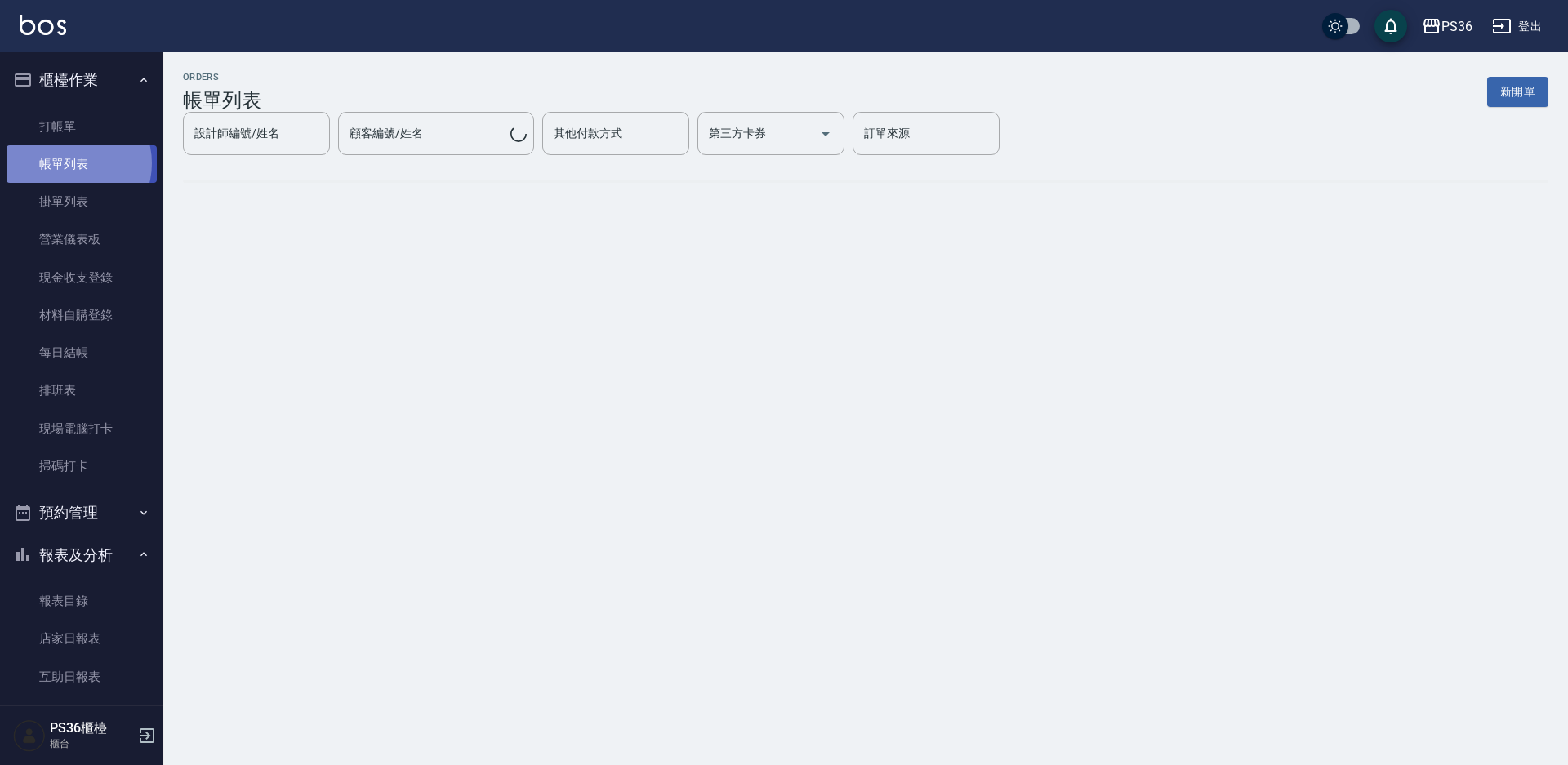
click at [70, 164] on link "帳單列表" at bounding box center [81, 164] width 150 height 38
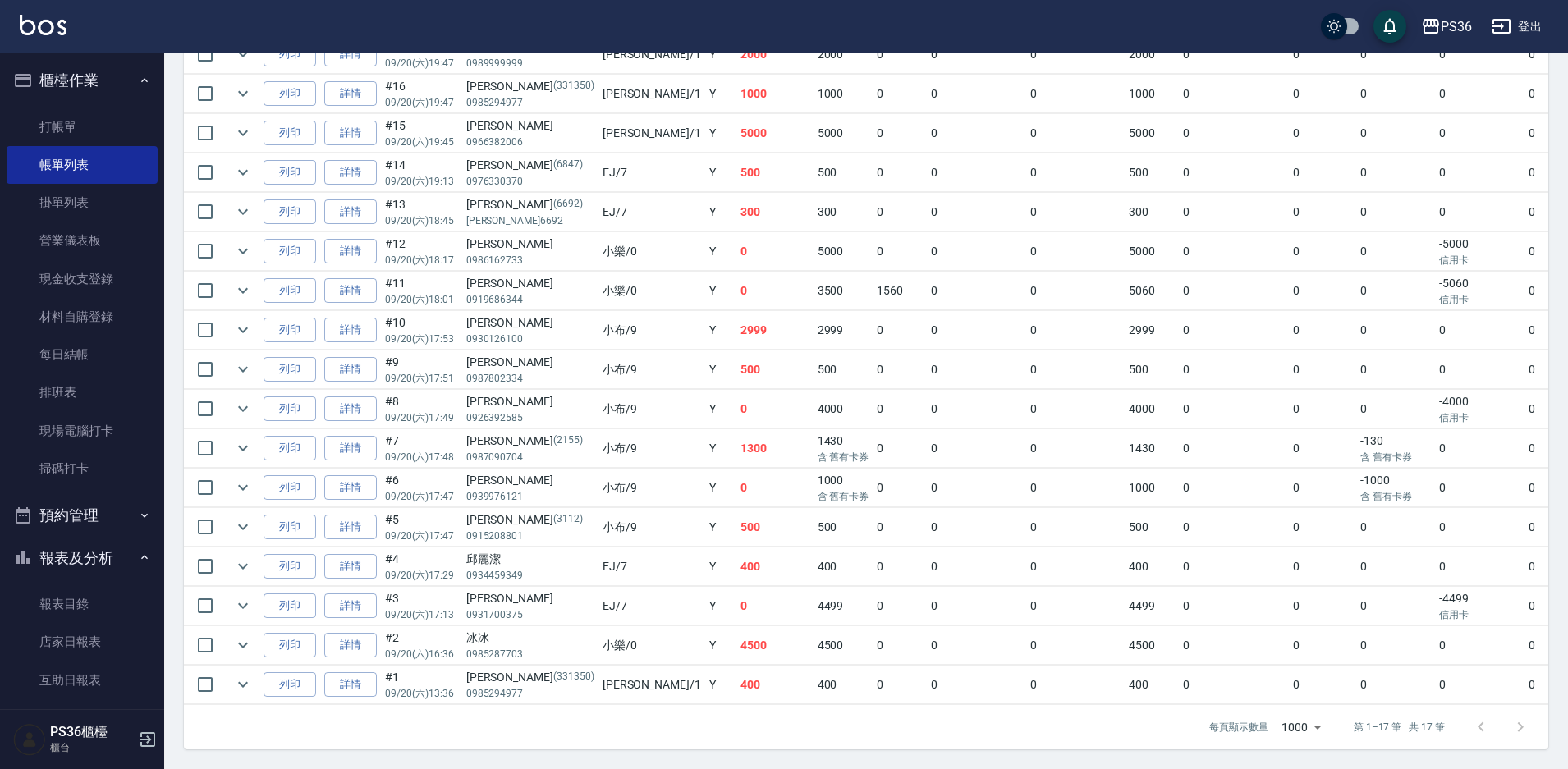
scroll to position [473, 0]
click at [345, 318] on link "詳情" at bounding box center [350, 331] width 53 height 26
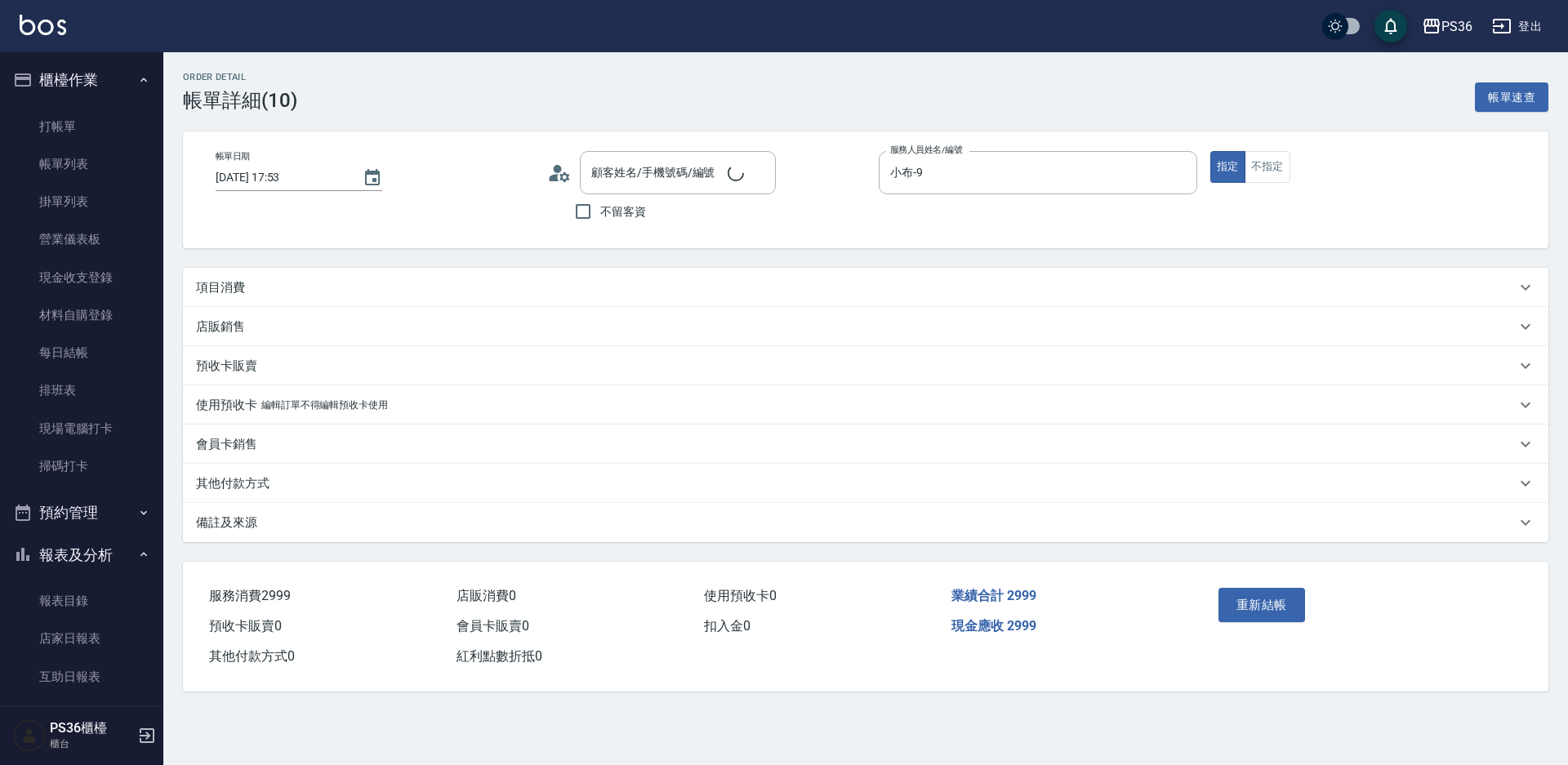
type input "[DATE] 17:53"
type input "小布-9"
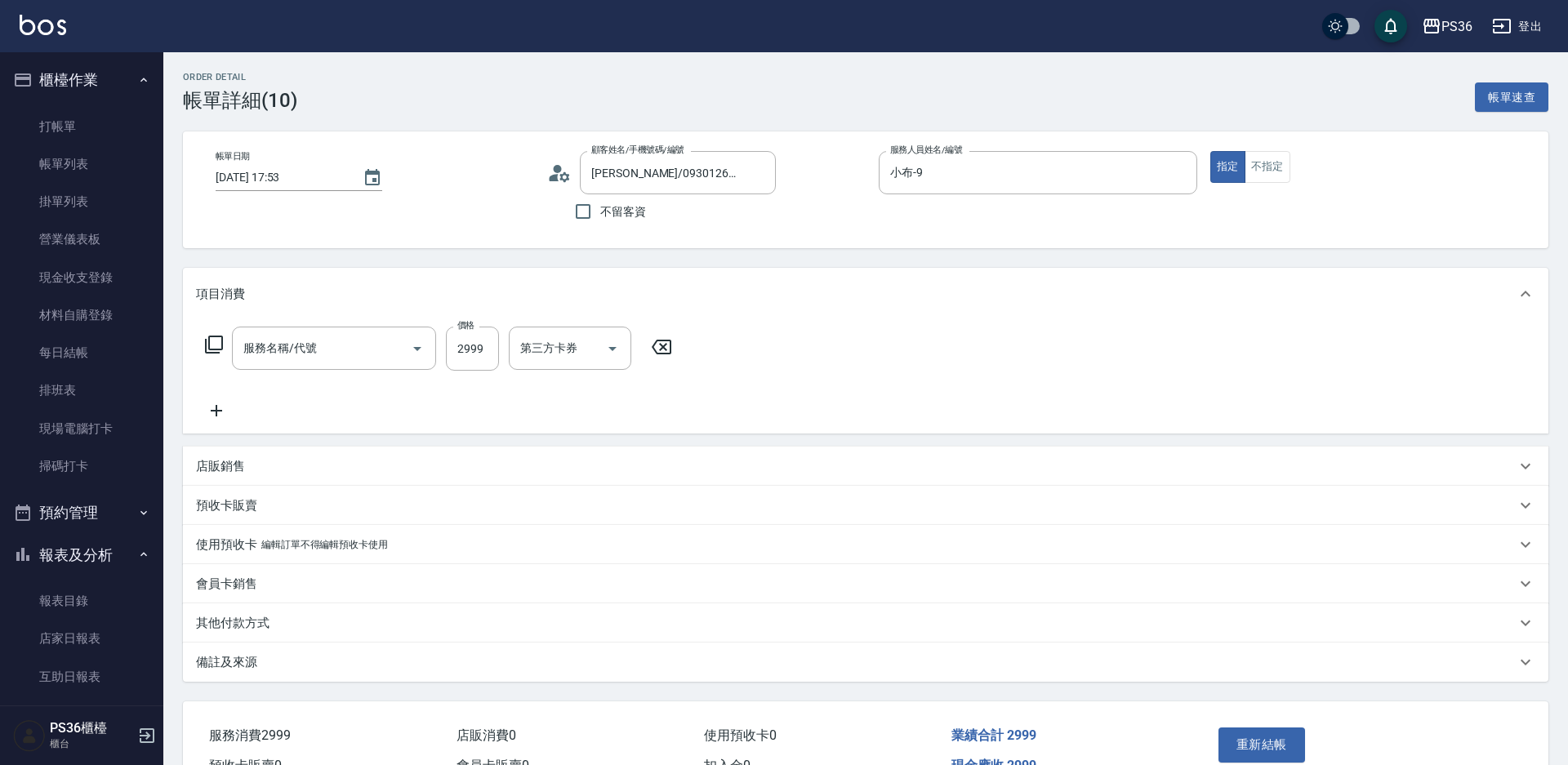
type input "[PERSON_NAME]/0930126100/"
type input "旗艦染髮(107)"
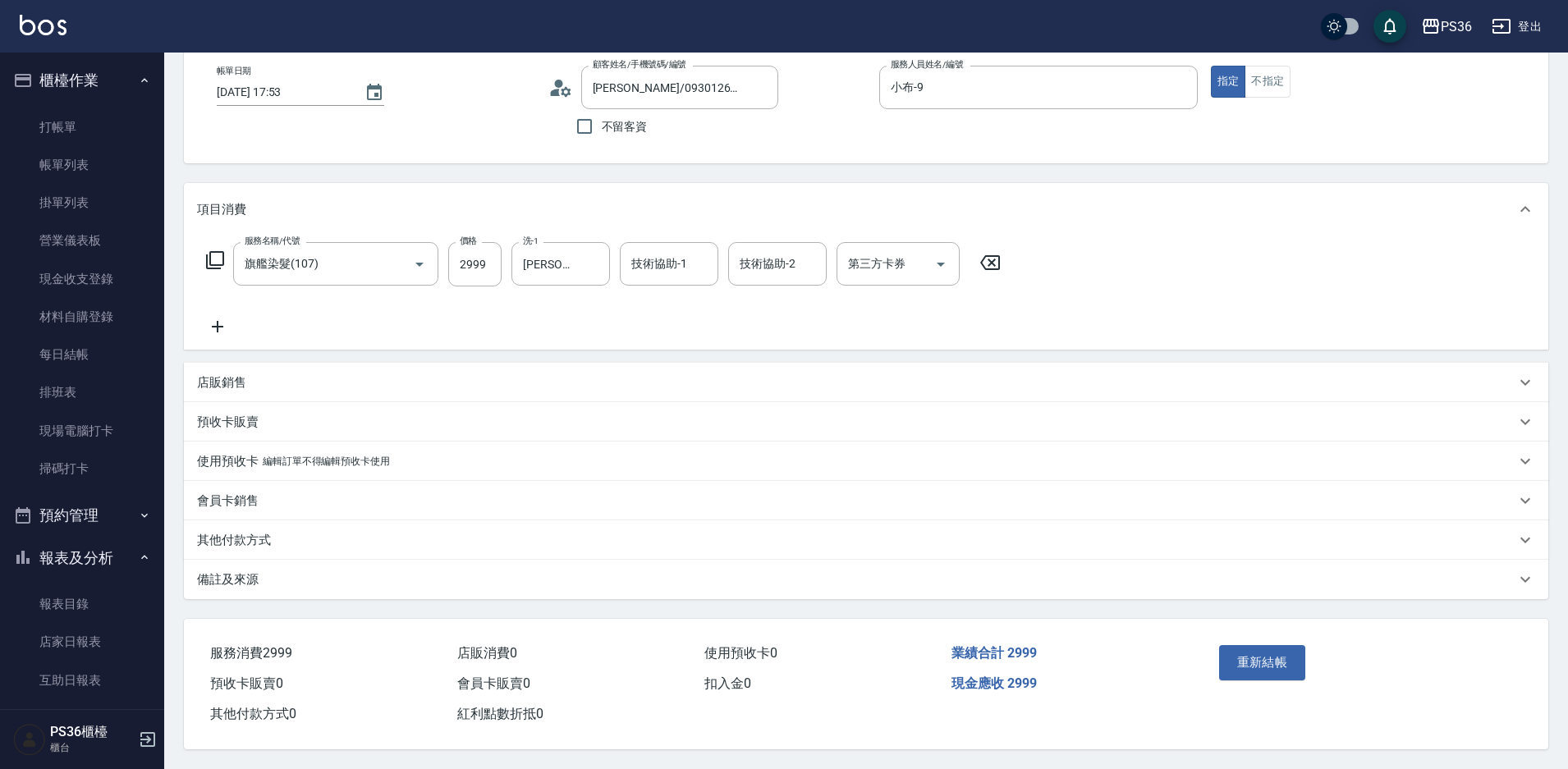
click at [252, 532] on p "其他付款方式" at bounding box center [234, 541] width 74 height 18
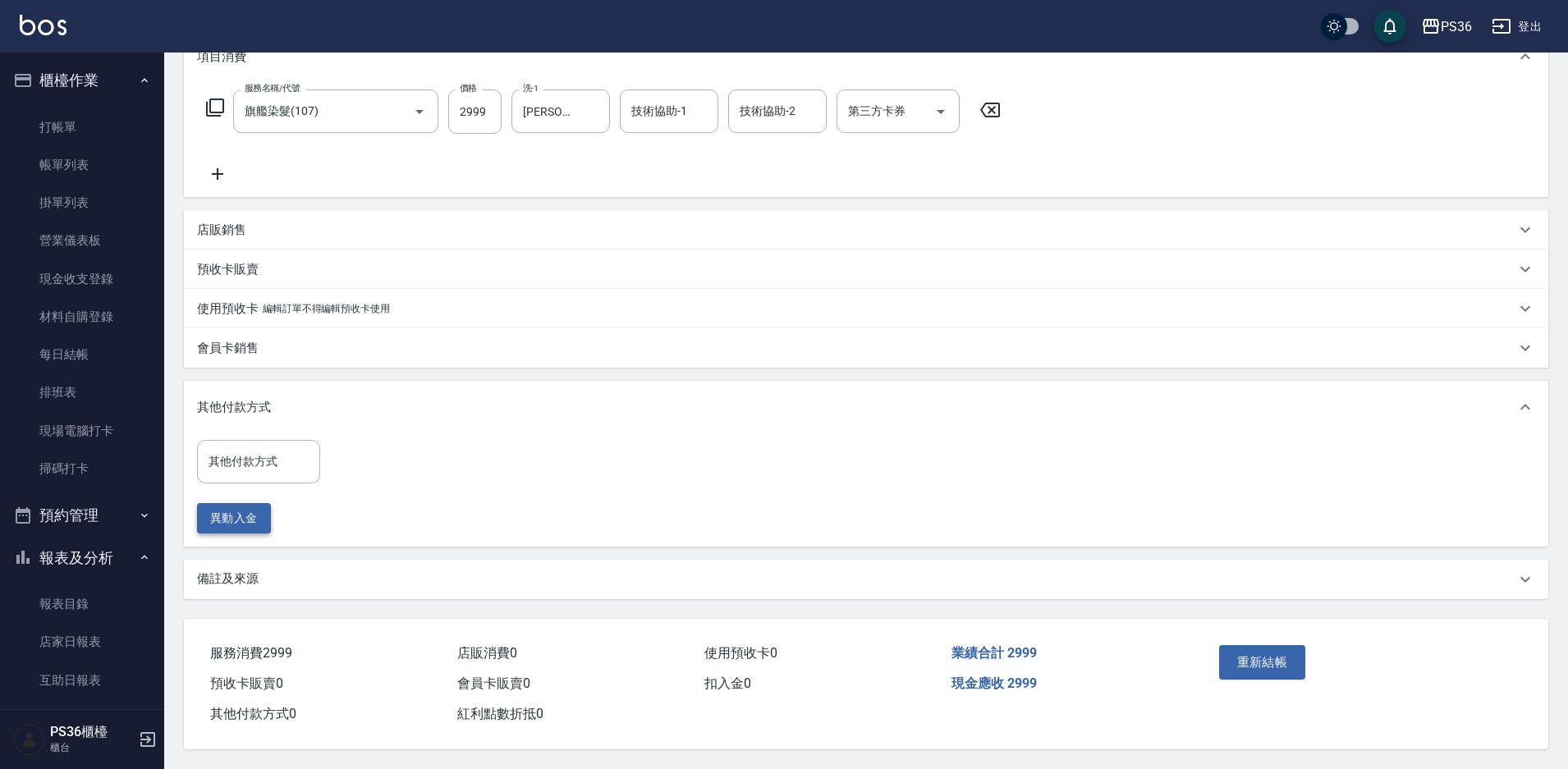
scroll to position [247, 0]
click at [248, 456] on input "其他付款方式" at bounding box center [258, 461] width 108 height 29
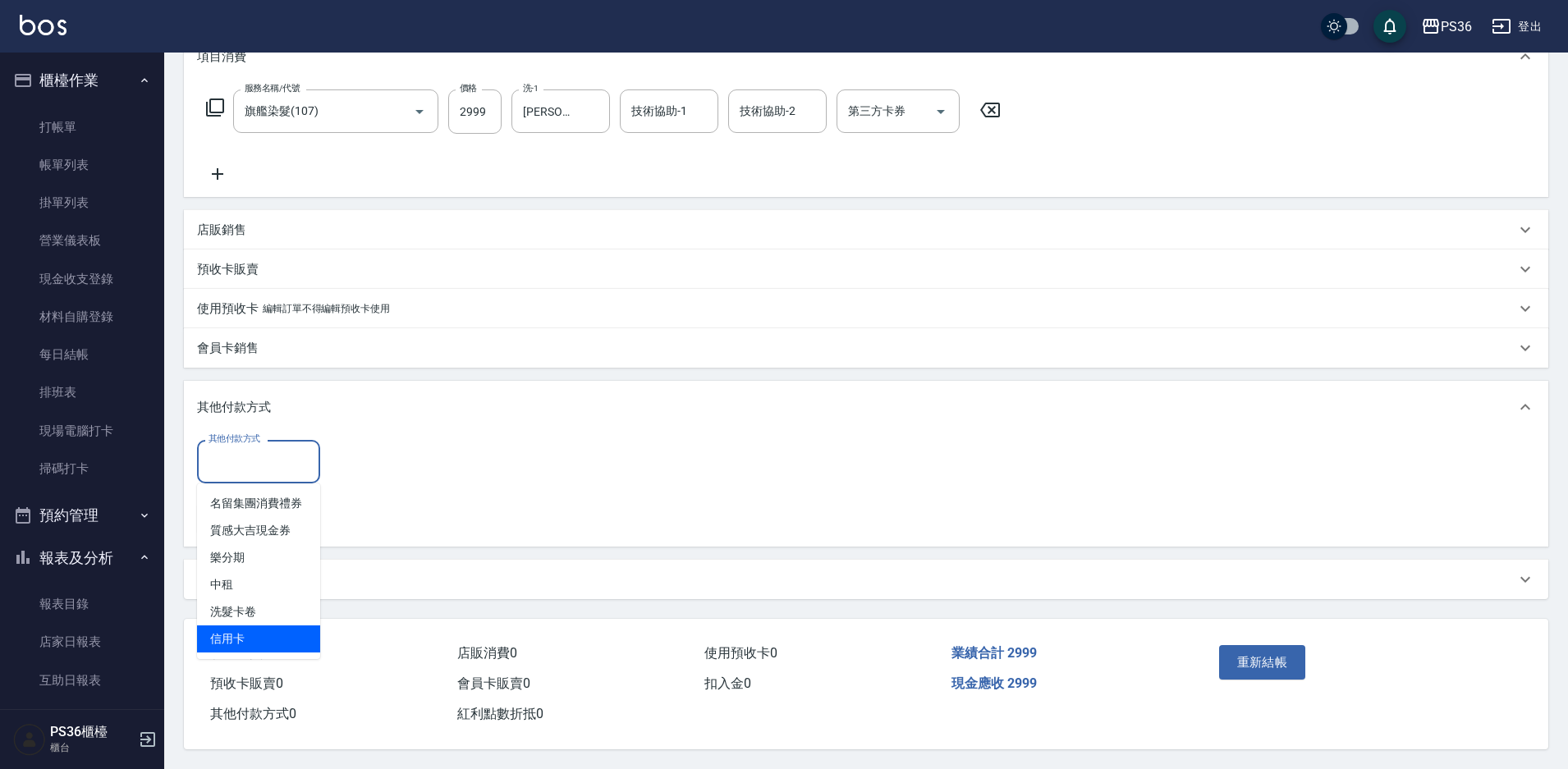
click at [254, 629] on span "信用卡" at bounding box center [258, 639] width 123 height 27
type input "信用卡"
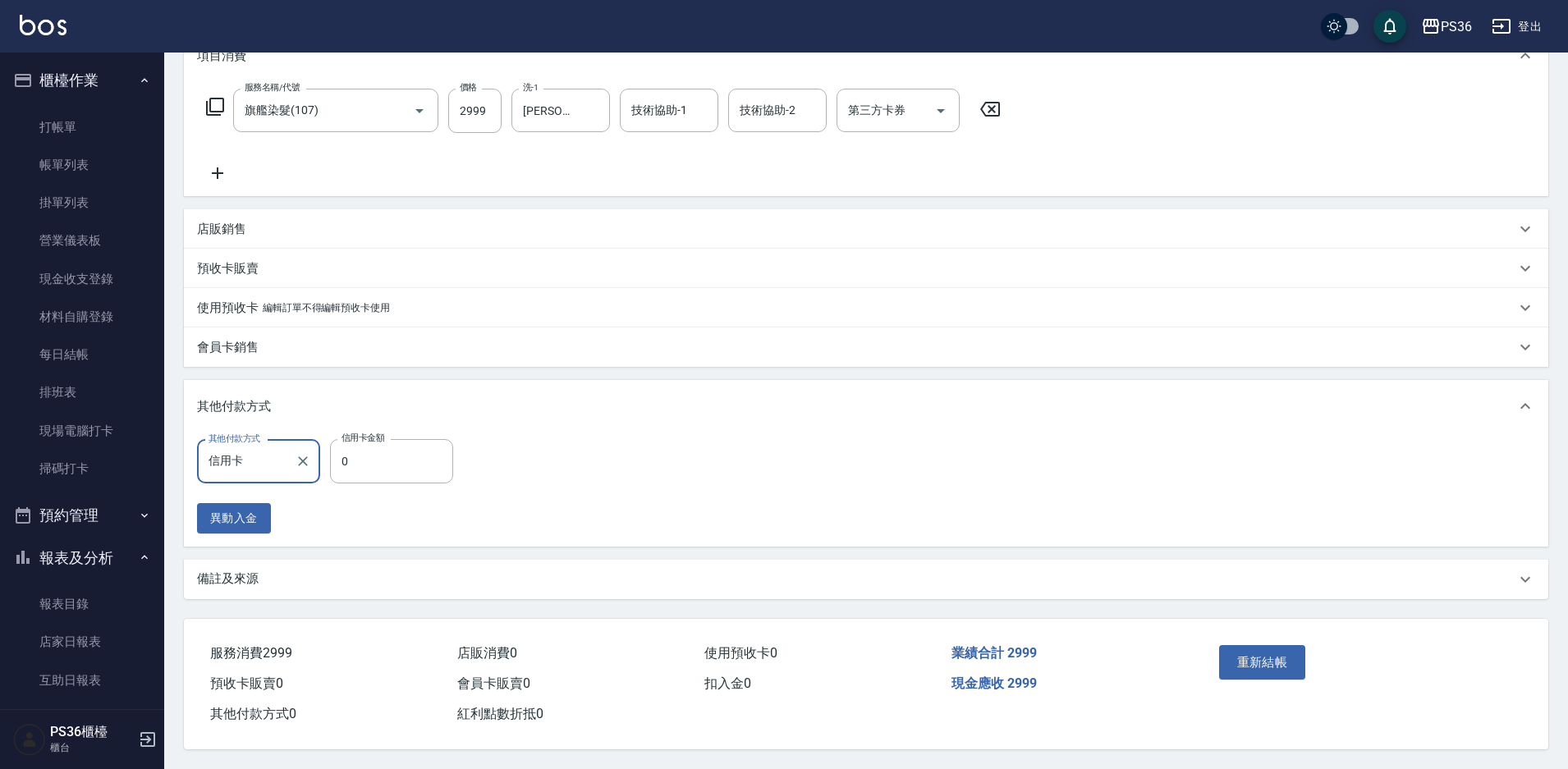
click at [373, 432] on label "信用卡金額" at bounding box center [363, 437] width 43 height 12
click at [373, 439] on input "0" at bounding box center [391, 461] width 123 height 44
click at [368, 454] on input "0" at bounding box center [391, 461] width 123 height 44
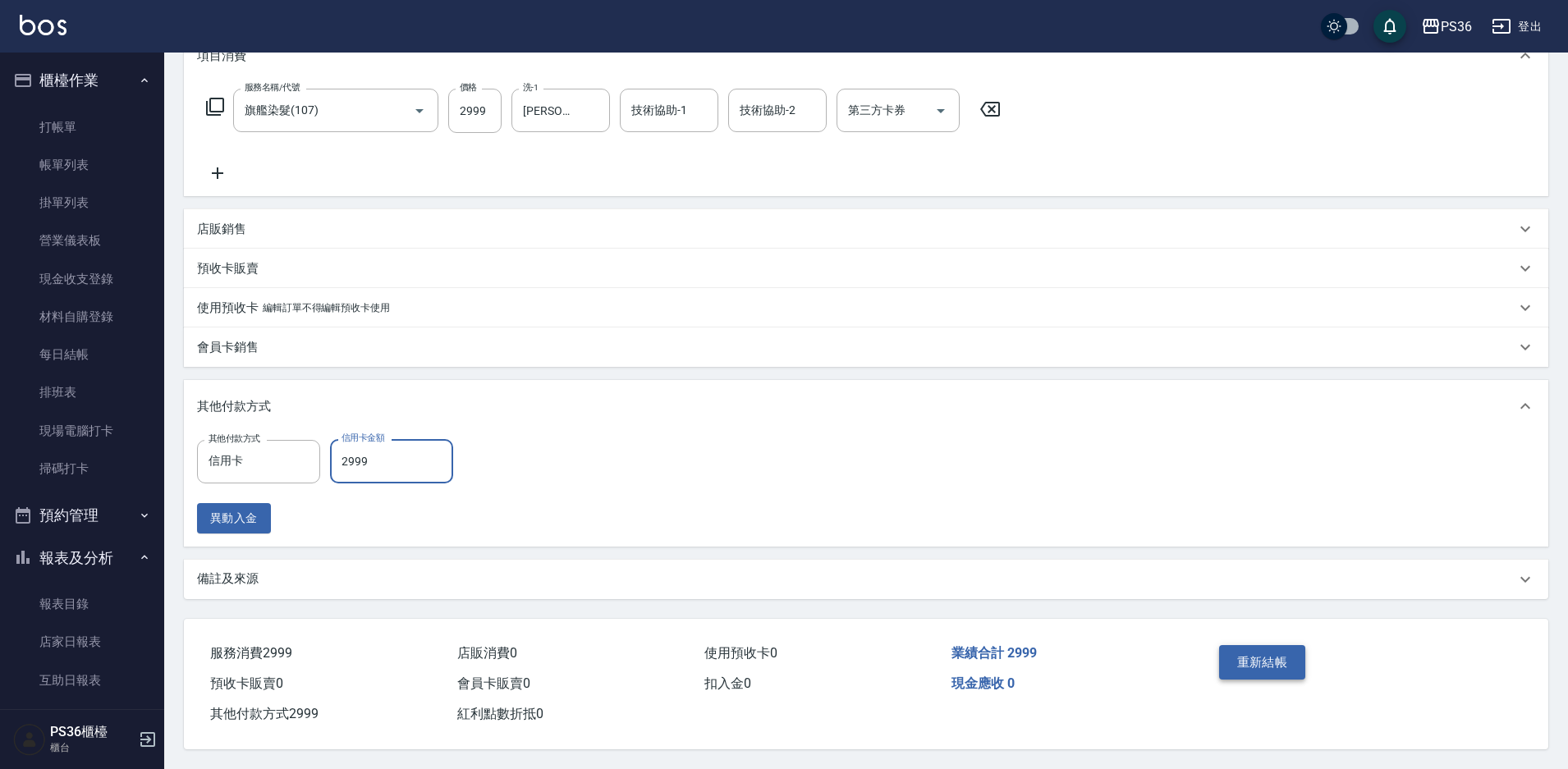
type input "2999"
click at [1244, 659] on button "重新結帳" at bounding box center [1262, 662] width 87 height 34
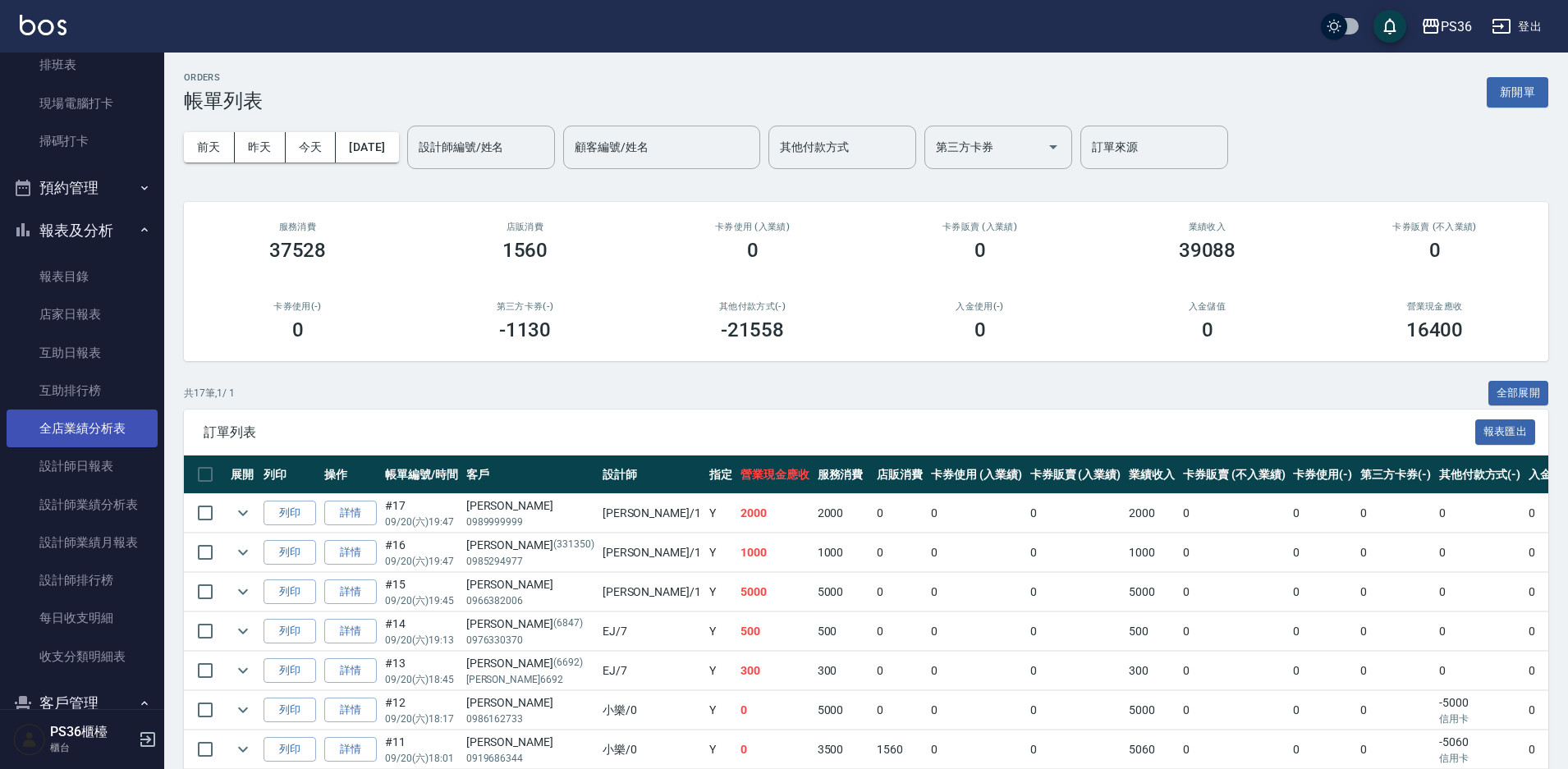
scroll to position [328, 0]
click at [99, 456] on link "設計師日報表" at bounding box center [81, 465] width 151 height 38
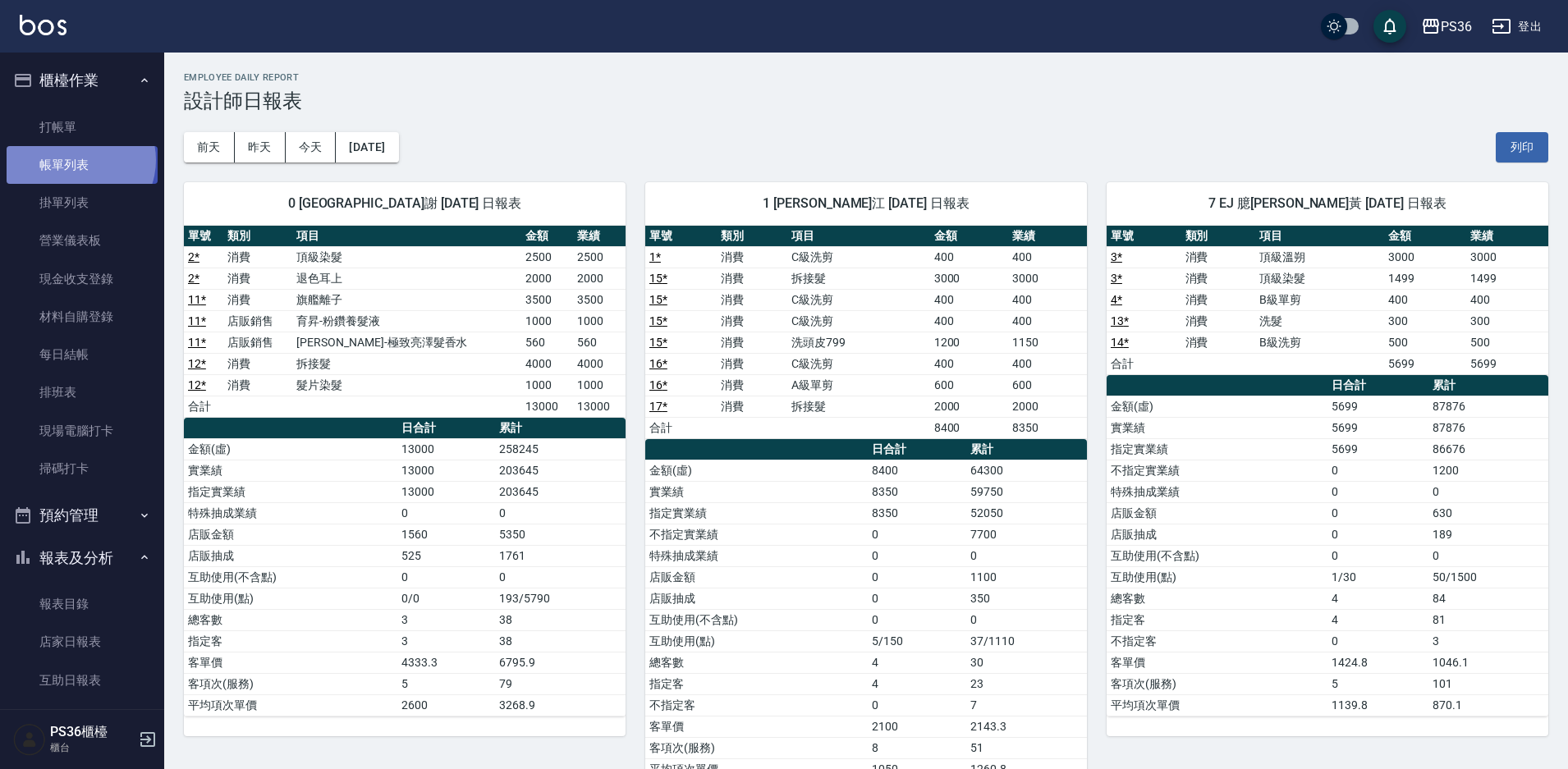
click at [78, 159] on link "帳單列表" at bounding box center [81, 165] width 151 height 38
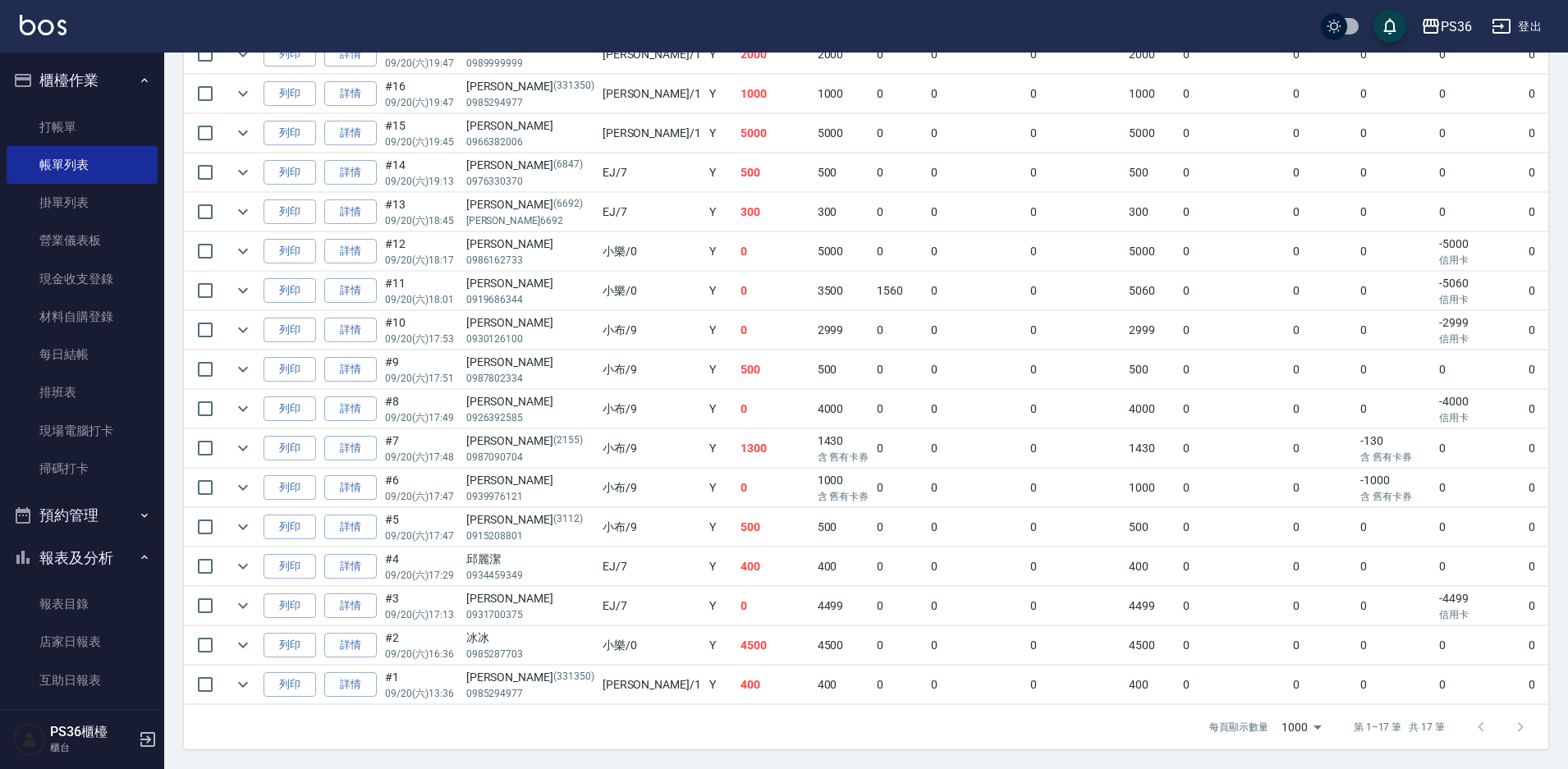
scroll to position [144, 0]
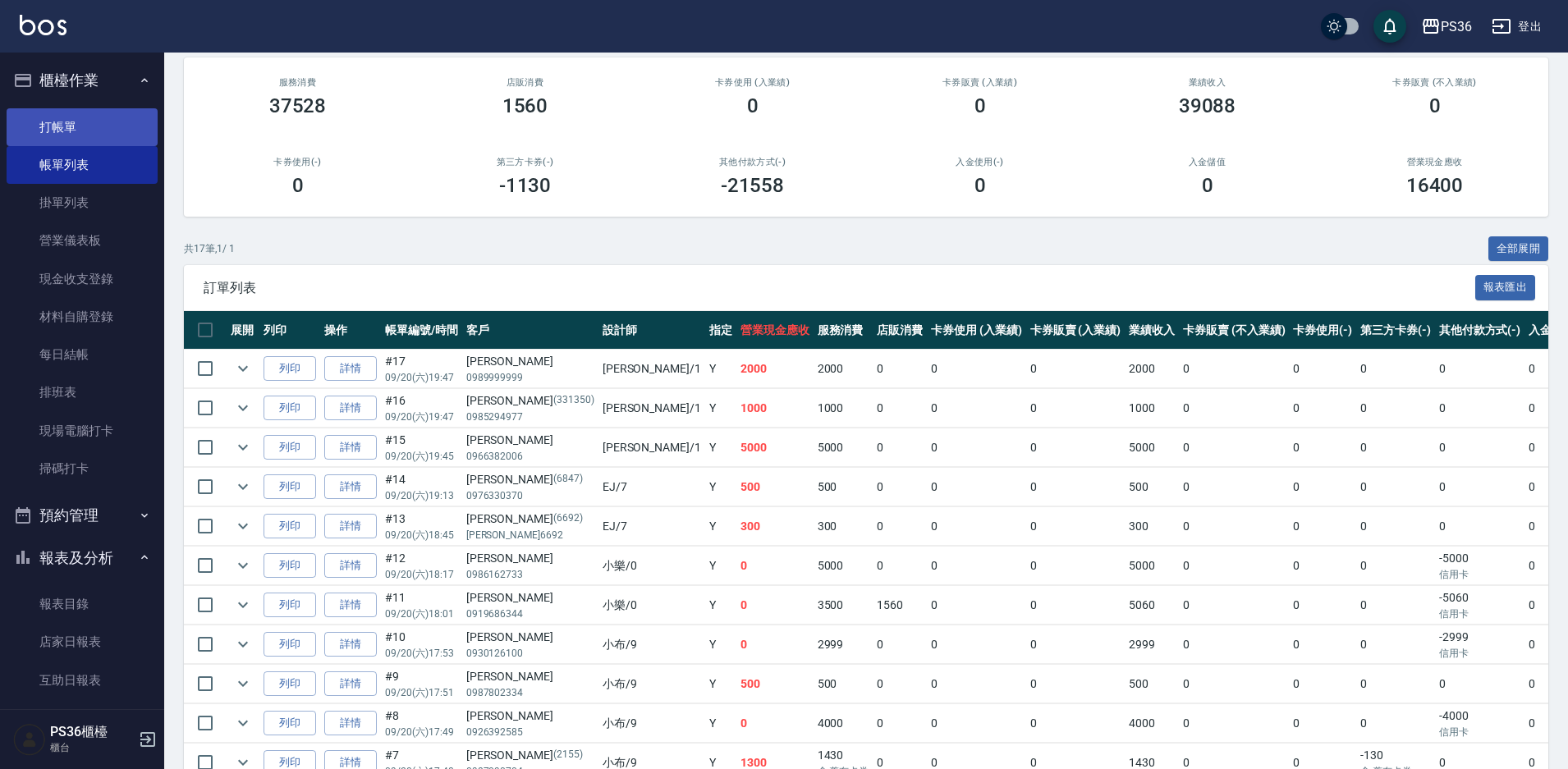
click at [91, 136] on link "打帳單" at bounding box center [81, 127] width 151 height 38
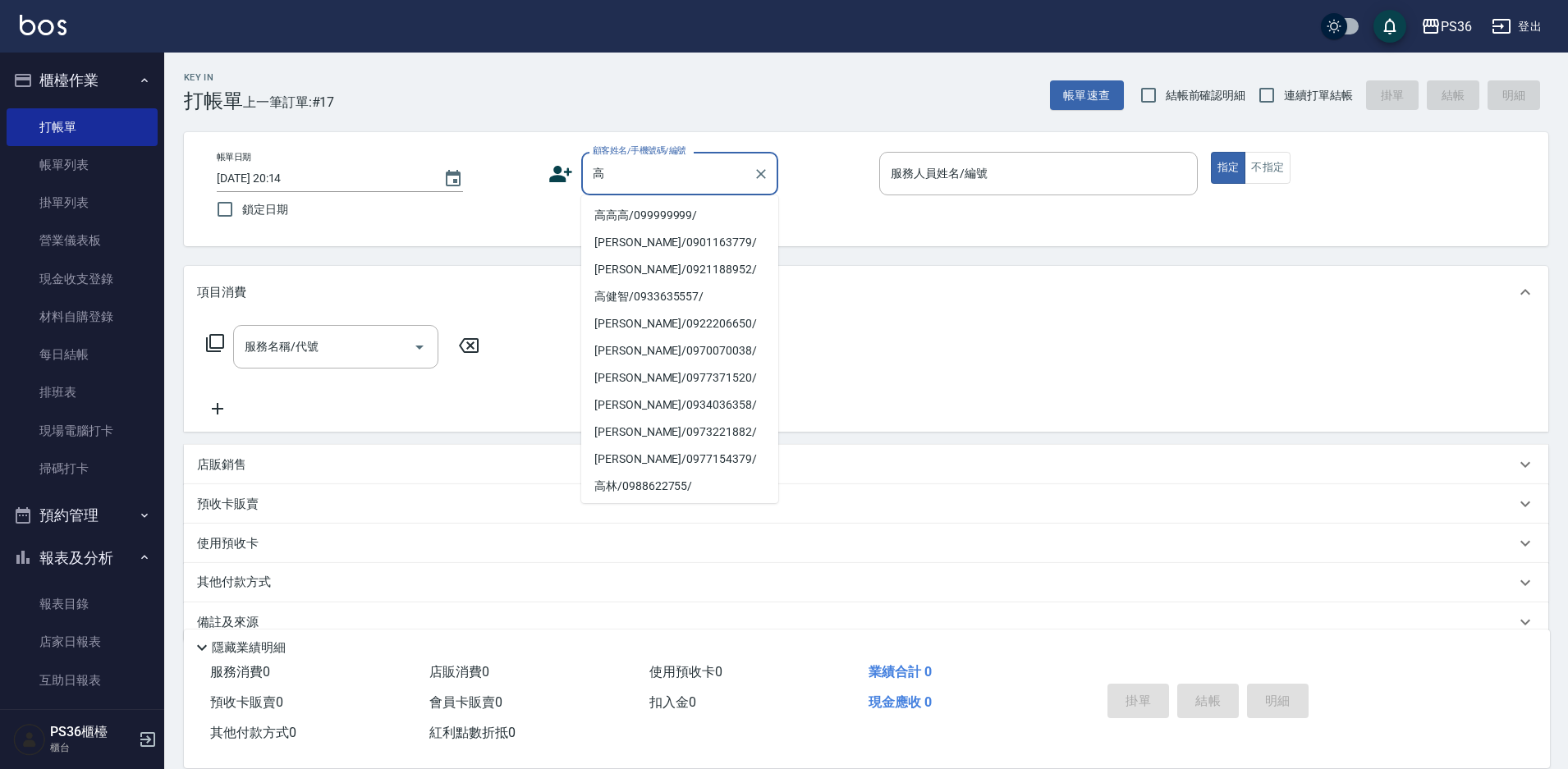
click at [645, 210] on li "高高高/099999999/" at bounding box center [679, 215] width 197 height 27
type input "高高高/099999999/"
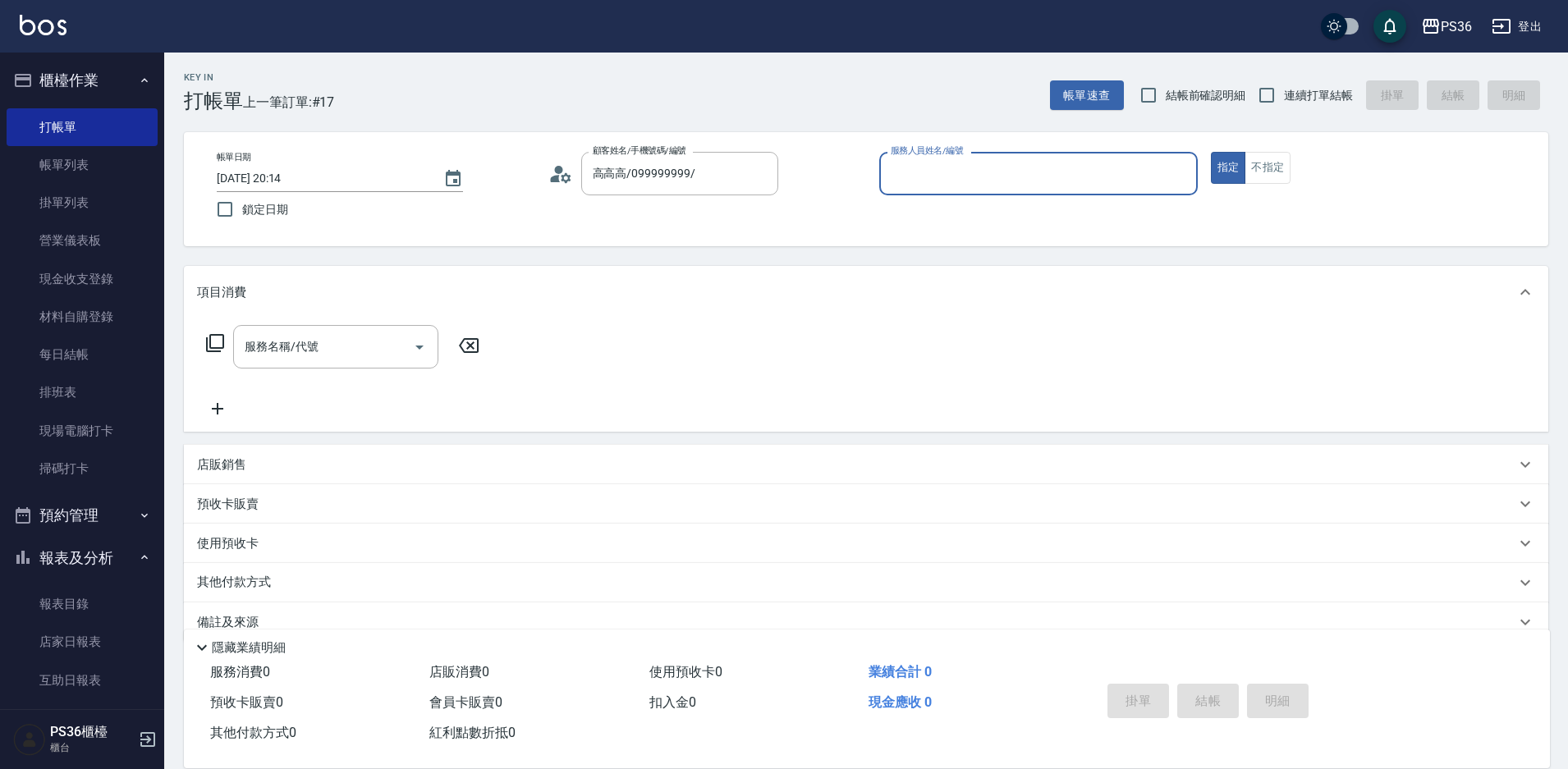
type input "EJ-7"
click at [361, 354] on input "服務名稱/代號" at bounding box center [322, 347] width 165 height 29
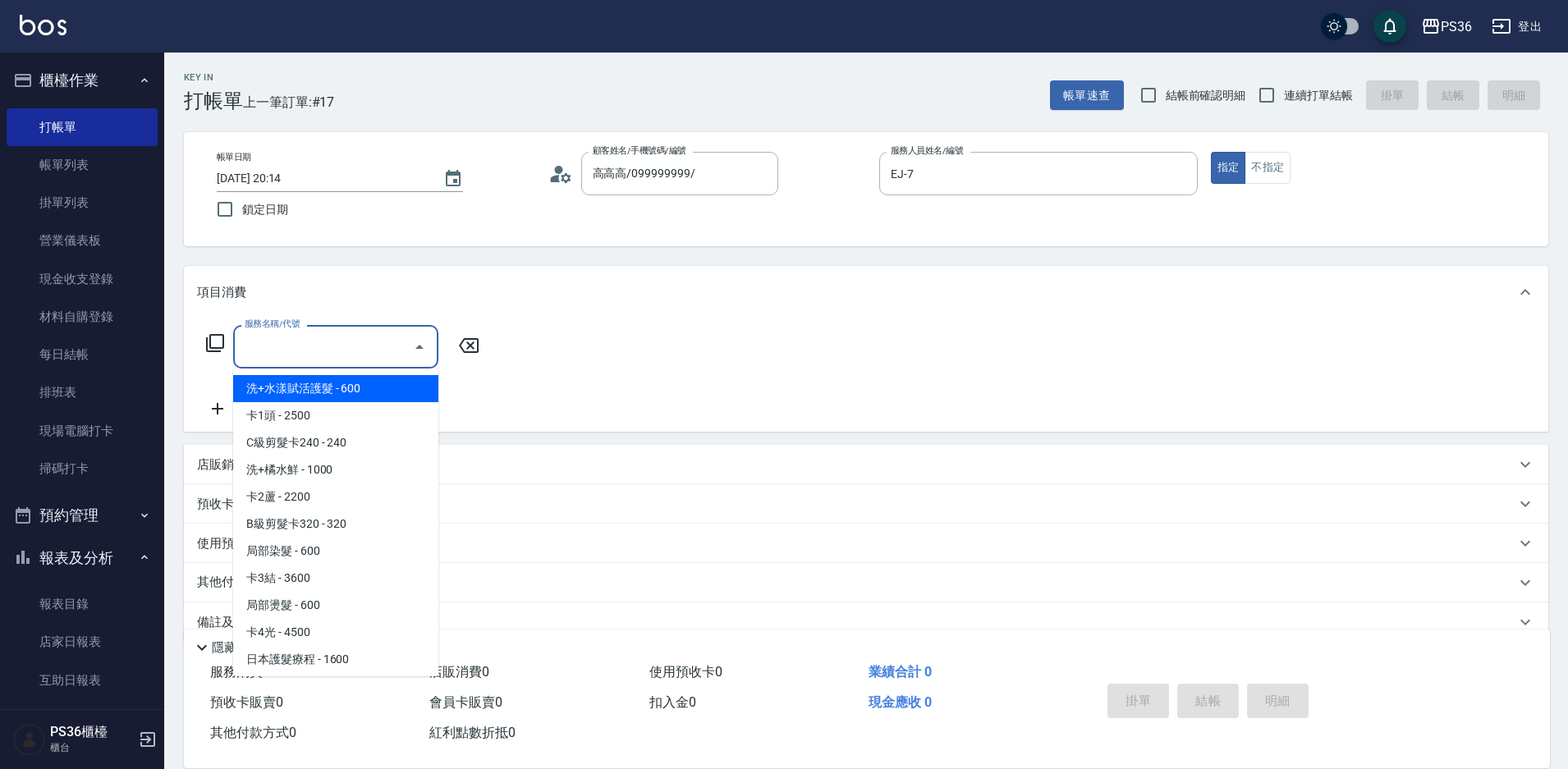
type input "2"
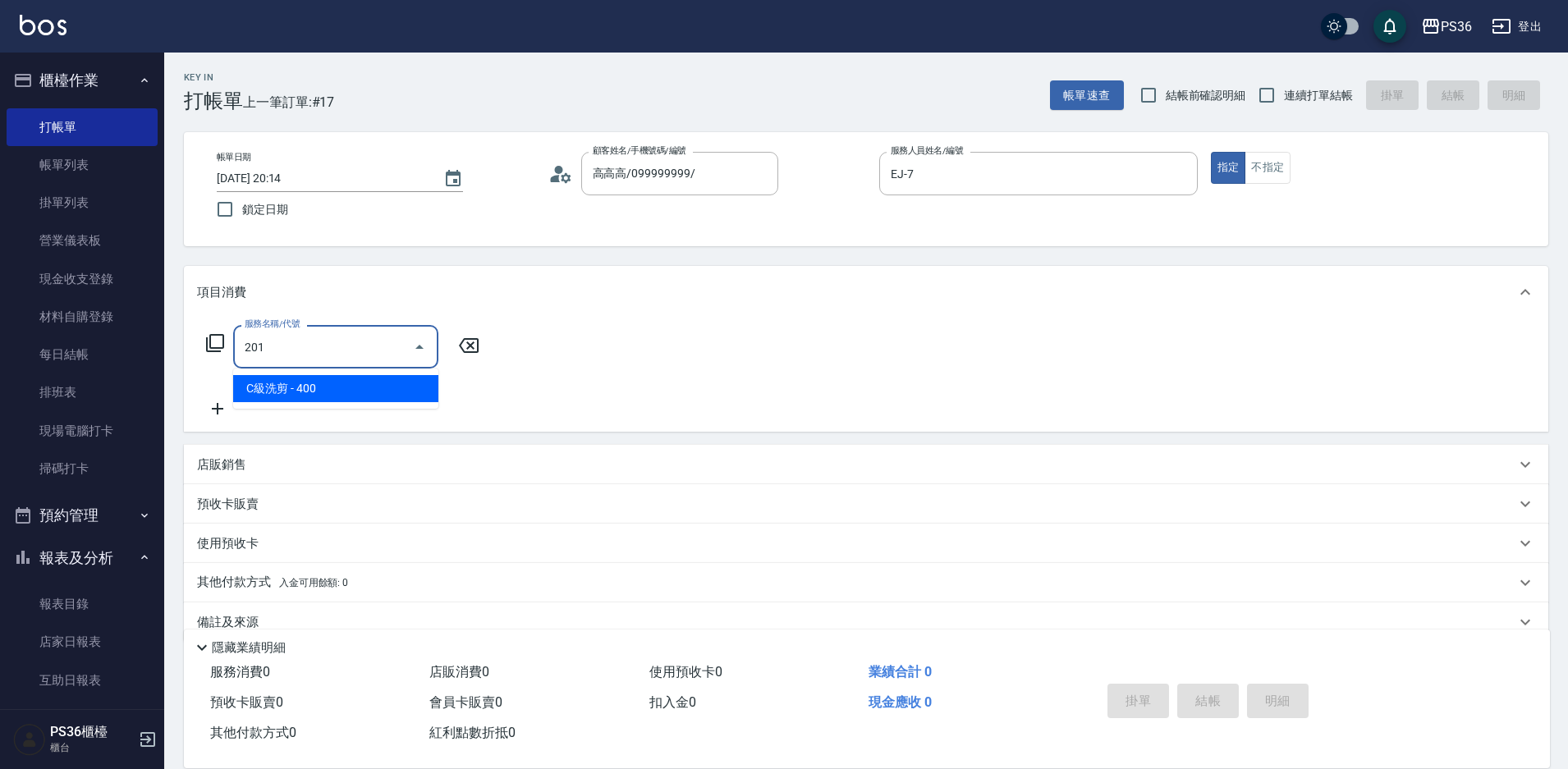
type input "C級洗剪(201)"
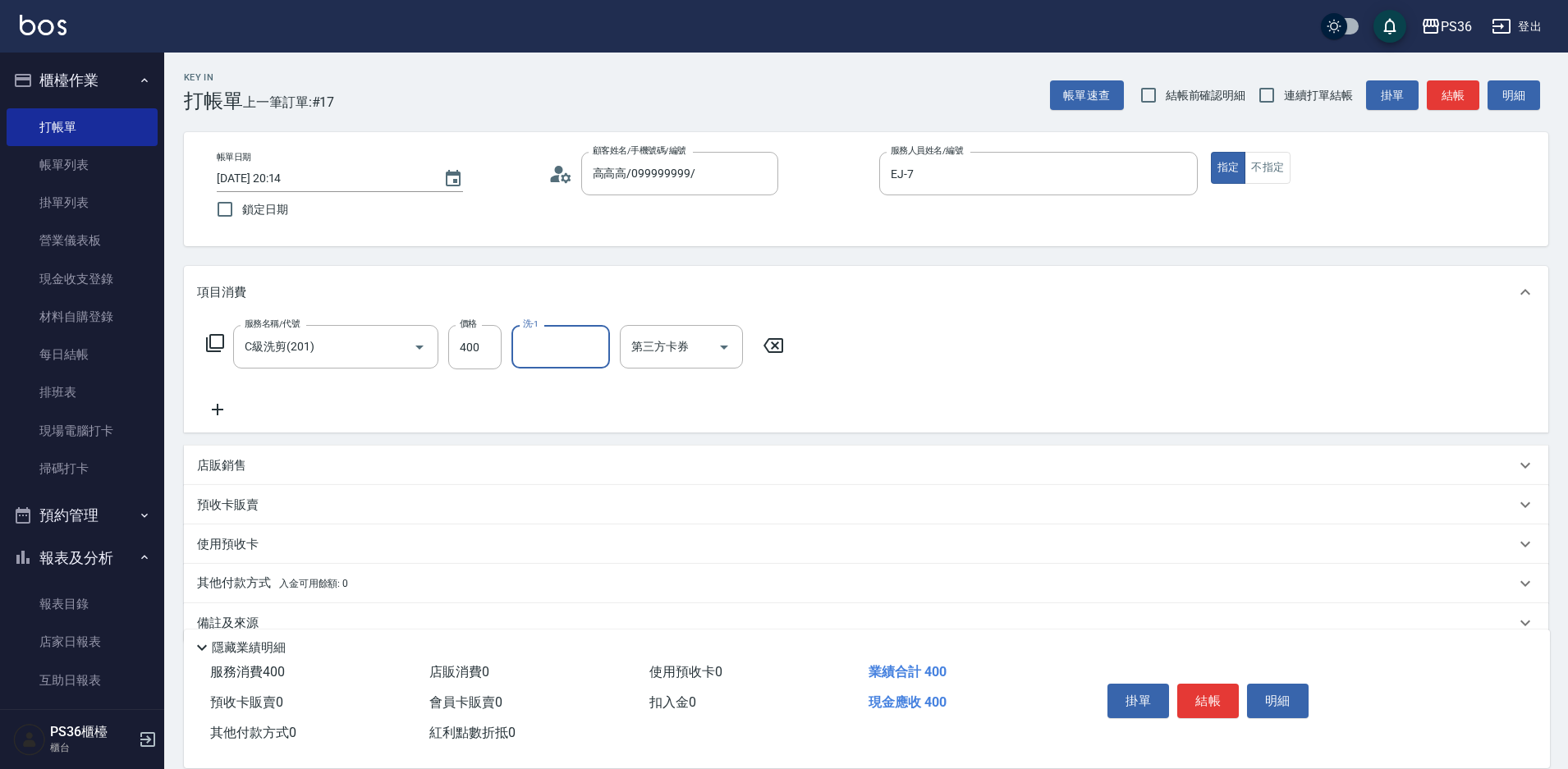
click at [214, 406] on icon at bounding box center [217, 409] width 41 height 19
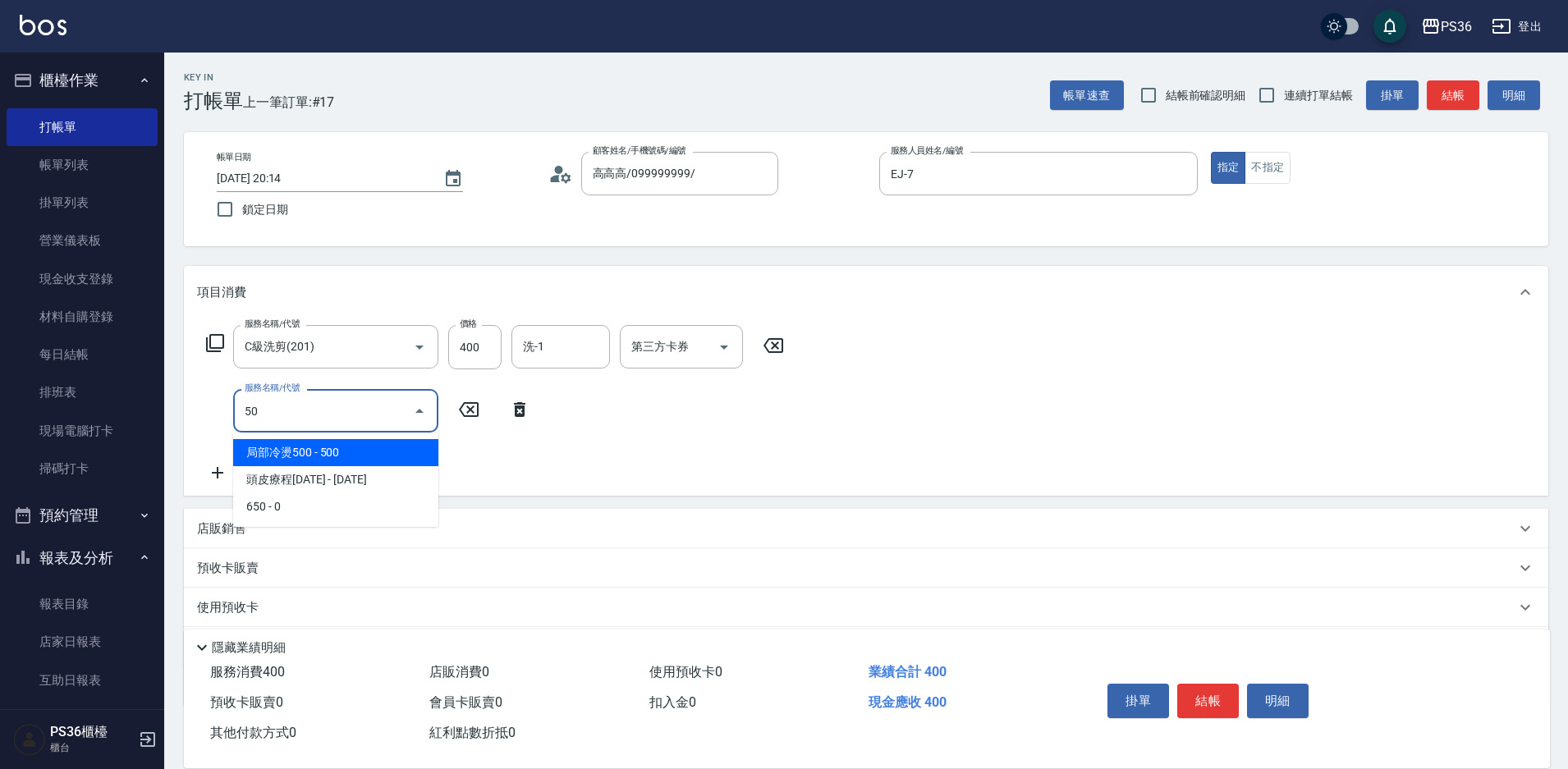
type input "5"
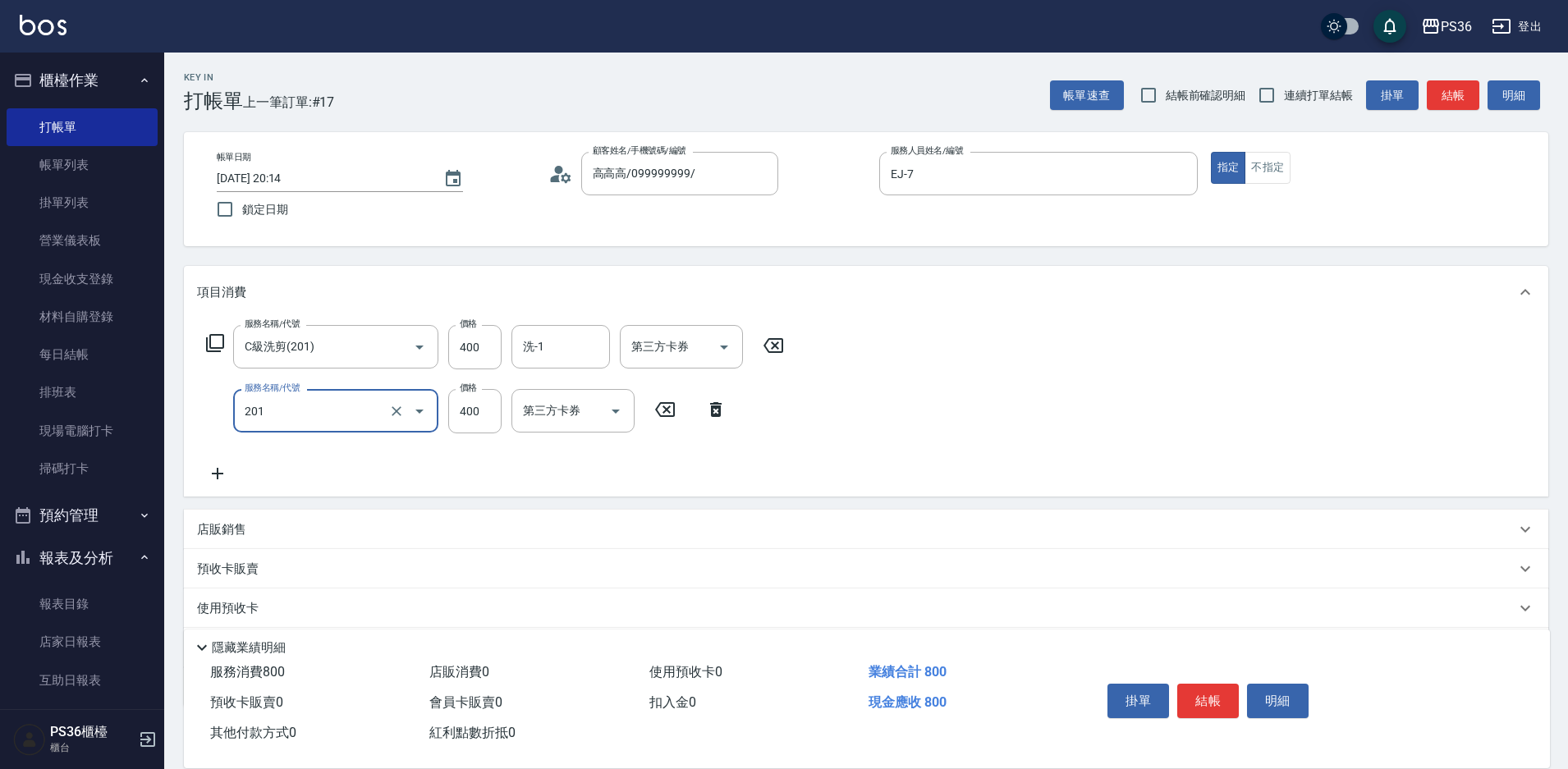
type input "C級洗剪(201)"
click at [225, 467] on icon at bounding box center [217, 473] width 41 height 19
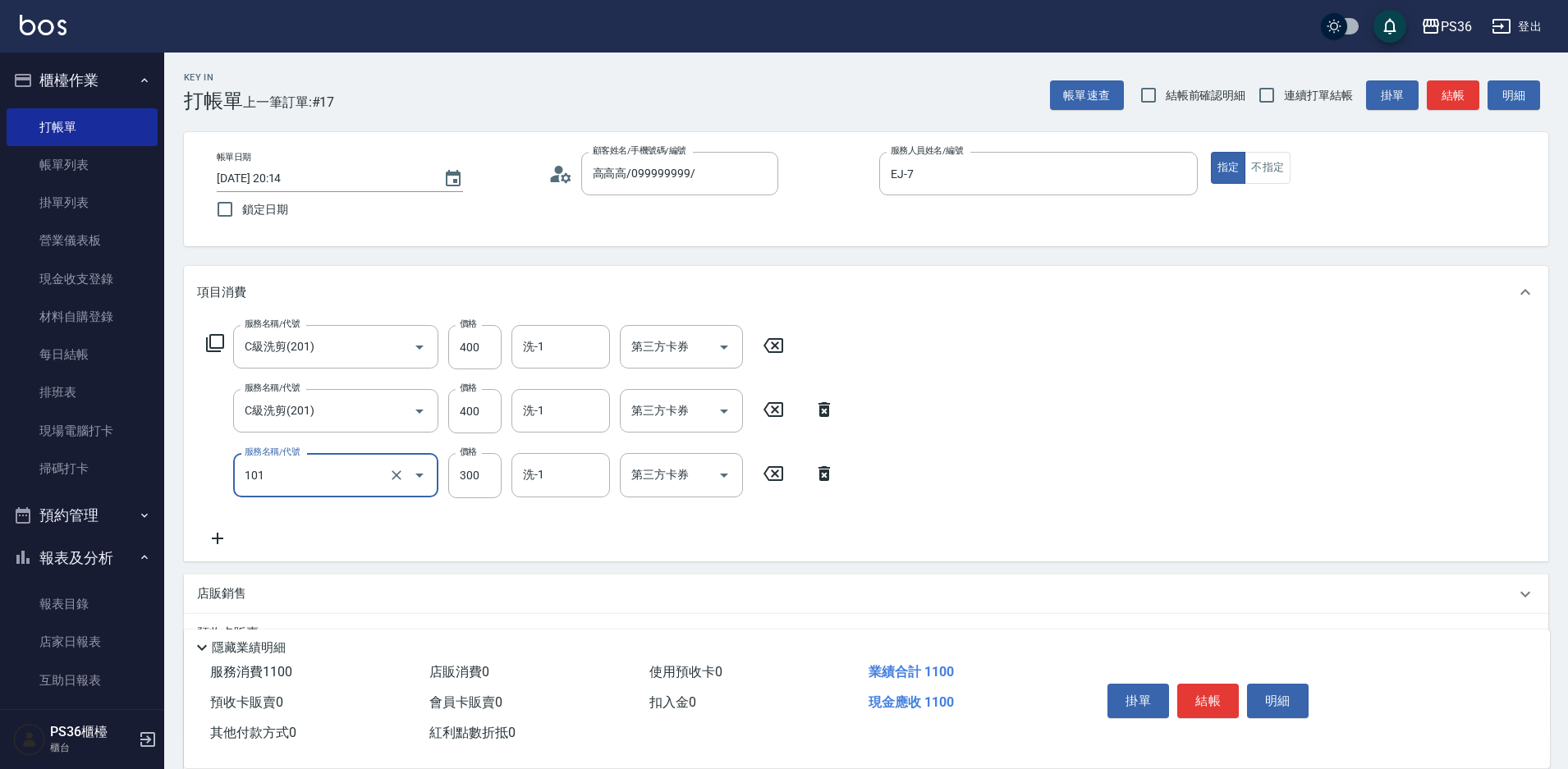
type input "洗髮(101)"
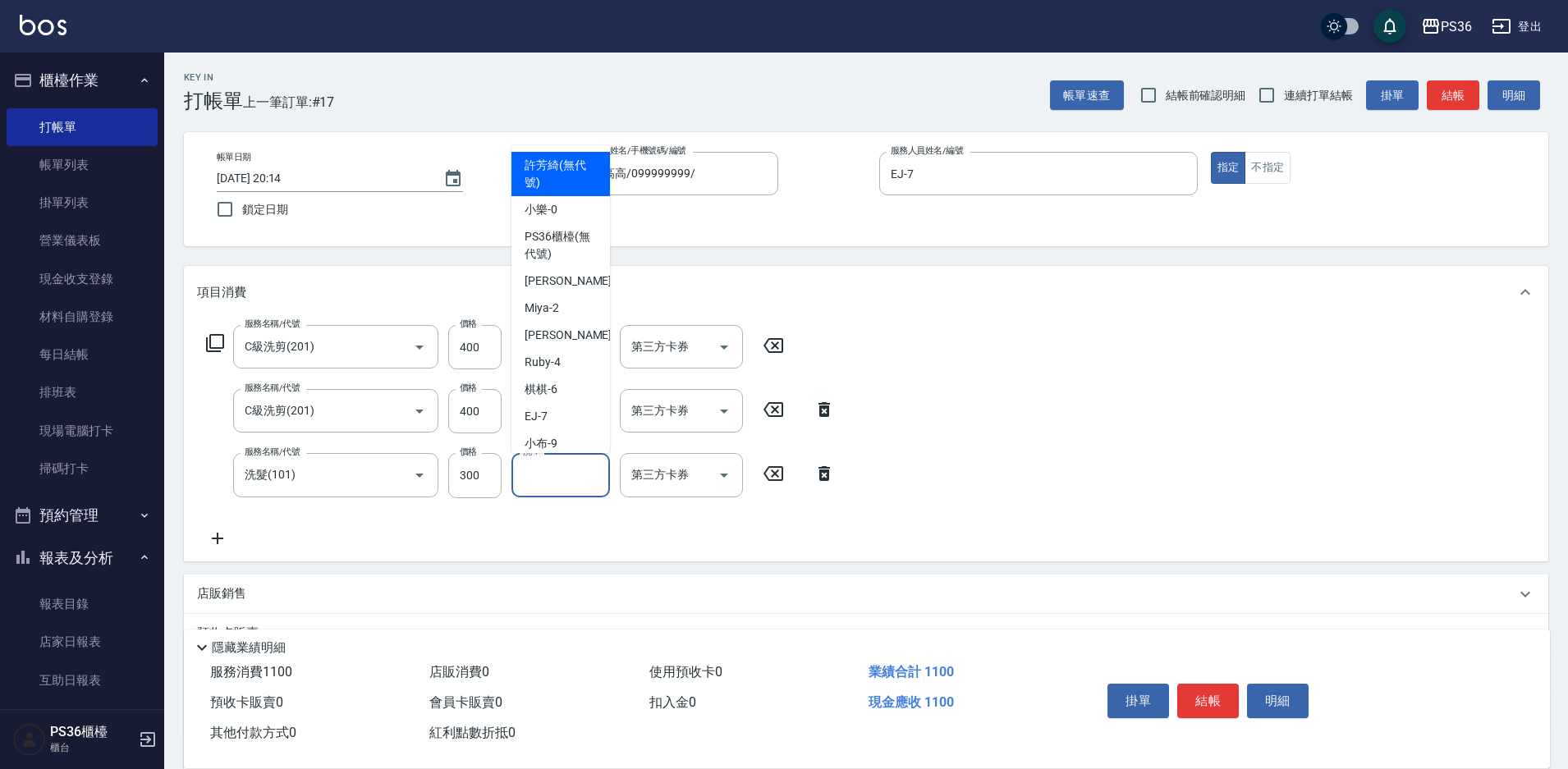
click at [527, 471] on div "洗-1 洗-1" at bounding box center [561, 474] width 99 height 43
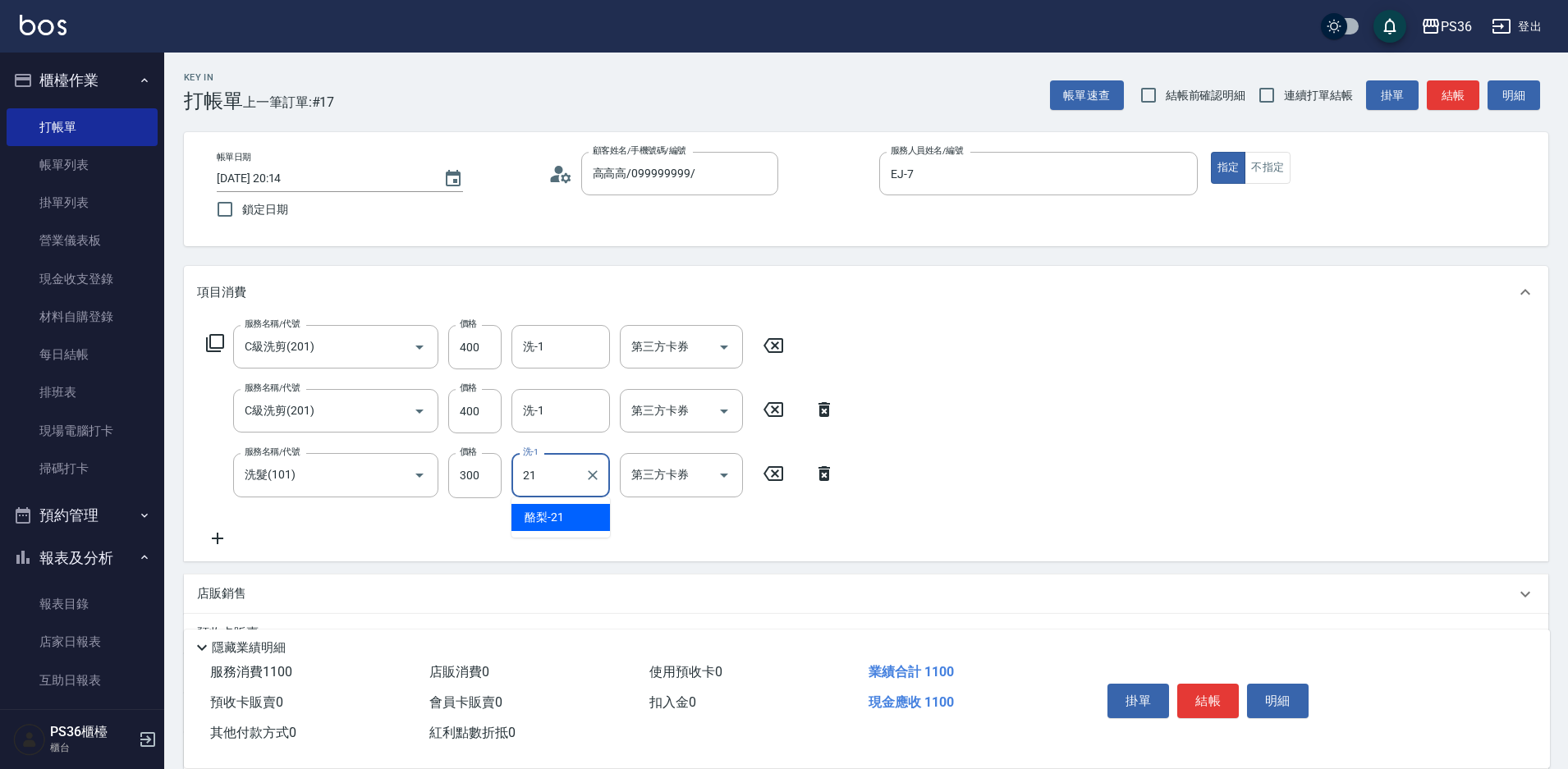
type input "酪梨-21"
click at [541, 416] on input "洗-1" at bounding box center [560, 410] width 84 height 29
type input "[PERSON_NAME]-22"
click at [490, 421] on input "400" at bounding box center [475, 411] width 54 height 44
click at [480, 413] on input "400" at bounding box center [475, 411] width 54 height 44
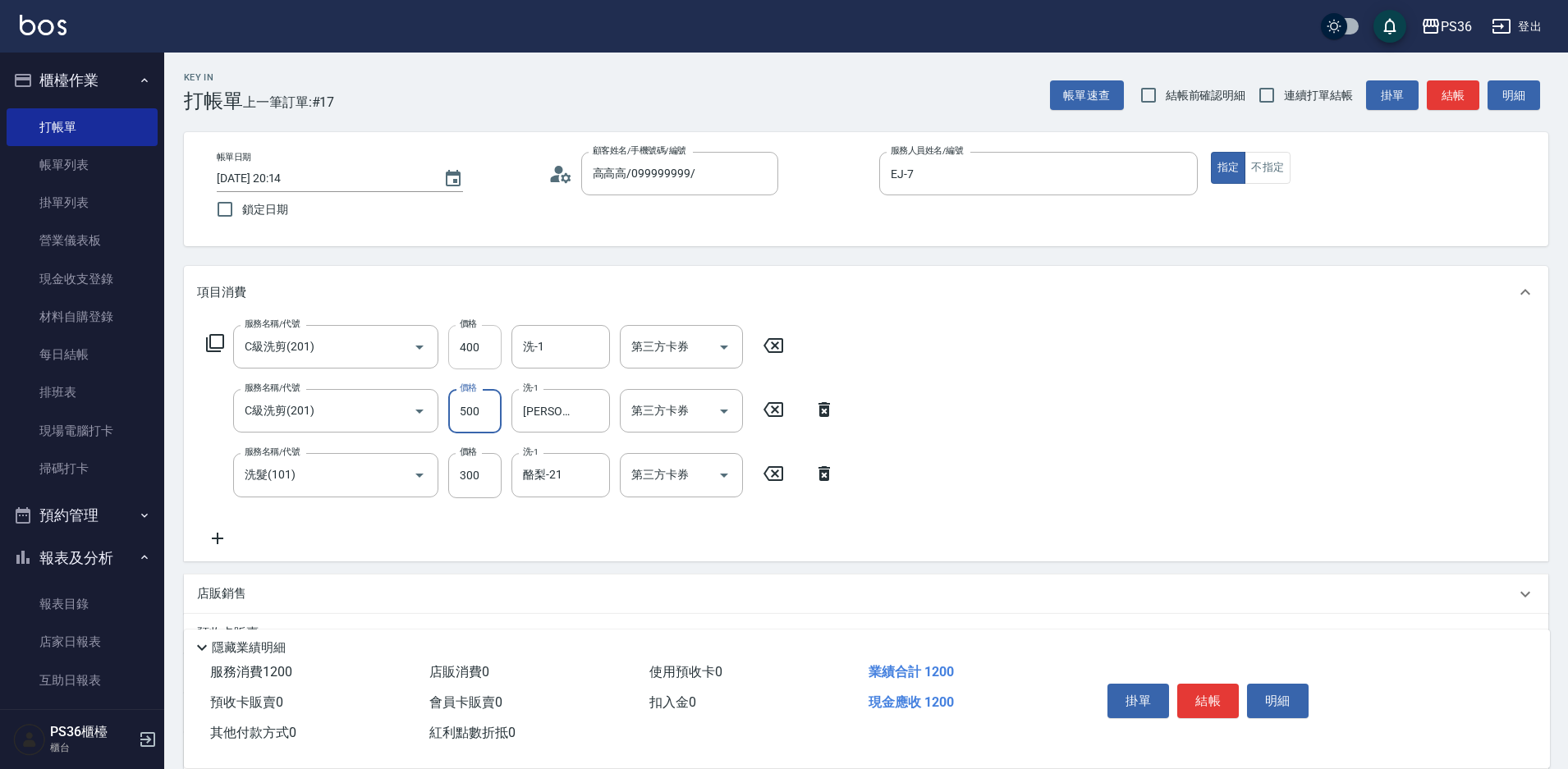
type input "500"
click at [471, 361] on input "400" at bounding box center [475, 348] width 54 height 44
type input "500"
click at [1196, 685] on button "結帳" at bounding box center [1208, 701] width 62 height 34
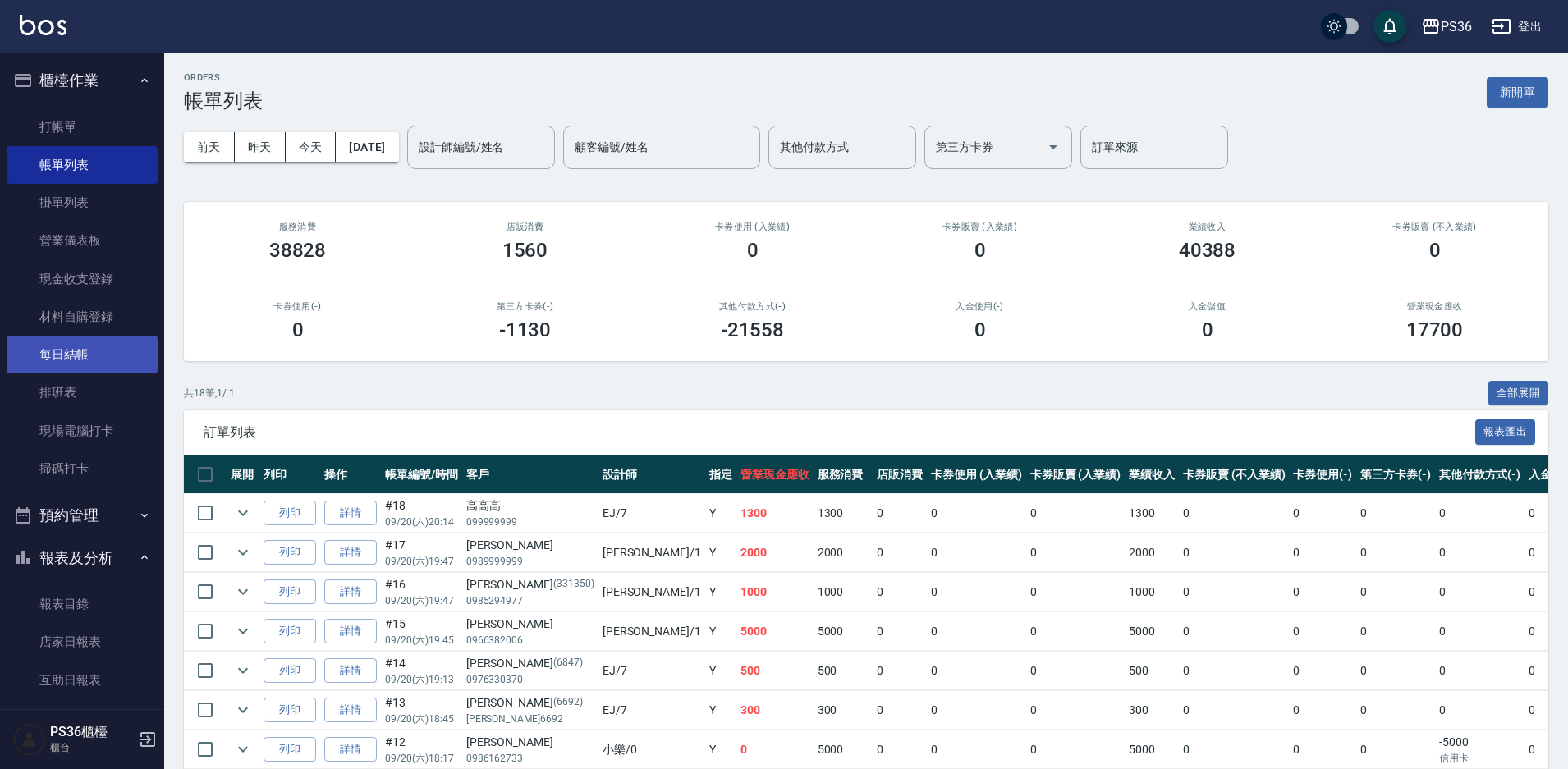
click at [46, 365] on link "每日結帳" at bounding box center [81, 354] width 151 height 38
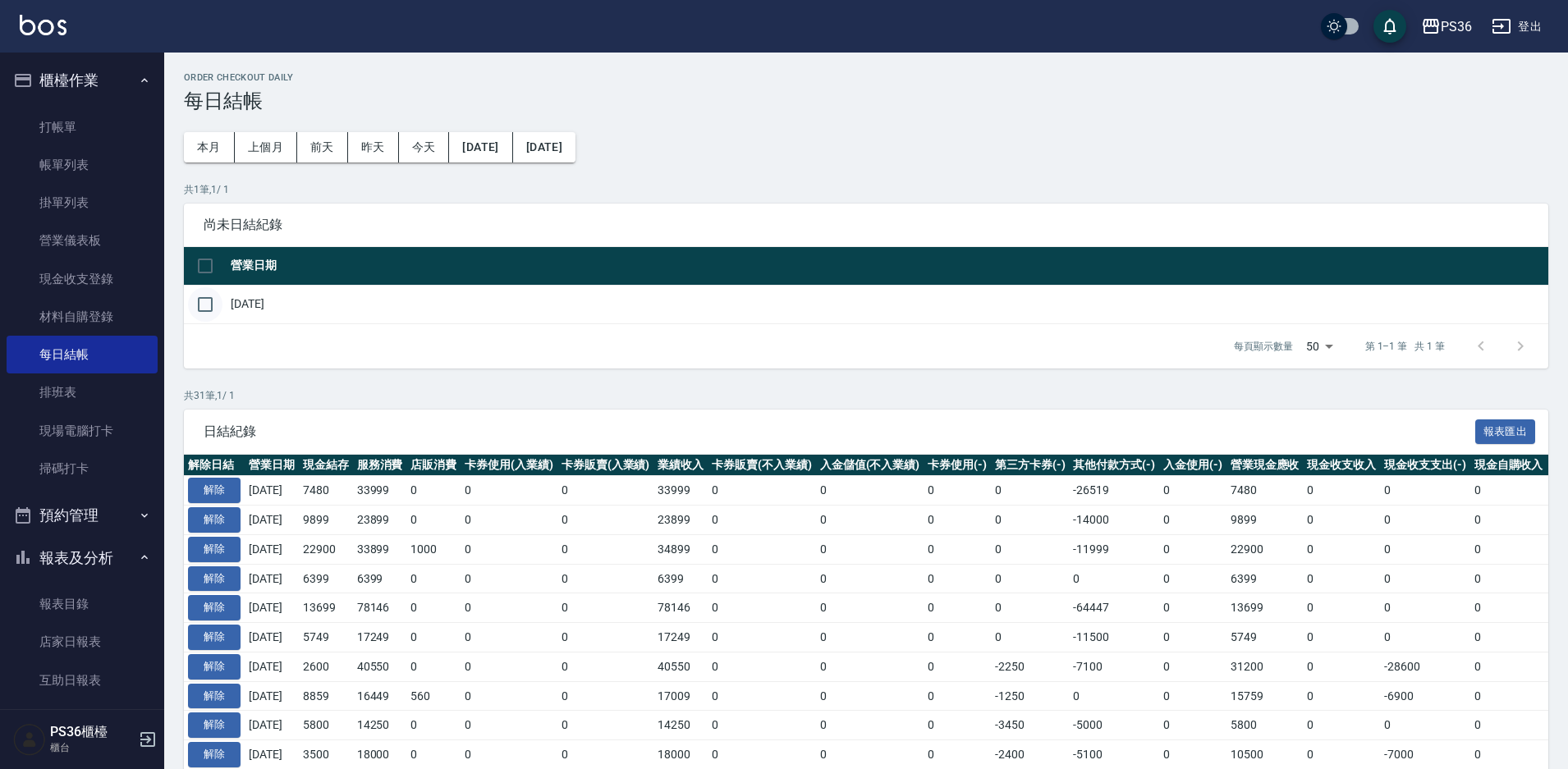
click at [202, 314] on input "checkbox" at bounding box center [204, 304] width 34 height 34
checkbox input "true"
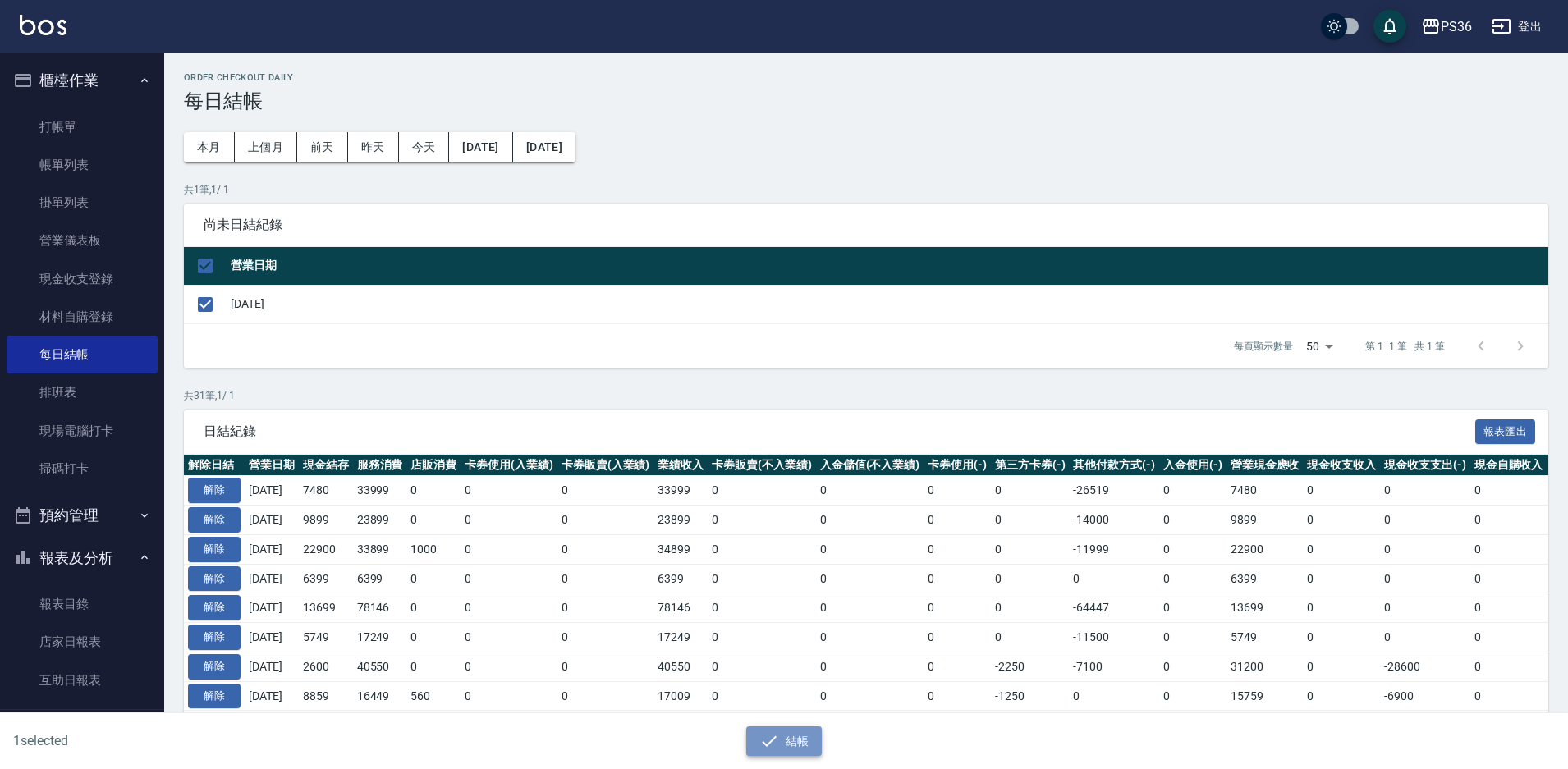
click at [803, 749] on button "結帳" at bounding box center [784, 741] width 77 height 31
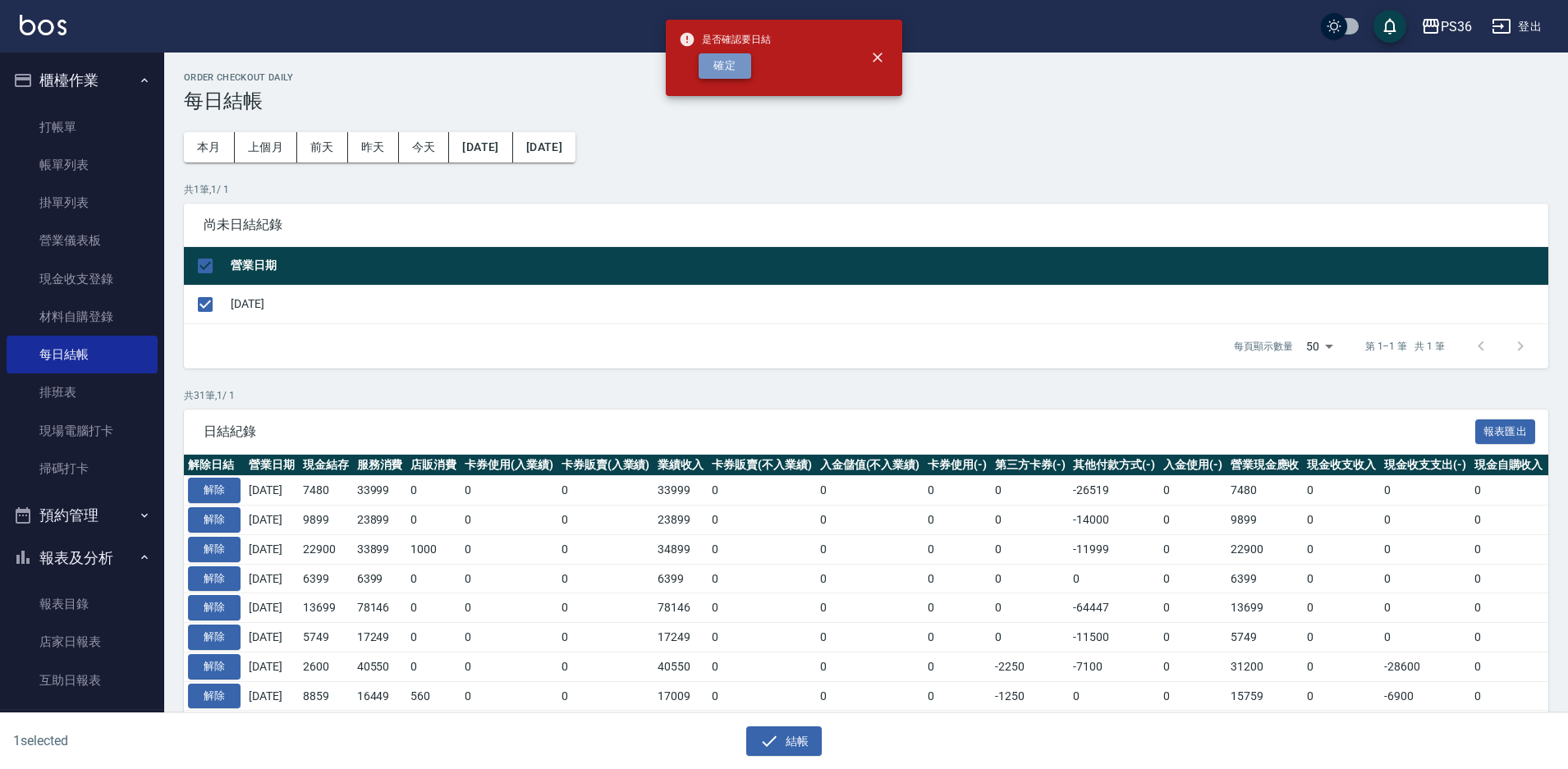
click at [724, 68] on button "確定" at bounding box center [724, 67] width 53 height 26
checkbox input "false"
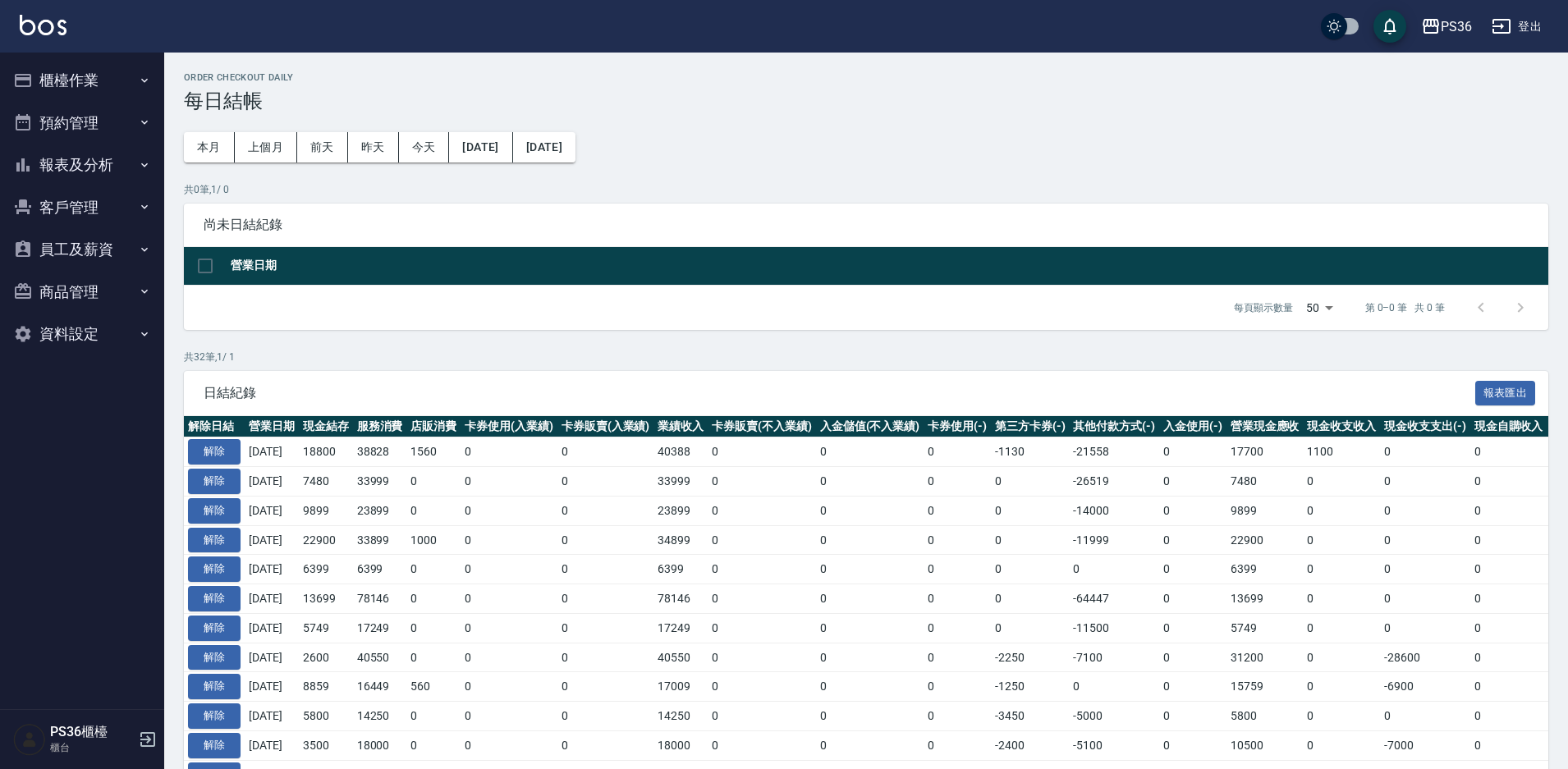
click at [100, 158] on button "報表及分析" at bounding box center [81, 165] width 151 height 43
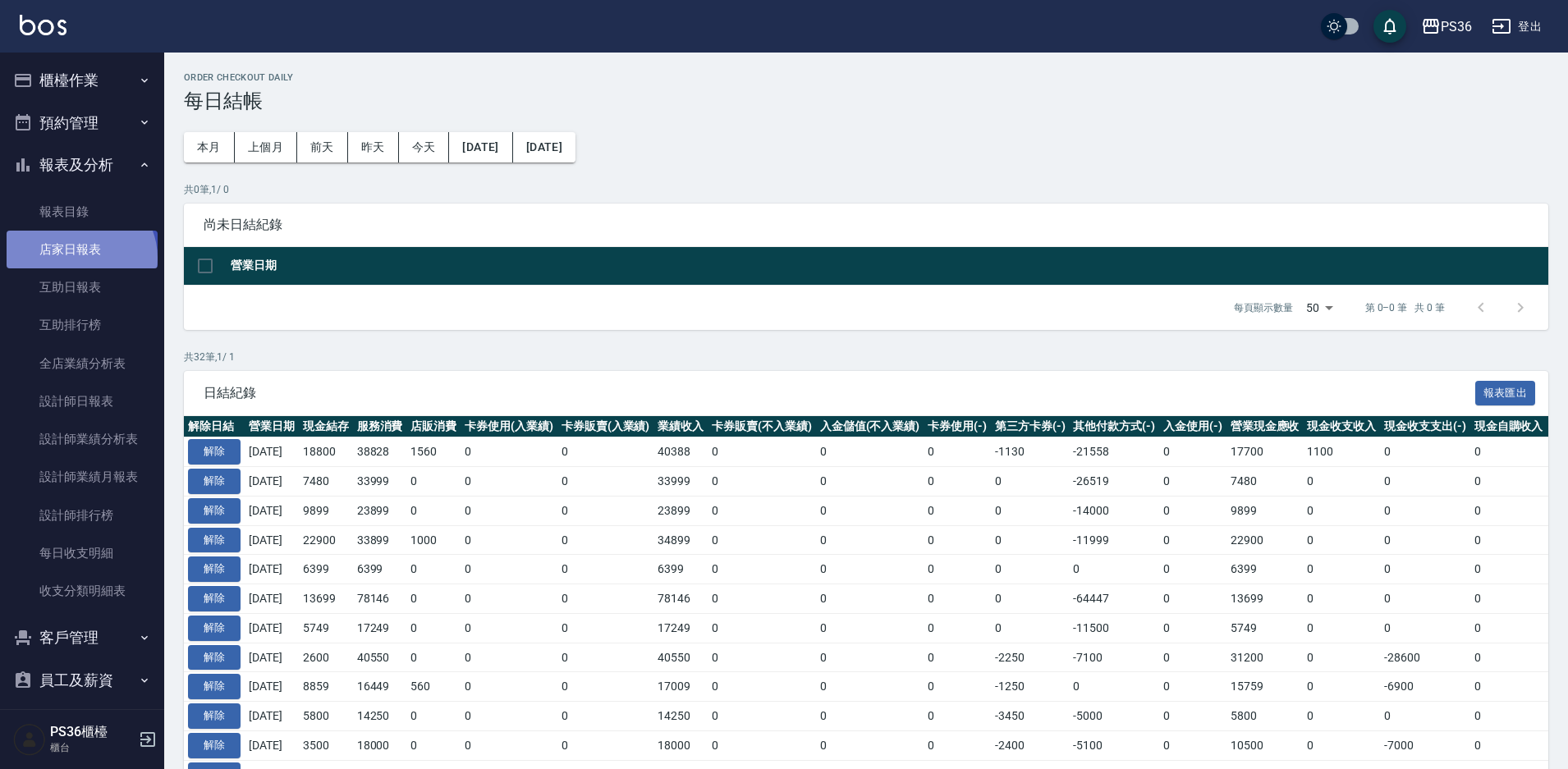
click at [79, 259] on link "店家日報表" at bounding box center [81, 250] width 151 height 38
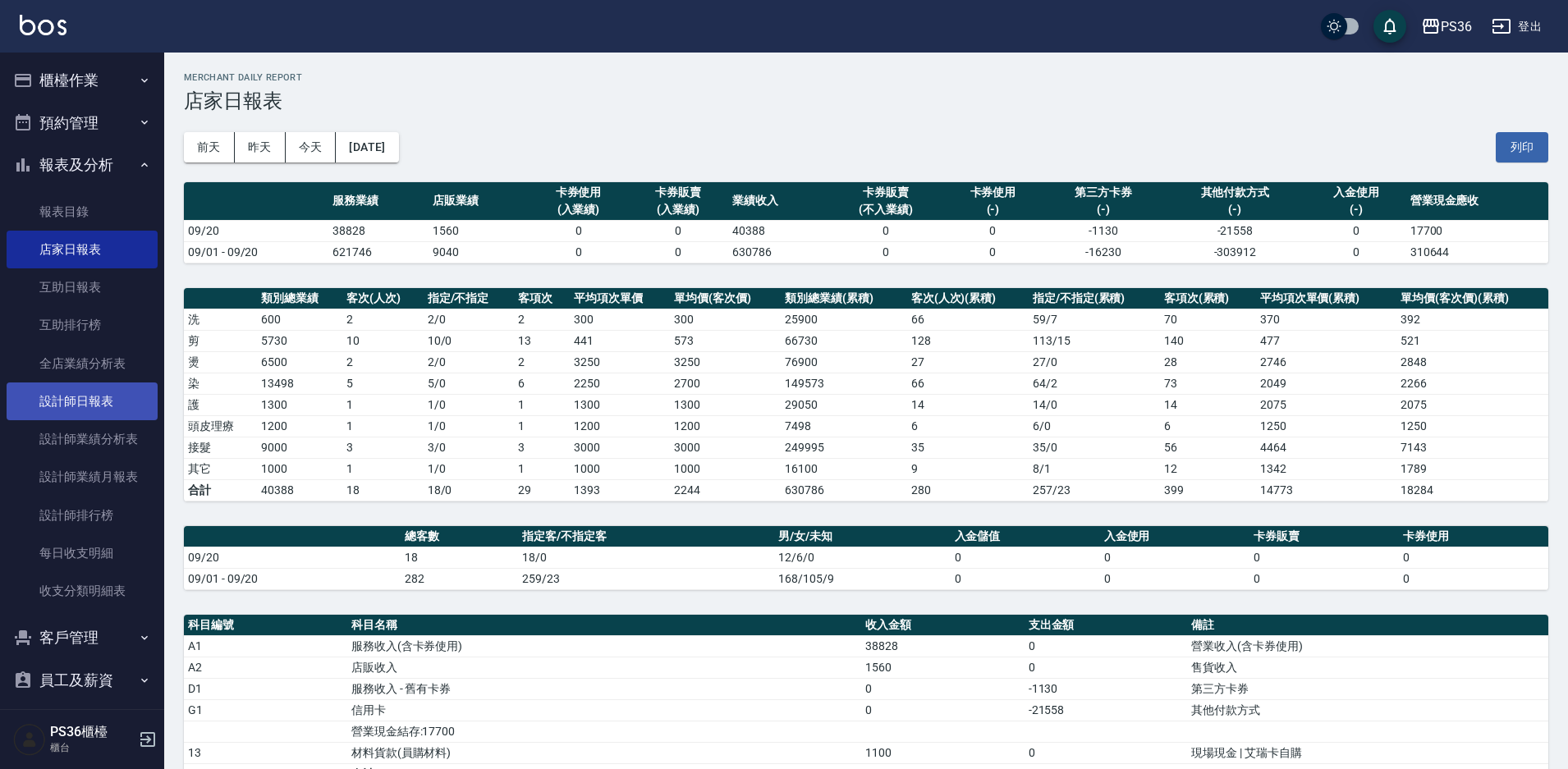
click at [82, 394] on link "設計師日報表" at bounding box center [81, 401] width 151 height 38
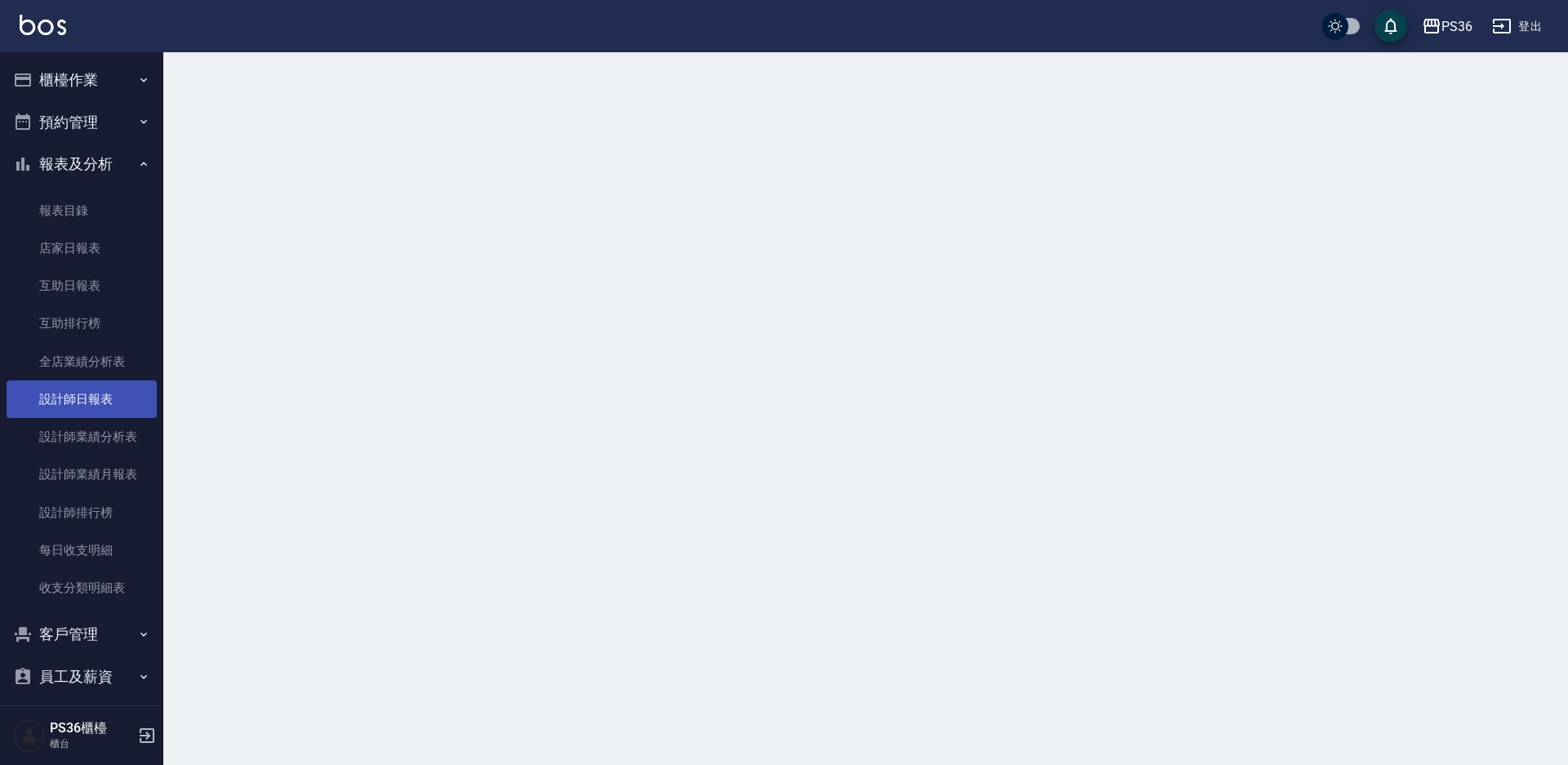
click at [82, 392] on link "設計師日報表" at bounding box center [81, 399] width 150 height 38
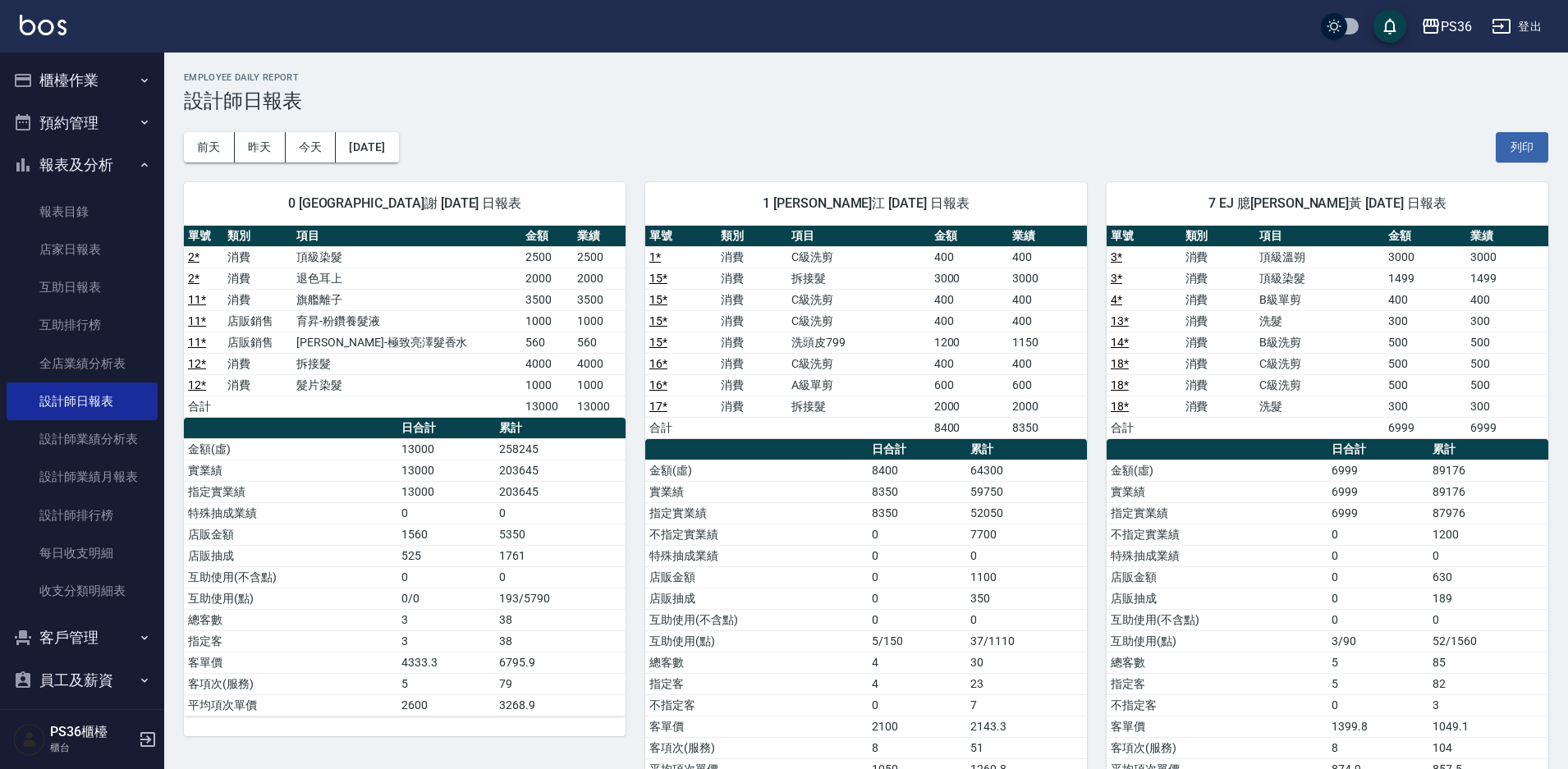
click at [666, 155] on div "前天 昨天 今天 2025/09/20 列印" at bounding box center [866, 148] width 1365 height 70
click at [106, 98] on button "櫃檯作業" at bounding box center [81, 80] width 151 height 43
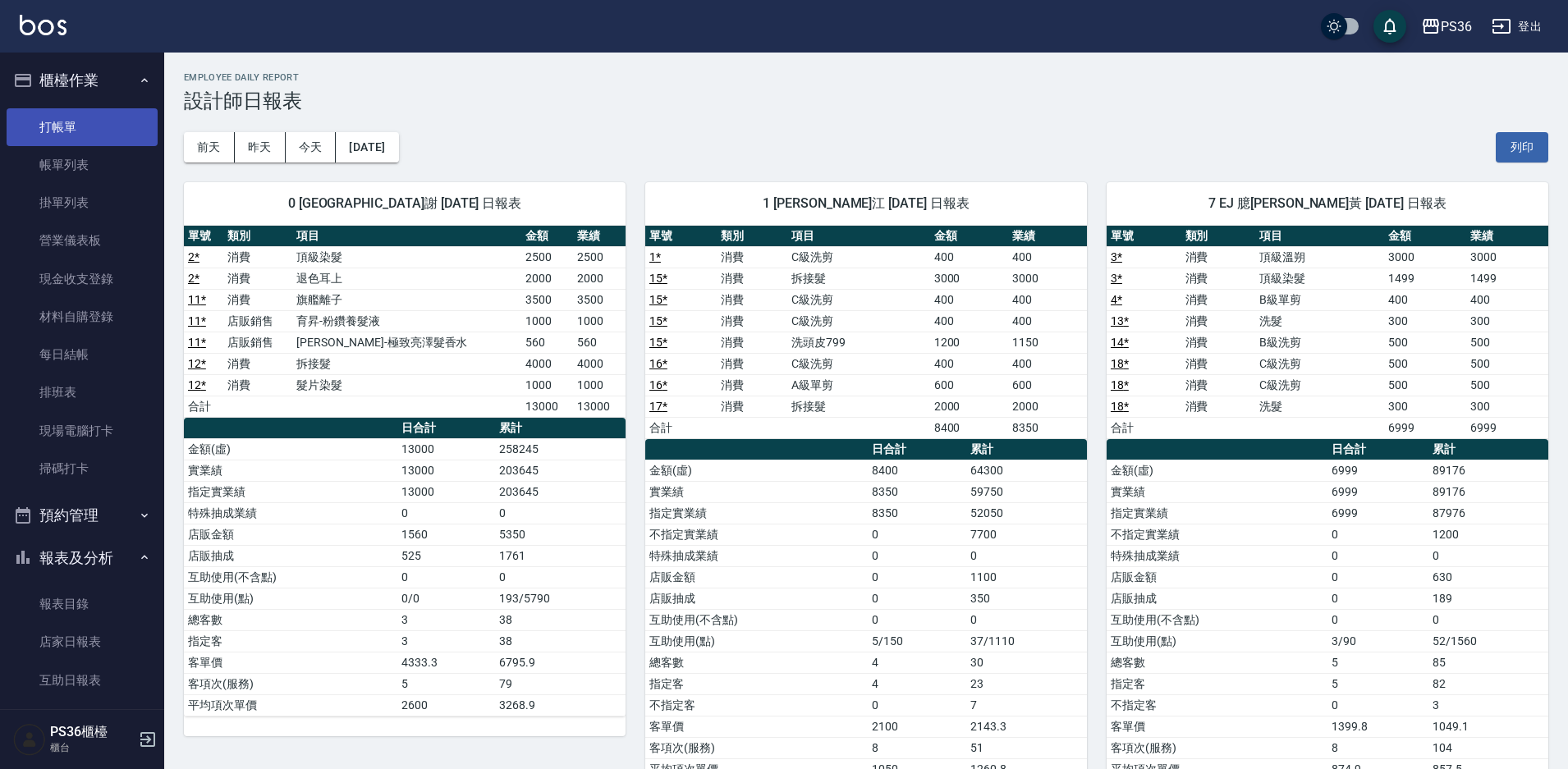
click at [99, 128] on link "打帳單" at bounding box center [81, 127] width 151 height 38
